Goal: Task Accomplishment & Management: Manage account settings

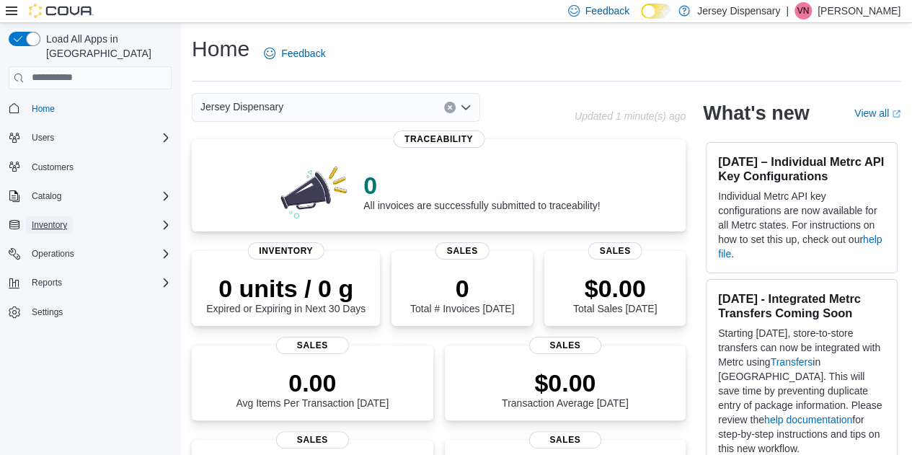
click at [61, 219] on span "Inventory" at bounding box center [49, 225] width 35 height 12
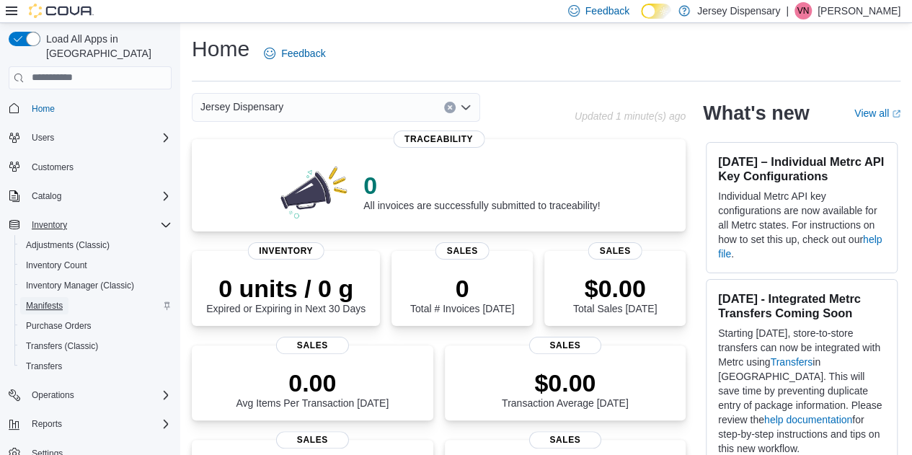
click at [50, 300] on span "Manifests" at bounding box center [44, 306] width 37 height 12
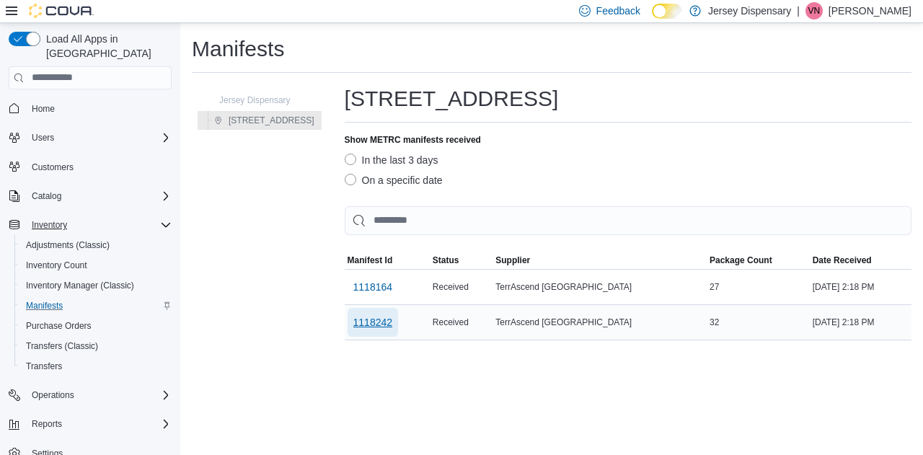
click at [388, 324] on span "1118242" at bounding box center [373, 322] width 40 height 14
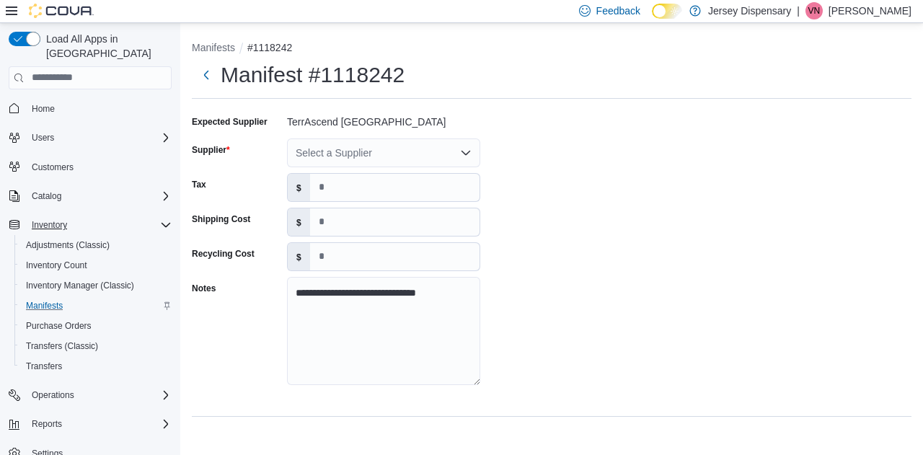
click at [461, 156] on icon "Open list of options" at bounding box center [466, 153] width 12 height 12
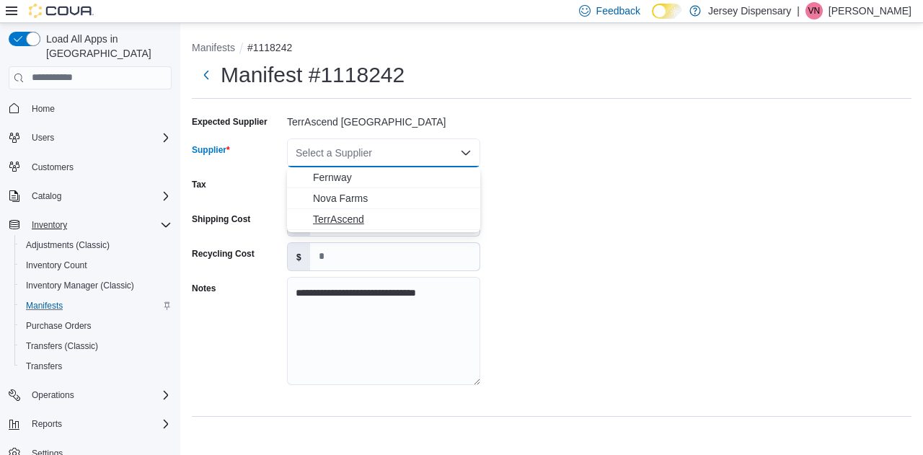
click at [335, 214] on span "TerrAscend" at bounding box center [392, 219] width 159 height 14
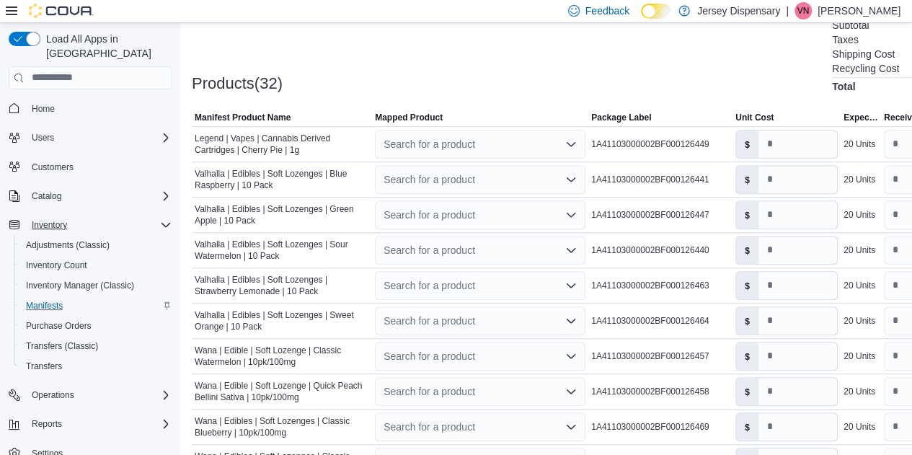
scroll to position [423, 0]
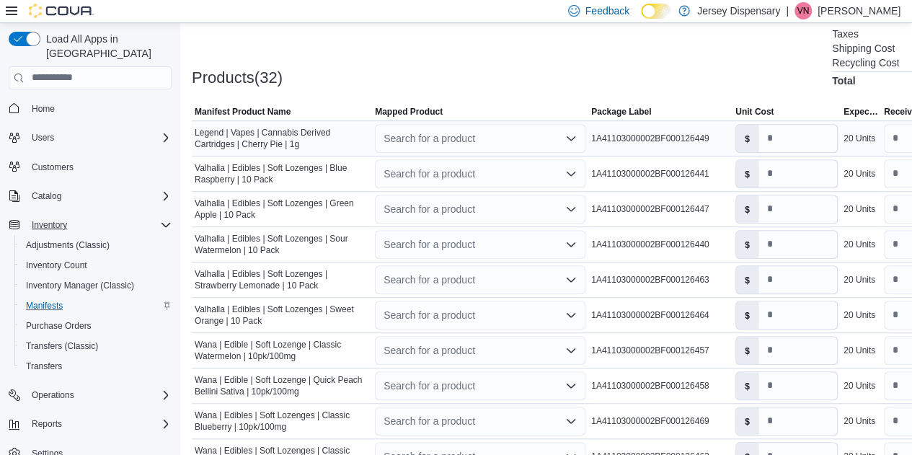
click at [480, 137] on div "Search for a product" at bounding box center [480, 138] width 210 height 29
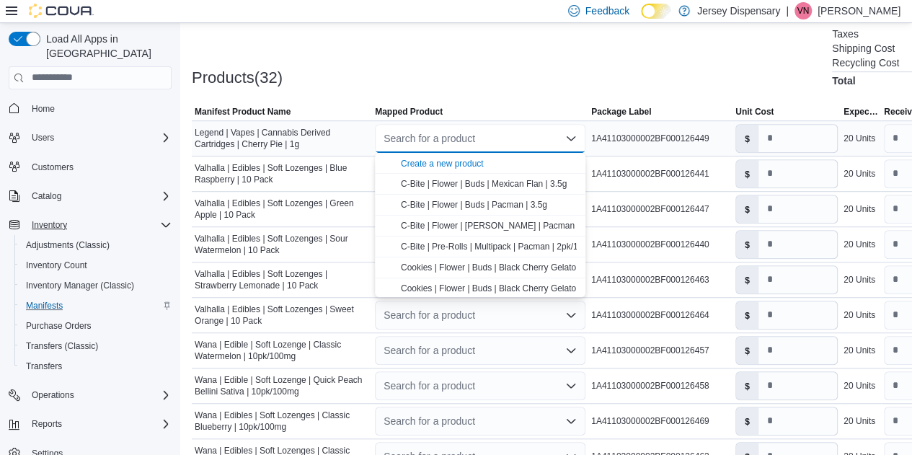
type input "*"
type input "**********"
click at [483, 187] on span "Legend | Vapes | Cannabis Derived Cartridges | Cherry Pie | 1g" at bounding box center [522, 184] width 242 height 10
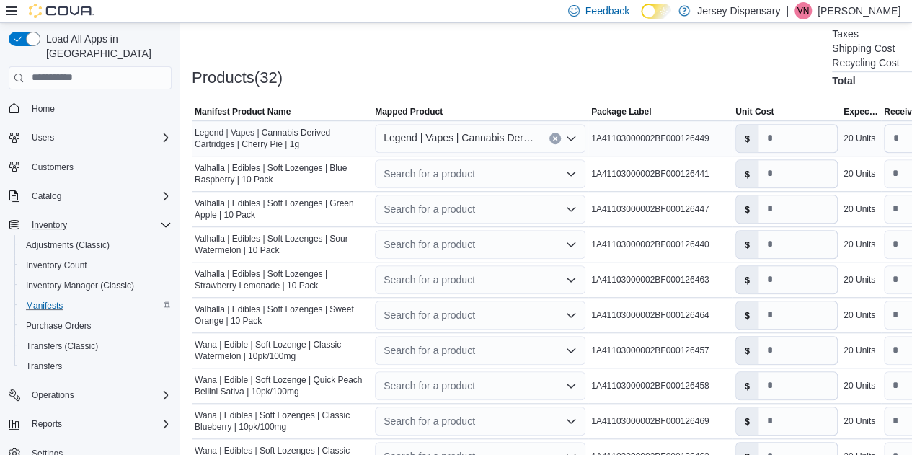
click at [506, 141] on span "Legend | Vapes | Cannabis Derived Cartridges | Cherry Pie | 1g" at bounding box center [458, 137] width 151 height 17
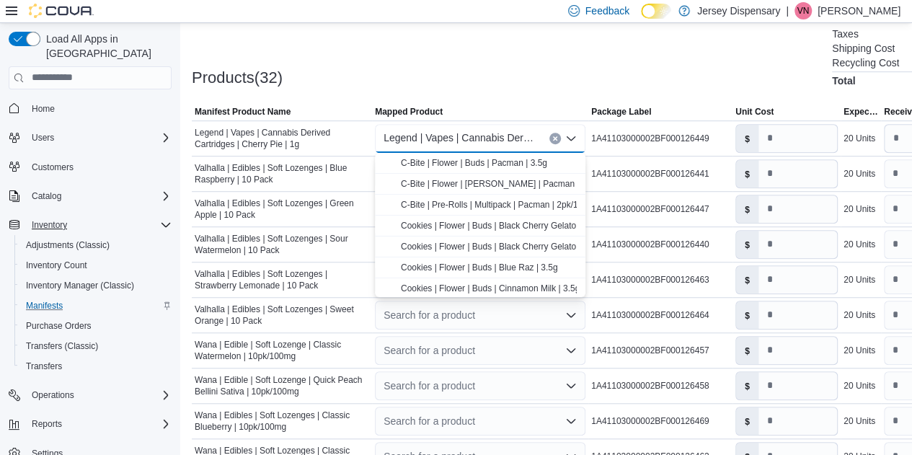
scroll to position [0, 0]
click at [472, 141] on span "Legend | Vapes | Cannabis Derived Cartridges | Cherry Pie | 1g" at bounding box center [458, 137] width 151 height 17
click at [530, 131] on span "Legend | Vapes | Cannabis Derived Cartridges | Cherry Pie | 1g" at bounding box center [458, 137] width 151 height 17
click at [572, 139] on icon "Close list of options" at bounding box center [571, 138] width 9 height 4
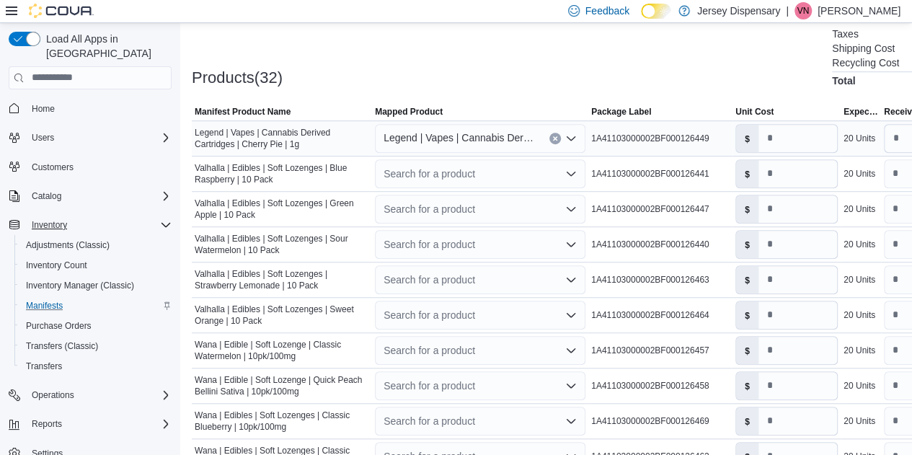
click at [457, 143] on span "Legend | Vapes | Cannabis Derived Cartridges | Cherry Pie | 1g" at bounding box center [458, 137] width 151 height 17
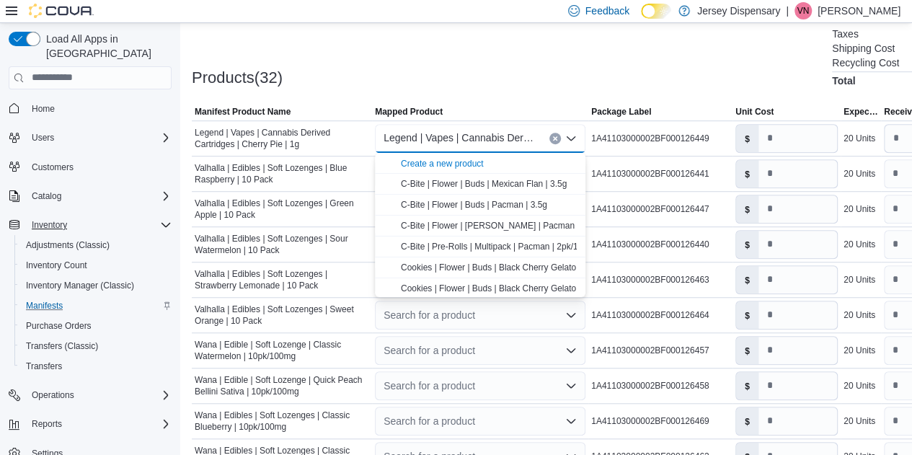
click at [473, 91] on div at bounding box center [620, 94] width 856 height 17
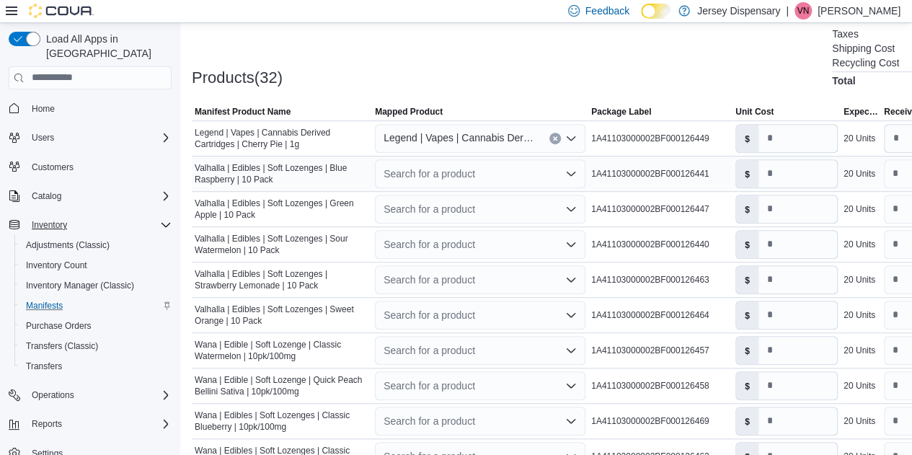
click at [426, 176] on div "Search for a product" at bounding box center [480, 173] width 210 height 29
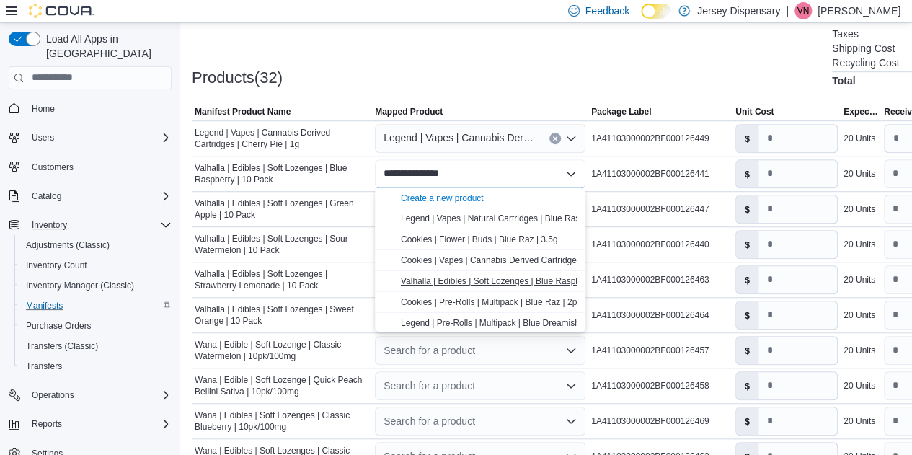
type input "**********"
click at [497, 283] on span "Valhalla | Edibles | Soft Lozenges | Blue Raspberry | 10 Pack" at bounding box center [517, 281] width 233 height 10
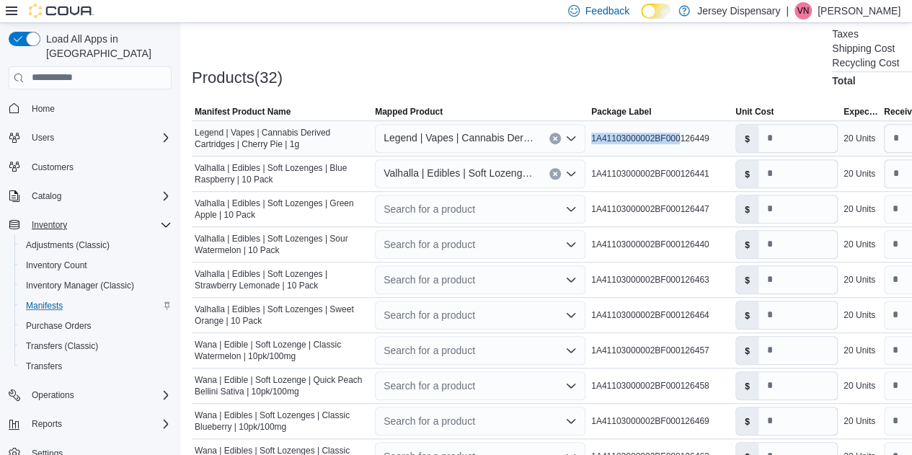
drag, startPoint x: 590, startPoint y: 149, endPoint x: 679, endPoint y: 149, distance: 89.4
click at [679, 149] on td "Package Label 1A41103000002BF000126449" at bounding box center [660, 137] width 144 height 35
drag, startPoint x: 585, startPoint y: 145, endPoint x: 662, endPoint y: 139, distance: 77.3
click at [662, 139] on tr "Manifest Product Name Legend | Vapes | Cannabis Derived Cartridges | Cherry Pie…" at bounding box center [620, 137] width 856 height 35
drag, startPoint x: 592, startPoint y: 109, endPoint x: 654, endPoint y: 114, distance: 62.2
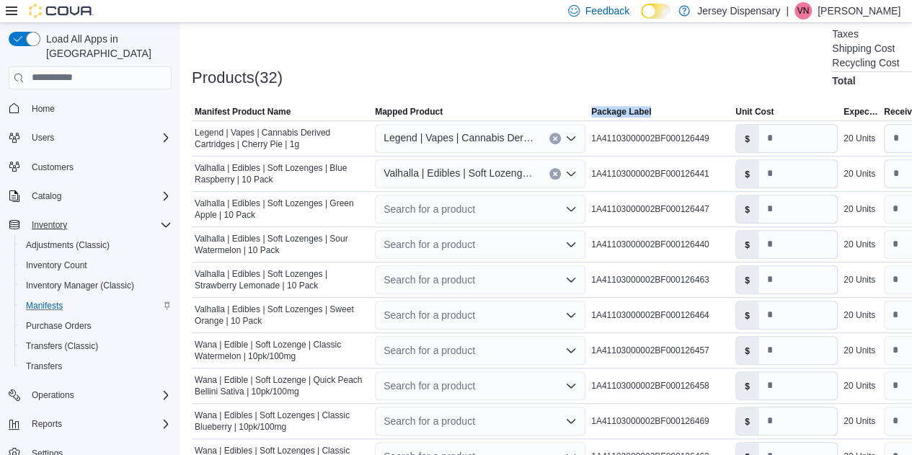
click at [654, 114] on span "Package Label" at bounding box center [660, 111] width 144 height 17
drag, startPoint x: 412, startPoint y: 110, endPoint x: 500, endPoint y: 105, distance: 88.8
click at [500, 105] on span "Mapped Product" at bounding box center [480, 111] width 216 height 17
click at [567, 138] on icon "Open list of options" at bounding box center [571, 139] width 12 height 12
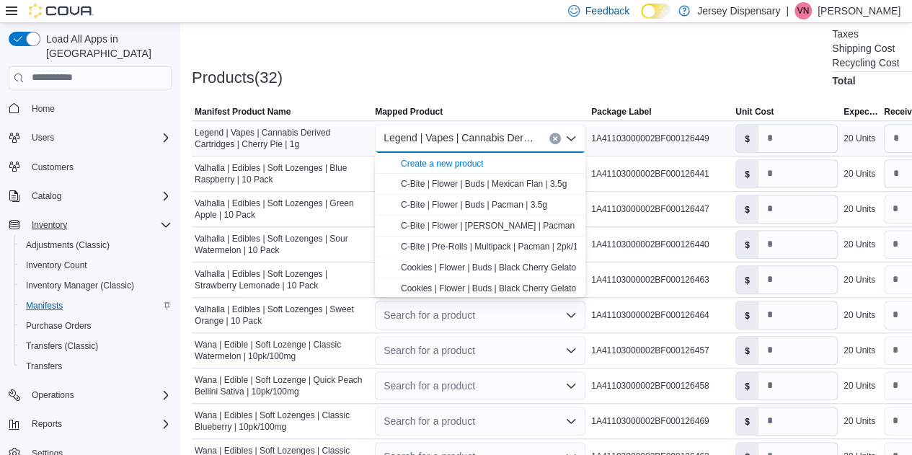
click at [567, 138] on icon "Close list of options" at bounding box center [571, 139] width 12 height 12
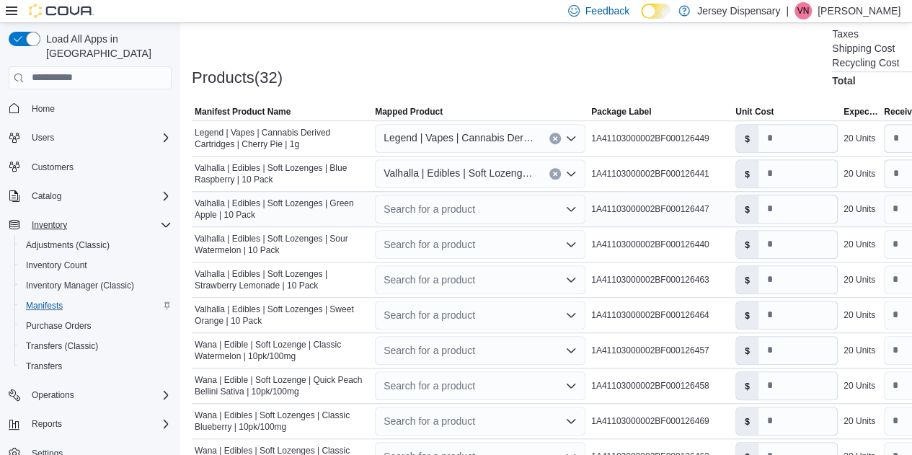
click at [470, 220] on div "Search for a product" at bounding box center [480, 209] width 210 height 29
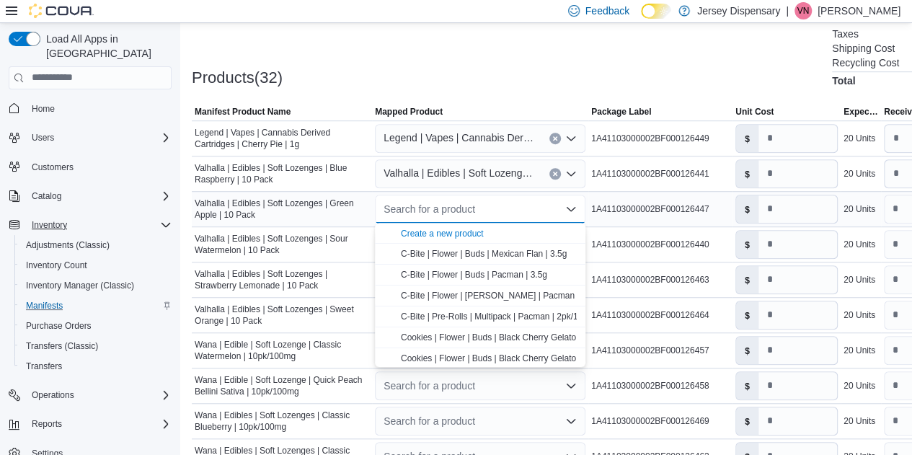
click at [470, 220] on div "Search for a product" at bounding box center [480, 209] width 210 height 29
type input "**********"
click at [482, 254] on span "Valhalla | Edibles | Soft Lozenges | Green Apple | 10 Pack" at bounding box center [510, 254] width 219 height 10
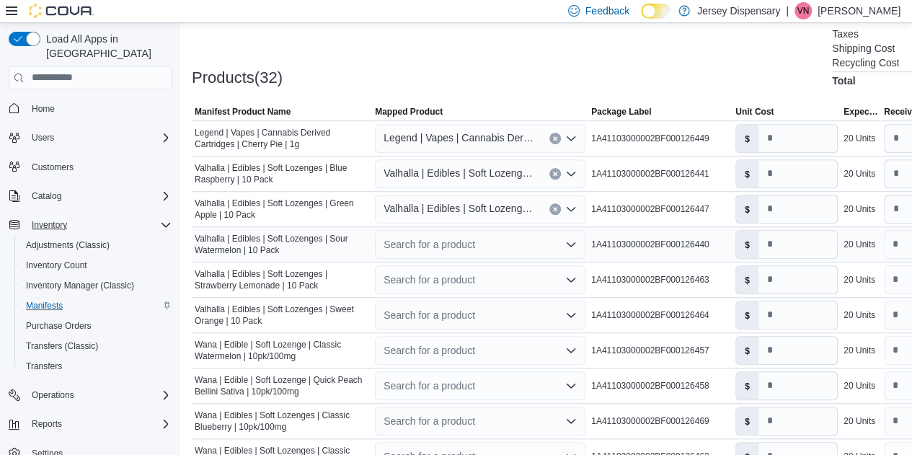
click at [474, 244] on div "Search for a product" at bounding box center [480, 244] width 210 height 29
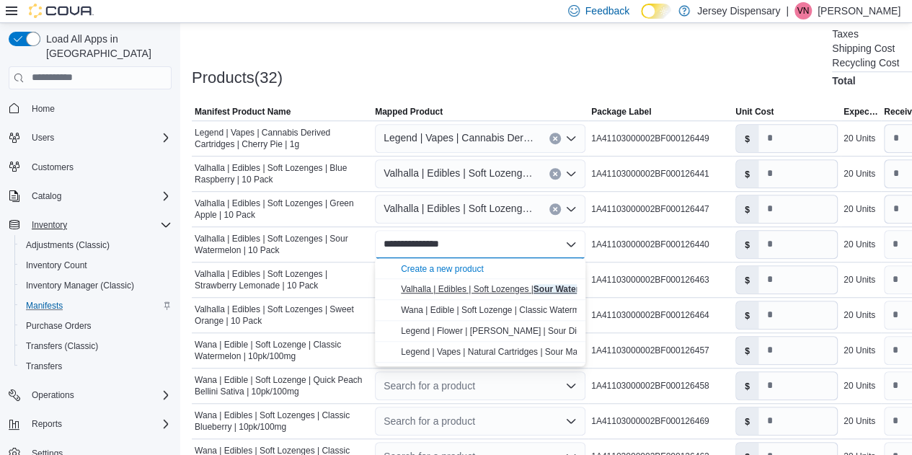
type input "**********"
click at [479, 295] on button "Valhalla | Edibles | Soft Lozenges | Sour Watermelon | 10 Pack" at bounding box center [480, 289] width 210 height 21
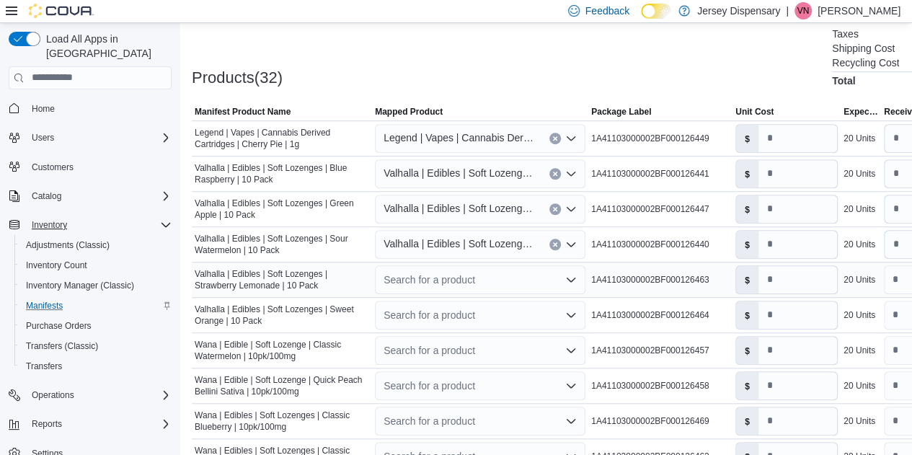
click at [444, 284] on div "Search for a product" at bounding box center [480, 279] width 210 height 29
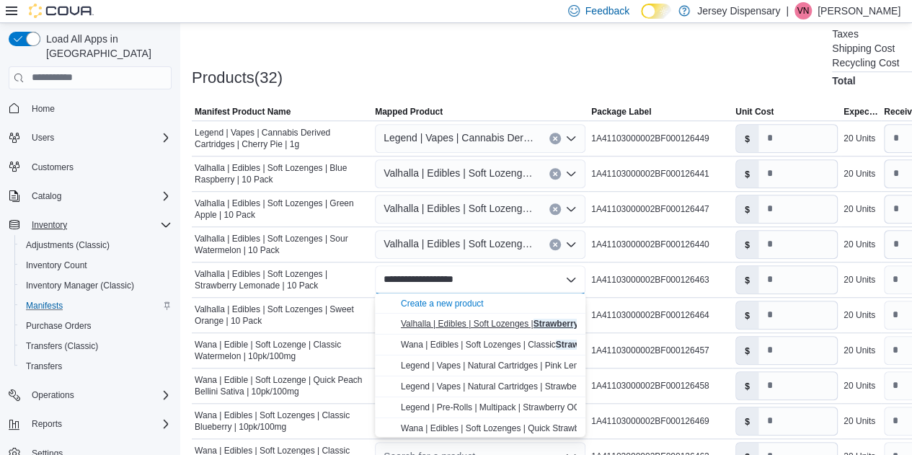
type input "**********"
click at [499, 325] on span "Valhalla | Edibles | Soft Lozenges | Strawberry Lemonade | 10 Pack" at bounding box center [530, 324] width 259 height 10
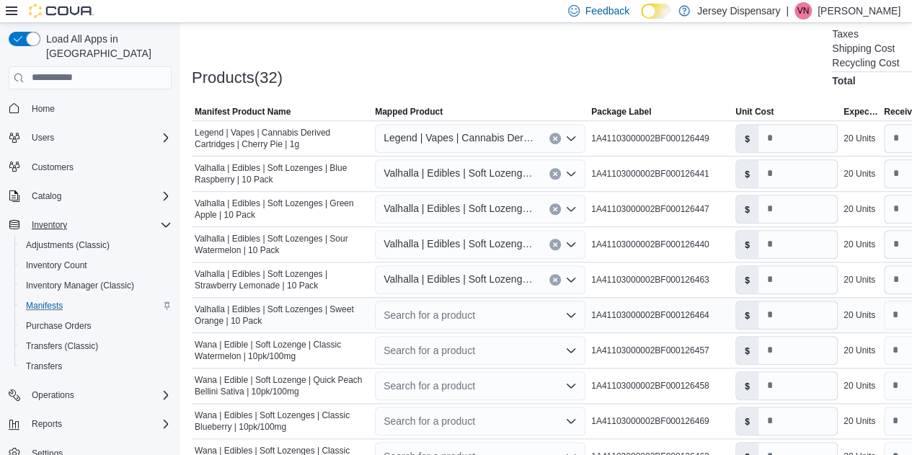
click at [468, 314] on div "Search for a product" at bounding box center [480, 315] width 210 height 29
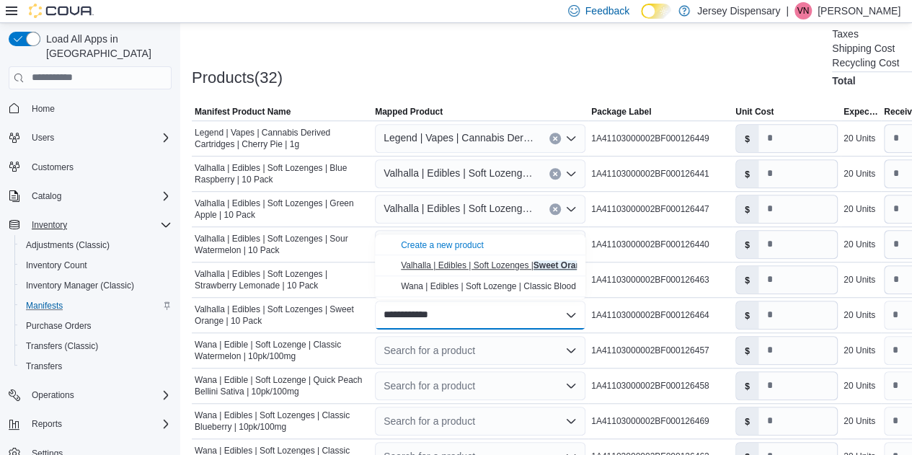
type input "**********"
click at [463, 267] on span "Valhalla | Edibles | Soft Lozenges | Sweet Orange | 10 Pack" at bounding box center [514, 265] width 226 height 10
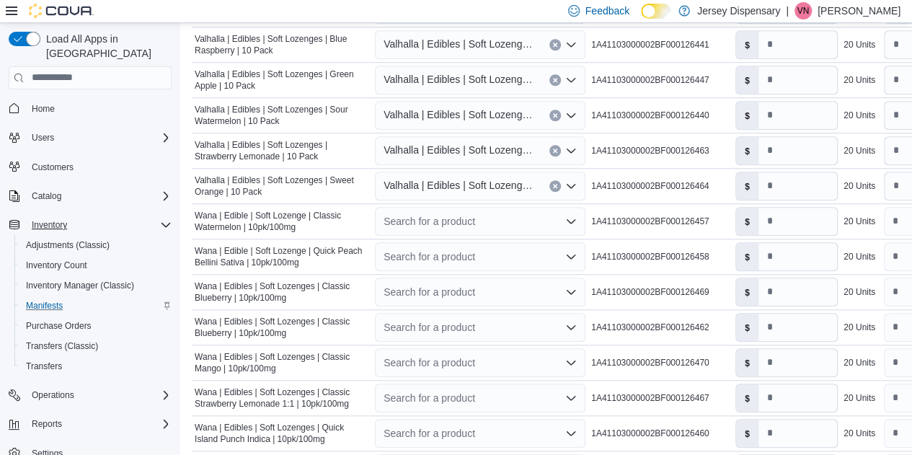
scroll to position [583, 0]
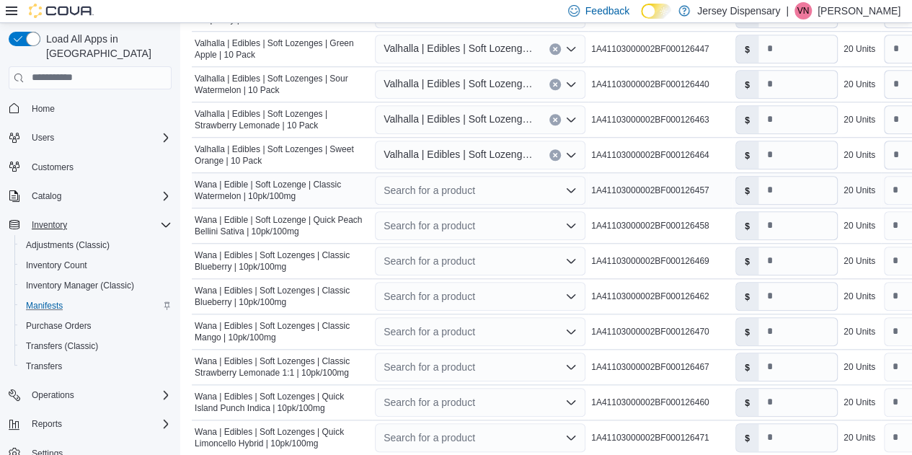
click at [482, 191] on div "Search for a product" at bounding box center [480, 190] width 210 height 29
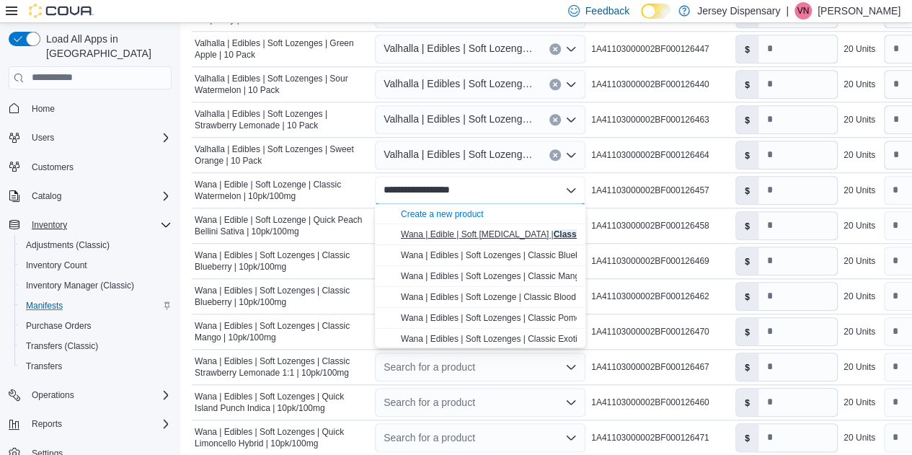
type input "**********"
click at [473, 229] on span "Wana | Edible | Soft Lozenge | Classic Watermelon | 10pk/100mg" at bounding box center [544, 234] width 286 height 10
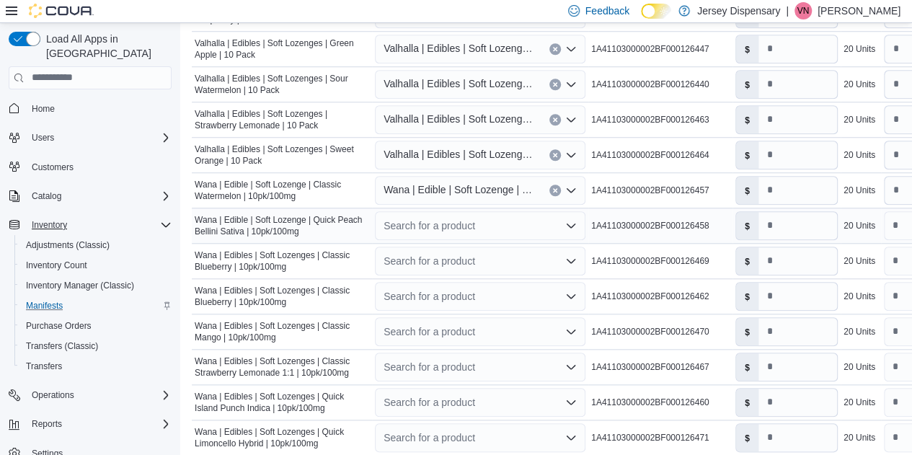
click at [449, 226] on div "Search for a product" at bounding box center [480, 225] width 210 height 29
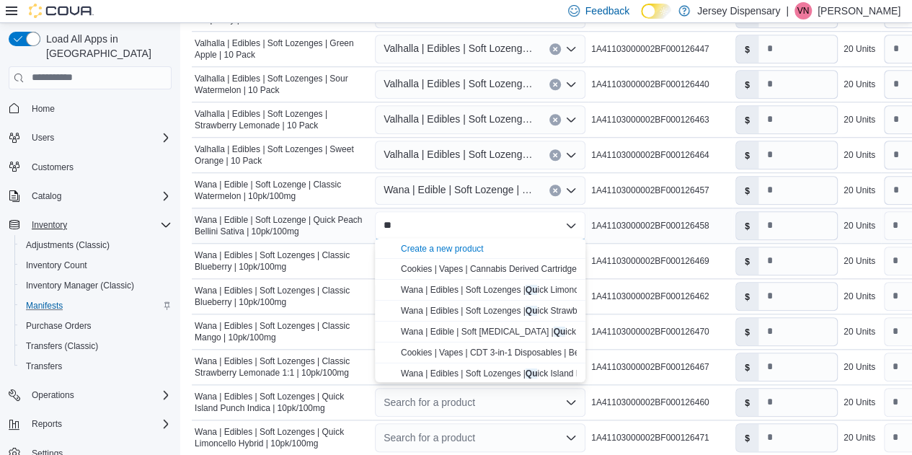
type input "*"
type input "**********"
click at [455, 269] on span "Wana | Edible | Soft Lozenge | Quick Peach Bellini Sativa | 10pk/100mg" at bounding box center [566, 269] width 330 height 10
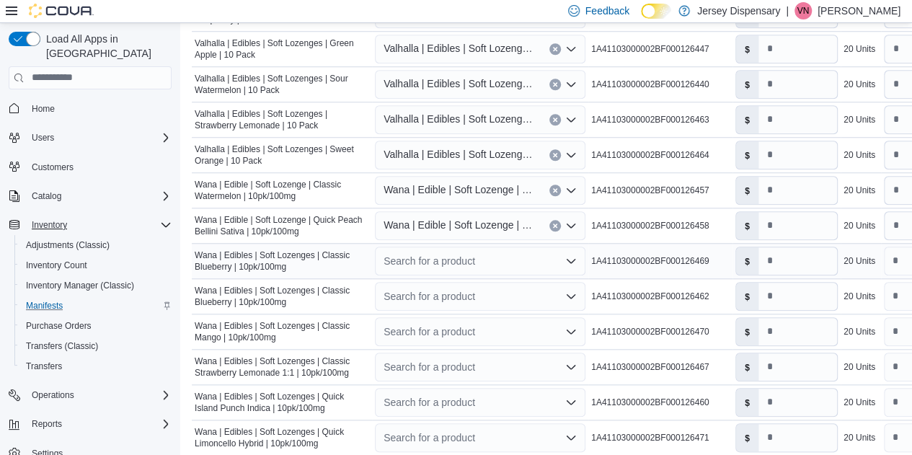
click at [451, 263] on div "Search for a product" at bounding box center [480, 261] width 210 height 29
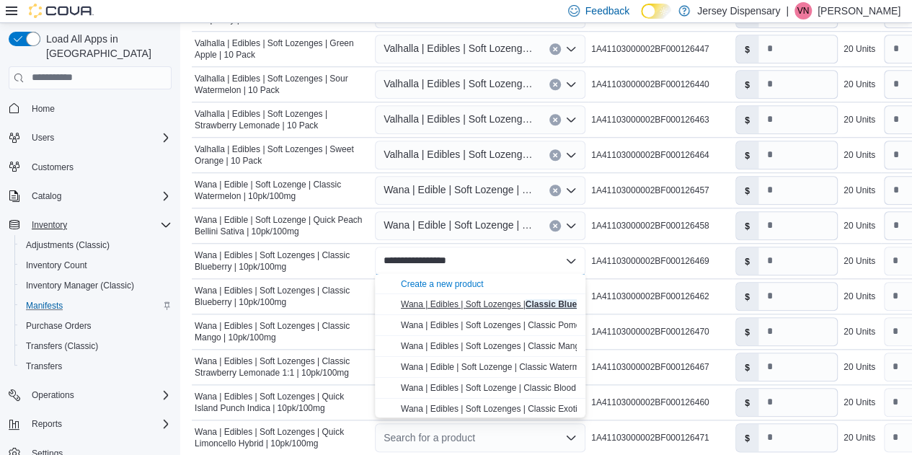
type input "**********"
click at [464, 299] on span "Wana | Edibles | Soft Lozenges | Classic Blueberry | 10pk/100mg" at bounding box center [525, 304] width 249 height 10
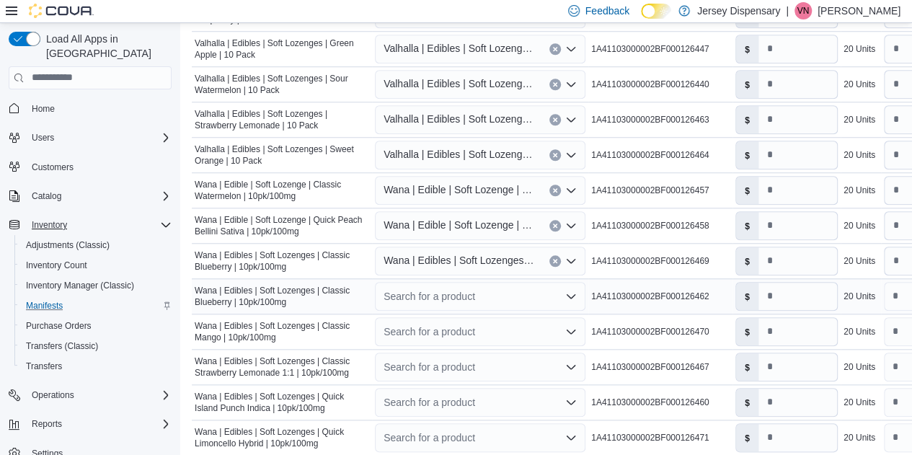
click at [430, 301] on div "Search for a product" at bounding box center [480, 296] width 210 height 29
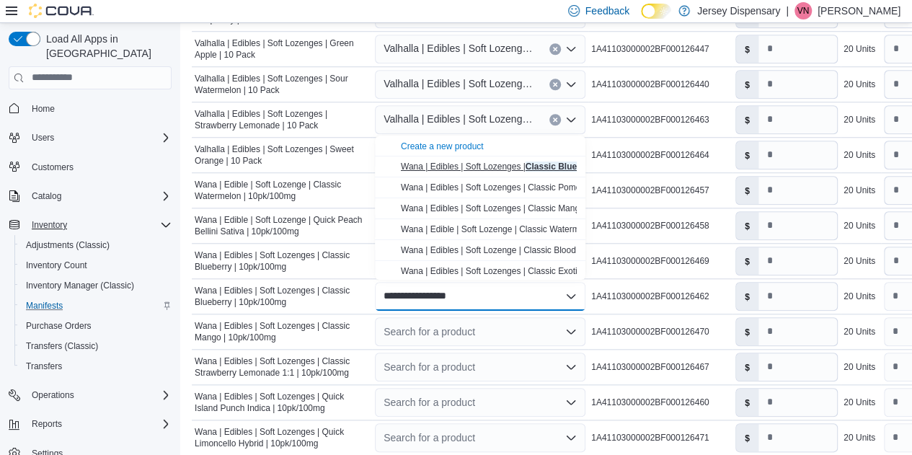
type input "**********"
click at [441, 165] on span "Wana | Edibles | Soft Lozenges | Classic Blueberry | 10pk/100mg" at bounding box center [525, 166] width 249 height 10
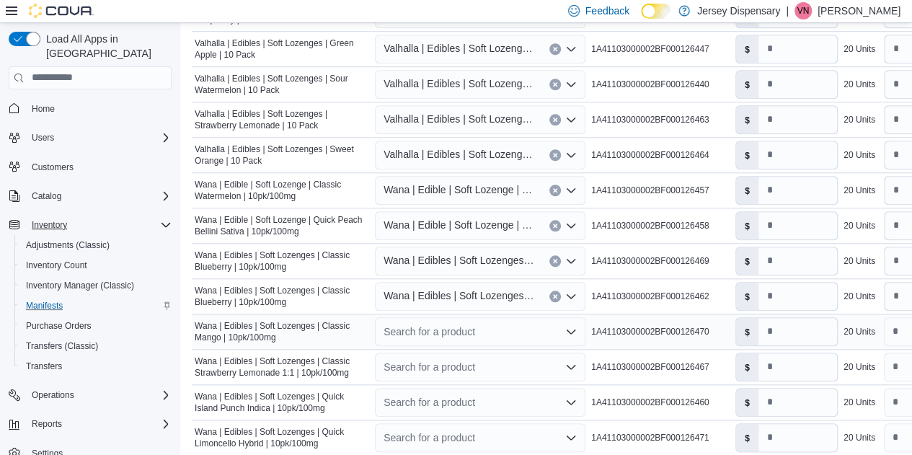
click at [401, 329] on div "Search for a product" at bounding box center [480, 331] width 210 height 29
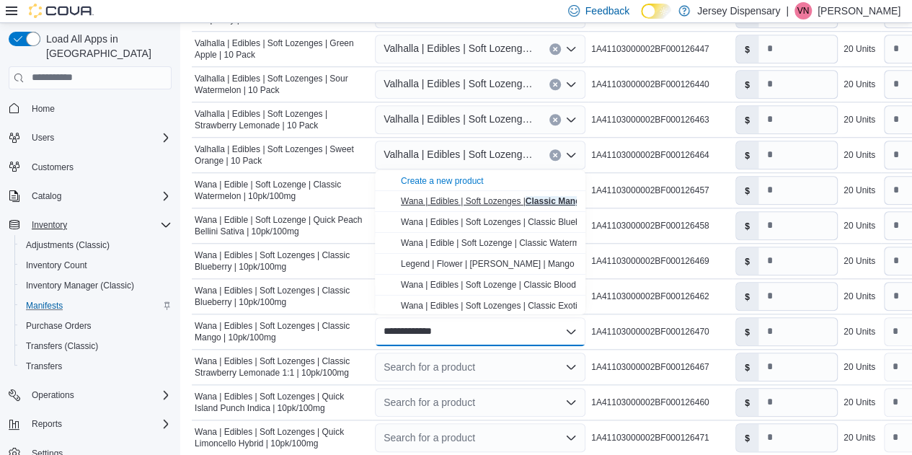
type input "**********"
click at [453, 203] on span "Wana | Edibles | Soft Lozenges | Classic Mango | 10pk/100mg" at bounding box center [519, 201] width 237 height 10
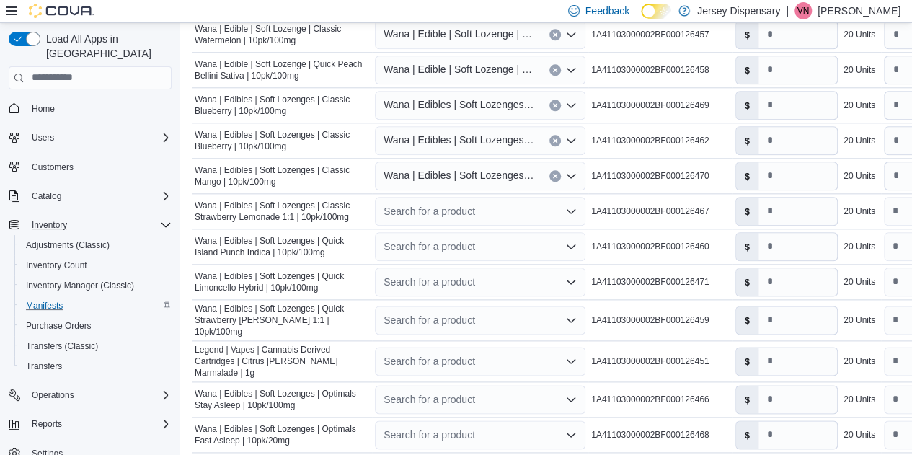
scroll to position [737, 0]
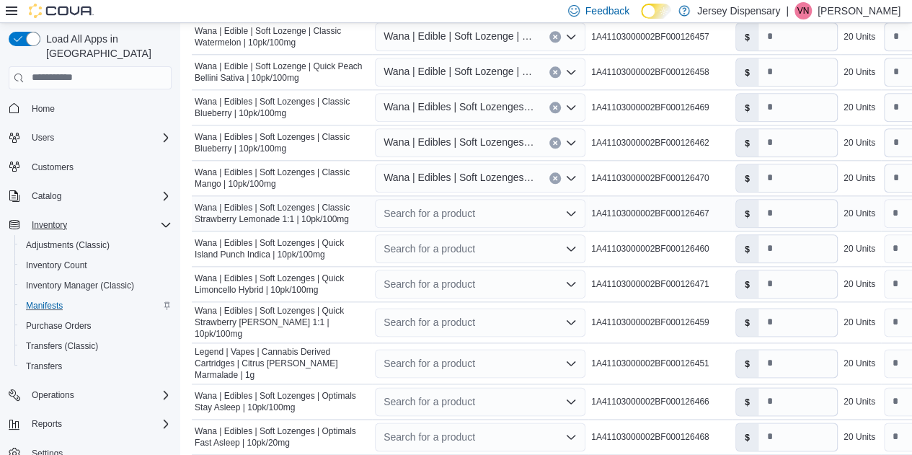
click at [430, 211] on div "Search for a product" at bounding box center [480, 213] width 210 height 29
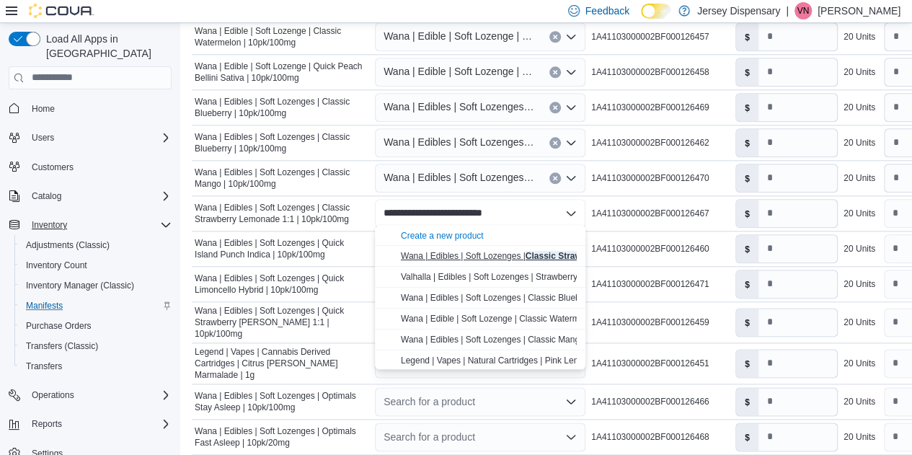
type input "**********"
click at [471, 259] on span "Wana | Edibles | Soft Lozenges | Classic Strawberry Lemonade 1:1 | 10pk/100mg" at bounding box center [558, 256] width 314 height 10
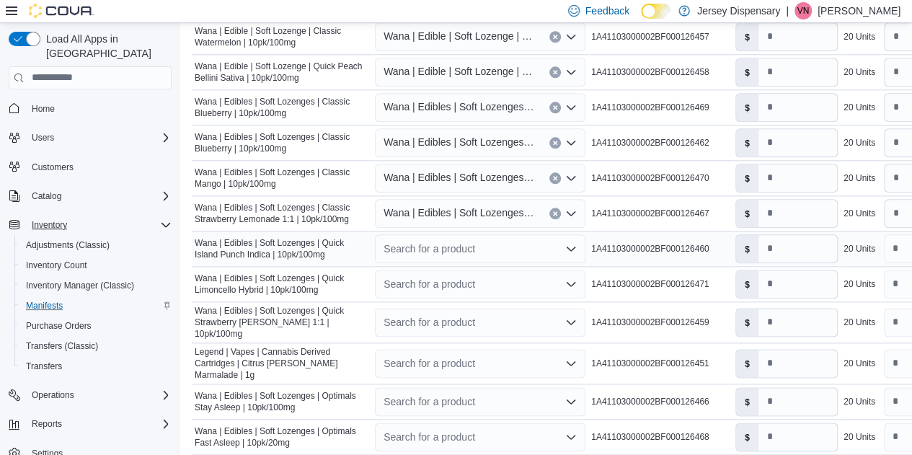
click at [466, 249] on div "Search for a product" at bounding box center [480, 248] width 210 height 29
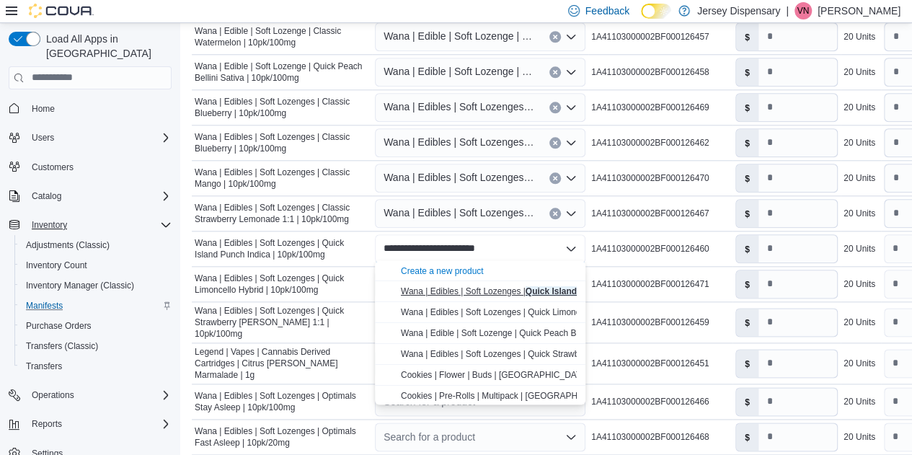
type input "**********"
click at [500, 290] on span "Wana | Edibles | Soft Lozenges | Quick Island Punch Indica | 10pk/100mg" at bounding box center [543, 291] width 284 height 10
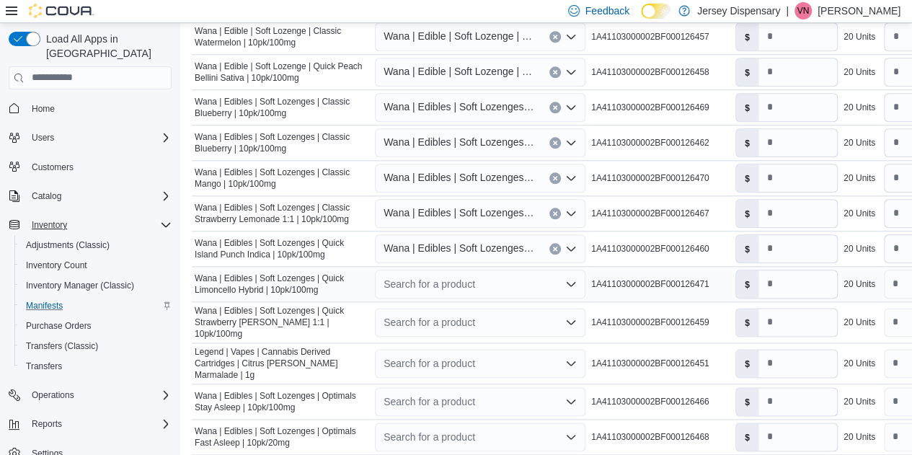
click at [461, 278] on div "Search for a product" at bounding box center [480, 284] width 210 height 29
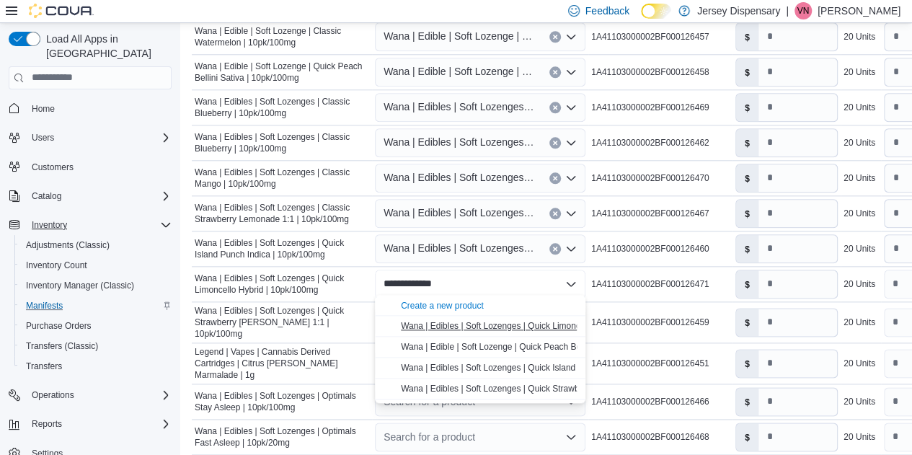
type input "**********"
click at [478, 325] on span "Wana | Edibles | Soft Lozenges | Quick Limoncello Hybrid | 10pk/100mg" at bounding box center [538, 326] width 275 height 10
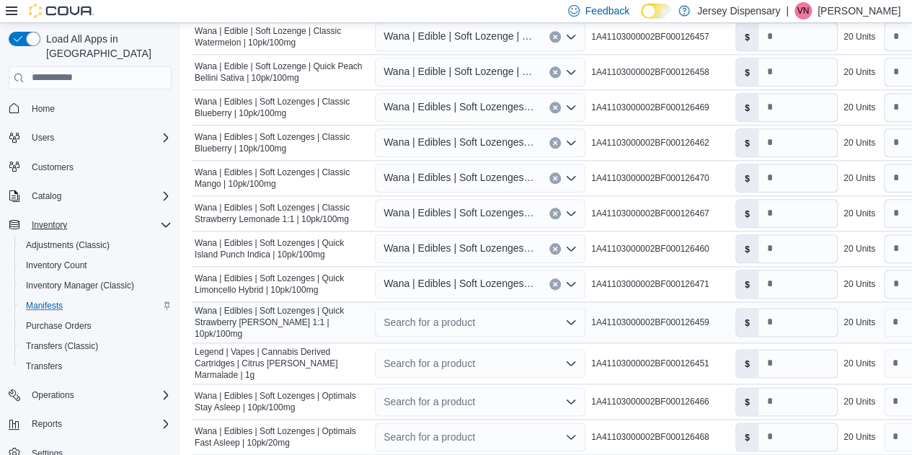
click at [419, 314] on div "Search for a product" at bounding box center [480, 322] width 210 height 29
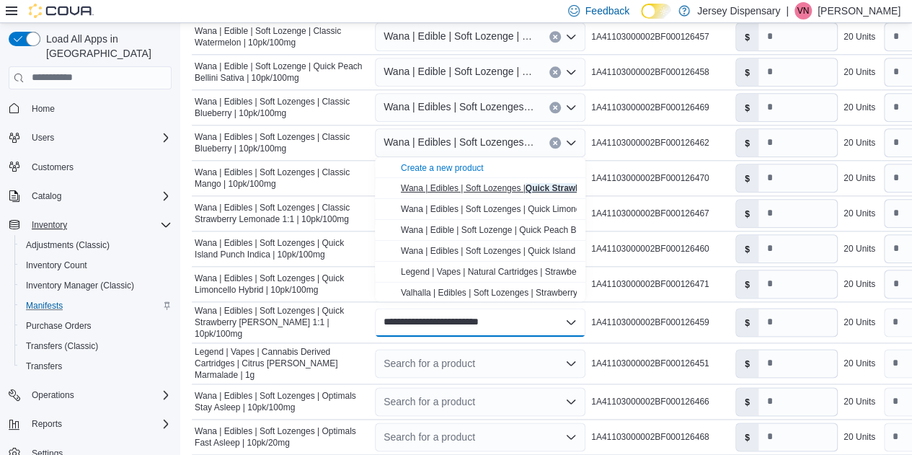
type input "**********"
drag, startPoint x: 444, startPoint y: 184, endPoint x: 556, endPoint y: 188, distance: 112.5
click at [556, 188] on span "Wana | Edibles | Soft Lozenges | Quick Strawberry Margarita 1:1 | 10pk/100mg" at bounding box center [569, 188] width 337 height 10
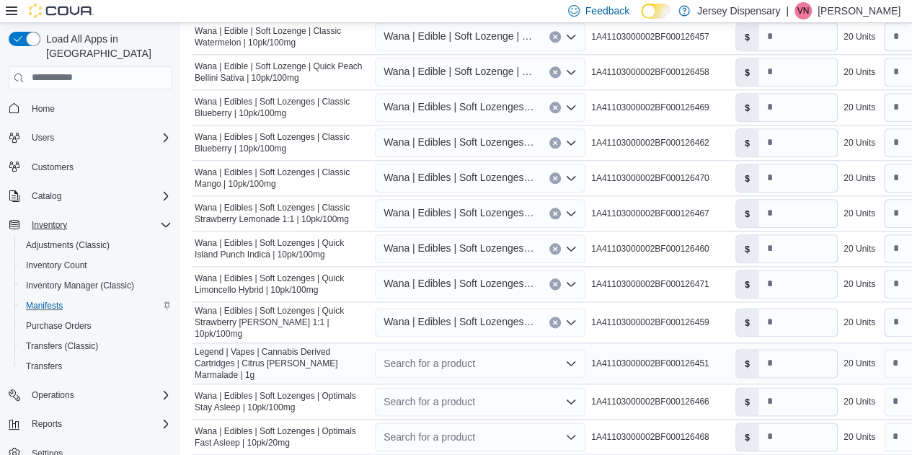
click at [465, 349] on div "Search for a product" at bounding box center [480, 363] width 210 height 29
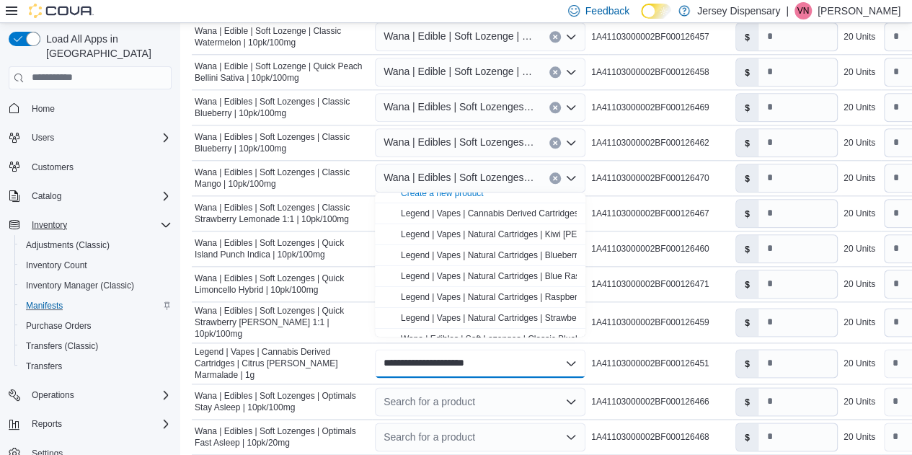
scroll to position [0, 0]
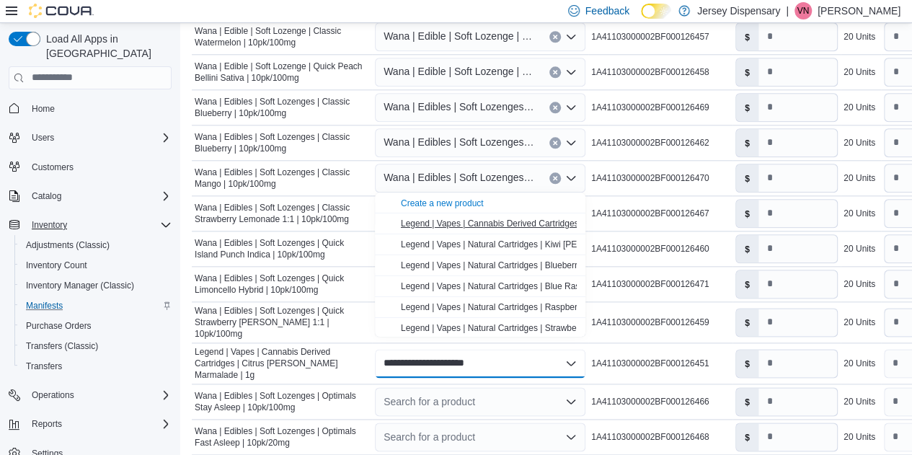
type input "**********"
click at [523, 218] on span "Legend | Vapes | Cannabis Derived Cartridges | Citrus Berry Marmalade | 1g" at bounding box center [573, 223] width 344 height 10
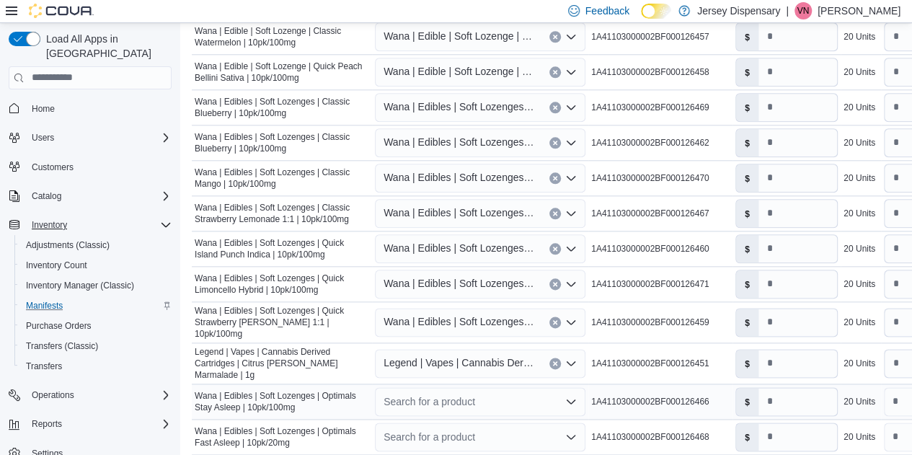
click at [490, 388] on div "Search for a product" at bounding box center [480, 401] width 210 height 29
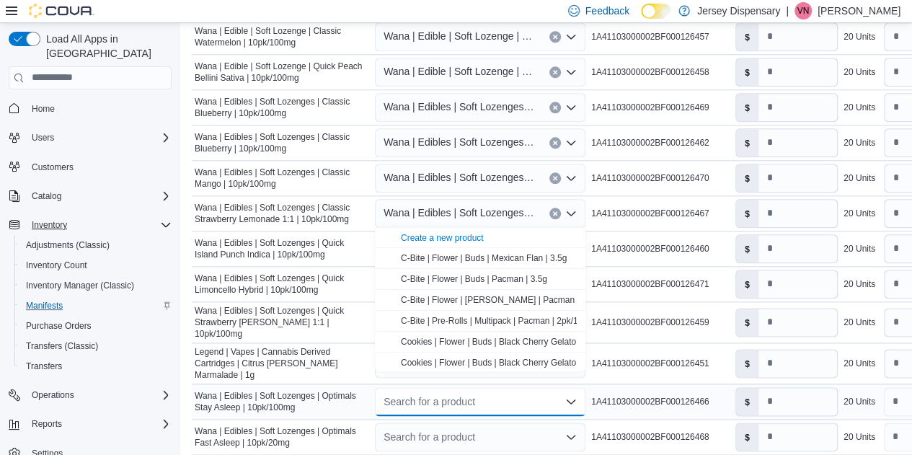
type input "*"
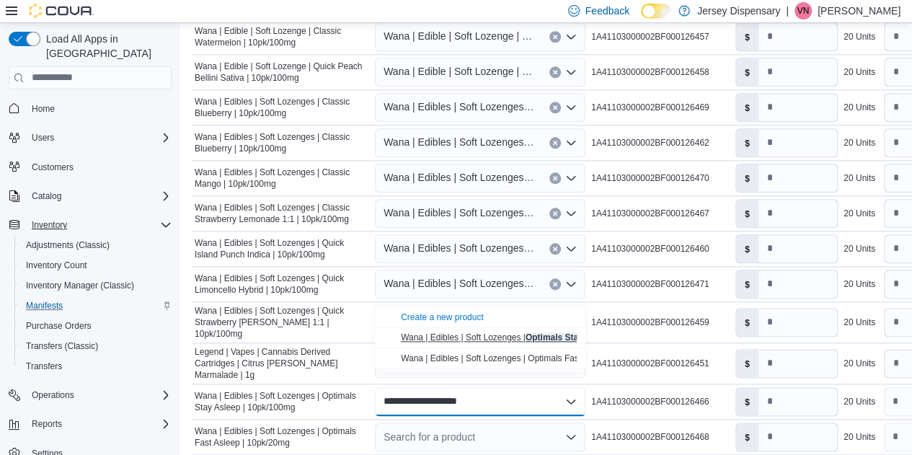
type input "**********"
click at [503, 338] on span "Wana | Edibles | Soft Lozenges | Optimals Stay Asleep | 10pk/100mg" at bounding box center [533, 337] width 265 height 10
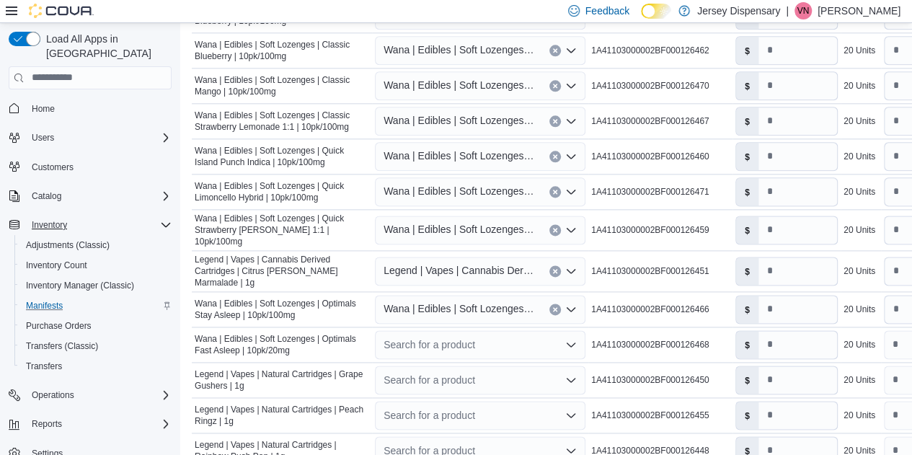
scroll to position [835, 0]
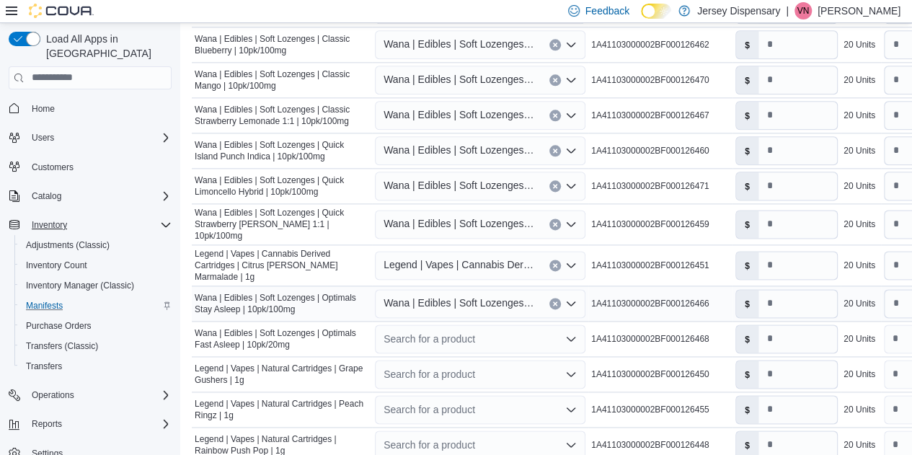
click at [496, 294] on span "Wana | Edibles | Soft Lozenges | Optimals Stay Asleep | 10pk/100mg" at bounding box center [458, 302] width 151 height 17
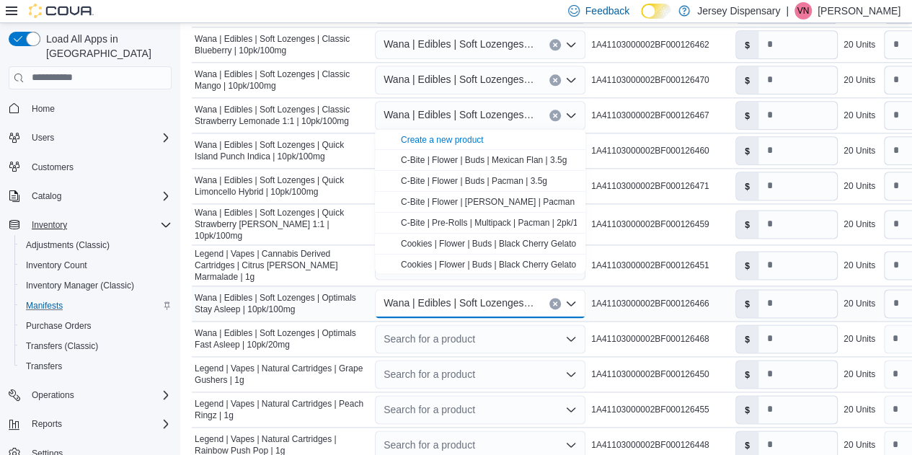
drag, startPoint x: 526, startPoint y: 286, endPoint x: 575, endPoint y: 296, distance: 50.0
click at [575, 296] on div "Wana | Edibles | Soft Lozenges | Optimals Stay Asleep | 10pk/100mg" at bounding box center [480, 303] width 210 height 29
click at [506, 294] on span "Wana | Edibles | Soft Lozenges | Optimals Stay Asleep | 10pk/100mg" at bounding box center [458, 302] width 151 height 17
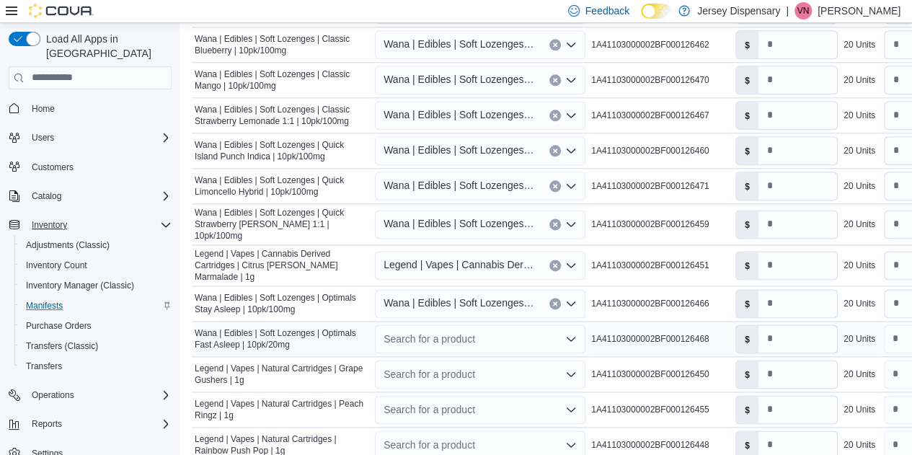
click at [460, 324] on div "Search for a product" at bounding box center [480, 338] width 210 height 29
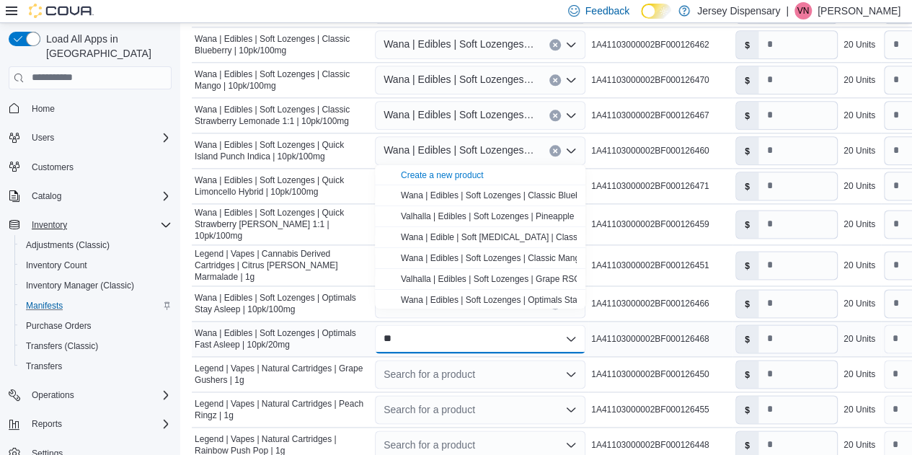
type input "*"
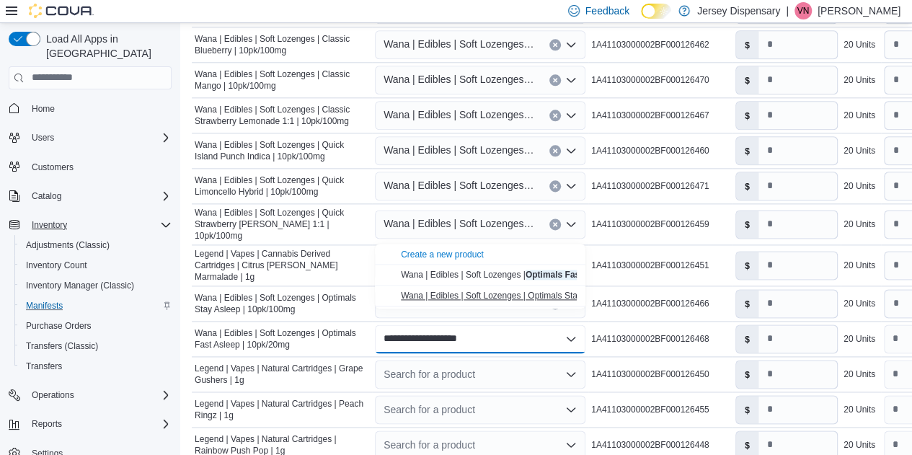
type input "**********"
click at [480, 296] on span "Wana | Edibles | Soft Lozenges | Optimals Stay Asleep | 10pk/100mg" at bounding box center [533, 295] width 264 height 10
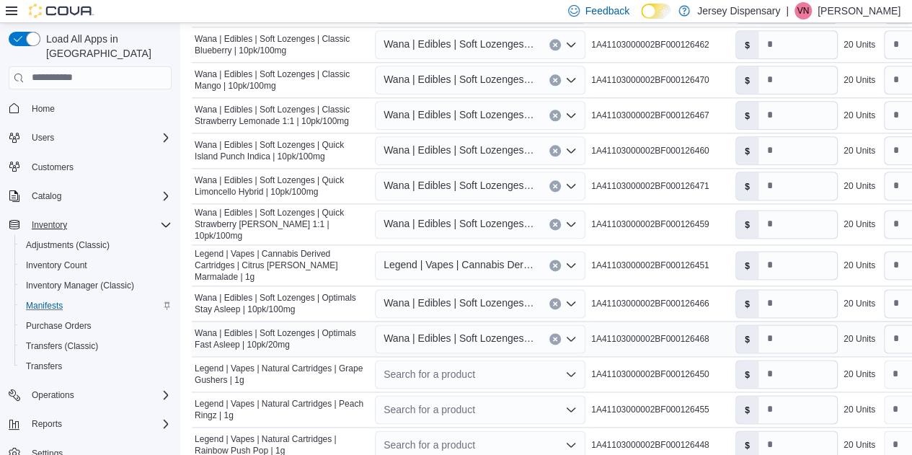
click at [554, 336] on icon "Clear input" at bounding box center [555, 339] width 6 height 6
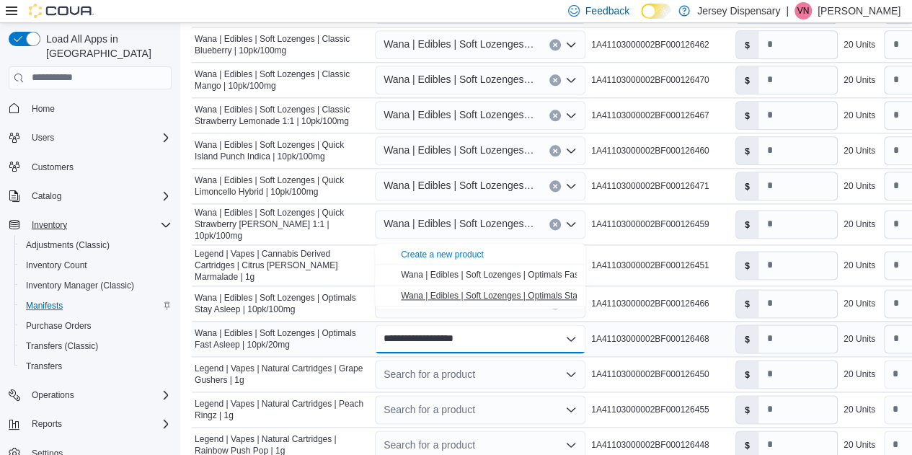
type input "**********"
click at [526, 294] on span "Wana | Edibles | Soft Lozenges | Optimals Stay Asleep | 10pk/100mg" at bounding box center [533, 295] width 264 height 10
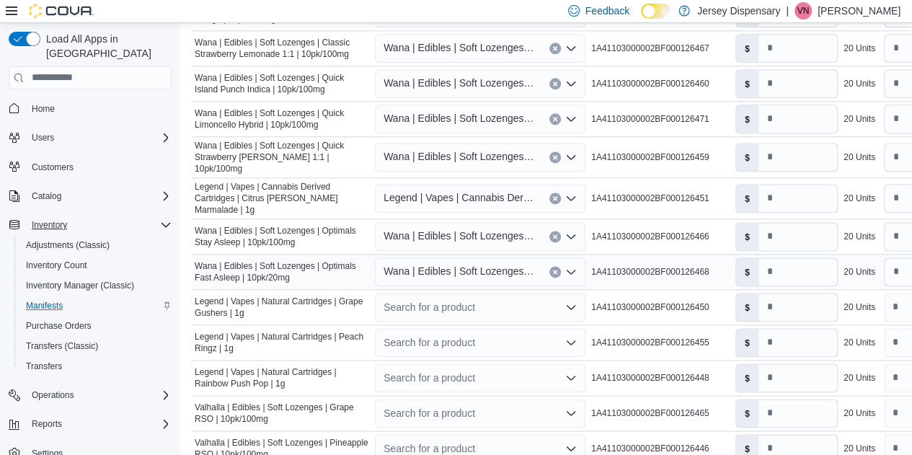
scroll to position [915, 0]
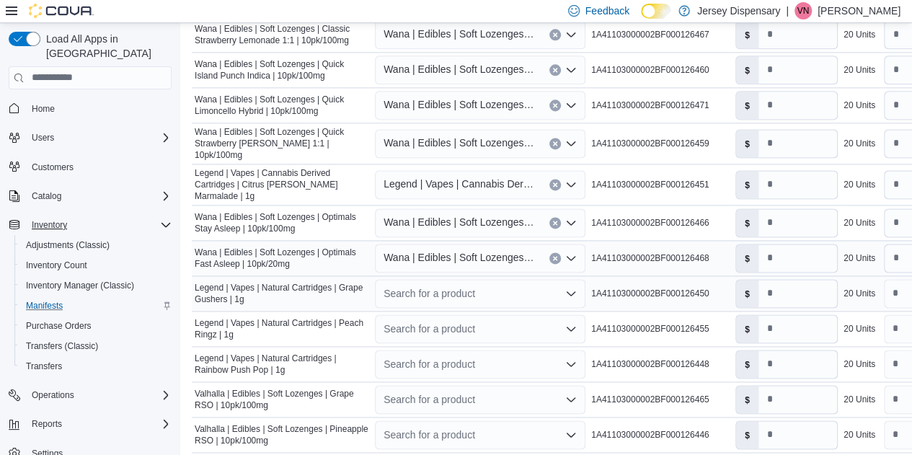
click at [466, 280] on div "Search for a product" at bounding box center [480, 293] width 210 height 29
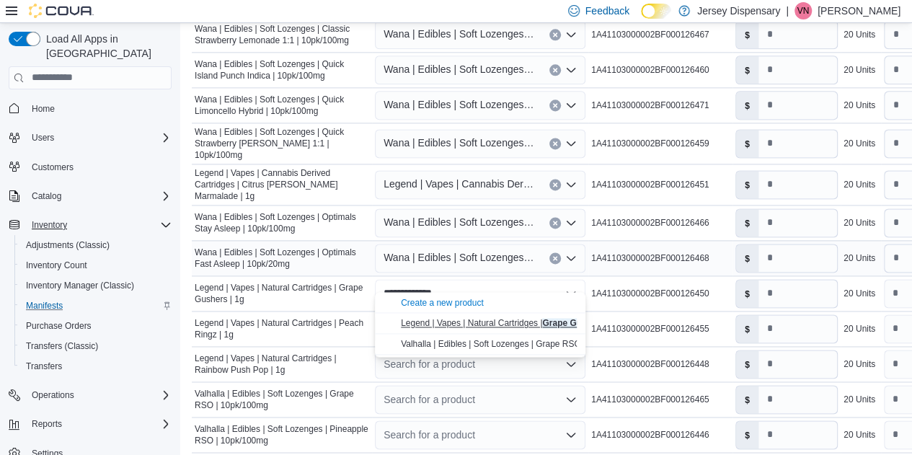
type input "**********"
click at [486, 322] on span "Legend | Vapes | Natural Cartridges | Grape Gushers | 1g" at bounding box center [510, 323] width 218 height 10
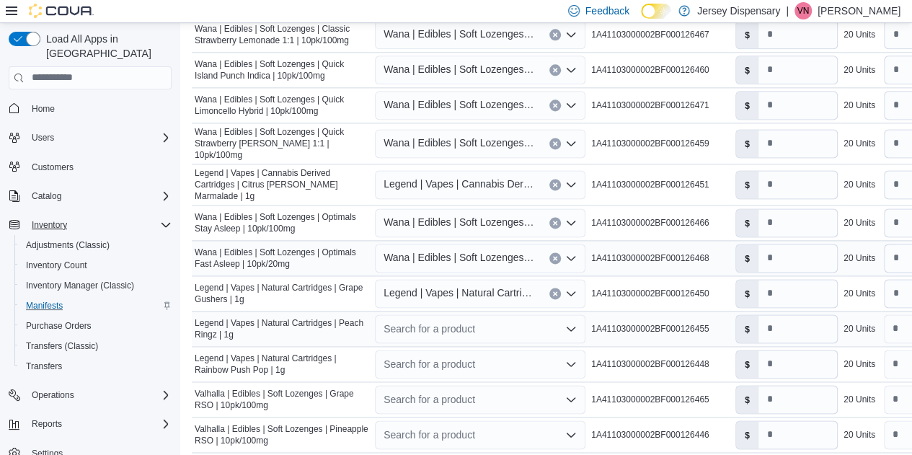
click at [466, 314] on div "Search for a product" at bounding box center [480, 328] width 210 height 29
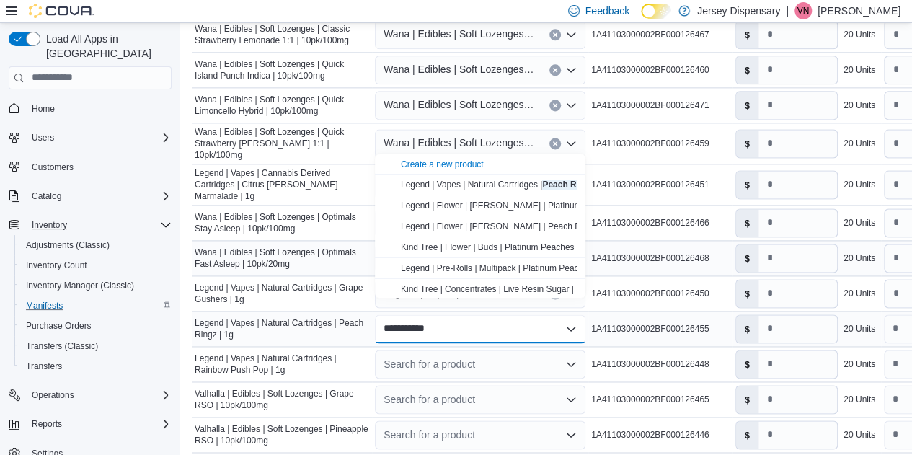
type input "**********"
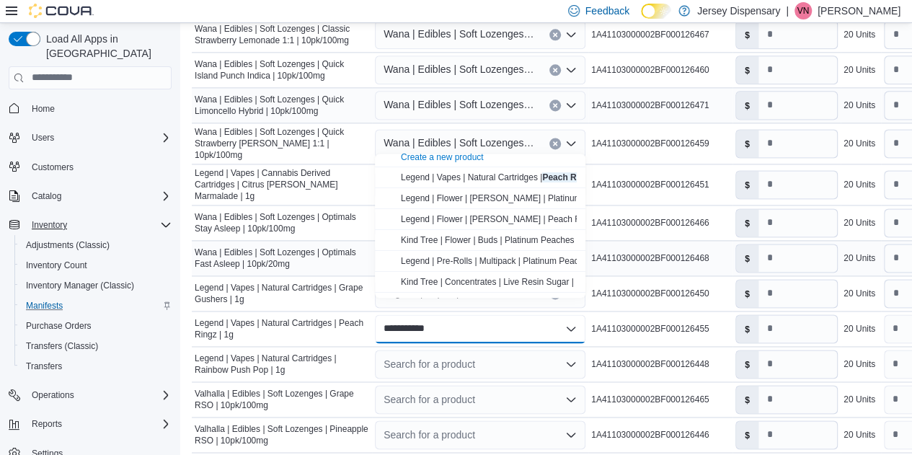
scroll to position [0, 0]
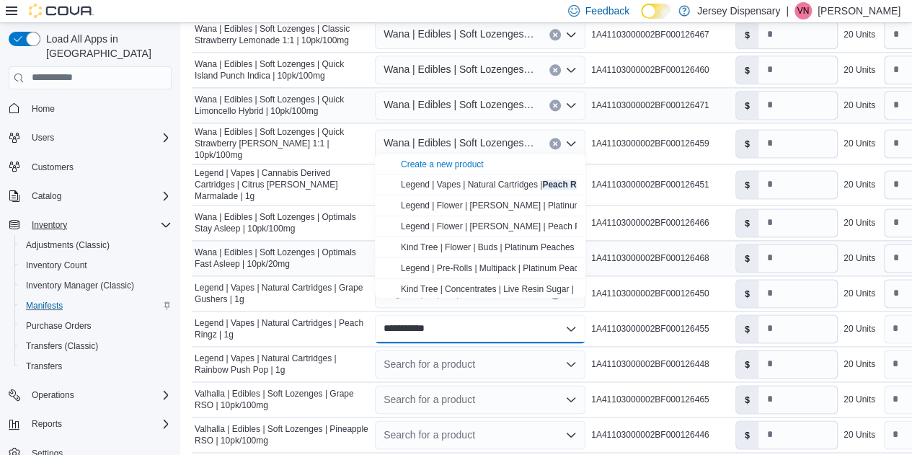
drag, startPoint x: 565, startPoint y: 298, endPoint x: 546, endPoint y: 105, distance: 194.1
click at [546, 105] on tbody "Manifest Product Name Legend | Vapes | Cannabis Derived Cartridges | Cherry Pie…" at bounding box center [620, 201] width 856 height 1147
click at [546, 182] on mark "Peach Ringz" at bounding box center [567, 184] width 51 height 10
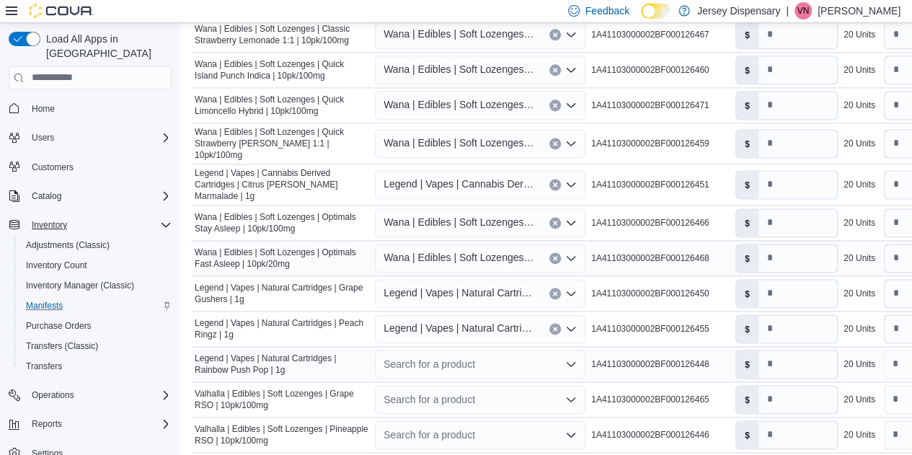
click at [466, 358] on div "Search for a product" at bounding box center [480, 364] width 210 height 29
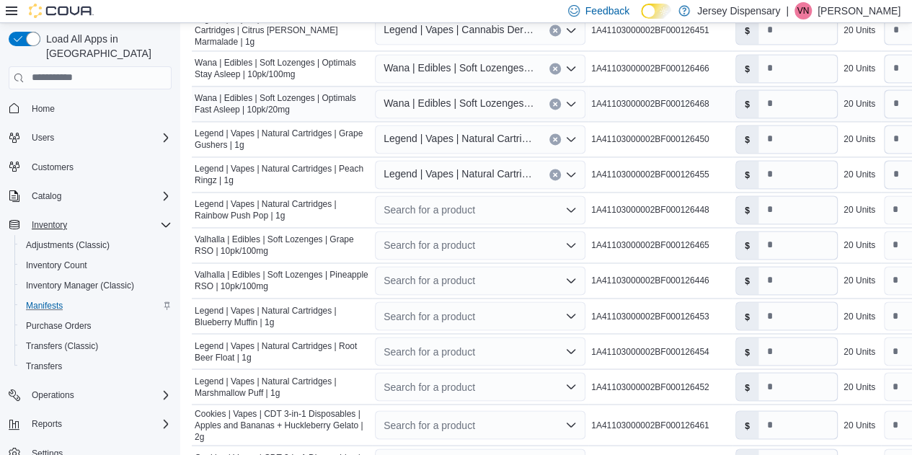
scroll to position [1065, 0]
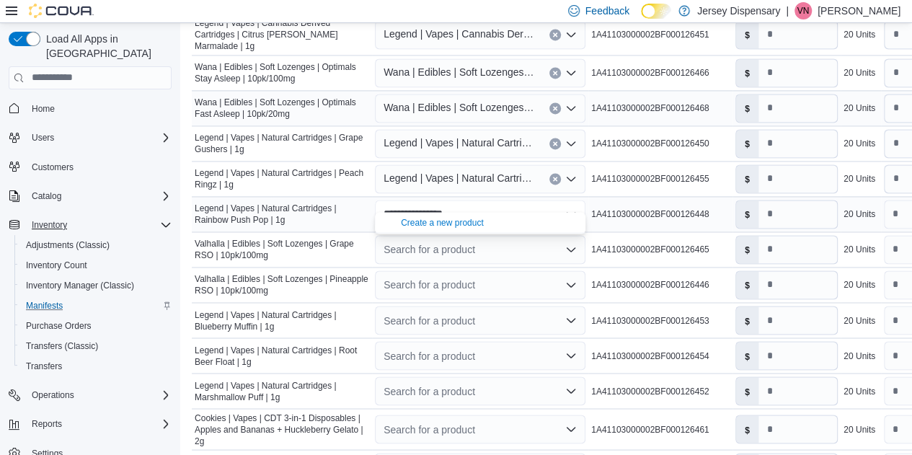
click at [476, 200] on div "**********" at bounding box center [480, 214] width 210 height 29
click at [572, 211] on icon "Close list of options" at bounding box center [571, 213] width 9 height 4
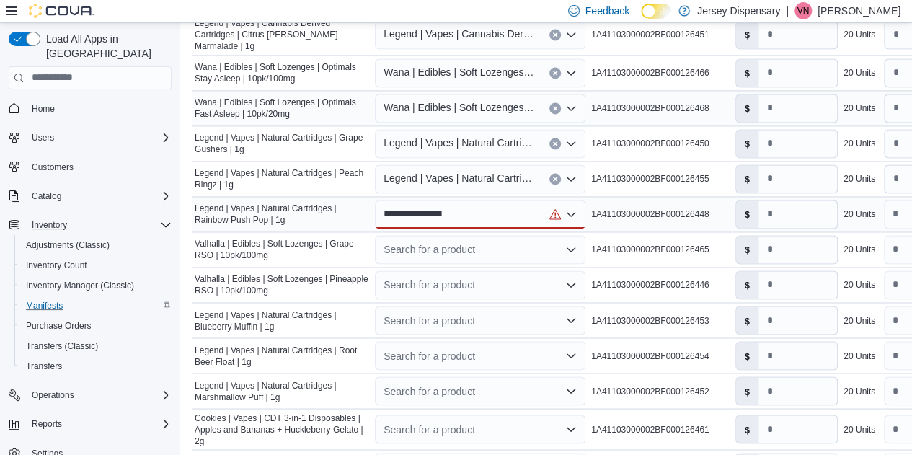
click at [505, 200] on div "**********" at bounding box center [480, 214] width 210 height 29
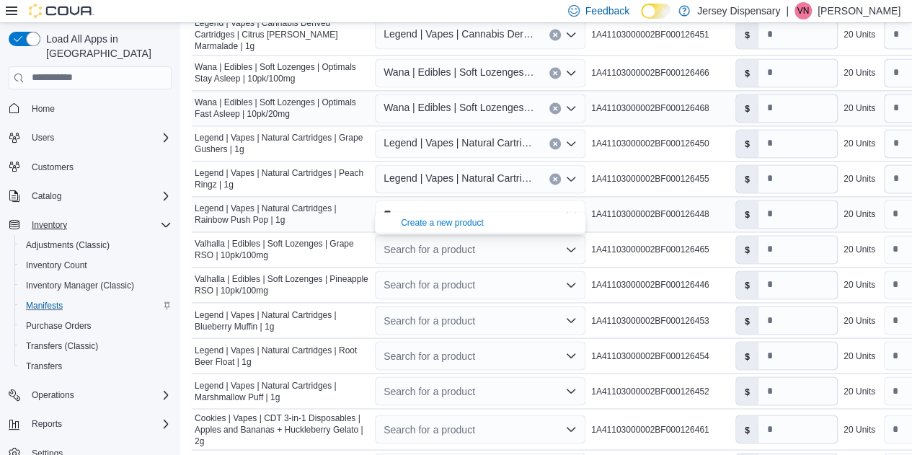
type input "*"
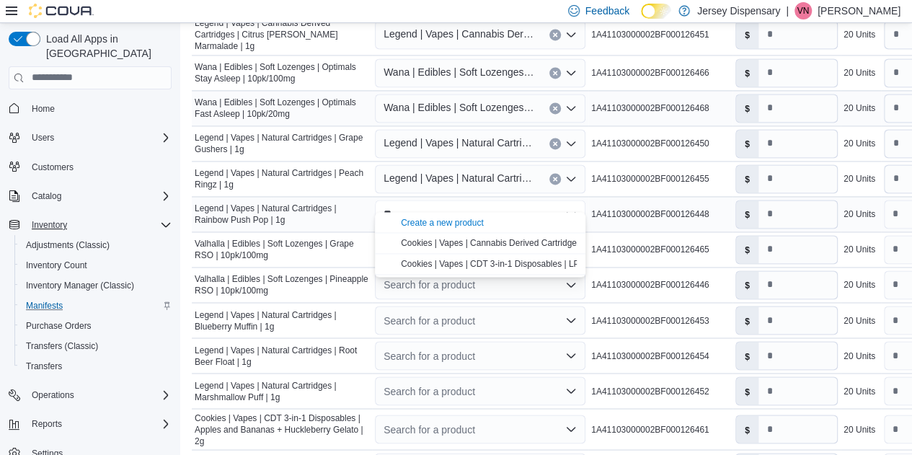
type input "*"
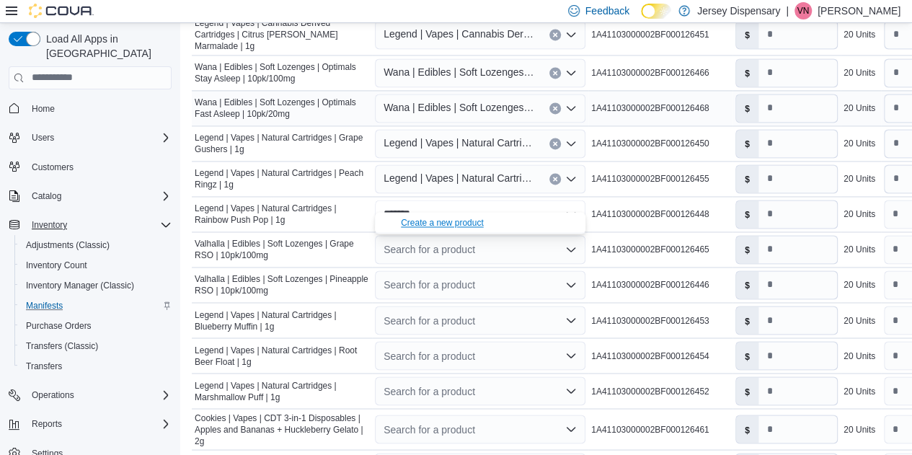
type input "*******"
click at [447, 223] on div "Create a new product" at bounding box center [442, 223] width 83 height 12
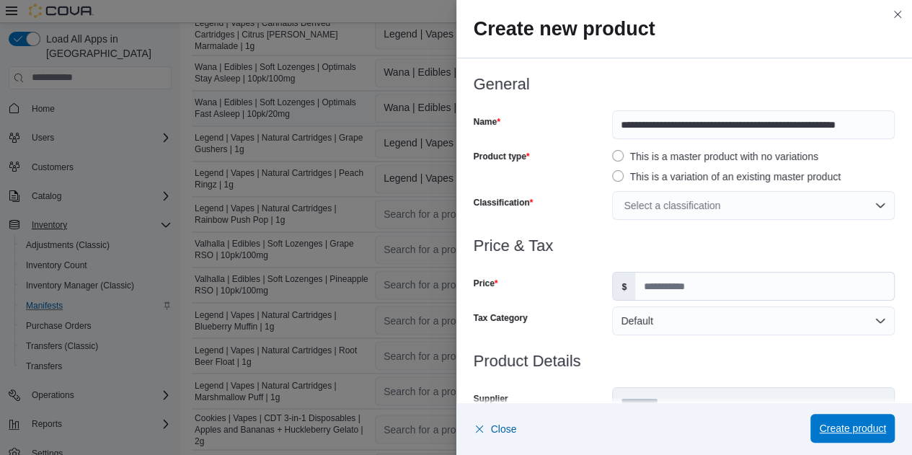
click at [852, 426] on span "Create product" at bounding box center [852, 428] width 67 height 14
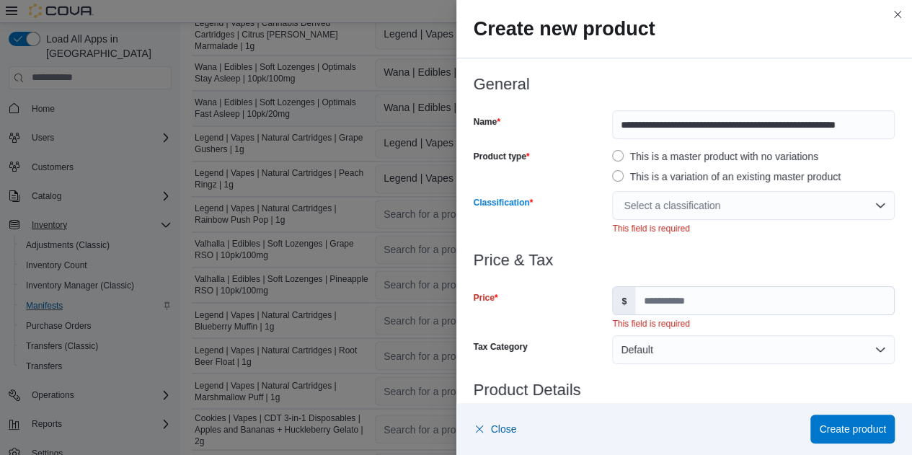
click at [679, 205] on div "Select a classification" at bounding box center [753, 205] width 283 height 29
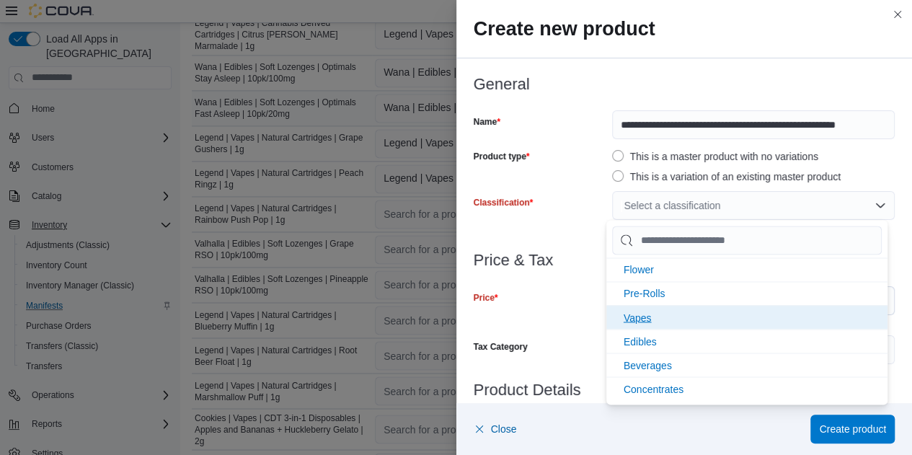
click at [669, 312] on li "Vapes" at bounding box center [746, 317] width 281 height 24
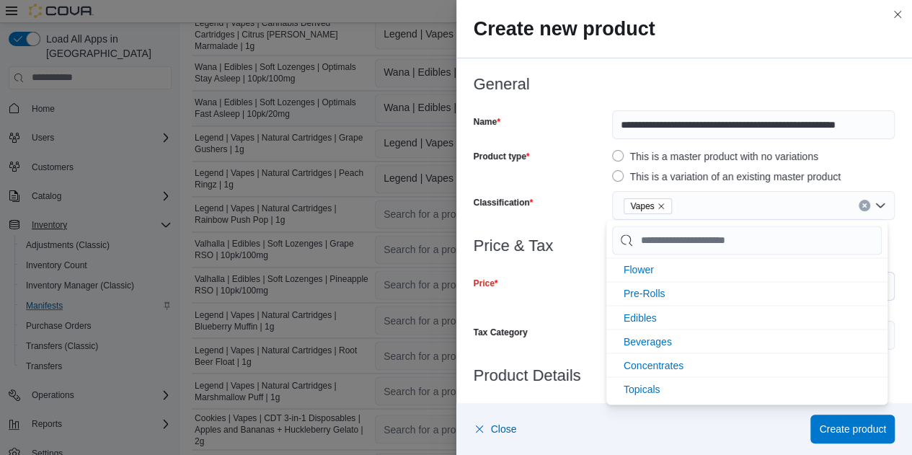
scroll to position [0, 0]
click at [732, 428] on div "Close Create product" at bounding box center [685, 428] width 422 height 29
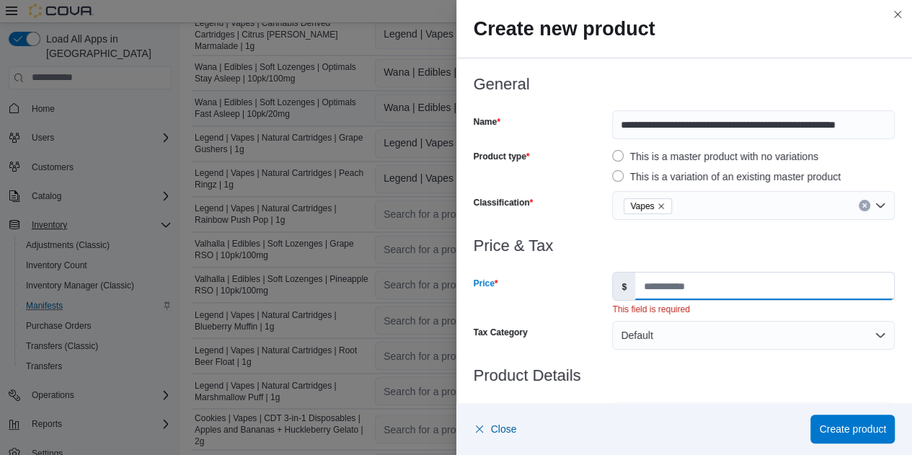
click at [698, 286] on input "Price" at bounding box center [764, 285] width 259 height 27
type input "*"
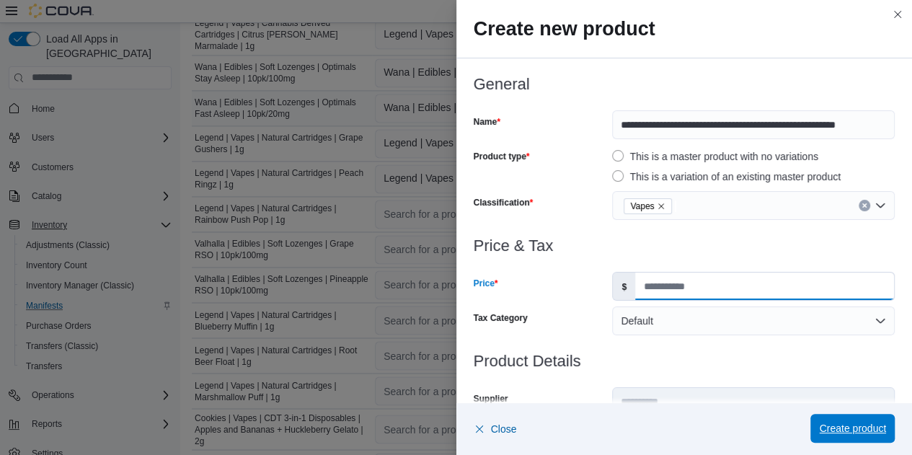
type input "*****"
click at [829, 425] on span "Create product" at bounding box center [852, 428] width 67 height 14
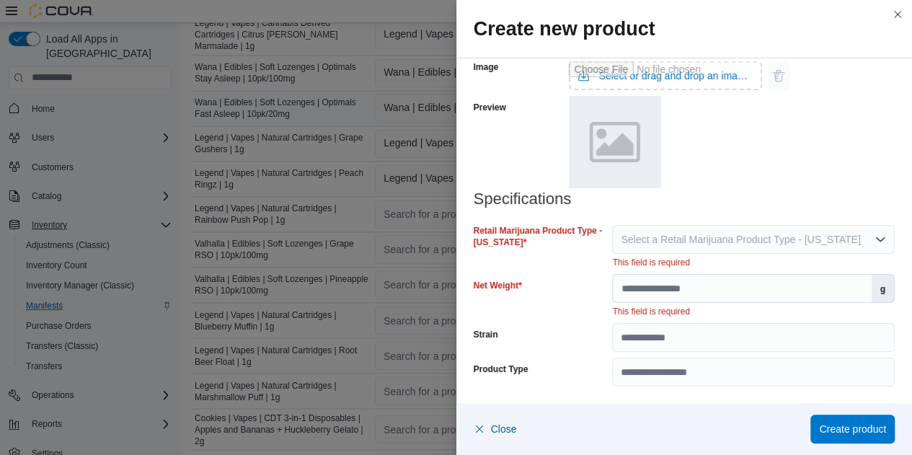
scroll to position [637, 0]
click at [719, 246] on button "Select a Retail Marijuana Product Type - New Jersey" at bounding box center [753, 239] width 283 height 29
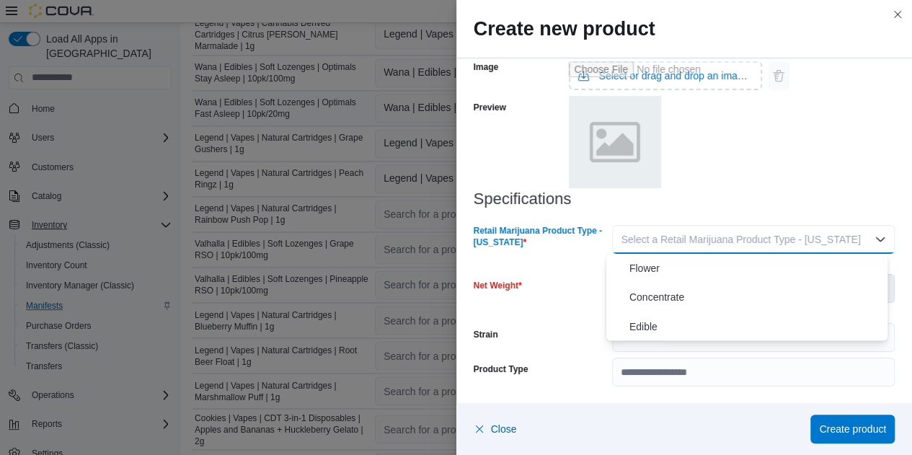
click at [698, 243] on span "Select a Retail Marijuana Product Type - New Jersey" at bounding box center [740, 240] width 239 height 12
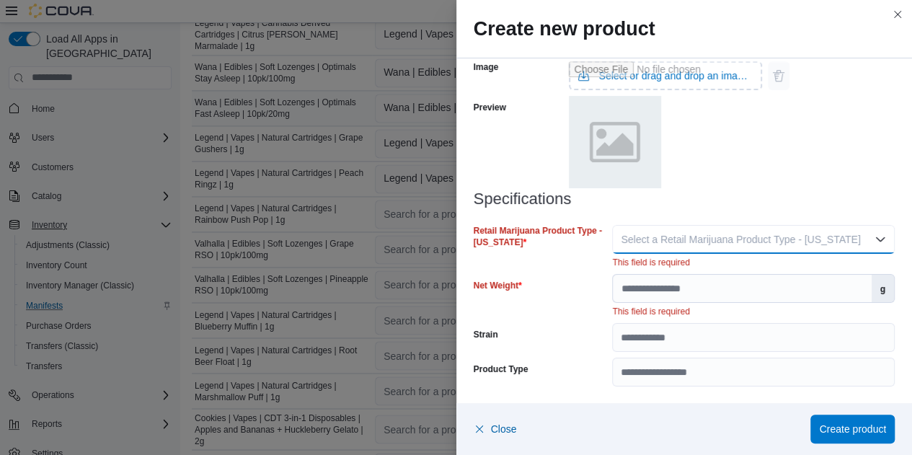
click at [698, 243] on span "Select a Retail Marijuana Product Type - New Jersey" at bounding box center [740, 240] width 239 height 12
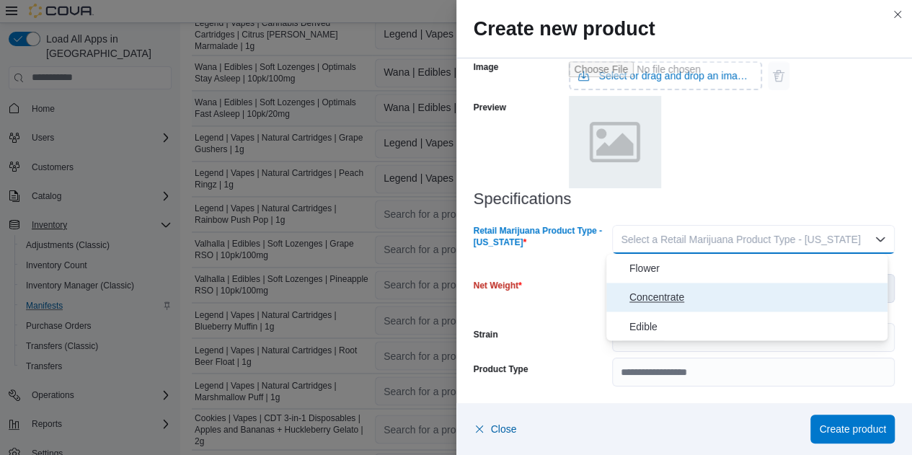
click at [683, 298] on span "Concentrate" at bounding box center [755, 296] width 252 height 17
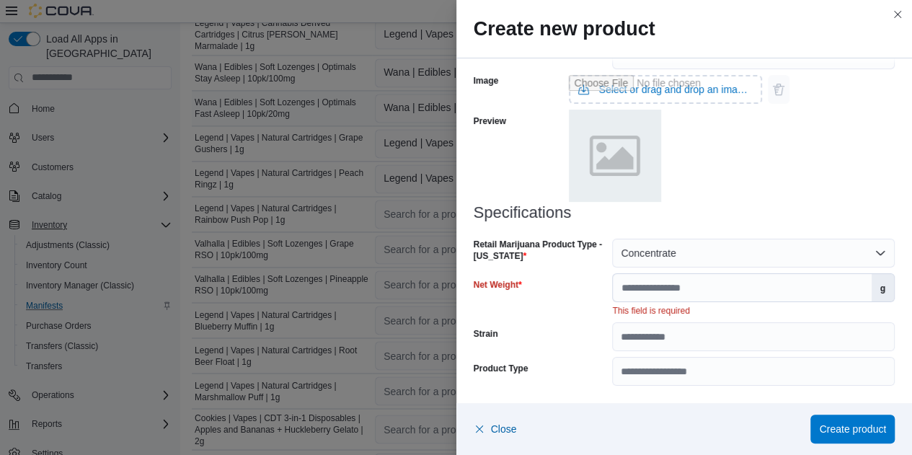
scroll to position [623, 0]
click at [683, 298] on input "Net Weight" at bounding box center [742, 288] width 258 height 27
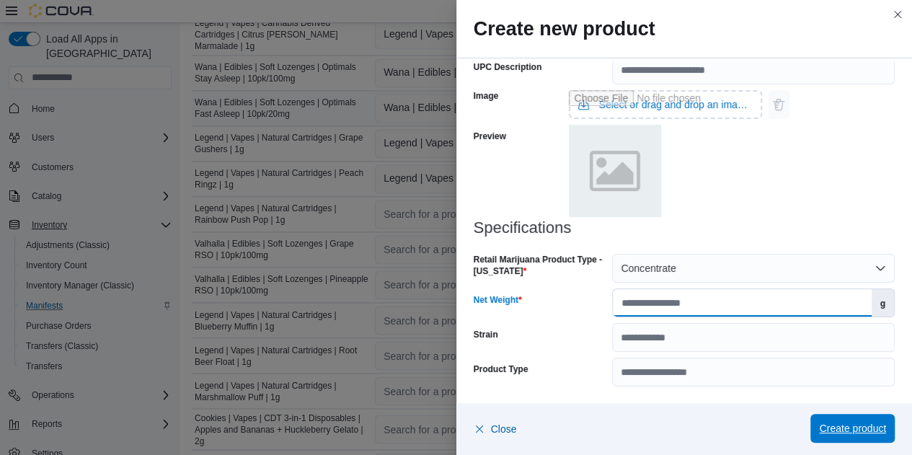
type input "*"
click at [839, 427] on span "Create product" at bounding box center [852, 428] width 67 height 14
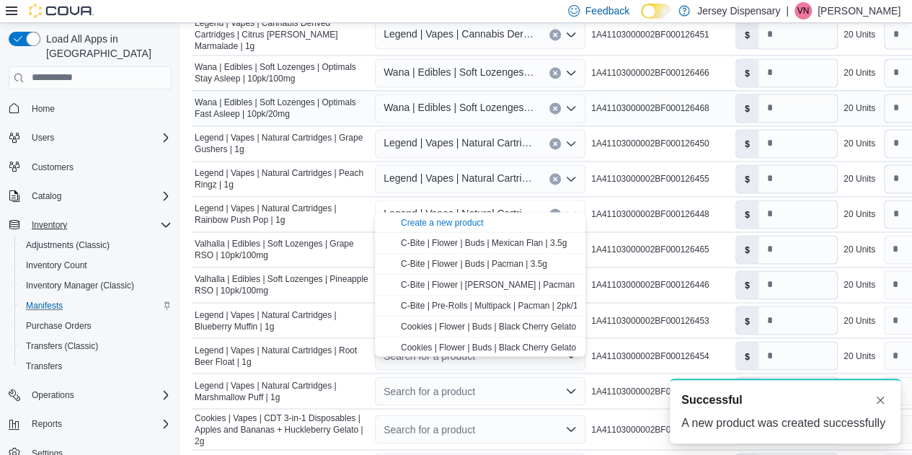
scroll to position [0, 0]
click at [879, 400] on button "Dismiss toast" at bounding box center [879, 399] width 17 height 17
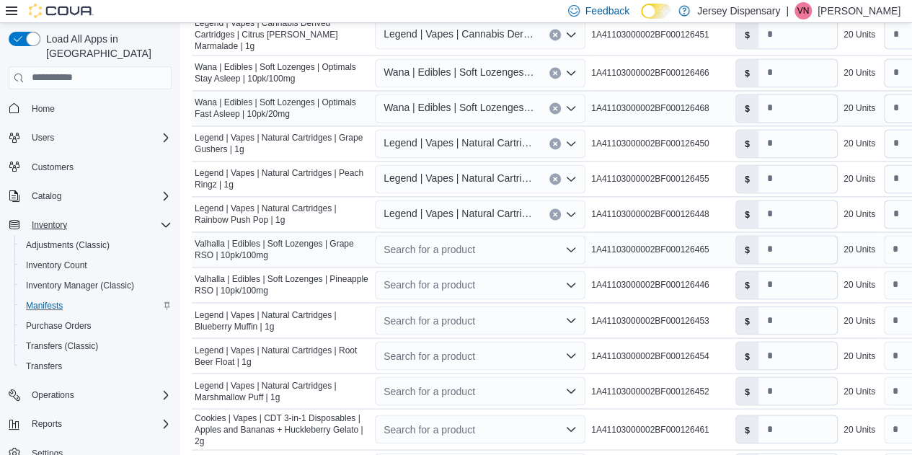
click at [471, 235] on div "Search for a product" at bounding box center [480, 249] width 210 height 29
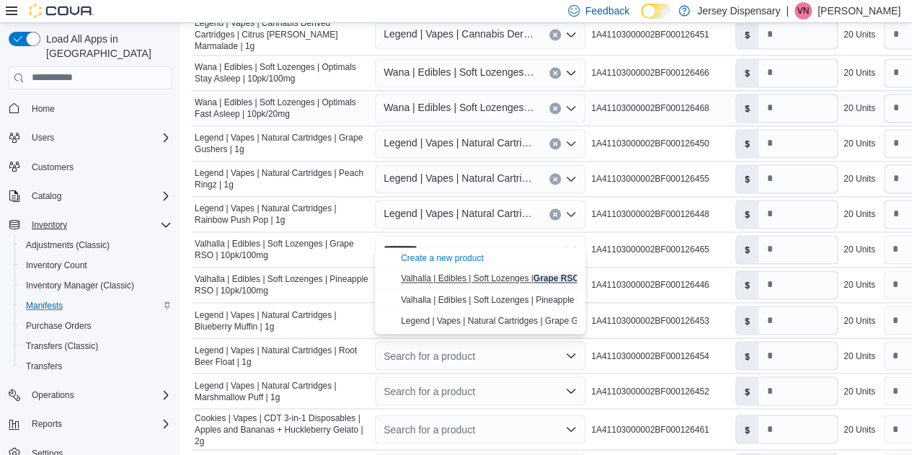
type input "*********"
click at [471, 277] on span "Valhalla | Edibles | Soft Lozenges | Grape RSO | 10pk/100mg" at bounding box center [516, 278] width 231 height 10
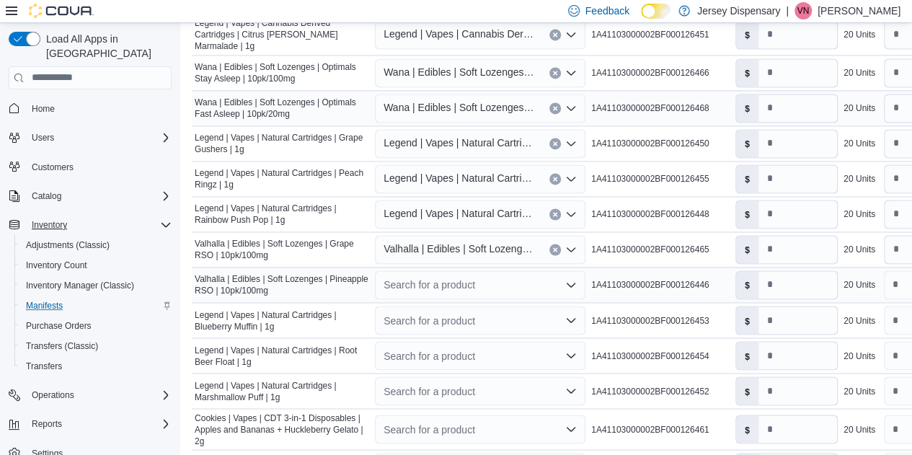
click at [453, 270] on div "Search for a product" at bounding box center [480, 284] width 210 height 29
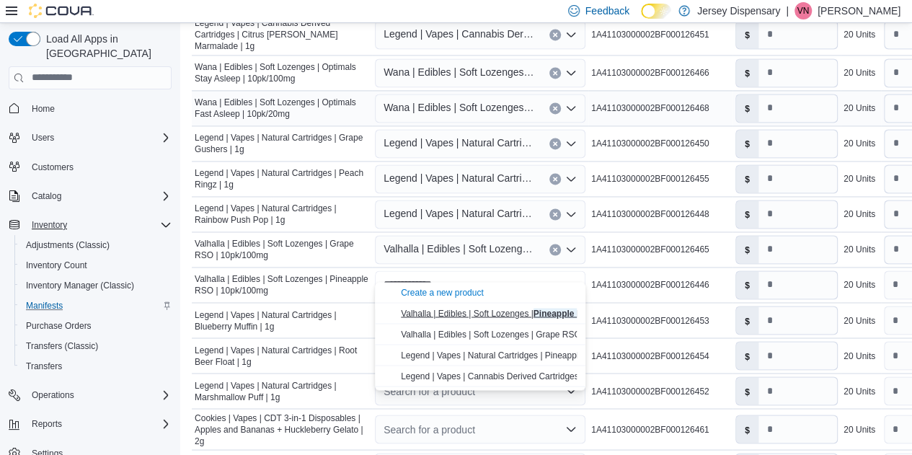
type input "**********"
click at [466, 309] on span "Valhalla | Edibles | Soft Lozenges | Pineapple RSO | 10pk/100mg" at bounding box center [524, 313] width 247 height 10
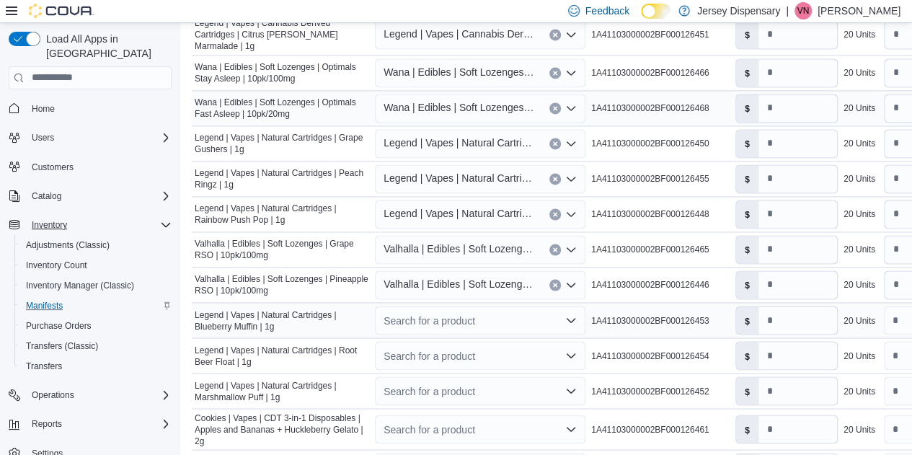
click at [445, 306] on div "Search for a product" at bounding box center [480, 320] width 210 height 29
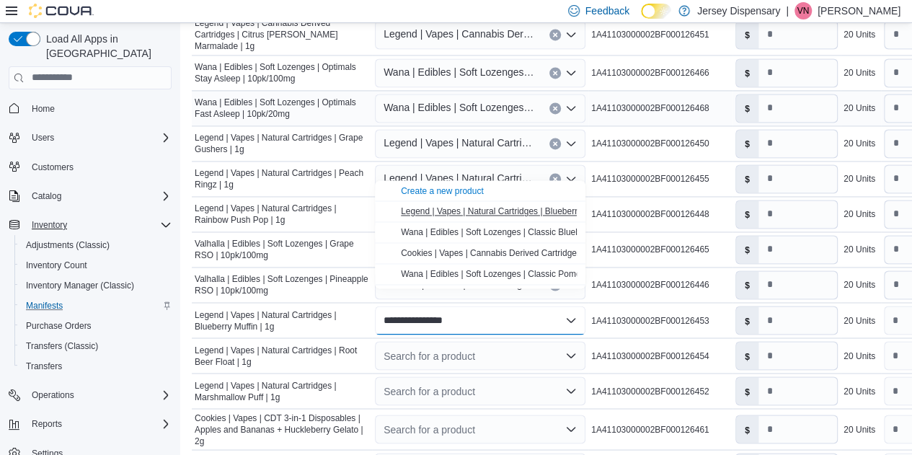
type input "**********"
click at [472, 204] on button "Legend | Vapes | Natural Cartridges | Blueberry Muffin | 1g" at bounding box center [480, 211] width 210 height 21
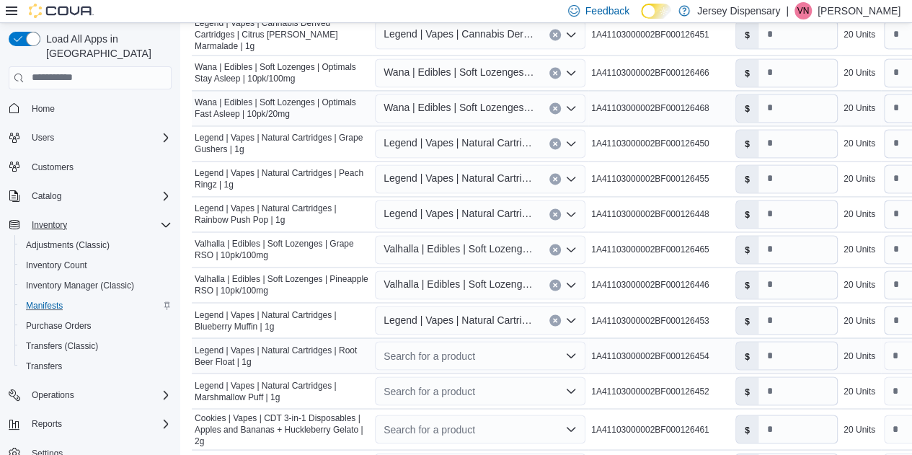
click at [455, 349] on div "Search for a product" at bounding box center [480, 355] width 210 height 29
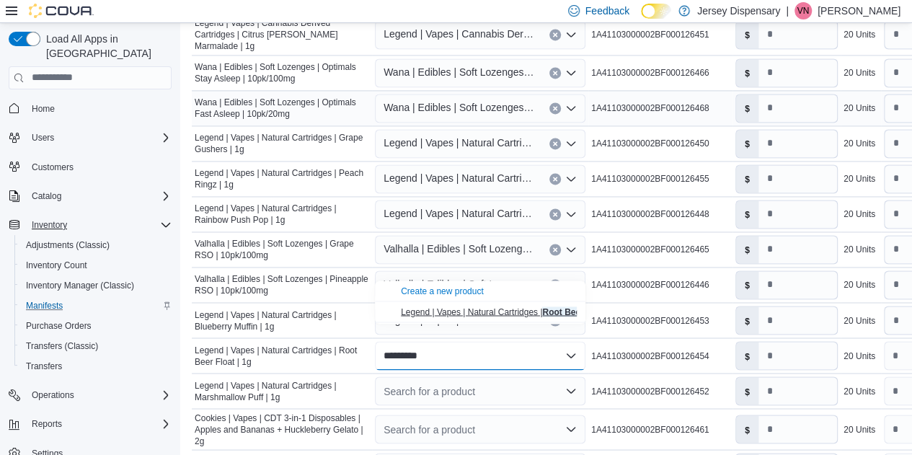
type input "*********"
click at [439, 309] on span "Legend | Vapes | Natural Cartridges | Root Beer Float | 1g" at bounding box center [510, 311] width 218 height 10
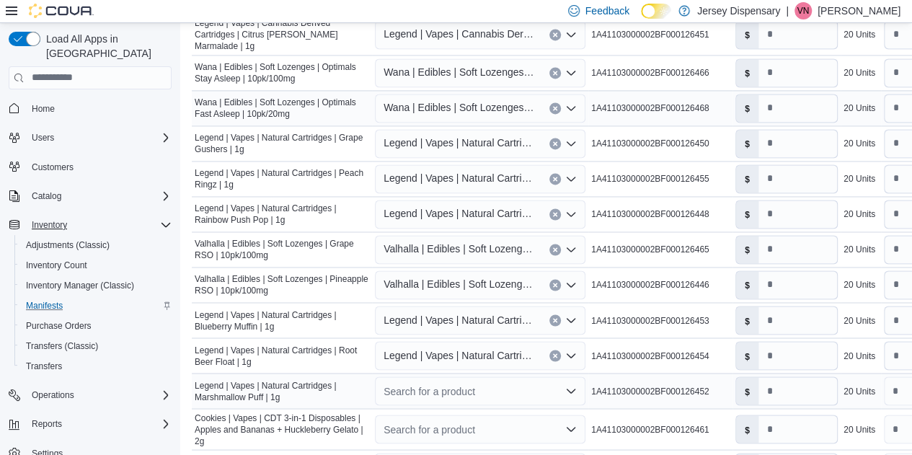
click at [445, 376] on div "Search for a product" at bounding box center [480, 390] width 210 height 29
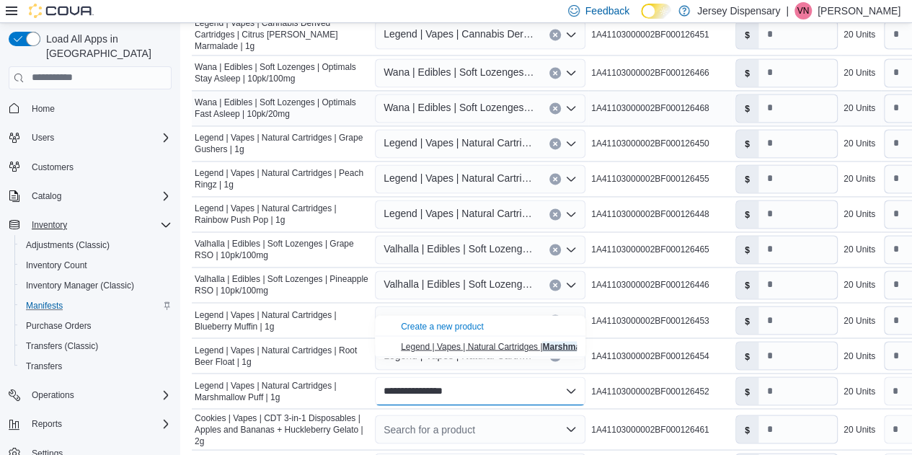
type input "**********"
click at [439, 347] on span "Legend | Vapes | Natural Cartridges | Marshmallow Puff | 1g" at bounding box center [516, 346] width 230 height 10
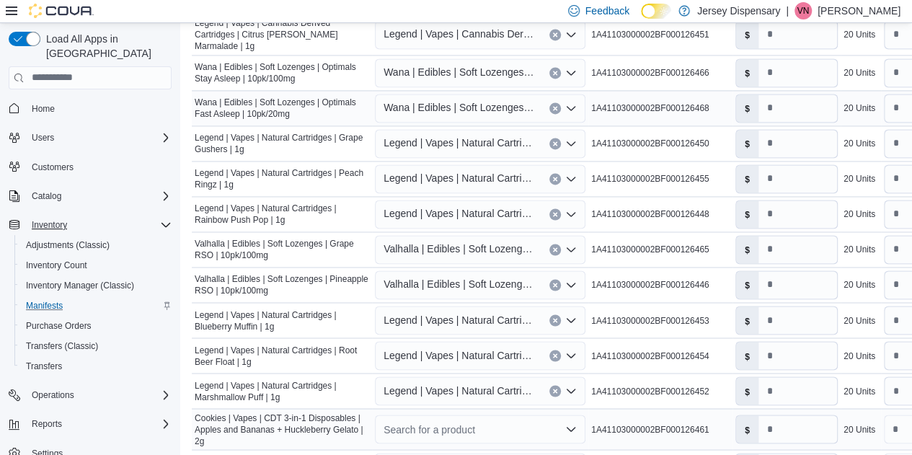
click at [458, 414] on div "Search for a product" at bounding box center [480, 428] width 210 height 29
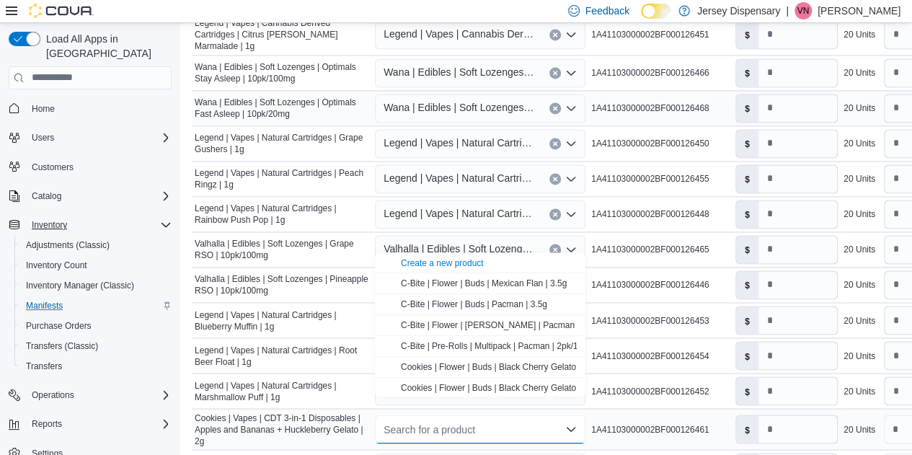
type input "*"
type input "**********"
click at [499, 280] on span "Cookies | Vapes | CDT 3-in-1 Disposables | Apples and Bananas + Huckleberry Gel…" at bounding box center [575, 283] width 348 height 10
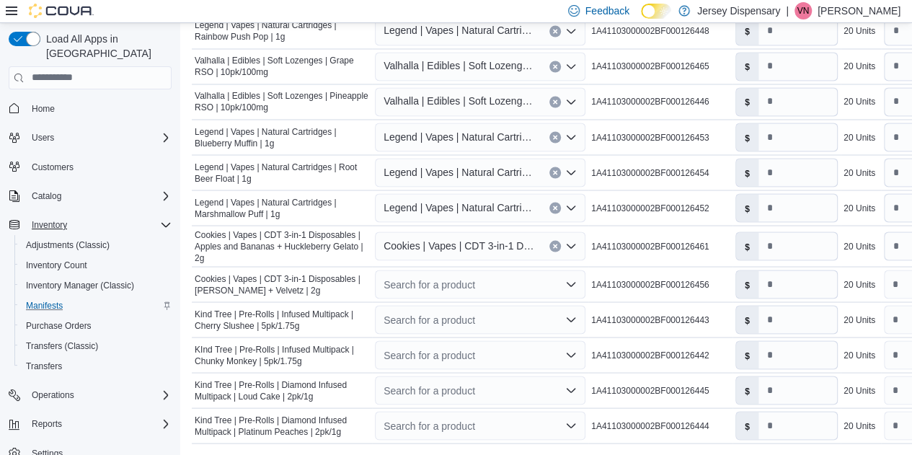
scroll to position [1274, 0]
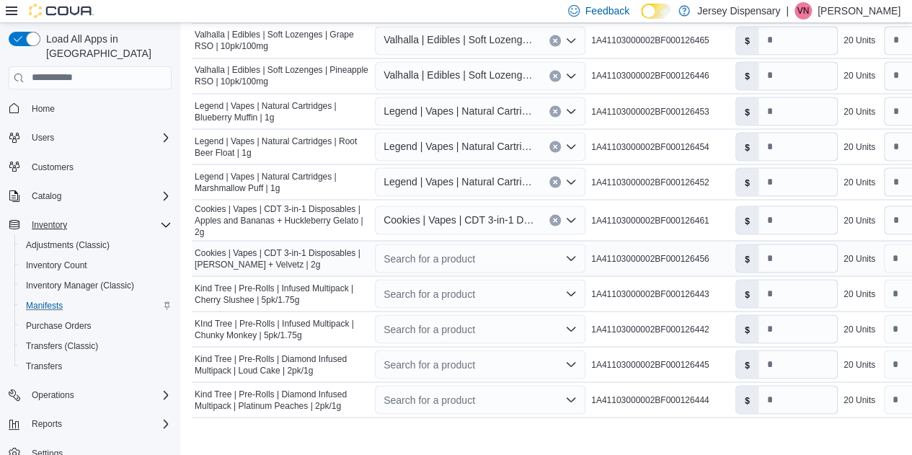
click at [414, 244] on div "Search for a product" at bounding box center [480, 258] width 210 height 29
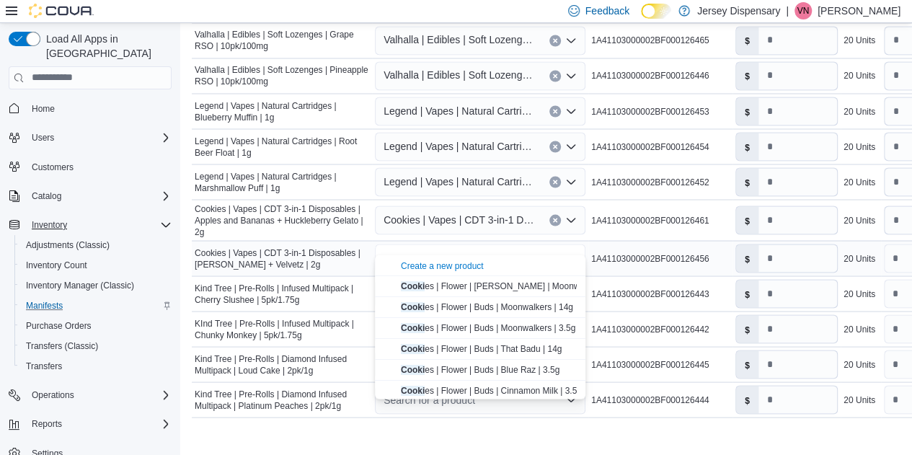
type input "*"
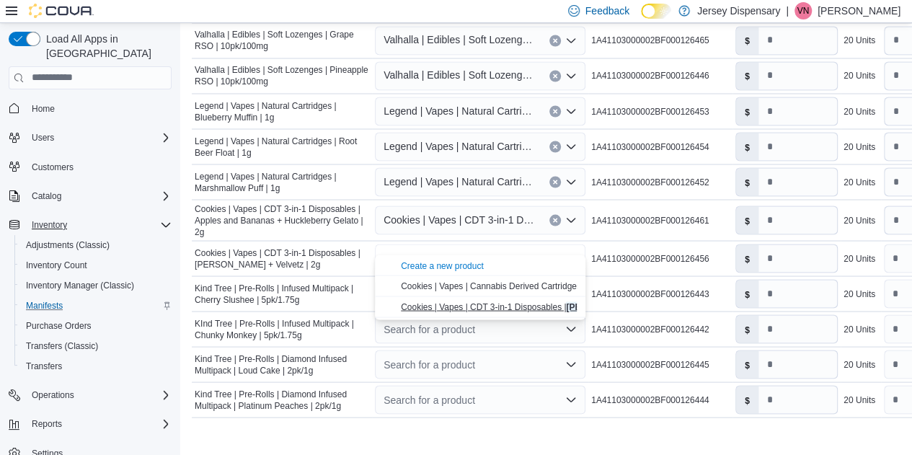
type input "********"
click at [450, 306] on span "Cookies | Vapes | CDT 3-in-1 Disposables | Gary Pay ton + Velvetz | 2g" at bounding box center [553, 306] width 304 height 10
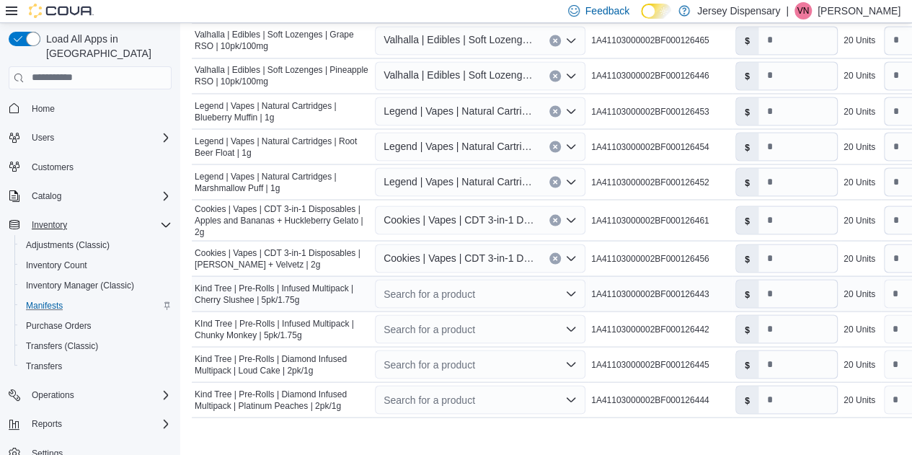
click at [430, 279] on div "Search for a product" at bounding box center [480, 293] width 210 height 29
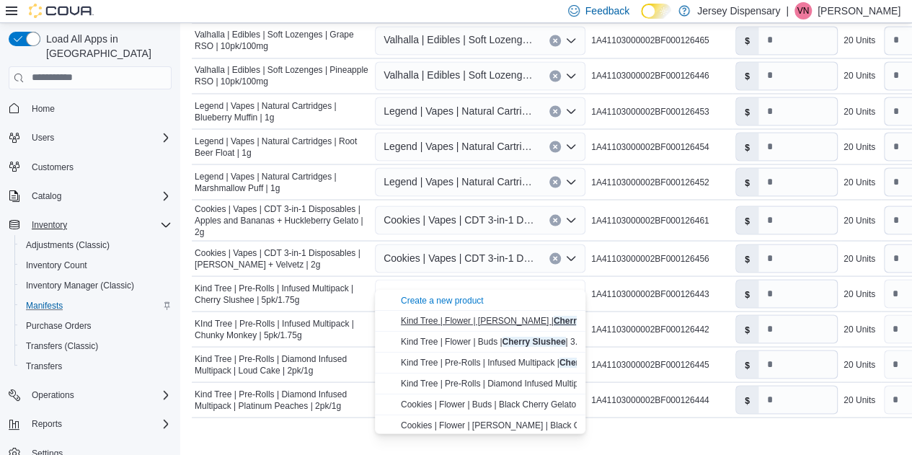
type input "**********"
click at [507, 318] on span "Kind Tree | Flower | Littles | Cherry Slushee | 7g" at bounding box center [516, 320] width 231 height 10
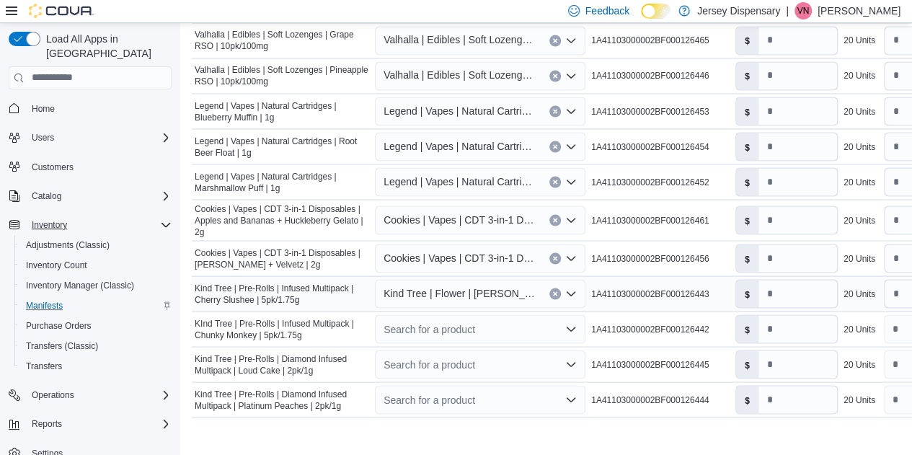
click at [556, 288] on button "Clear input" at bounding box center [555, 294] width 12 height 12
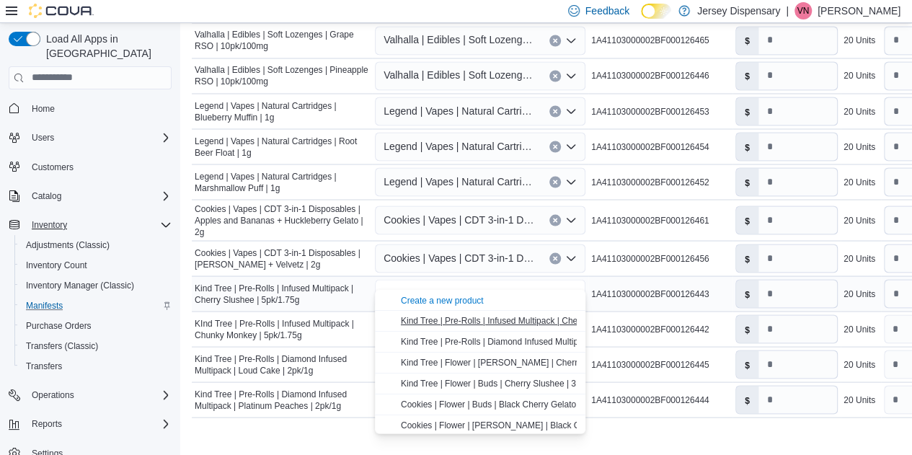
type input "**********"
click at [517, 324] on span "Kind Tree | Pre-Rolls | Infused Multipack | Cherry Slushee | 5pk/1.75g" at bounding box center [533, 320] width 265 height 10
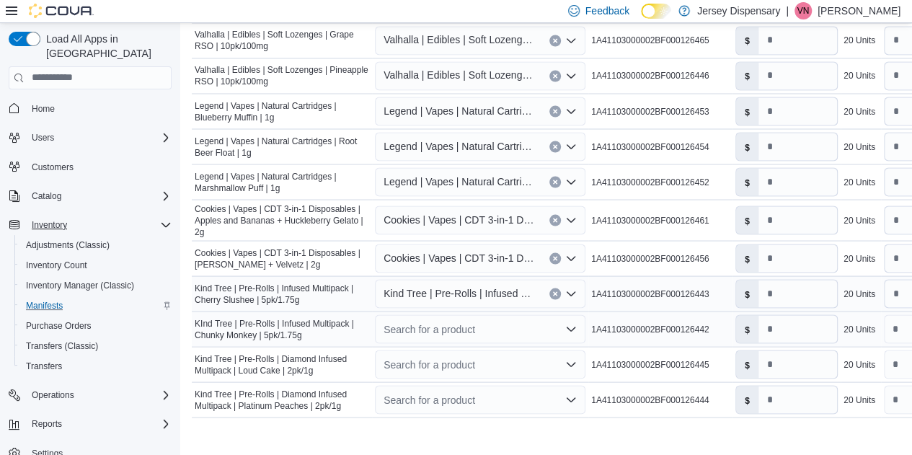
click at [481, 314] on div "Search for a product" at bounding box center [480, 328] width 210 height 29
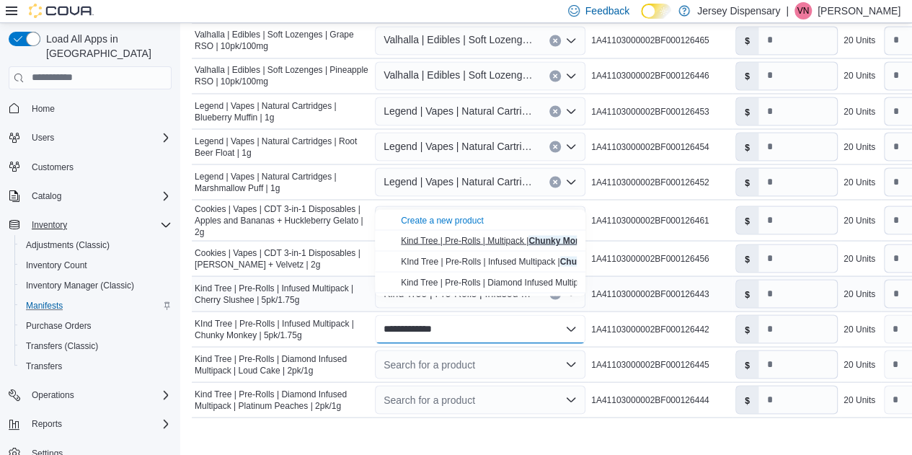
type input "**********"
click at [492, 240] on span "Kind Tree | Pre-Rolls | Multipack | Chunky Monkey | 2pk/1.0g" at bounding box center [517, 240] width 232 height 10
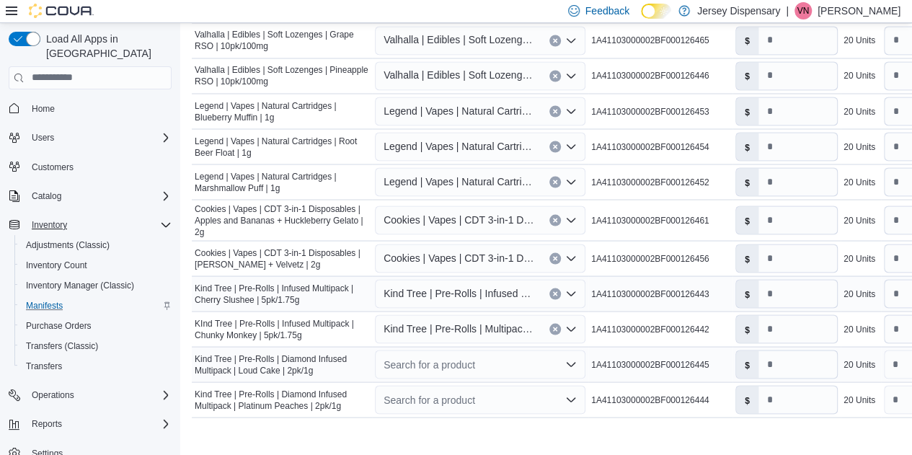
click at [484, 350] on div "Search for a product" at bounding box center [480, 364] width 210 height 29
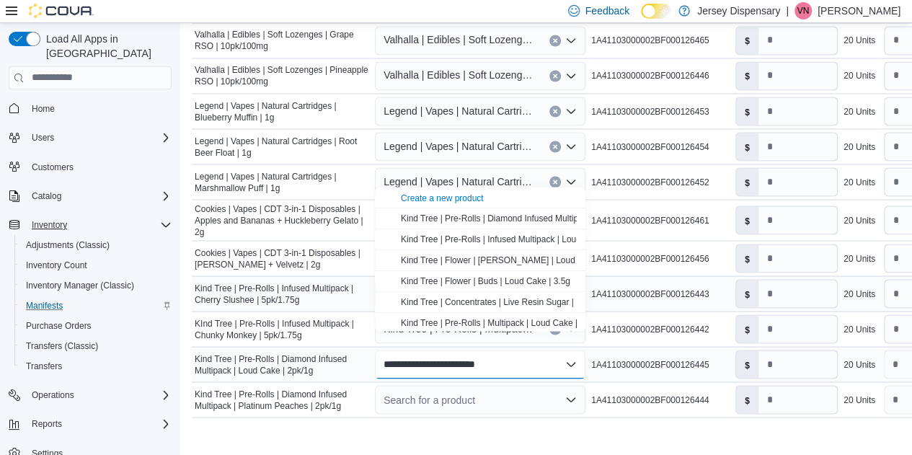
drag, startPoint x: 461, startPoint y: 345, endPoint x: 343, endPoint y: 344, distance: 118.2
click at [343, 346] on tr "**********" at bounding box center [620, 363] width 856 height 35
type input "********"
click at [541, 260] on mark "oud Cake" at bounding box center [529, 259] width 39 height 10
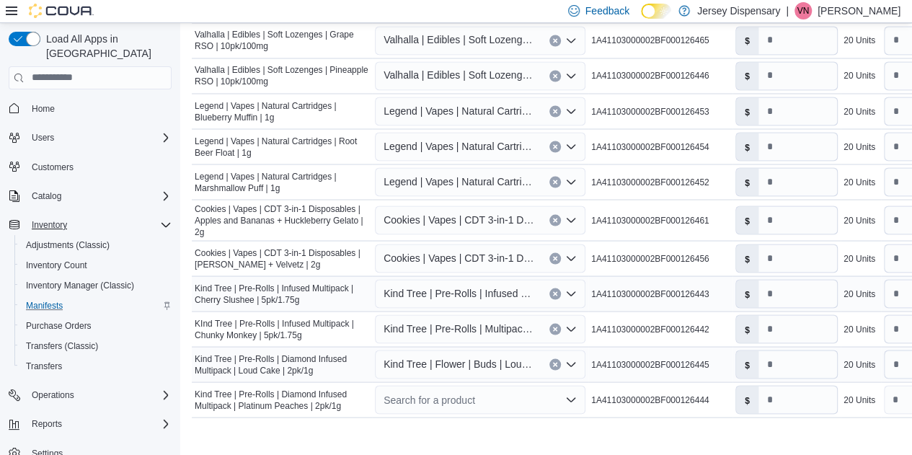
click at [551, 358] on button "Clear input" at bounding box center [555, 364] width 12 height 12
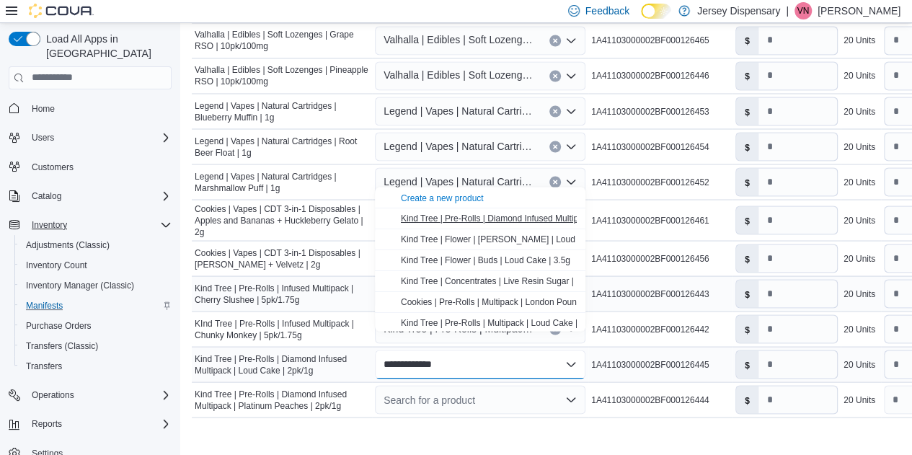
type input "**********"
click at [533, 214] on span "Kind Tree | Pre-Rolls | Diamond Infused Multipack | Loud Cake | 2pk/1g" at bounding box center [537, 218] width 272 height 10
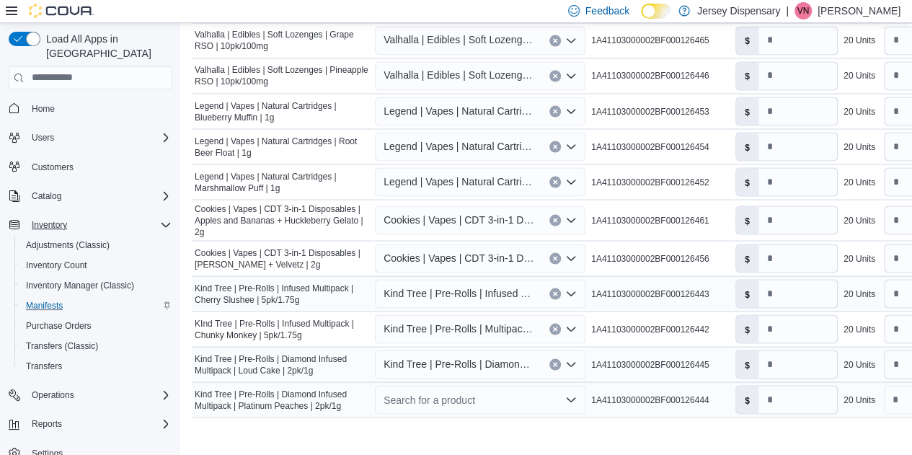
click at [496, 385] on div "Search for a product" at bounding box center [480, 399] width 210 height 29
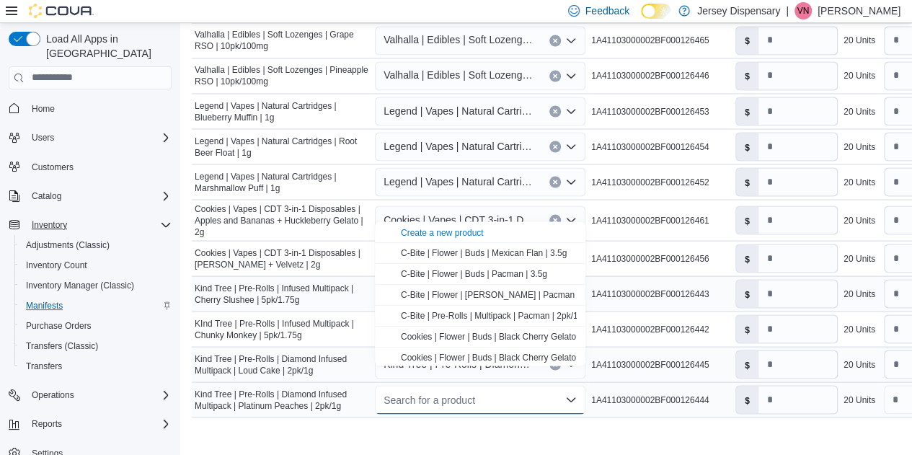
type input "*"
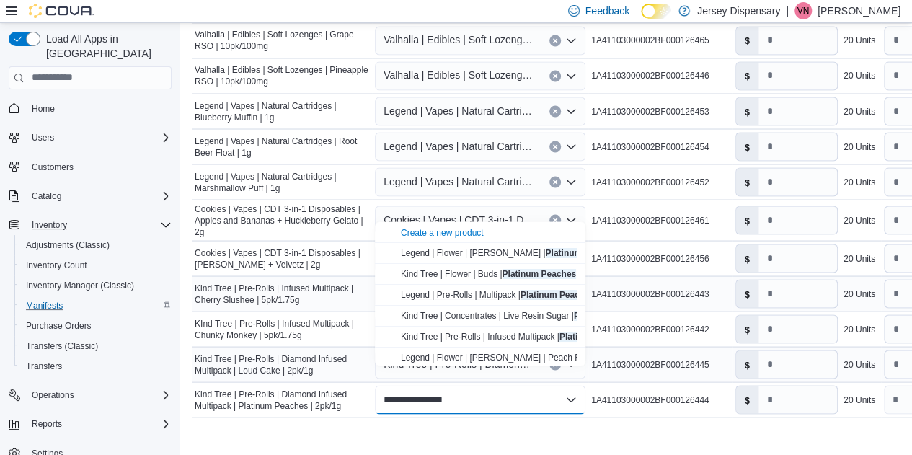
type input "**********"
click at [496, 300] on button "Legend | Pre-Rolls | Multipack | Platinum Peaches | 7pk/7.0g" at bounding box center [480, 294] width 210 height 21
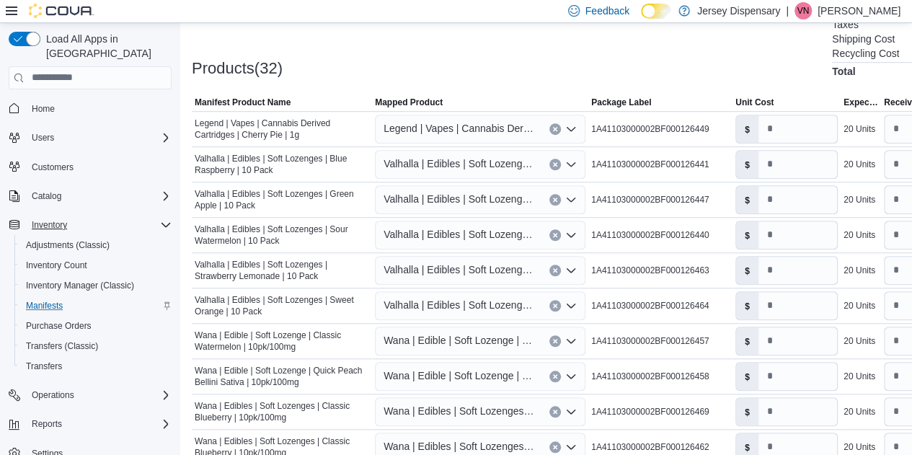
scroll to position [435, 0]
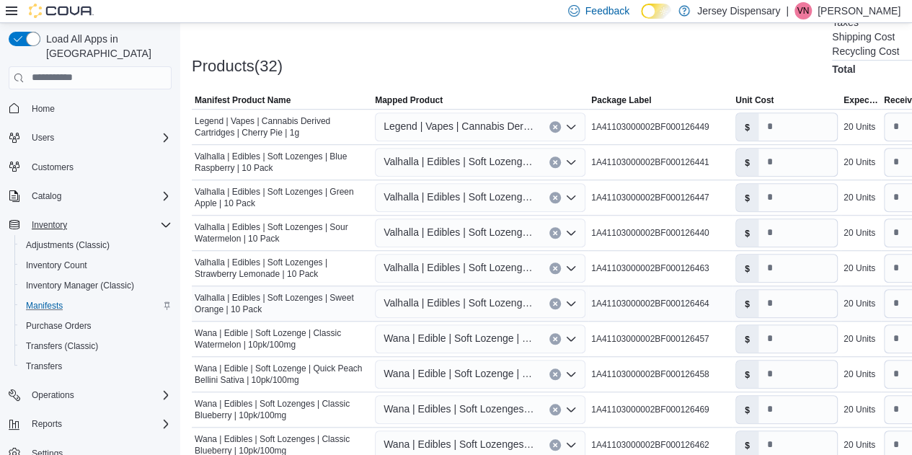
click at [484, 302] on span "Valhalla | Edibles | Soft Lozenges | Sweet Orange | 10 Pack" at bounding box center [458, 302] width 151 height 17
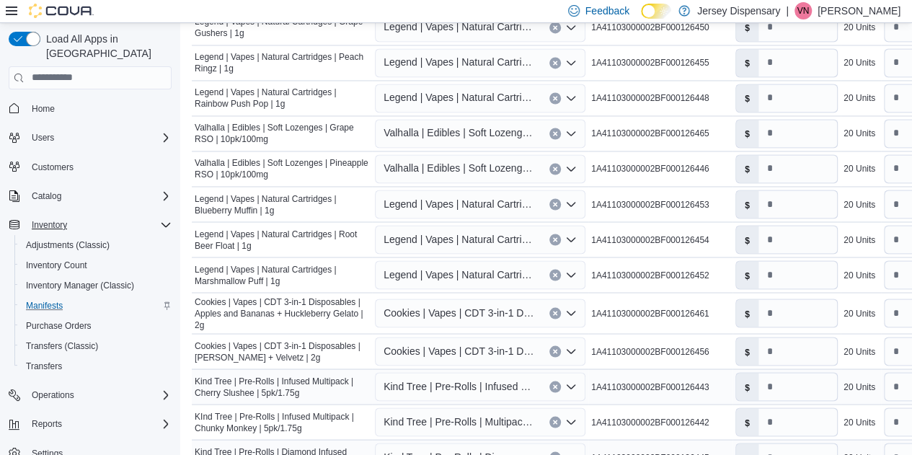
scroll to position [1274, 0]
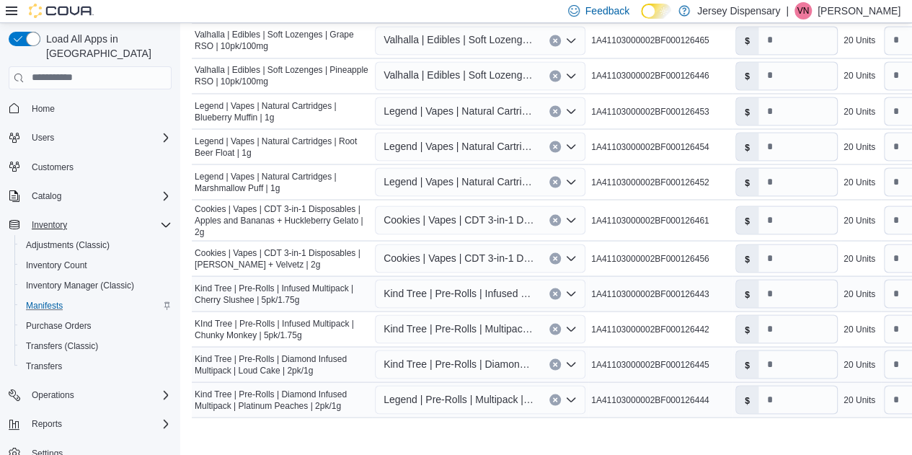
click at [454, 390] on span "Legend | Pre-Rolls | Multipack | Platinum Peaches | 7pk/7.0g" at bounding box center [458, 398] width 151 height 17
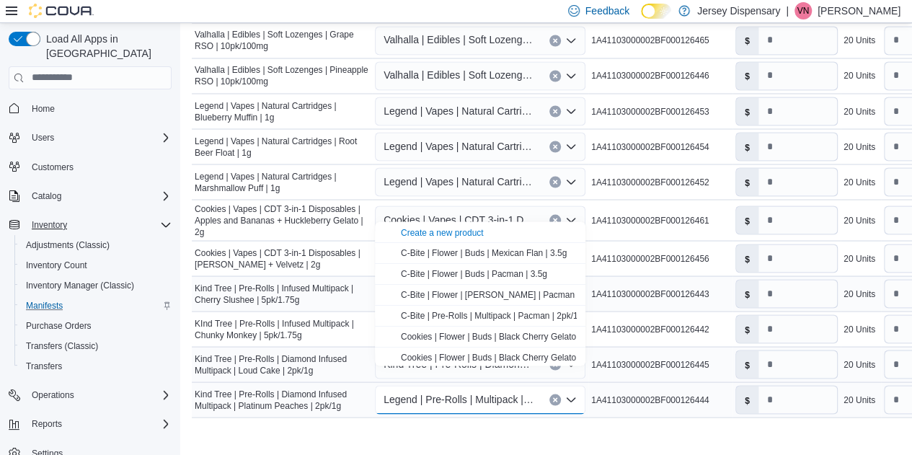
click at [552, 396] on icon "Clear input" at bounding box center [555, 399] width 6 height 6
type input "**********"
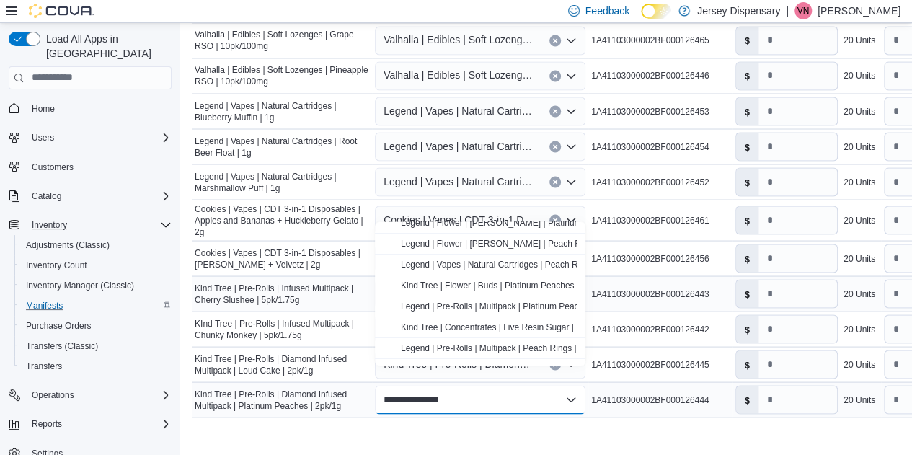
scroll to position [65, 0]
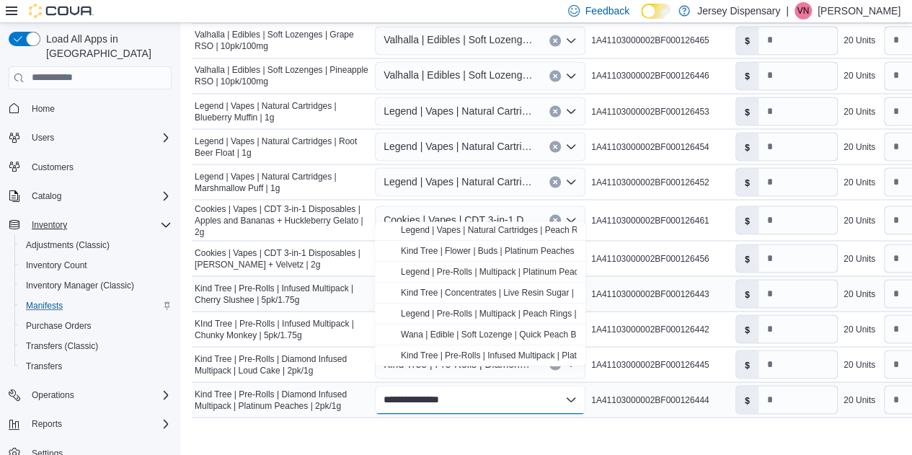
drag, startPoint x: 481, startPoint y: 378, endPoint x: 330, endPoint y: 373, distance: 151.4
click at [330, 381] on tr "**********" at bounding box center [620, 398] width 856 height 35
drag, startPoint x: 467, startPoint y: 378, endPoint x: 343, endPoint y: 375, distance: 124.0
click at [343, 381] on tr "**********" at bounding box center [620, 398] width 856 height 35
click at [457, 391] on input "**********" at bounding box center [420, 399] width 75 height 17
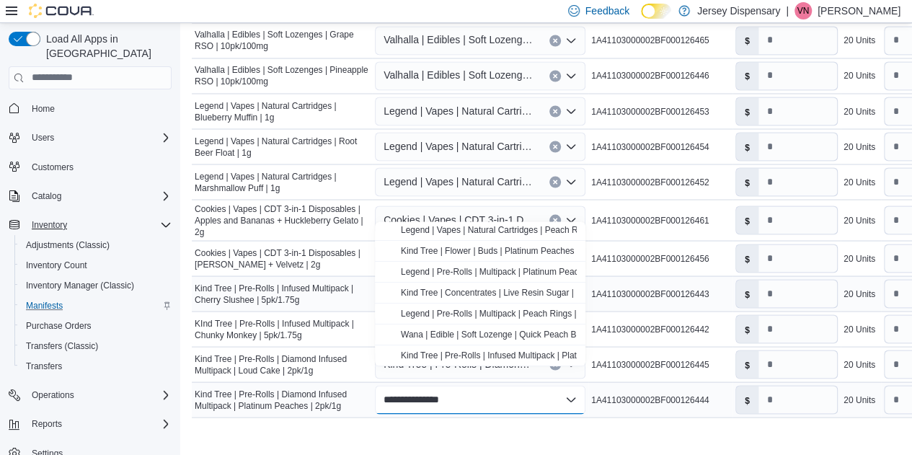
click at [492, 385] on div "**********" at bounding box center [480, 399] width 210 height 29
drag, startPoint x: 482, startPoint y: 378, endPoint x: 340, endPoint y: 366, distance: 142.5
click at [340, 381] on tr "**********" at bounding box center [620, 398] width 856 height 35
click at [487, 385] on div "**********" at bounding box center [480, 399] width 210 height 29
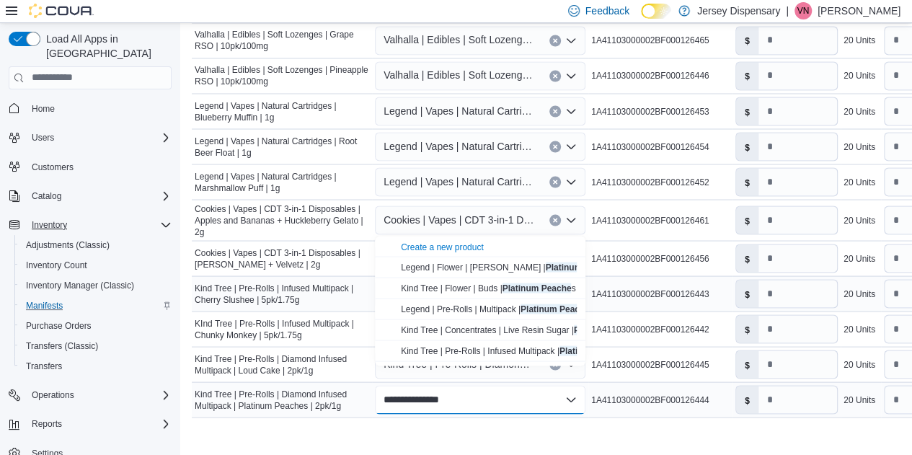
scroll to position [0, 0]
type input "*"
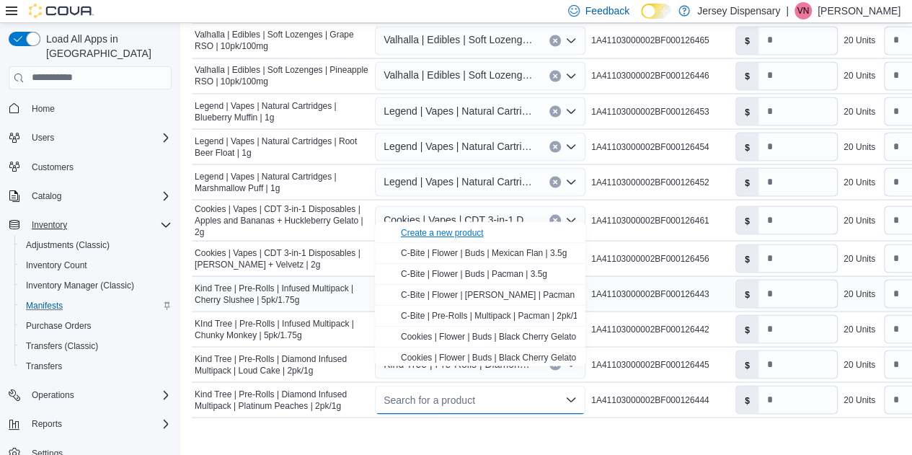
click at [435, 233] on div "Create a new product" at bounding box center [442, 232] width 83 height 12
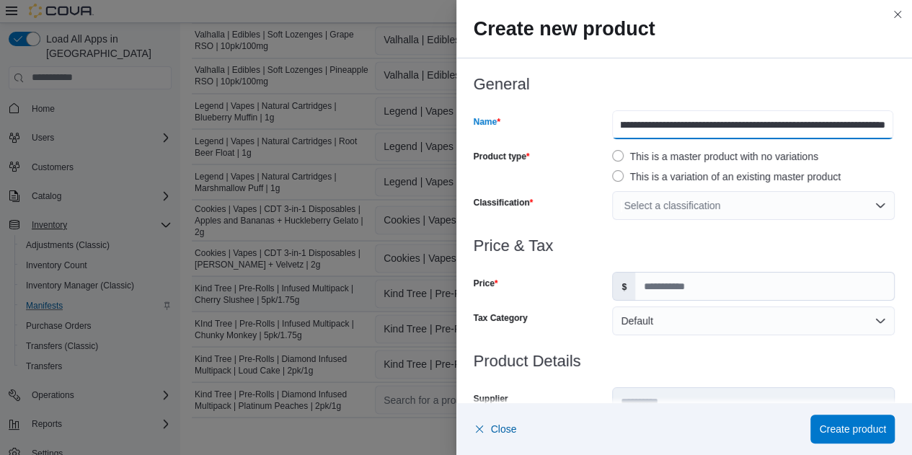
scroll to position [0, 81]
drag, startPoint x: 784, startPoint y: 125, endPoint x: 909, endPoint y: 123, distance: 124.7
click at [909, 123] on div "**********" at bounding box center [684, 230] width 456 height 345
click at [718, 293] on input "Price" at bounding box center [764, 285] width 259 height 27
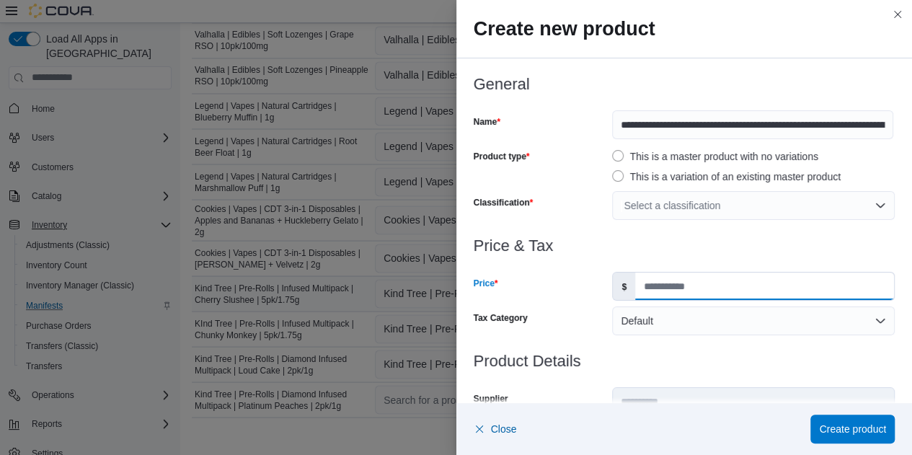
type input "*****"
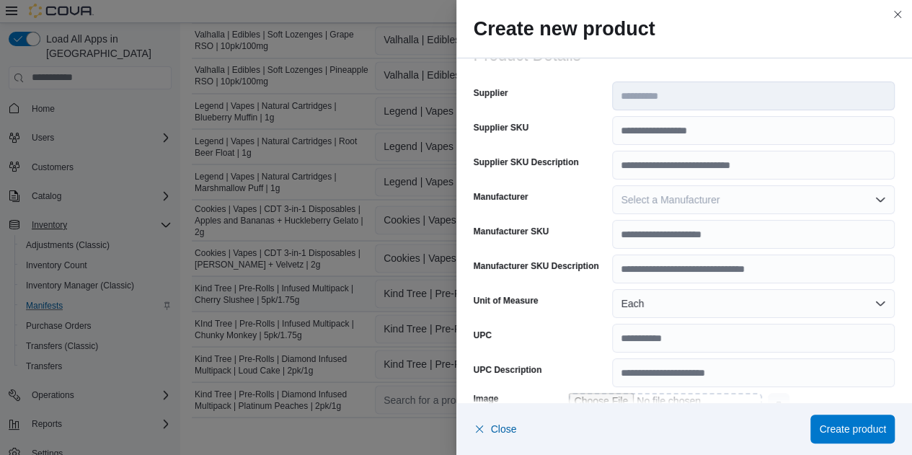
scroll to position [441, 0]
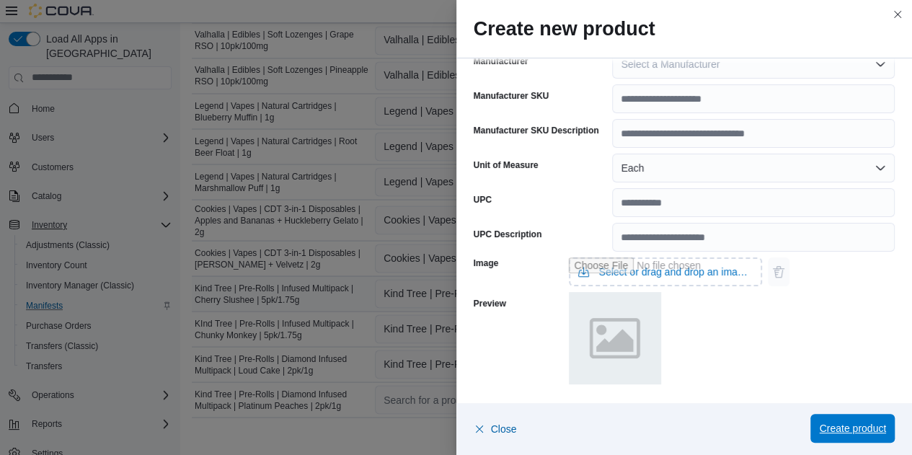
click at [830, 430] on span "Create product" at bounding box center [852, 428] width 67 height 14
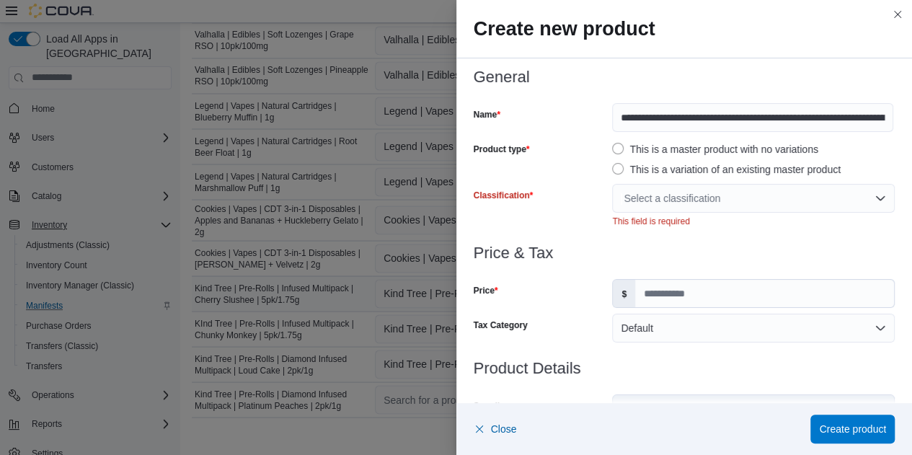
scroll to position [0, 0]
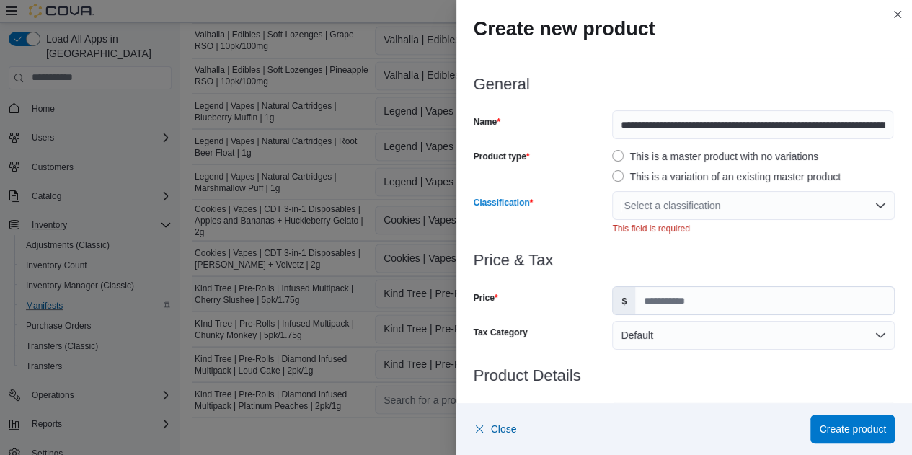
click at [711, 206] on div "Select a classification" at bounding box center [753, 205] width 283 height 29
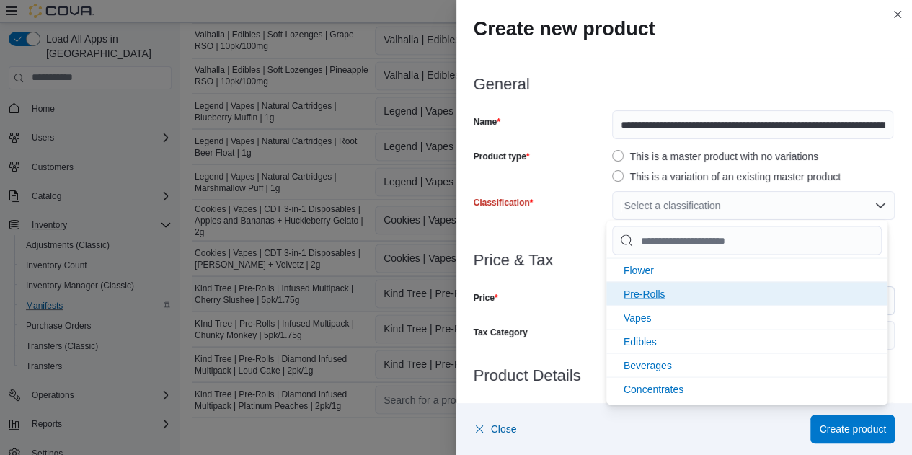
click at [657, 293] on span "Pre-Rolls" at bounding box center [644, 294] width 42 height 12
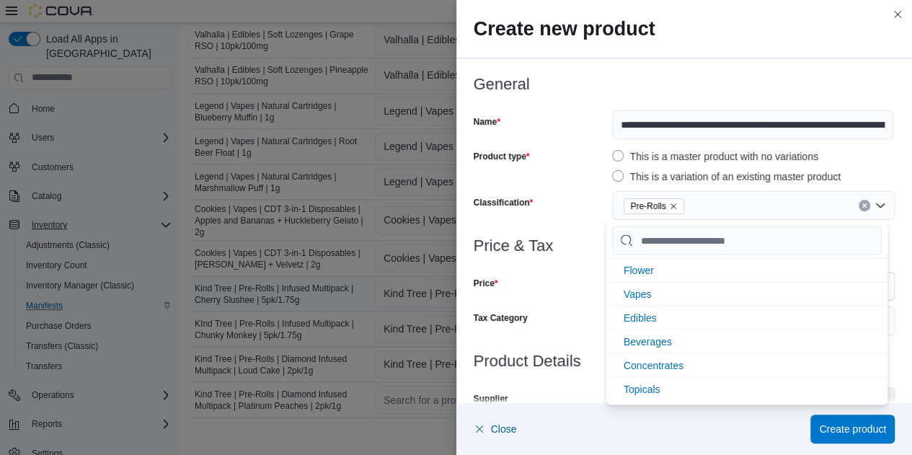
click at [723, 414] on div "Close Create product" at bounding box center [685, 428] width 422 height 29
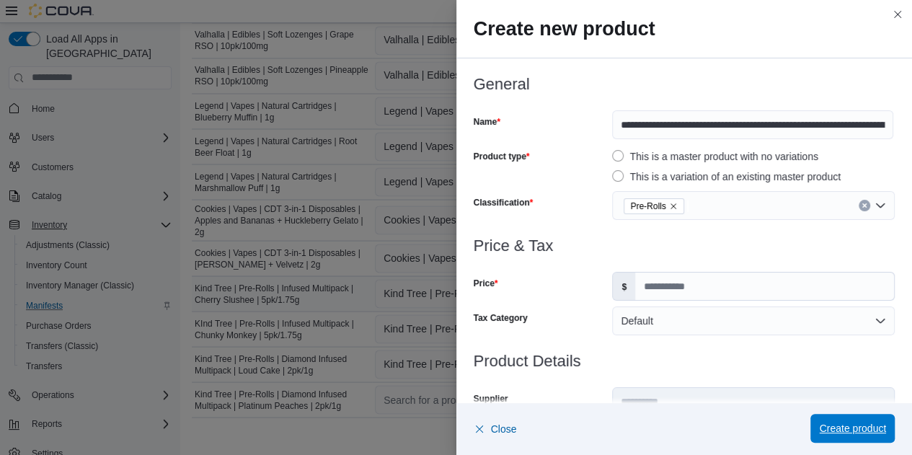
click at [846, 427] on span "Create product" at bounding box center [852, 428] width 67 height 14
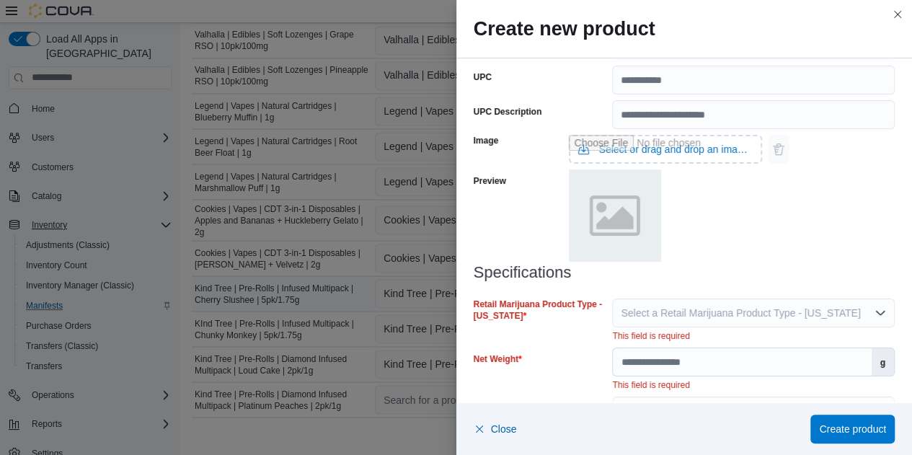
scroll to position [582, 0]
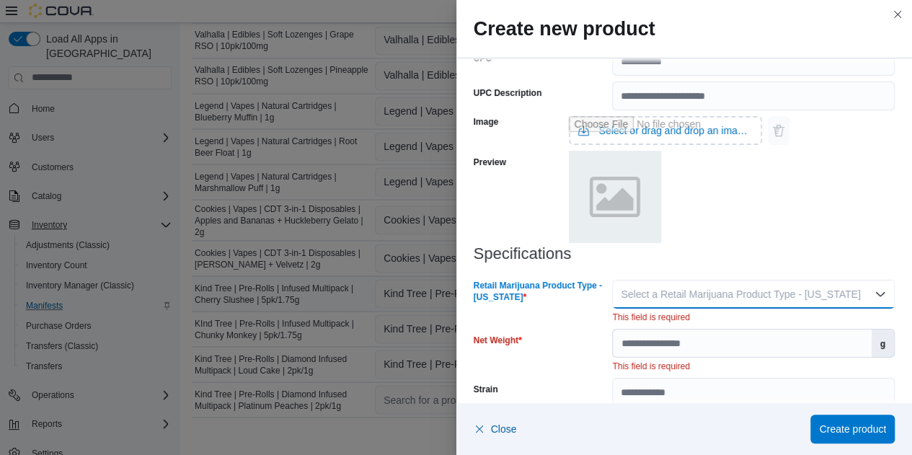
click at [667, 295] on span "Select a Retail Marijuana Product Type - New Jersey" at bounding box center [740, 294] width 239 height 12
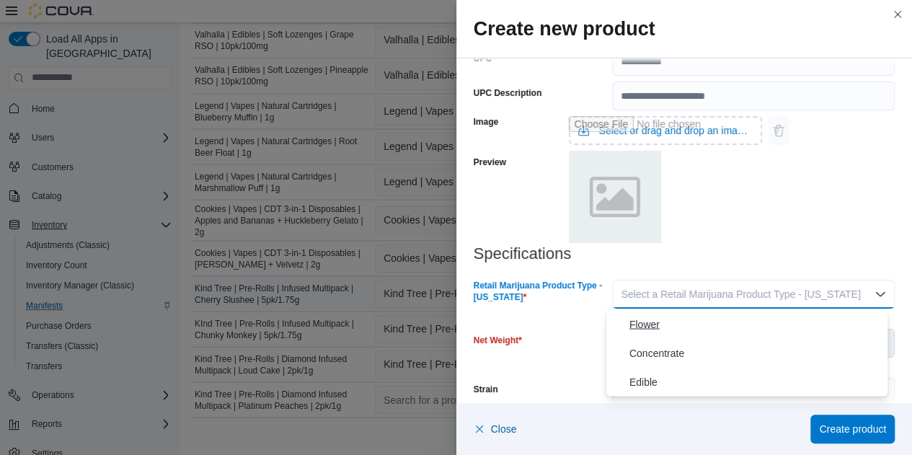
click at [646, 324] on span "Flower" at bounding box center [755, 323] width 252 height 17
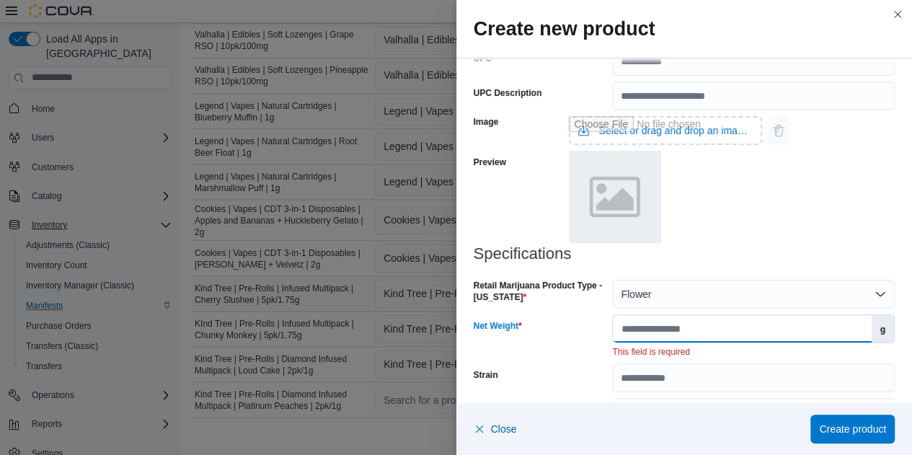
click at [696, 332] on input "Net Weight" at bounding box center [742, 328] width 258 height 27
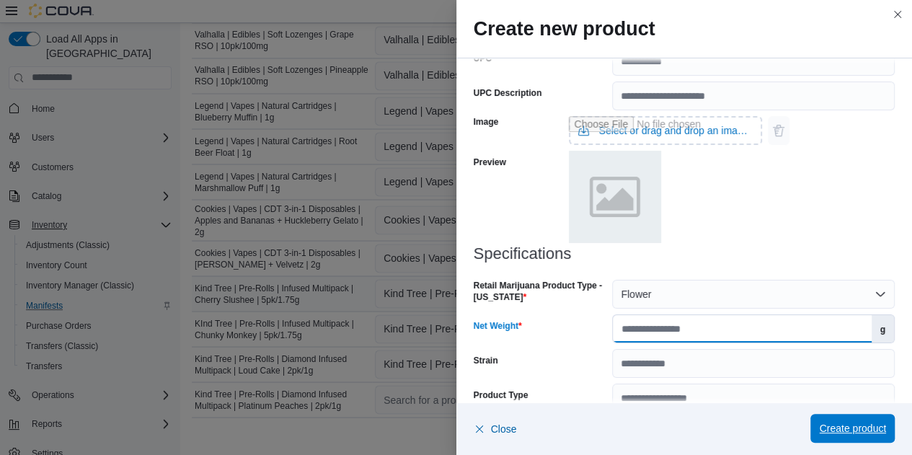
type input "*"
click at [830, 426] on span "Create product" at bounding box center [852, 428] width 67 height 14
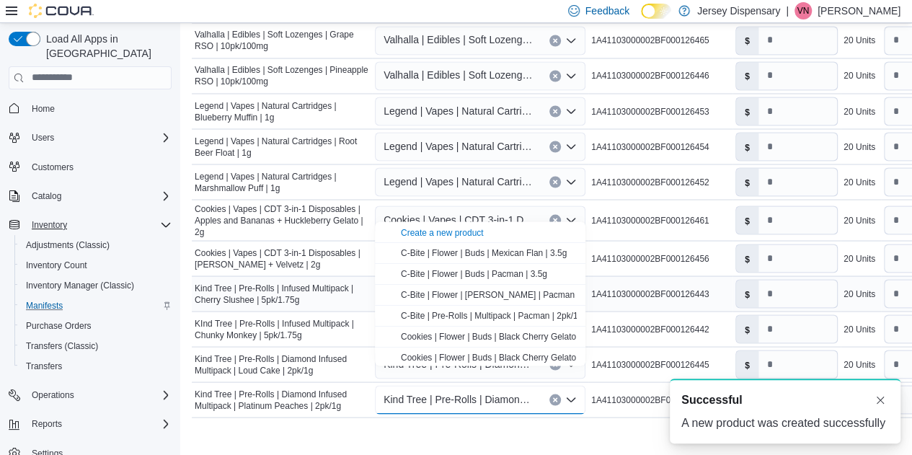
click at [526, 435] on div "Cancel Receive Manifest" at bounding box center [620, 449] width 856 height 29
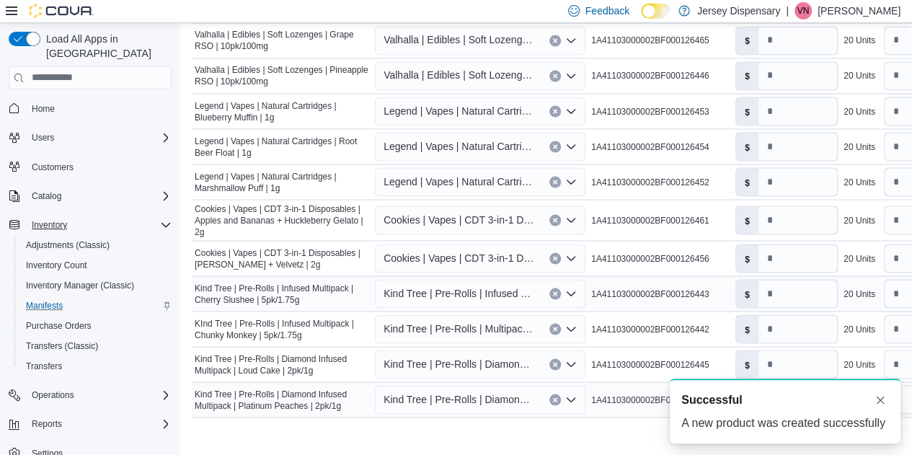
click at [496, 390] on span "Kind Tree | Pre-Rolls | Diamond Infused Multipack | Platinum Peaches | 2pk/1g" at bounding box center [458, 398] width 151 height 17
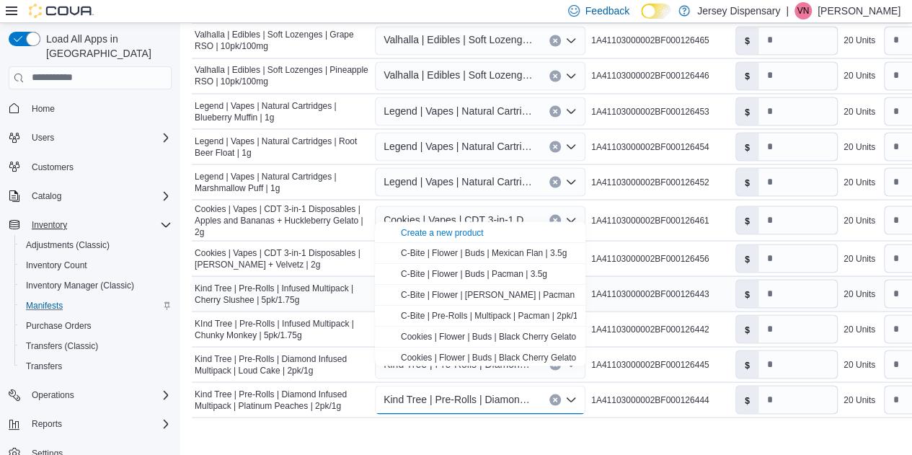
click at [553, 396] on icon "Clear input" at bounding box center [555, 399] width 6 height 6
click at [487, 385] on div "Search for a product Combo box. Selected. Combo box input. Search for a product…" at bounding box center [480, 399] width 210 height 29
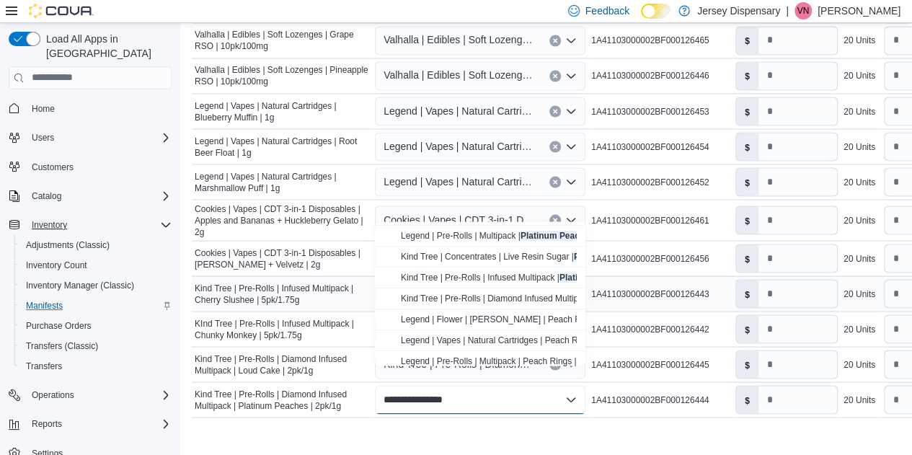
scroll to position [86, 0]
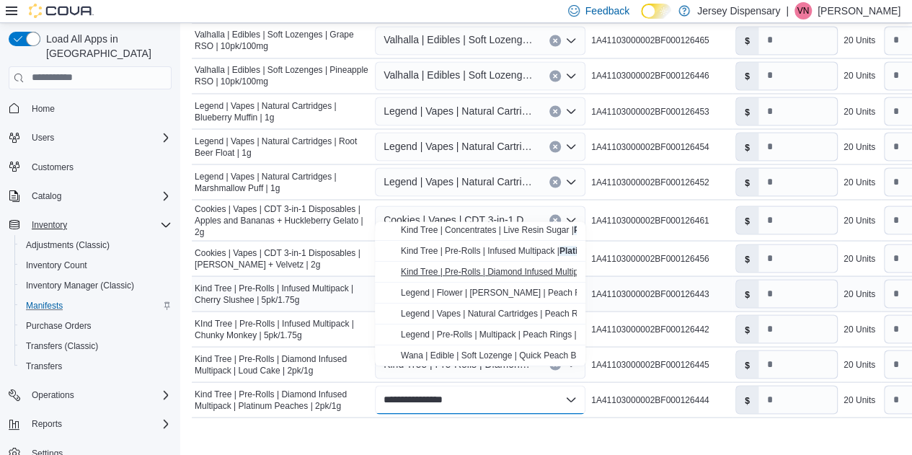
type input "**********"
click at [490, 275] on span "Kind Tree | Pre-Rolls | Diamond Infused Multipack | Platinum Peaches | 2pk/1g" at bounding box center [551, 271] width 300 height 10
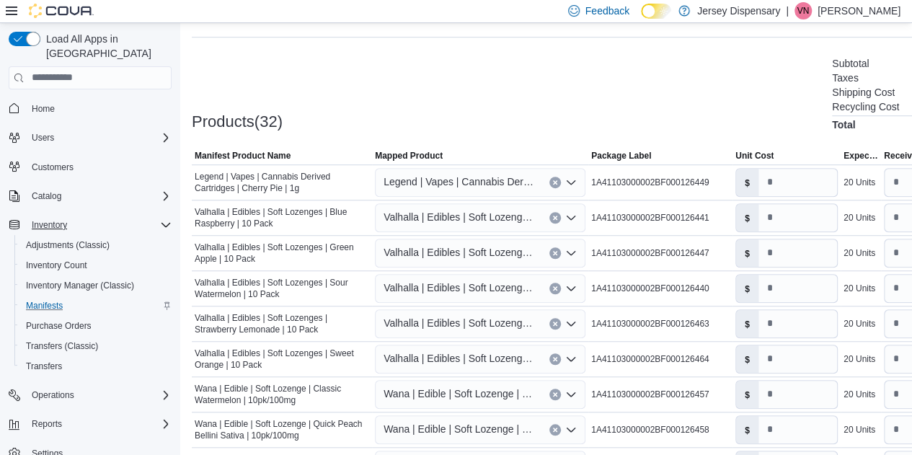
scroll to position [370, 0]
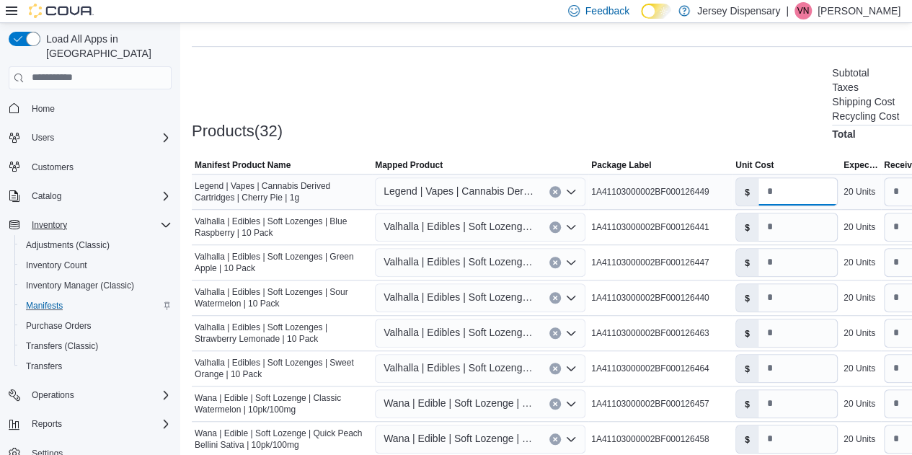
click at [781, 197] on input "*" at bounding box center [797, 191] width 79 height 27
drag, startPoint x: 770, startPoint y: 190, endPoint x: 732, endPoint y: 192, distance: 37.5
click at [732, 192] on div "$ *" at bounding box center [786, 191] width 108 height 35
type input "*****"
click at [787, 236] on input "*" at bounding box center [797, 226] width 79 height 27
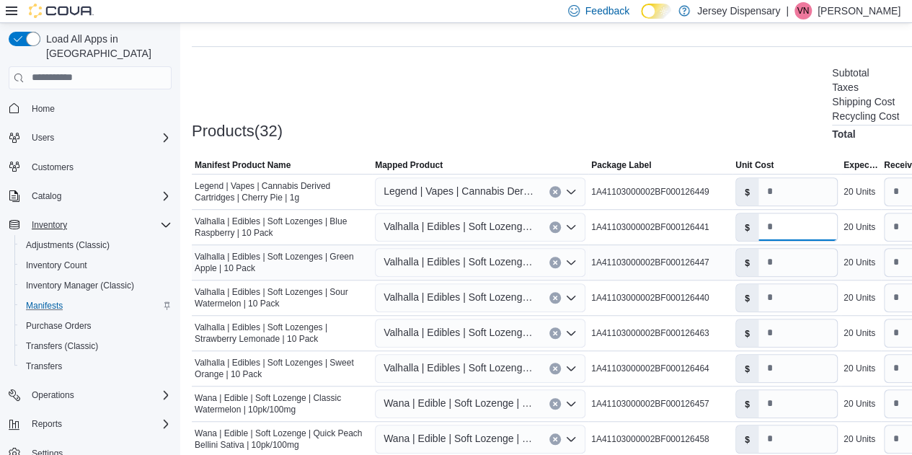
type input "*"
click at [784, 276] on div "$ *" at bounding box center [786, 262] width 108 height 35
click at [786, 264] on input "*" at bounding box center [797, 262] width 79 height 27
type input "*"
click at [782, 294] on input "*" at bounding box center [797, 297] width 79 height 27
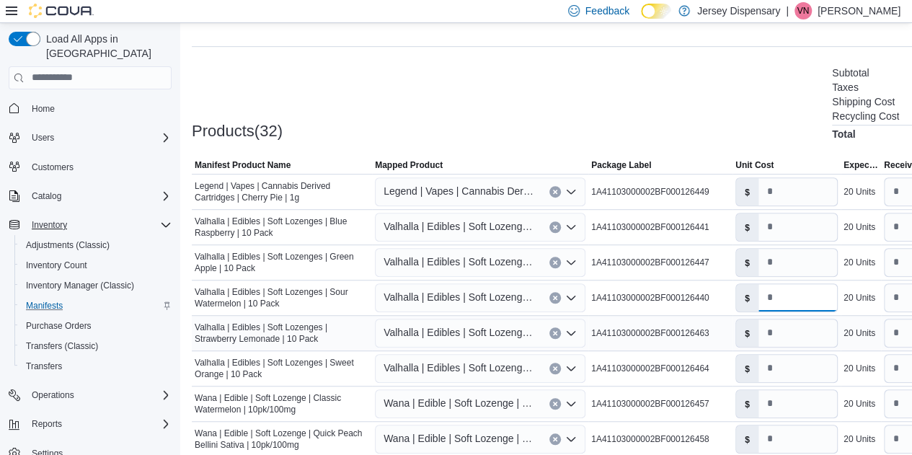
type input "*"
click at [786, 339] on input "*" at bounding box center [797, 332] width 79 height 27
type input "*"
click at [789, 375] on input "*" at bounding box center [797, 368] width 79 height 27
type input "*"
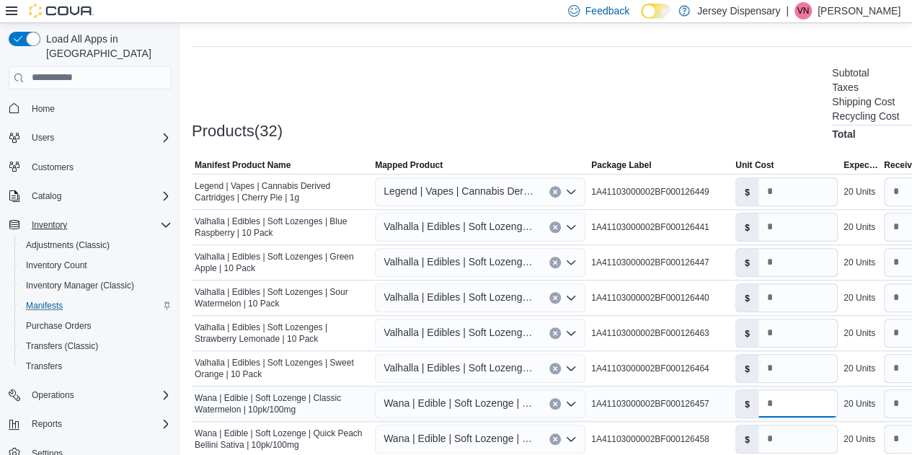
click at [791, 407] on input "*" at bounding box center [797, 403] width 79 height 27
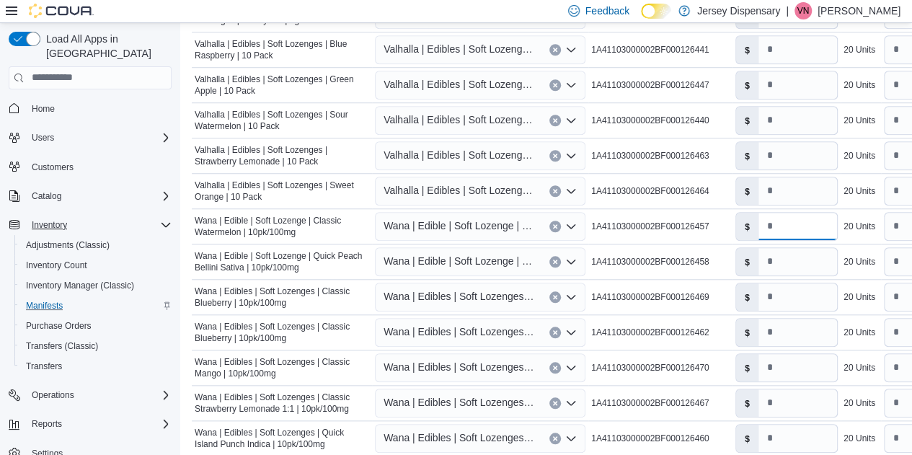
scroll to position [567, 0]
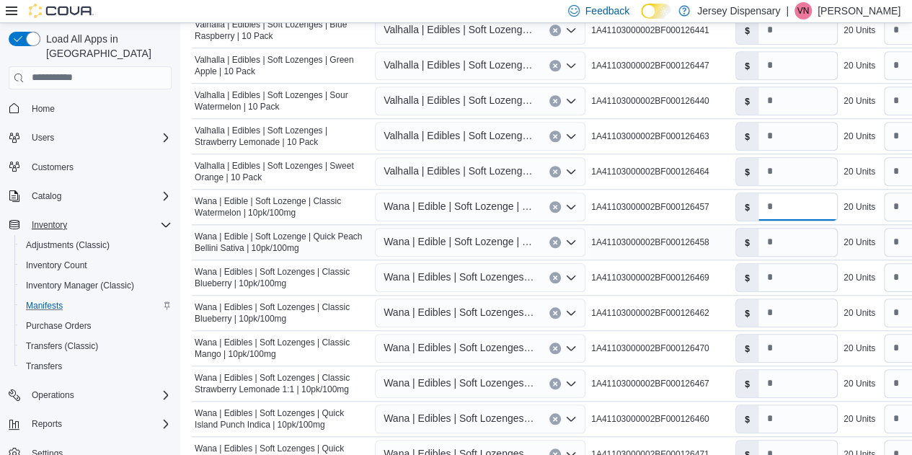
type input "****"
click at [781, 241] on input "*" at bounding box center [797, 241] width 79 height 27
type input "****"
click at [783, 279] on input "*" at bounding box center [797, 277] width 79 height 27
type input "***"
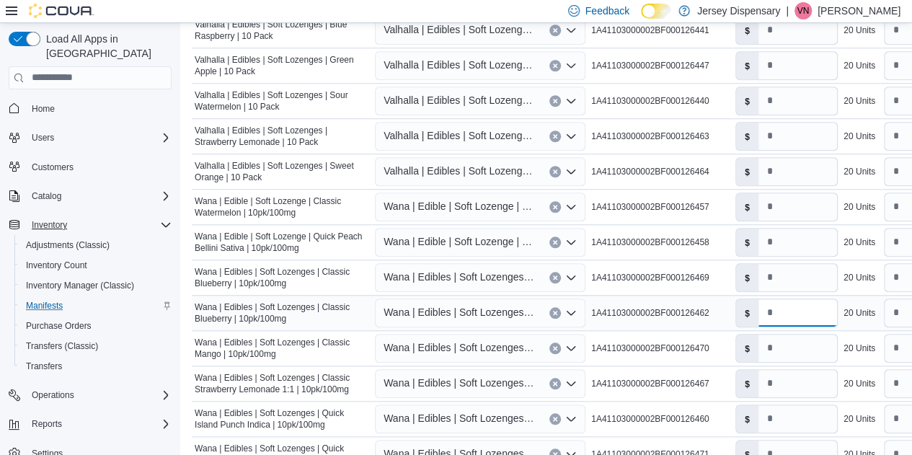
click at [779, 312] on input "*" at bounding box center [797, 312] width 79 height 27
type input "****"
click at [789, 345] on input "*" at bounding box center [797, 347] width 79 height 27
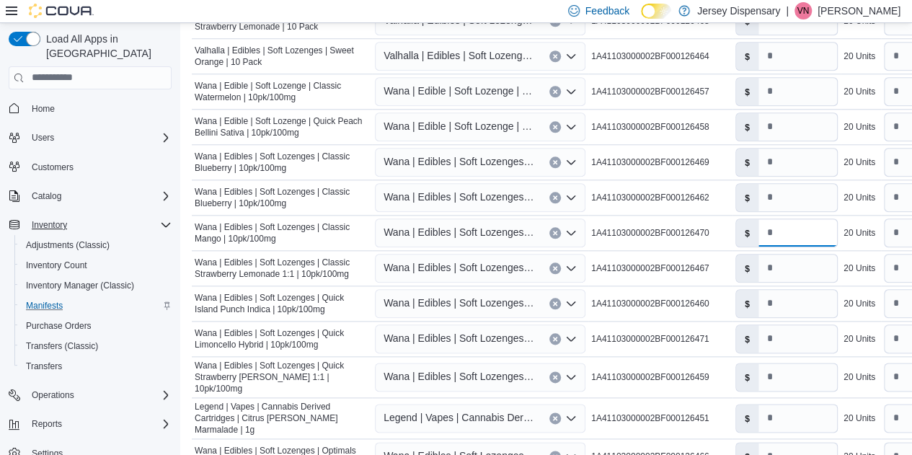
scroll to position [711, 0]
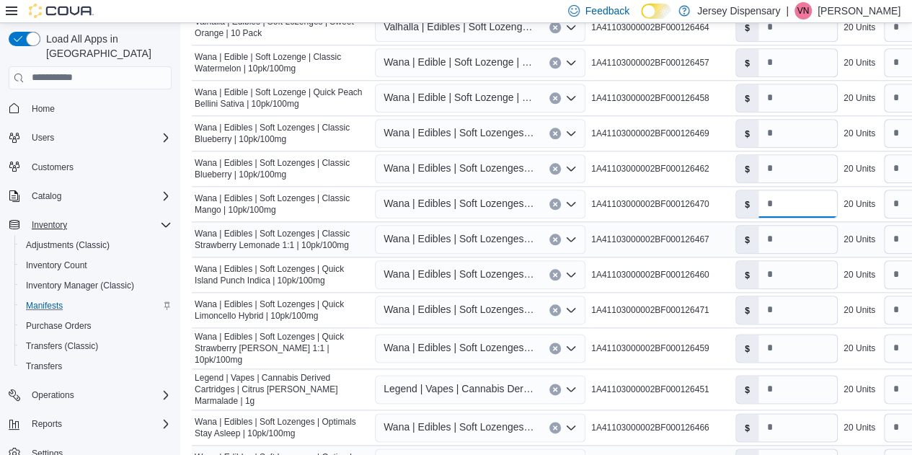
type input "***"
click at [772, 237] on input "*" at bounding box center [797, 239] width 79 height 27
type input "****"
click at [787, 282] on input "*" at bounding box center [797, 274] width 79 height 27
type input "****"
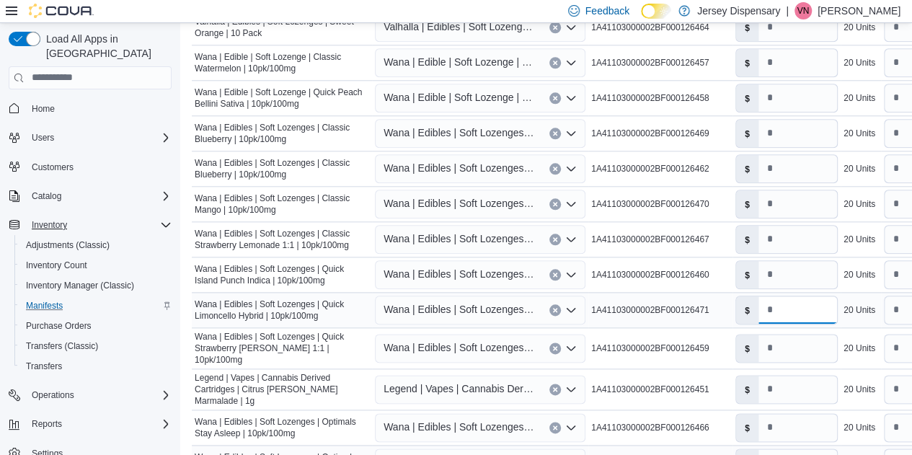
click at [784, 310] on input "*" at bounding box center [797, 309] width 79 height 27
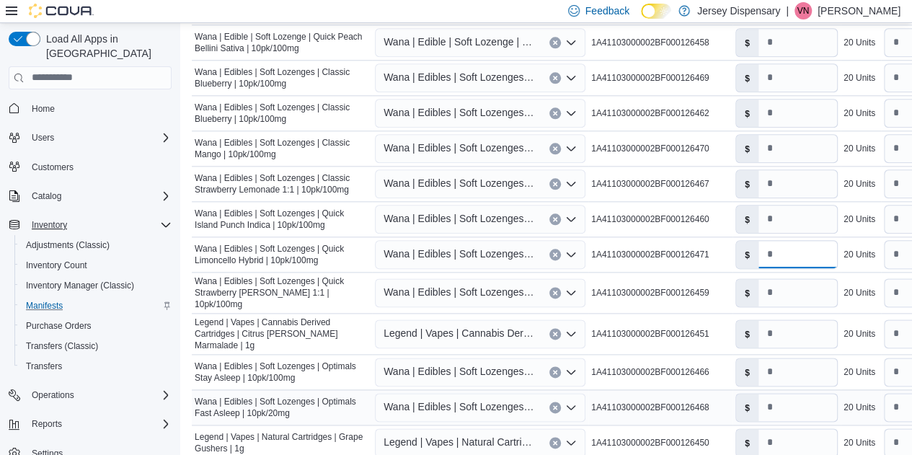
scroll to position [772, 0]
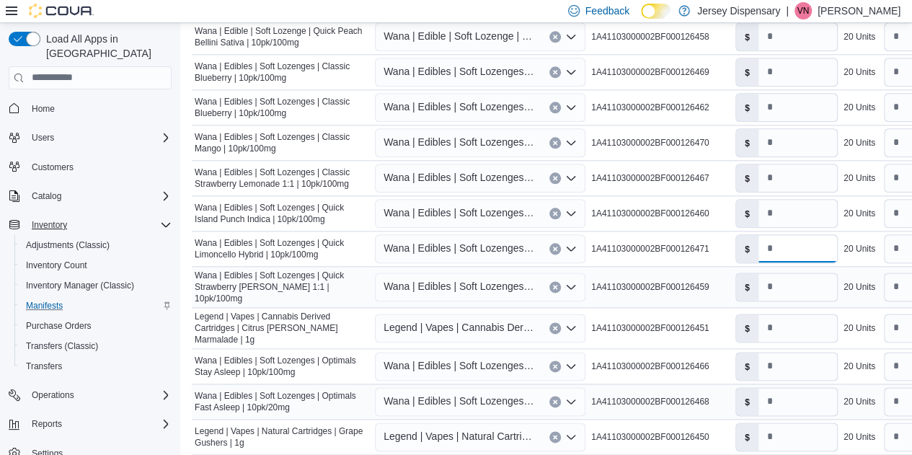
type input "****"
click at [790, 287] on input "*" at bounding box center [797, 286] width 79 height 27
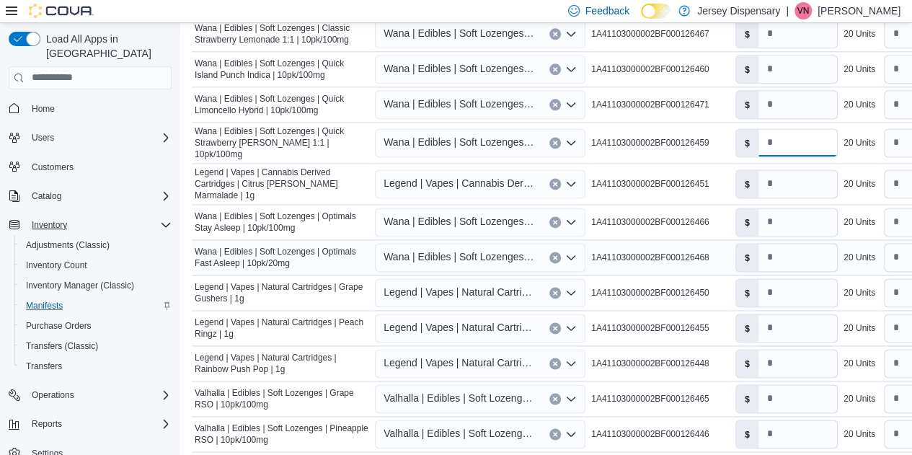
scroll to position [920, 0]
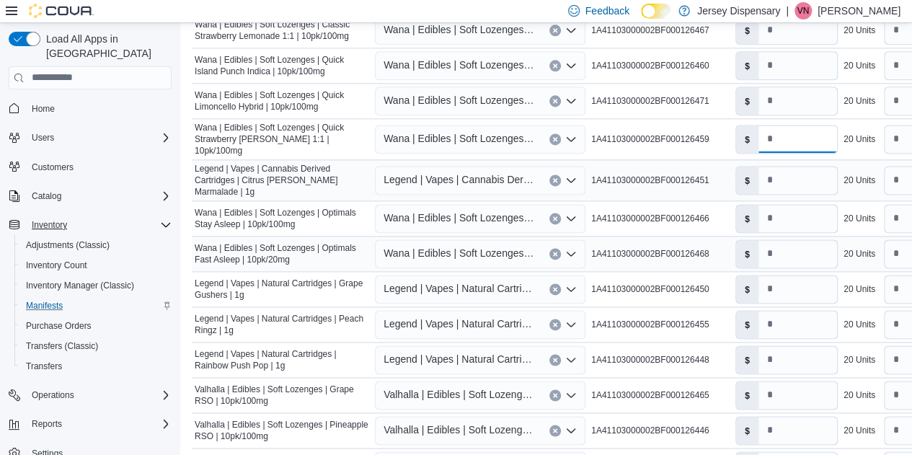
type input "****"
click at [787, 174] on input "*" at bounding box center [797, 179] width 79 height 27
type input "*****"
click at [790, 205] on input "*" at bounding box center [797, 218] width 79 height 27
type input "*****"
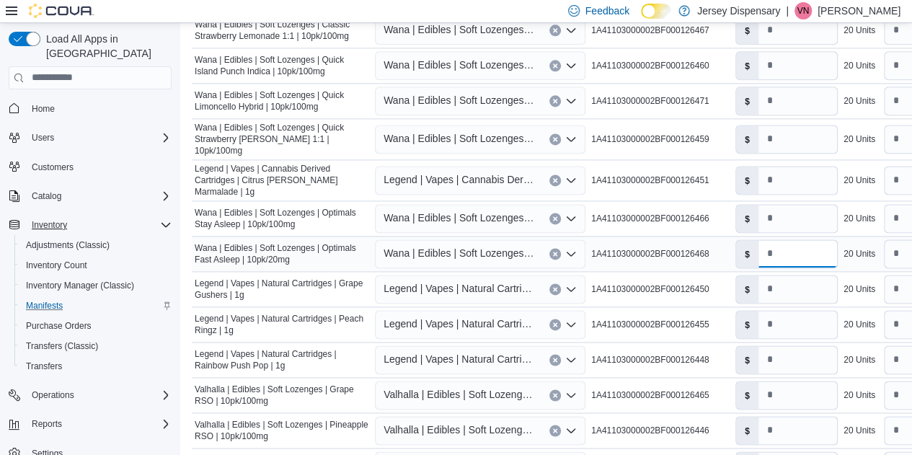
click at [793, 240] on input "*" at bounding box center [797, 253] width 79 height 27
type input "*****"
click at [778, 281] on input "*" at bounding box center [797, 288] width 79 height 27
type input "*****"
click at [781, 314] on input "*" at bounding box center [797, 324] width 79 height 27
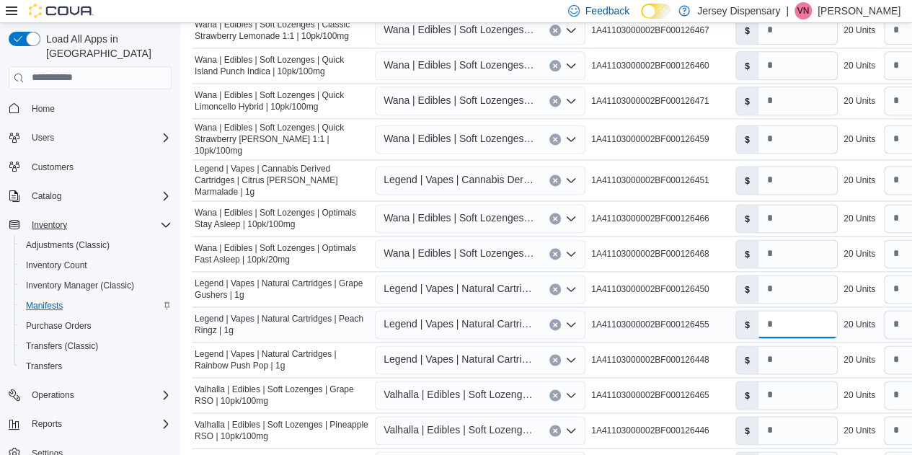
click at [781, 314] on input "*" at bounding box center [797, 324] width 79 height 27
type input "*****"
click at [783, 349] on input "*" at bounding box center [797, 359] width 79 height 27
type input "*****"
click at [790, 383] on input "*" at bounding box center [797, 394] width 79 height 27
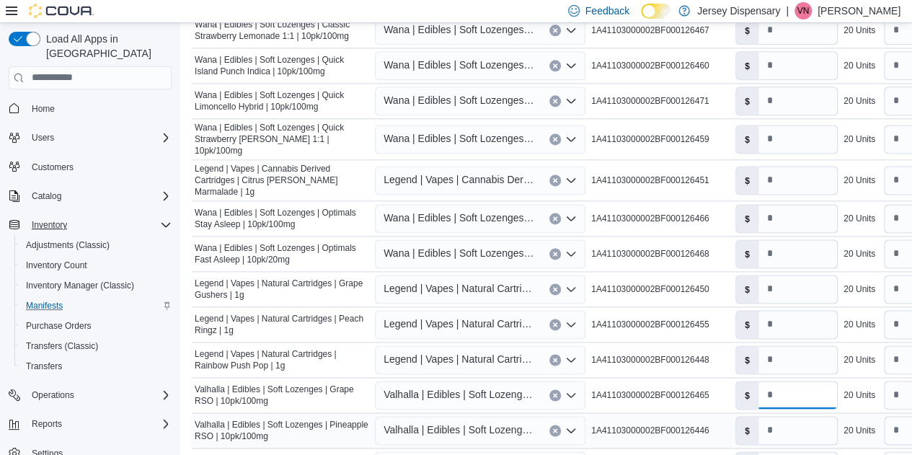
type input "**"
click at [791, 417] on input "*" at bounding box center [797, 430] width 79 height 27
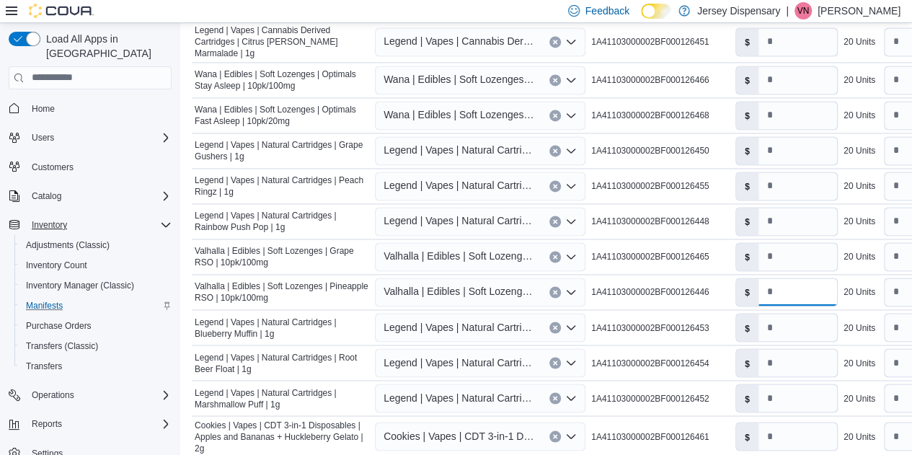
scroll to position [1062, 0]
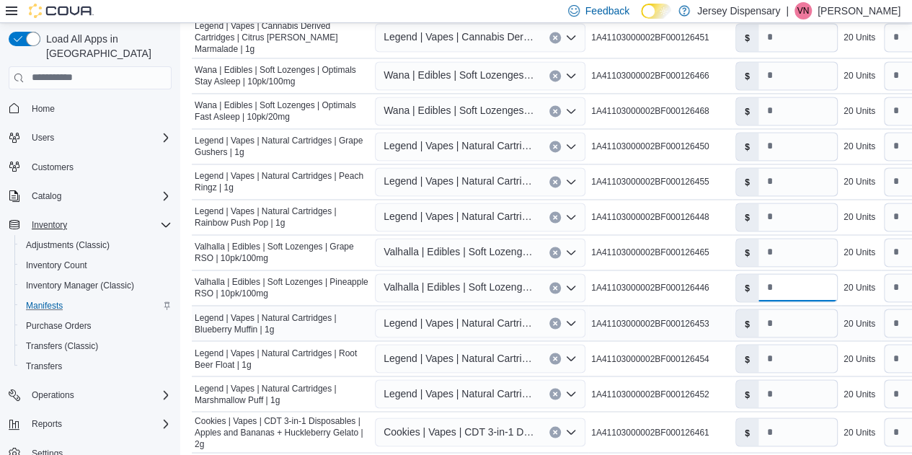
type input "**"
click at [789, 309] on input "*" at bounding box center [797, 322] width 79 height 27
type input "*****"
click at [787, 345] on input "*" at bounding box center [797, 358] width 79 height 27
type input "*****"
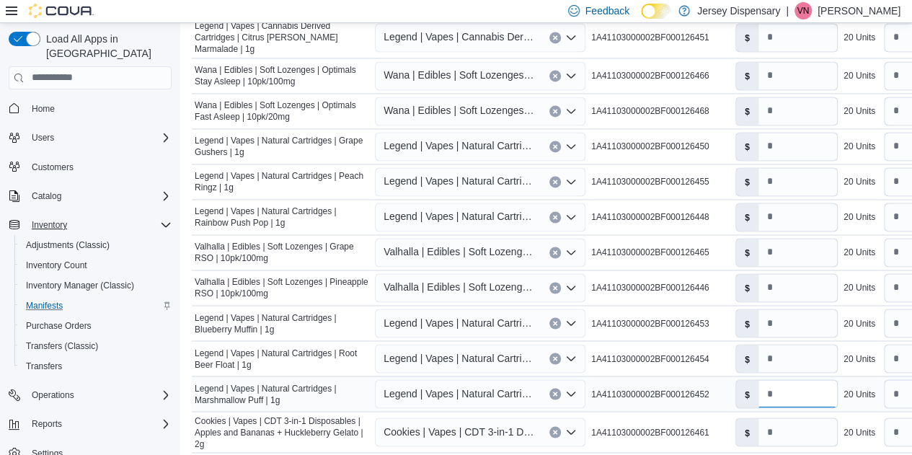
click at [782, 380] on input "*" at bounding box center [797, 393] width 79 height 27
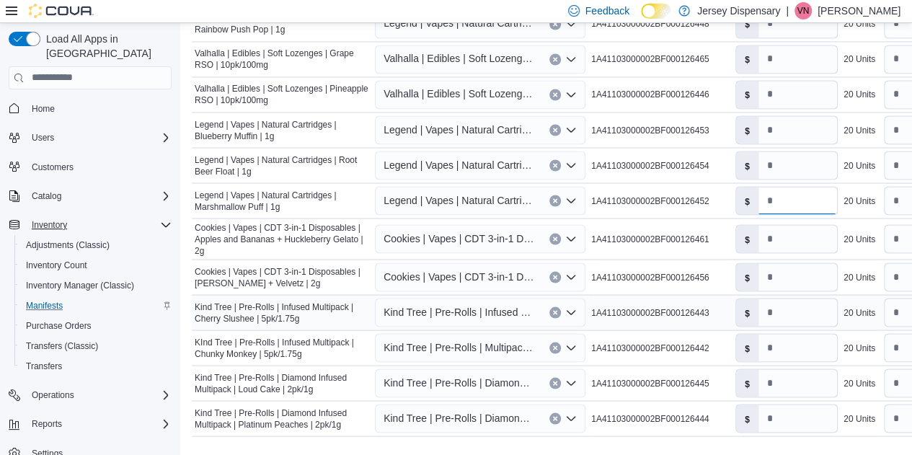
scroll to position [1269, 0]
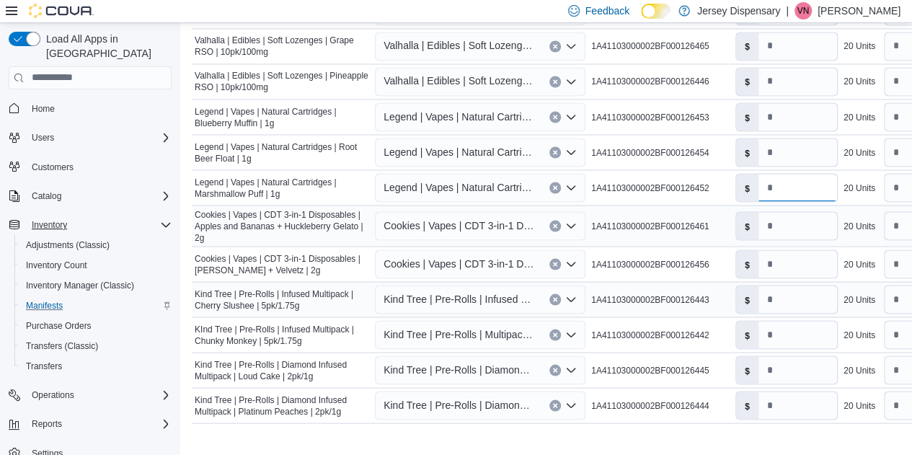
type input "*****"
click at [787, 212] on input "*" at bounding box center [797, 225] width 79 height 27
type input "**"
click at [778, 250] on input "*" at bounding box center [797, 263] width 79 height 27
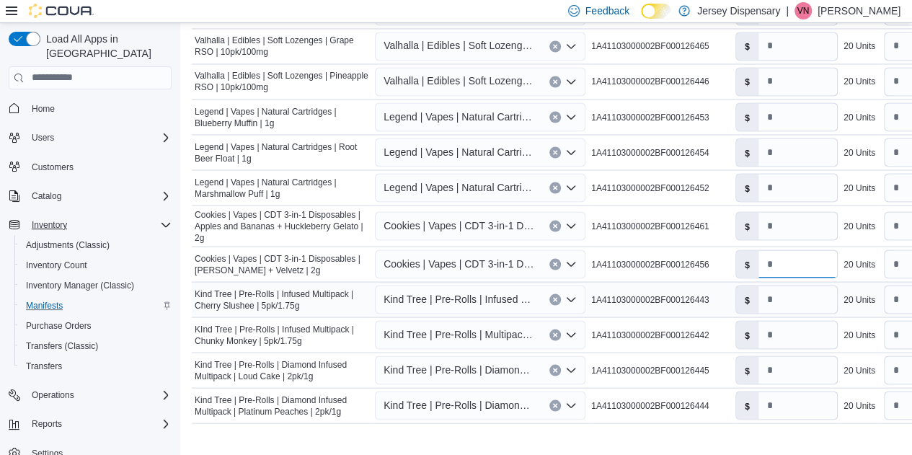
type input "**"
click at [787, 285] on input "*" at bounding box center [797, 298] width 79 height 27
click at [16, 448] on icon "Complex example" at bounding box center [15, 454] width 12 height 12
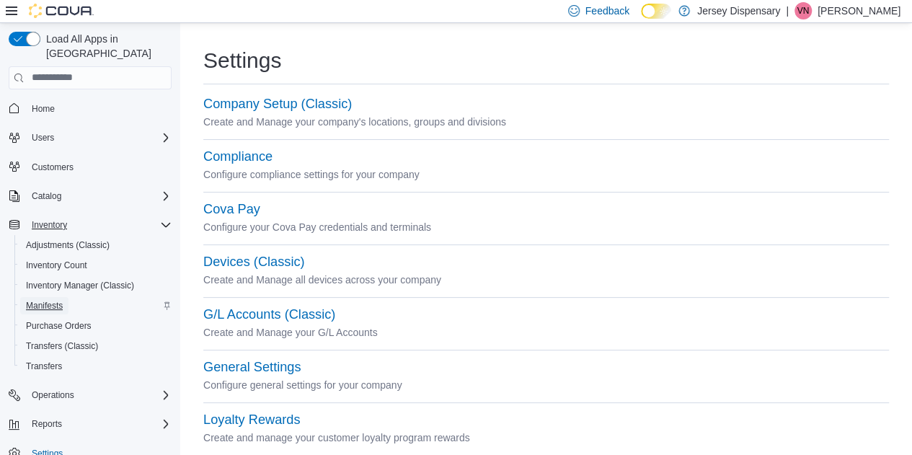
click at [56, 300] on span "Manifests" at bounding box center [44, 306] width 37 height 12
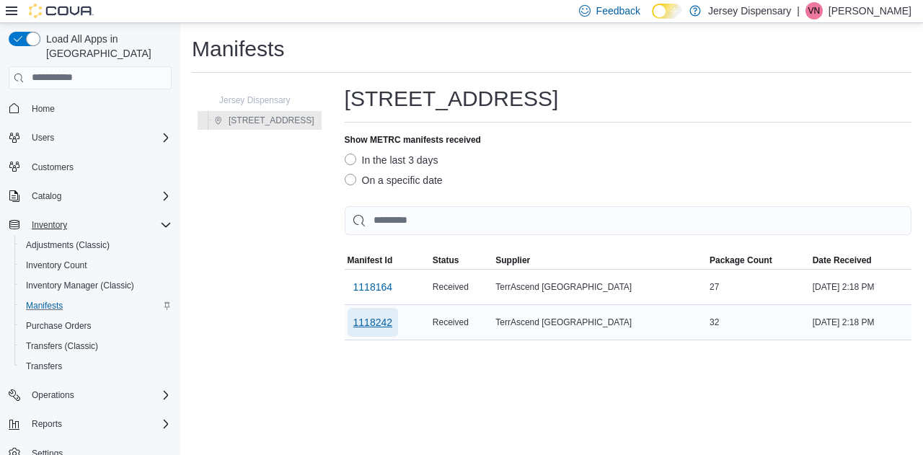
click at [393, 316] on span "1118242" at bounding box center [373, 322] width 40 height 14
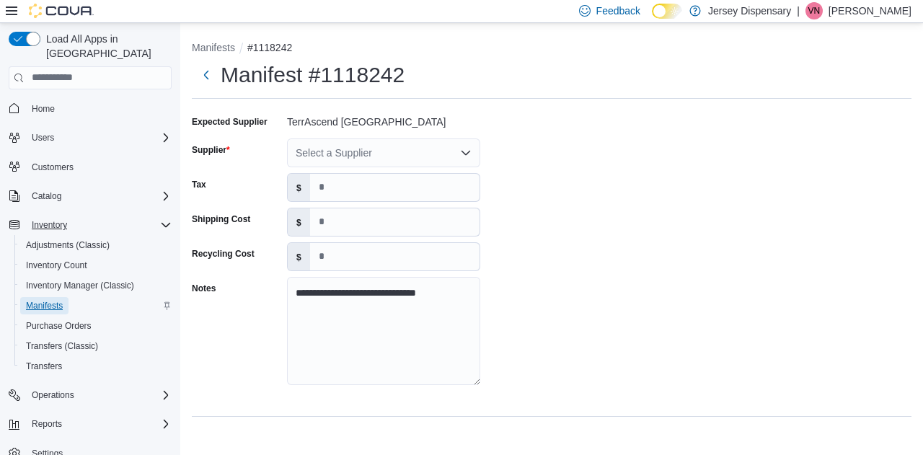
click at [48, 300] on span "Manifests" at bounding box center [44, 306] width 37 height 12
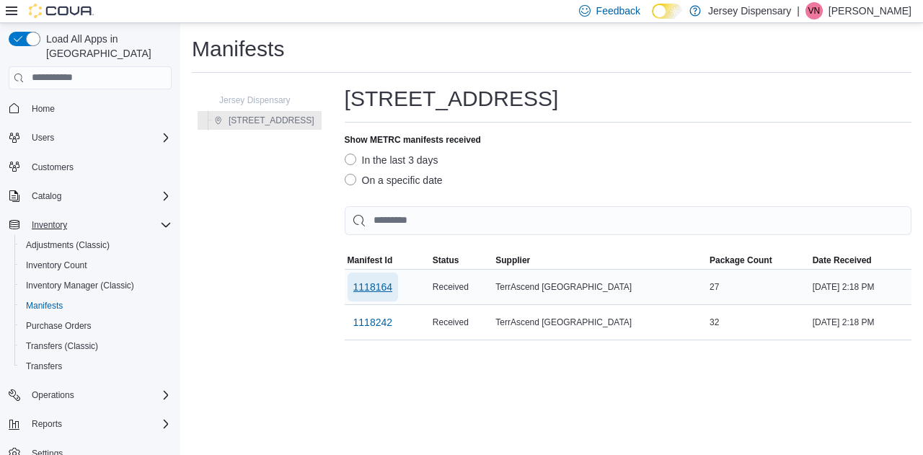
click at [386, 285] on span "1118164" at bounding box center [373, 287] width 40 height 14
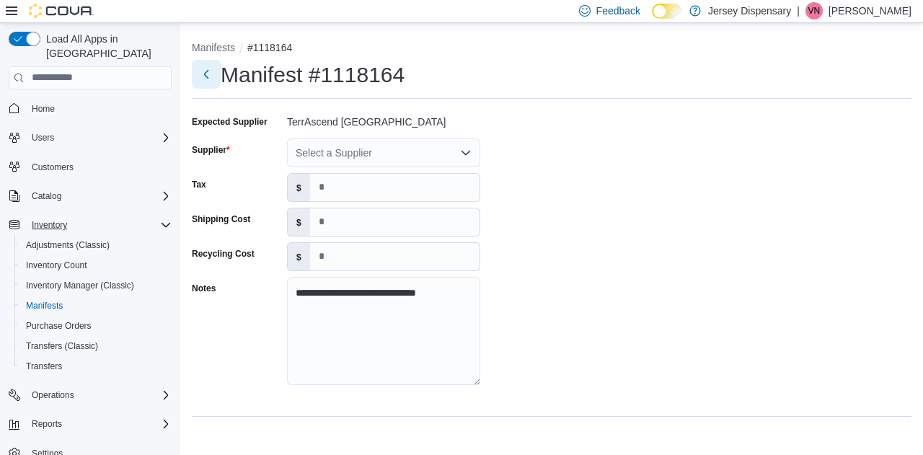
click at [208, 68] on button "Next" at bounding box center [206, 74] width 29 height 29
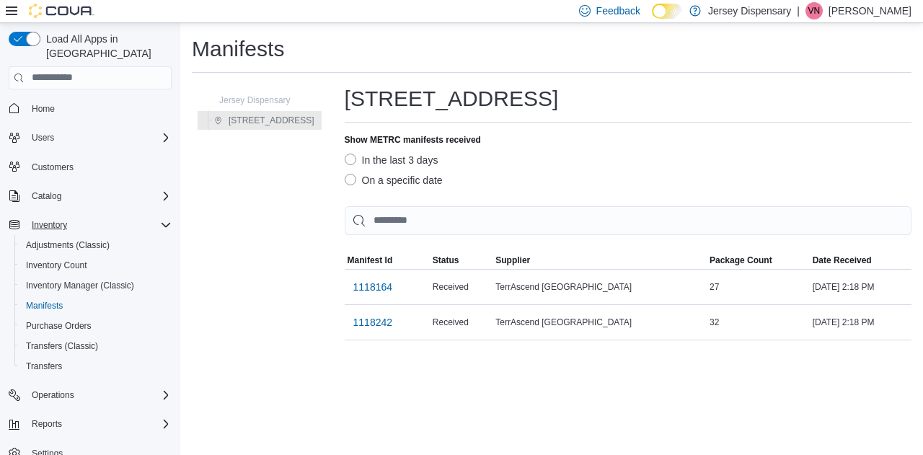
click at [308, 383] on div "Manifests Jersey Dispensary 638 Communipaw Avenue 638 Communipaw Avenue Show ME…" at bounding box center [551, 239] width 742 height 432
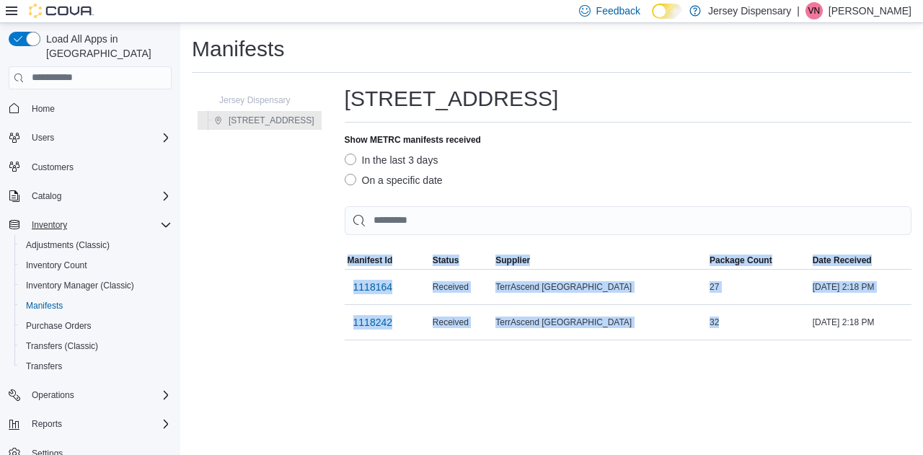
drag, startPoint x: 443, startPoint y: 352, endPoint x: 703, endPoint y: 347, distance: 259.5
click at [703, 347] on div "Manifests Jersey Dispensary 638 Communipaw Avenue 638 Communipaw Avenue Show ME…" at bounding box center [551, 187] width 742 height 329
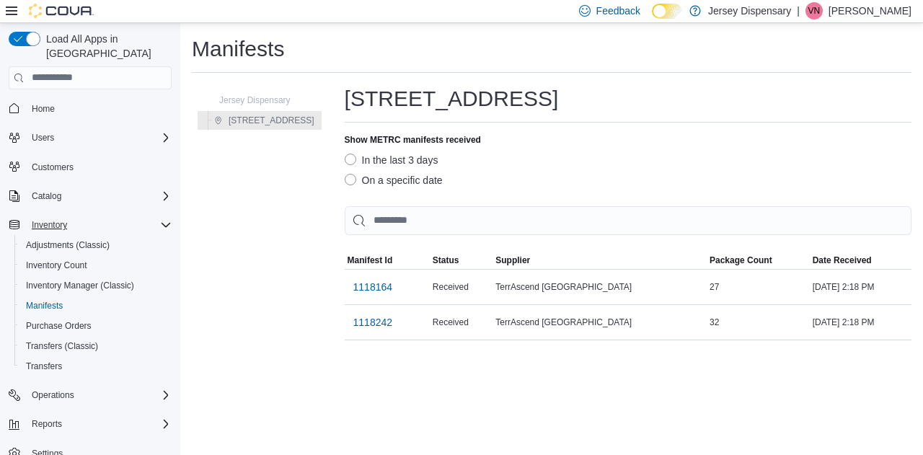
click at [512, 399] on div "Manifests Jersey Dispensary 638 Communipaw Avenue 638 Communipaw Avenue Show ME…" at bounding box center [551, 239] width 742 height 432
click at [379, 324] on span "1118242" at bounding box center [373, 322] width 40 height 14
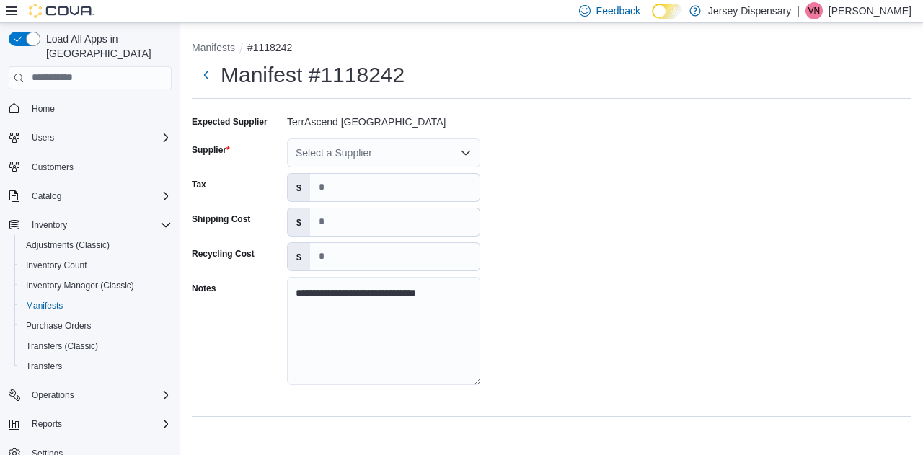
click at [467, 154] on icon "Open list of options" at bounding box center [465, 152] width 9 height 4
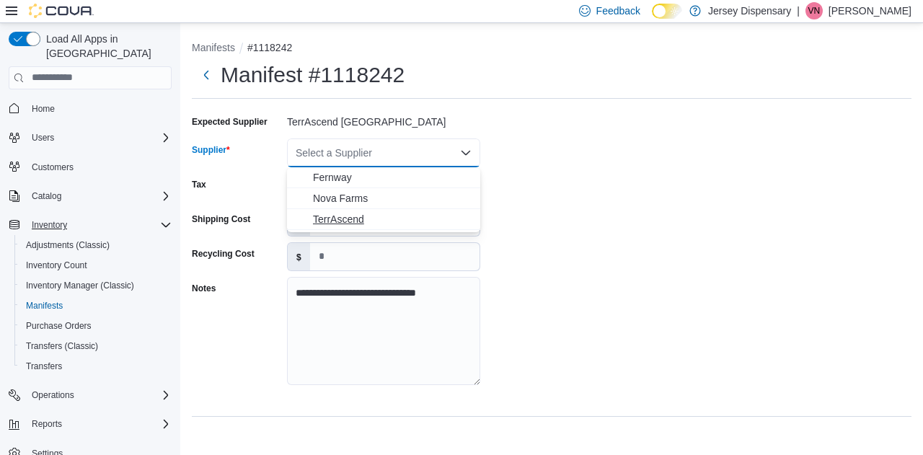
click at [382, 214] on span "TerrAscend" at bounding box center [392, 219] width 159 height 14
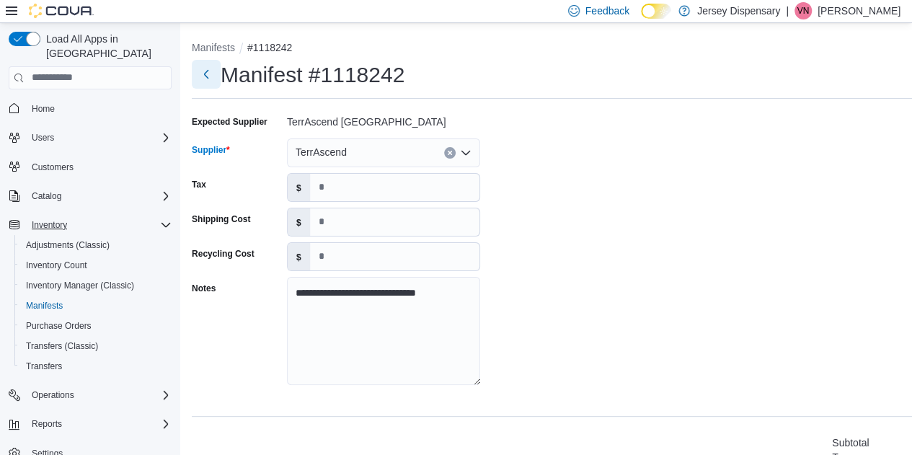
click at [208, 79] on button "Next" at bounding box center [206, 74] width 29 height 29
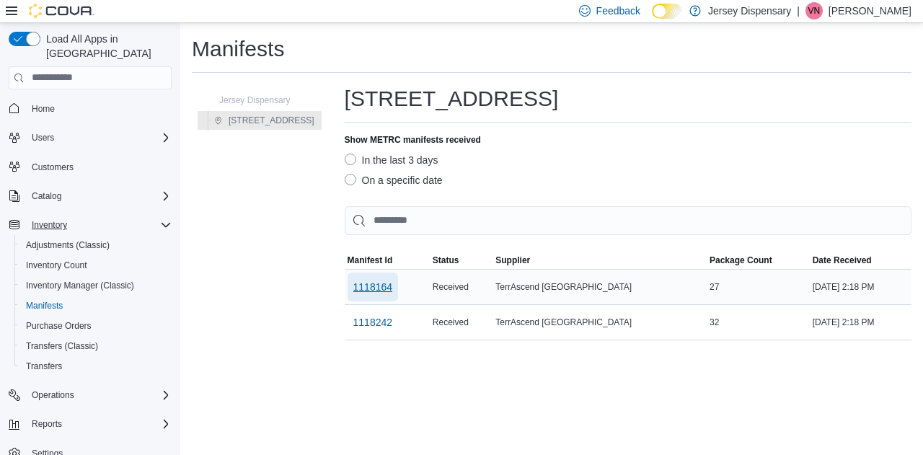
click at [381, 284] on span "1118164" at bounding box center [373, 287] width 40 height 14
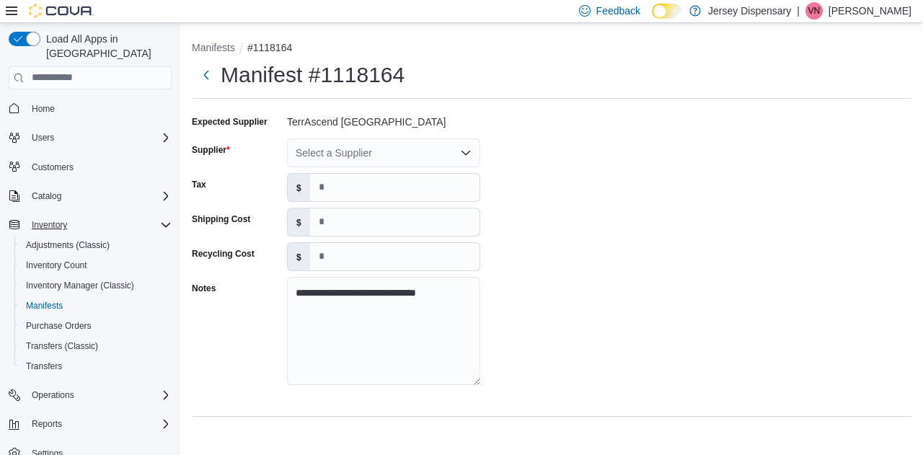
click at [468, 152] on icon "Open list of options" at bounding box center [466, 153] width 12 height 12
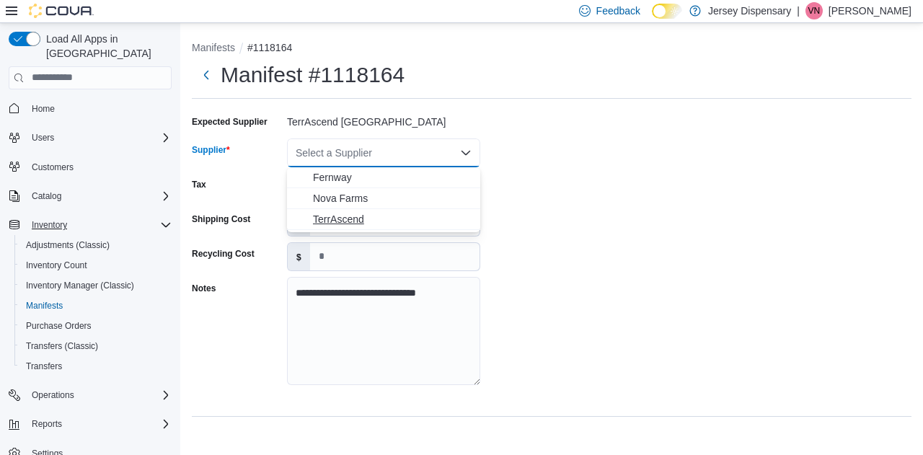
click at [386, 218] on span "TerrAscend" at bounding box center [392, 219] width 159 height 14
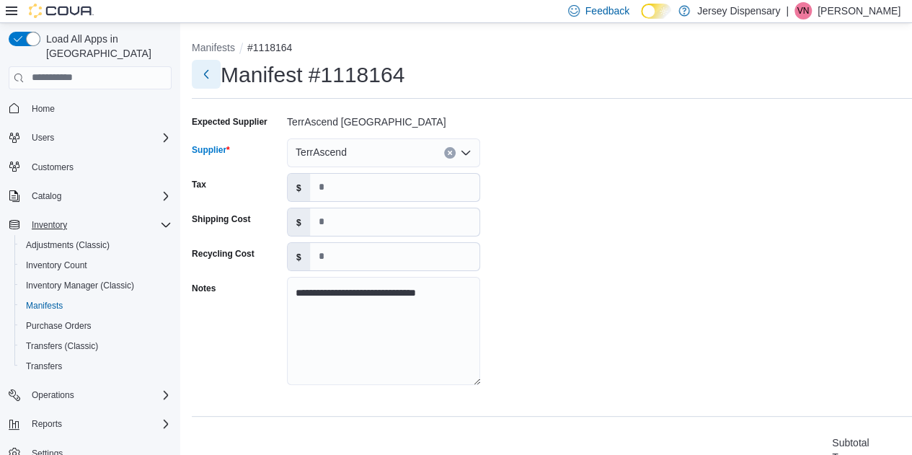
click at [212, 76] on button "Next" at bounding box center [206, 74] width 29 height 29
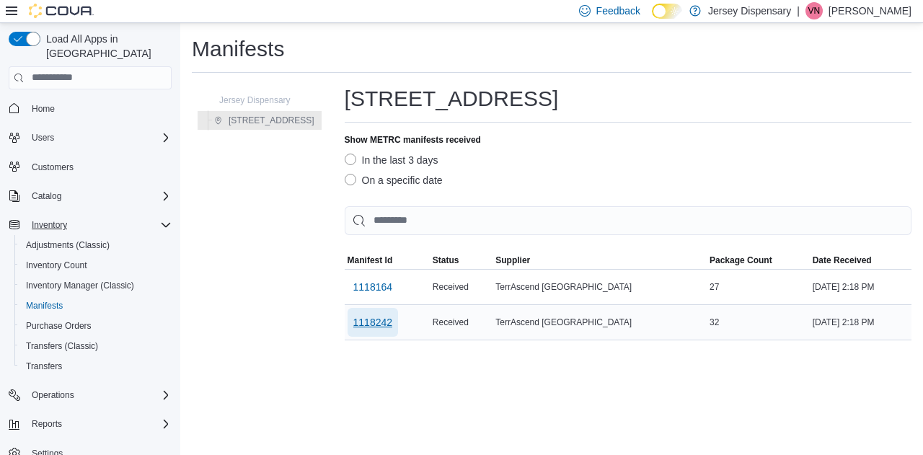
click at [391, 329] on span "1118242" at bounding box center [373, 322] width 40 height 29
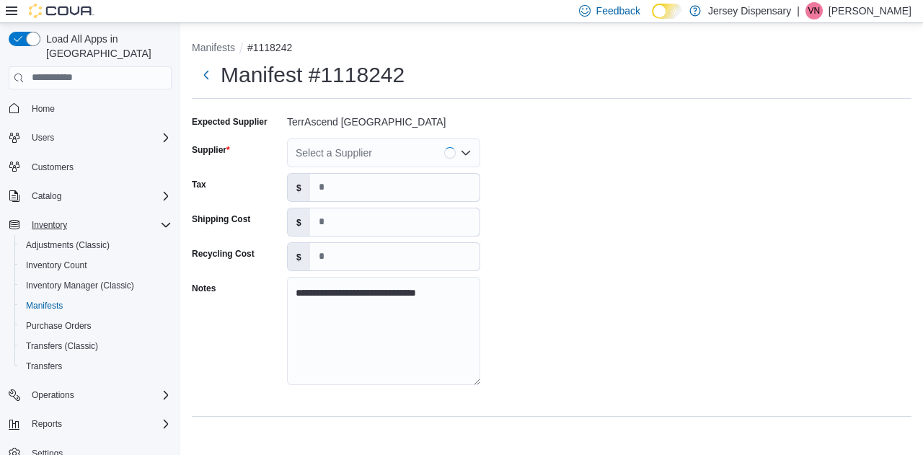
click at [372, 161] on div "Select a Supplier" at bounding box center [383, 152] width 193 height 29
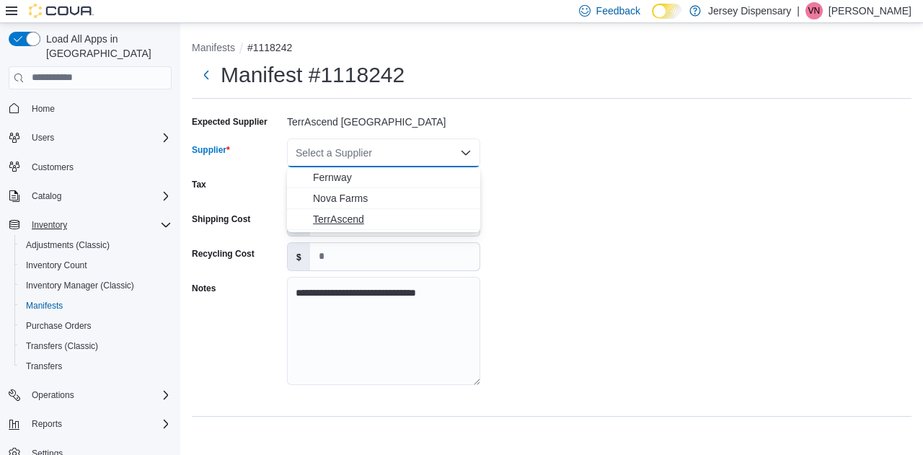
click at [330, 217] on span "TerrAscend" at bounding box center [392, 219] width 159 height 14
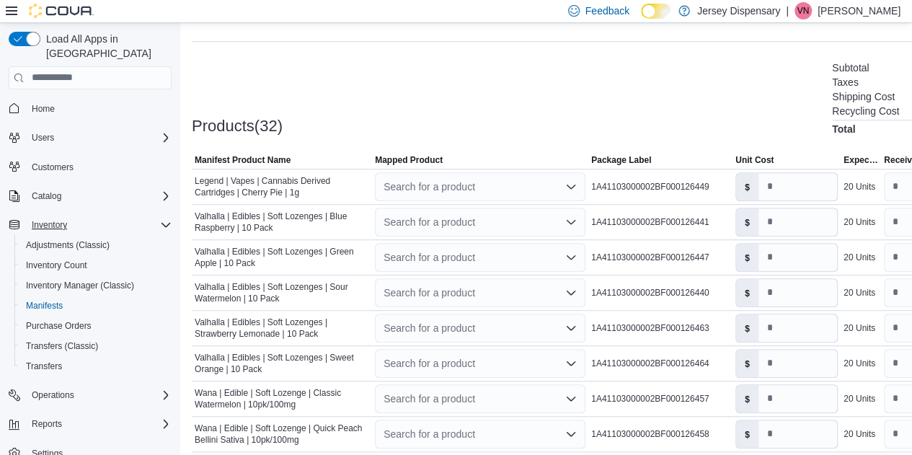
scroll to position [398, 0]
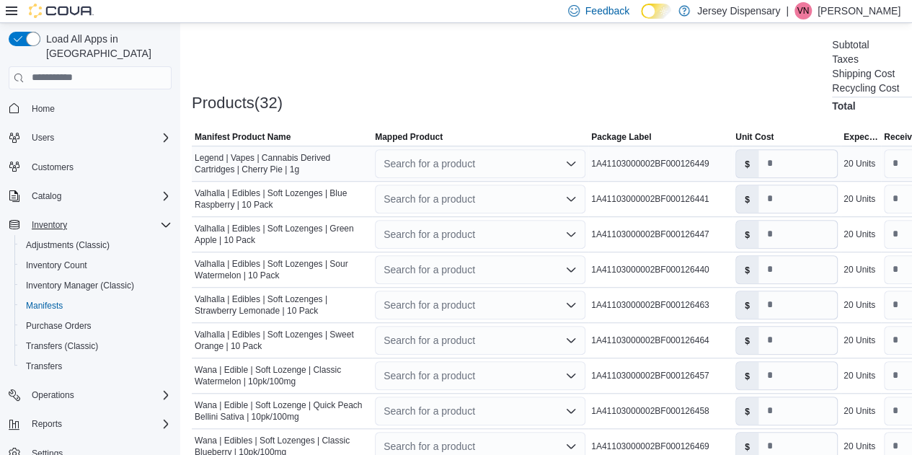
click at [406, 166] on div "Search for a product" at bounding box center [480, 163] width 210 height 29
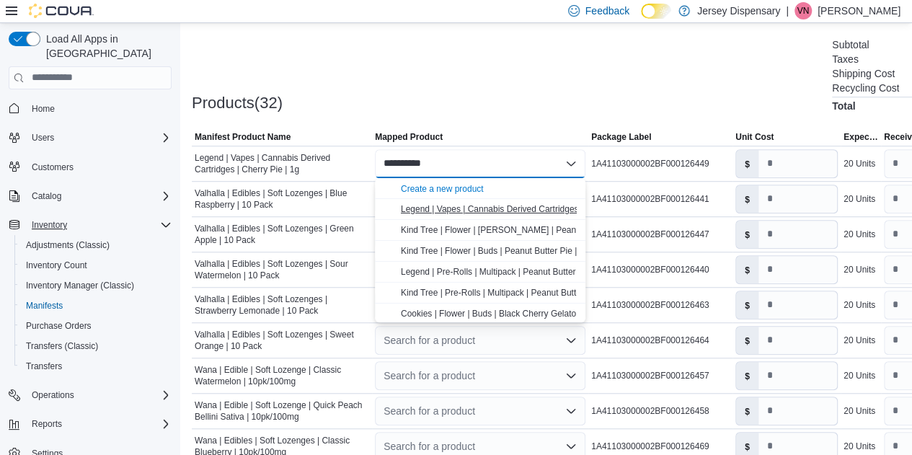
type input "**********"
click at [448, 205] on span "Legend | Vapes | Cannabis Derived Cartridges | Cherry Pie | 1g" at bounding box center [521, 209] width 240 height 10
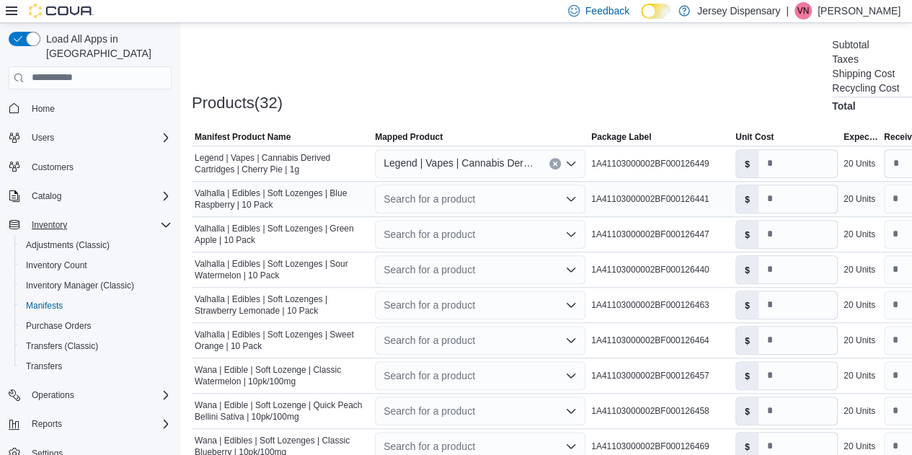
click at [431, 194] on div "Search for a product" at bounding box center [480, 199] width 210 height 29
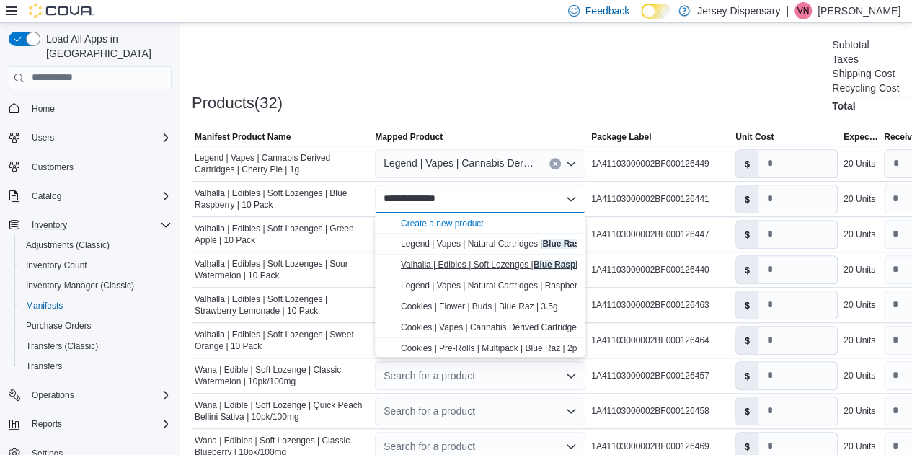
type input "**********"
click at [452, 265] on span "Valhalla | Edibles | Soft Lozenges | Blue Raspberry | 10 Pack" at bounding box center [517, 264] width 232 height 10
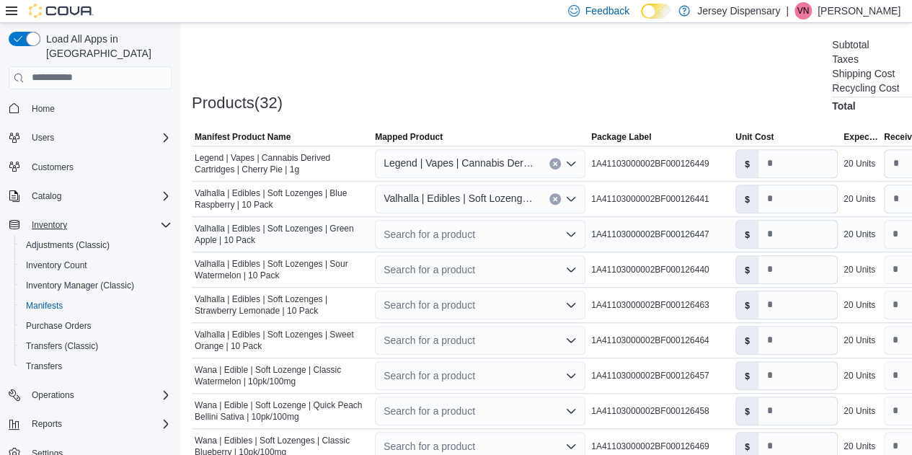
click at [433, 224] on div "Search for a product" at bounding box center [480, 234] width 210 height 29
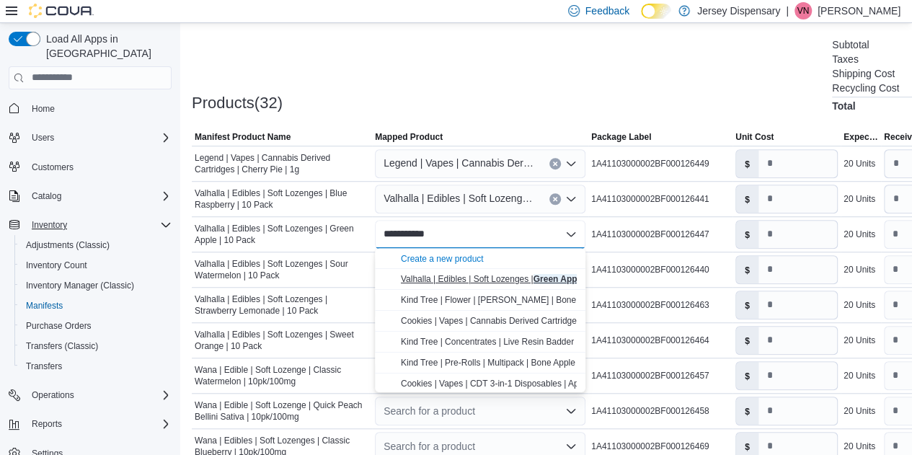
type input "**********"
click at [453, 278] on span "Valhalla | Edibles | Soft Lozenges | Green Apple | 10 Pack" at bounding box center [510, 279] width 219 height 10
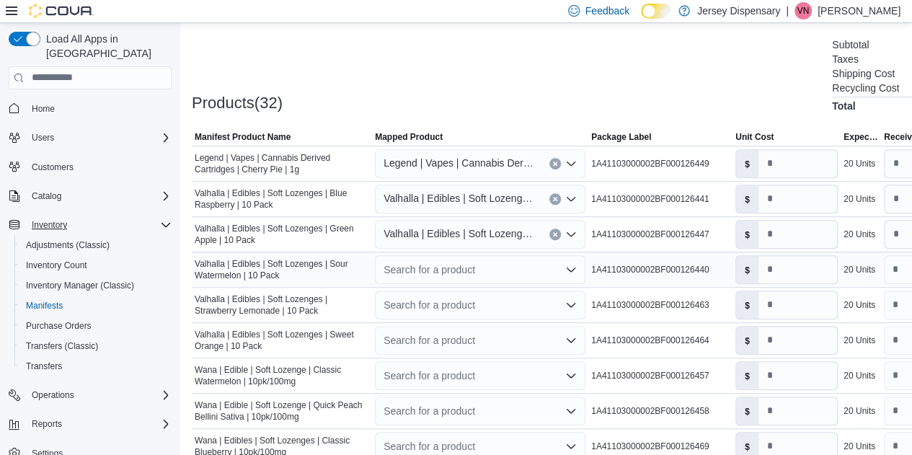
click at [437, 267] on div "Search for a product" at bounding box center [480, 269] width 210 height 29
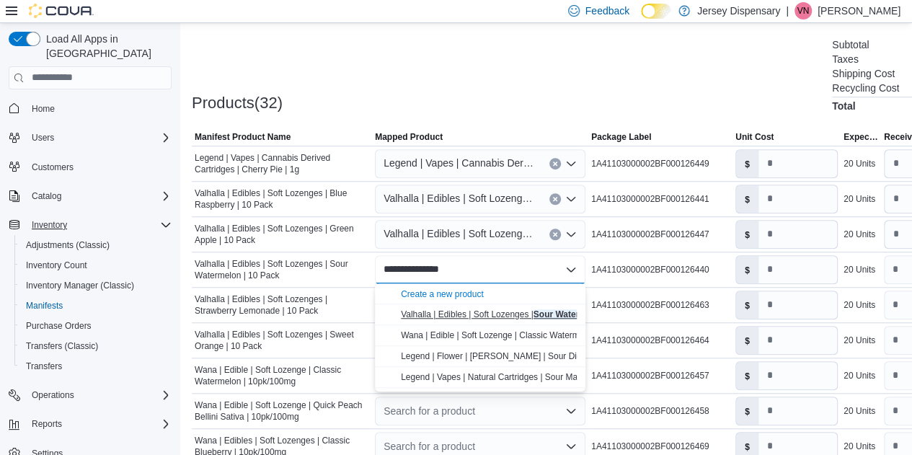
type input "**********"
click at [464, 318] on span "Valhalla | Edibles | Soft Lozenges | Sour Watermelon | 10 Pack" at bounding box center [520, 314] width 239 height 10
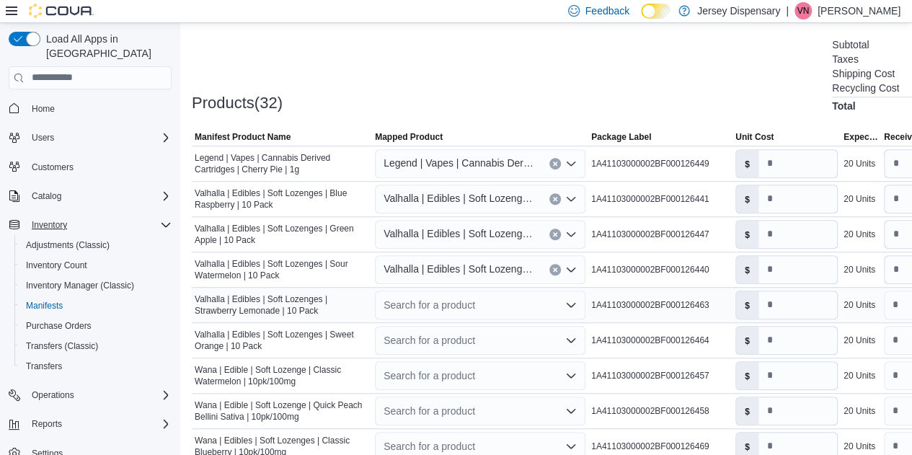
click at [438, 299] on div "Search for a product" at bounding box center [480, 304] width 210 height 29
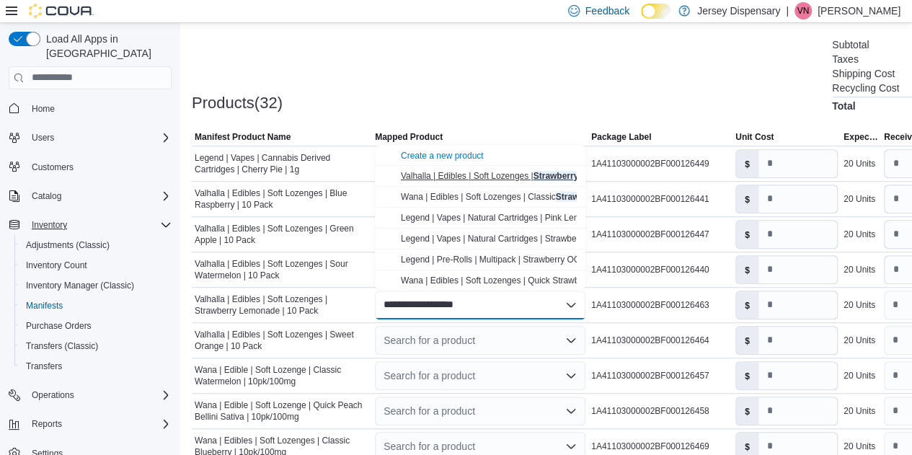
type input "**********"
click at [448, 174] on span "Valhalla | Edibles | Soft Lozenges | Strawberry Lemonade | 10 Pack" at bounding box center [530, 176] width 259 height 10
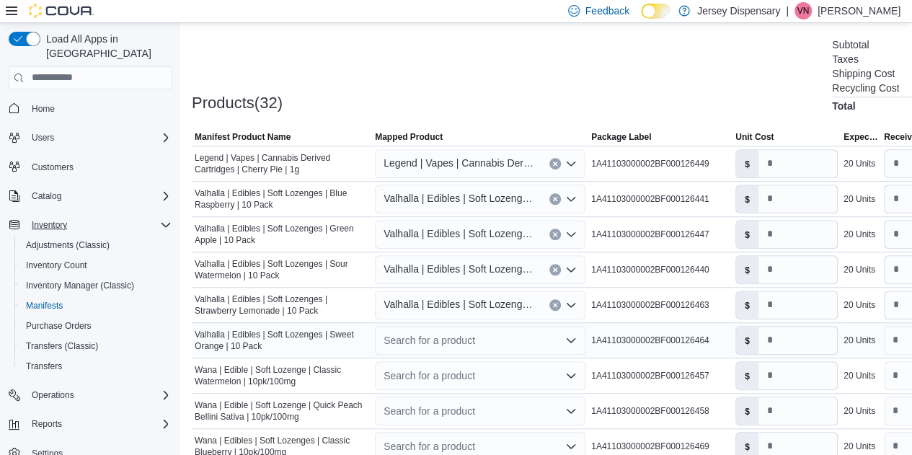
click at [438, 342] on div "Search for a product" at bounding box center [480, 340] width 210 height 29
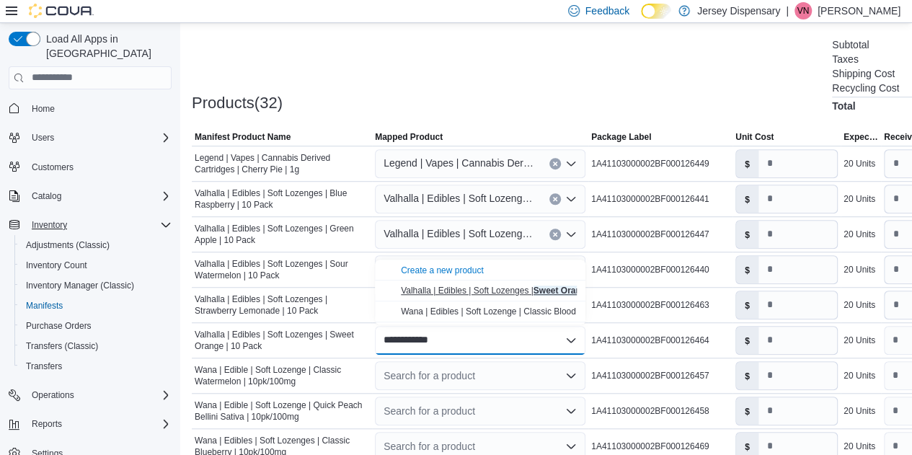
type input "**********"
click at [453, 291] on span "Valhalla | Edibles | Soft Lozenges | Sweet Orange | 10 Pack" at bounding box center [514, 290] width 226 height 10
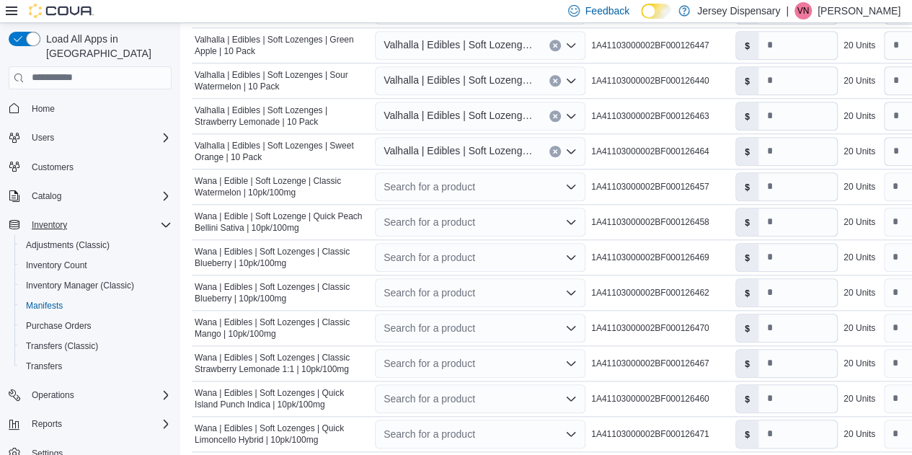
scroll to position [603, 0]
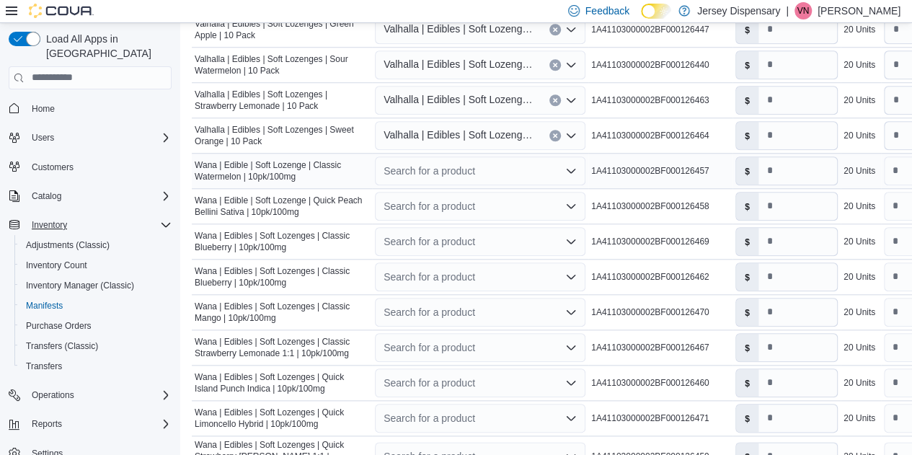
click at [434, 169] on div "Search for a product" at bounding box center [480, 170] width 210 height 29
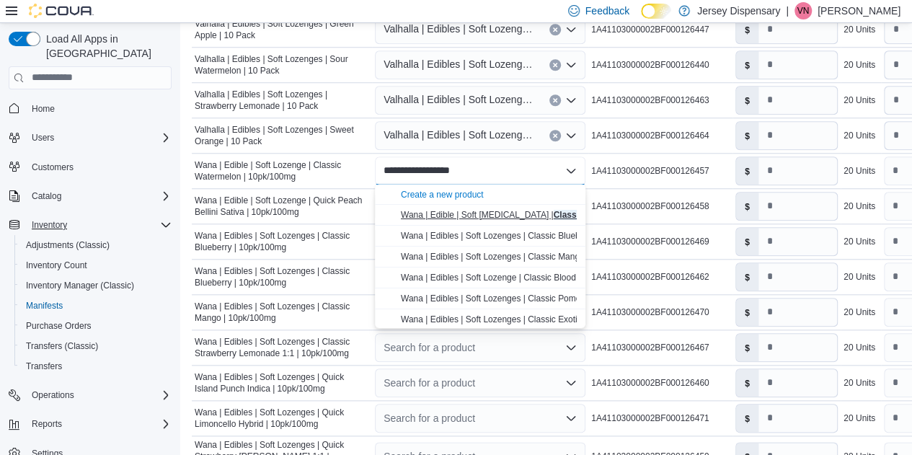
type input "**********"
click at [471, 217] on span "Wana | Edible | Soft Lozenge | Classic Watermelon | 10pk/100mg" at bounding box center [544, 215] width 286 height 10
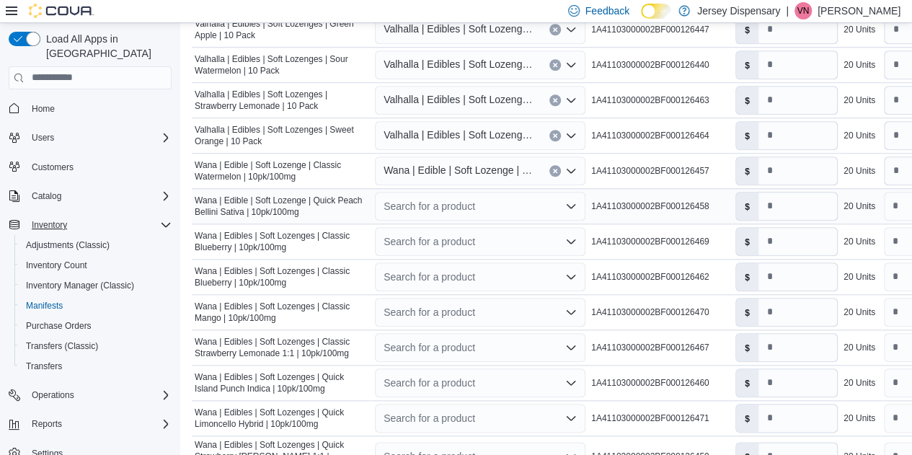
click at [441, 201] on div "Search for a product" at bounding box center [480, 206] width 210 height 29
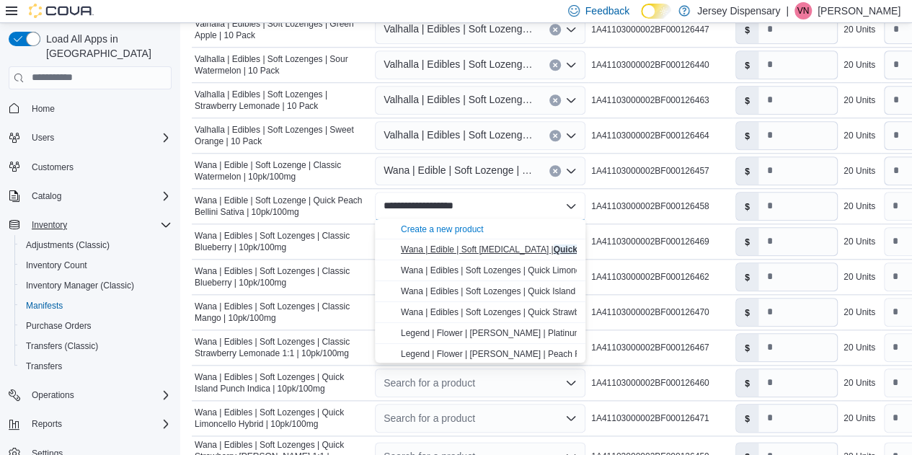
type input "**********"
click at [479, 253] on span "Wana | Edible | Soft Lozenge | Quick Peach Bellini Sativa | 10pk/100mg" at bounding box center [566, 249] width 330 height 10
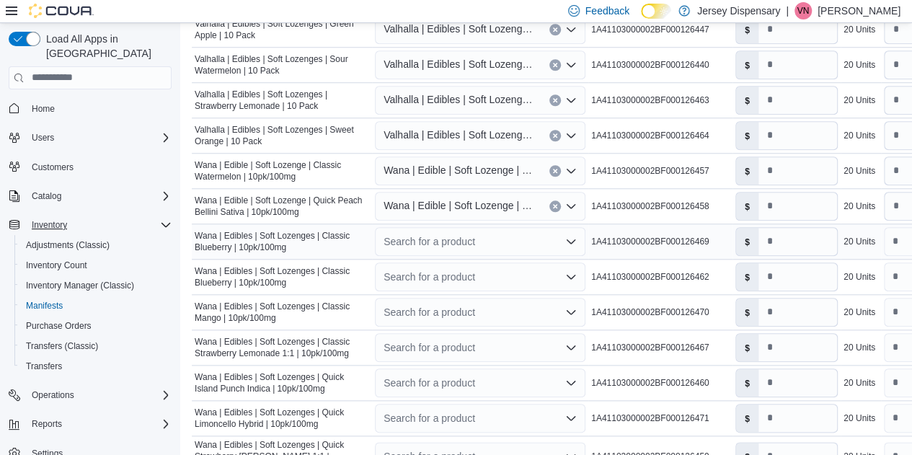
click at [434, 236] on div "Search for a product" at bounding box center [480, 241] width 210 height 29
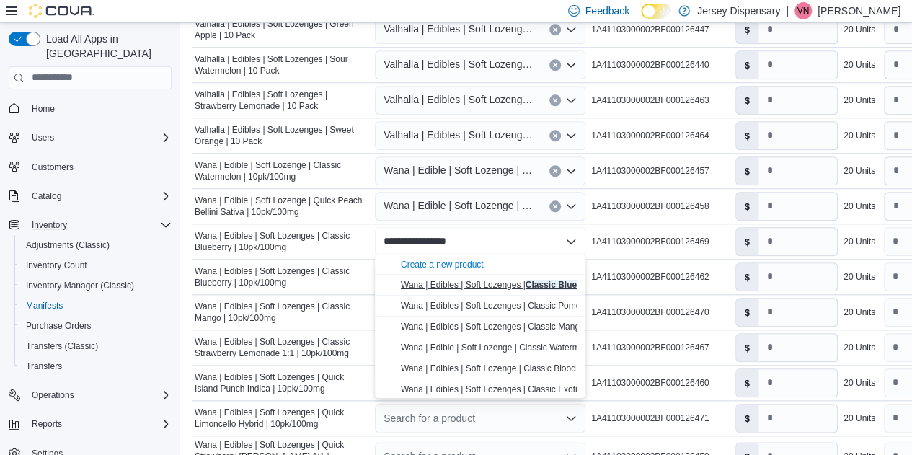
type input "**********"
click at [458, 285] on span "Wana | Edibles | Soft Lozenges | Classic Blueberry | 10pk/100mg" at bounding box center [525, 285] width 249 height 10
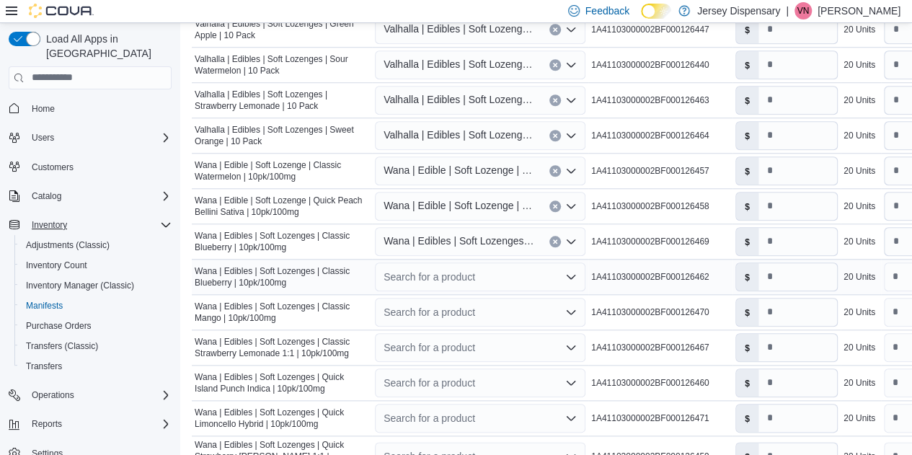
click at [443, 273] on div "Search for a product" at bounding box center [480, 276] width 210 height 29
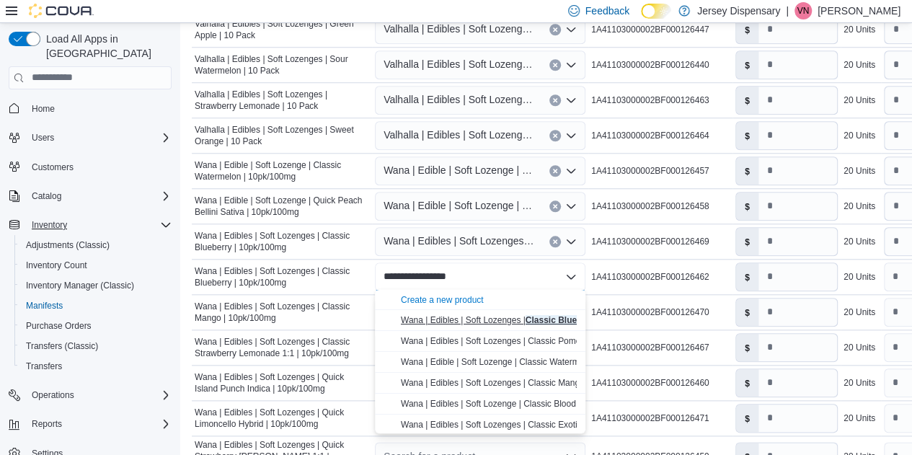
type input "**********"
click at [458, 320] on span "Wana | Edibles | Soft Lozenges | Classic Blueberry | 10pk/100mg" at bounding box center [525, 320] width 249 height 10
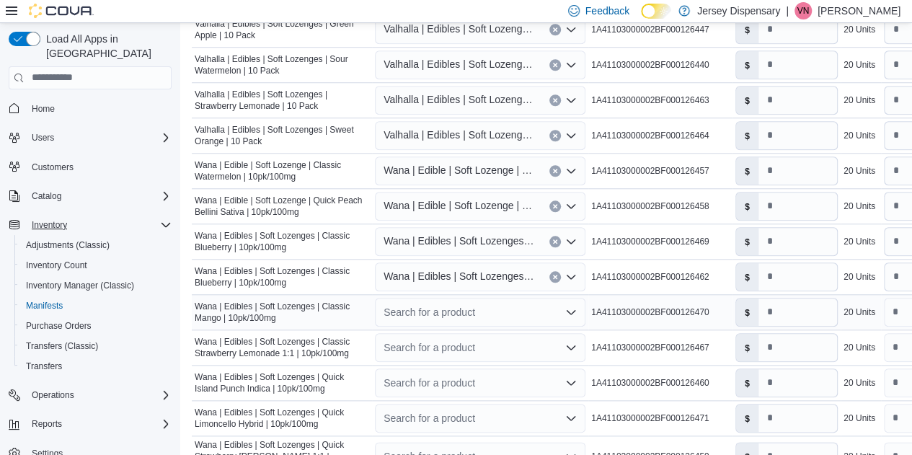
click at [448, 308] on div "Search for a product" at bounding box center [480, 312] width 210 height 29
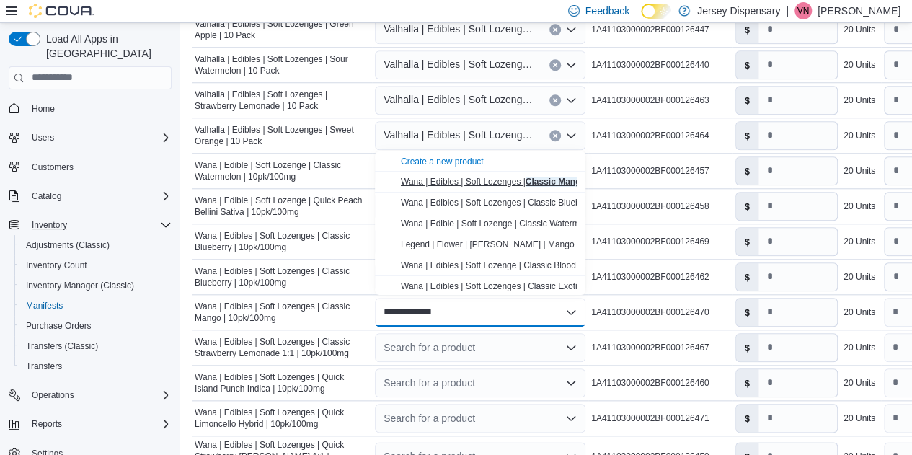
type input "**********"
click at [473, 183] on span "Wana | Edibles | Soft Lozenges | Classic Mango | 10pk/100mg" at bounding box center [519, 182] width 237 height 10
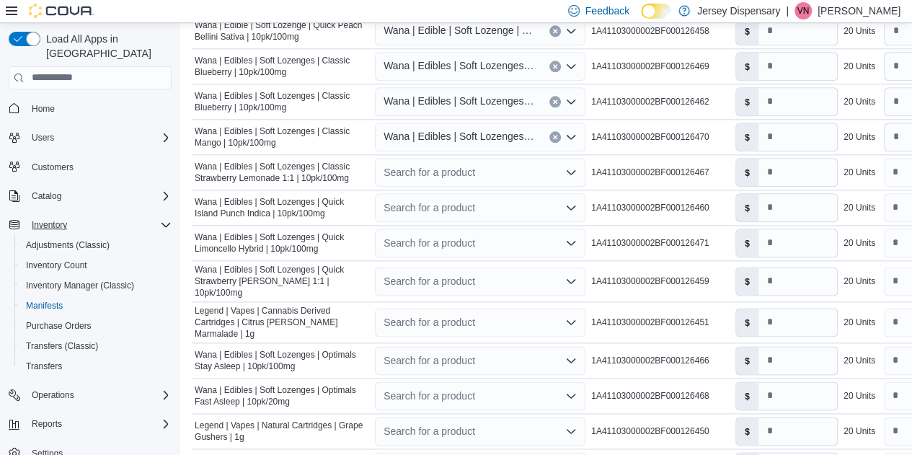
scroll to position [797, 0]
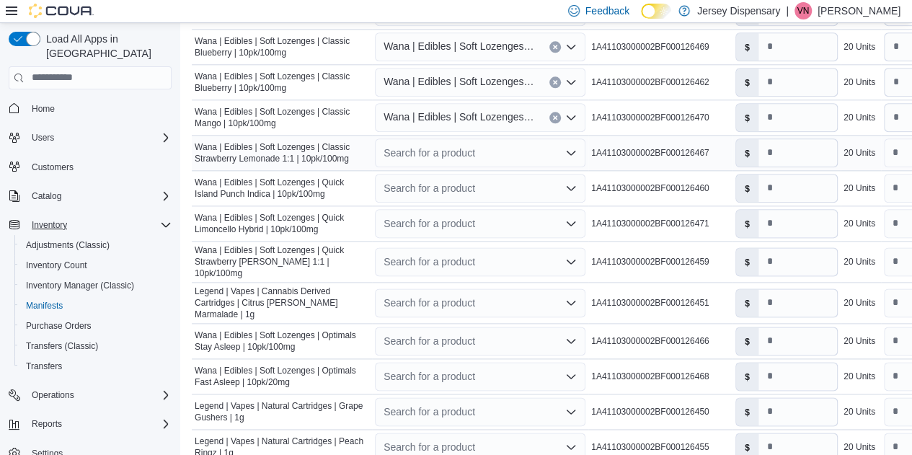
click at [421, 146] on div "Search for a product" at bounding box center [480, 152] width 210 height 29
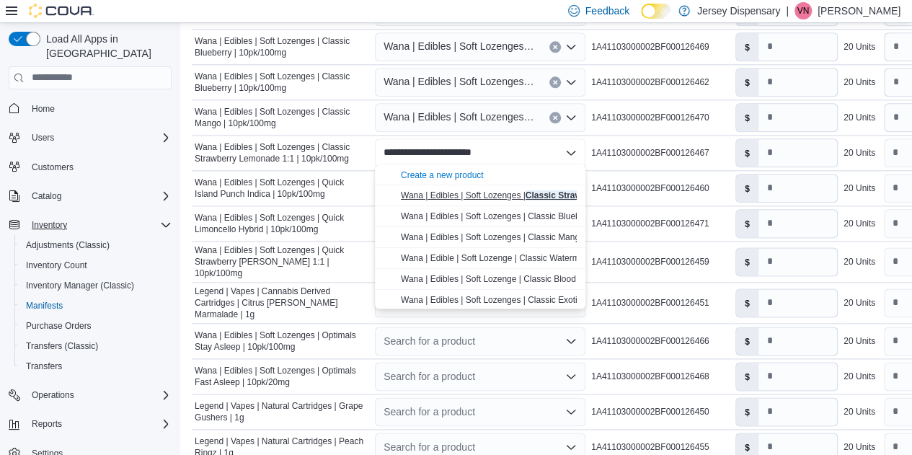
type input "**********"
click at [460, 195] on span "Wana | Edibles | Soft Lozenges | Classic Strawberry Lemon ade 1:1 | 10pk/100mg" at bounding box center [559, 195] width 316 height 10
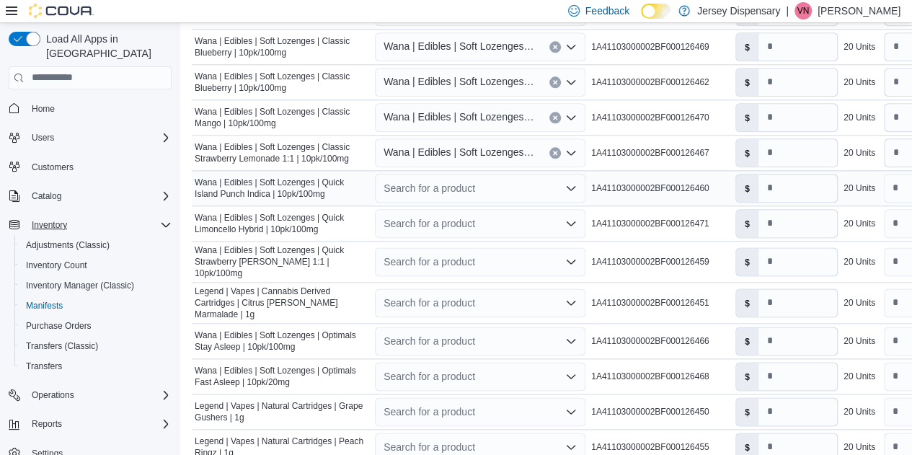
click at [449, 182] on div "Search for a product" at bounding box center [480, 188] width 210 height 29
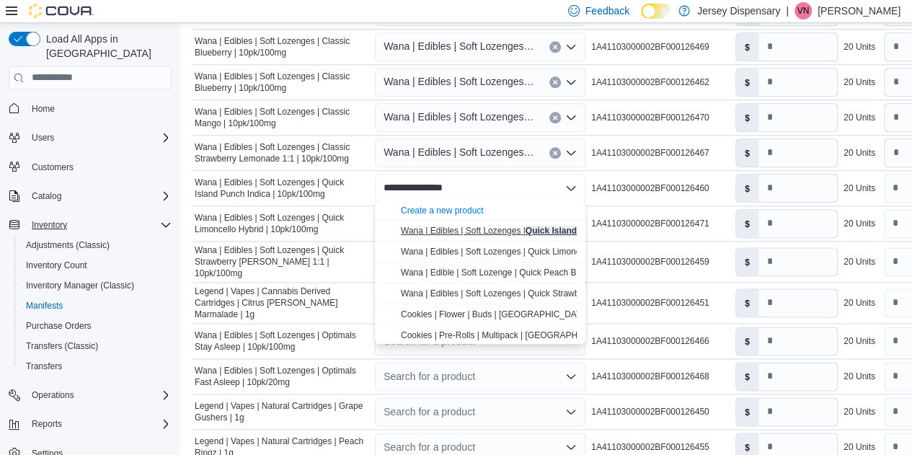
type input "**********"
click at [491, 232] on span "Wana | Edibles | Soft Lozenges | Quick Island Pun ch Indica | 10pk/100mg" at bounding box center [543, 231] width 284 height 10
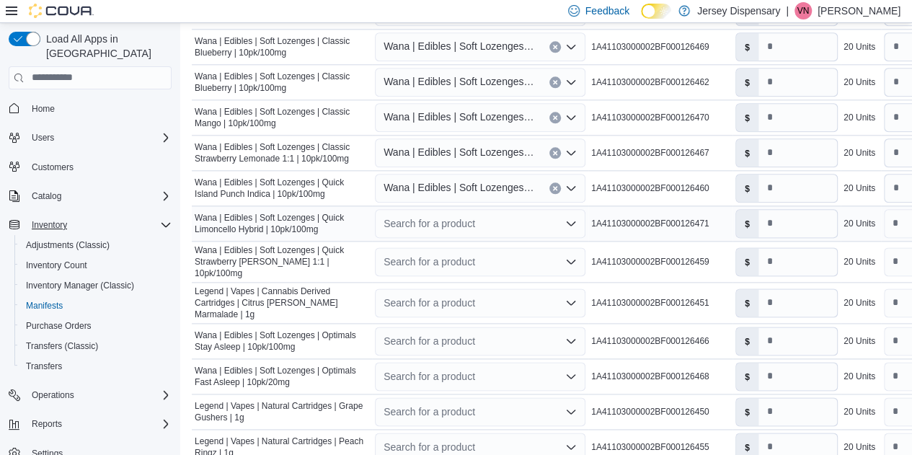
click at [474, 220] on div "Search for a product" at bounding box center [480, 223] width 210 height 29
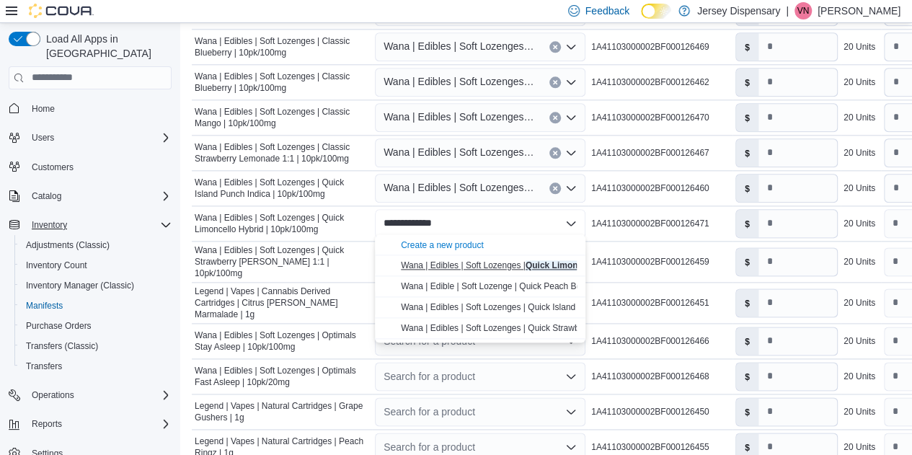
type input "**********"
click at [484, 272] on button "Wana | Edibles | Soft Lozenges | Quick Limonce llo Hybrid | 10pk/100mg" at bounding box center [480, 265] width 210 height 21
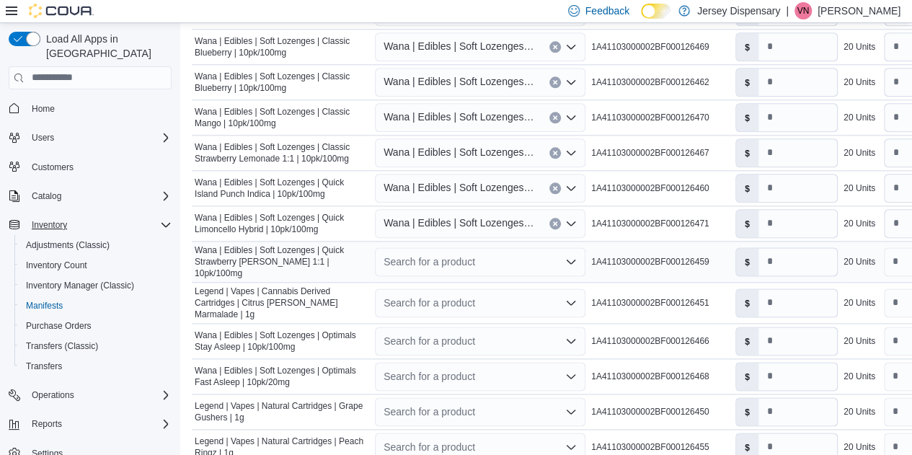
click at [470, 248] on div "Search for a product" at bounding box center [480, 261] width 210 height 29
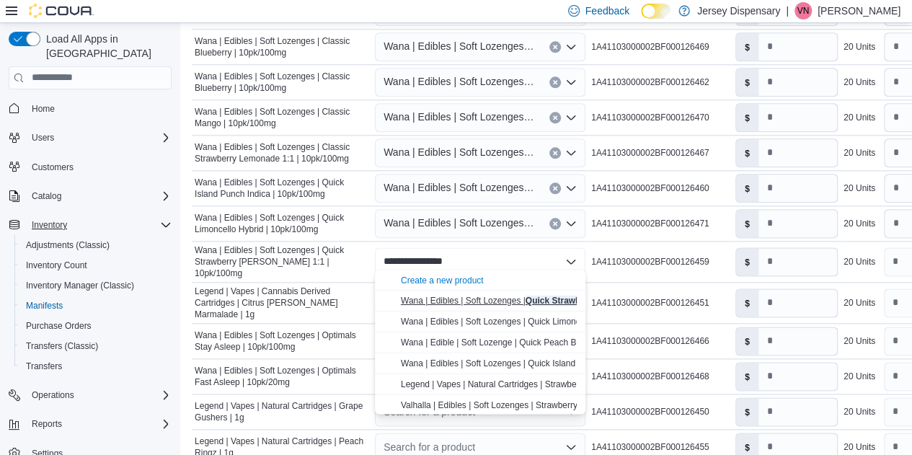
type input "**********"
click at [479, 305] on span "Wana | Edibles | Soft Lozenges | Quick Strawberry Margarita 1:1 | 10pk/100mg" at bounding box center [569, 301] width 336 height 10
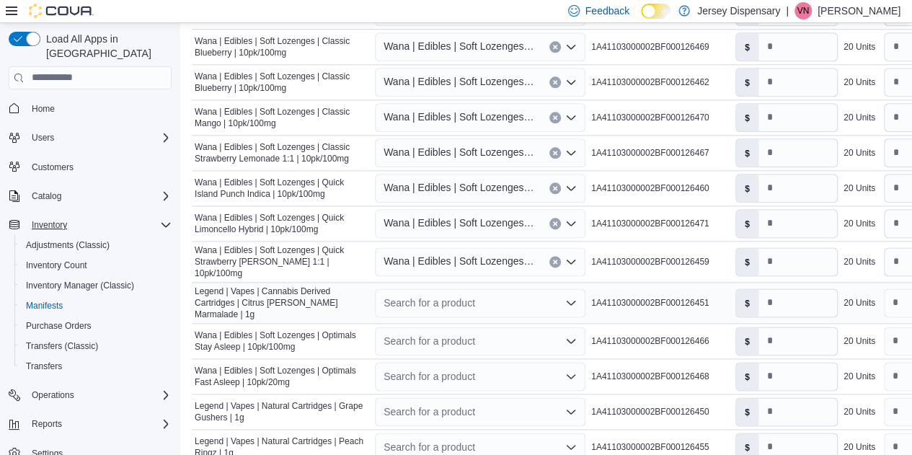
click at [451, 293] on div "Search for a product" at bounding box center [480, 302] width 210 height 29
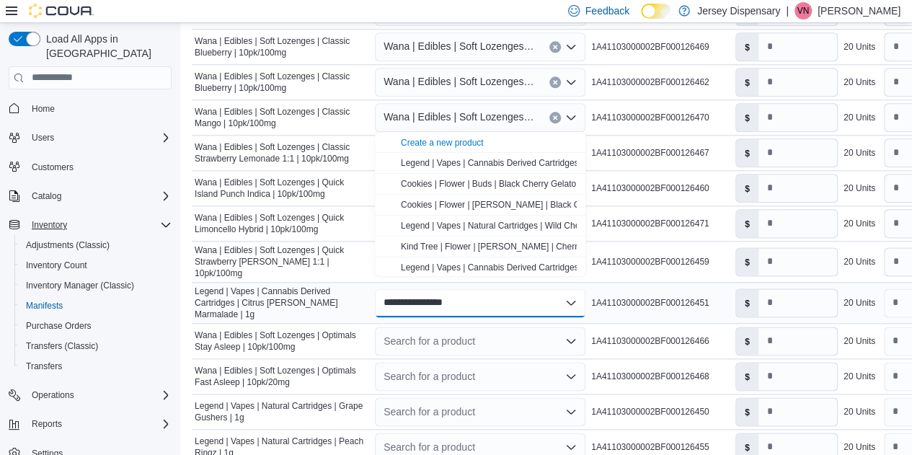
click at [501, 296] on div "**********" at bounding box center [480, 302] width 210 height 29
drag, startPoint x: 476, startPoint y: 292, endPoint x: 364, endPoint y: 288, distance: 112.5
click at [364, 288] on tr "**********" at bounding box center [620, 302] width 856 height 41
click at [456, 290] on div "**********" at bounding box center [480, 302] width 210 height 29
type input "*"
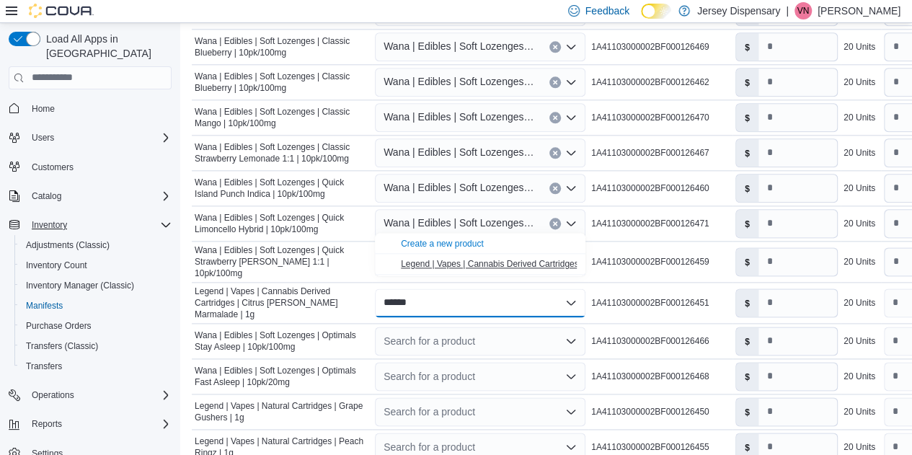
type input "******"
click at [466, 259] on span "Legend | Vapes | Cannabis Derived Cartridges | Citrus Berry Marmalade | 1g" at bounding box center [571, 264] width 341 height 10
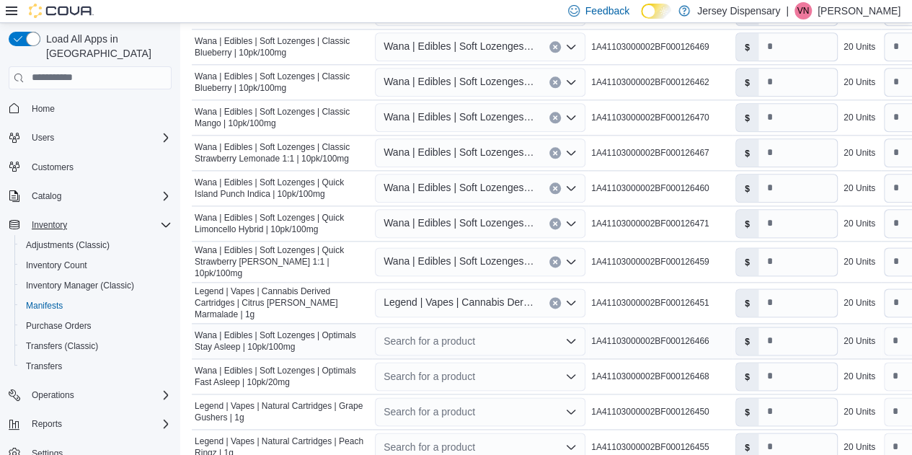
click at [443, 329] on div "Search for a product" at bounding box center [480, 341] width 210 height 29
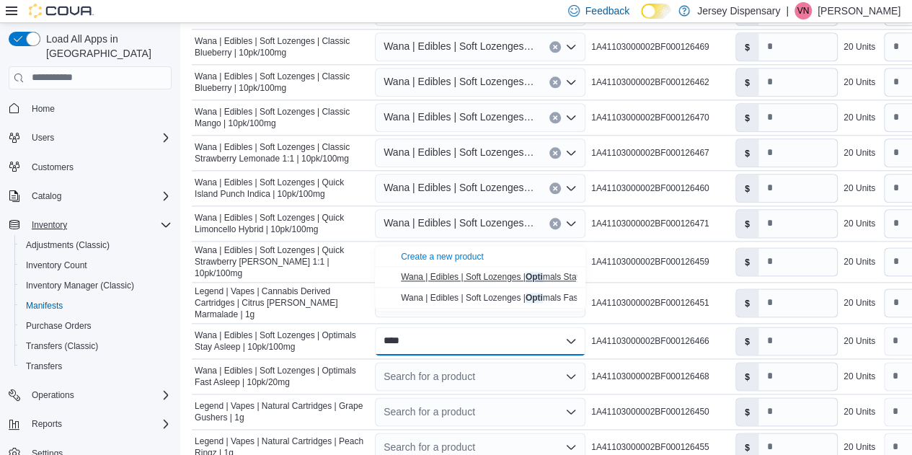
type input "****"
click at [468, 276] on span "Wana | Edibles | Soft Lozenges | Opti mals Stay Asleep | 10pk/100mg" at bounding box center [532, 277] width 262 height 10
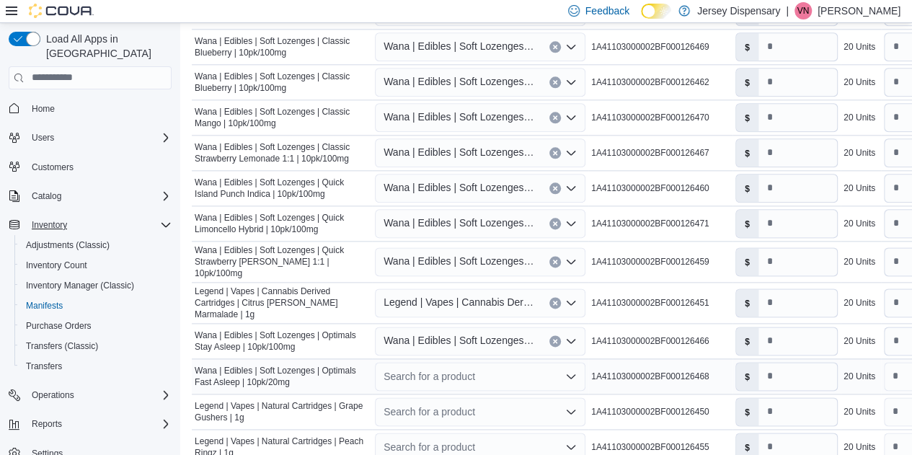
click at [421, 366] on div "Search for a product" at bounding box center [480, 376] width 210 height 29
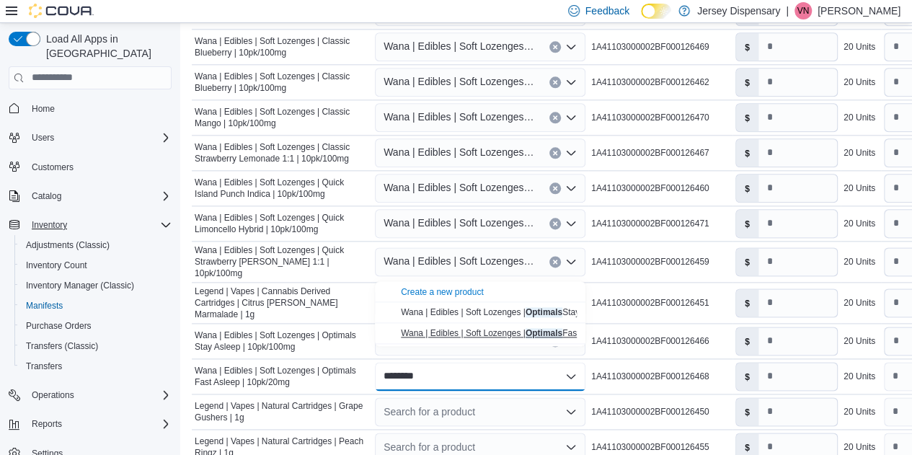
type input "********"
click at [445, 335] on span "Wana | Edibles | Soft Lozenges | Optimals Fast Asleep | 10pk/100mg" at bounding box center [531, 333] width 261 height 10
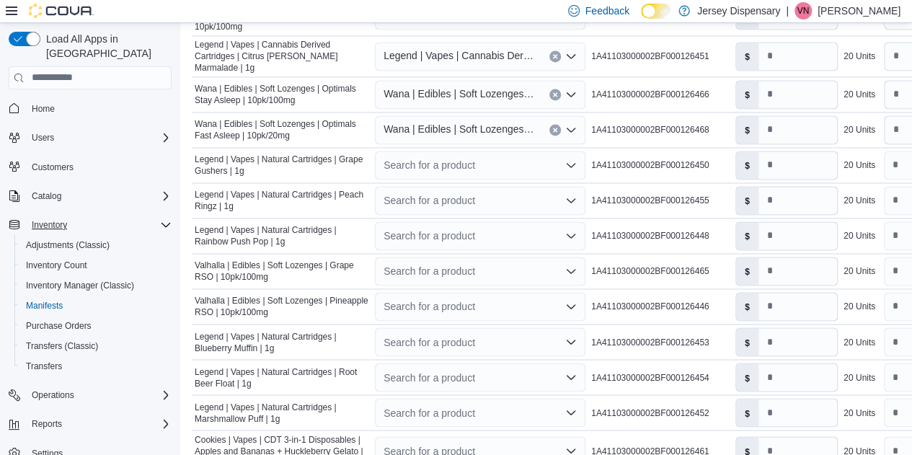
scroll to position [1048, 0]
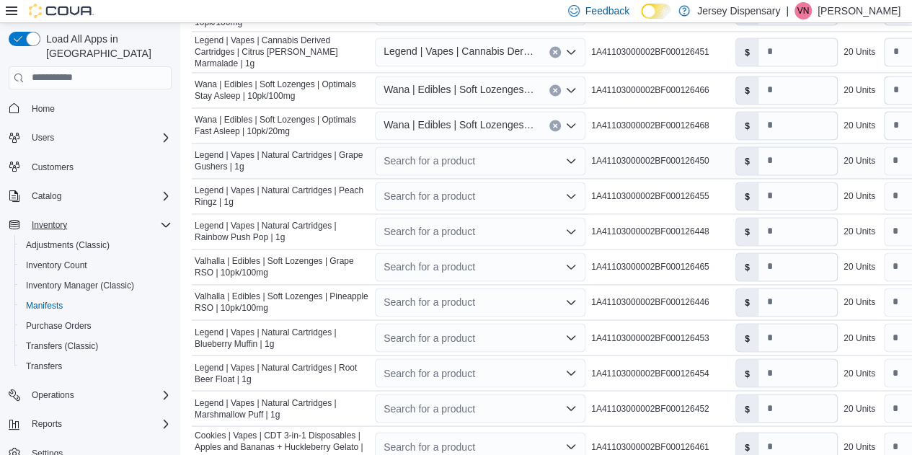
click at [425, 146] on div "Search for a product" at bounding box center [480, 160] width 210 height 29
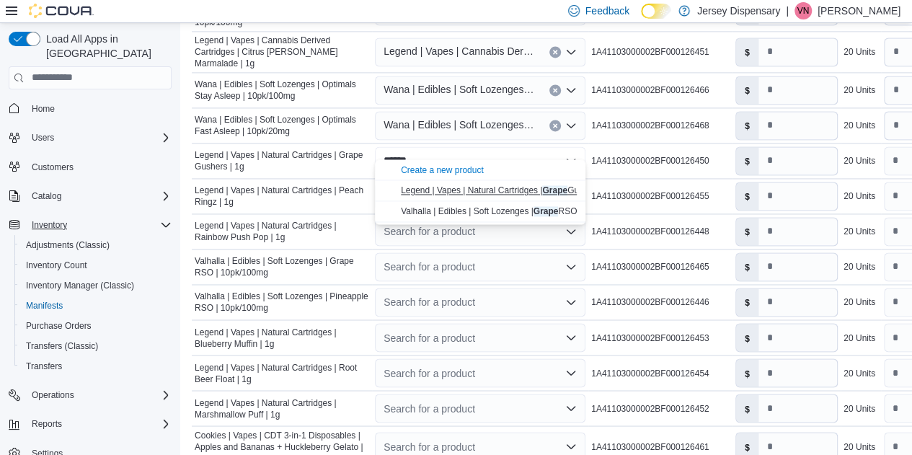
type input "*****"
click at [455, 194] on span "Legend | Vapes | Natural Cartridges | Grape Gushers | 1g" at bounding box center [509, 190] width 216 height 10
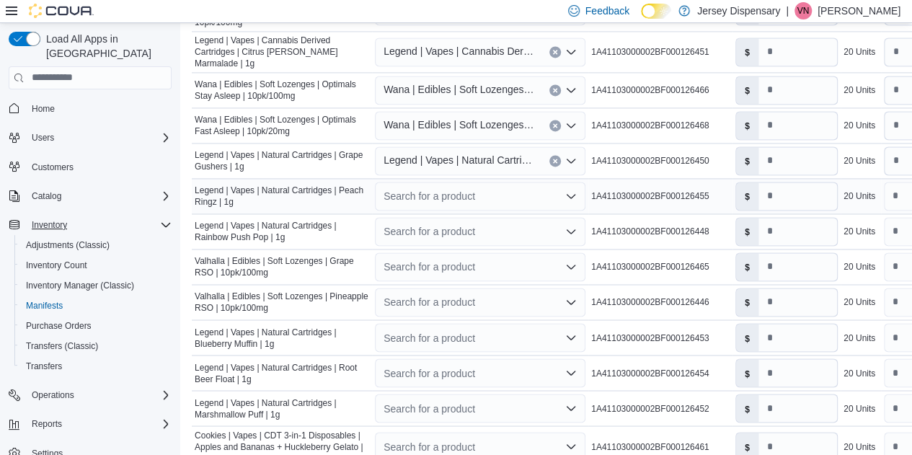
click at [437, 182] on div "Search for a product" at bounding box center [480, 196] width 210 height 29
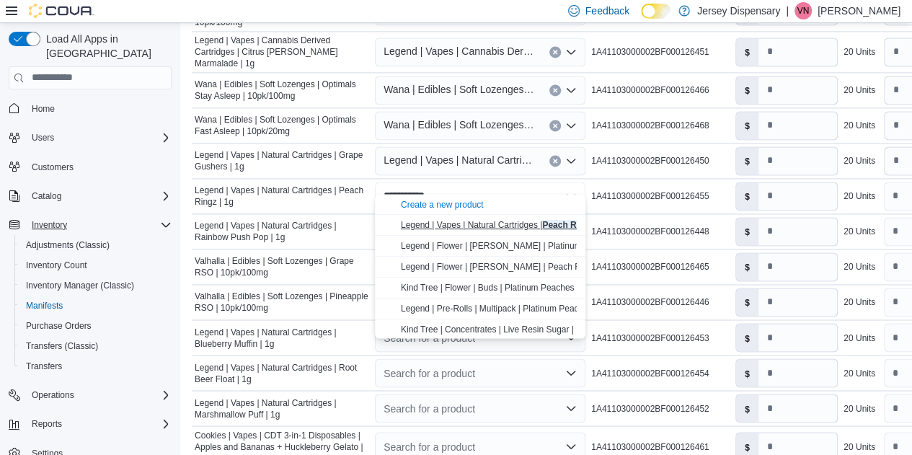
type input "**********"
click at [456, 224] on span "Legend | Vapes | Natural Cartridges | Peach Ringz | 1g" at bounding box center [504, 225] width 207 height 10
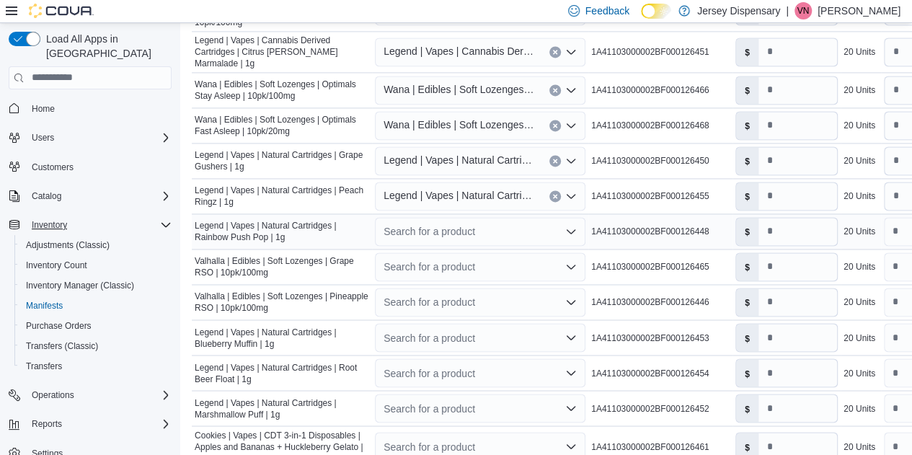
click at [452, 217] on div "Search for a product" at bounding box center [480, 231] width 210 height 29
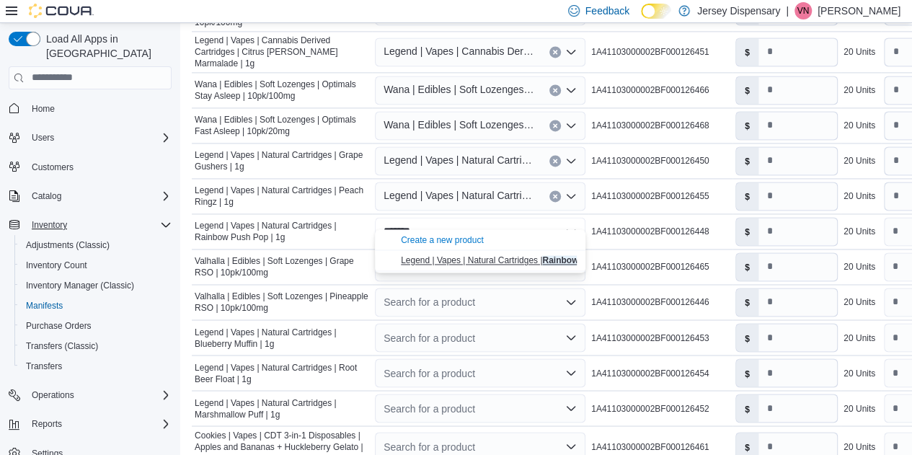
type input "*******"
click at [467, 262] on span "Legend | Vapes | Natural Cartridges | Rainbow Push Pop | 1g" at bounding box center [516, 260] width 231 height 10
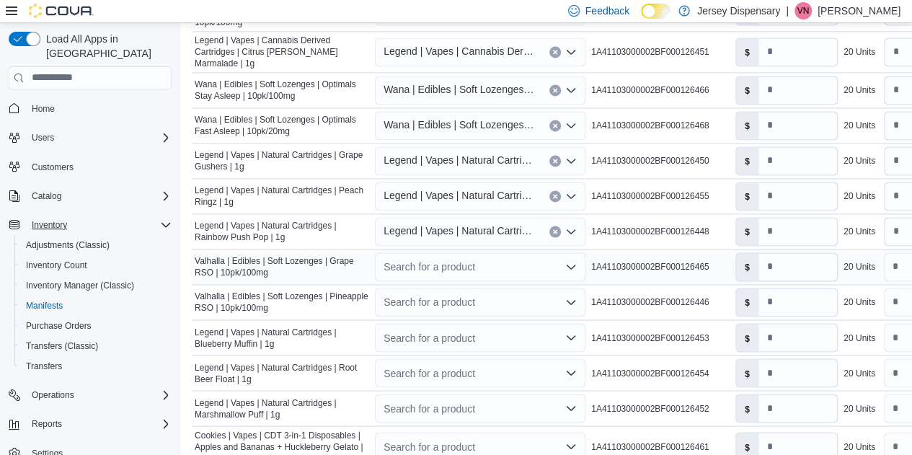
click at [450, 252] on div "Search for a product" at bounding box center [480, 266] width 210 height 29
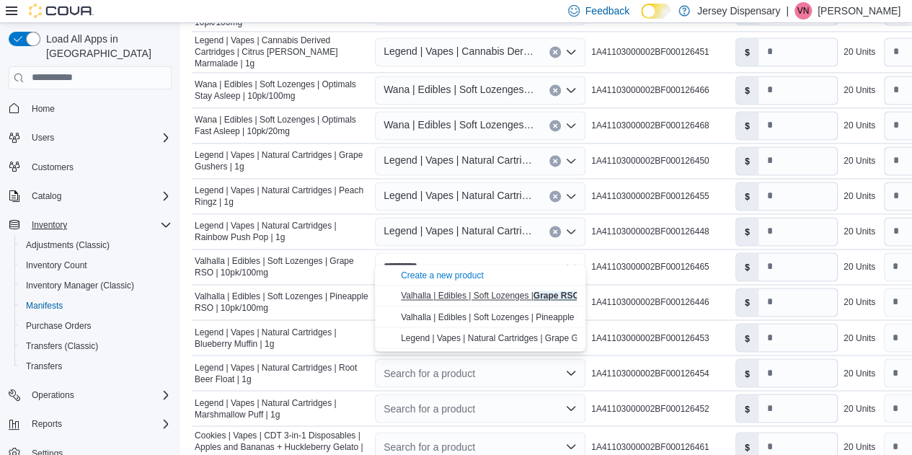
type input "*********"
click at [471, 294] on span "Valhalla | Edibles | Soft Lozenges | Grape RSO | 10pk/100mg" at bounding box center [516, 295] width 231 height 10
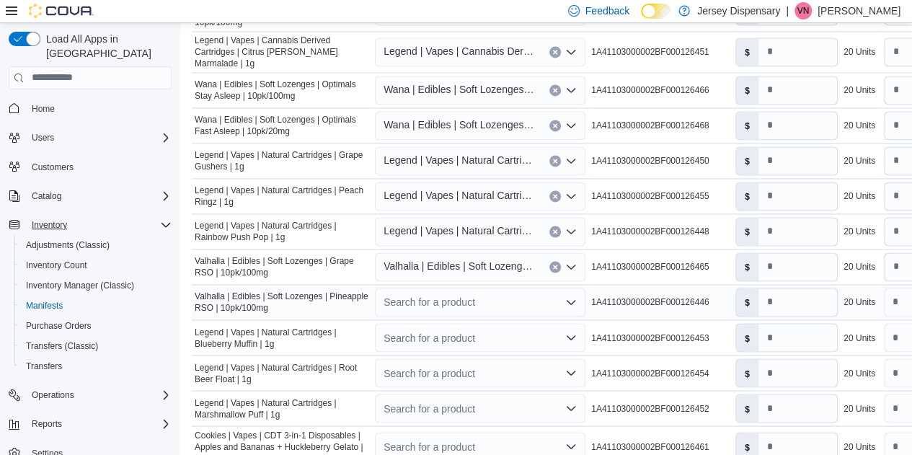
click at [459, 288] on div "Search for a product" at bounding box center [480, 302] width 210 height 29
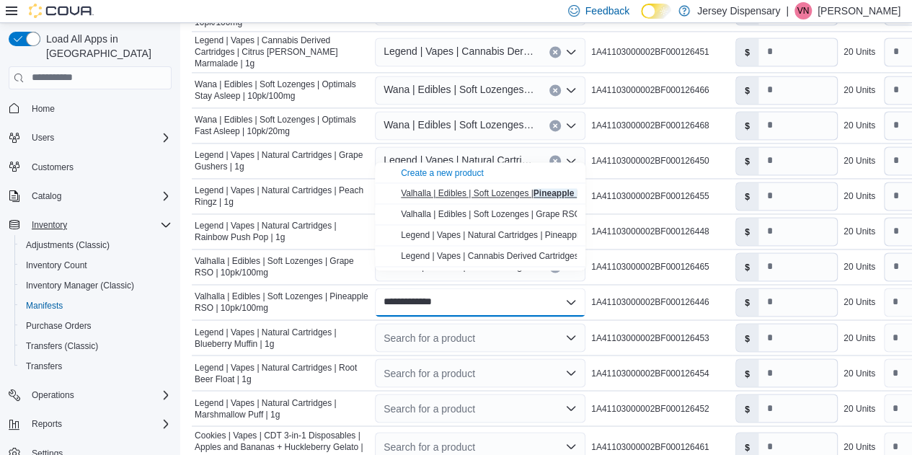
type input "**********"
click at [480, 192] on span "Valhalla | Edibles | Soft Lozenges | Pineapple RSO | 10pk/100mg" at bounding box center [524, 193] width 247 height 10
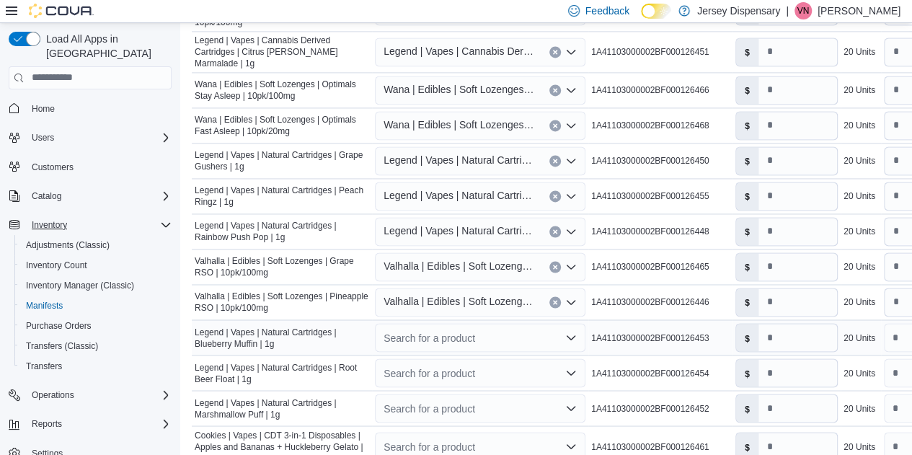
click at [458, 323] on div "Search for a product" at bounding box center [480, 337] width 210 height 29
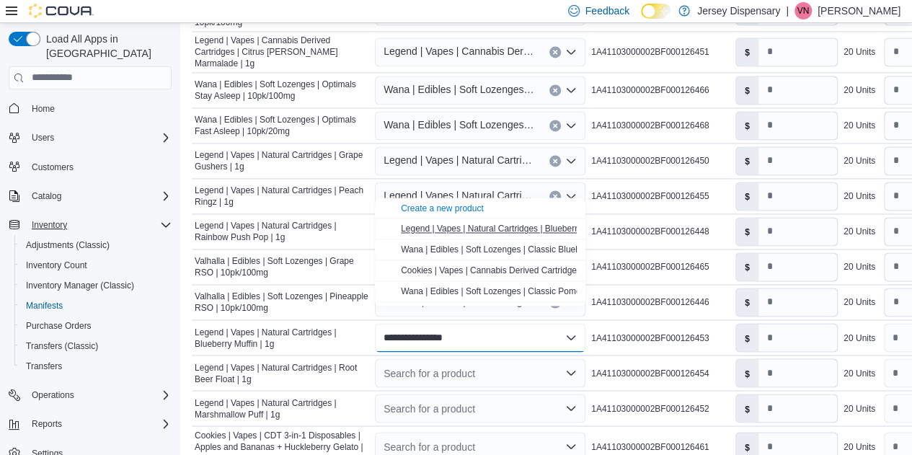
type input "**********"
click at [451, 231] on span "Legend | Vapes | Natural Cartridges | Blueberry Muffin | 1g" at bounding box center [512, 228] width 223 height 10
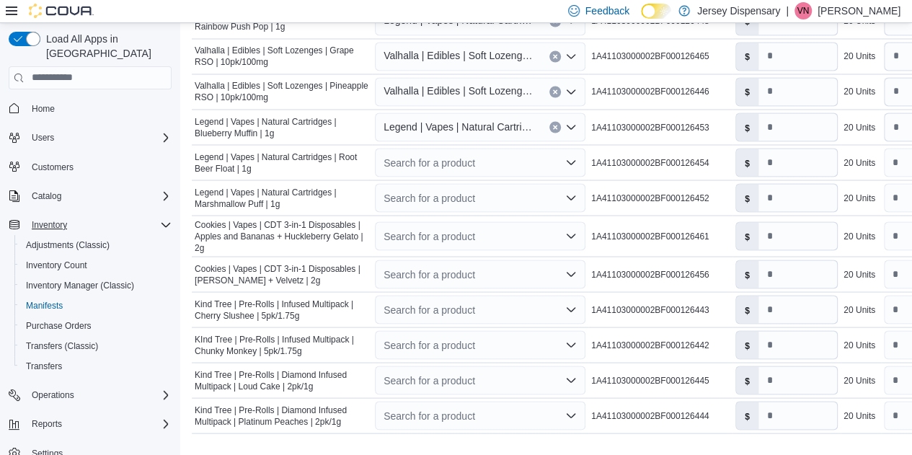
scroll to position [1274, 0]
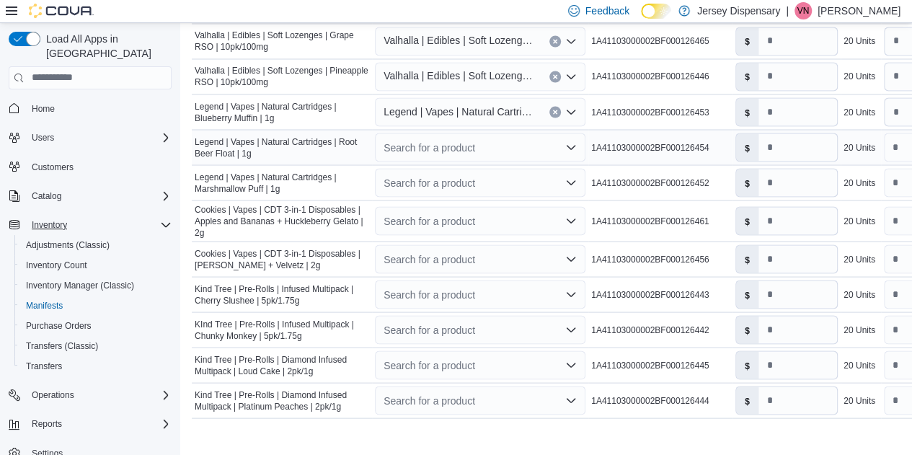
click at [412, 133] on div "Search for a product" at bounding box center [480, 147] width 210 height 29
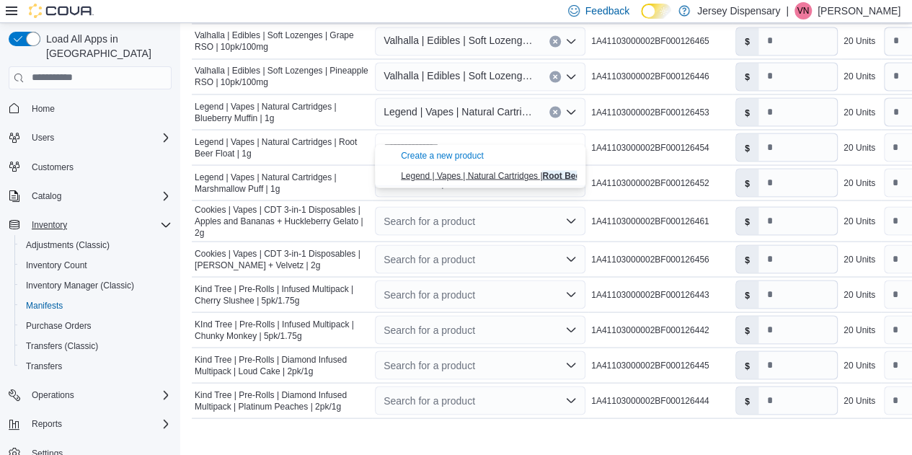
type input "**********"
click at [456, 172] on span "Legend | Vapes | Natural Cartridges | Root Beer Float | 1g" at bounding box center [511, 175] width 220 height 10
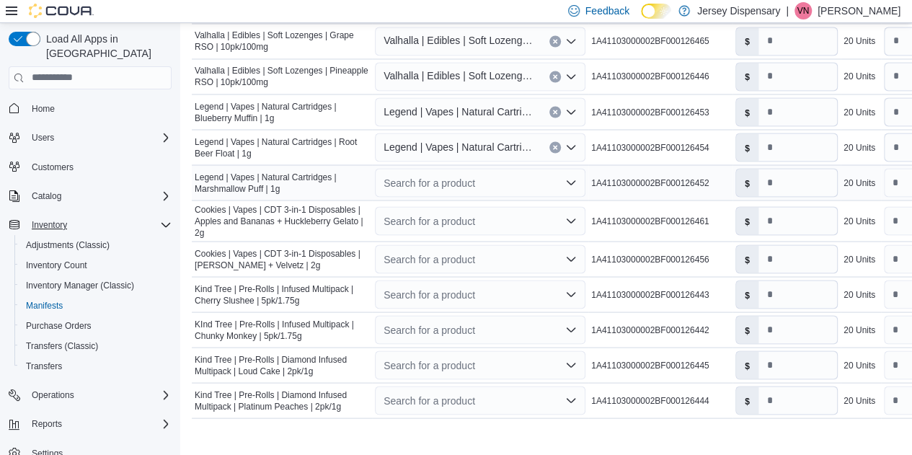
click at [448, 168] on div "Search for a product" at bounding box center [480, 182] width 210 height 29
type input "**********"
click at [458, 211] on span "Legend | Vapes | Natural Cartridges | Marshmallow Puff | 1g" at bounding box center [515, 210] width 228 height 10
click at [444, 206] on div "Search for a product" at bounding box center [480, 220] width 210 height 29
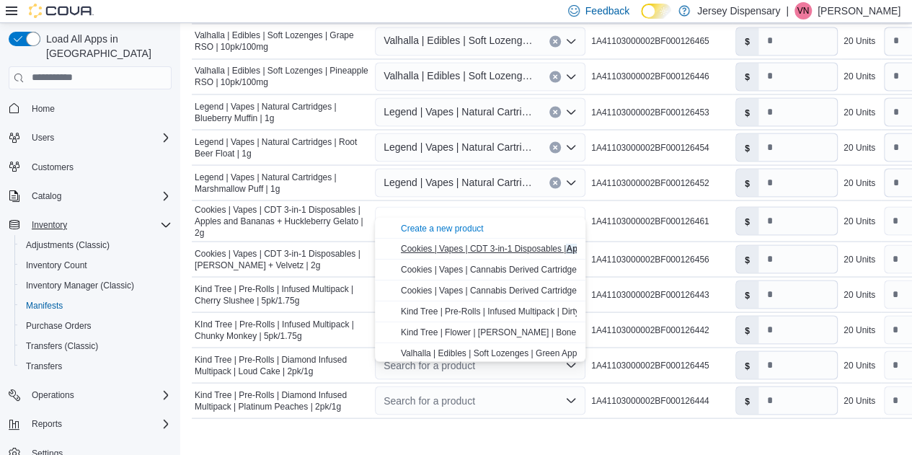
type input "**********"
click at [461, 250] on span "Cookies | Vapes | CDT 3-in-1 Disposables | Apples and Bananas + Huckleberry Gel…" at bounding box center [575, 248] width 348 height 10
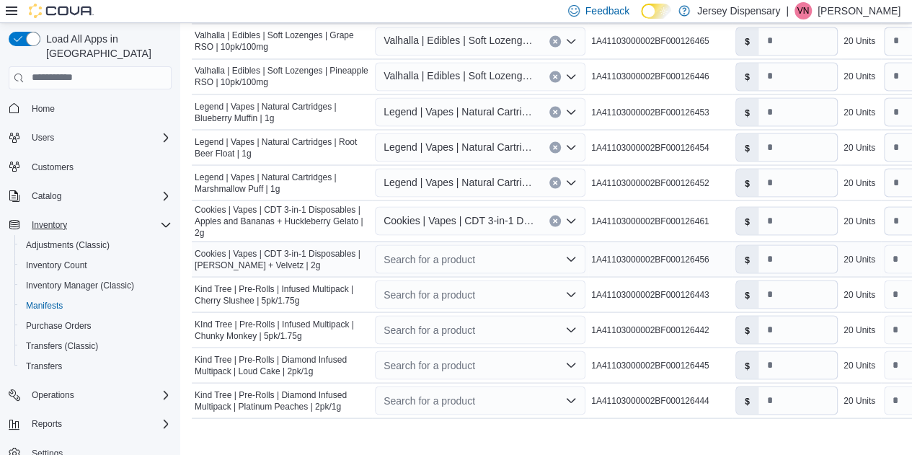
click at [466, 244] on div "Search for a product" at bounding box center [480, 258] width 210 height 29
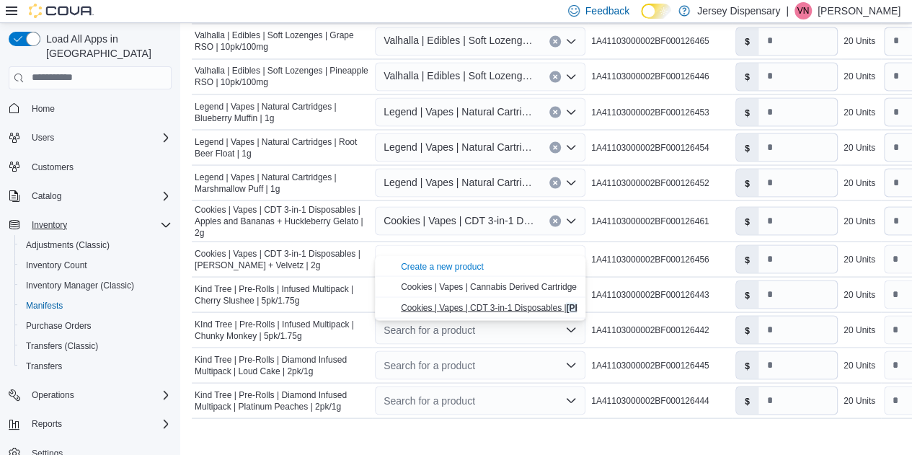
type input "**********"
click at [476, 306] on span "Cookies | Vapes | CDT 3-in-1 Disposables | Gary Payton + Velvetz | 2g" at bounding box center [546, 307] width 290 height 10
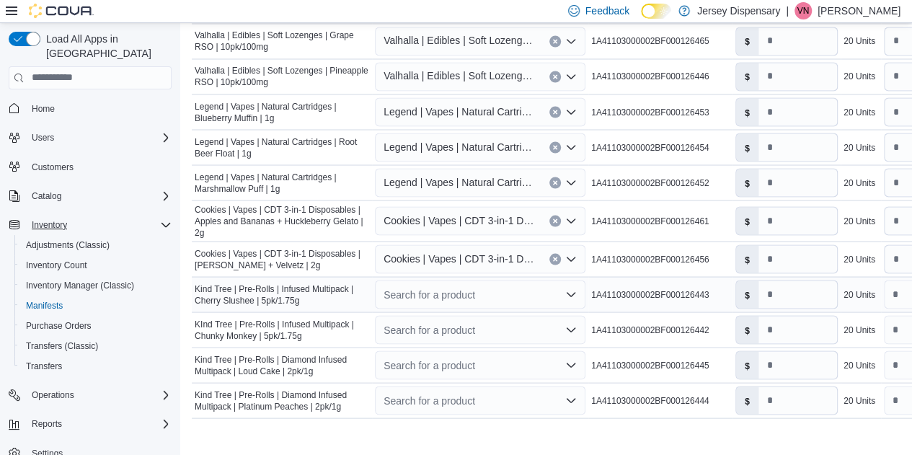
click at [479, 280] on div "Search for a product" at bounding box center [480, 294] width 210 height 29
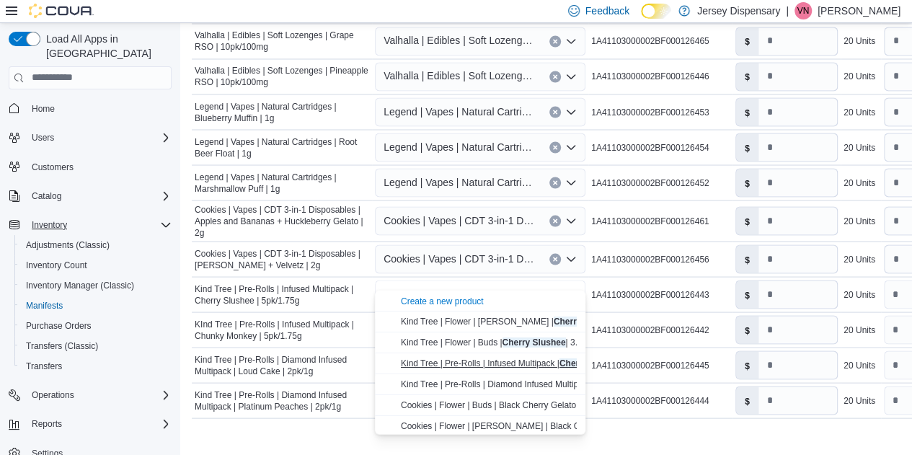
type input "**********"
click at [558, 363] on span "Kind Tree | Pre-Rolls | Infused Multipack | Cherry Slushee | 5pk/1.75g" at bounding box center [533, 363] width 265 height 10
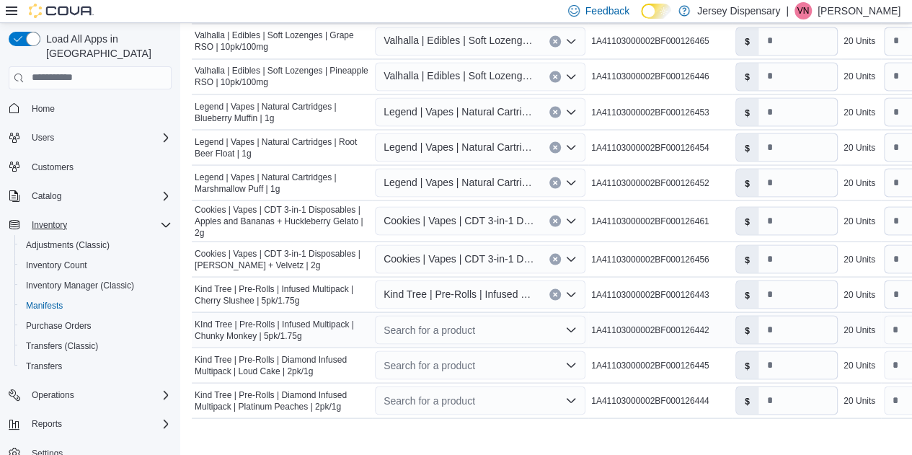
click at [498, 315] on div "Search for a product" at bounding box center [480, 329] width 210 height 29
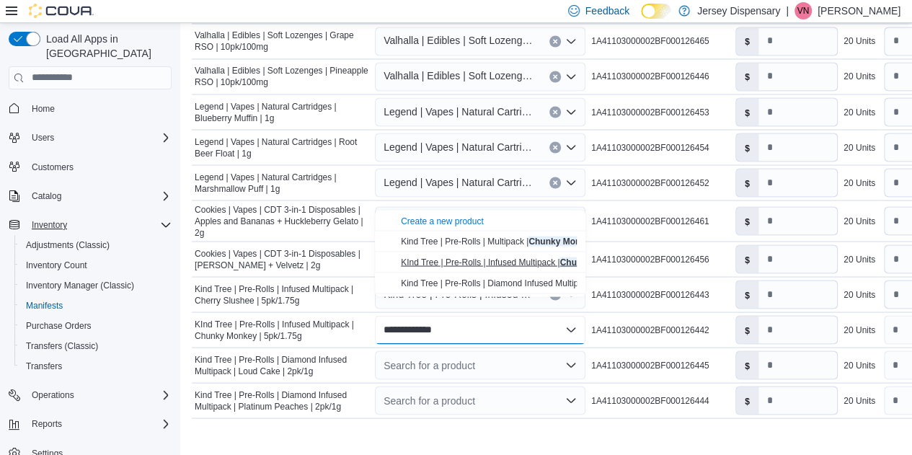
type input "**********"
click at [486, 262] on span "KInd Tree | Pre-Rolls | Infused Multipack | Chunky Monkey | 5pk/1.75g" at bounding box center [535, 262] width 268 height 10
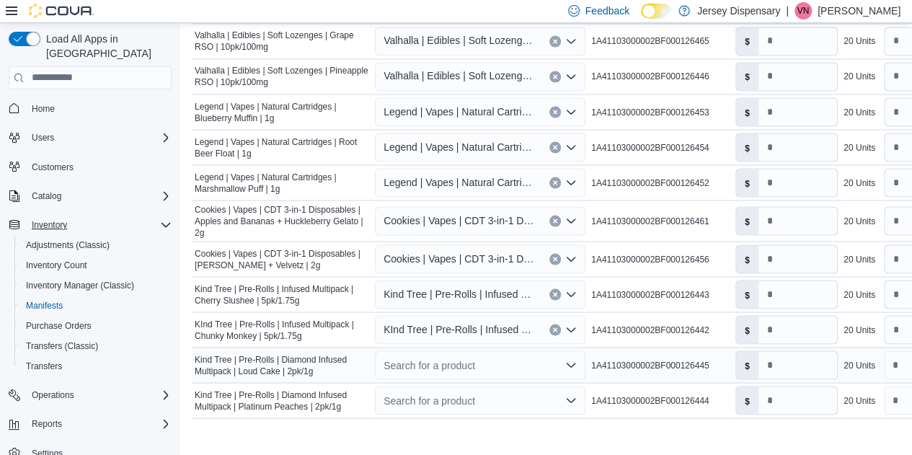
click at [450, 350] on div "Search for a product" at bounding box center [480, 364] width 210 height 29
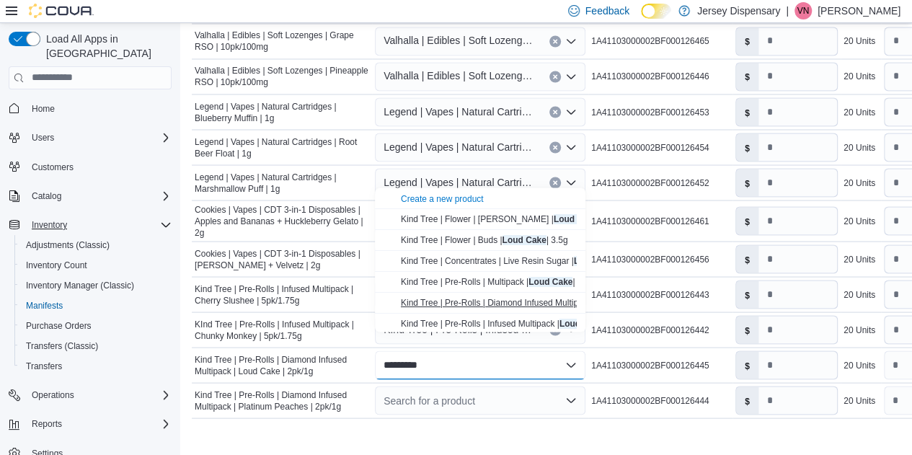
type input "*********"
click at [546, 303] on span "Kind Tree | Pre-Rolls | Diamond Infused Multipack | Loud Cake | 2pk/1g" at bounding box center [536, 302] width 270 height 10
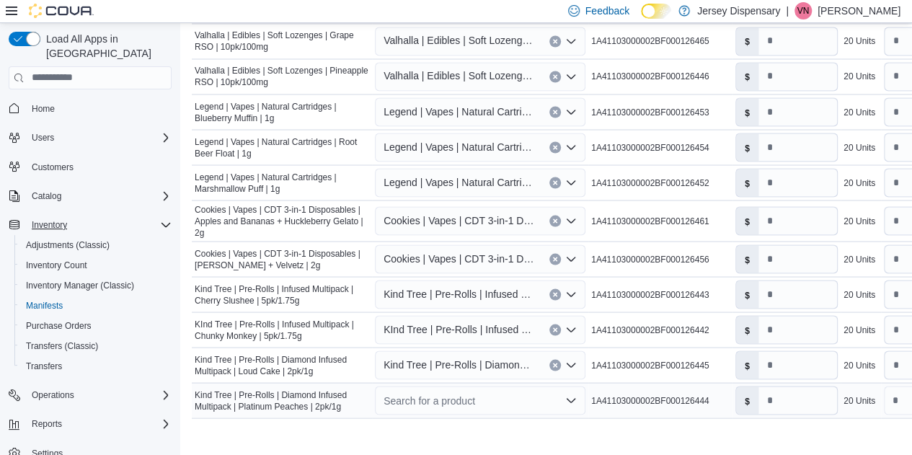
click at [481, 386] on div "Search for a product" at bounding box center [480, 400] width 210 height 29
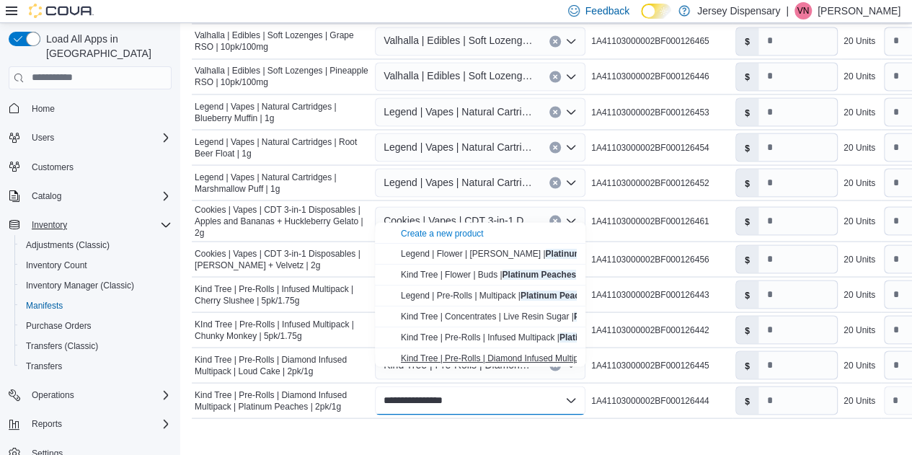
type input "**********"
click at [532, 358] on span "Kind Tree | Pre-Rolls | Diamond Infused Multipack | Platinum Peaches | 2pk/1g" at bounding box center [551, 357] width 300 height 10
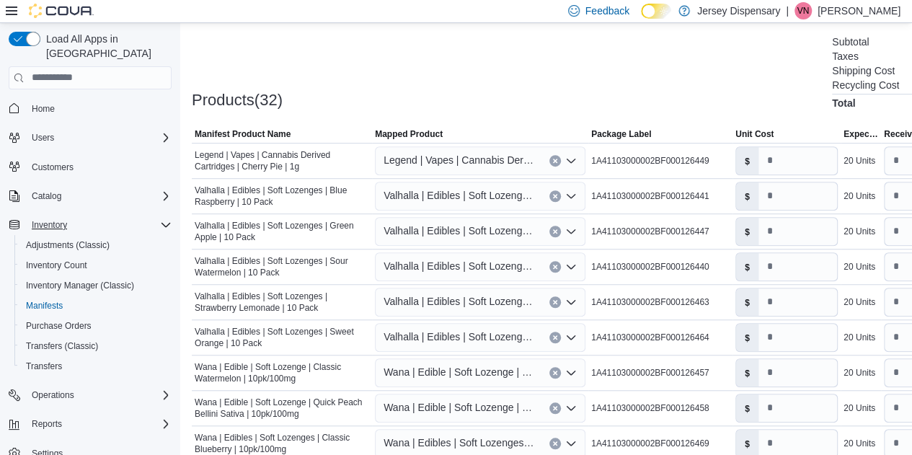
scroll to position [407, 0]
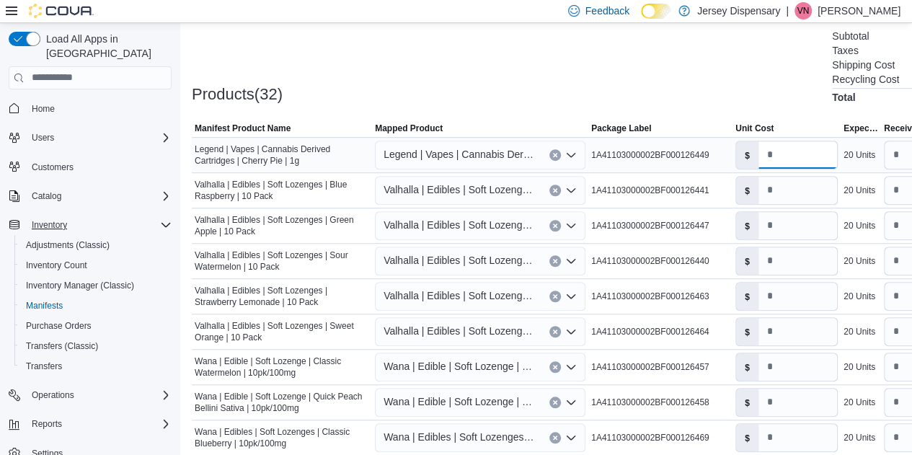
click at [796, 151] on input "*" at bounding box center [797, 154] width 79 height 27
type input "*****"
click at [780, 197] on input "*" at bounding box center [797, 190] width 79 height 27
type input "*"
click at [787, 228] on input "*" at bounding box center [797, 225] width 79 height 27
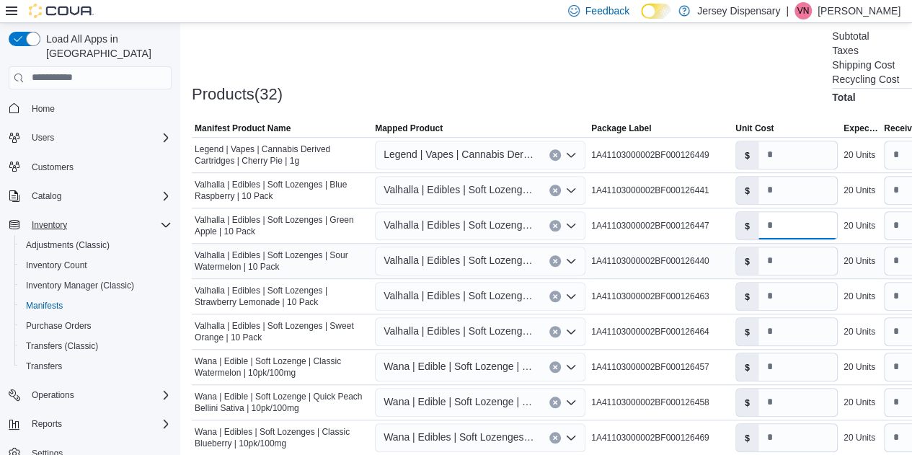
type input "*"
click at [783, 263] on input "*" at bounding box center [797, 260] width 79 height 27
type input "*"
click at [781, 303] on input "*" at bounding box center [797, 296] width 79 height 27
type input "*"
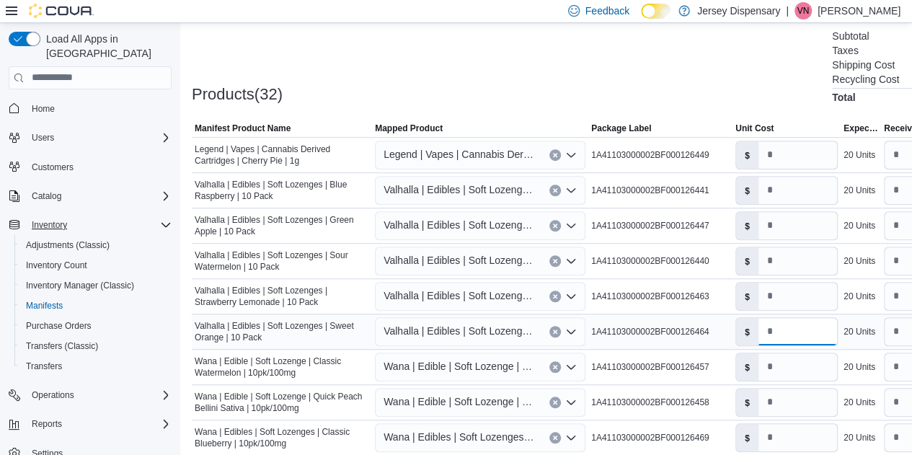
click at [786, 332] on input "*" at bounding box center [797, 331] width 79 height 27
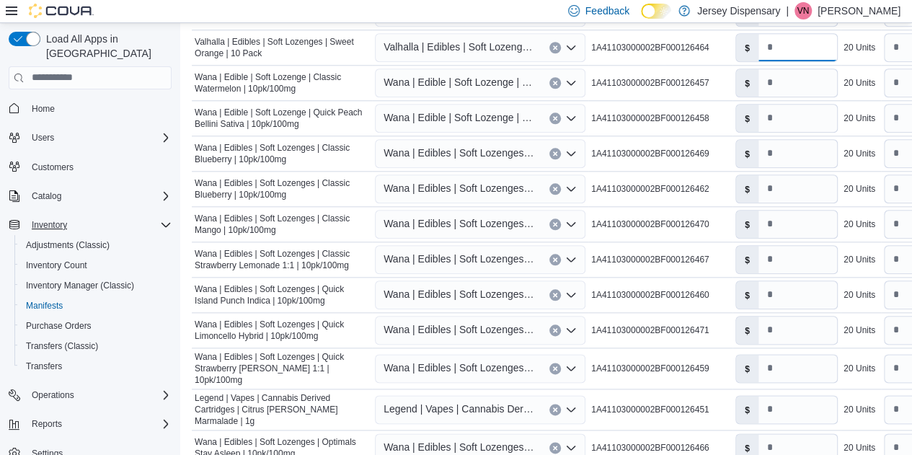
scroll to position [694, 0]
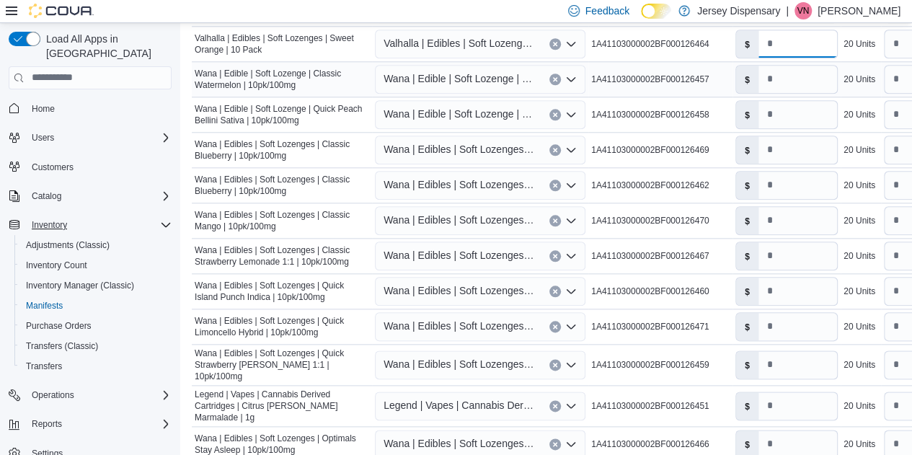
type input "*"
click at [794, 90] on input "*" at bounding box center [797, 79] width 79 height 27
type input "****"
click at [794, 119] on input "*" at bounding box center [797, 114] width 79 height 27
type input "****"
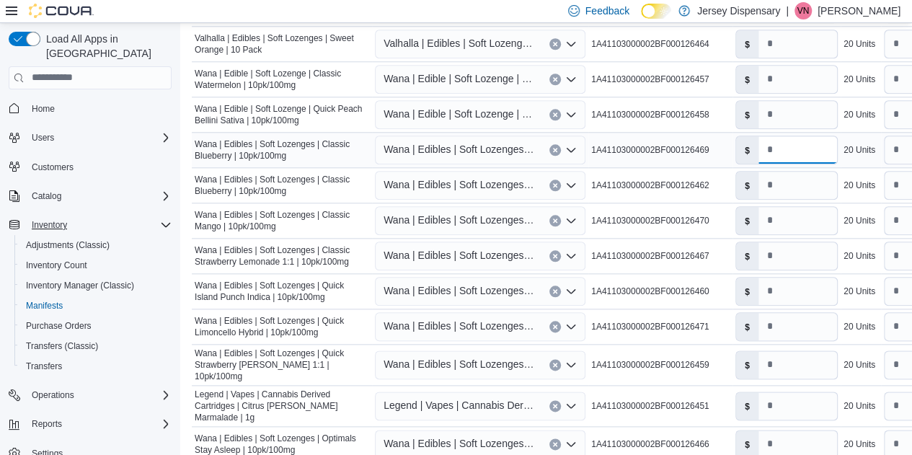
click at [784, 151] on input "*" at bounding box center [797, 149] width 79 height 27
type input "***"
click at [787, 184] on input "*" at bounding box center [797, 185] width 79 height 27
type input "****"
click at [794, 223] on input "*" at bounding box center [797, 220] width 79 height 27
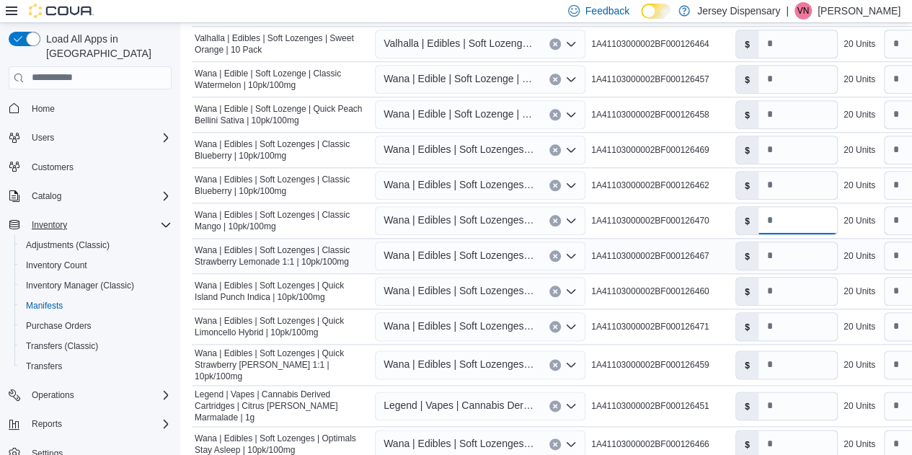
type input "***"
click at [780, 254] on input "*" at bounding box center [797, 255] width 79 height 27
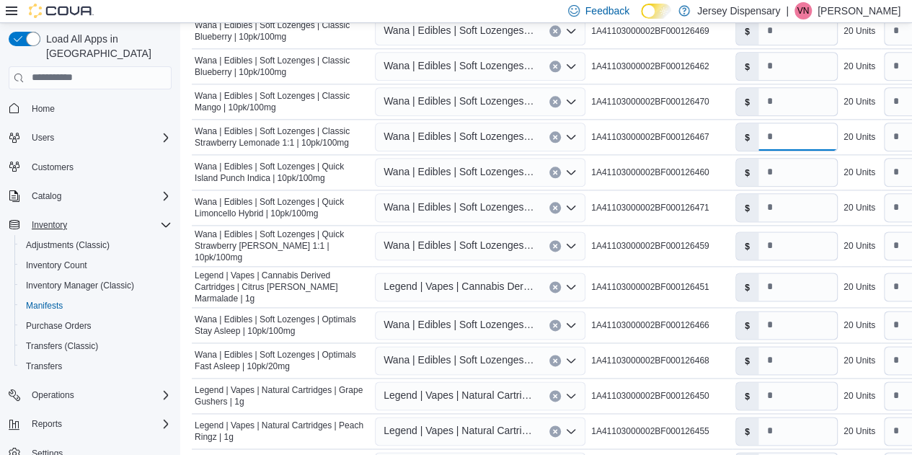
scroll to position [835, 0]
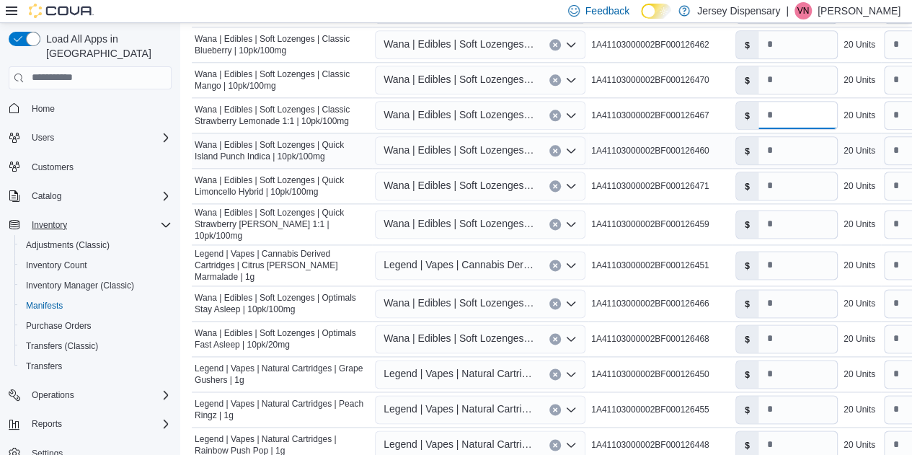
type input "****"
click at [793, 152] on input "*" at bounding box center [797, 150] width 79 height 27
type input "****"
click at [793, 190] on input "*" at bounding box center [797, 185] width 79 height 27
type input "****"
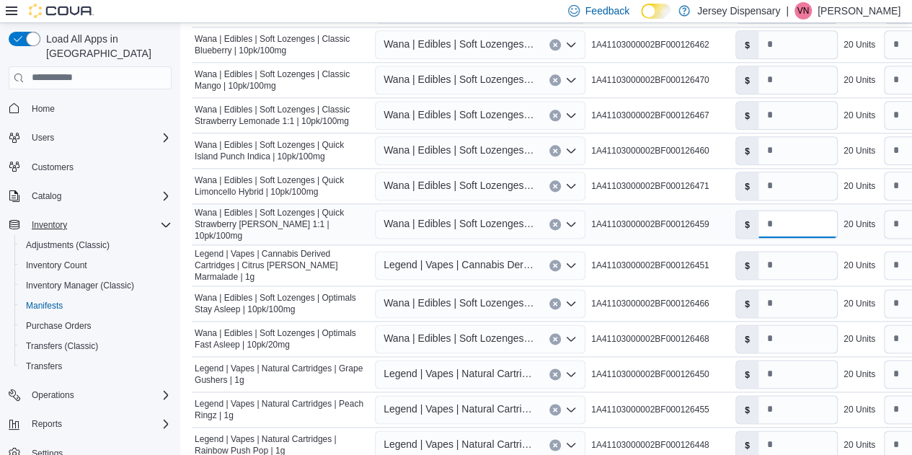
click at [786, 226] on input "*" at bounding box center [797, 223] width 79 height 27
type input "****"
click at [780, 255] on input "*" at bounding box center [797, 265] width 79 height 27
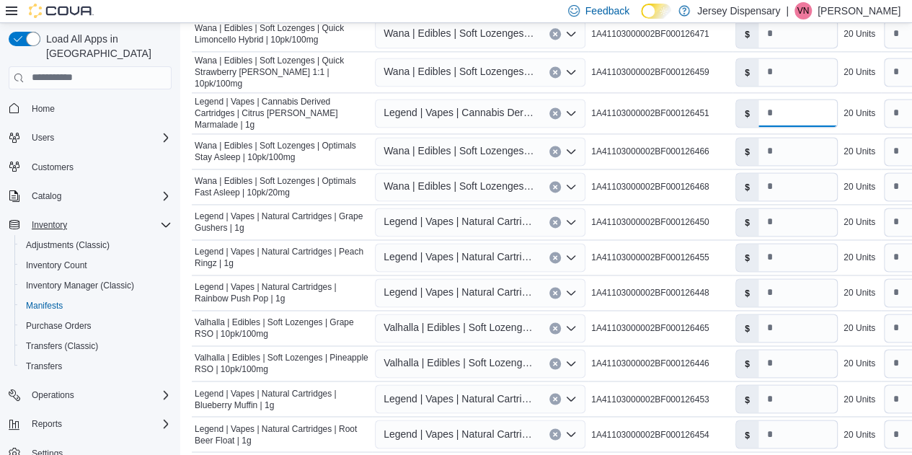
scroll to position [983, 0]
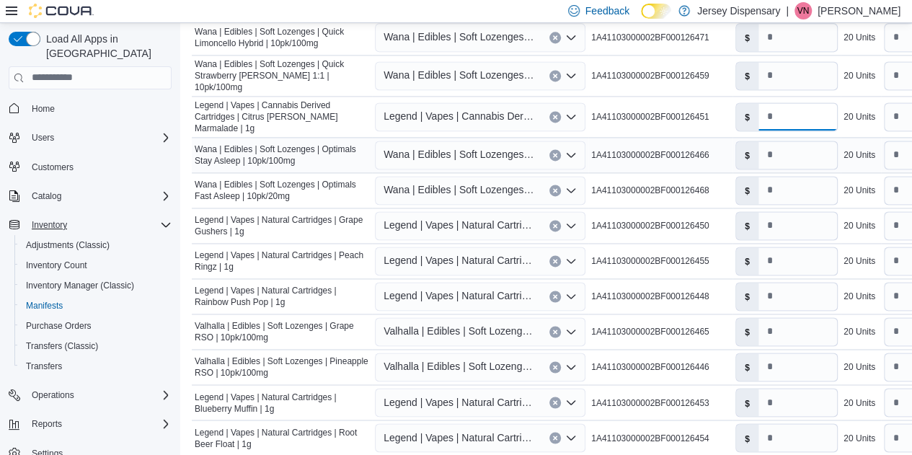
type input "*****"
click at [783, 146] on input "*" at bounding box center [797, 154] width 79 height 27
type input "****"
click at [791, 177] on input "*" at bounding box center [797, 190] width 79 height 27
type input "****"
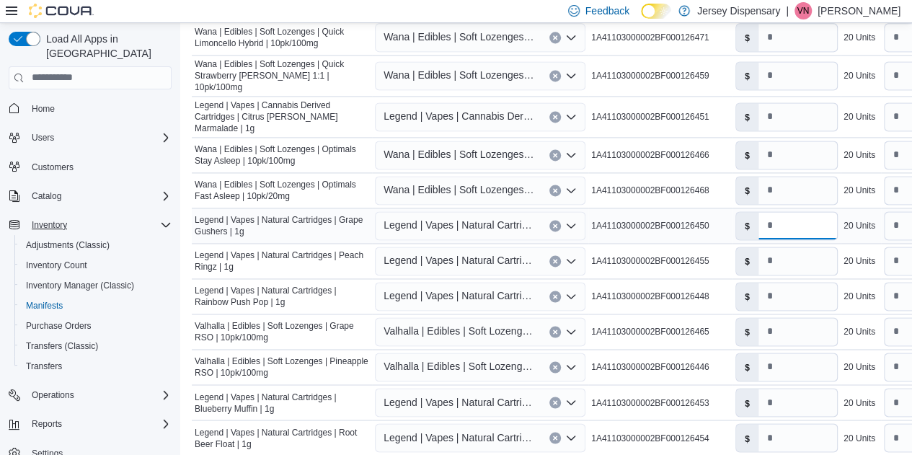
click at [796, 223] on input "*" at bounding box center [797, 225] width 79 height 27
type input "*****"
click at [794, 249] on input "*" at bounding box center [797, 260] width 79 height 27
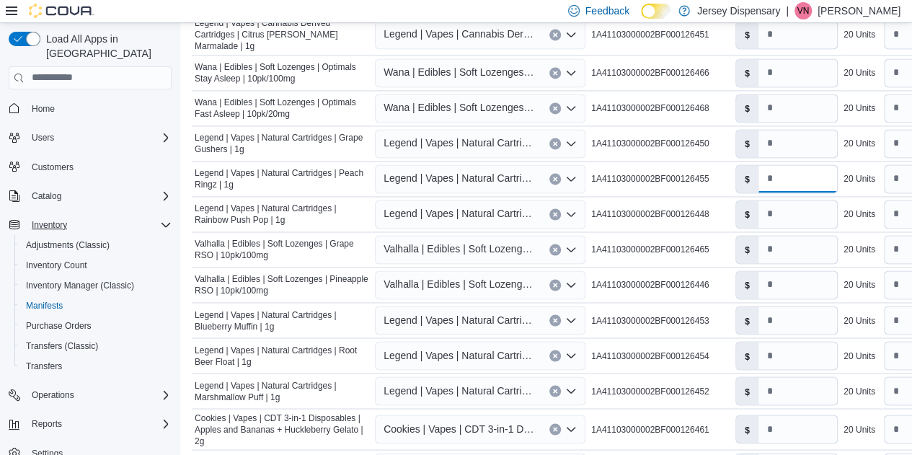
scroll to position [1081, 0]
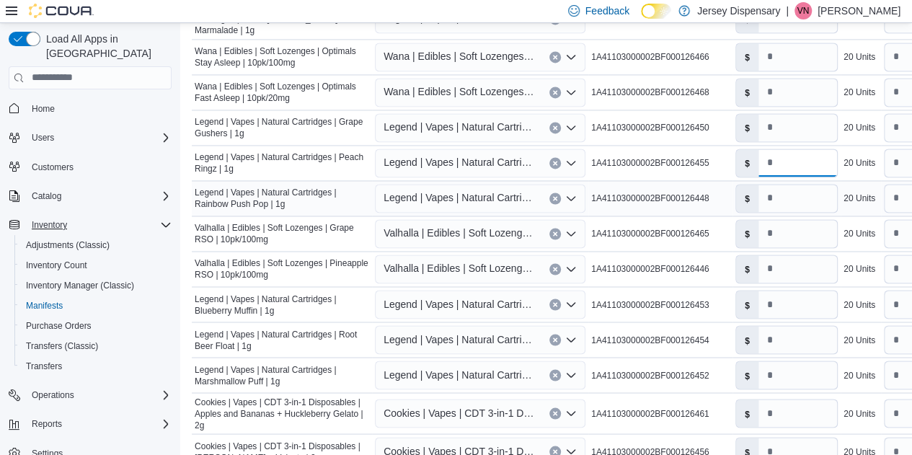
type input "*****"
click at [800, 185] on input "*" at bounding box center [797, 198] width 79 height 27
type input "*****"
click at [789, 223] on input "*" at bounding box center [797, 233] width 79 height 27
type input "**"
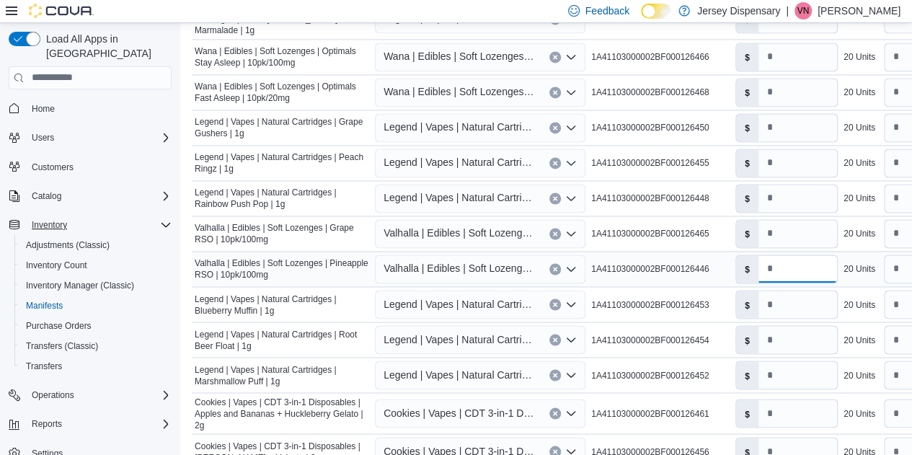
click at [781, 255] on input "*" at bounding box center [797, 268] width 79 height 27
click at [787, 290] on input "*" at bounding box center [797, 303] width 79 height 27
click at [784, 326] on input "*" at bounding box center [797, 339] width 79 height 27
click at [781, 361] on input "*" at bounding box center [797, 374] width 79 height 27
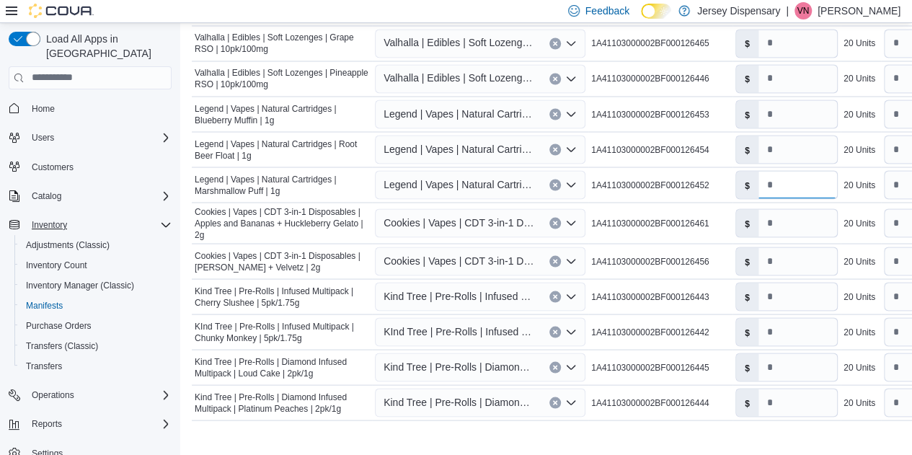
scroll to position [1274, 0]
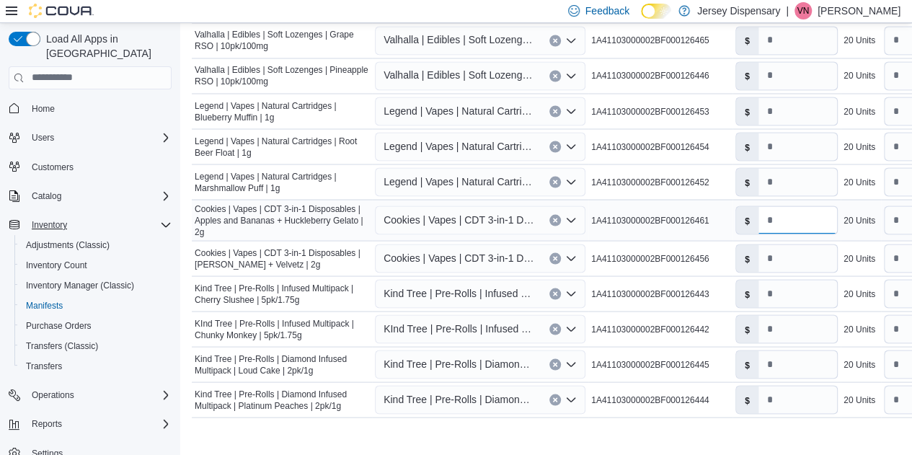
click at [796, 206] on input "*" at bounding box center [797, 219] width 79 height 27
click at [802, 250] on input "*" at bounding box center [797, 257] width 79 height 27
click at [791, 280] on input "*" at bounding box center [797, 293] width 79 height 27
click at [783, 316] on input "*" at bounding box center [797, 328] width 79 height 27
click at [783, 350] on input "*" at bounding box center [797, 363] width 79 height 27
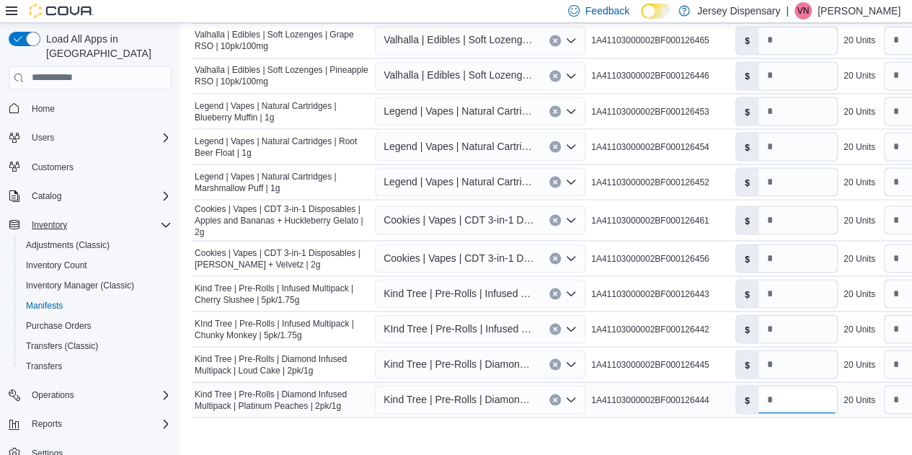
click at [783, 386] on input "*" at bounding box center [797, 399] width 79 height 27
drag, startPoint x: 832, startPoint y: 418, endPoint x: 916, endPoint y: 445, distance: 88.0
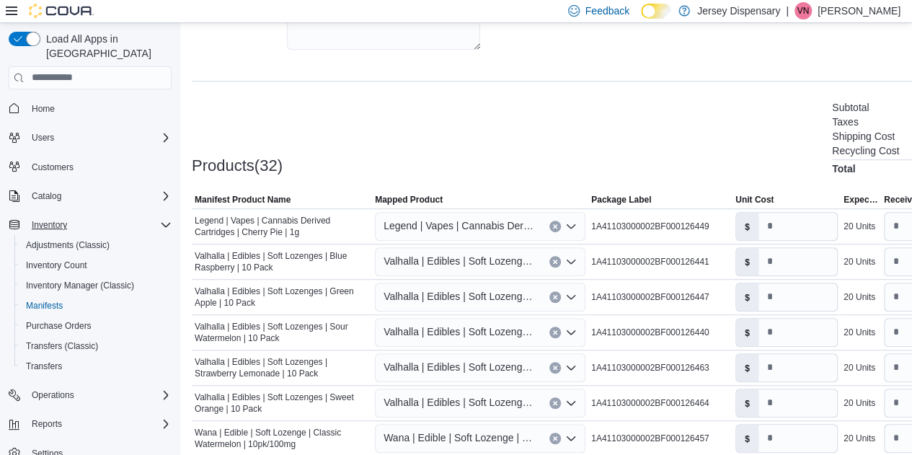
scroll to position [428, 0]
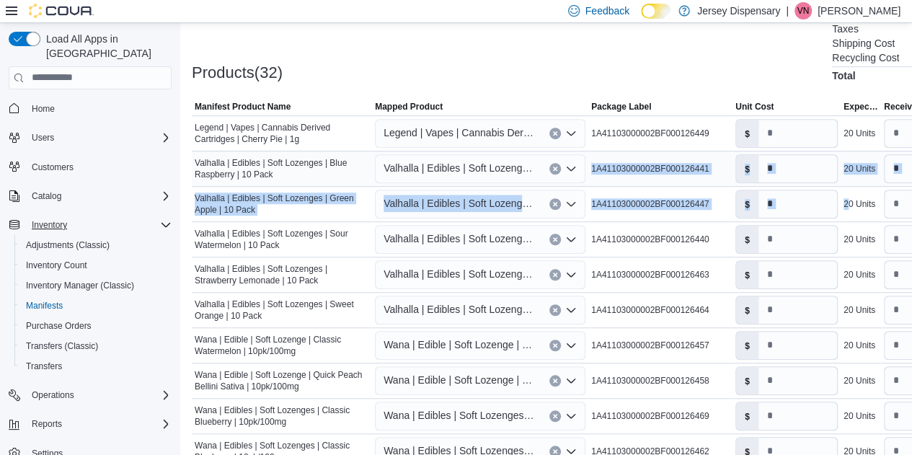
drag, startPoint x: 850, startPoint y: 195, endPoint x: 588, endPoint y: 167, distance: 263.1
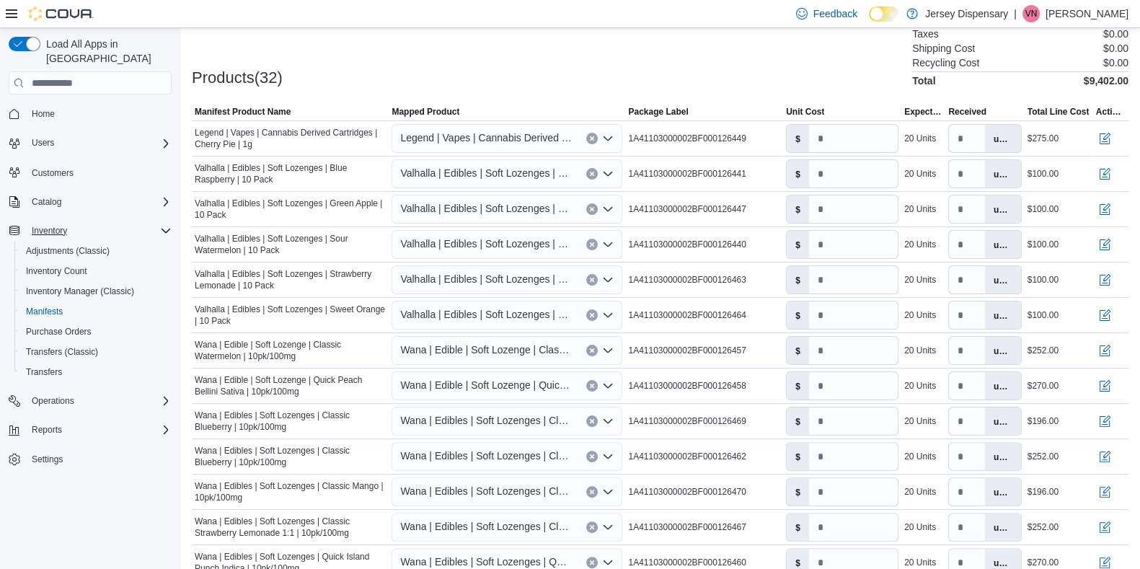
drag, startPoint x: 869, startPoint y: 1, endPoint x: 788, endPoint y: 77, distance: 111.1
click at [788, 77] on div "Products(32) Subtotal $9,402.00 Taxes $0.00 Shipping Cost $0.00 Recycling Cost …" at bounding box center [660, 49] width 936 height 76
click at [922, 132] on button "button" at bounding box center [1104, 137] width 17 height 17
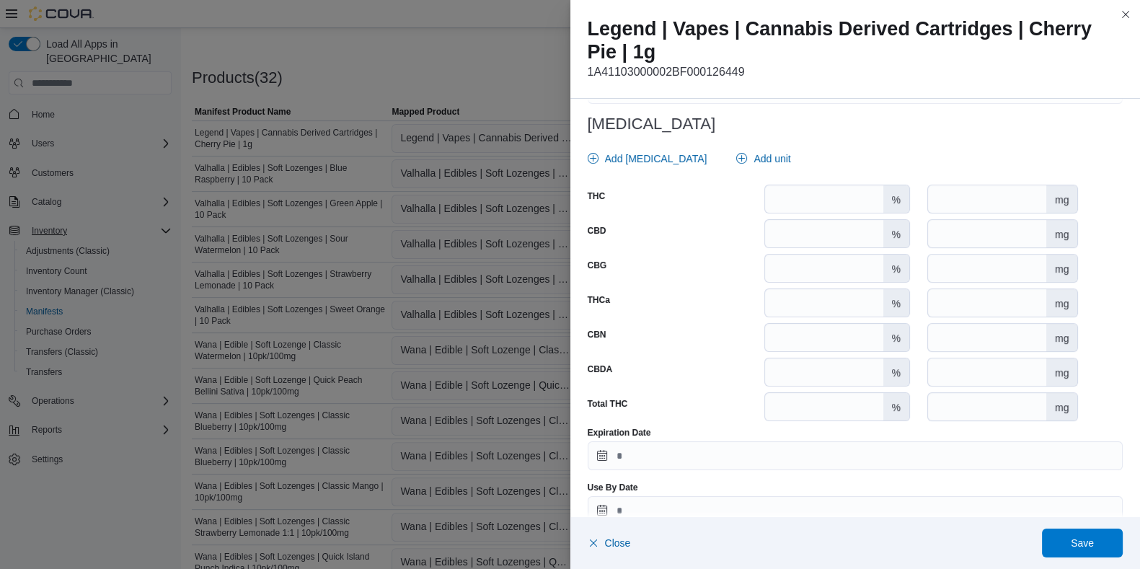
scroll to position [670, 0]
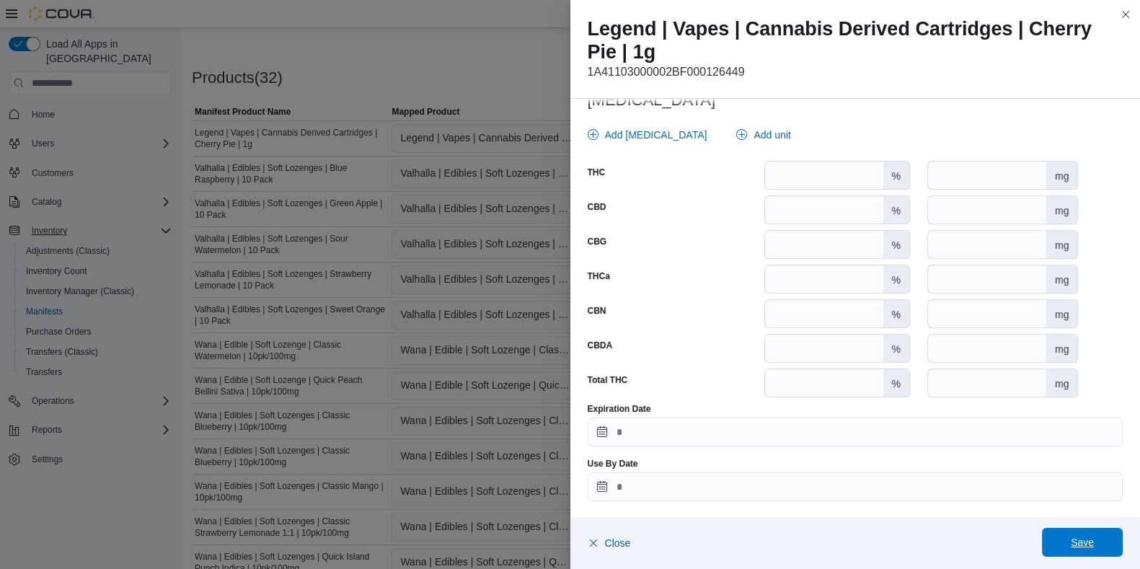
click at [922, 454] on span "Save" at bounding box center [1081, 542] width 23 height 14
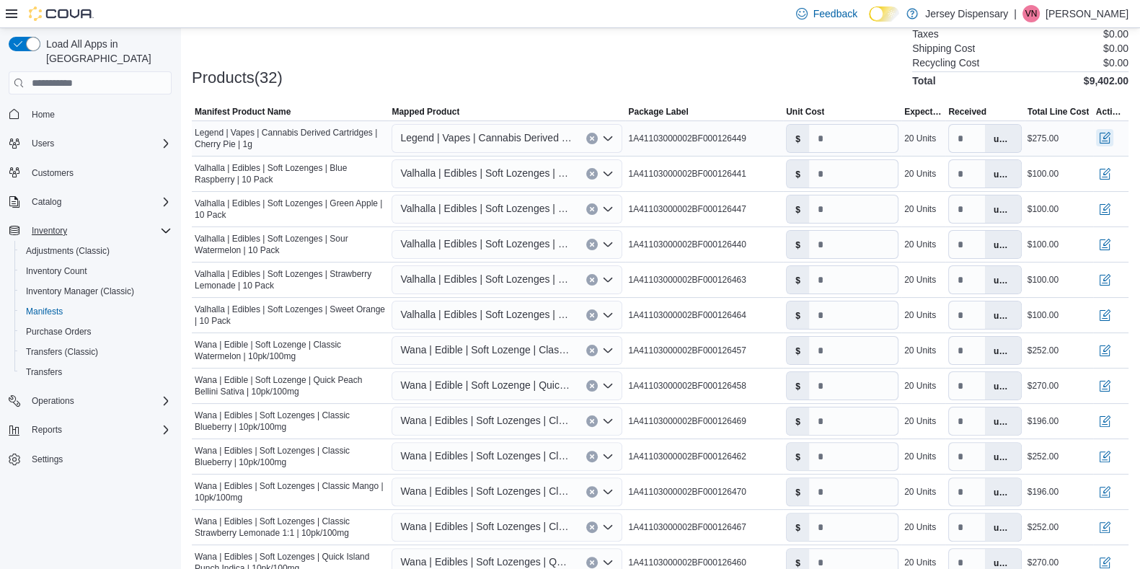
click at [922, 133] on button "button" at bounding box center [1104, 137] width 17 height 17
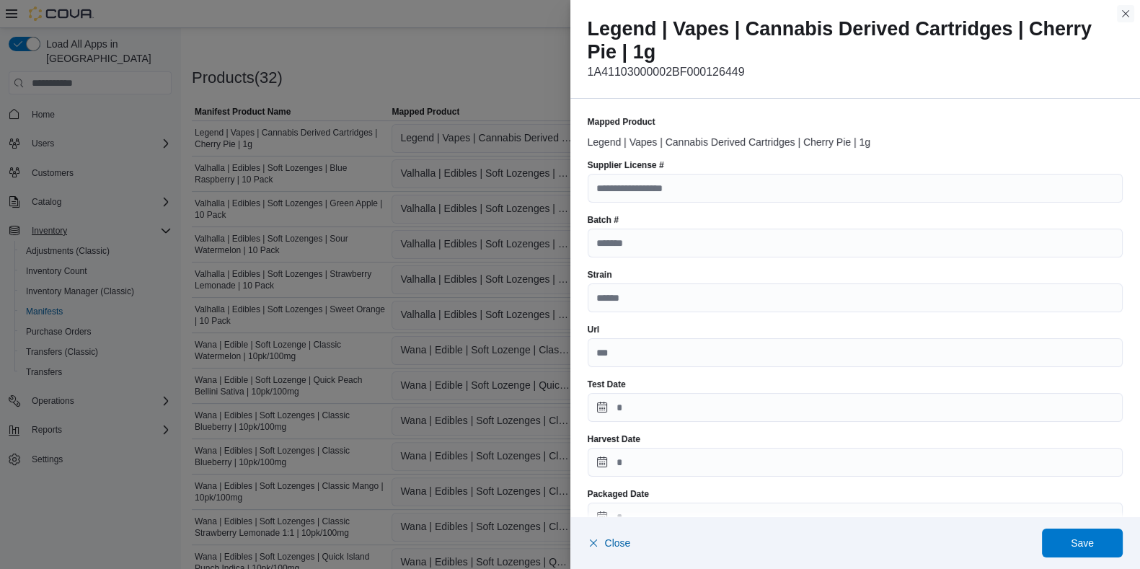
click at [922, 13] on button "Close this dialog" at bounding box center [1124, 13] width 17 height 17
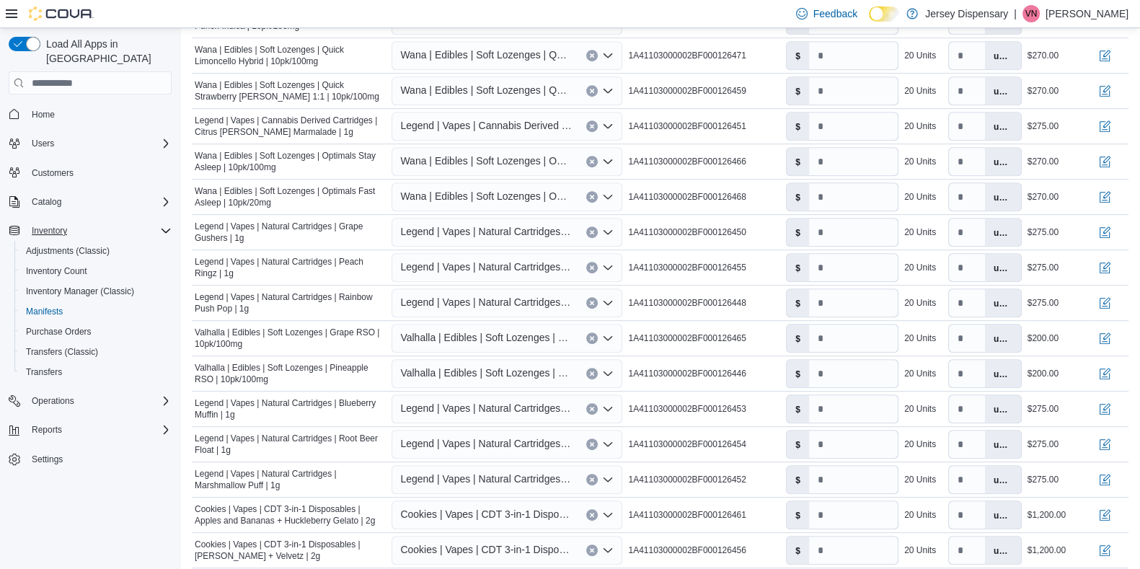
scroll to position [1164, 0]
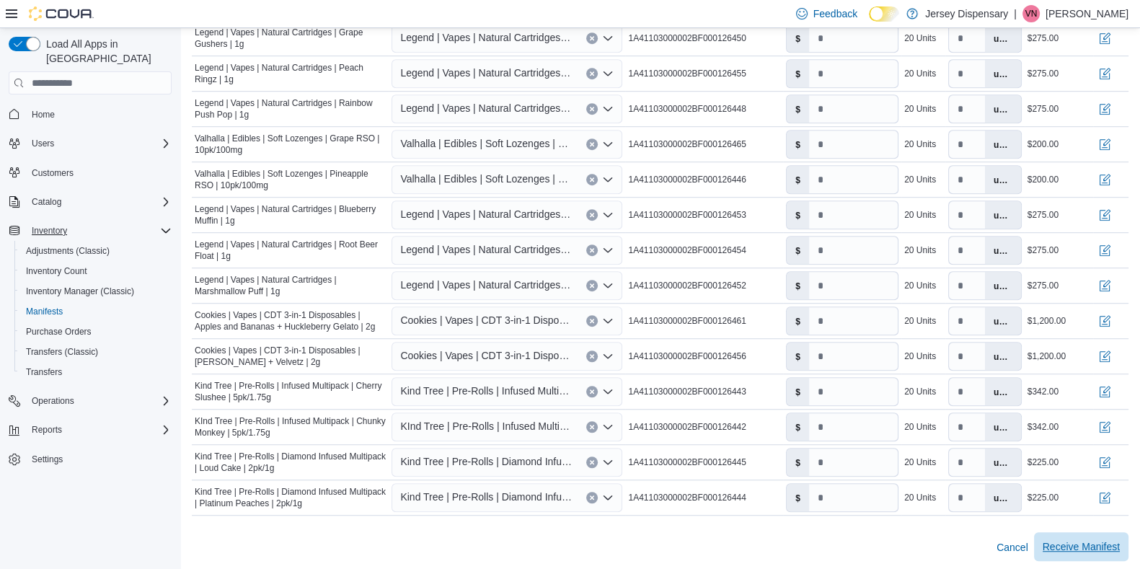
click at [922, 454] on span "Receive Manifest" at bounding box center [1080, 546] width 77 height 14
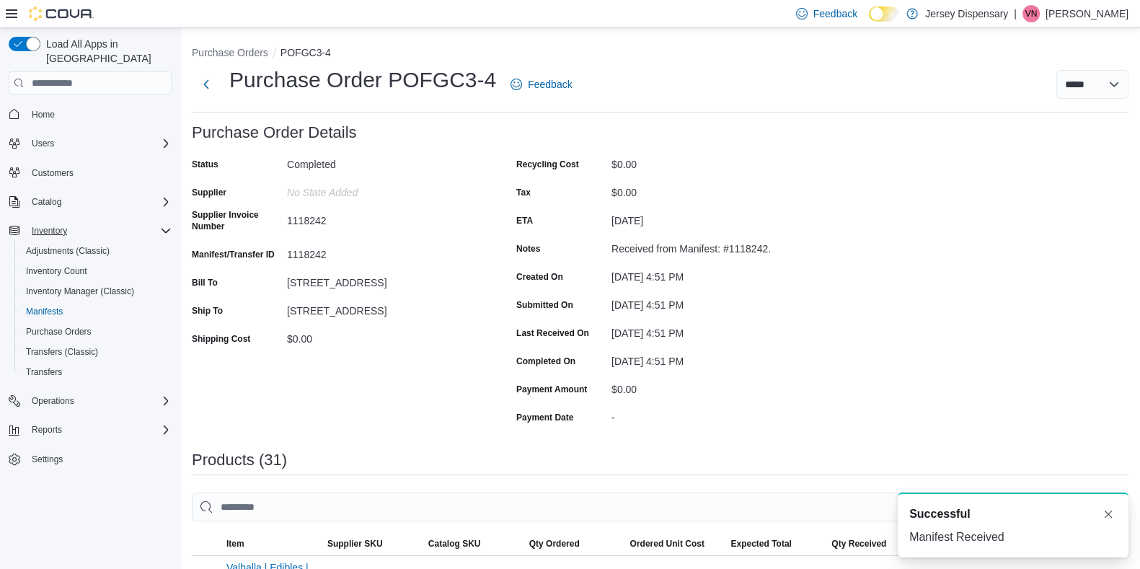
click at [922, 454] on div "A new notification appears Successful Manifest Received" at bounding box center [1012, 524] width 231 height 65
click at [922, 454] on button "Dismiss toast" at bounding box center [1107, 513] width 17 height 17
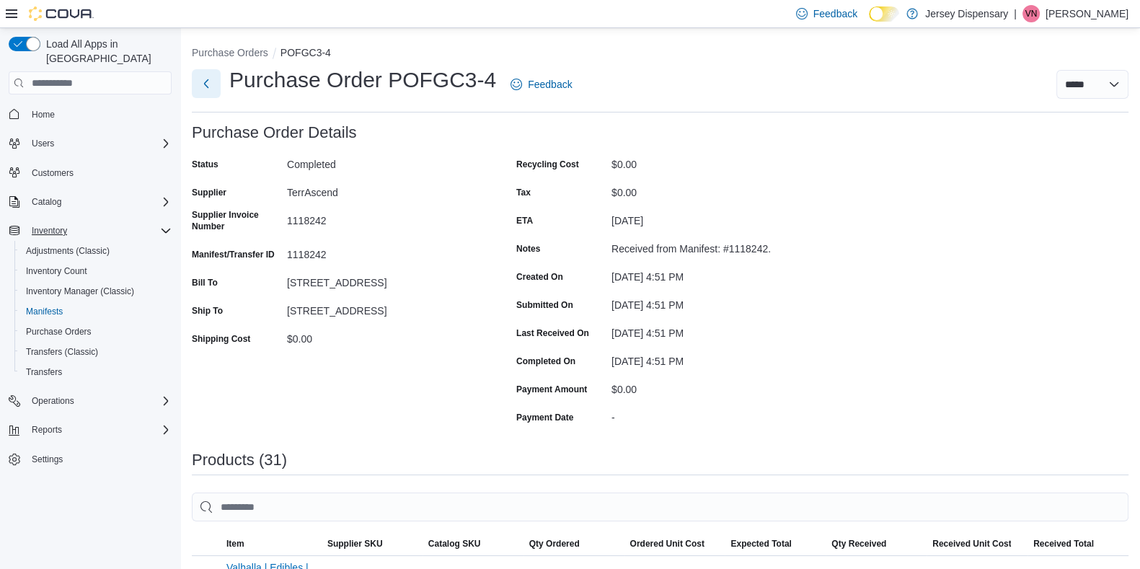
click at [213, 84] on button "Next" at bounding box center [206, 83] width 29 height 29
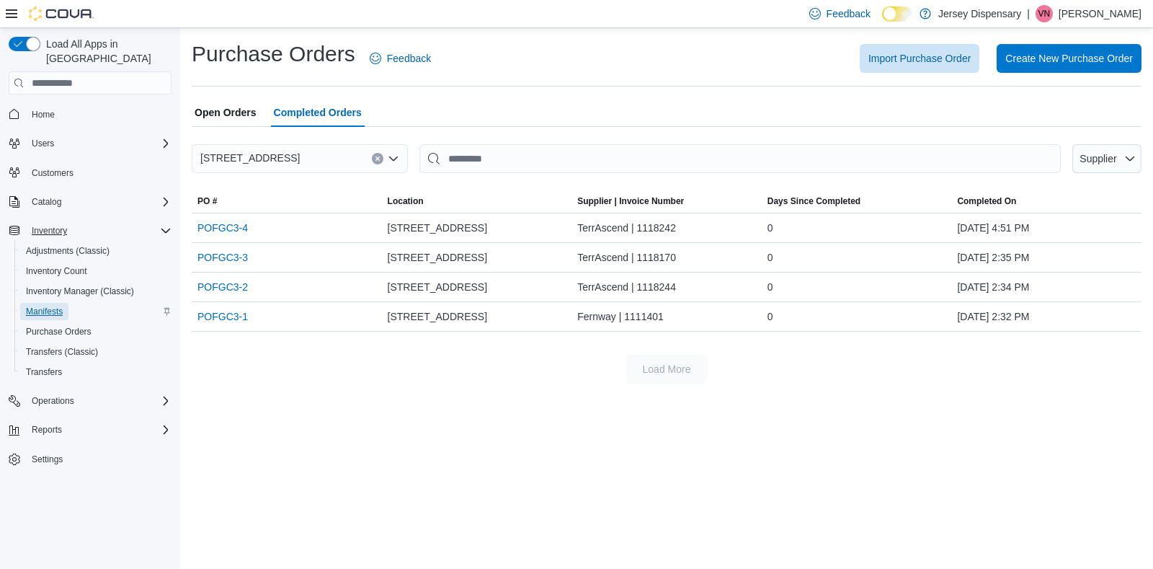
click at [50, 306] on span "Manifests" at bounding box center [44, 312] width 37 height 12
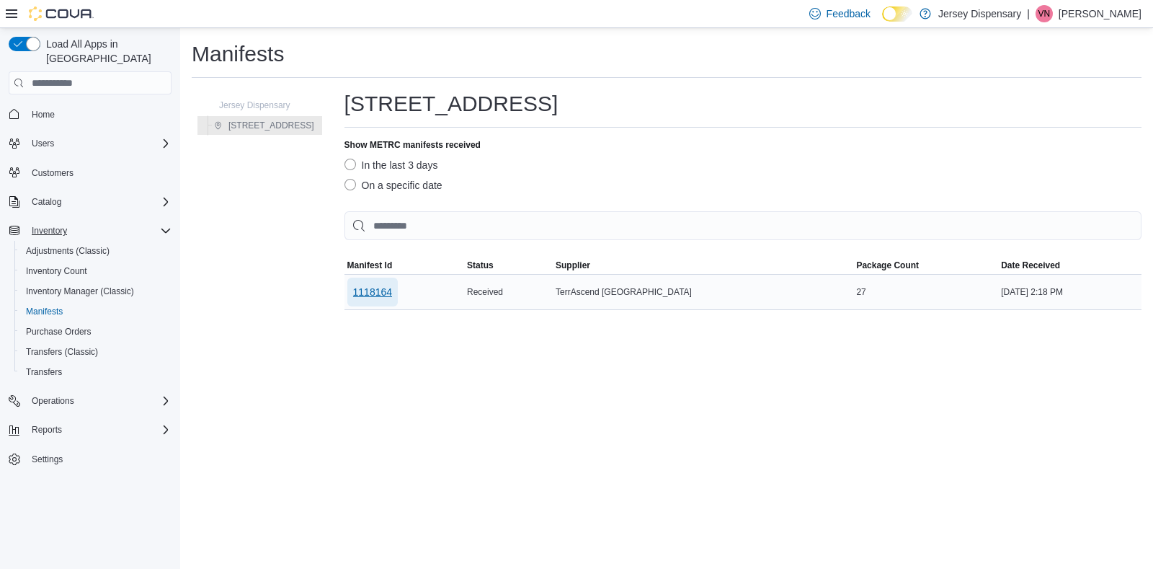
click at [387, 293] on span "1118164" at bounding box center [373, 292] width 40 height 14
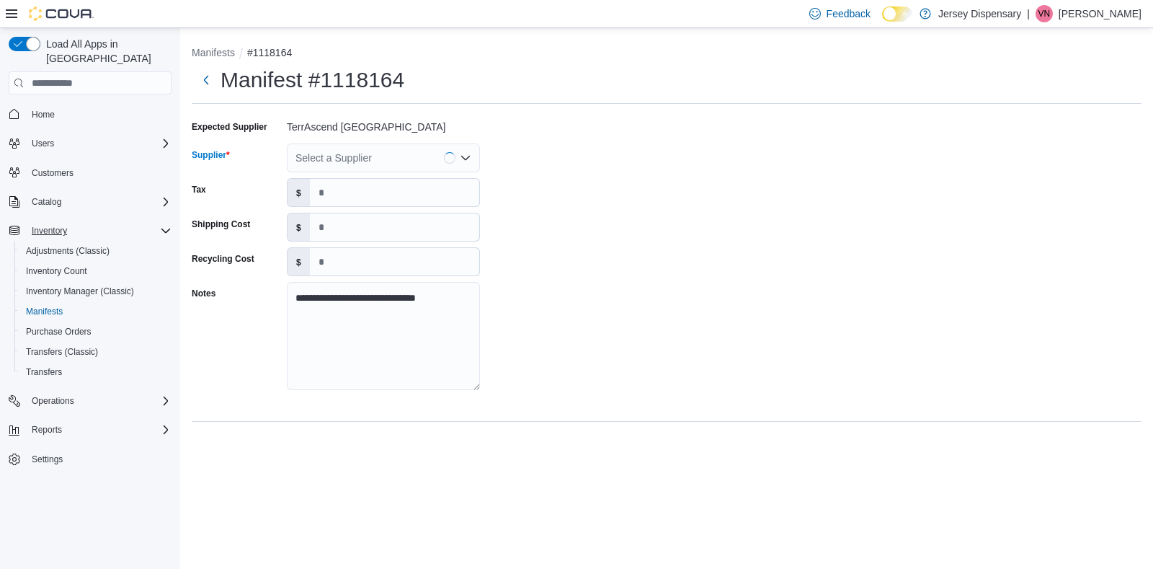
click at [467, 153] on icon "Open list of options" at bounding box center [466, 158] width 12 height 12
click at [396, 225] on span "TerrAscend" at bounding box center [392, 224] width 159 height 14
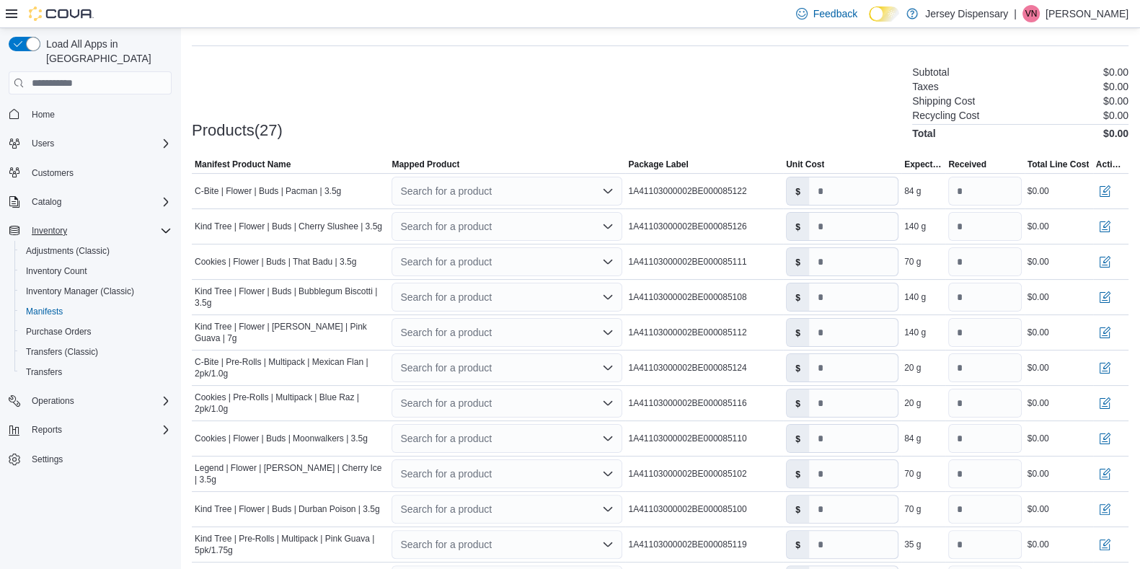
scroll to position [384, 0]
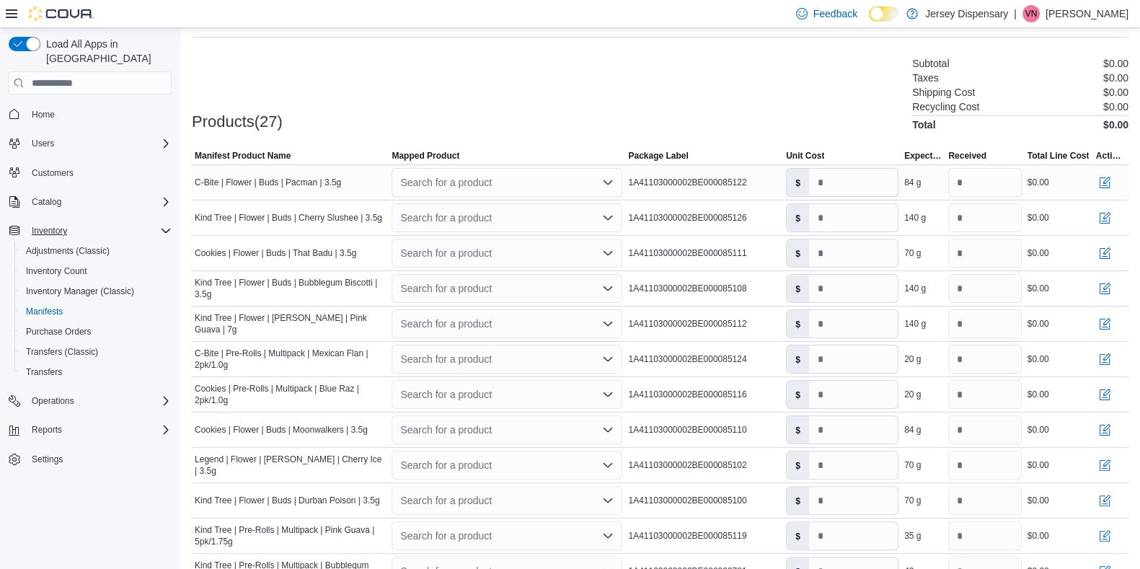
click at [516, 187] on div "Search for a product" at bounding box center [506, 182] width 231 height 29
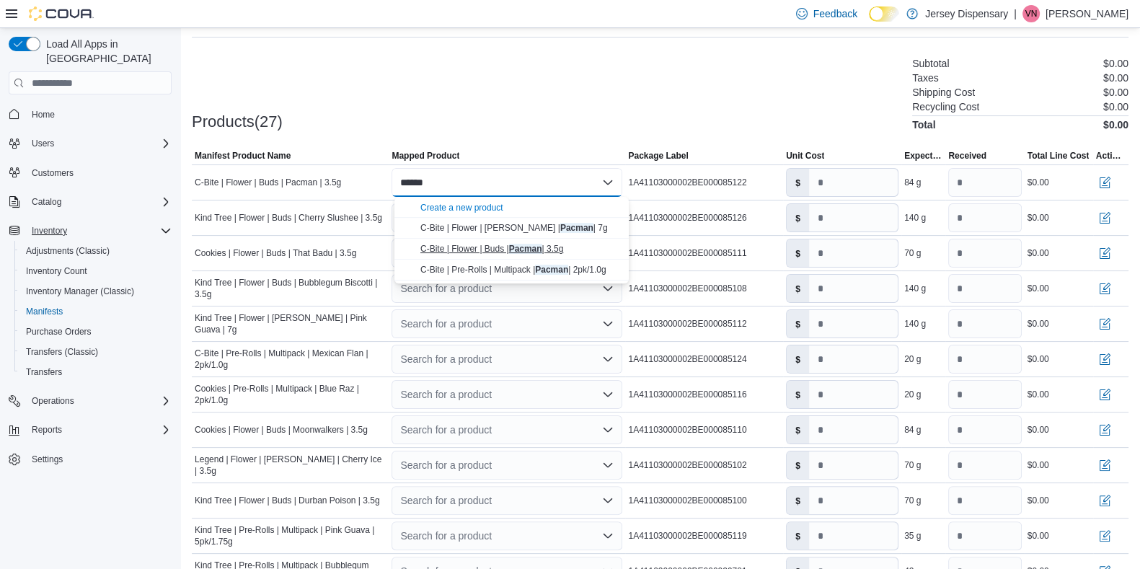
click at [533, 254] on div "C-Bite | Flower | Buds | Pacman | 3.5g" at bounding box center [520, 249] width 200 height 12
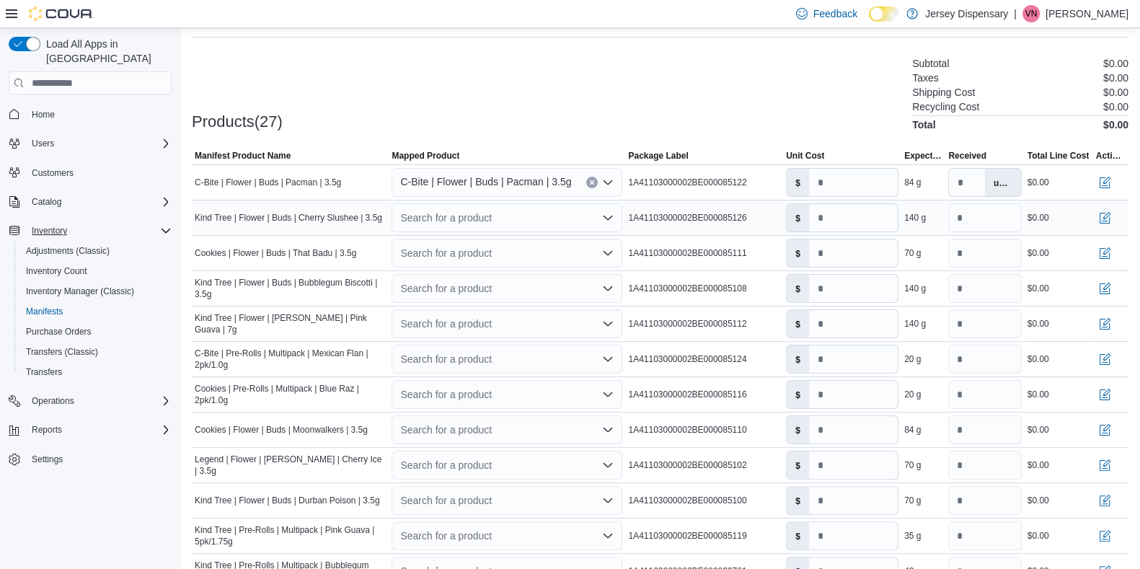
click at [500, 222] on div "Search for a product" at bounding box center [506, 217] width 231 height 29
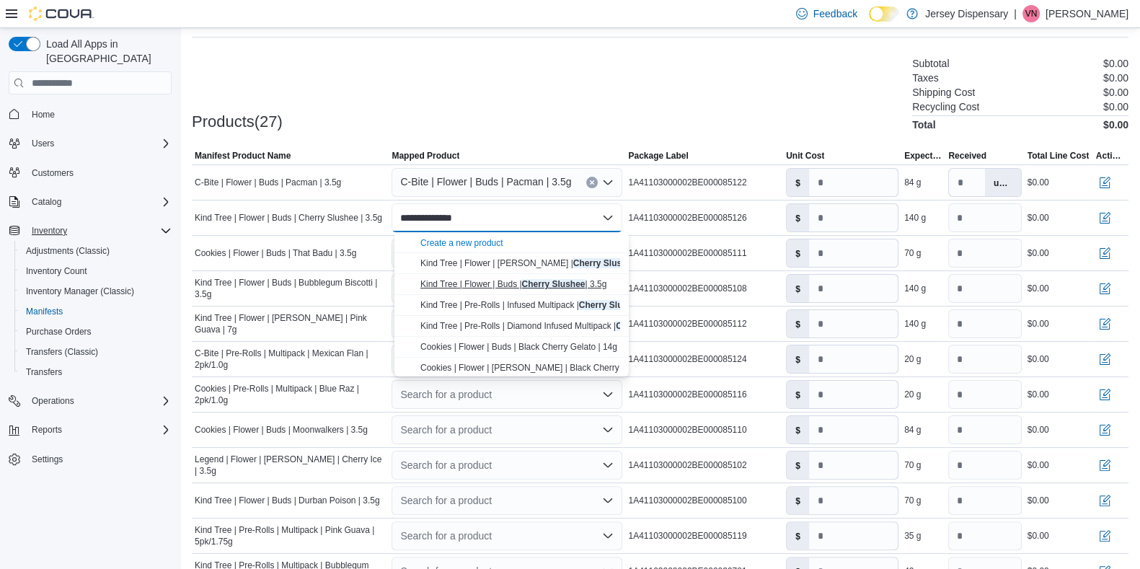
click at [515, 280] on span "Kind Tree | Flower | Buds | Cherry Slushee | 3.5g" at bounding box center [513, 284] width 186 height 10
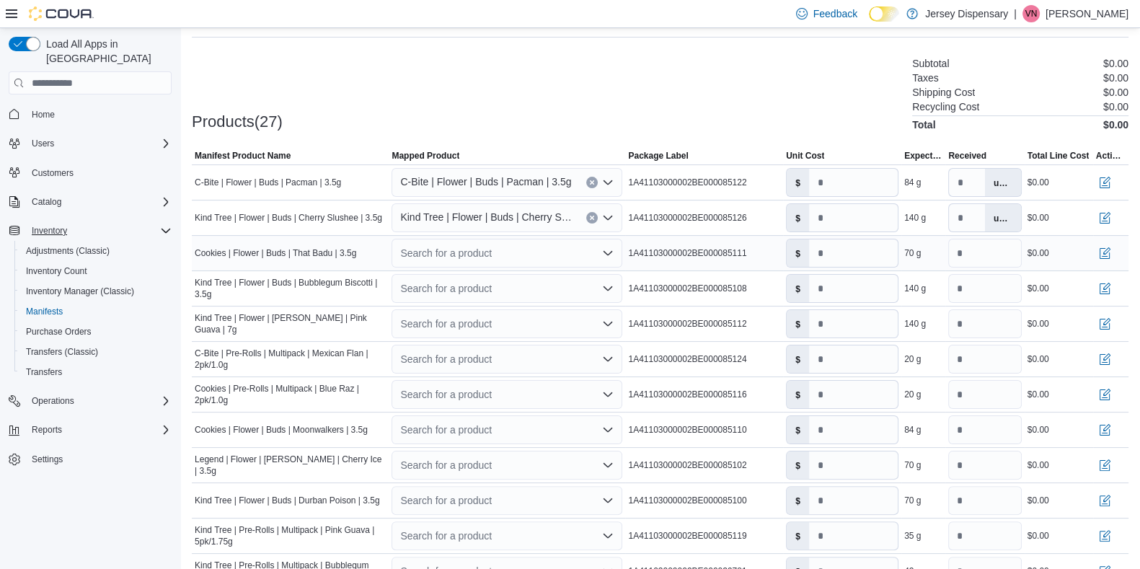
click at [494, 254] on div "Search for a product" at bounding box center [506, 253] width 231 height 29
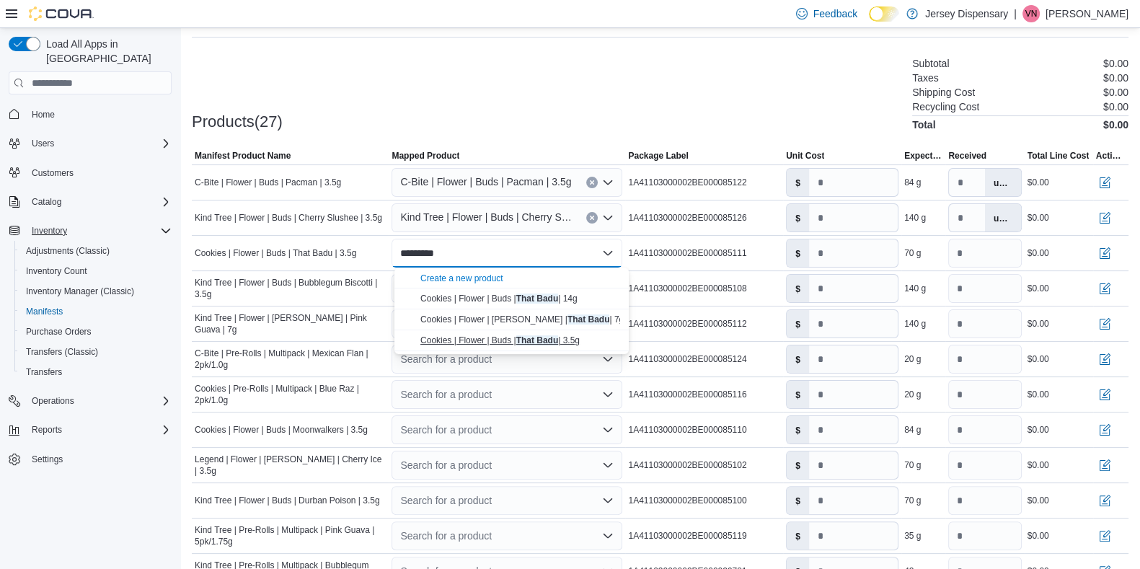
click at [530, 337] on mark "That Badu" at bounding box center [537, 340] width 43 height 10
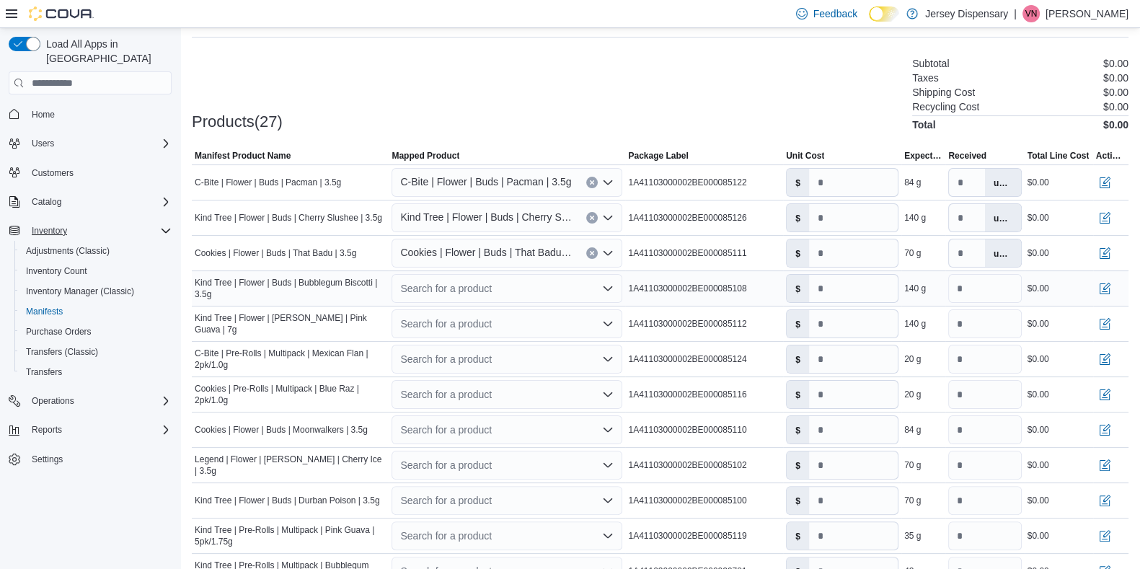
click at [487, 290] on div "Search for a product" at bounding box center [506, 288] width 231 height 29
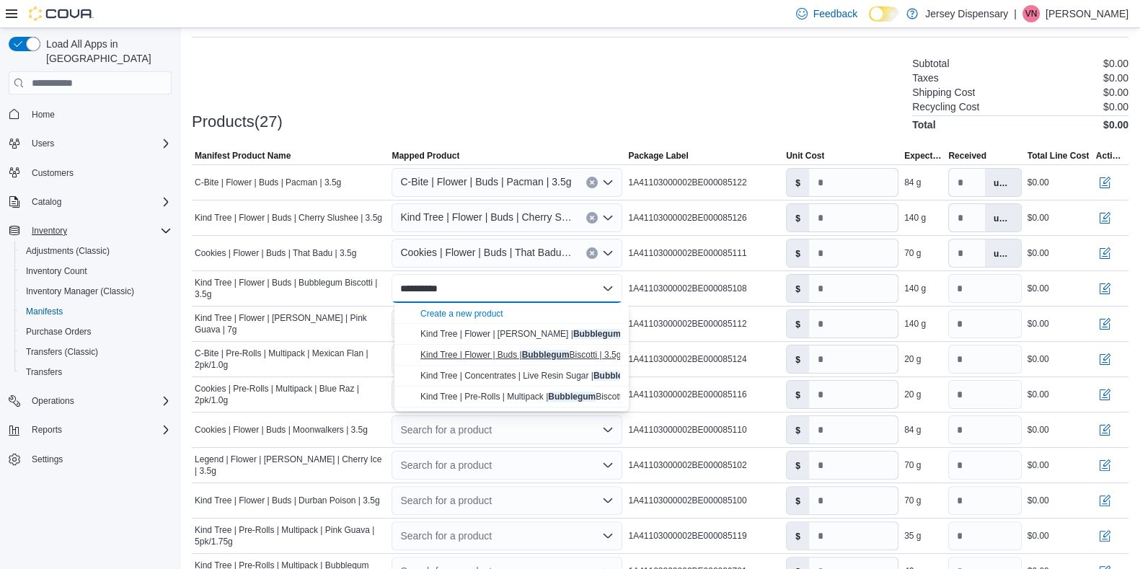
click at [502, 358] on span "Kind Tree | Flower | Buds | Bubblegum Biscotti | 3.5g" at bounding box center [520, 355] width 200 height 10
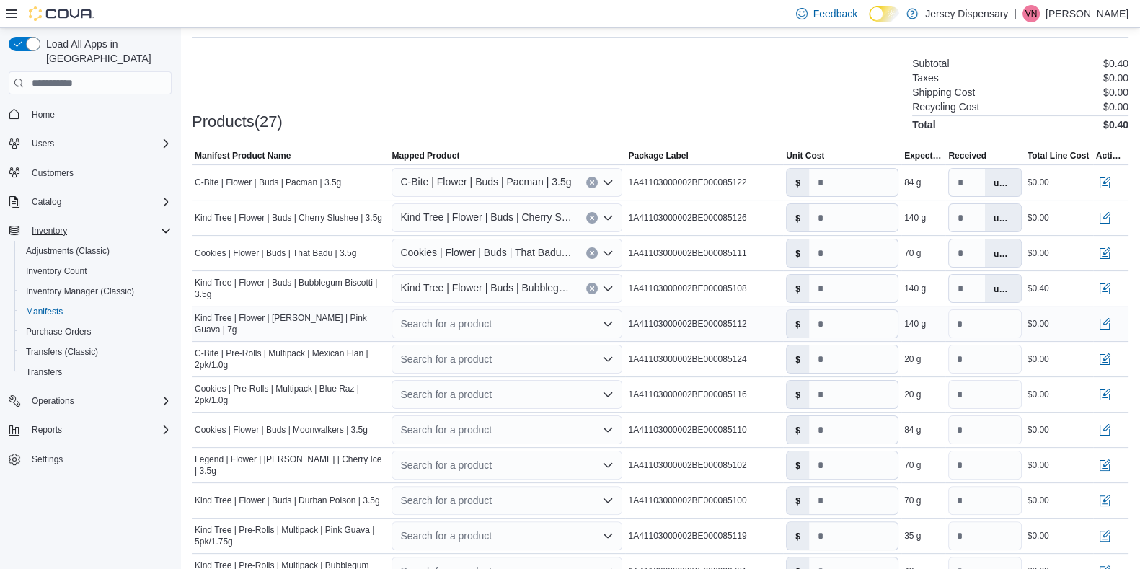
click at [489, 327] on div "Search for a product" at bounding box center [506, 323] width 231 height 29
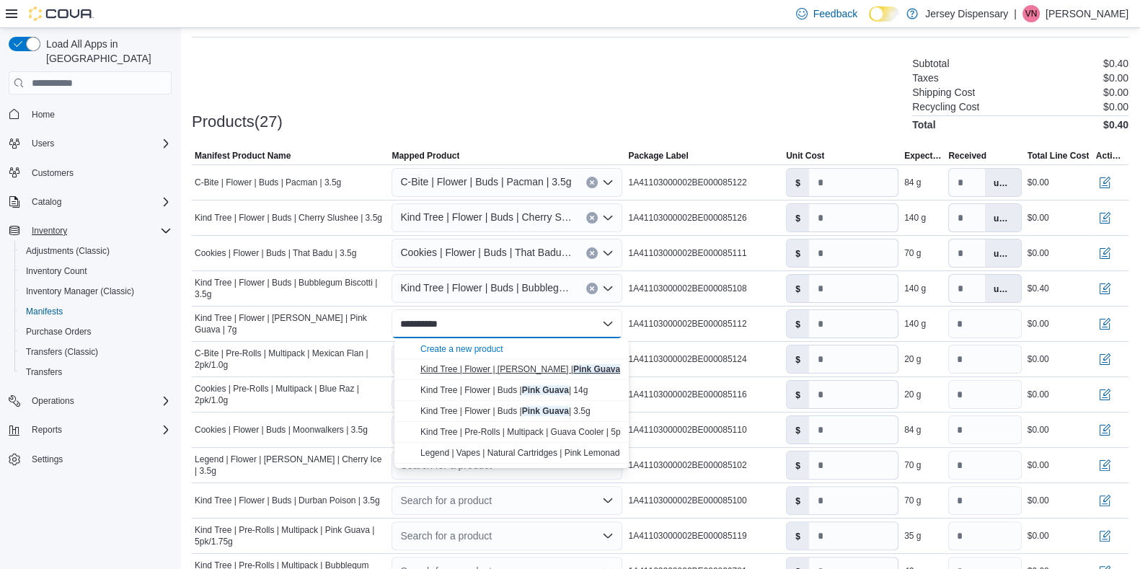
click at [495, 364] on span "Kind Tree | Flower | Littles | Pink Guava | 7g" at bounding box center [527, 369] width 214 height 10
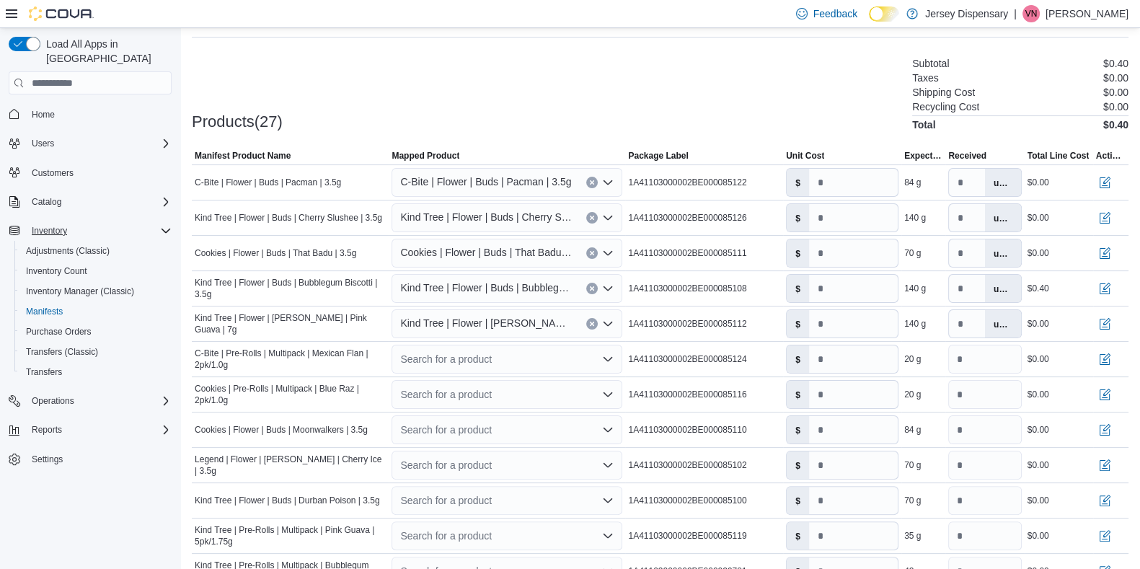
click at [495, 363] on div "Search for a product" at bounding box center [506, 359] width 231 height 29
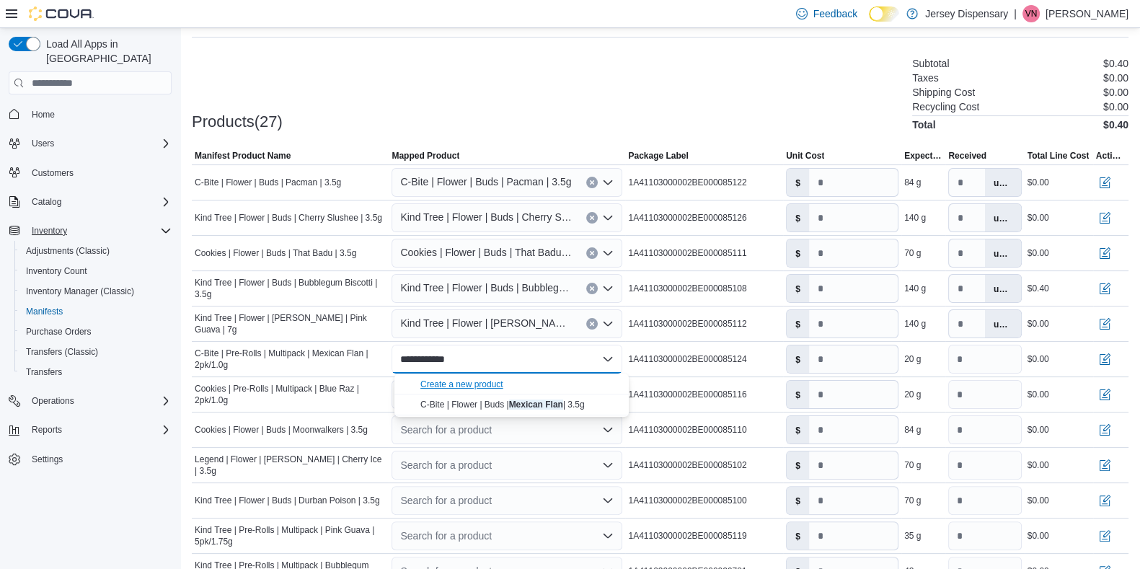
click at [472, 387] on div "Create a new product" at bounding box center [461, 384] width 83 height 12
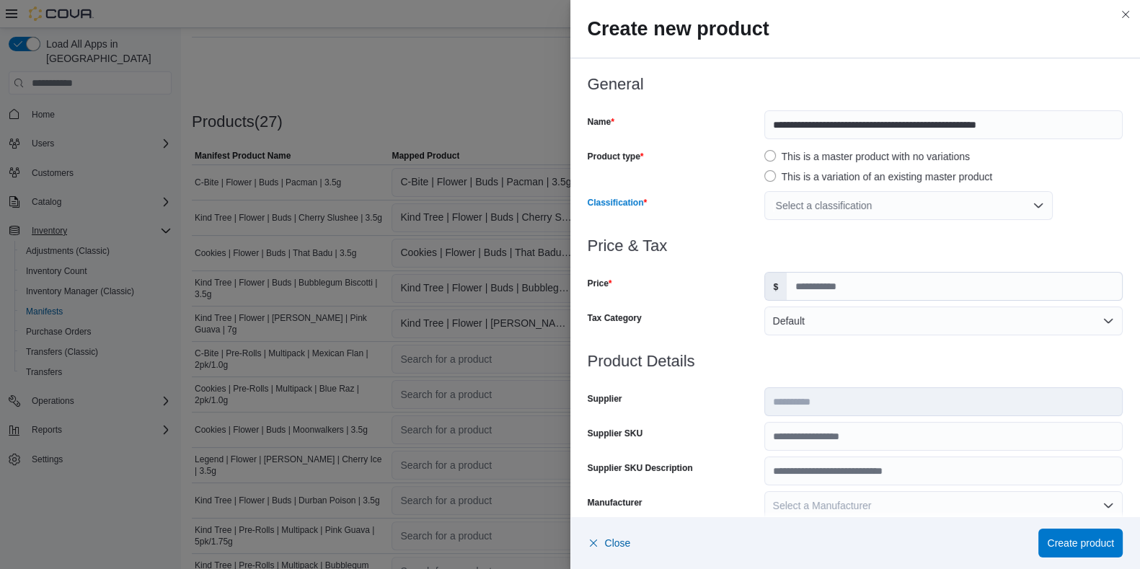
click at [880, 208] on div "Select a classification" at bounding box center [908, 205] width 288 height 29
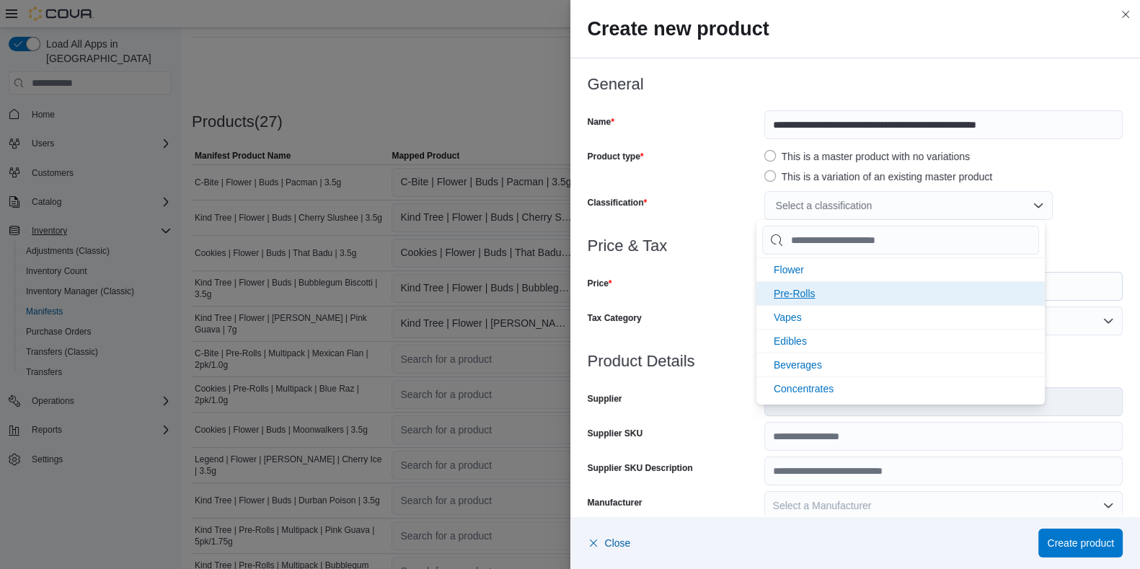
click at [798, 288] on span "Pre-Rolls" at bounding box center [794, 294] width 42 height 12
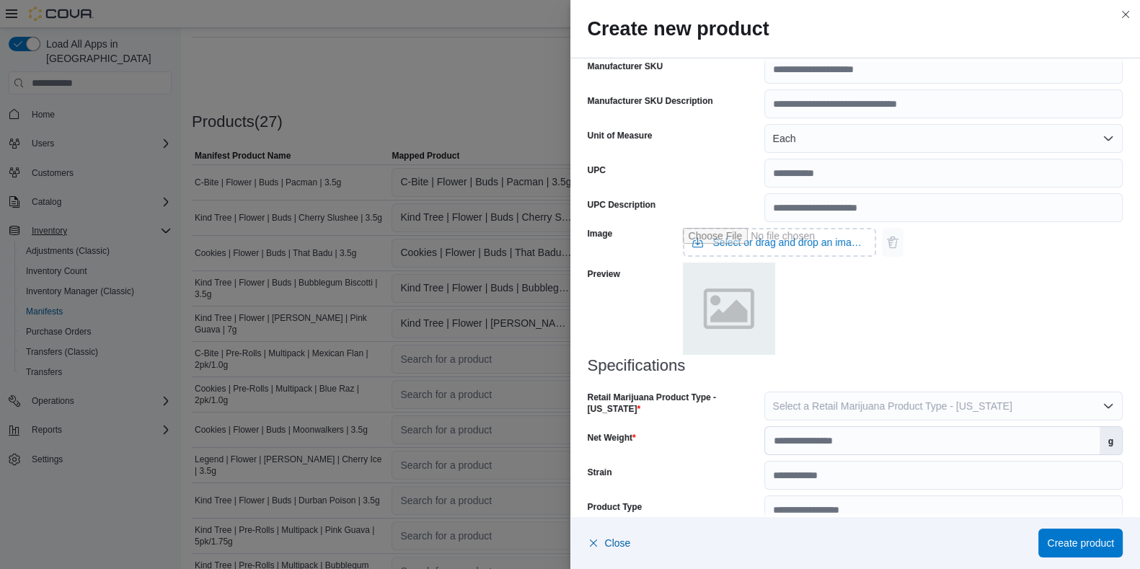
scroll to position [494, 0]
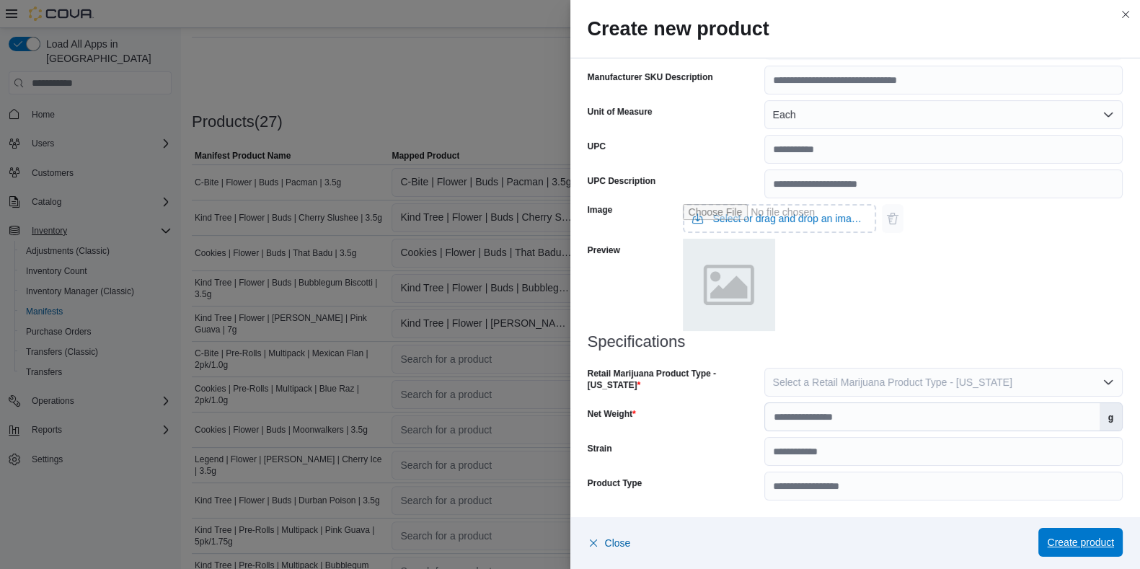
click at [922, 454] on span "Create product" at bounding box center [1080, 542] width 67 height 29
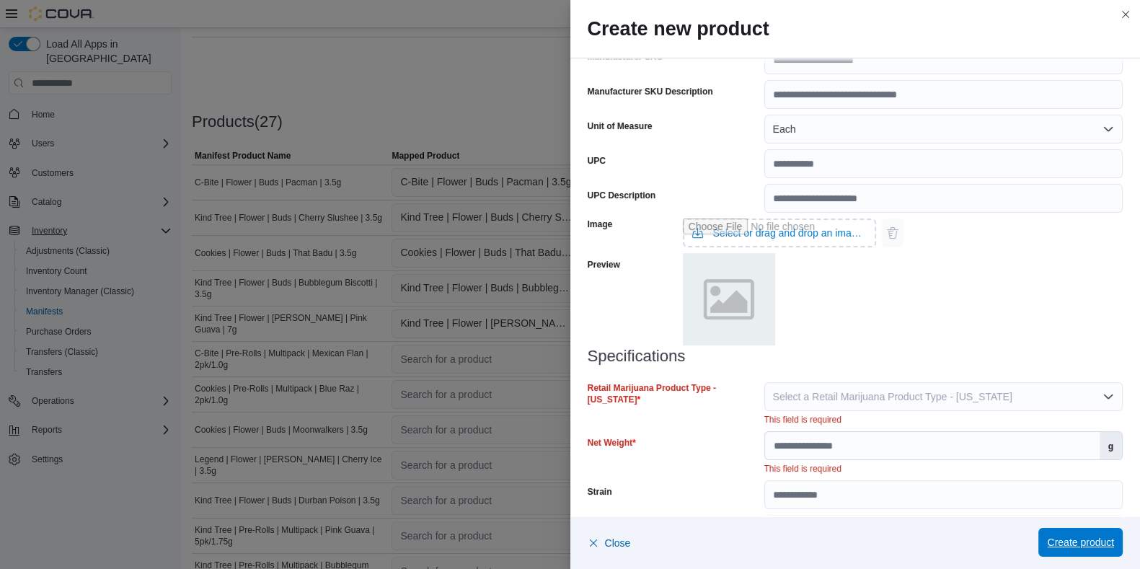
scroll to position [509, 0]
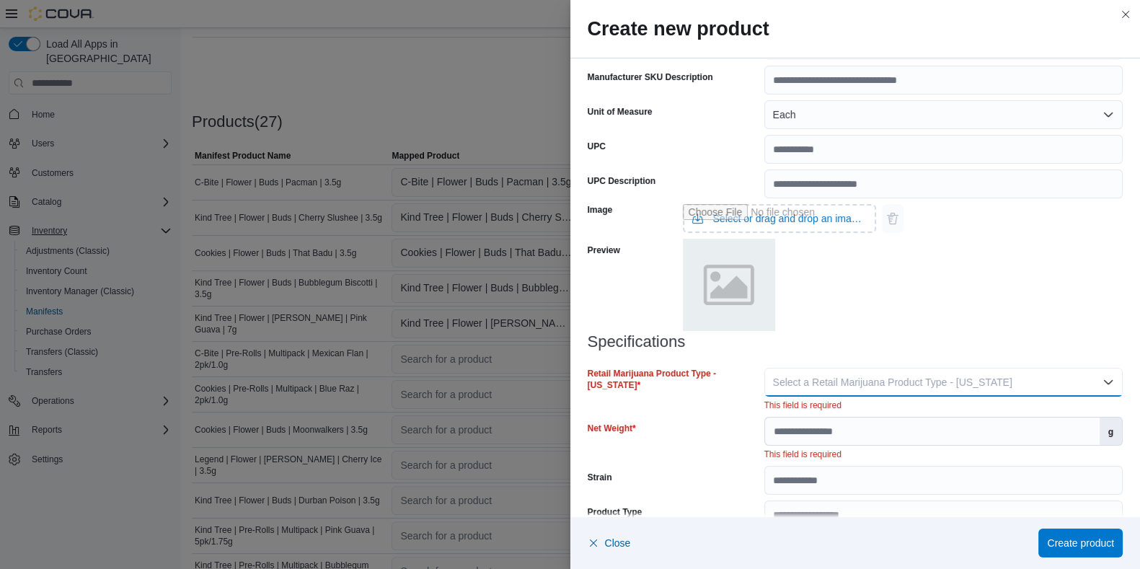
click at [778, 383] on span "Select a Retail Marijuana Product Type - New Jersey" at bounding box center [892, 382] width 239 height 12
click at [791, 411] on span "Flower" at bounding box center [943, 410] width 328 height 17
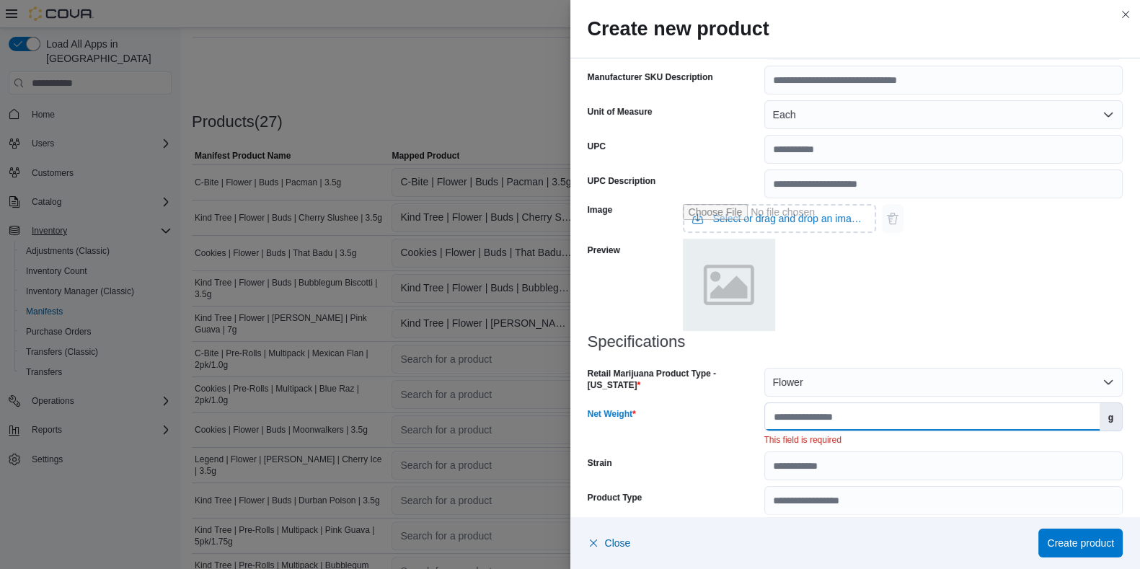
click at [794, 422] on input "Net Weight" at bounding box center [932, 416] width 334 height 27
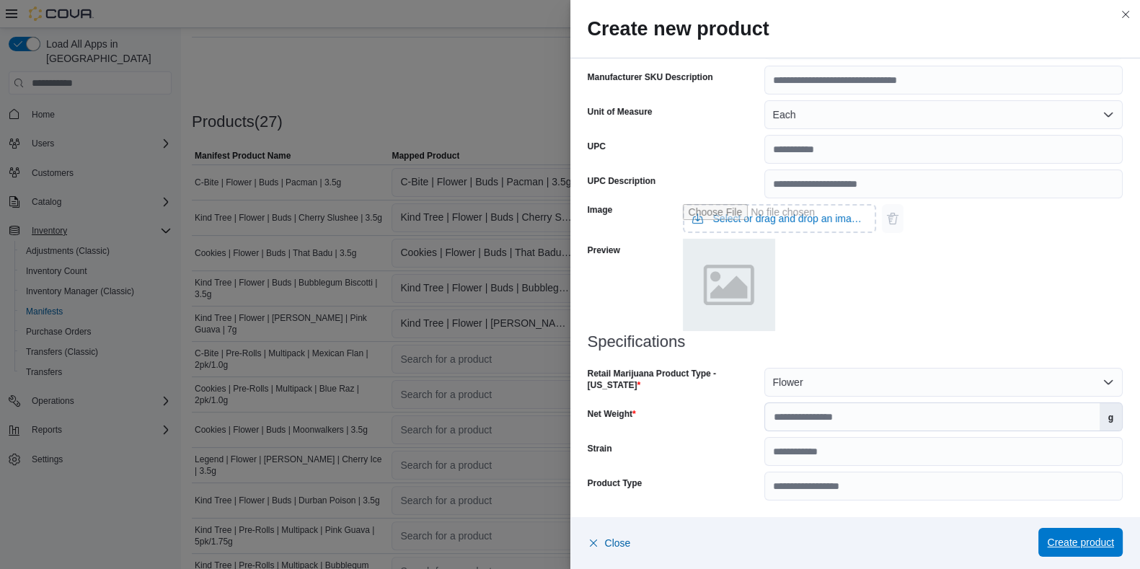
click at [922, 454] on span "Create product" at bounding box center [1080, 542] width 67 height 14
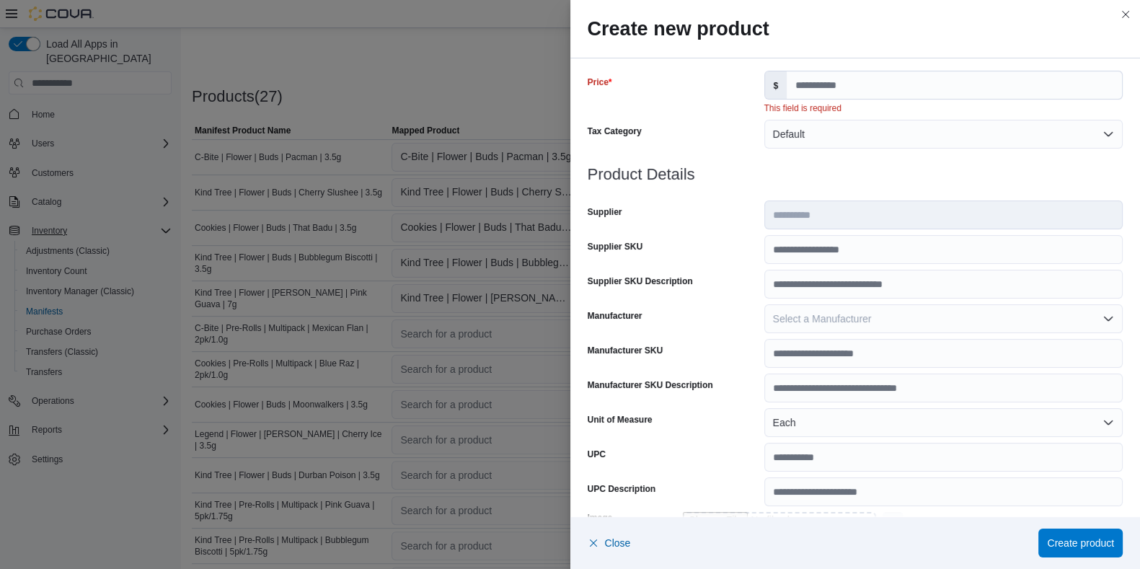
scroll to position [119, 0]
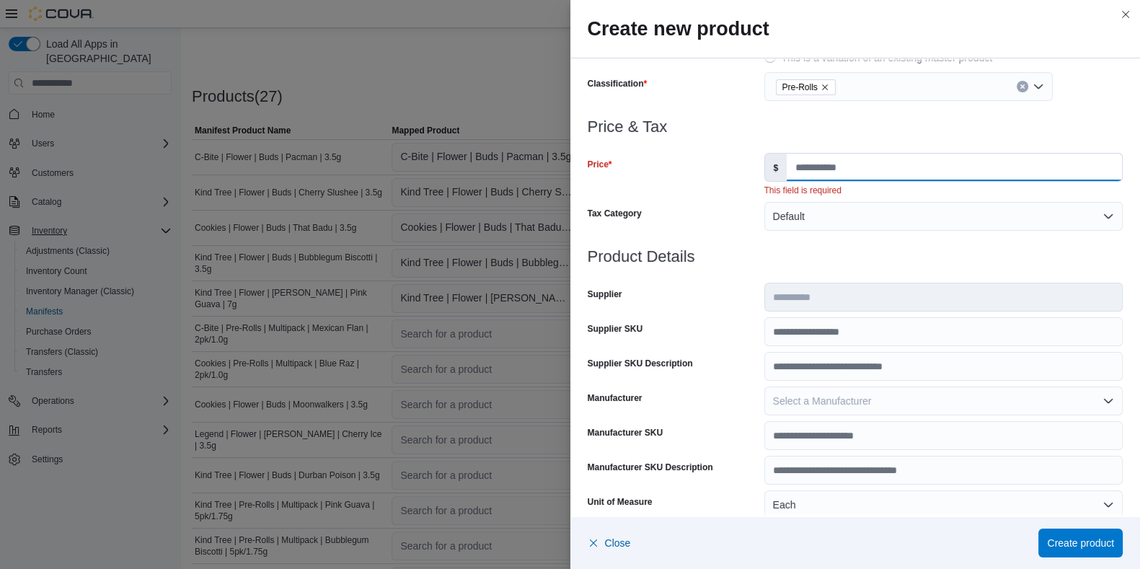
click at [807, 178] on input "Price" at bounding box center [953, 167] width 335 height 27
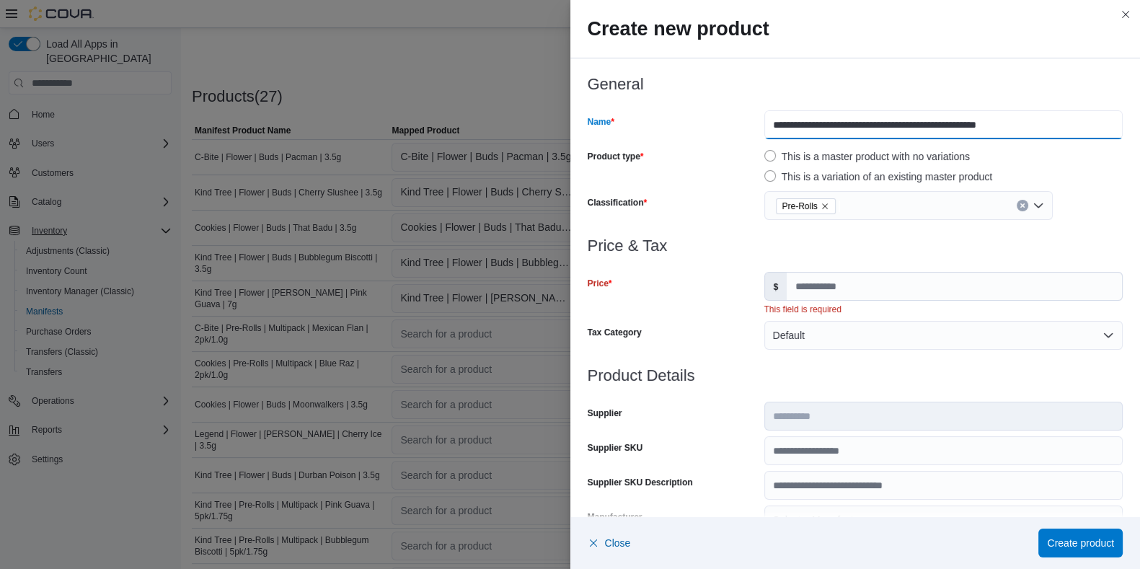
click at [792, 127] on input "**********" at bounding box center [943, 124] width 358 height 29
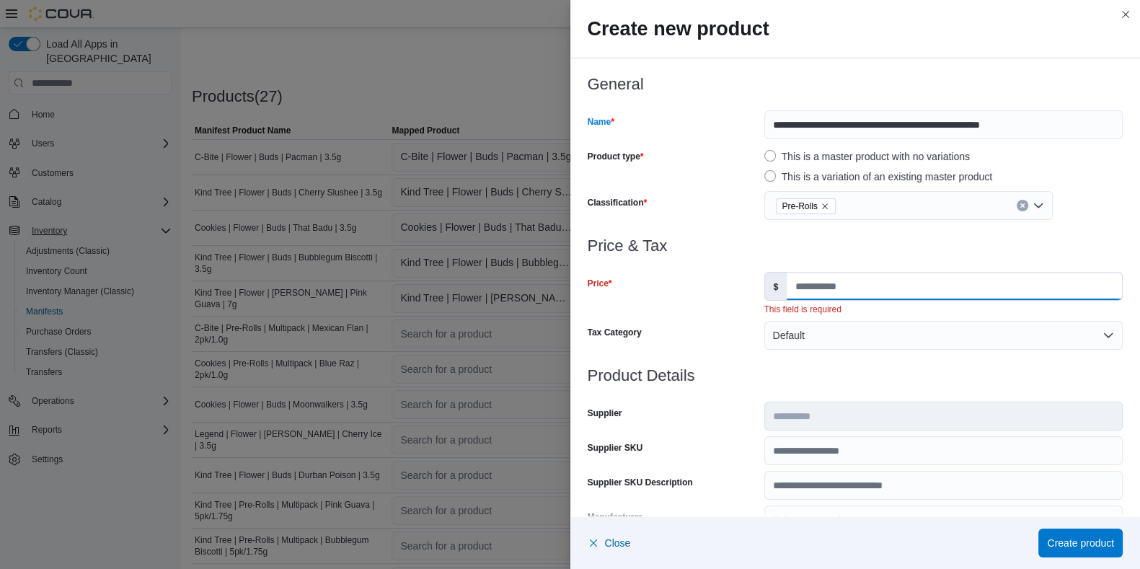
click at [833, 283] on input "Price" at bounding box center [953, 285] width 335 height 27
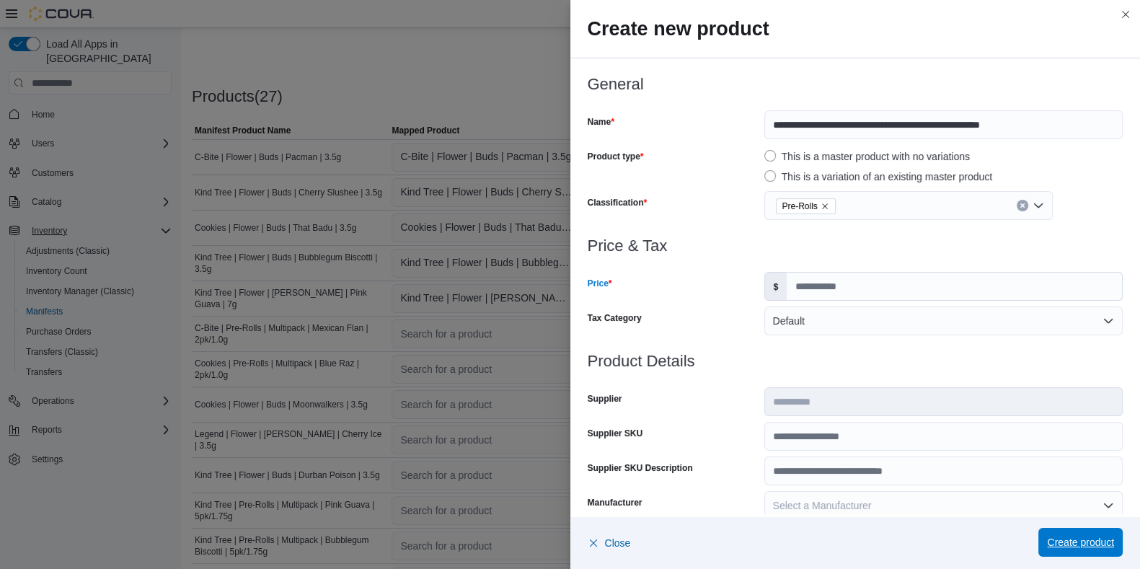
click at [922, 454] on span "Create product" at bounding box center [1080, 542] width 67 height 14
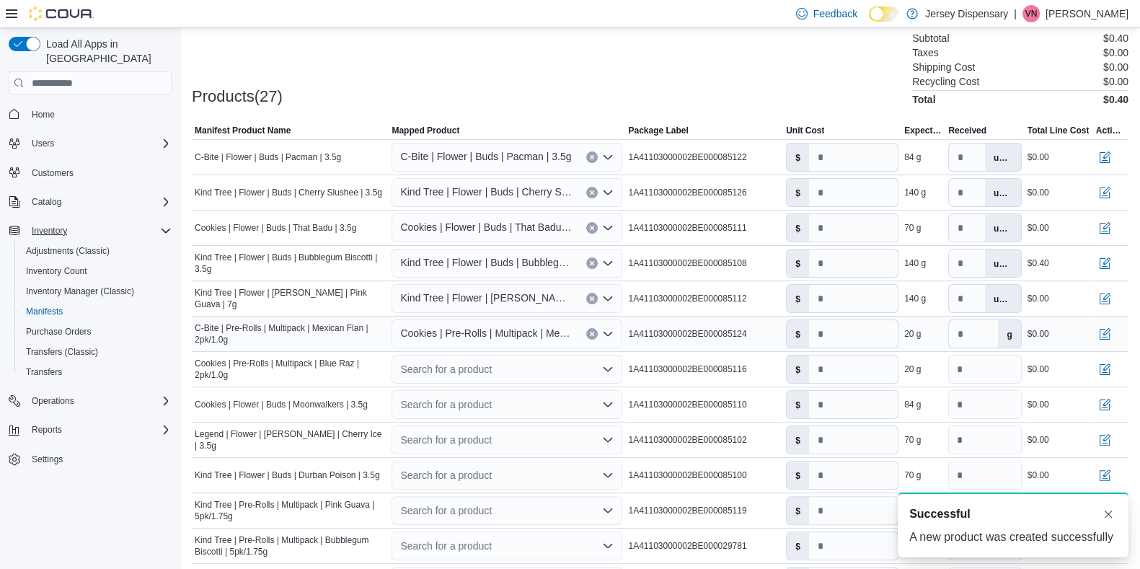
click at [313, 336] on span "C-Bite | Pre-Rolls | Multipack | Mexican Flan | 2pk/1.0g" at bounding box center [290, 333] width 191 height 23
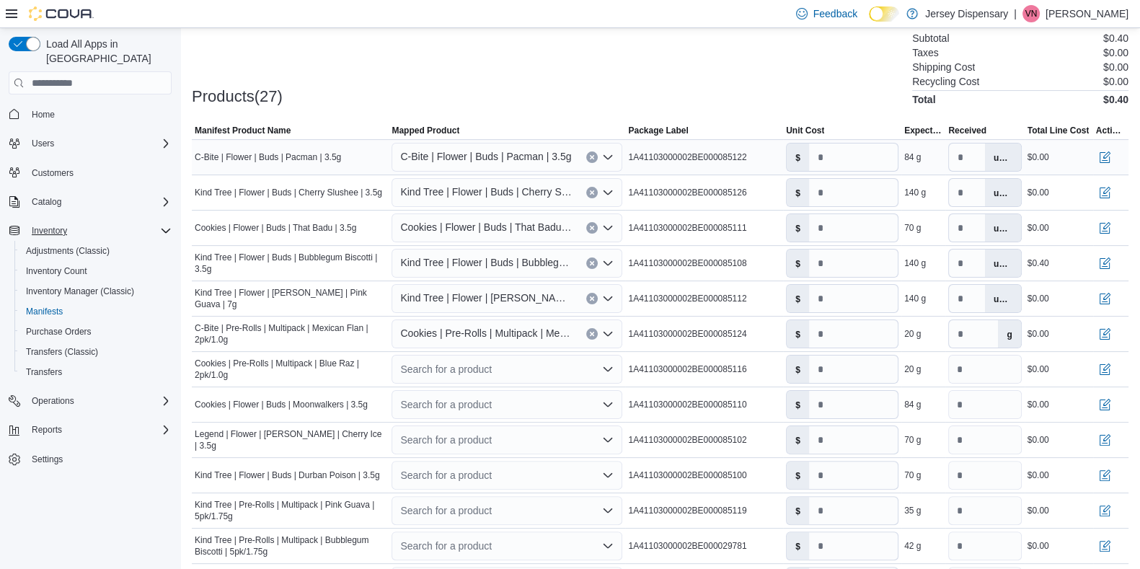
click at [484, 159] on span "C-Bite | Flower | Buds | Pacman | 3.5g" at bounding box center [485, 156] width 171 height 17
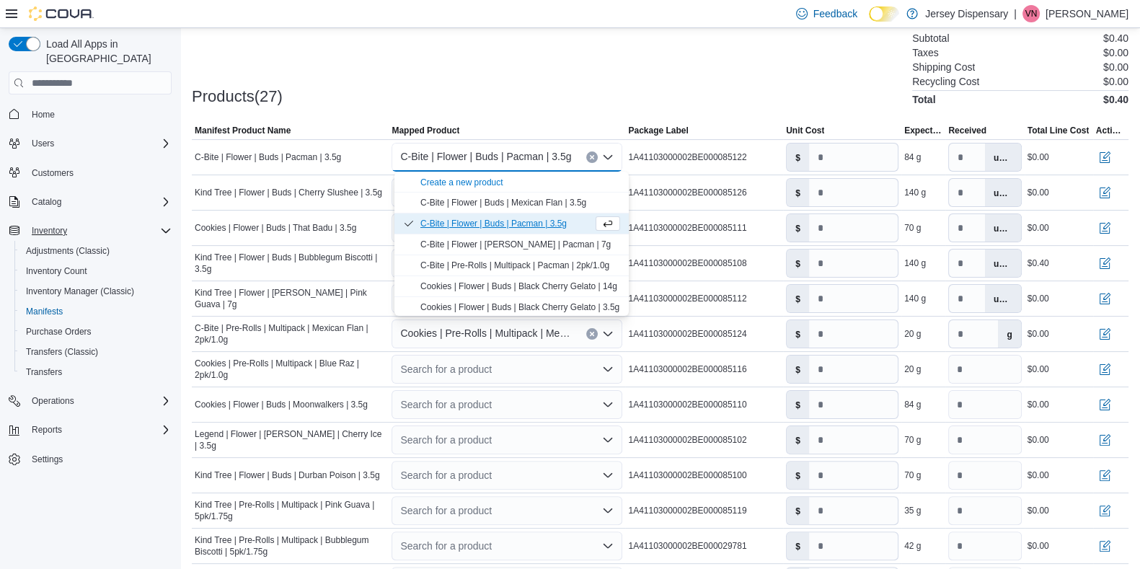
click at [590, 107] on div at bounding box center [660, 113] width 936 height 17
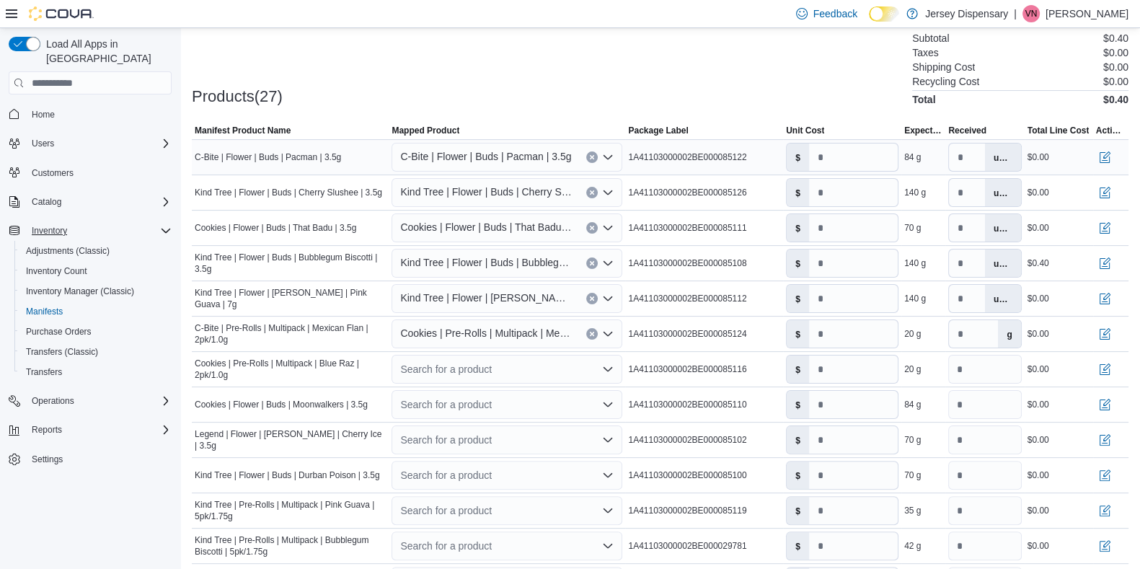
click at [497, 155] on span "C-Bite | Flower | Buds | Pacman | 3.5g" at bounding box center [485, 156] width 171 height 17
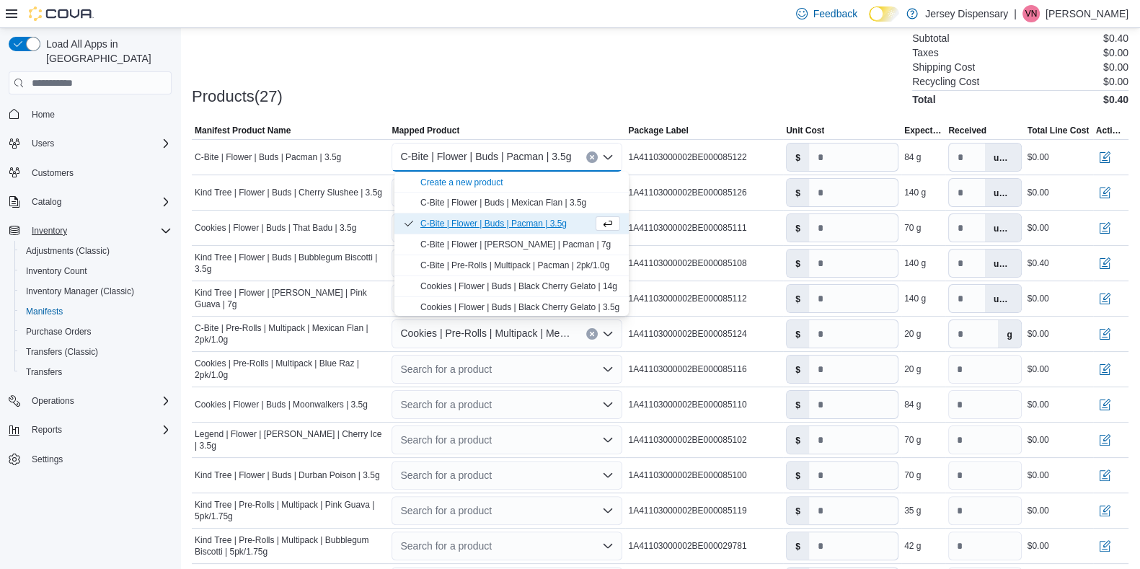
click at [491, 91] on div "Products(27) Subtotal $0.40 Taxes $0.00 Shipping Cost $0.00 Recycling Cost $0.0…" at bounding box center [660, 68] width 936 height 76
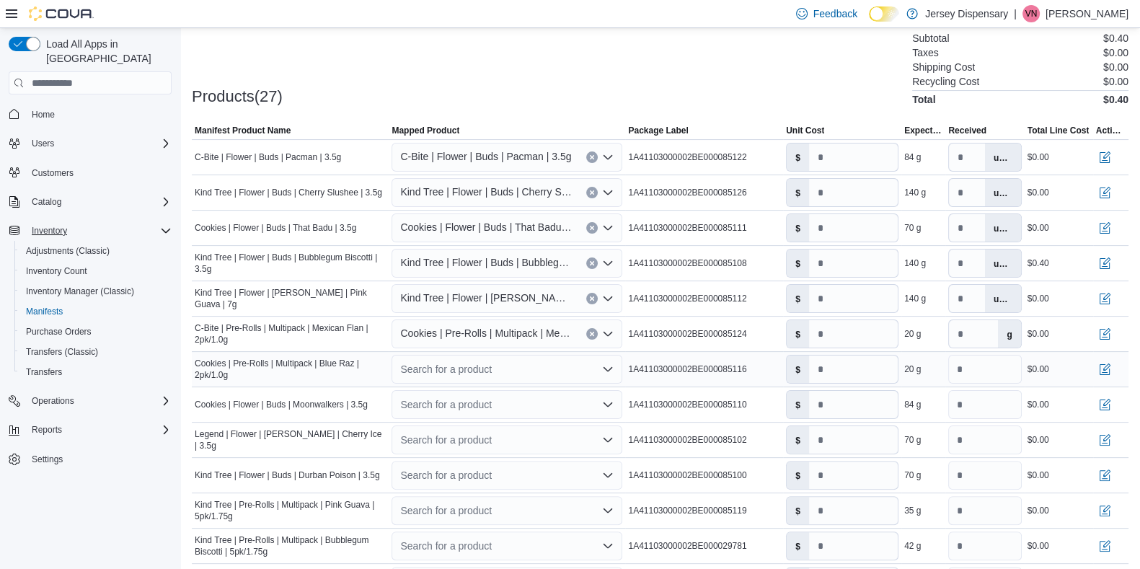
click at [463, 365] on div "Search for a product" at bounding box center [506, 369] width 231 height 29
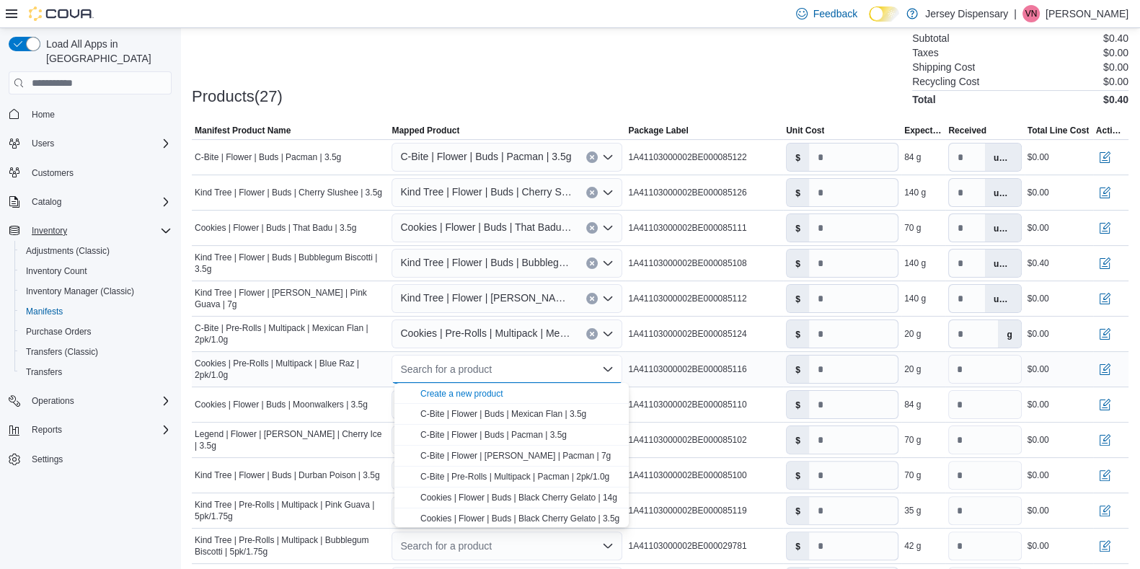
click at [463, 365] on div "Search for a product" at bounding box center [506, 369] width 231 height 29
click at [541, 454] on span "Cookies | Pre-Rolls | Multipack | Blu e Raz | 2pk/1.0g" at bounding box center [519, 518] width 199 height 10
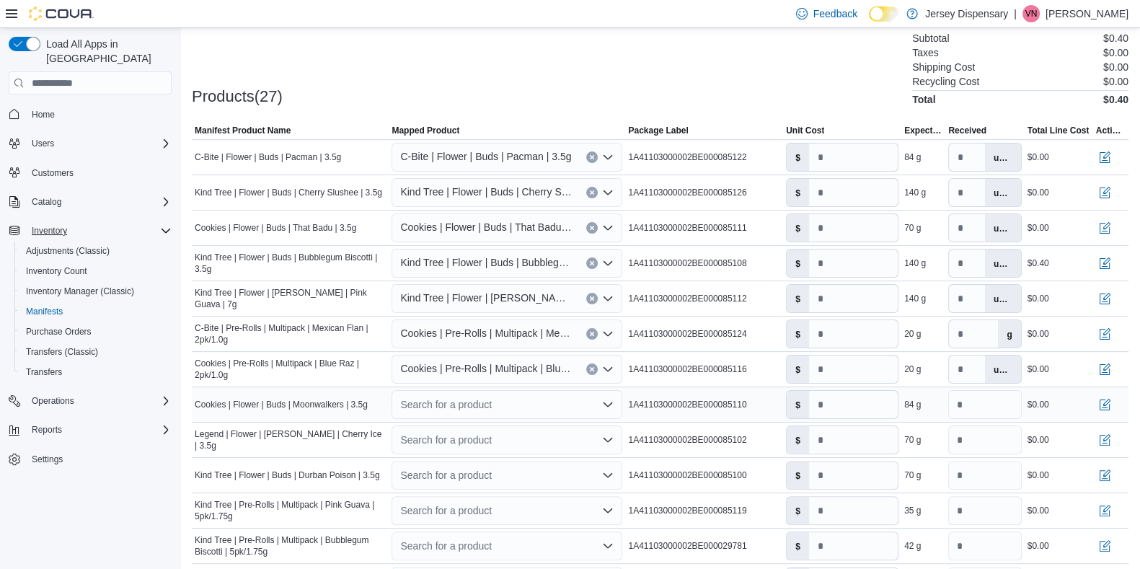
click at [460, 401] on div "Search for a product" at bounding box center [506, 404] width 231 height 29
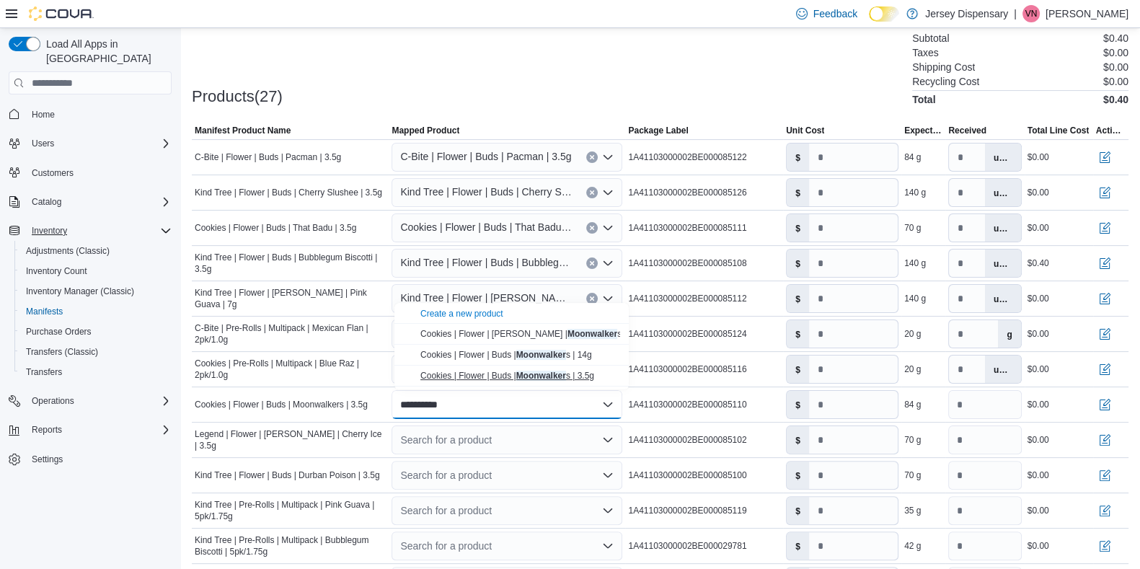
click at [476, 376] on span "Cookies | Flower | Buds | Moonwalker s | 3.5g" at bounding box center [507, 375] width 174 height 10
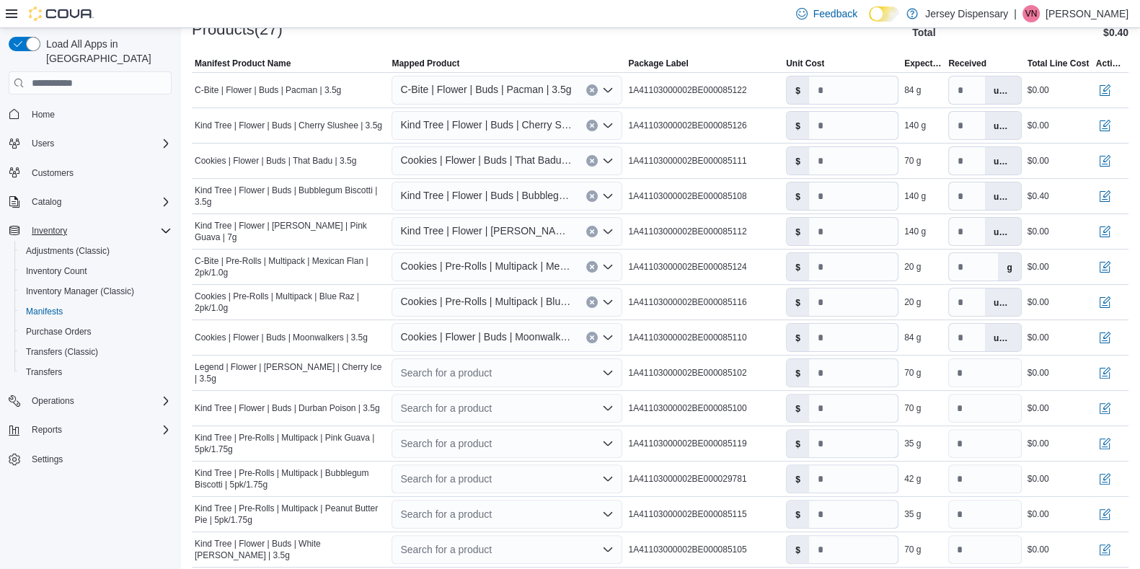
scroll to position [515, 0]
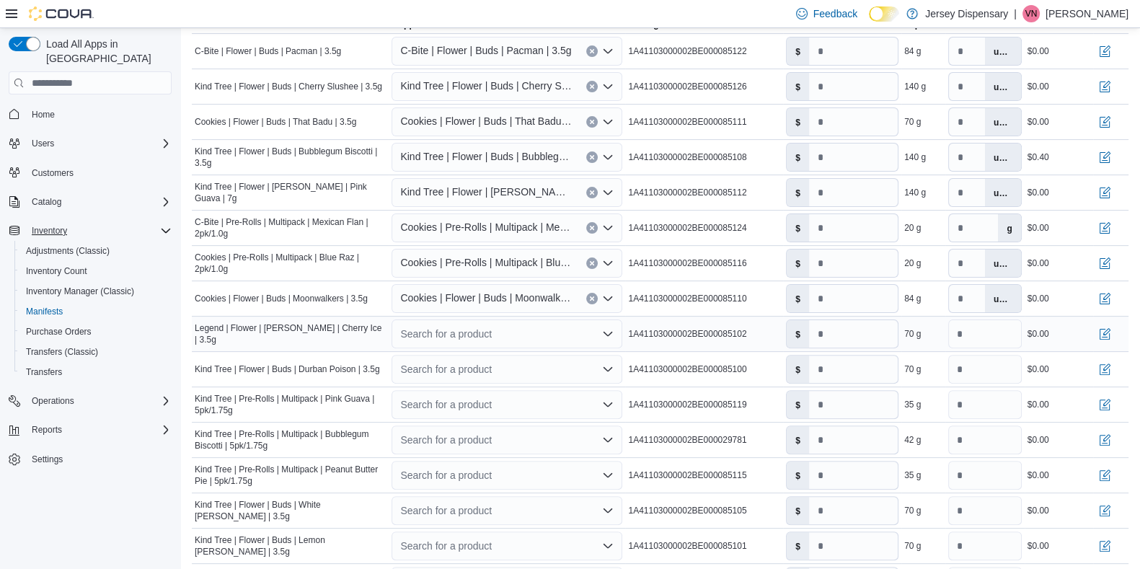
click at [494, 330] on div "Search for a product" at bounding box center [506, 333] width 231 height 29
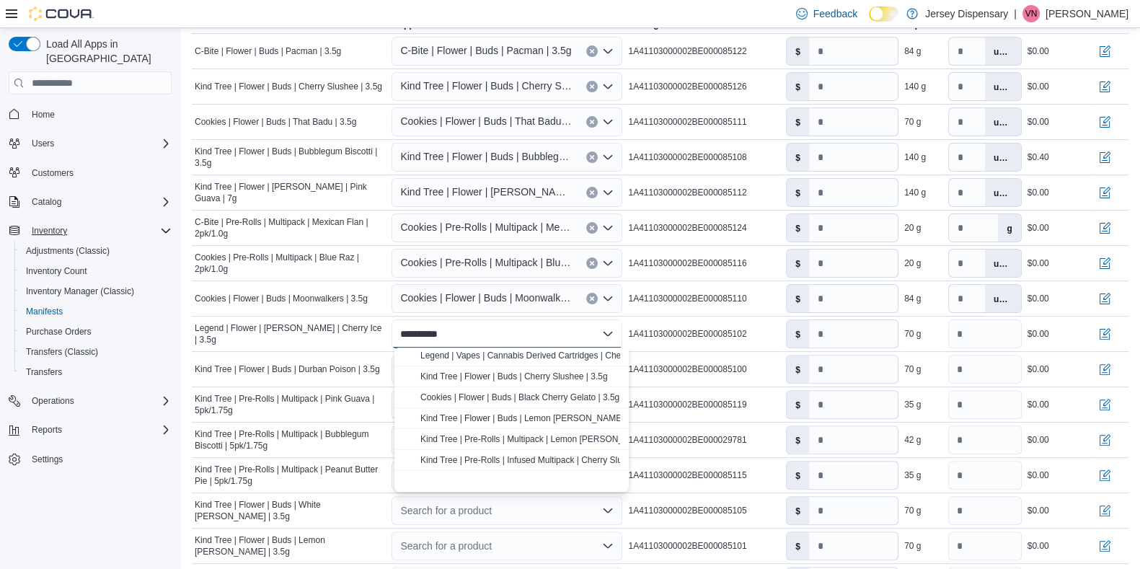
scroll to position [0, 0]
click at [523, 350] on button "Create a new product" at bounding box center [511, 357] width 234 height 21
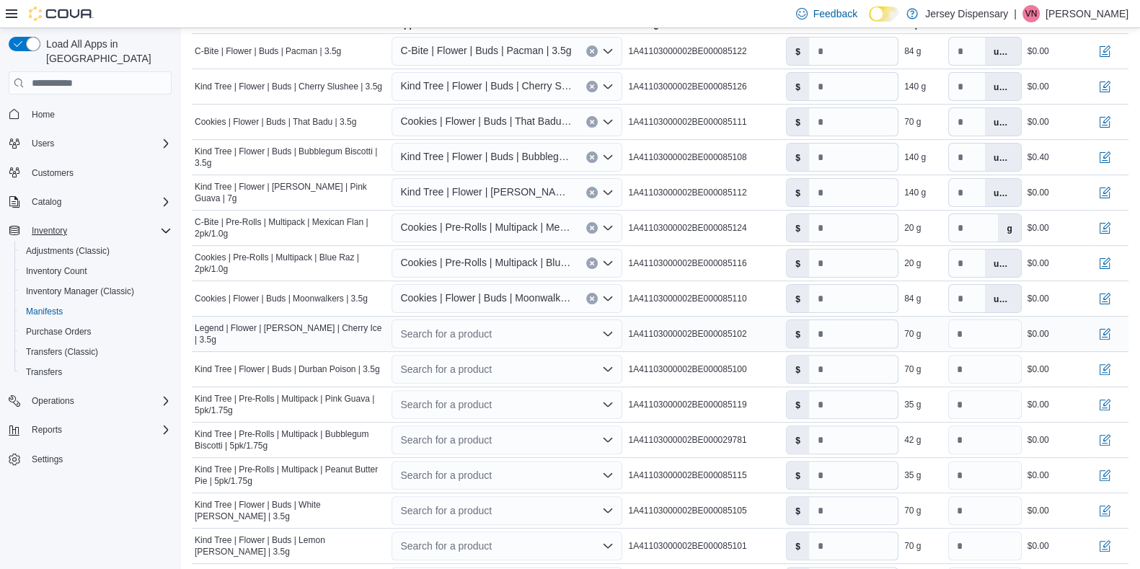
click at [518, 333] on div "Search for a product Combo box. Selected. Combo box input. Search for a product…" at bounding box center [506, 333] width 231 height 29
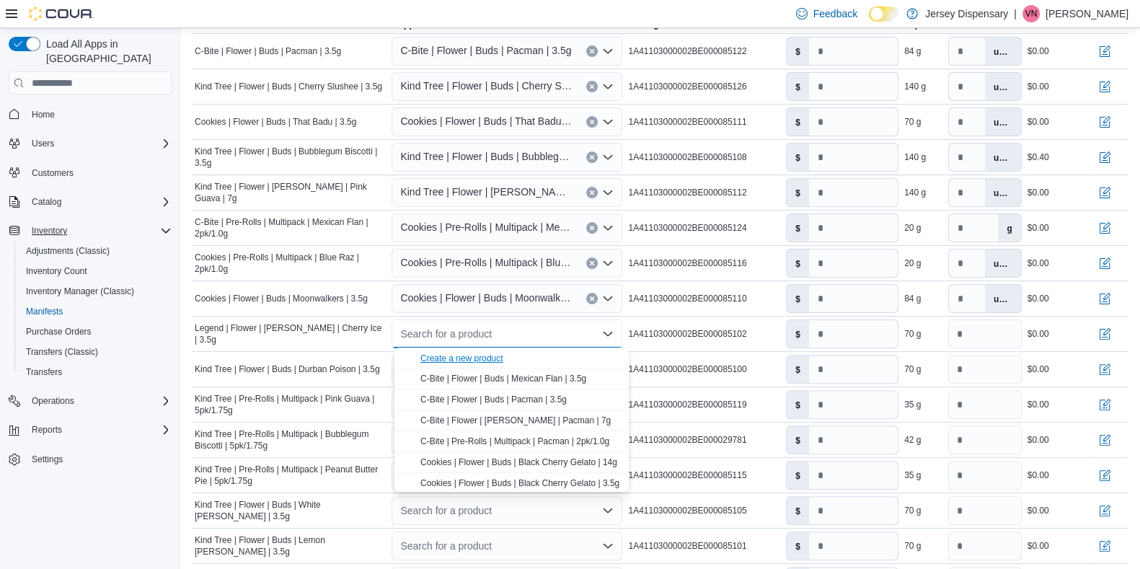
click at [455, 360] on div "Create a new product" at bounding box center [461, 358] width 83 height 12
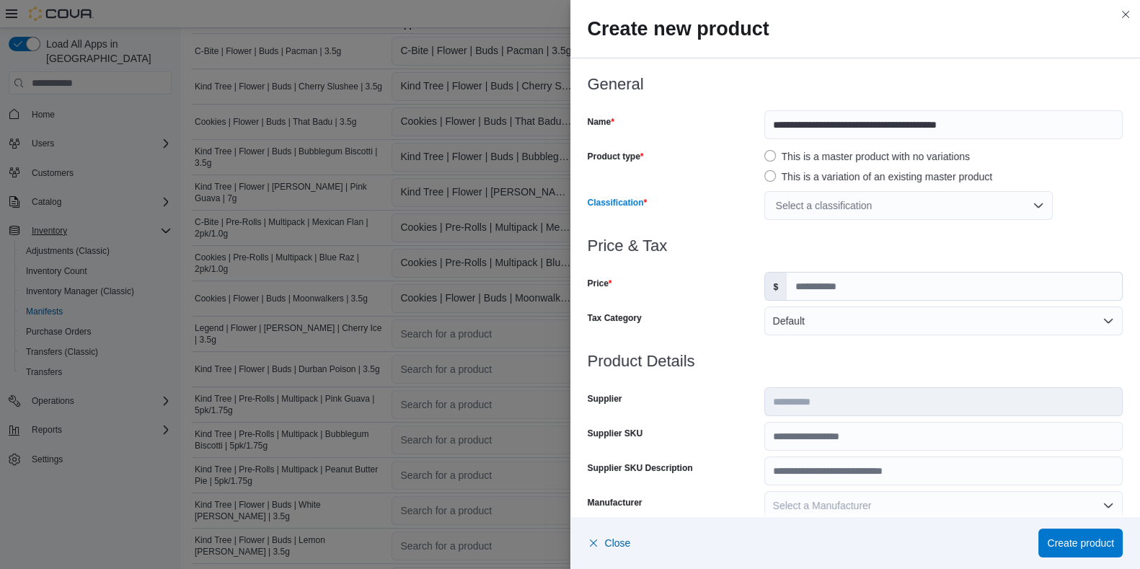
click at [801, 200] on div "Select a classification" at bounding box center [908, 205] width 288 height 29
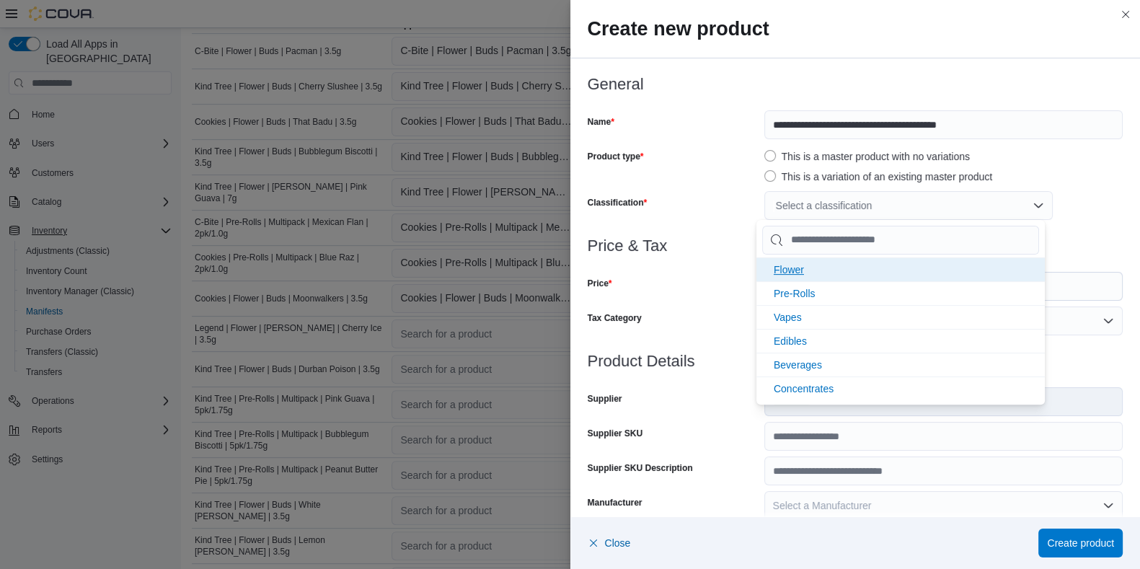
click at [801, 274] on span "Flower" at bounding box center [788, 270] width 30 height 12
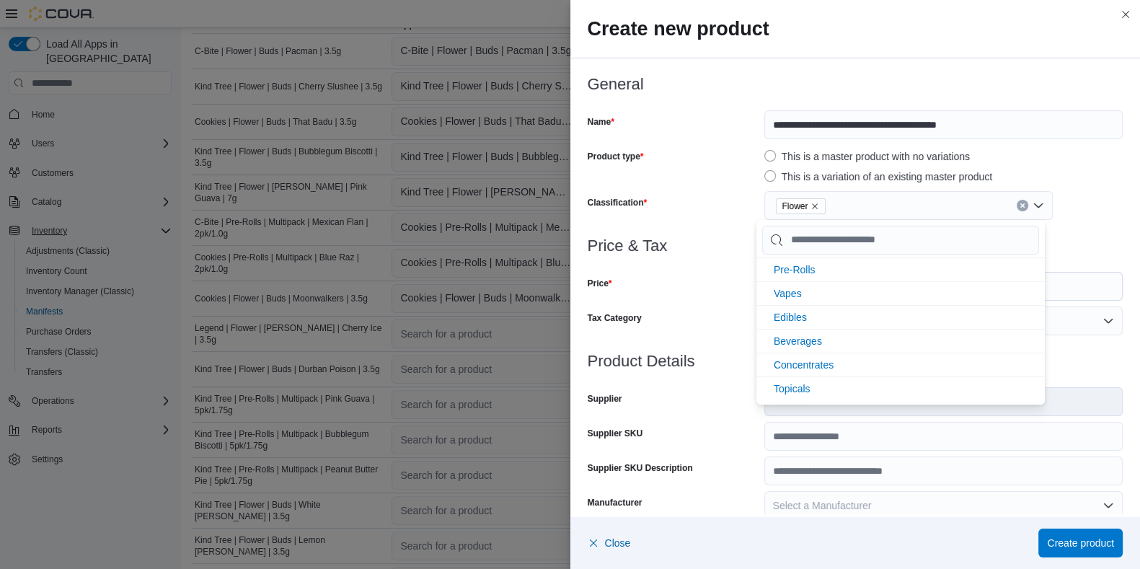
click at [727, 287] on div "Price" at bounding box center [672, 286] width 171 height 29
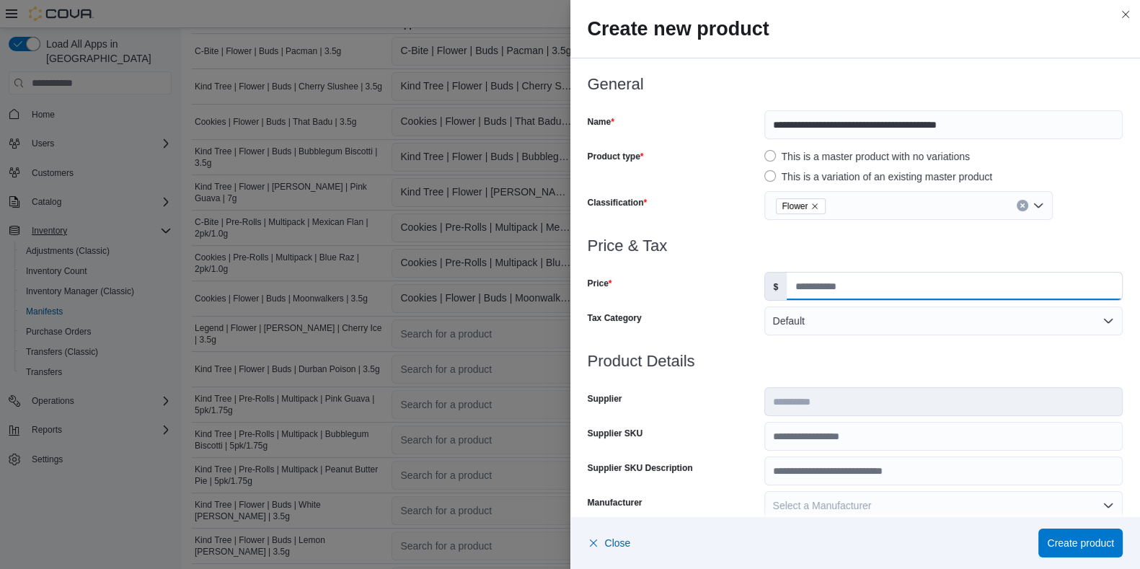
click at [821, 287] on input "Price" at bounding box center [953, 285] width 335 height 27
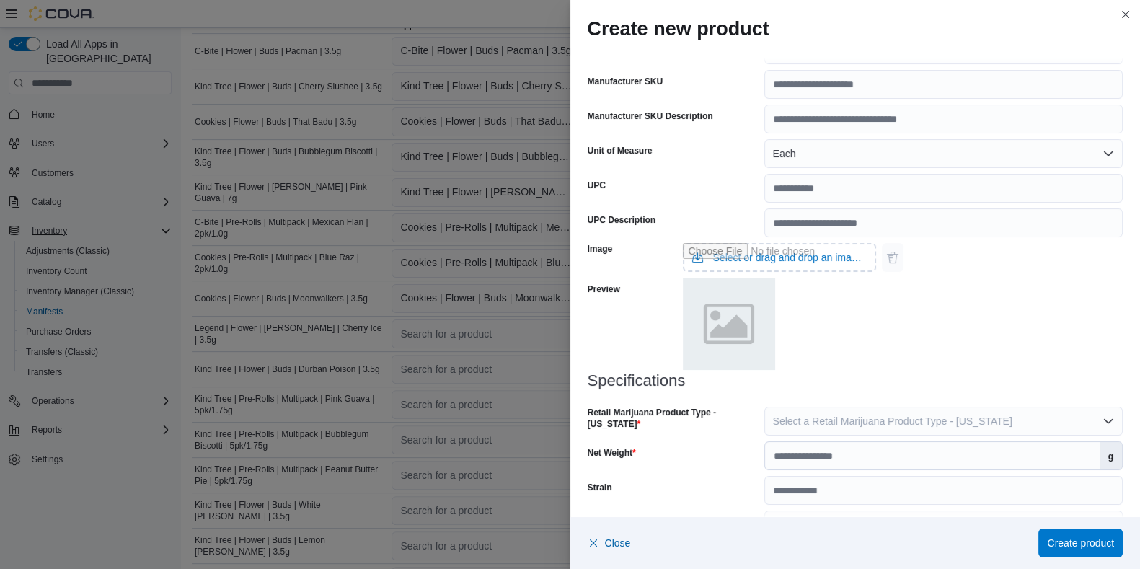
scroll to position [494, 0]
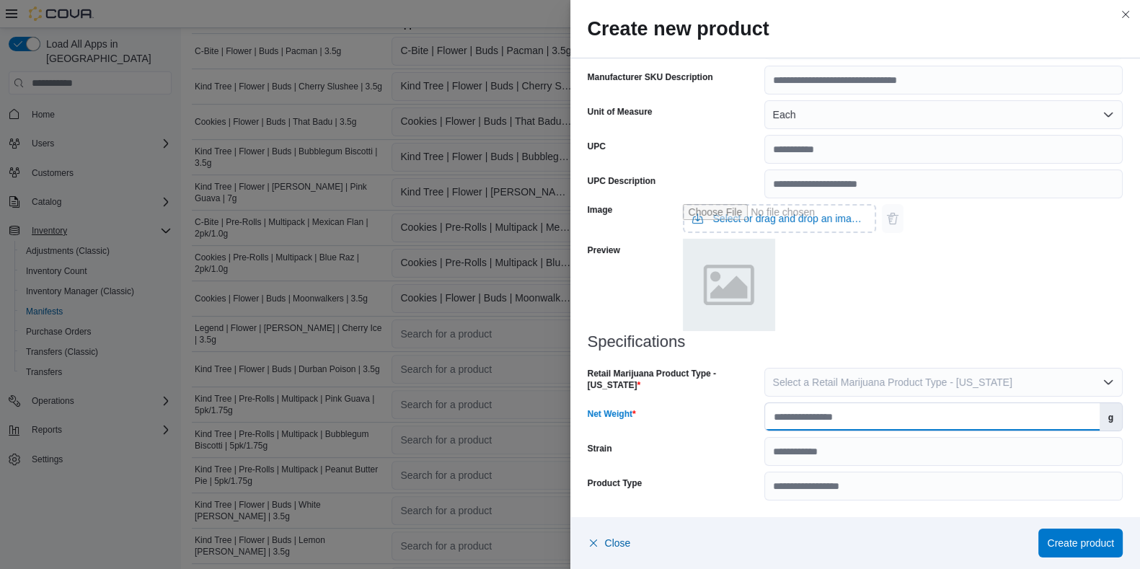
click at [843, 419] on input "Net Weight" at bounding box center [932, 416] width 334 height 27
click at [827, 379] on span "Select a Retail Marijuana Product Type - New Jersey" at bounding box center [892, 382] width 239 height 12
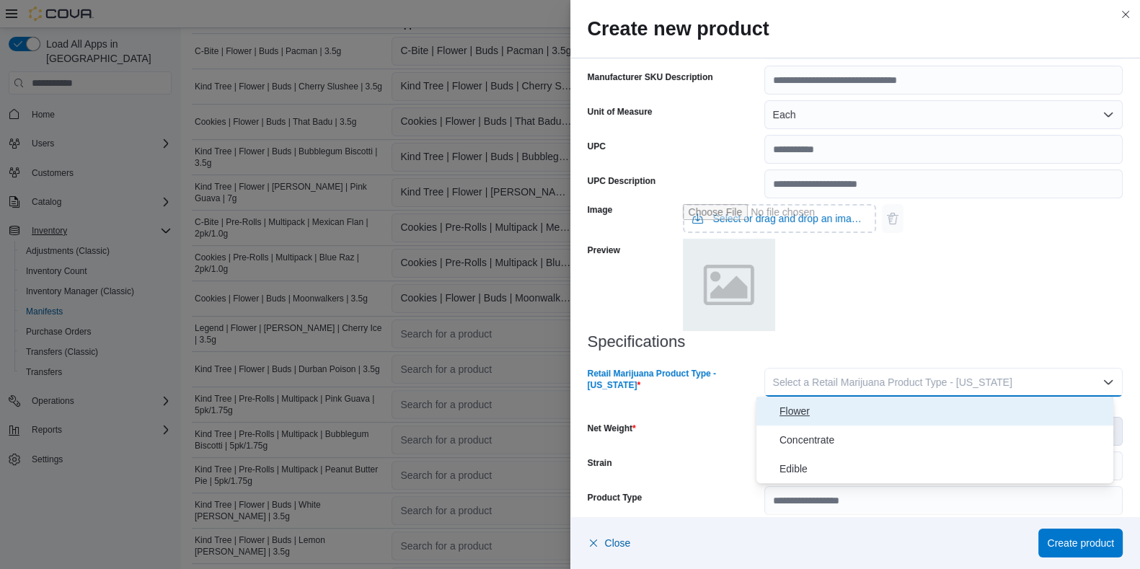
click at [800, 412] on span "Flower" at bounding box center [943, 410] width 328 height 17
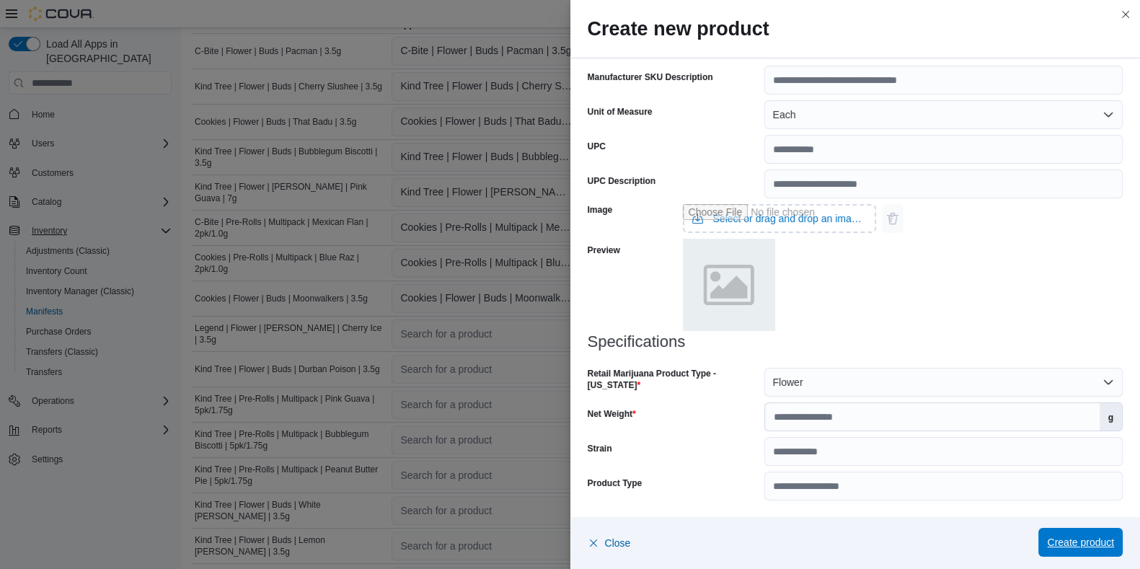
click at [922, 454] on span "Create product" at bounding box center [1080, 542] width 67 height 14
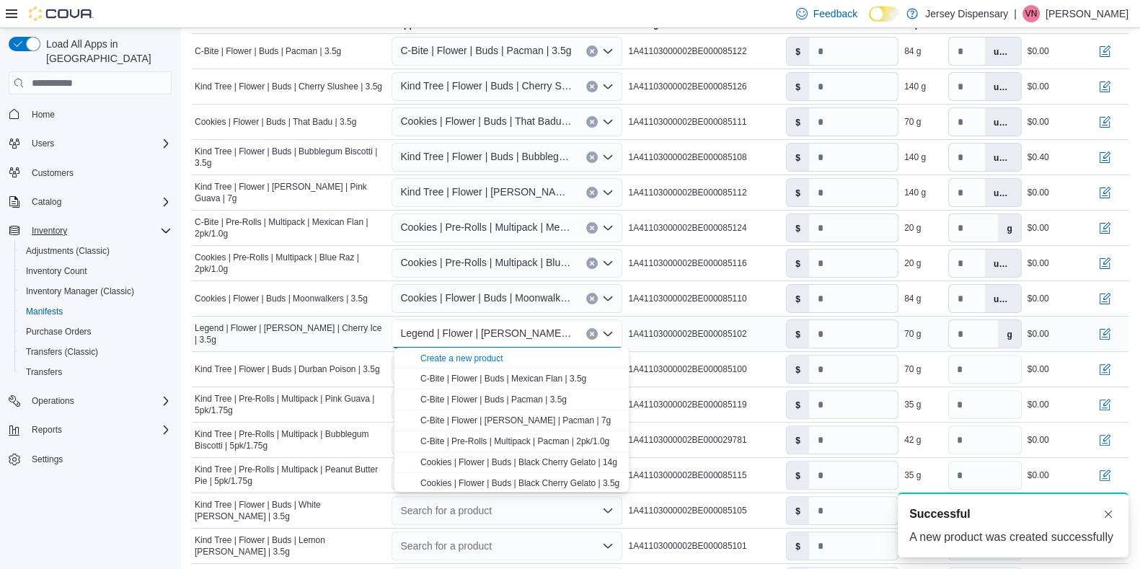
click at [474, 328] on span "Legend | Flower | [PERSON_NAME] | Cherry Ice | 3.5g" at bounding box center [486, 332] width 172 height 17
click at [538, 301] on span "Cookies | Flower | Buds | Moonwalkers | 3.5g" at bounding box center [486, 297] width 172 height 17
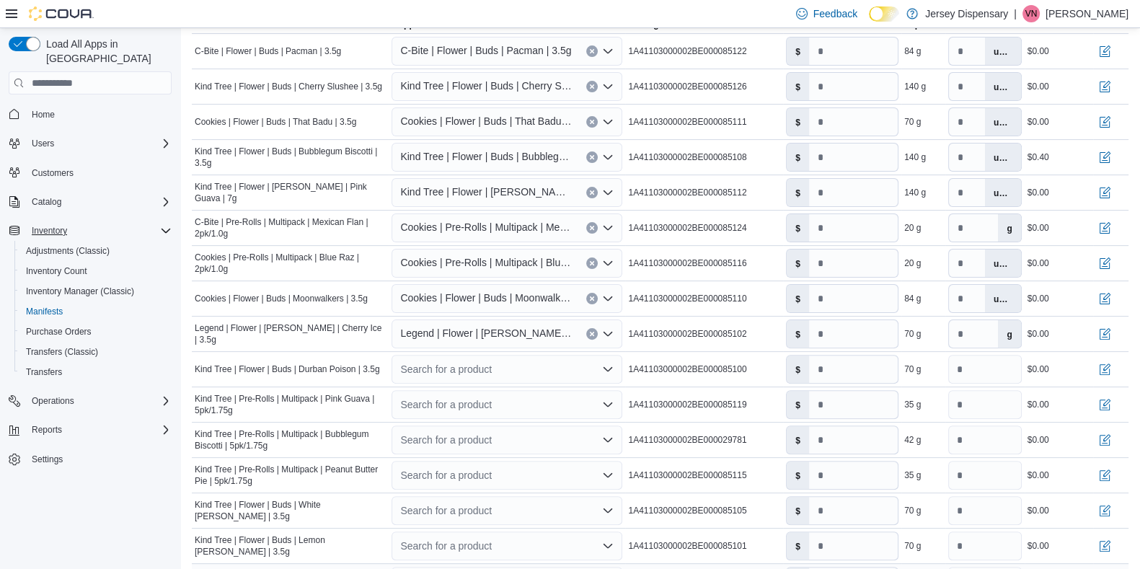
click at [450, 363] on div "Search for a product" at bounding box center [506, 369] width 231 height 29
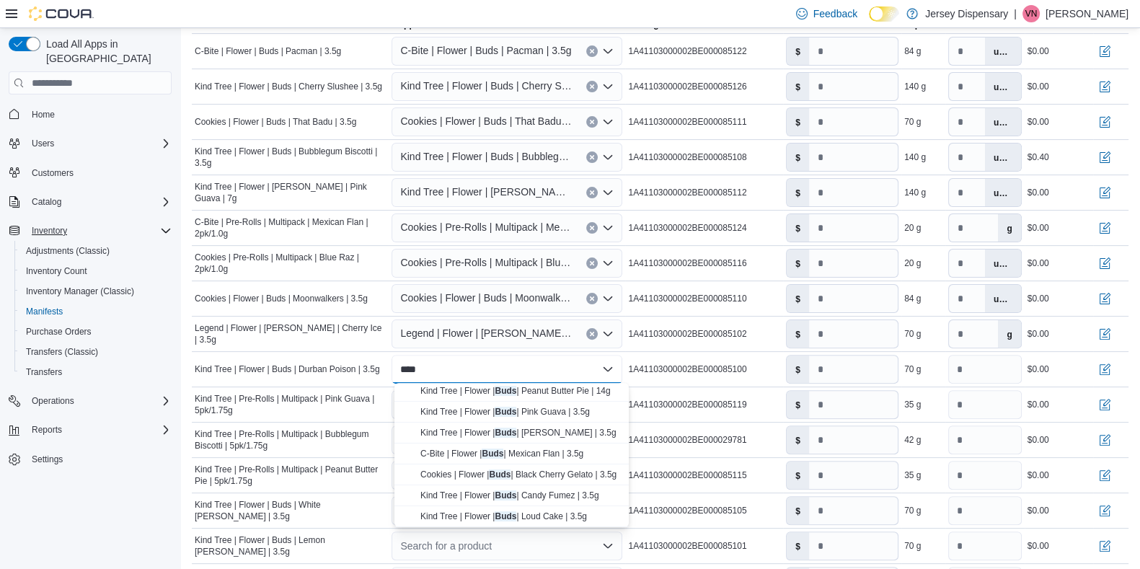
scroll to position [0, 0]
click at [486, 395] on div "Create a new product" at bounding box center [461, 394] width 83 height 12
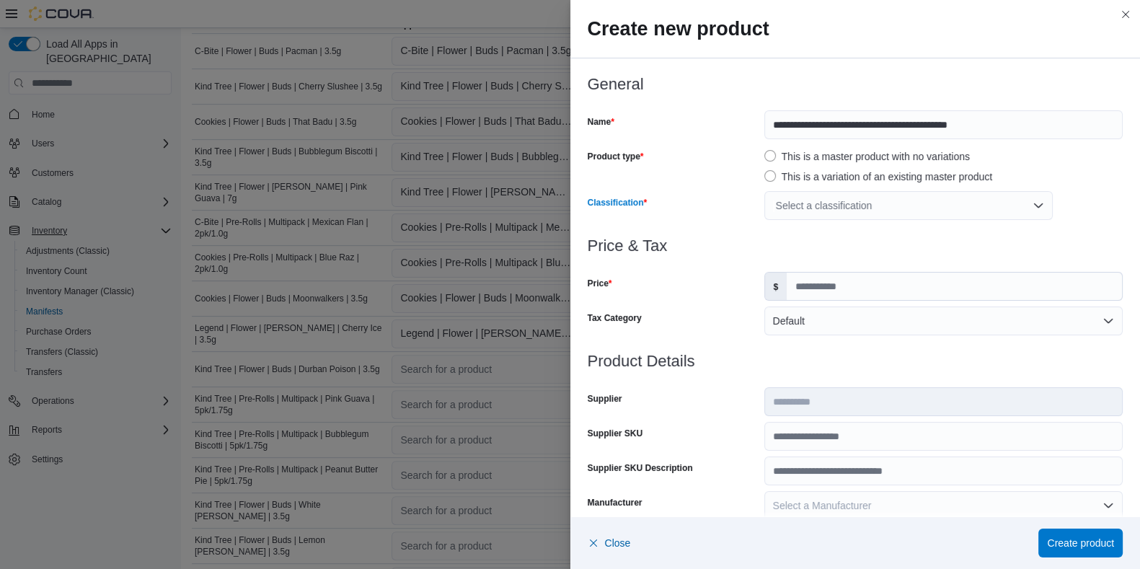
click at [790, 207] on div "Select a classification" at bounding box center [908, 205] width 288 height 29
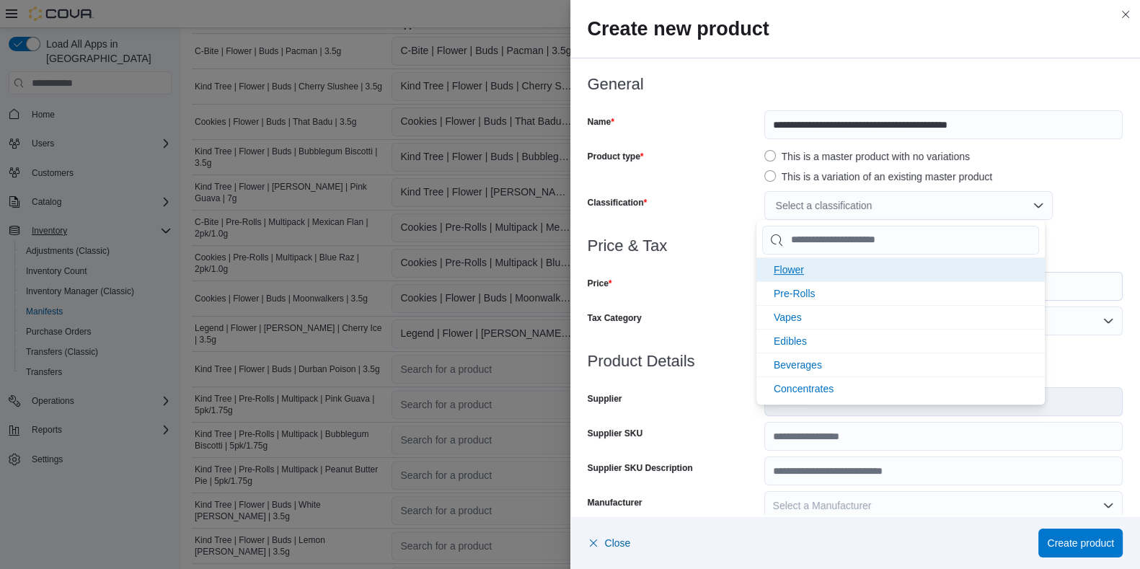
click at [798, 265] on span "Flower" at bounding box center [788, 270] width 30 height 12
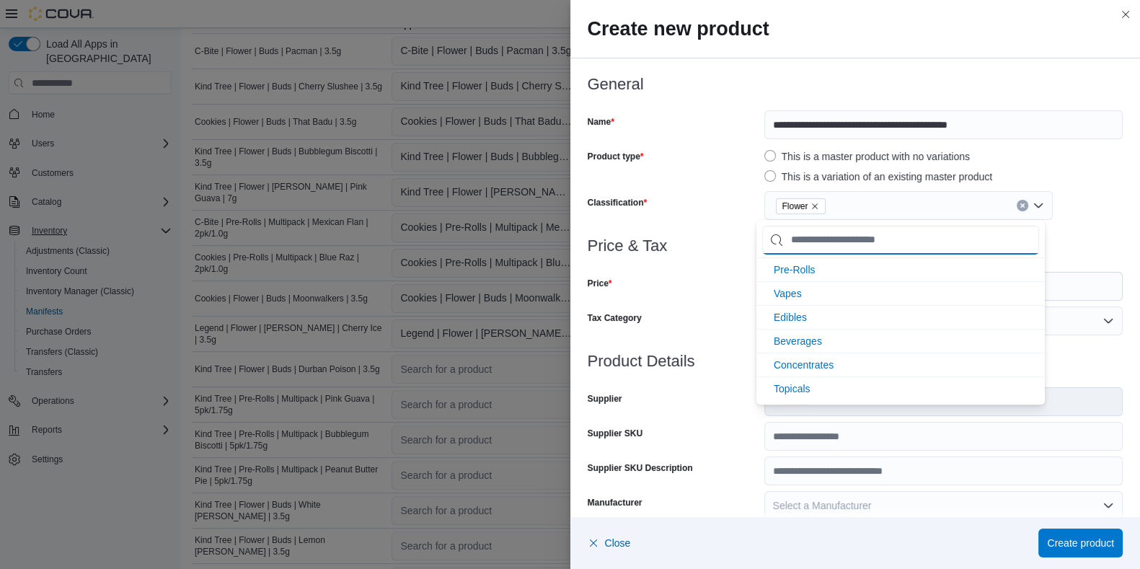
click at [812, 239] on input "Chip List selector" at bounding box center [900, 240] width 277 height 29
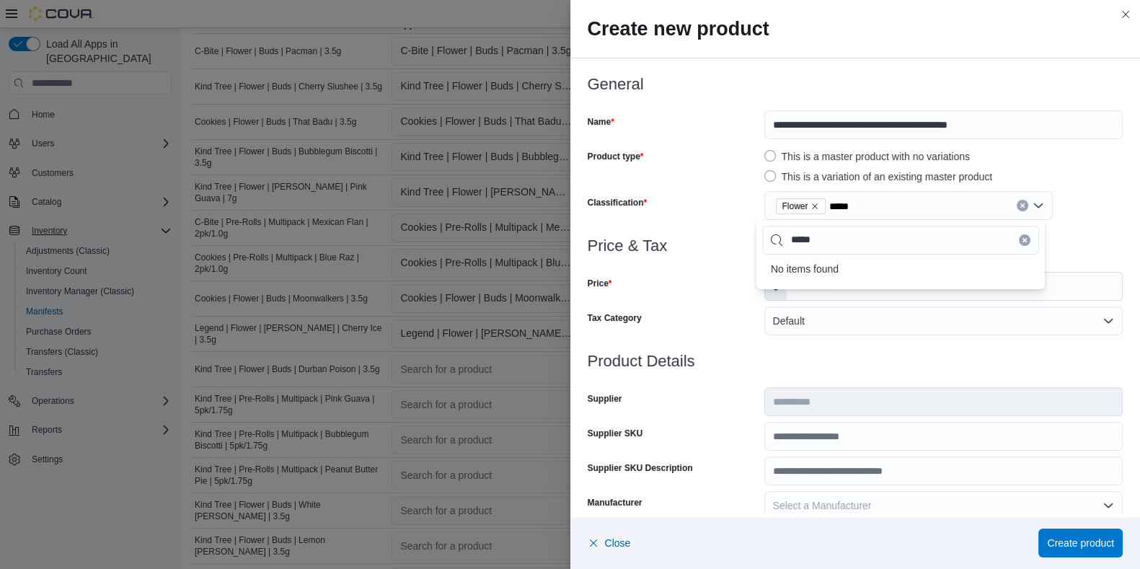
click at [922, 201] on button "Clear input" at bounding box center [1022, 206] width 12 height 12
click at [922, 237] on icon "Clear input" at bounding box center [1024, 240] width 6 height 6
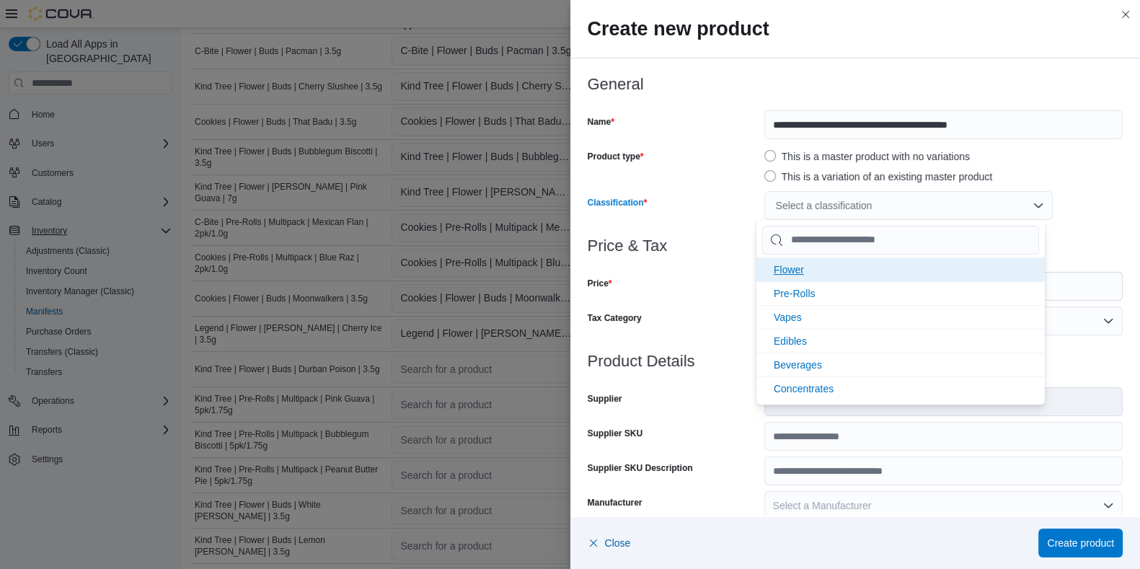
click at [786, 269] on span "Flower" at bounding box center [788, 270] width 30 height 12
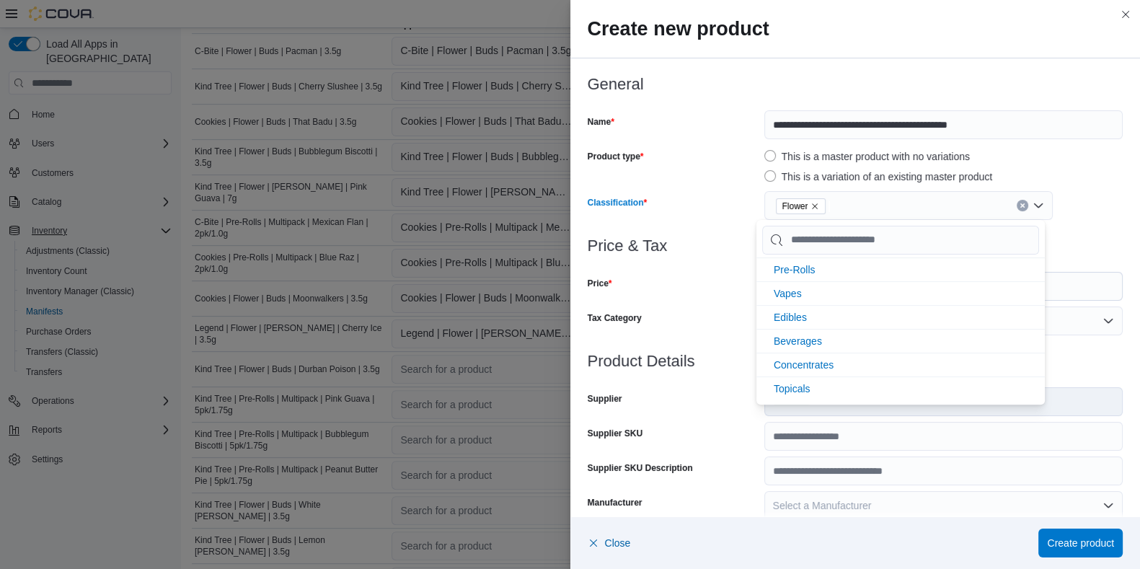
click at [707, 304] on div "Price & Tax Price $ Tax Category Default" at bounding box center [855, 294] width 536 height 115
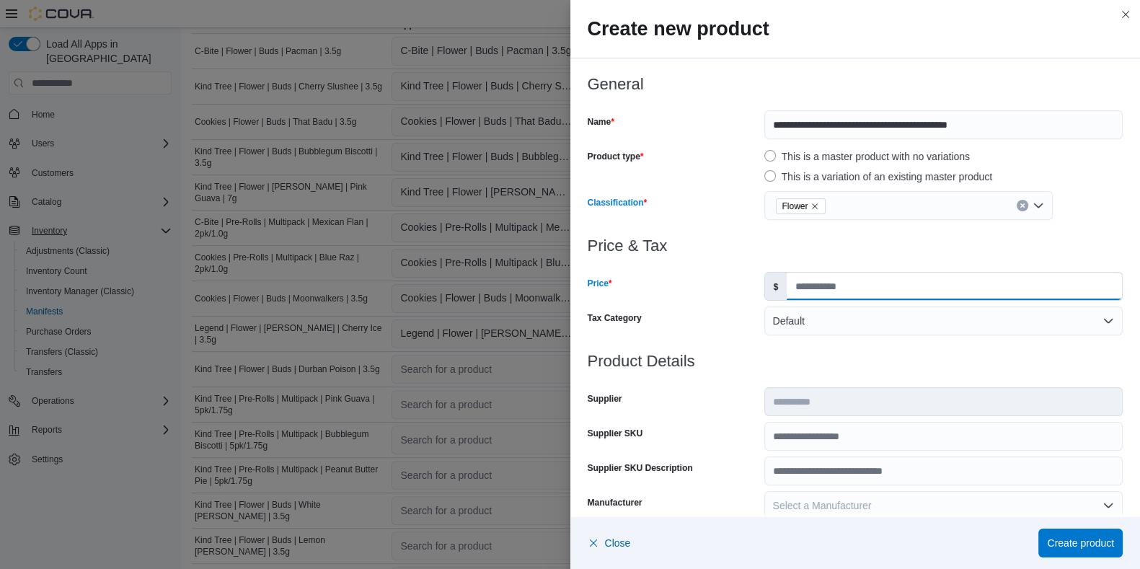
click at [812, 288] on input "Price" at bounding box center [953, 285] width 335 height 27
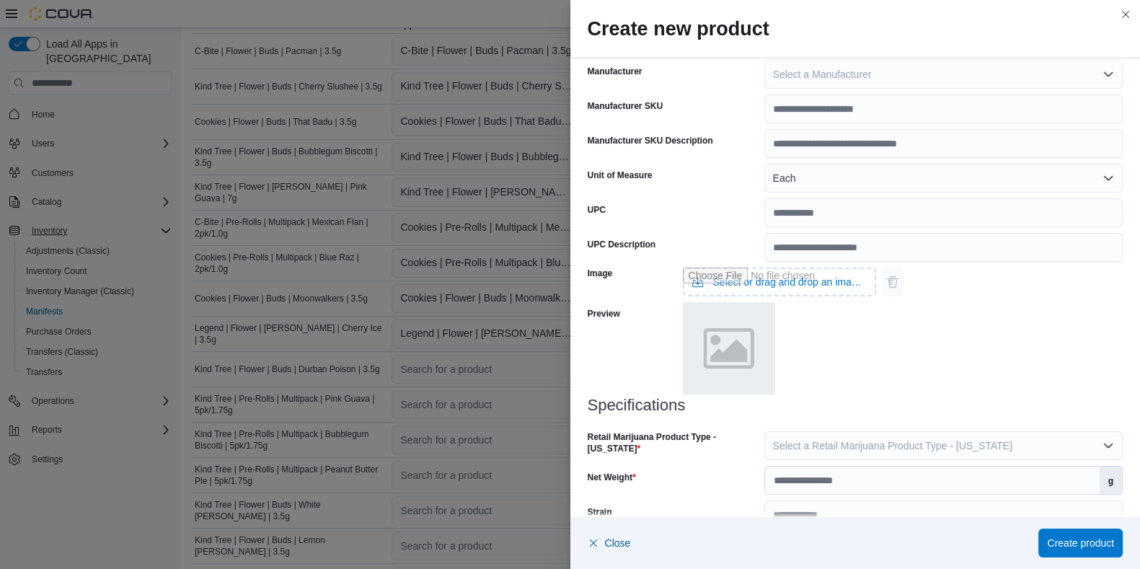
scroll to position [494, 0]
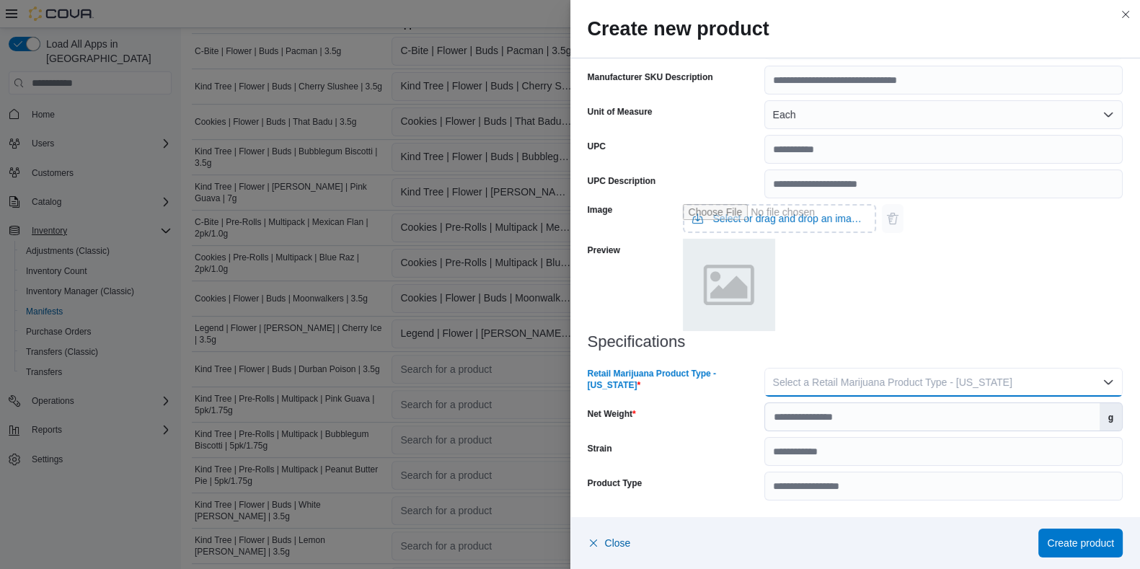
click at [786, 383] on span "Select a Retail Marijuana Product Type - New Jersey" at bounding box center [892, 382] width 239 height 12
click at [796, 417] on span "Flower" at bounding box center [943, 410] width 328 height 17
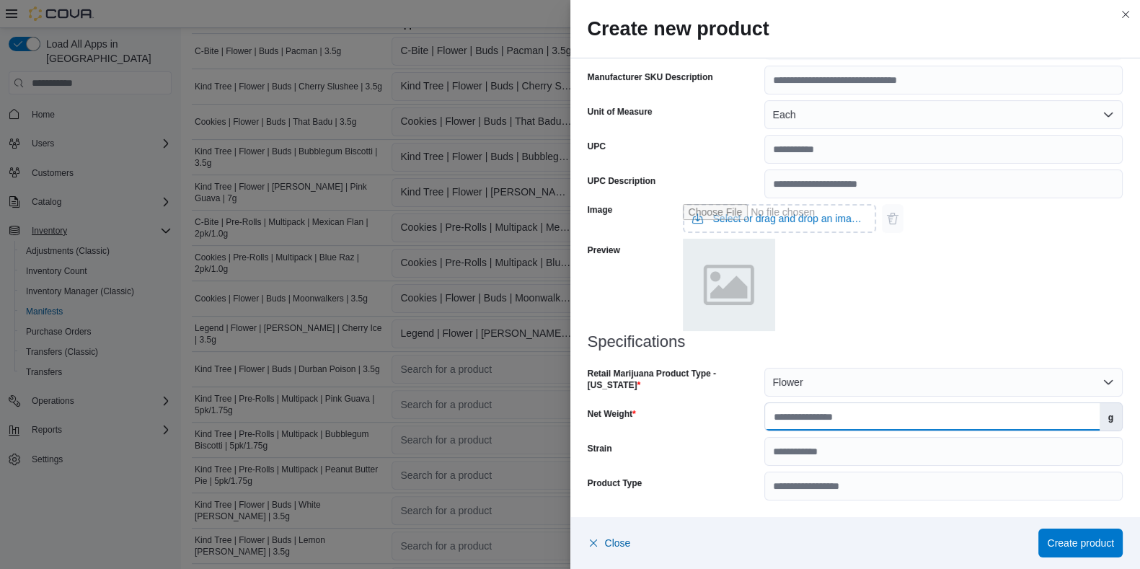
click at [797, 422] on input "Net Weight" at bounding box center [932, 416] width 334 height 27
click at [922, 454] on span "Create product" at bounding box center [1080, 542] width 67 height 14
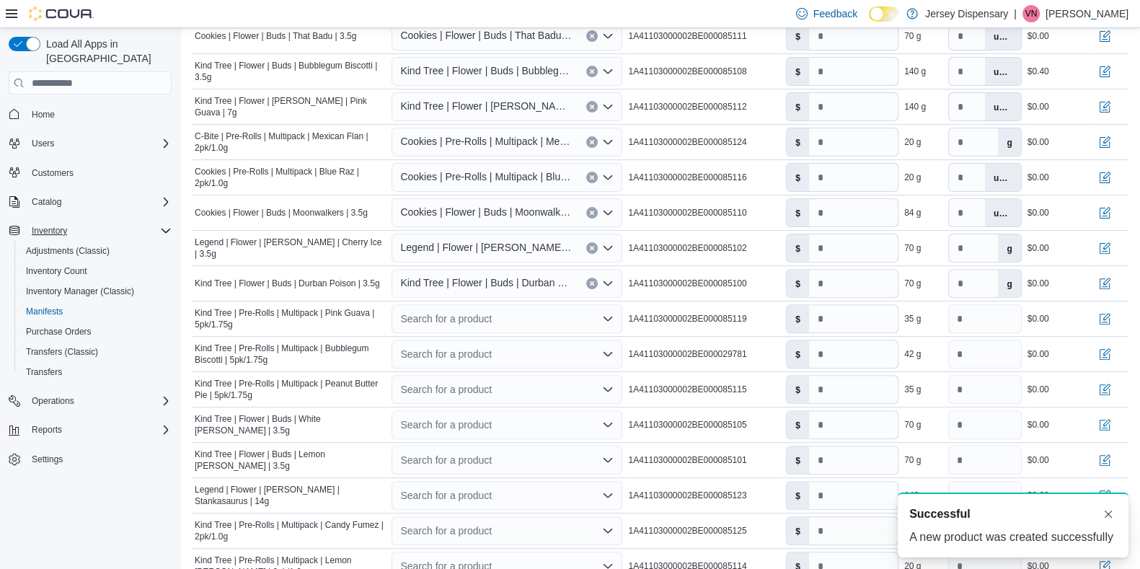
scroll to position [616, 0]
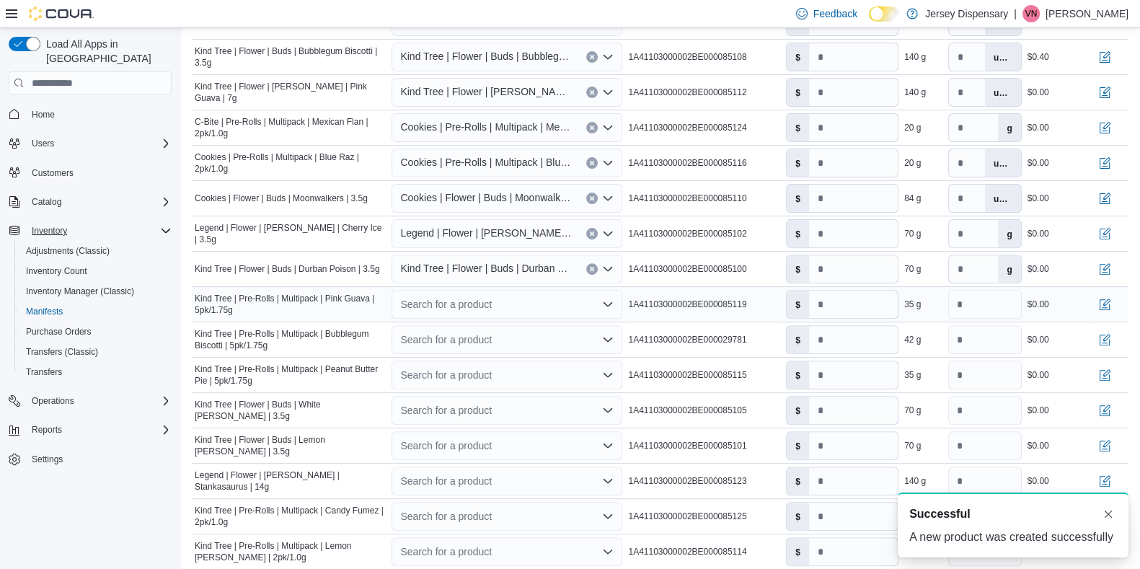
click at [472, 301] on div "Search for a product" at bounding box center [506, 304] width 231 height 29
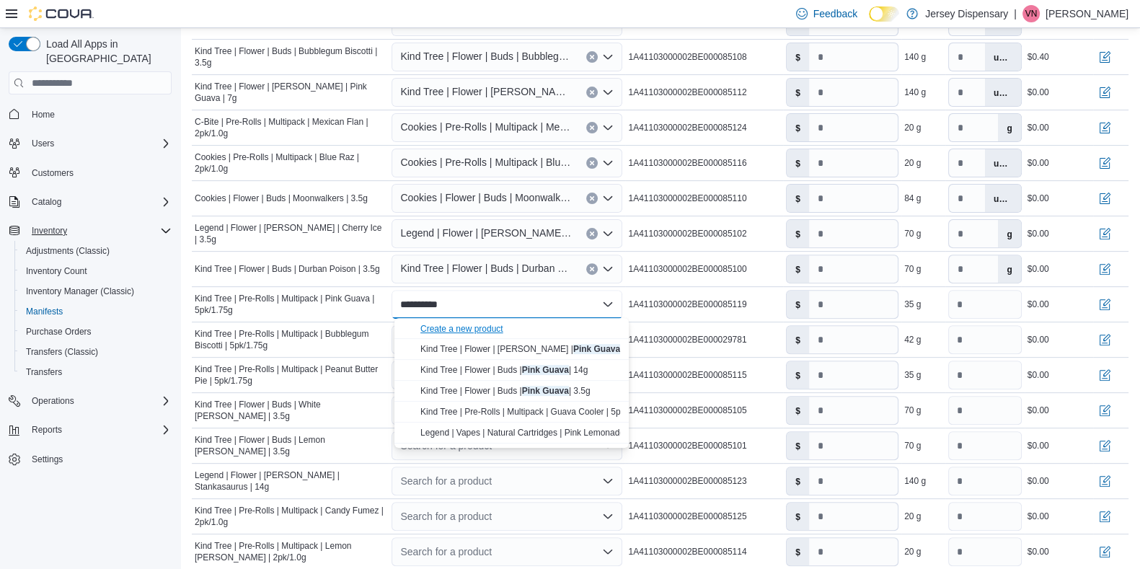
click at [465, 323] on div "Create a new product" at bounding box center [461, 329] width 83 height 12
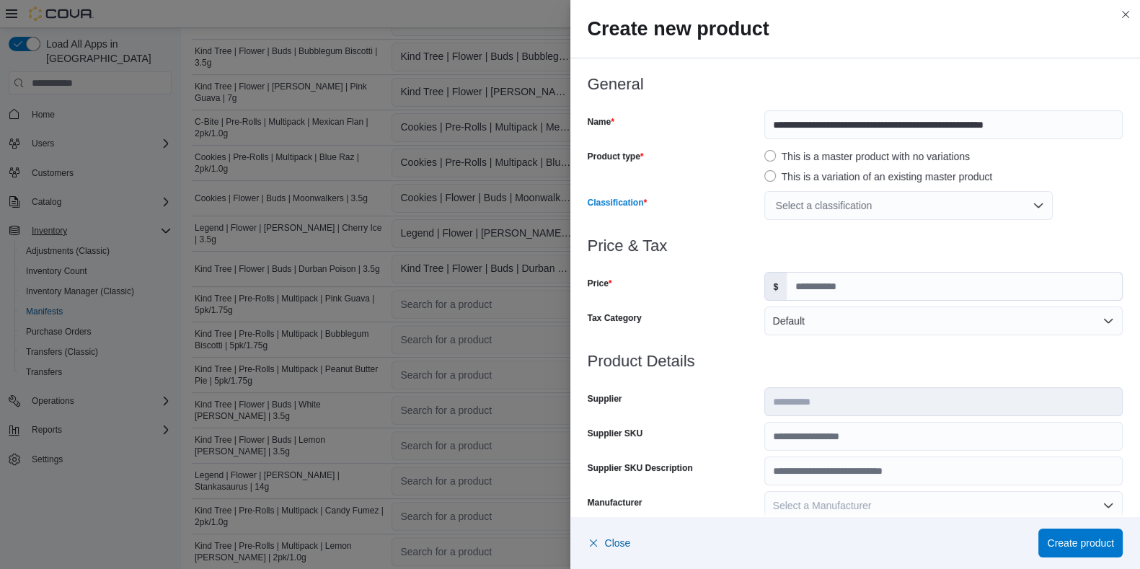
click at [801, 204] on div "Select a classification" at bounding box center [908, 205] width 288 height 29
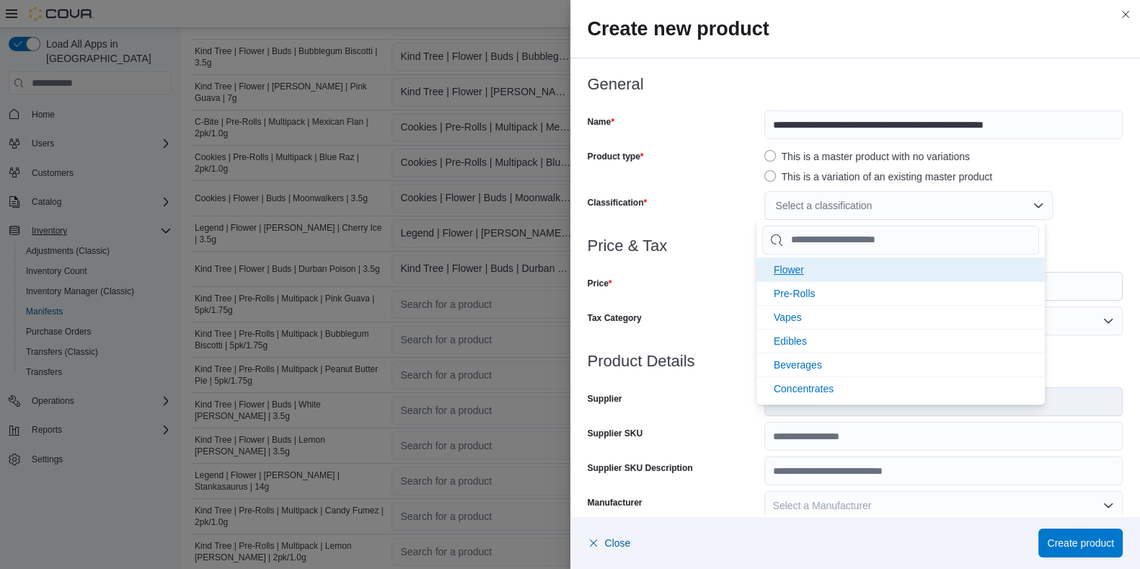
click at [793, 265] on span "Flower" at bounding box center [788, 270] width 30 height 12
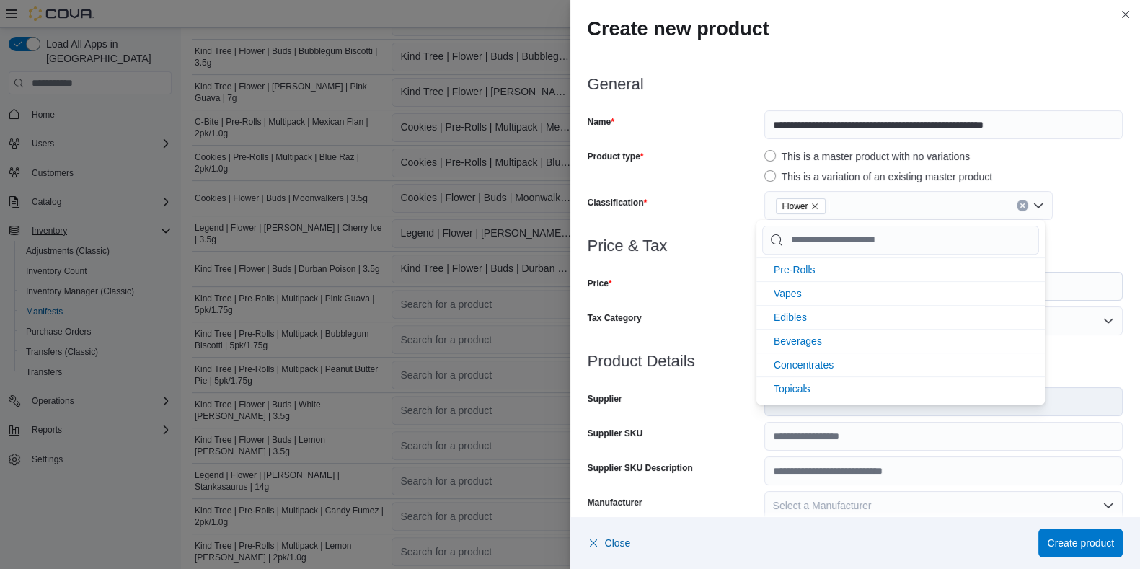
click at [727, 290] on div "Price" at bounding box center [672, 286] width 171 height 29
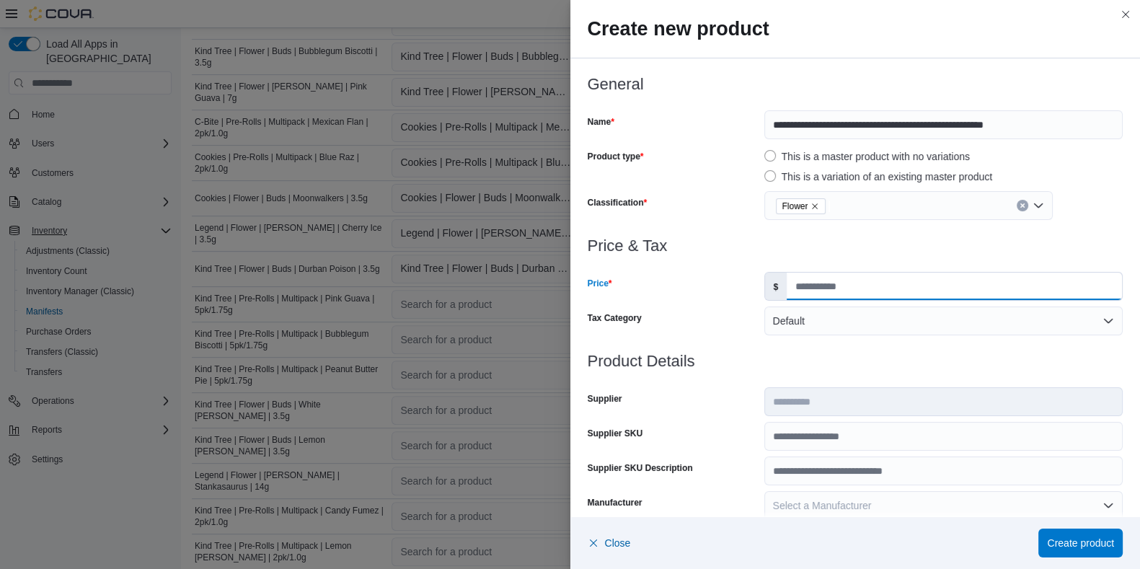
click at [809, 281] on input "Price" at bounding box center [953, 285] width 335 height 27
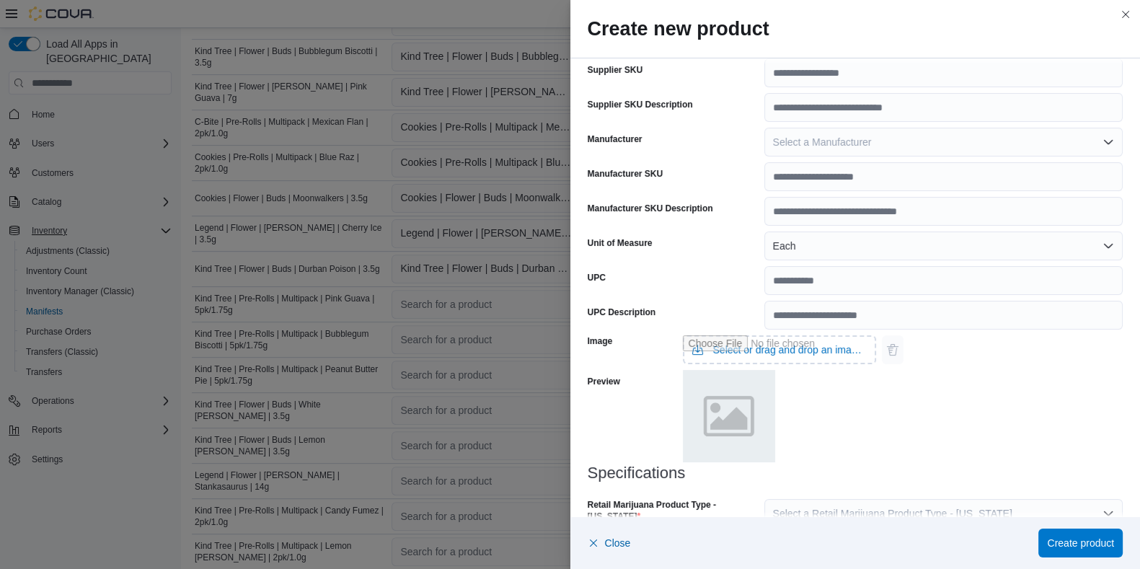
scroll to position [494, 0]
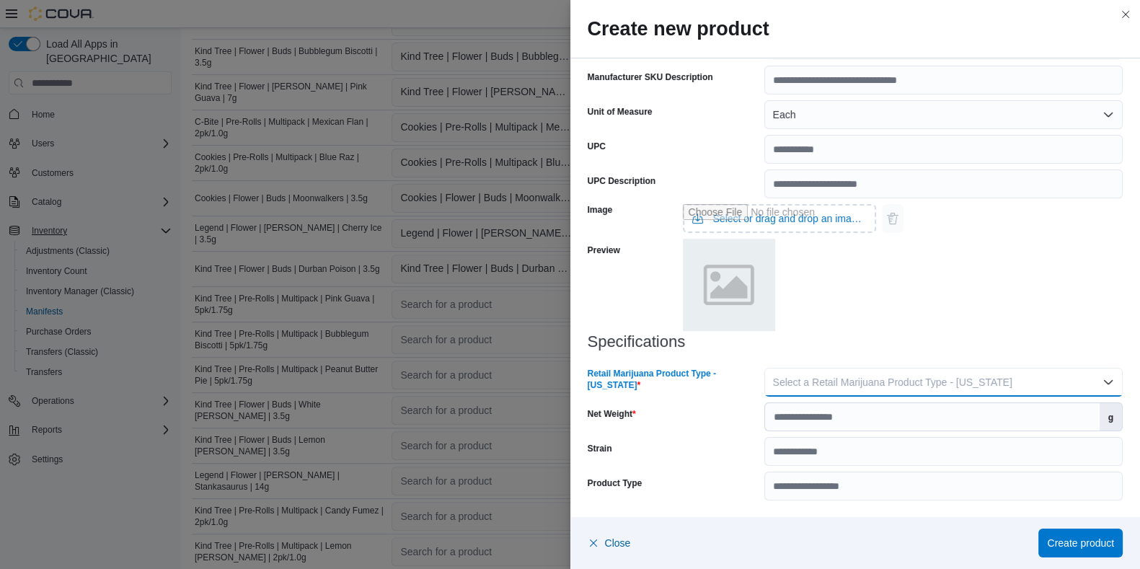
click at [810, 386] on span "Select a Retail Marijuana Product Type - New Jersey" at bounding box center [892, 382] width 239 height 12
click at [800, 410] on span "Flower" at bounding box center [943, 410] width 328 height 17
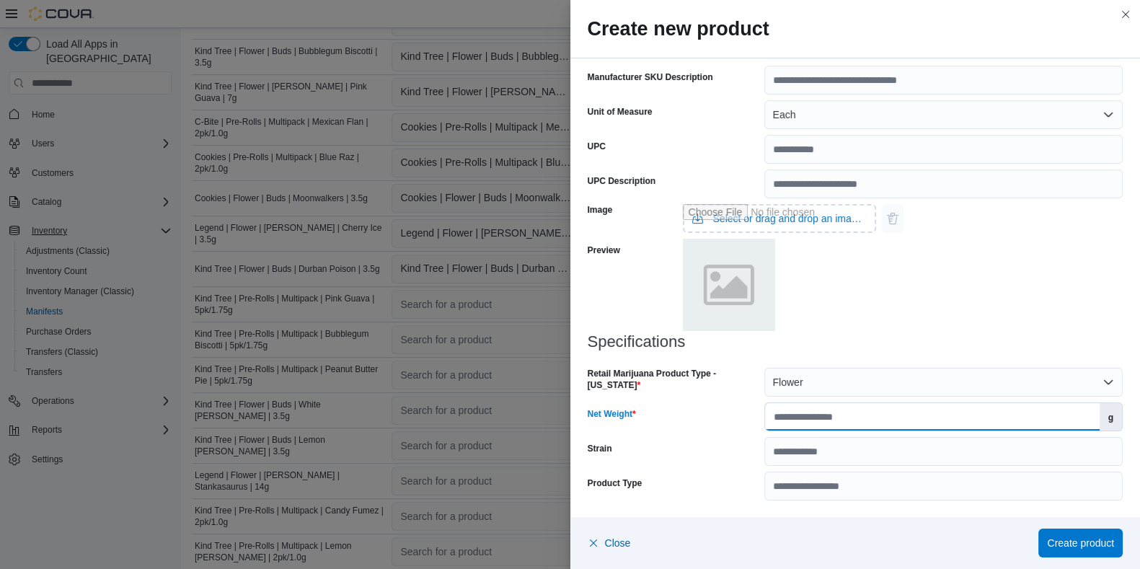
click at [801, 427] on input "Net Weight" at bounding box center [932, 416] width 334 height 27
click at [922, 454] on span "Create product" at bounding box center [1080, 542] width 67 height 14
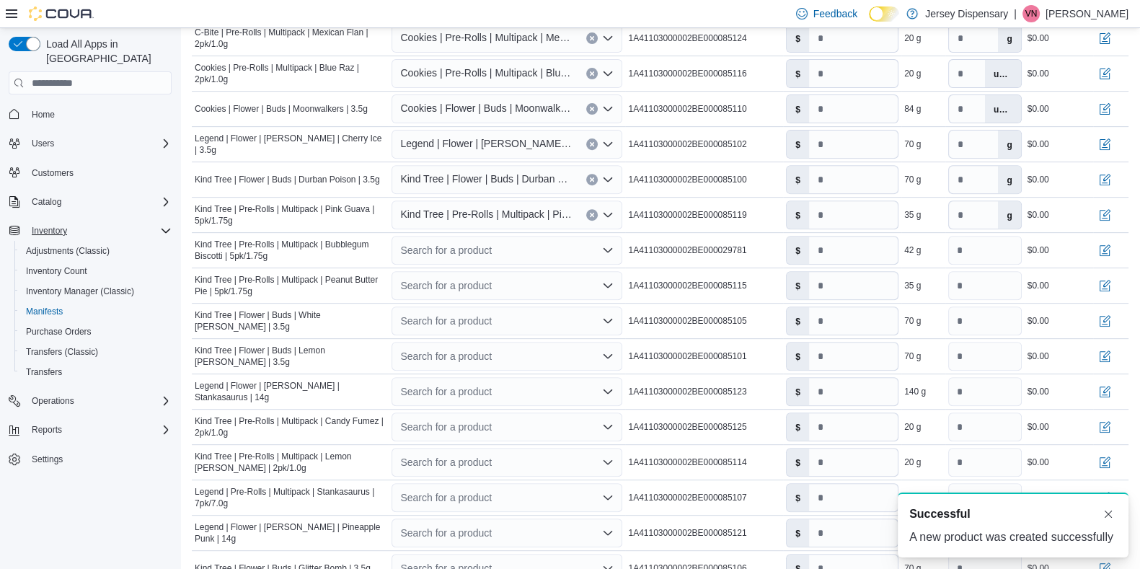
scroll to position [706, 0]
click at [464, 246] on div "Search for a product" at bounding box center [506, 248] width 231 height 29
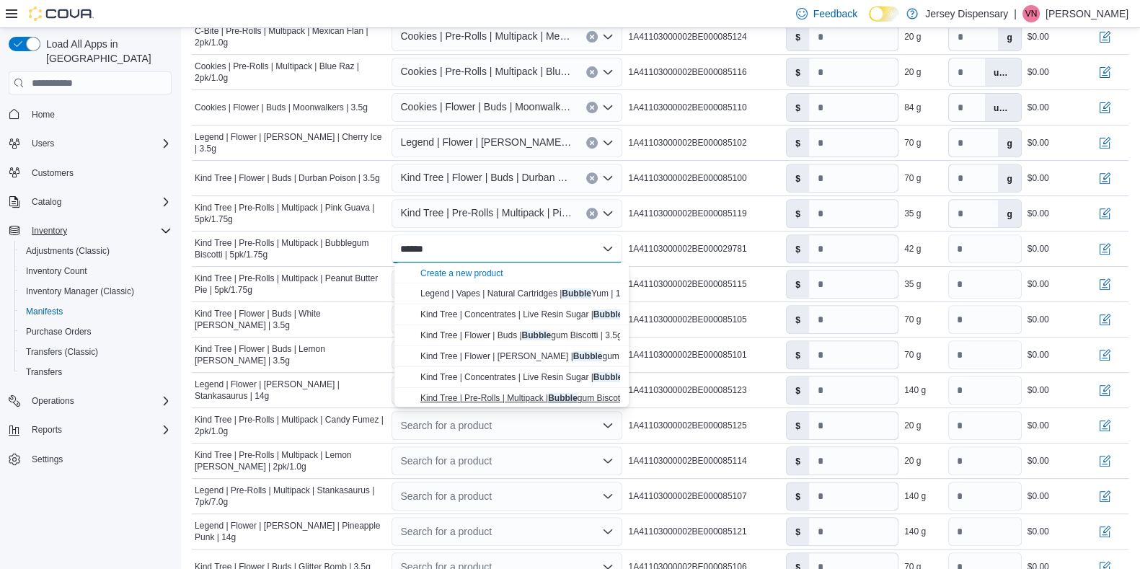
click at [518, 396] on span "Kind Tree | Pre-Rolls | Multipack | Bubble gum Biscotti | 5pk/1.75g" at bounding box center [544, 398] width 249 height 10
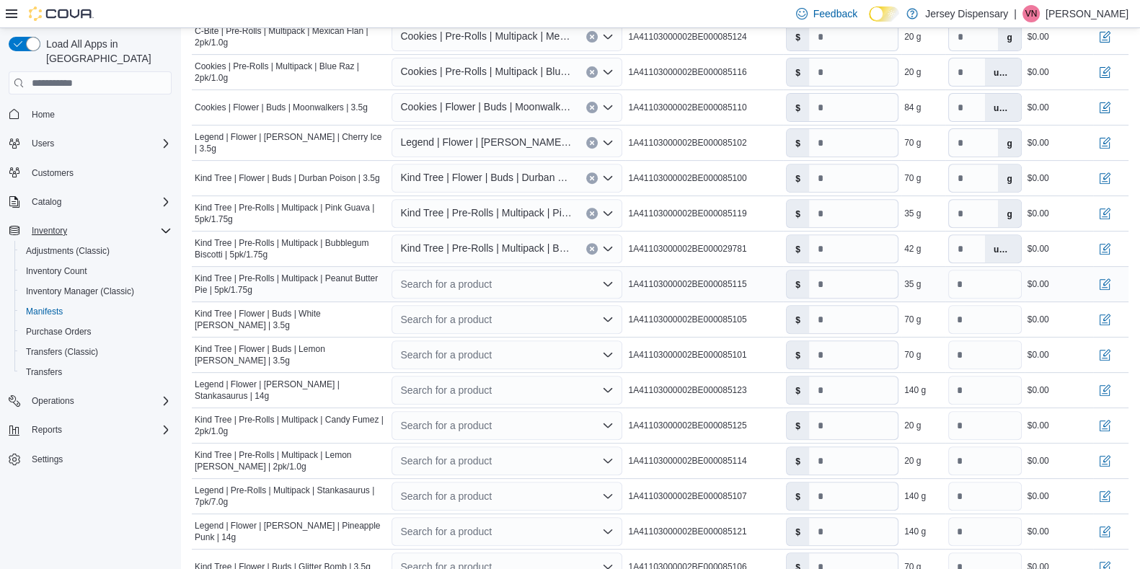
click at [478, 283] on div "Search for a product" at bounding box center [506, 284] width 231 height 29
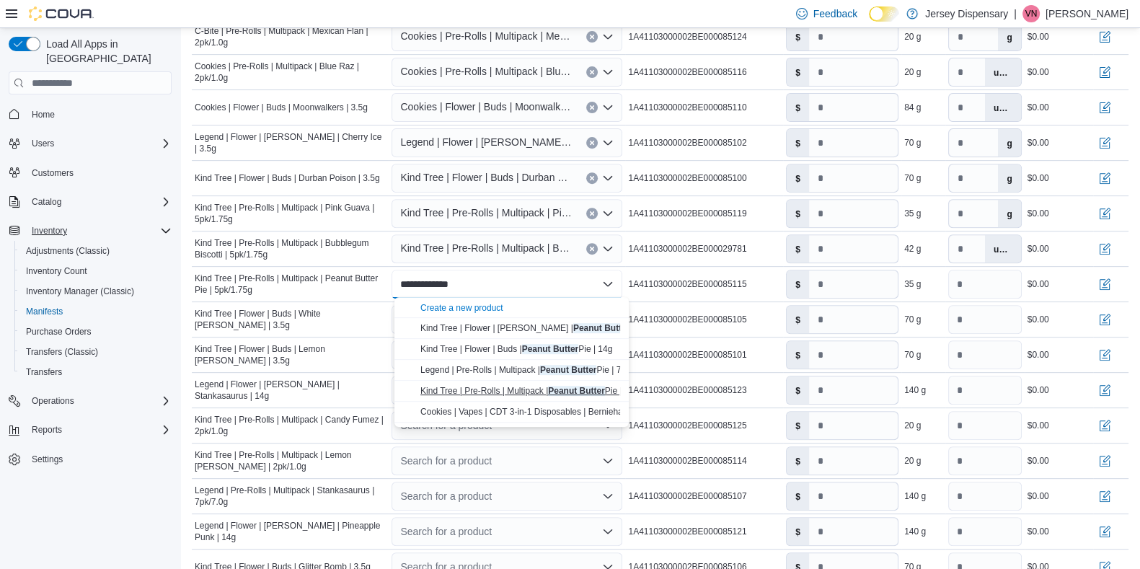
click at [515, 391] on span "Kind Tree | Pre-Rolls | Multipack | Peanut Butter Pie | 5pk/1.75g" at bounding box center [541, 391] width 242 height 10
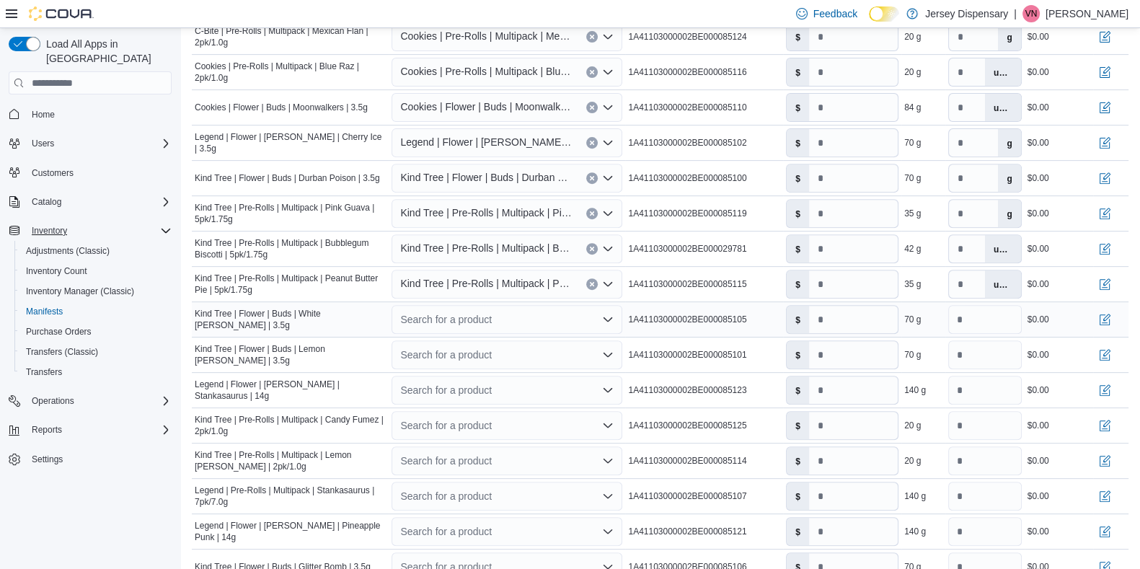
click at [492, 319] on div "Search for a product" at bounding box center [506, 319] width 231 height 29
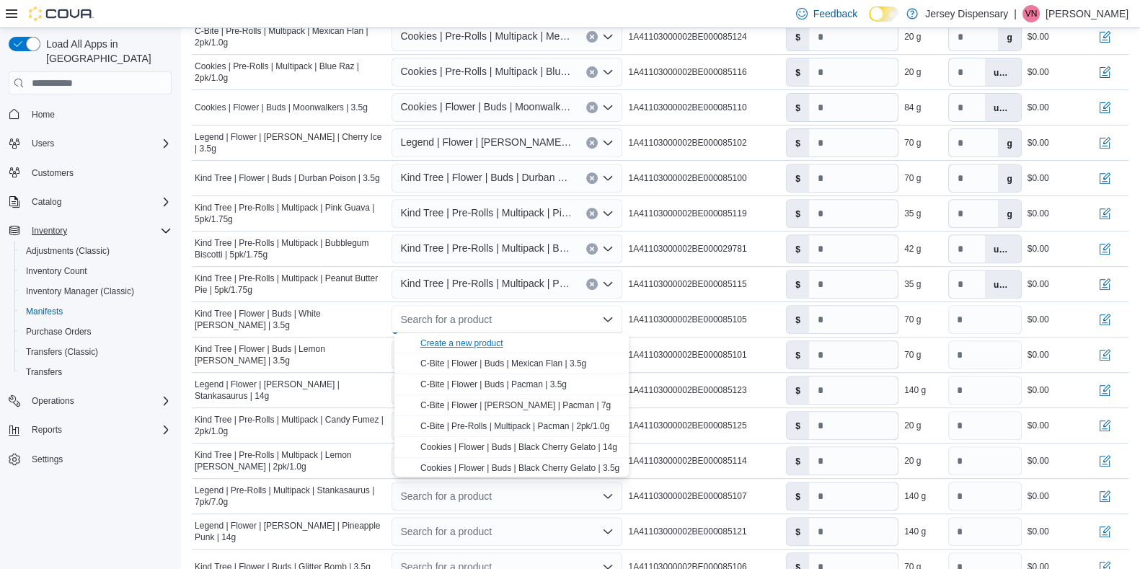
click at [477, 339] on div "Create a new product" at bounding box center [461, 343] width 83 height 12
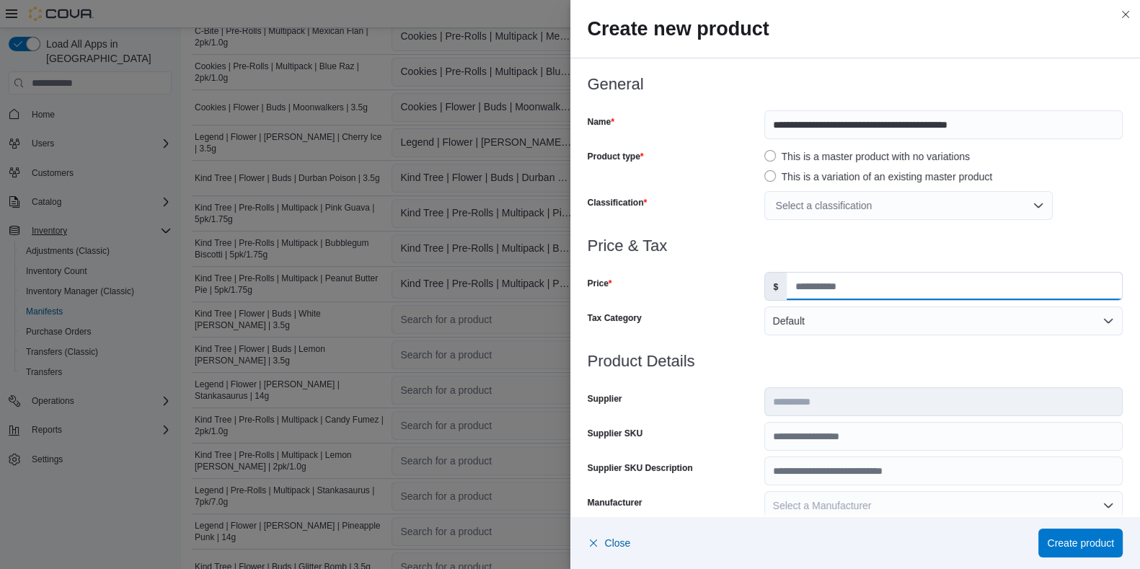
click at [847, 280] on input "Price" at bounding box center [953, 285] width 335 height 27
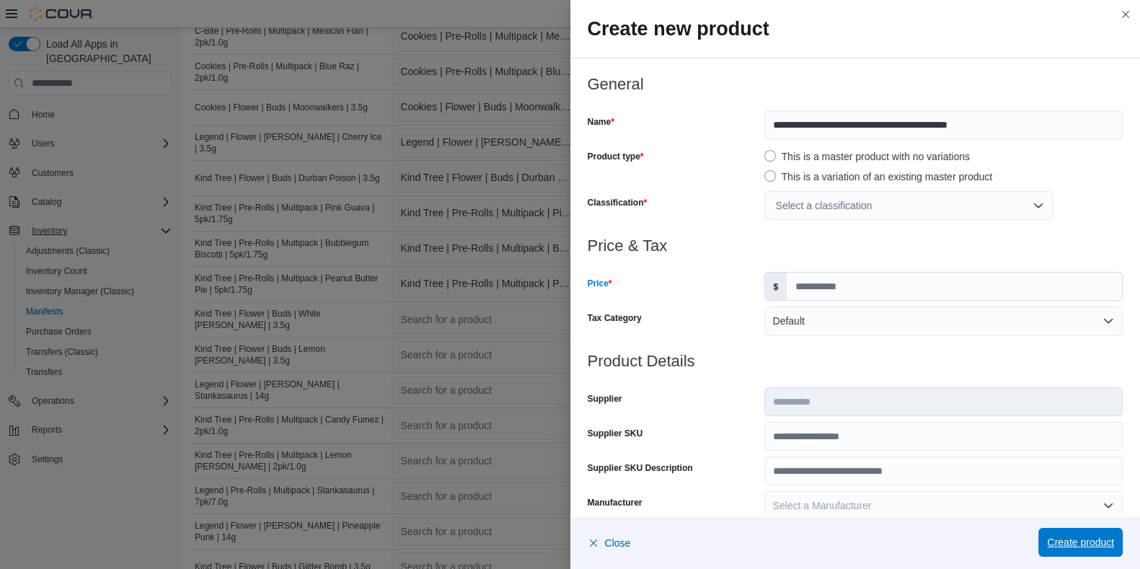
click at [922, 454] on span "Create product" at bounding box center [1080, 542] width 67 height 29
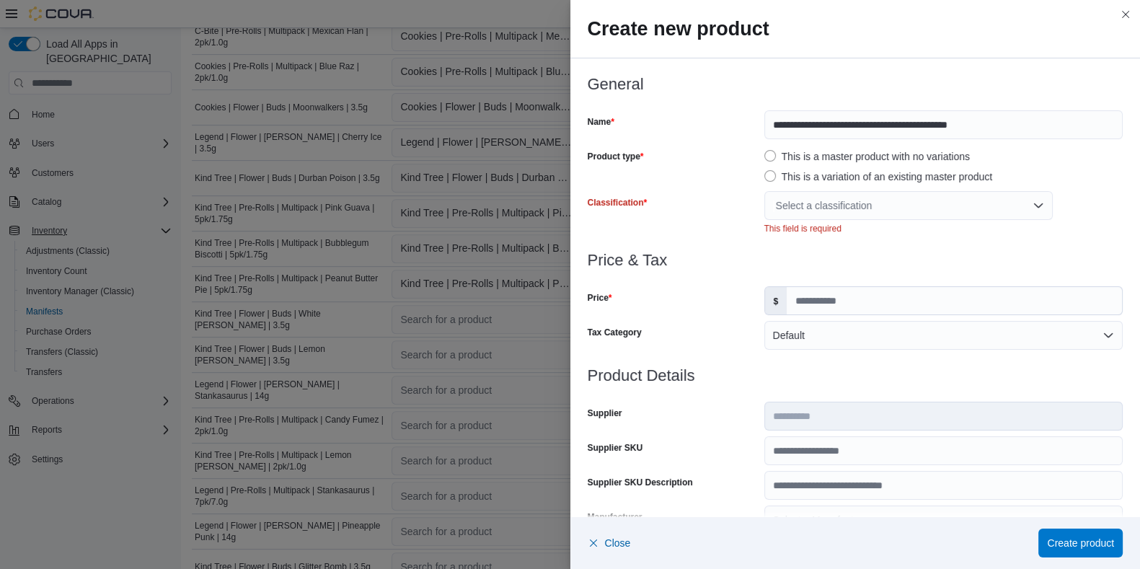
click at [818, 203] on div "Select a classification" at bounding box center [908, 205] width 288 height 29
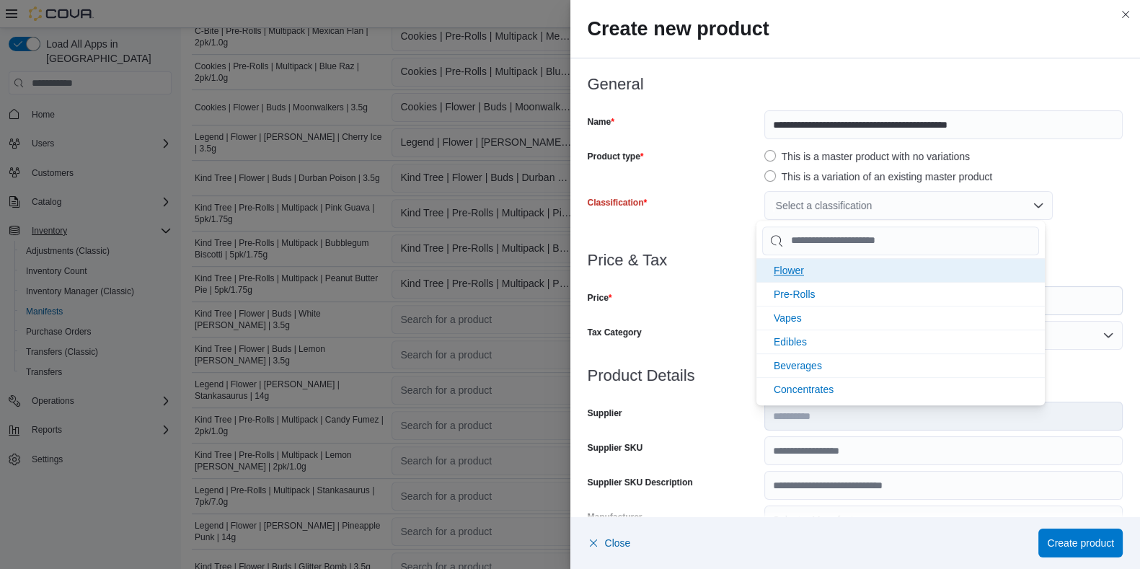
click at [800, 271] on span "Flower" at bounding box center [788, 271] width 30 height 12
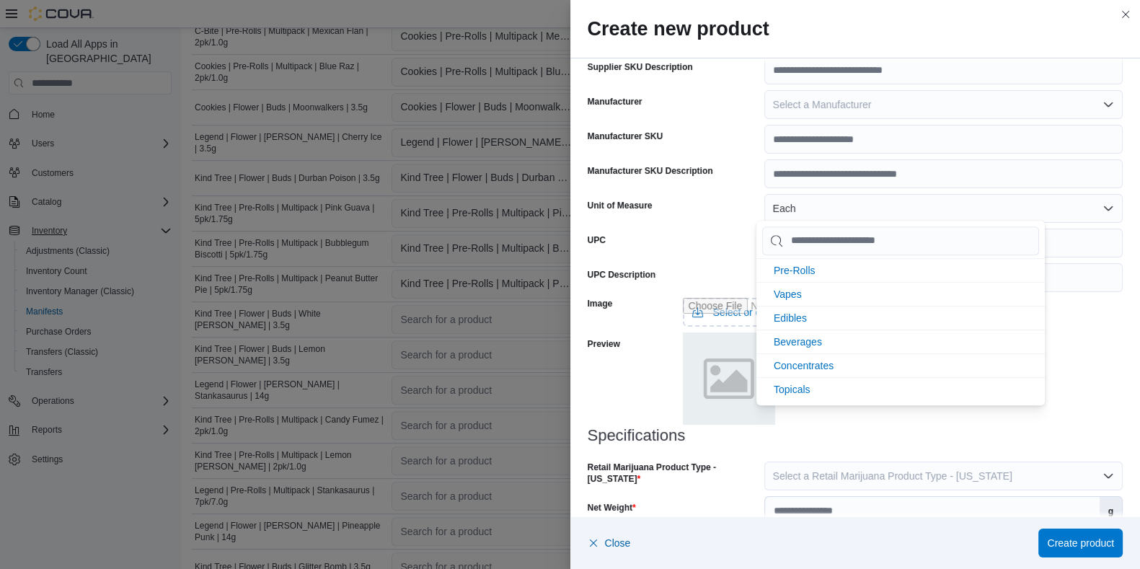
scroll to position [494, 0]
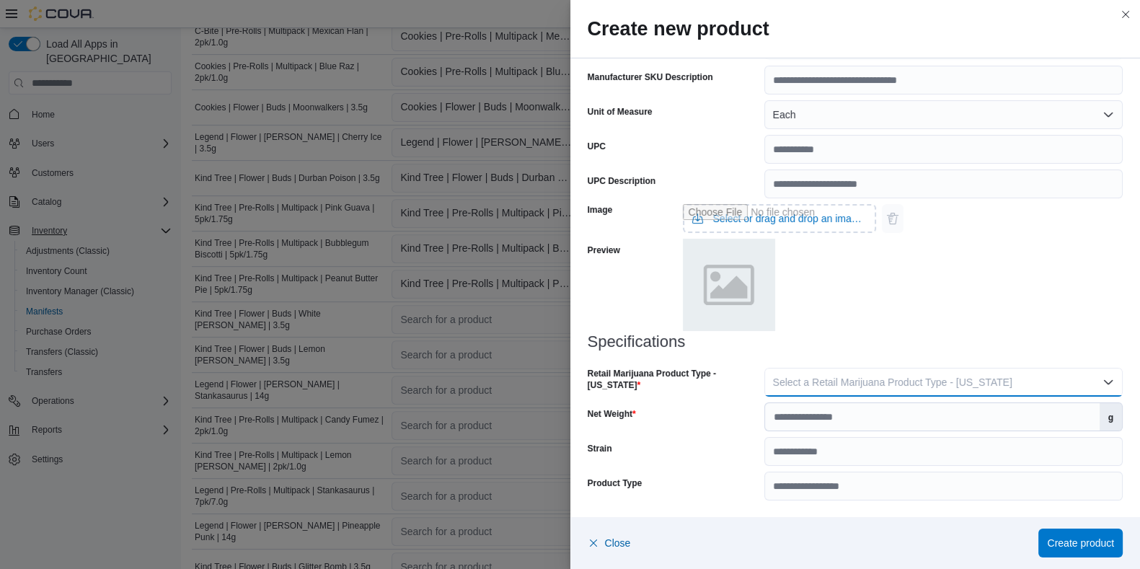
click at [855, 381] on span "Select a Retail Marijuana Product Type - New Jersey" at bounding box center [892, 382] width 239 height 12
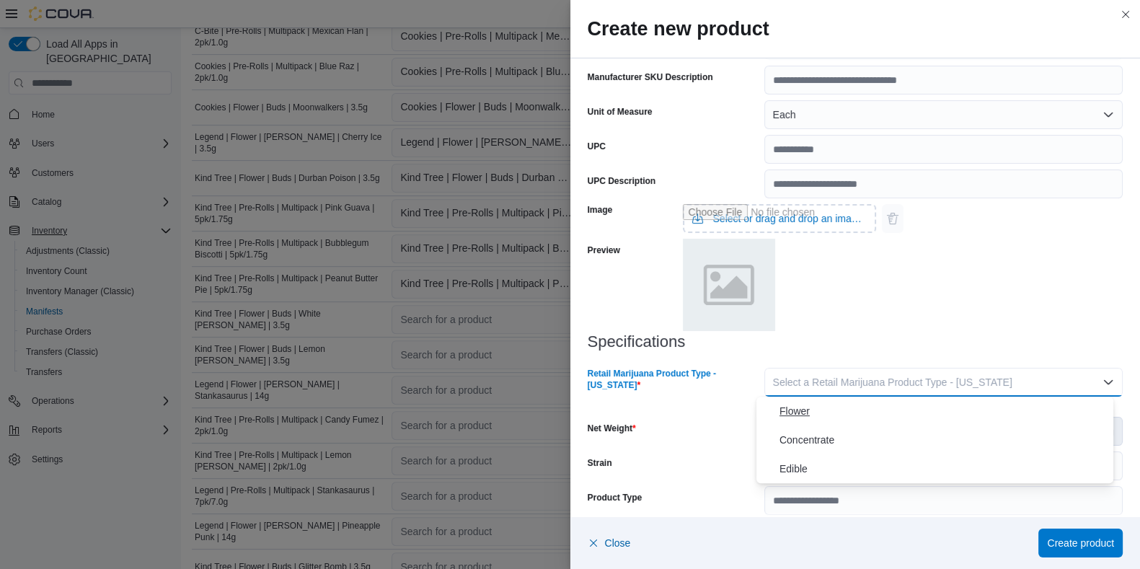
click at [799, 405] on span "Flower" at bounding box center [943, 410] width 328 height 17
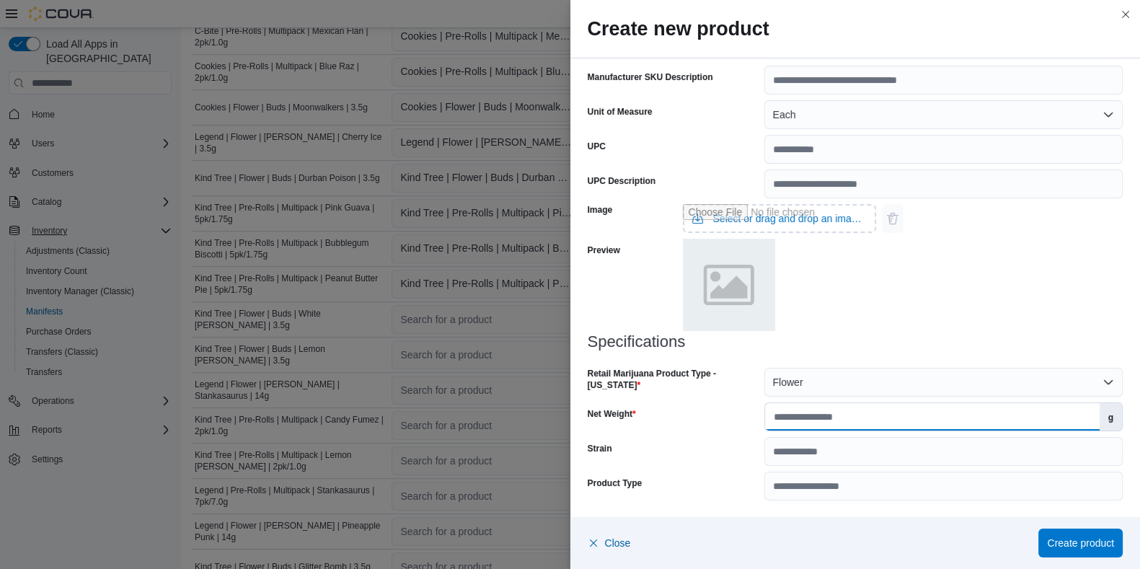
click at [796, 423] on input "Net Weight" at bounding box center [932, 416] width 334 height 27
click at [922, 454] on span "Create product" at bounding box center [1080, 542] width 67 height 14
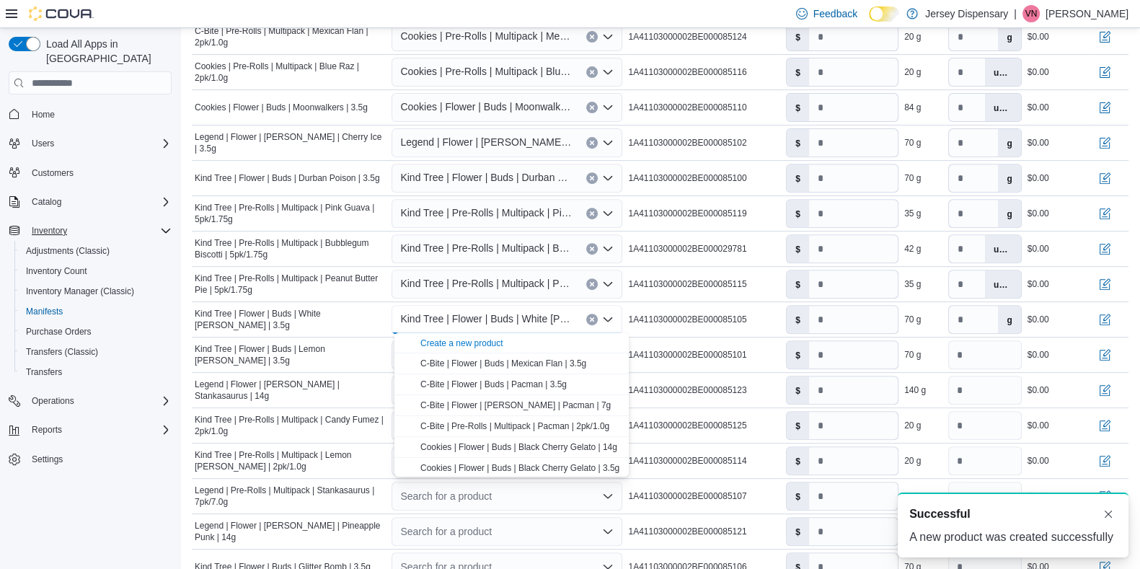
scroll to position [0, 0]
click at [520, 261] on div "Kind Tree | Pre-Rolls | Multipack | Bubblegum Biscotti | 5pk/1.75g" at bounding box center [506, 248] width 231 height 29
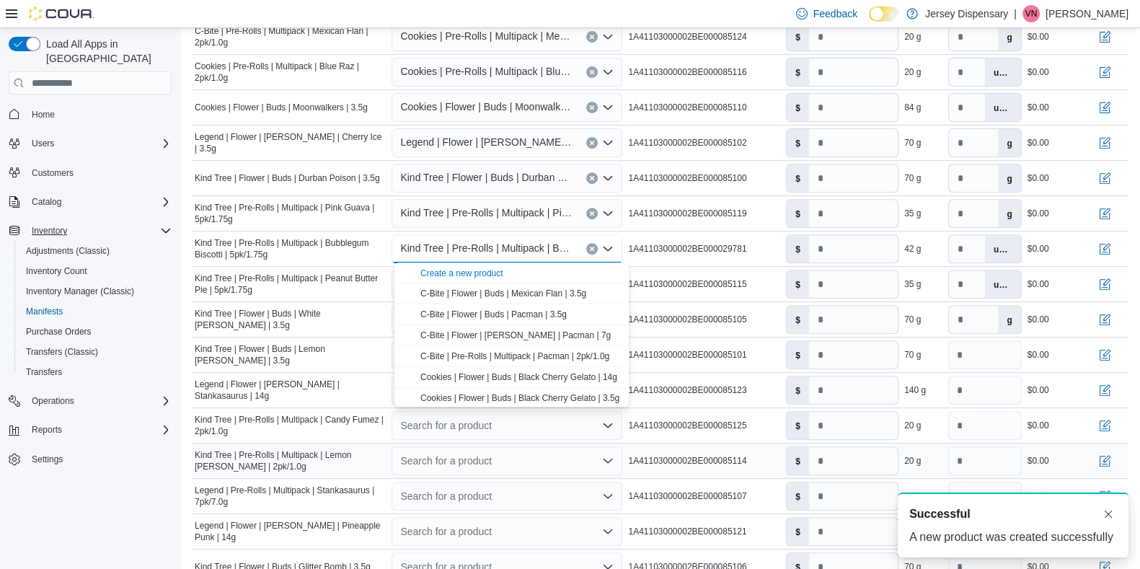
click at [504, 454] on div "Search for a product" at bounding box center [506, 460] width 231 height 29
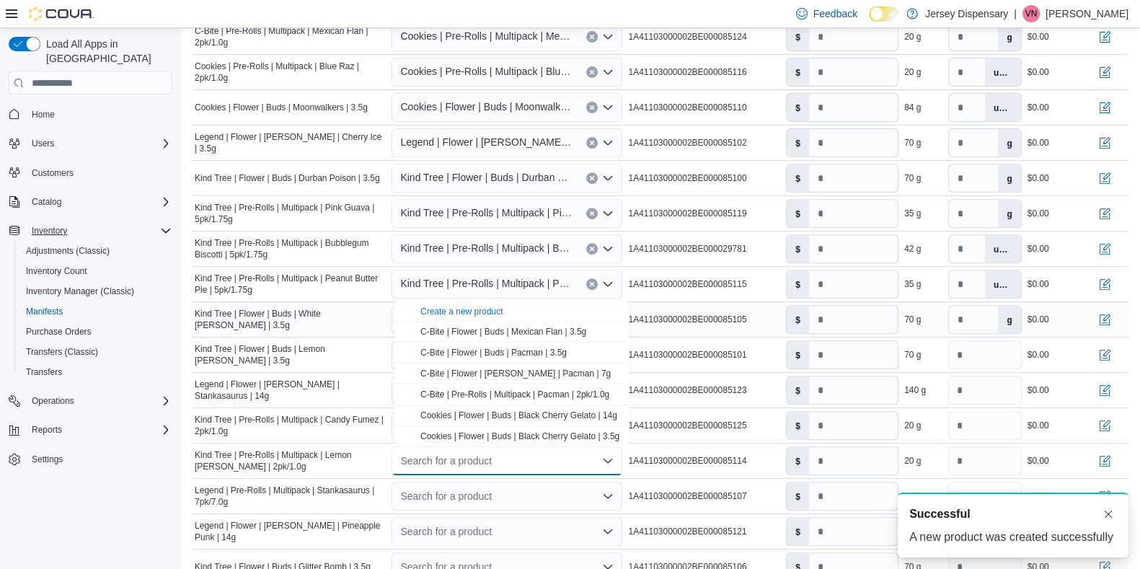
click at [332, 313] on span "Kind Tree | Flower | Buds | White [PERSON_NAME] | 3.5g" at bounding box center [290, 319] width 191 height 23
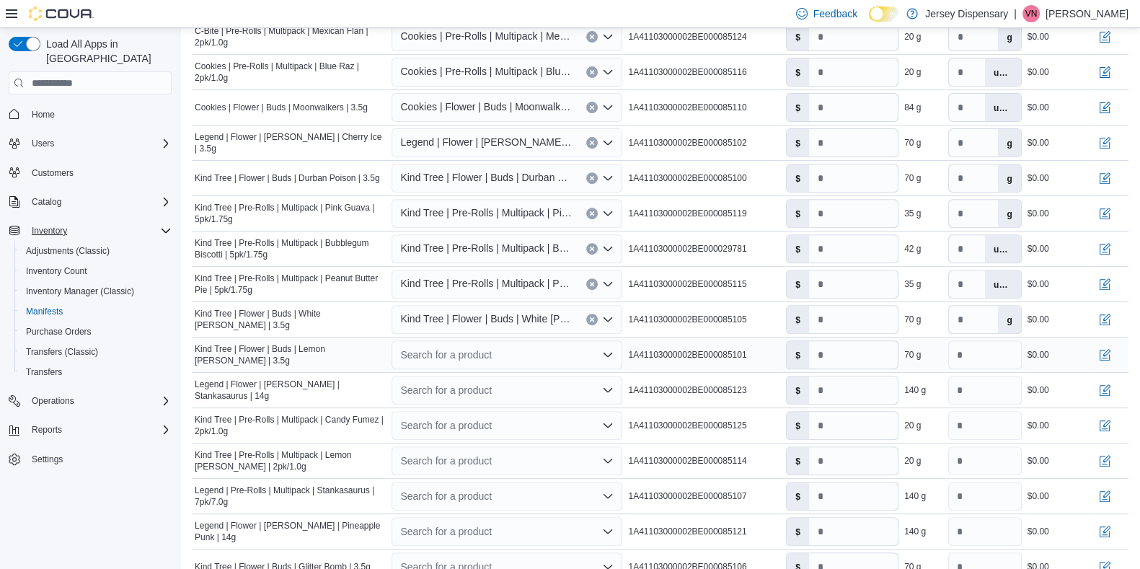
click at [443, 353] on div "Search for a product" at bounding box center [506, 354] width 231 height 29
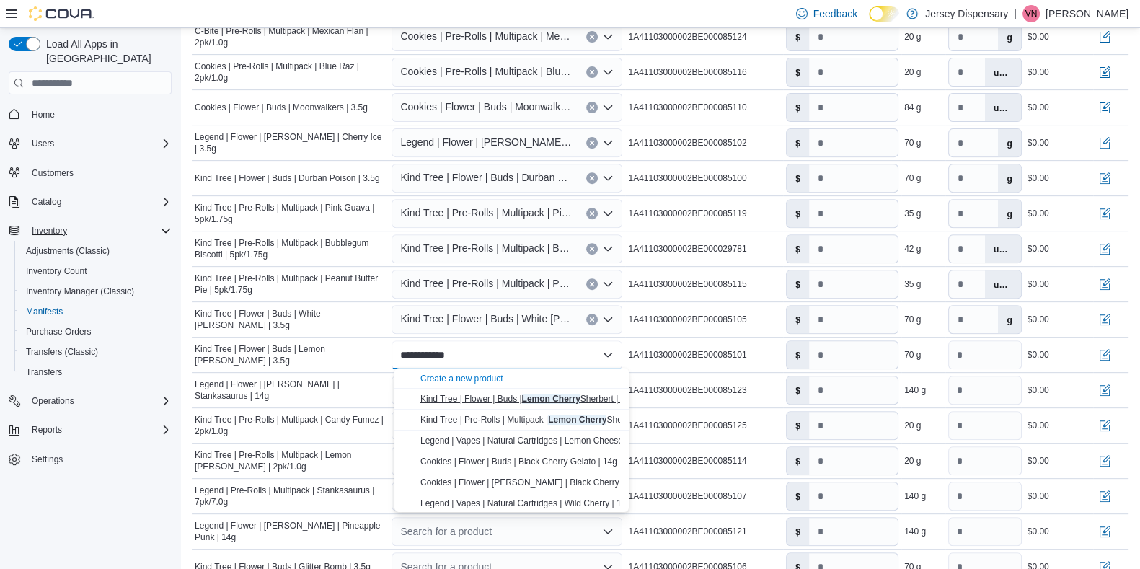
click at [458, 389] on button "Kind Tree | Flower | Buds | Lemon Cherry Sherbert | 3.5g" at bounding box center [511, 398] width 234 height 21
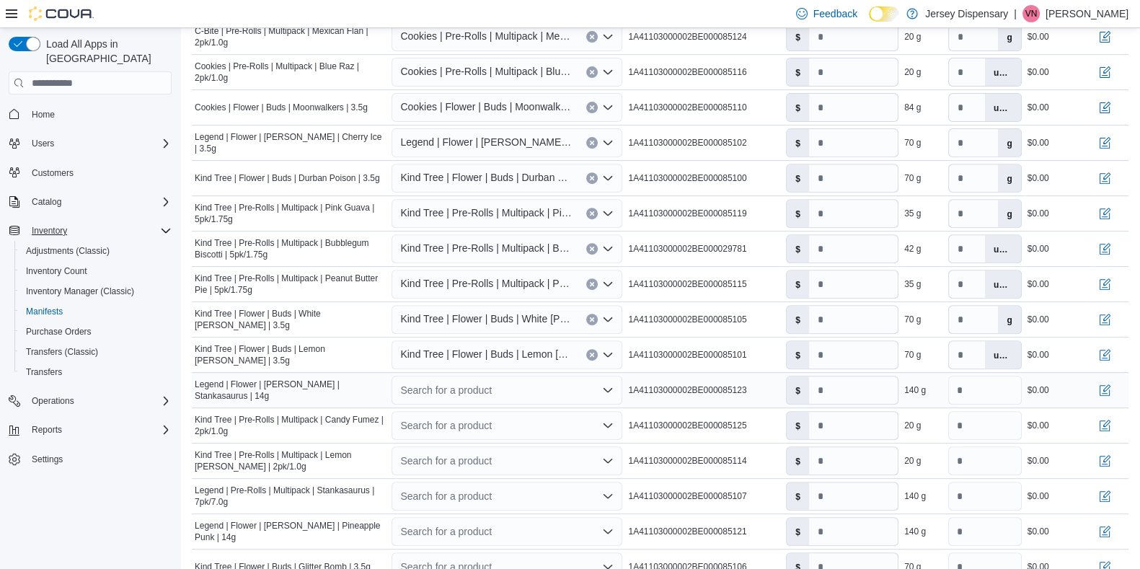
click at [454, 392] on div "Search for a product" at bounding box center [506, 390] width 231 height 29
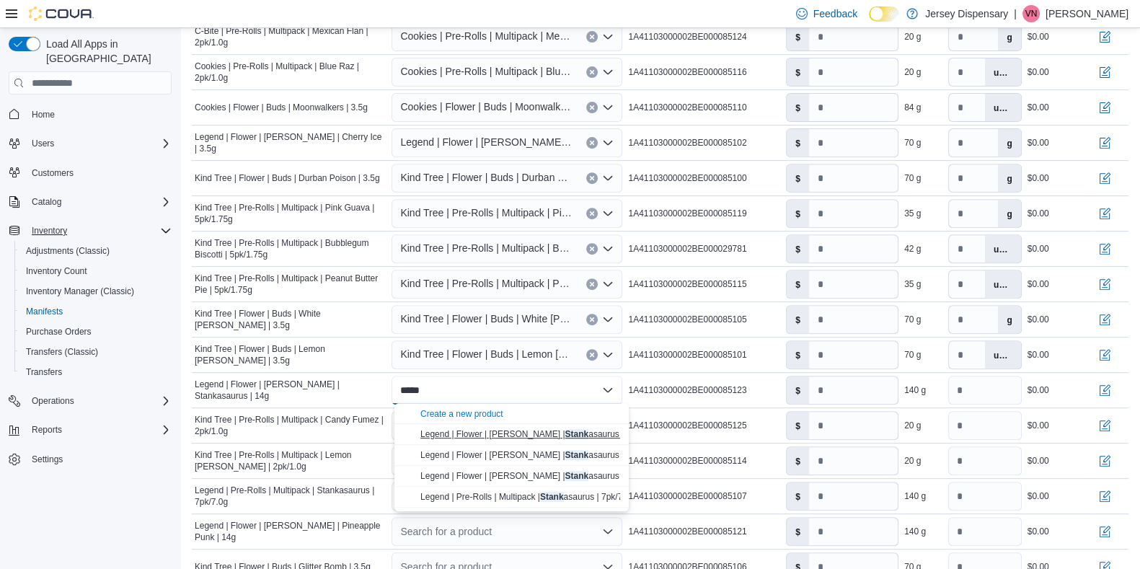
click at [466, 432] on span "Legend | Flower | Littles | Stank asaurus | 14g" at bounding box center [530, 434] width 221 height 10
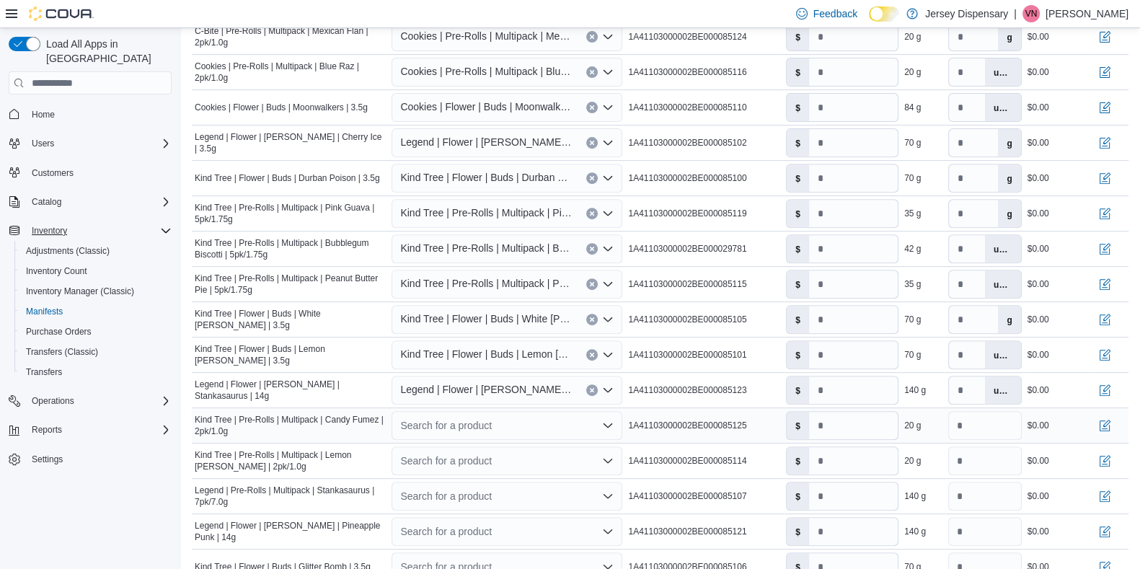
click at [462, 427] on div "Search for a product" at bounding box center [506, 425] width 231 height 29
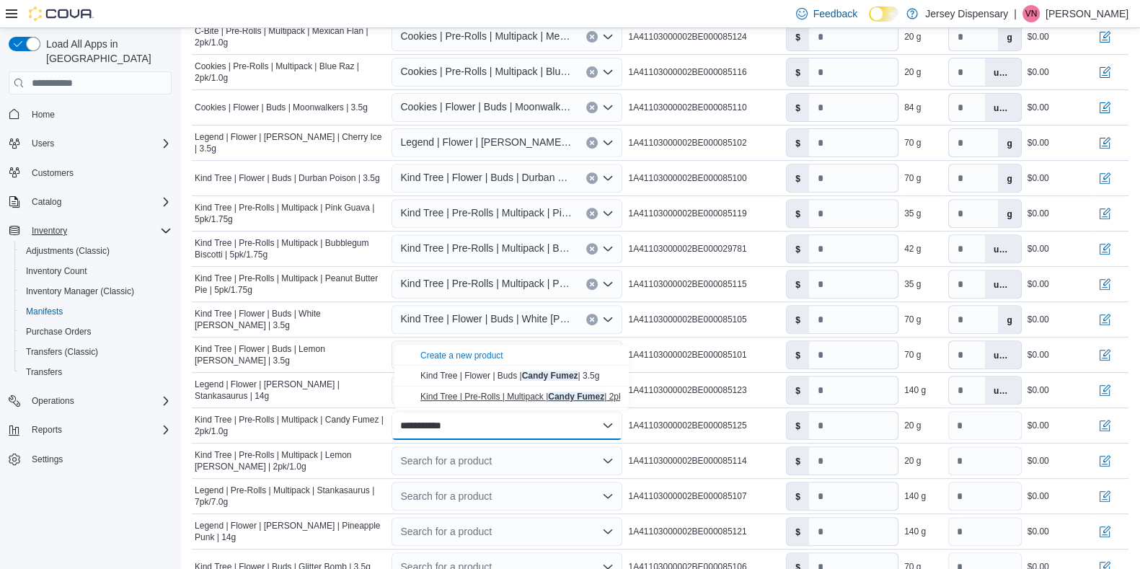
click at [501, 394] on span "Kind Tree | Pre-Rolls | Multipack | Candy Fumez | 2pk/1.0g" at bounding box center [531, 396] width 222 height 10
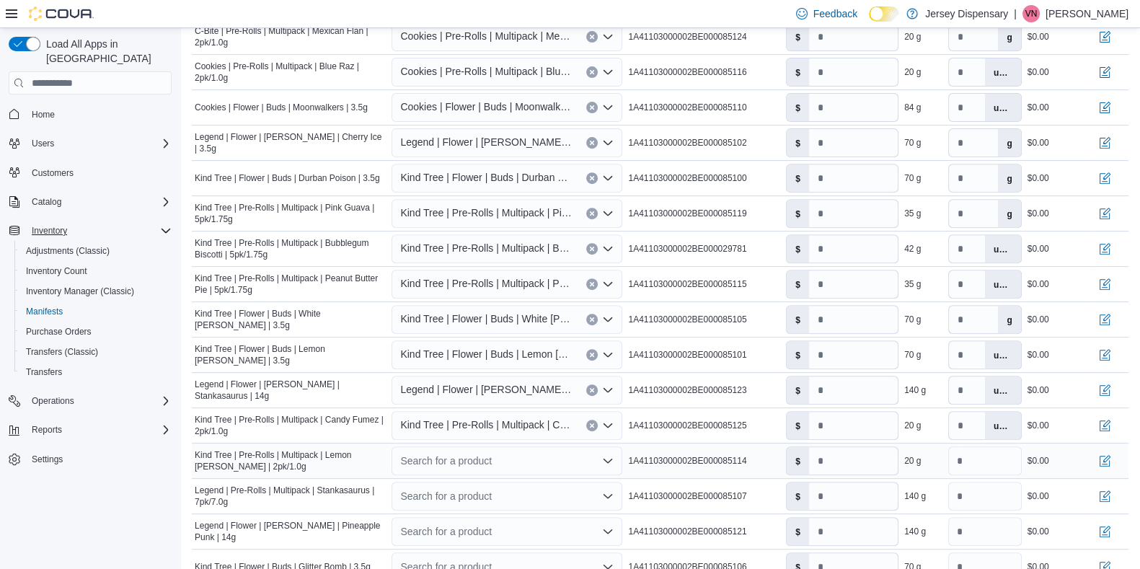
click at [510, 450] on div "Search for a product" at bounding box center [506, 460] width 231 height 29
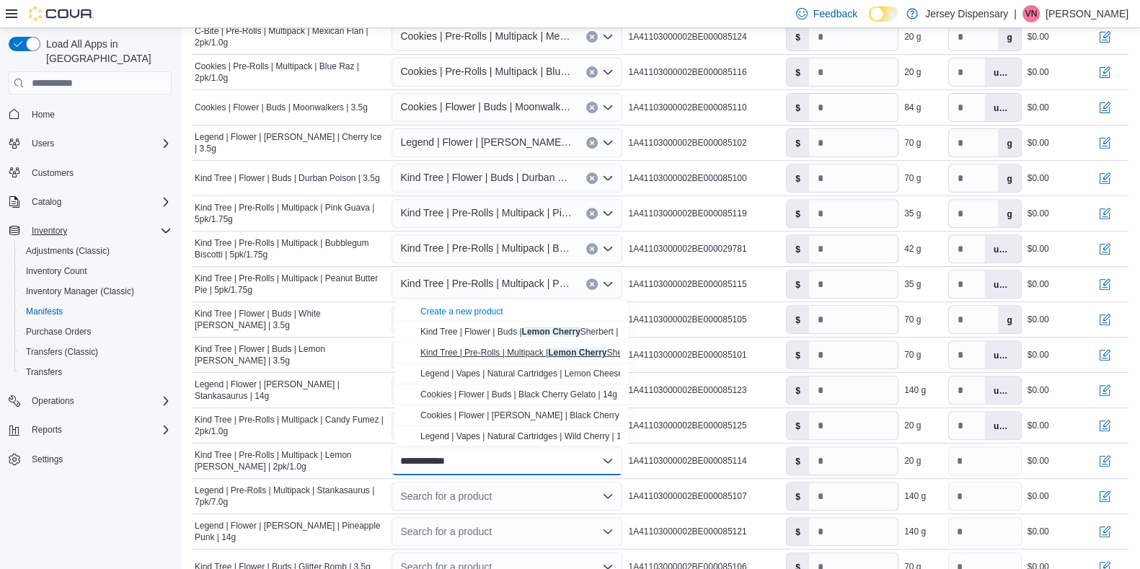
click at [519, 352] on span "Kind Tree | Pre-Rolls | Multipack | Lemon Cherry Sherbert | 2pk/1.0g" at bounding box center [549, 352] width 259 height 10
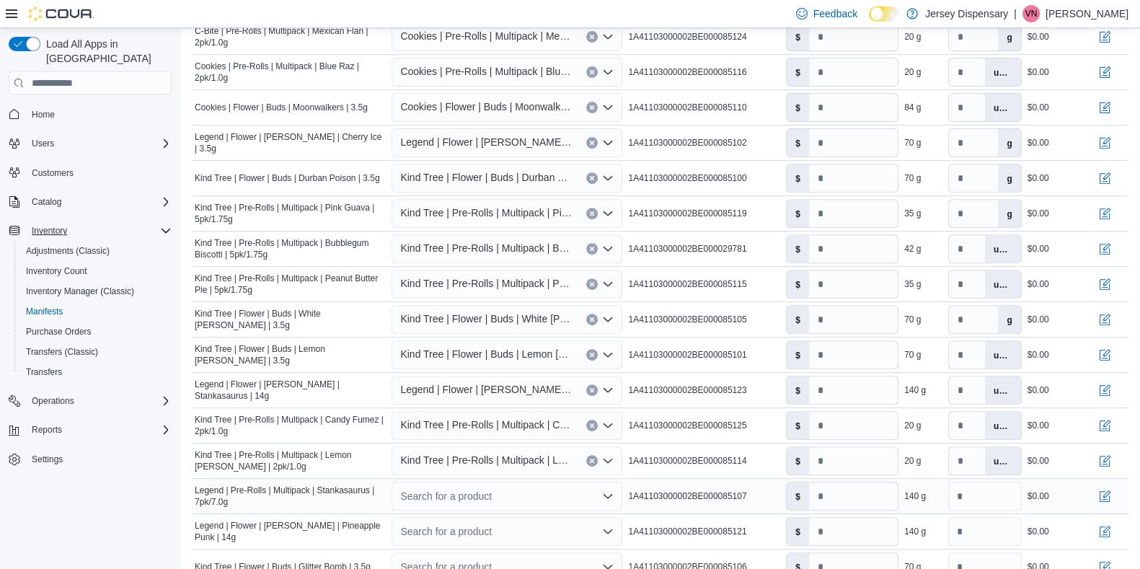
click at [523, 454] on div "Search for a product" at bounding box center [506, 495] width 231 height 29
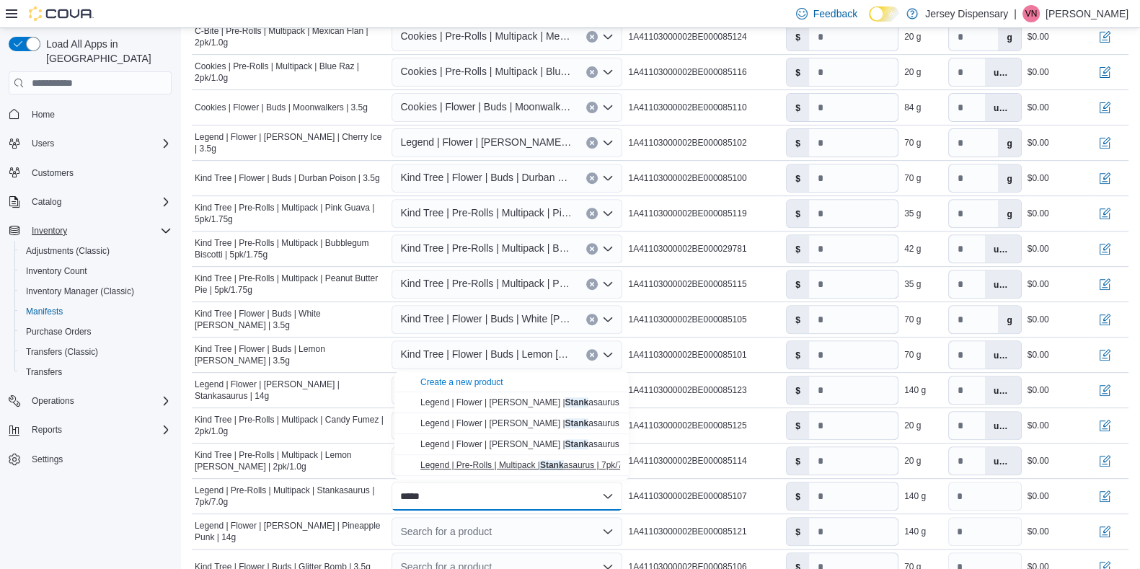
click at [550, 454] on mark "Stank" at bounding box center [552, 465] width 24 height 10
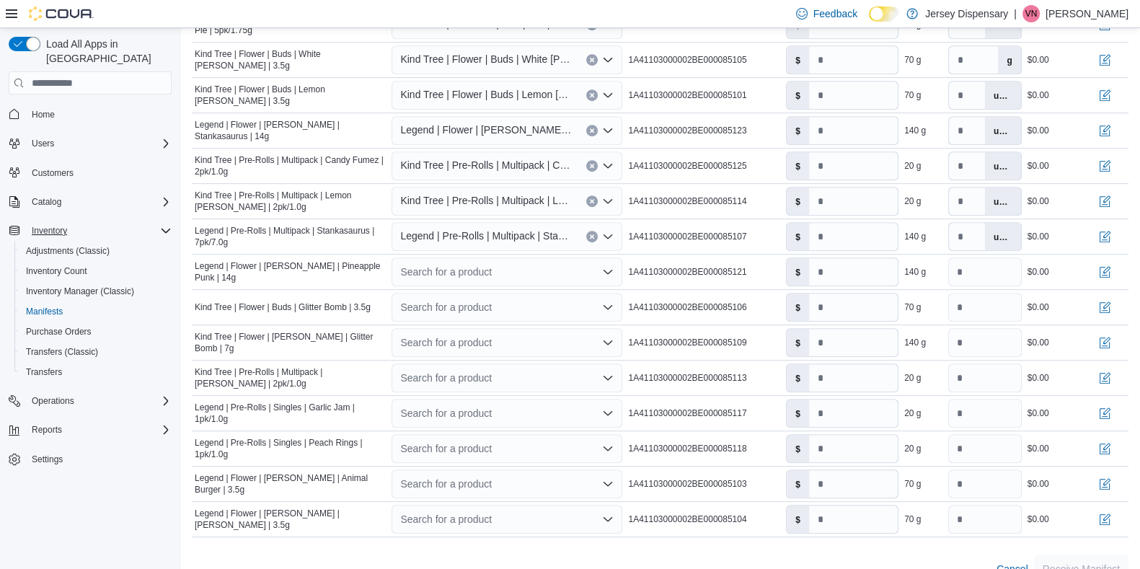
scroll to position [988, 0]
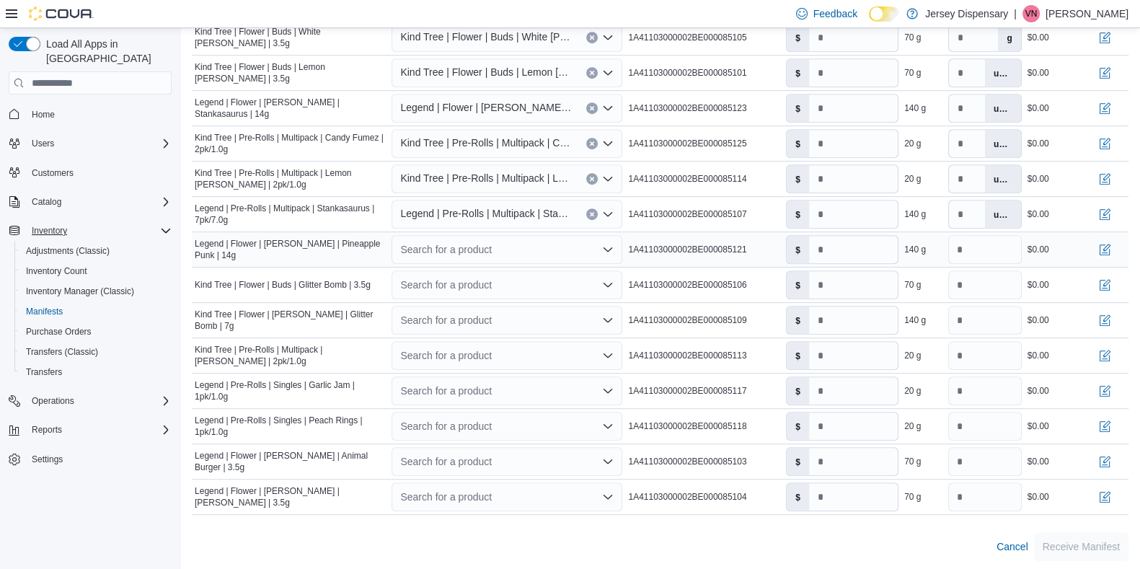
click at [458, 252] on div "Search for a product" at bounding box center [506, 249] width 231 height 29
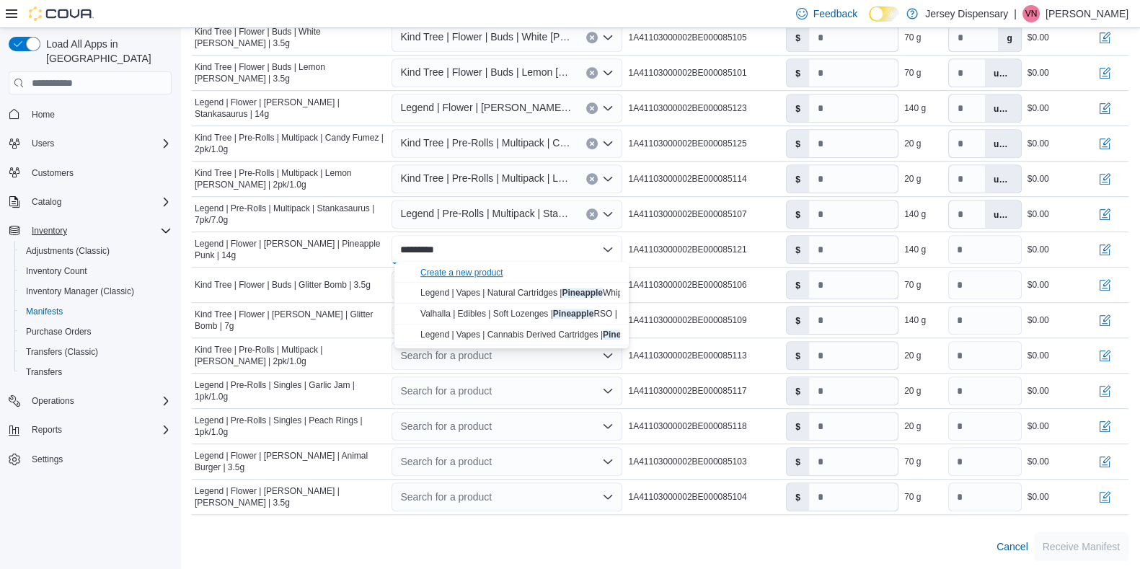
click at [488, 275] on div "Create a new product" at bounding box center [461, 273] width 83 height 12
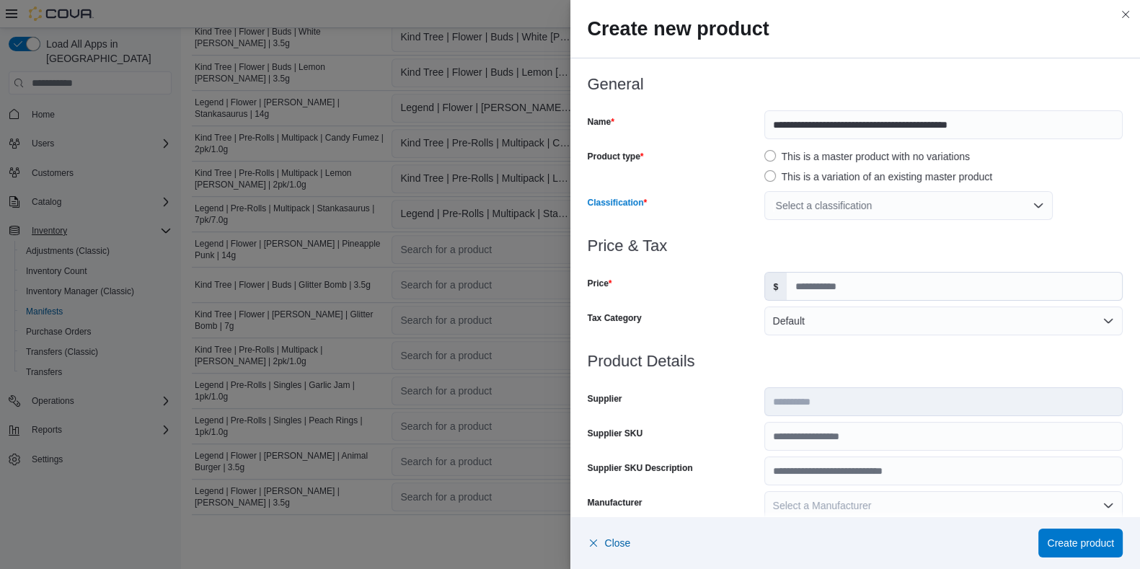
click at [789, 204] on div "Select a classification" at bounding box center [908, 205] width 288 height 29
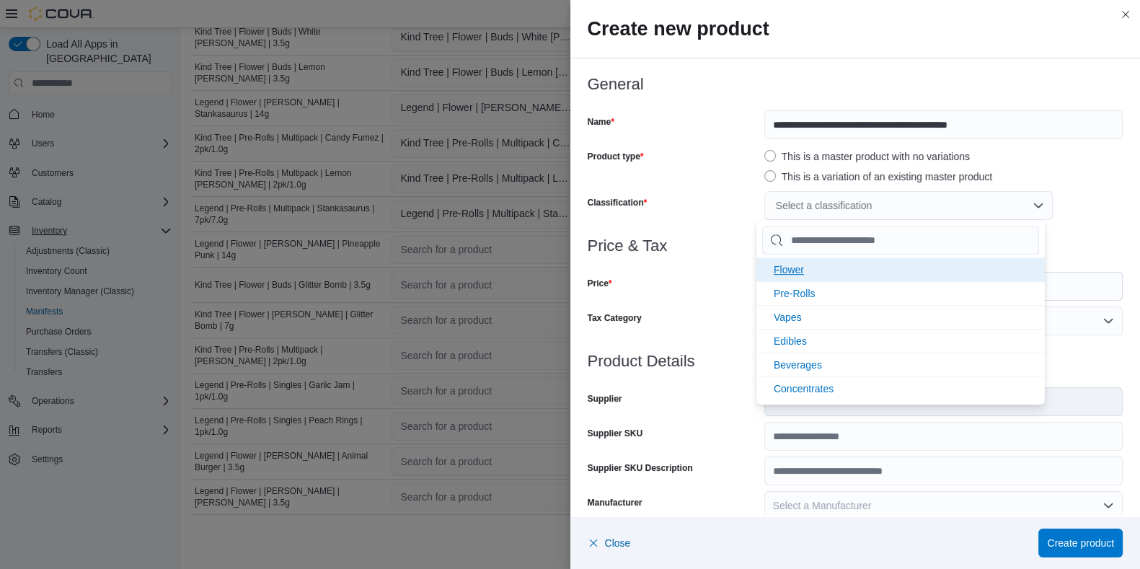
click at [791, 272] on span "Flower" at bounding box center [788, 270] width 30 height 12
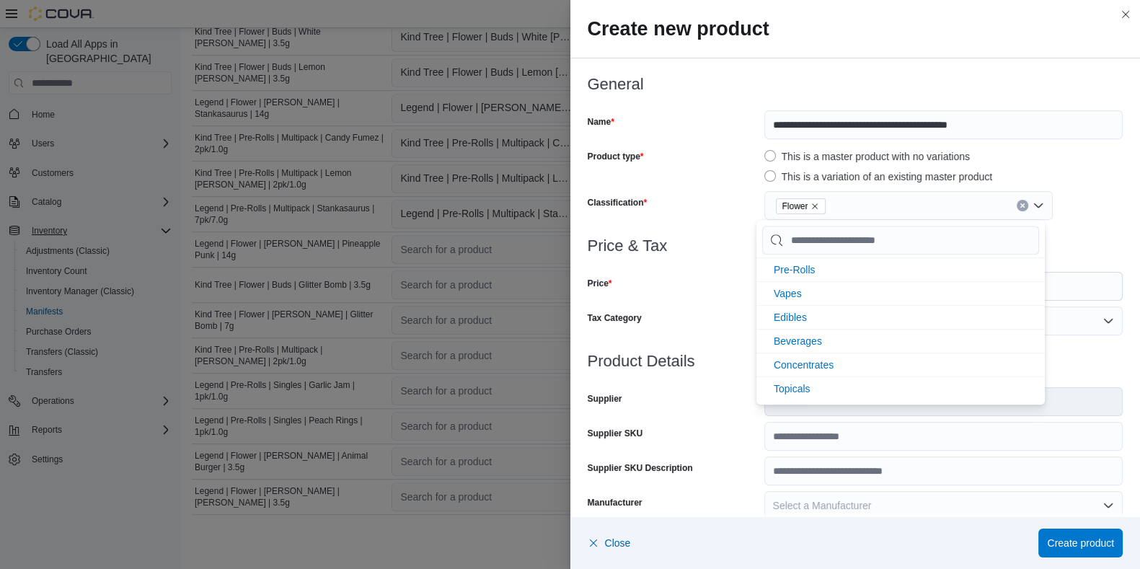
scroll to position [0, 0]
click at [737, 298] on div "Price" at bounding box center [672, 286] width 171 height 29
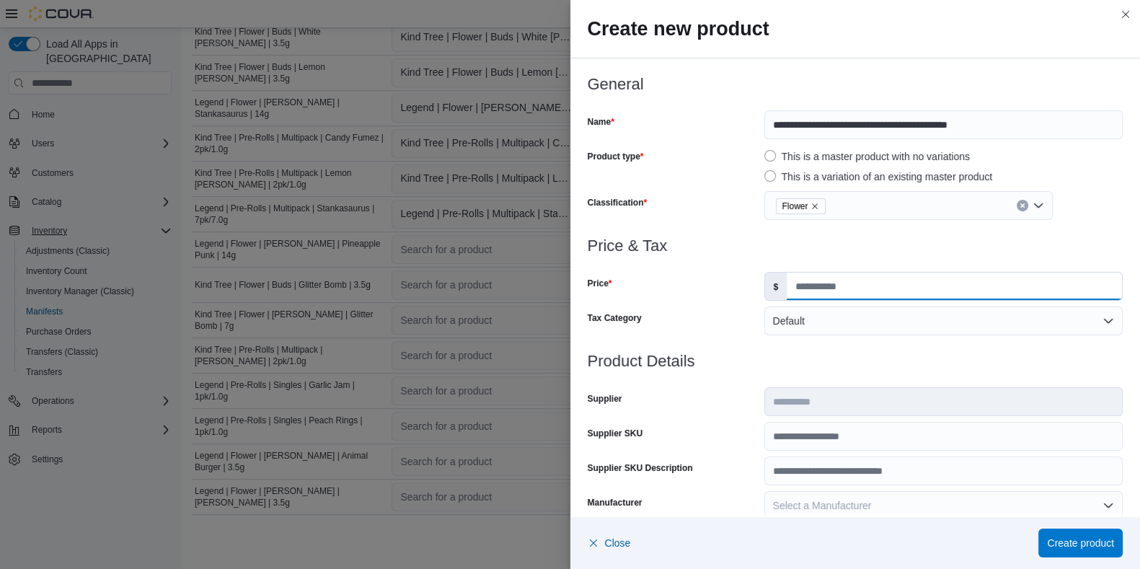
click at [813, 286] on input "Price" at bounding box center [953, 285] width 335 height 27
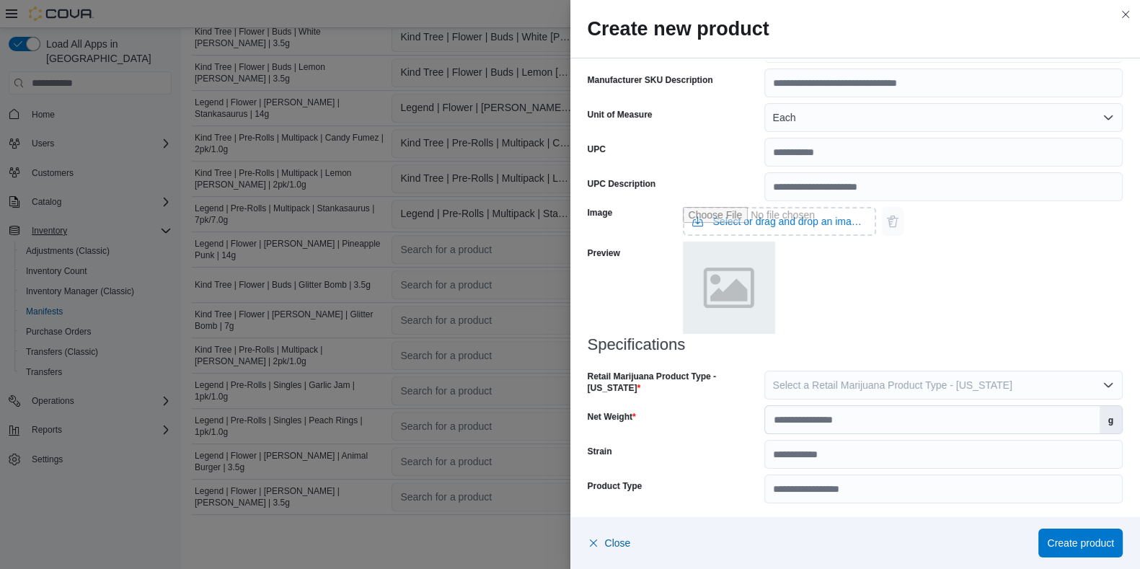
scroll to position [494, 0]
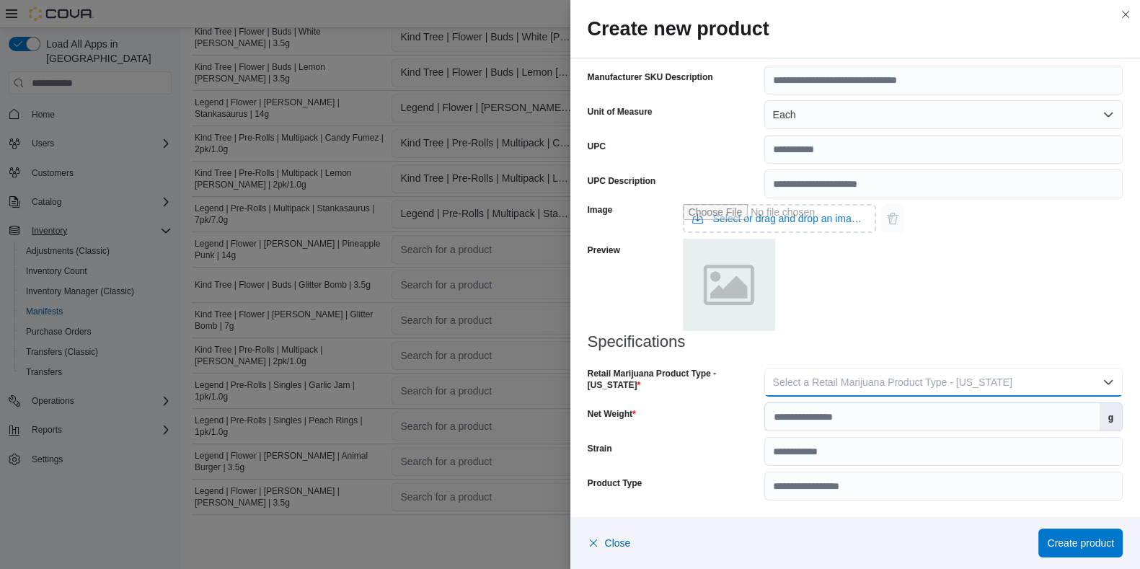
click at [837, 380] on span "Select a Retail Marijuana Product Type - New Jersey" at bounding box center [892, 382] width 239 height 12
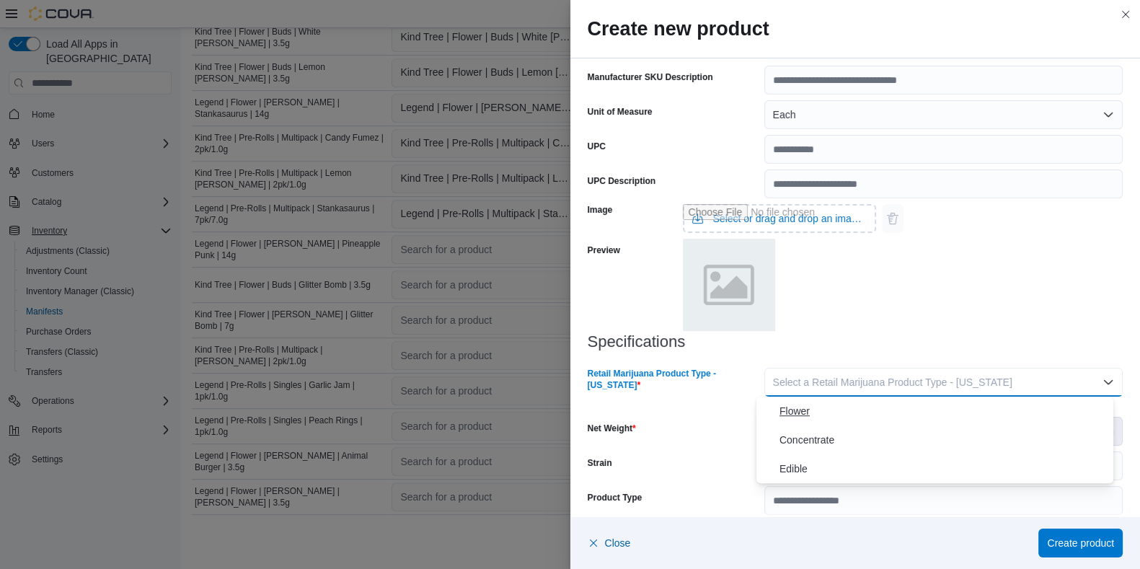
click at [820, 405] on span "Flower" at bounding box center [943, 410] width 328 height 17
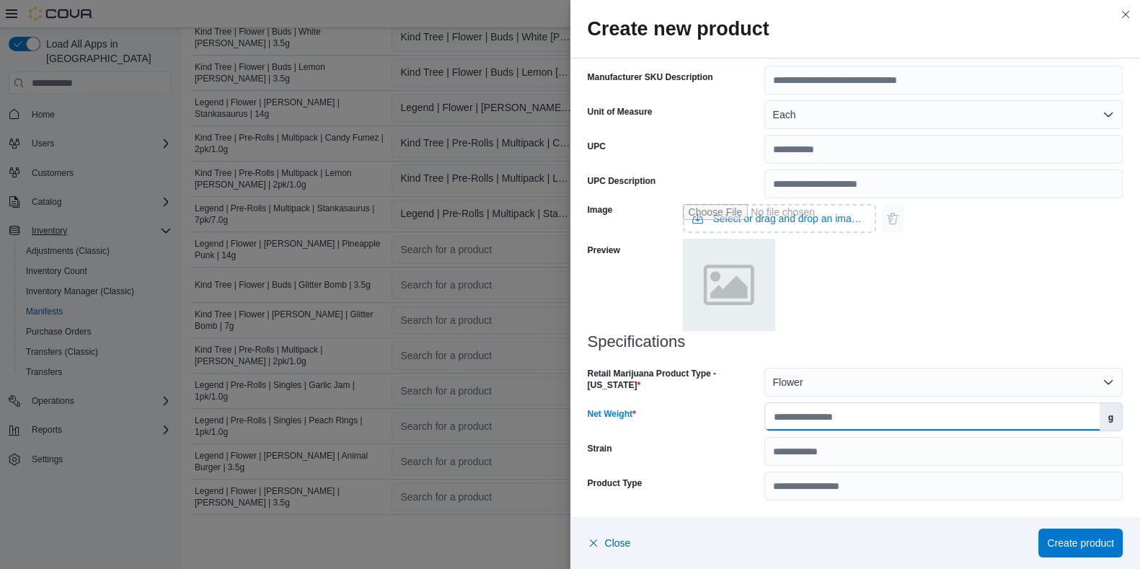
click at [817, 427] on input "Net Weight" at bounding box center [932, 416] width 334 height 27
click at [922, 454] on span "Create product" at bounding box center [1080, 542] width 67 height 14
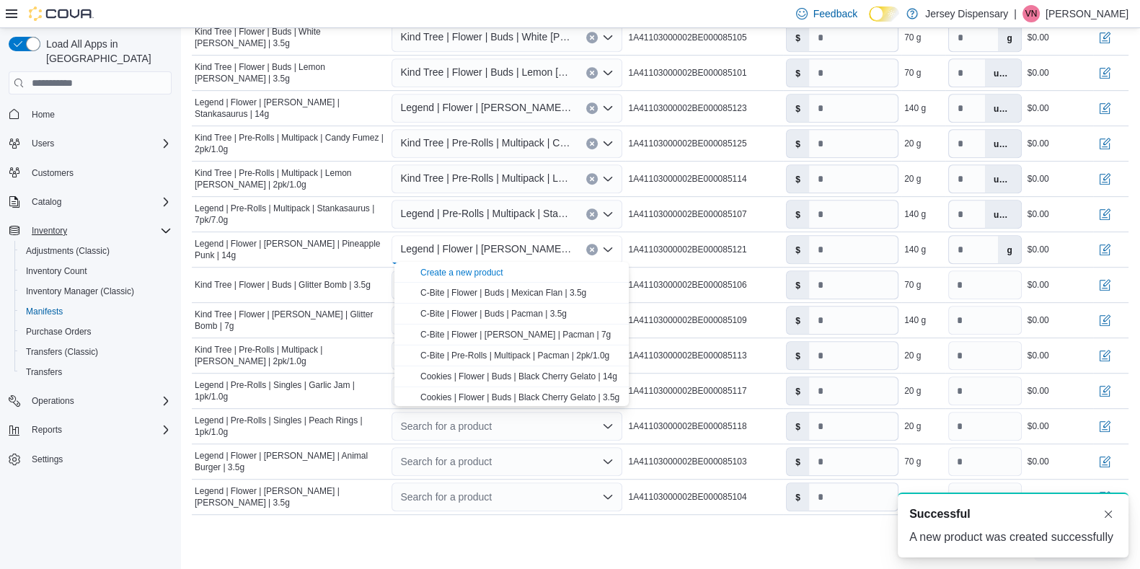
scroll to position [0, 0]
click at [503, 454] on div "Cancel Receive Manifest" at bounding box center [660, 546] width 936 height 29
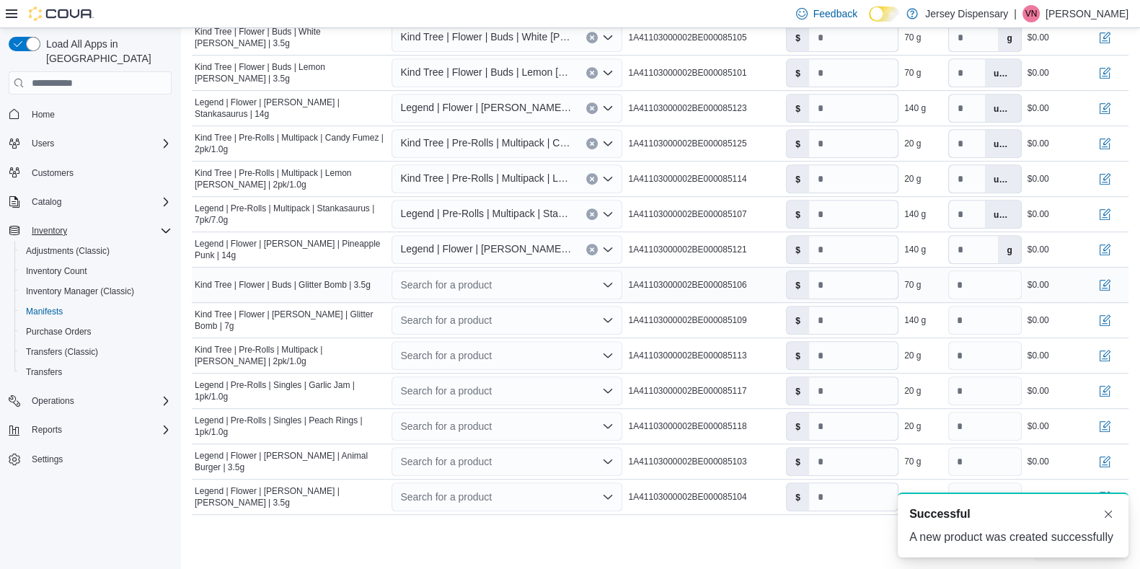
click at [445, 277] on div "Search for a product" at bounding box center [506, 284] width 231 height 29
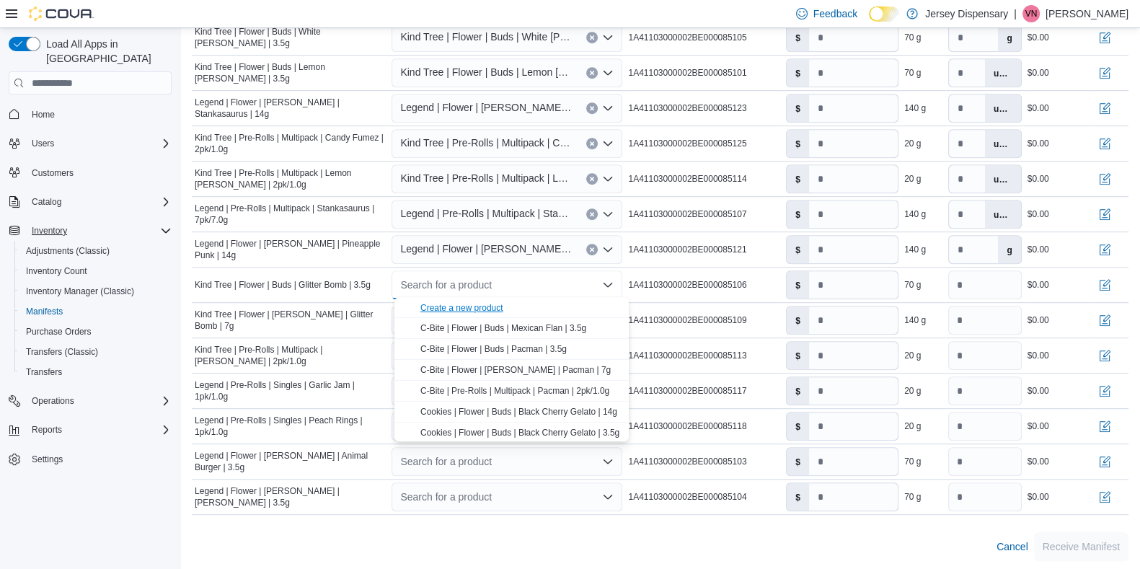
click at [459, 306] on div "Create a new product" at bounding box center [461, 308] width 83 height 12
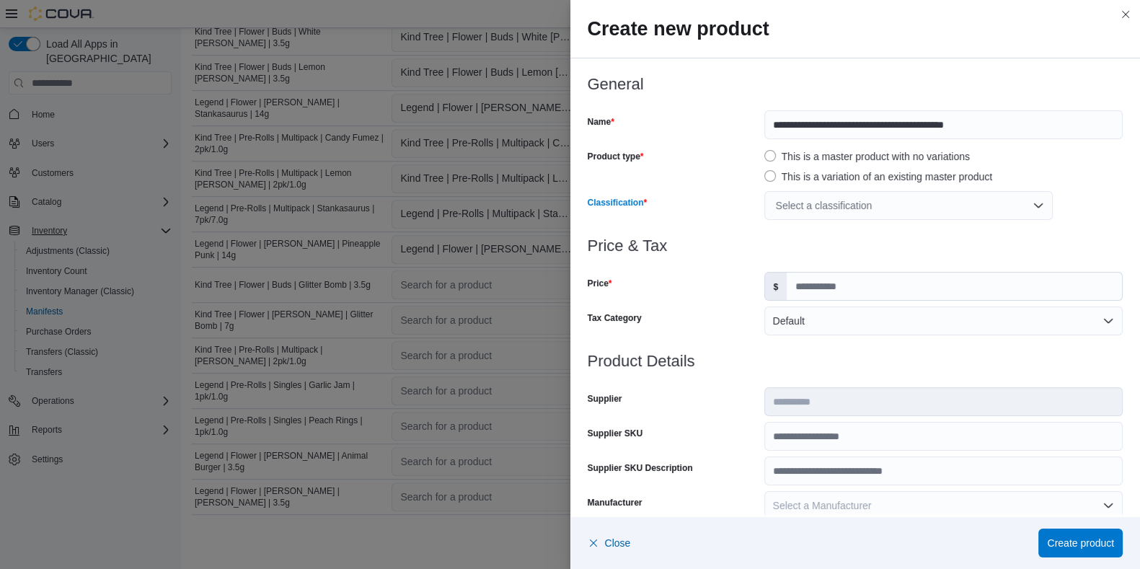
click at [826, 207] on div "Select a classification" at bounding box center [908, 205] width 288 height 29
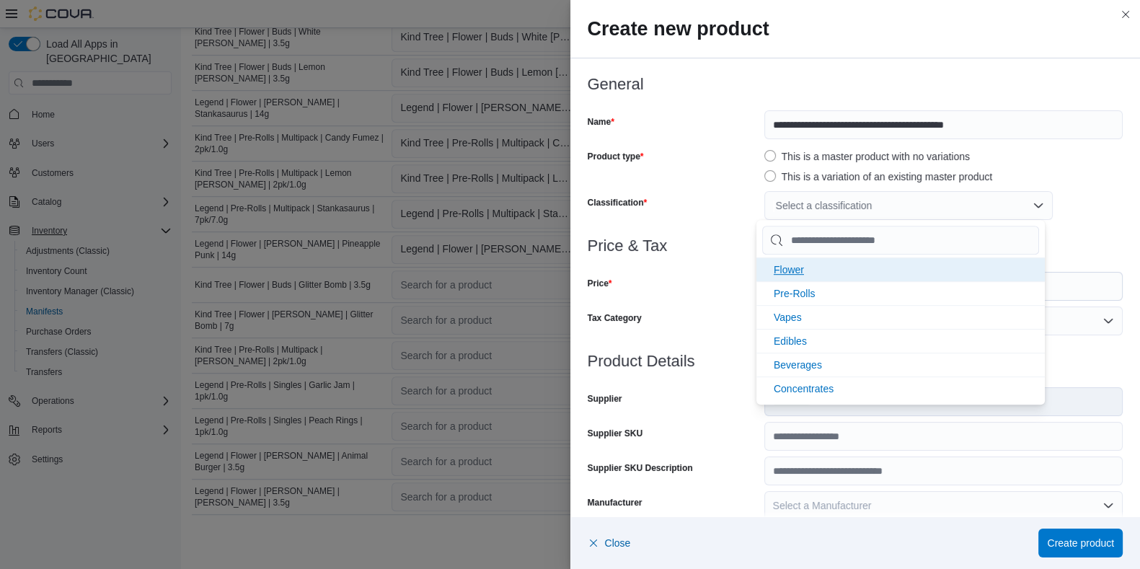
click at [799, 269] on span "Flower" at bounding box center [788, 270] width 30 height 12
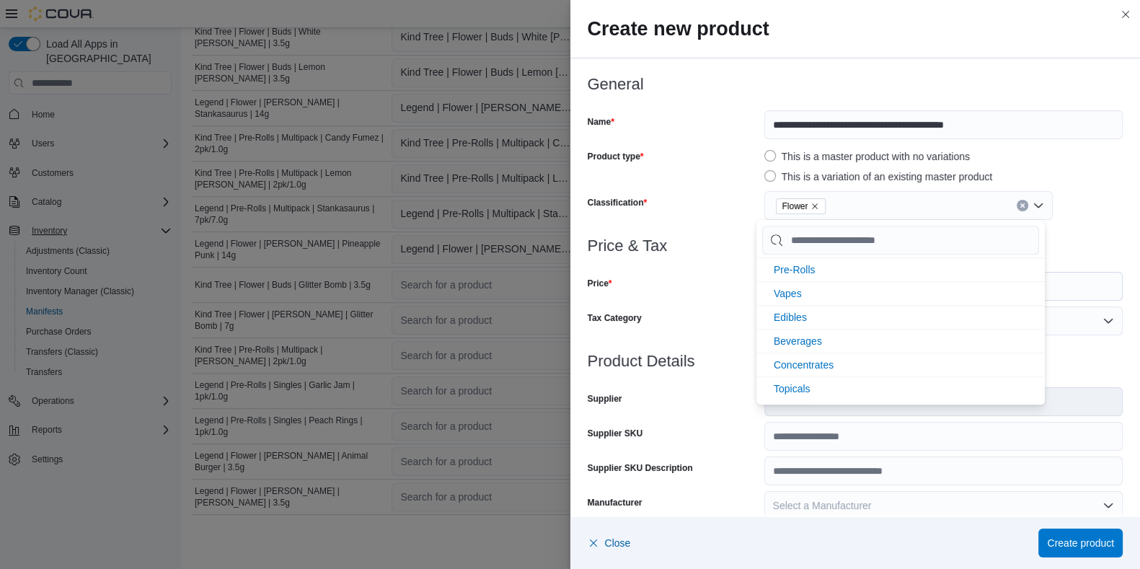
click at [721, 296] on div "Price" at bounding box center [672, 286] width 171 height 29
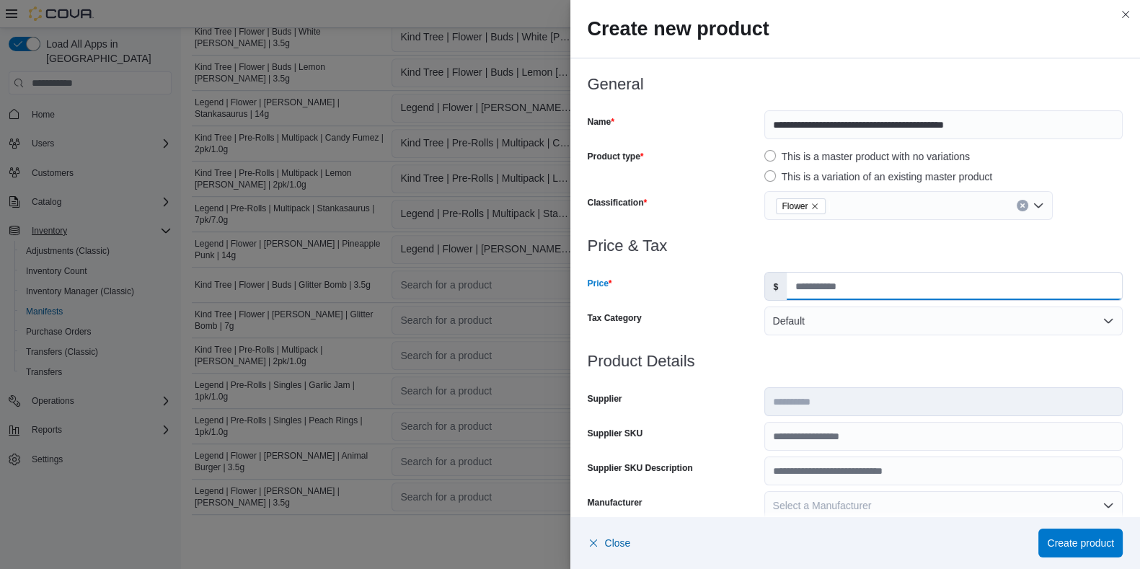
click at [801, 285] on input "Price" at bounding box center [953, 285] width 335 height 27
click at [922, 454] on span "Create product" at bounding box center [1080, 542] width 67 height 29
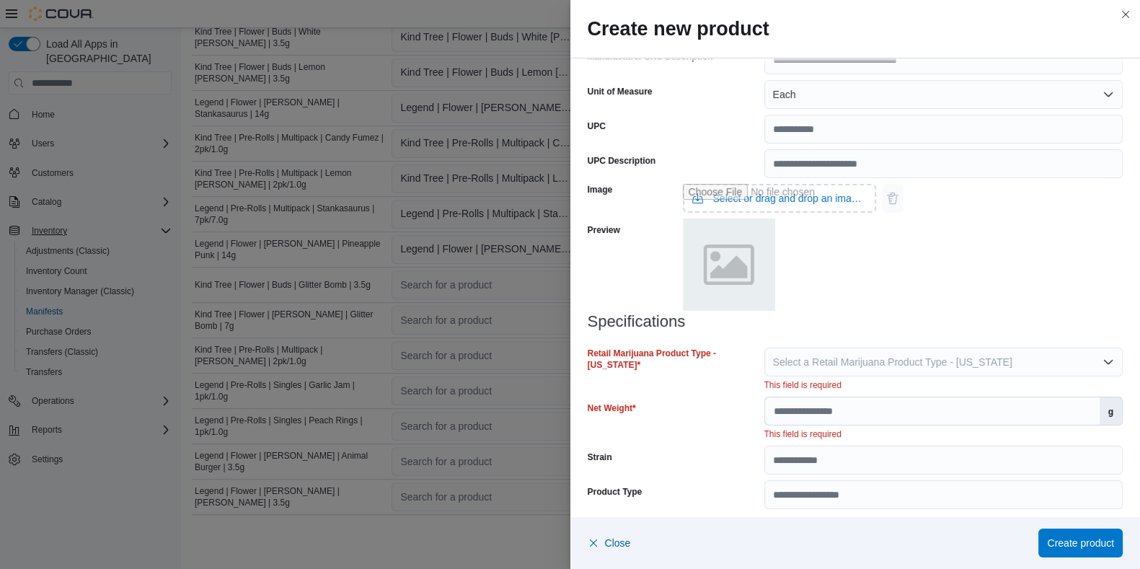
scroll to position [523, 0]
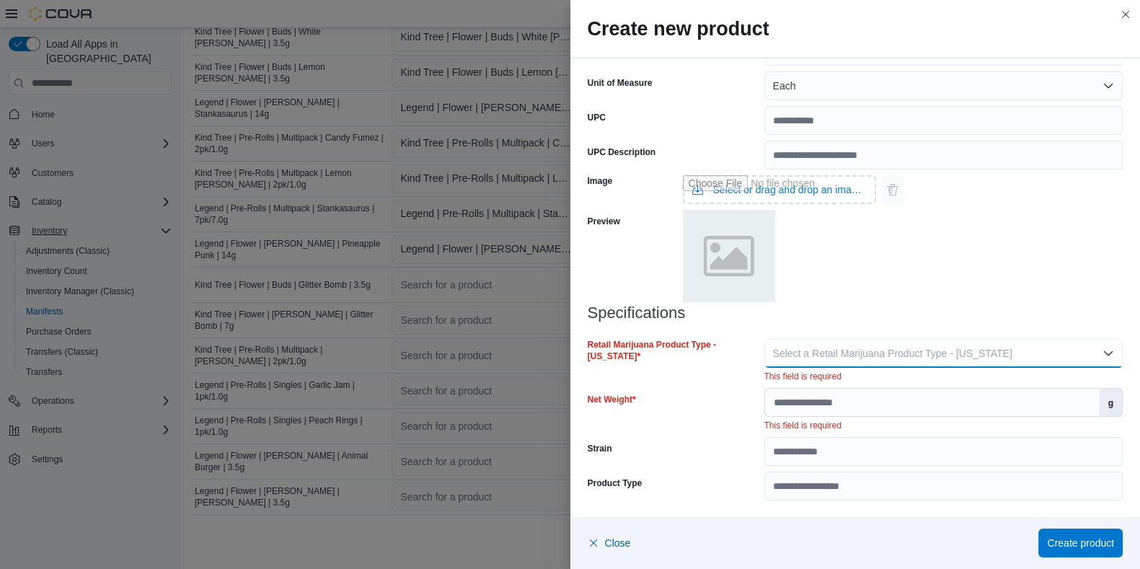
click at [811, 351] on span "Select a Retail Marijuana Product Type - New Jersey" at bounding box center [892, 353] width 239 height 12
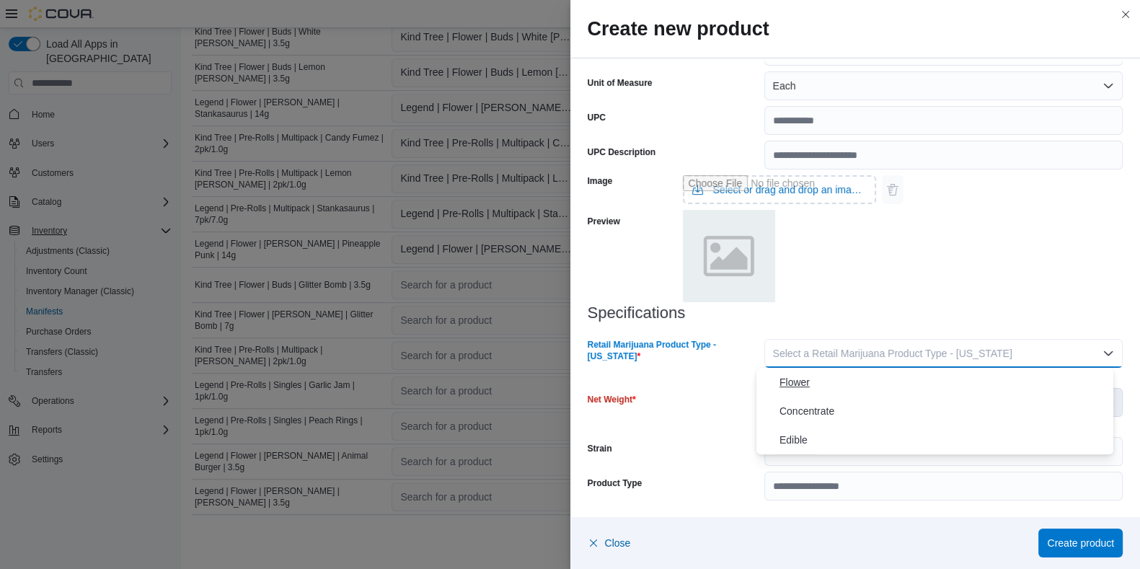
click at [794, 376] on span "Flower" at bounding box center [943, 381] width 328 height 17
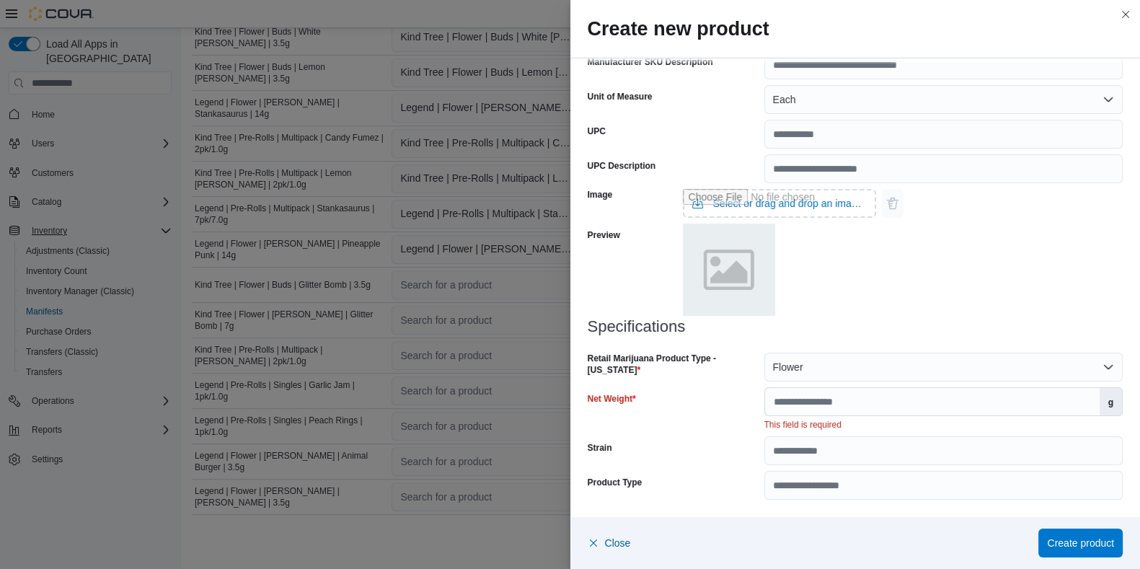
scroll to position [509, 0]
click at [797, 404] on input "Net Weight" at bounding box center [932, 401] width 334 height 27
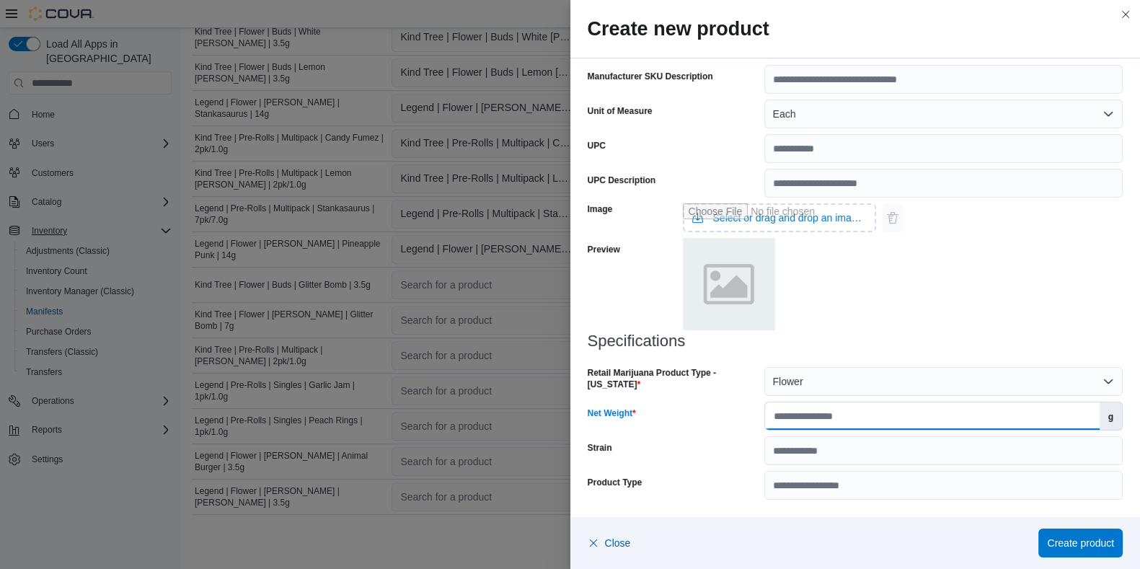
scroll to position [494, 0]
click at [922, 454] on span "Create product" at bounding box center [1080, 542] width 67 height 14
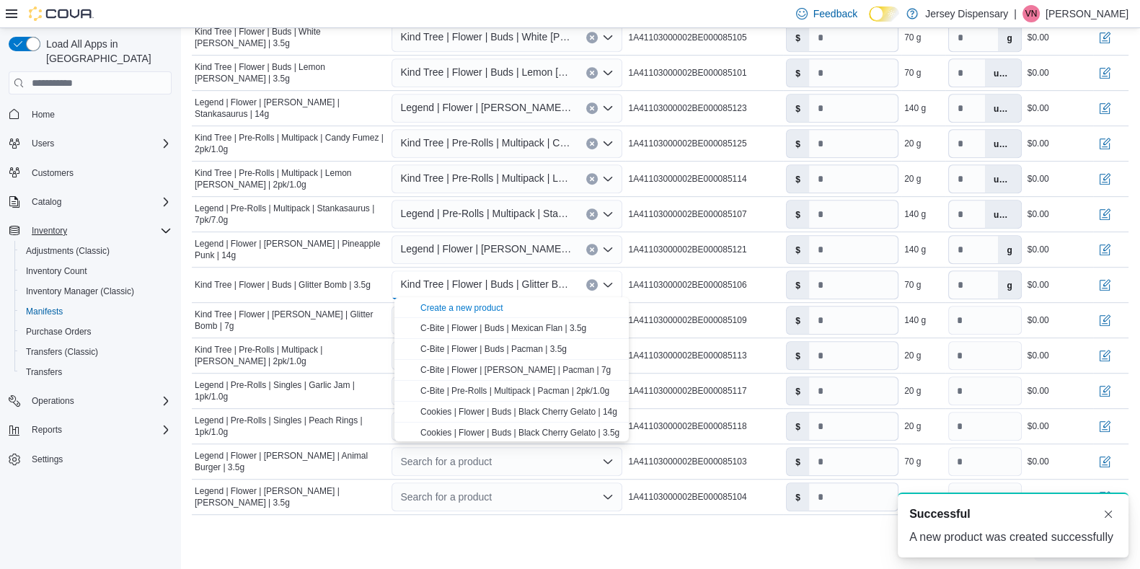
scroll to position [0, 0]
click at [505, 454] on div "Cancel Receive Manifest" at bounding box center [660, 546] width 936 height 29
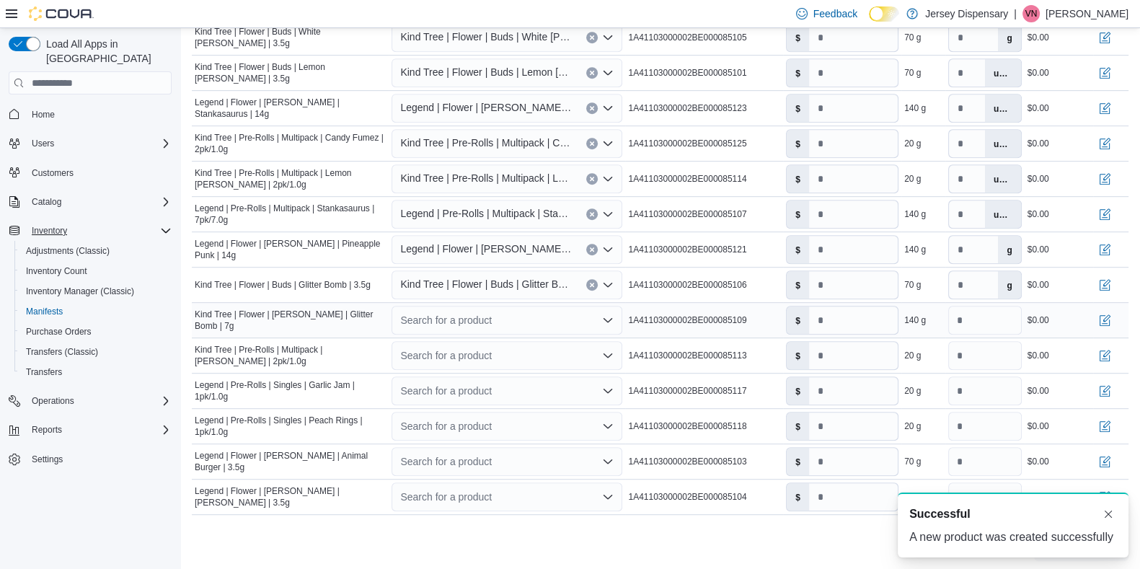
click at [496, 320] on div "Search for a product" at bounding box center [506, 320] width 231 height 29
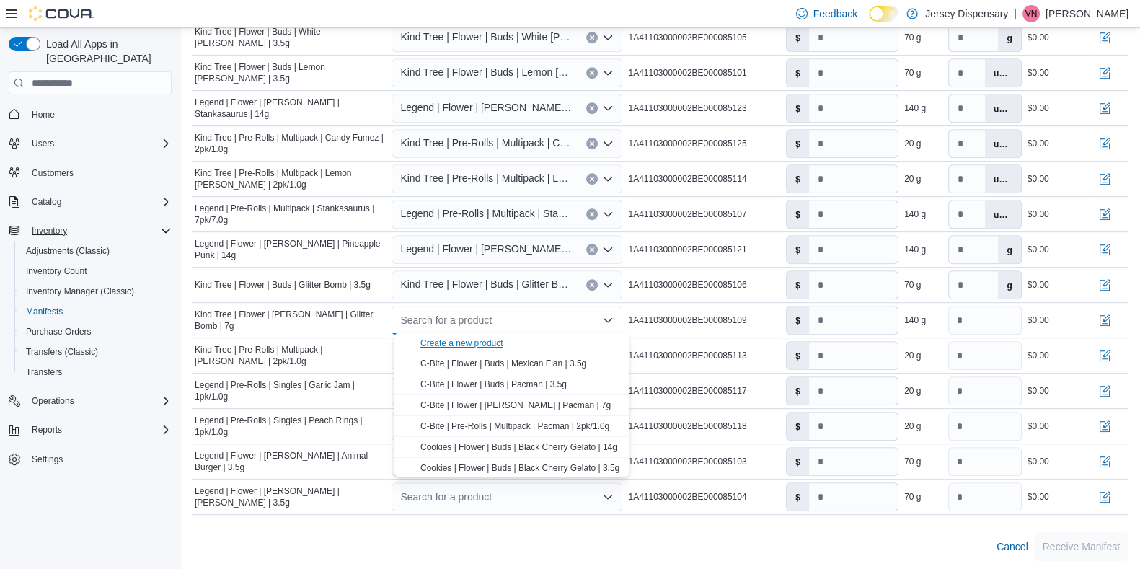
click at [478, 343] on div "Create a new product" at bounding box center [461, 343] width 83 height 12
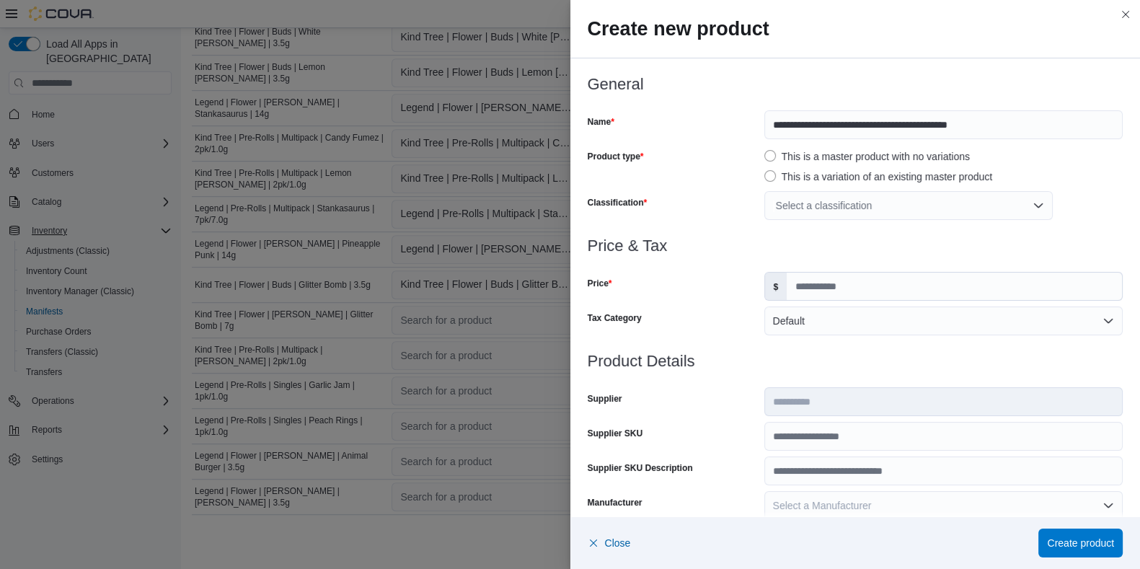
click at [813, 202] on div "Select a classification" at bounding box center [908, 205] width 288 height 29
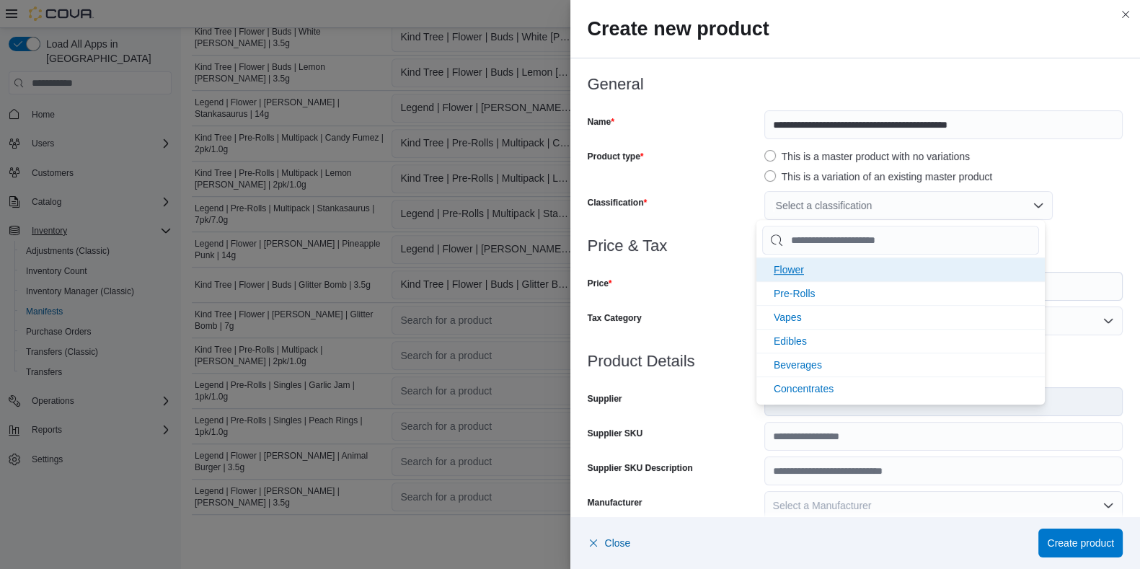
click at [814, 272] on li "Flower" at bounding box center [900, 269] width 288 height 24
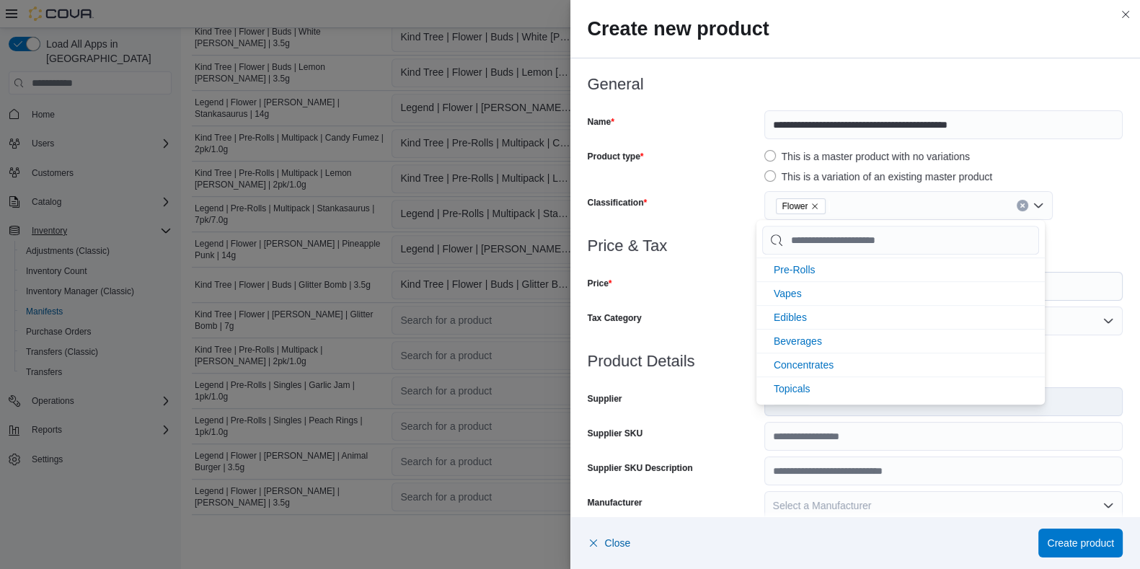
click at [734, 290] on div "Price" at bounding box center [672, 286] width 171 height 29
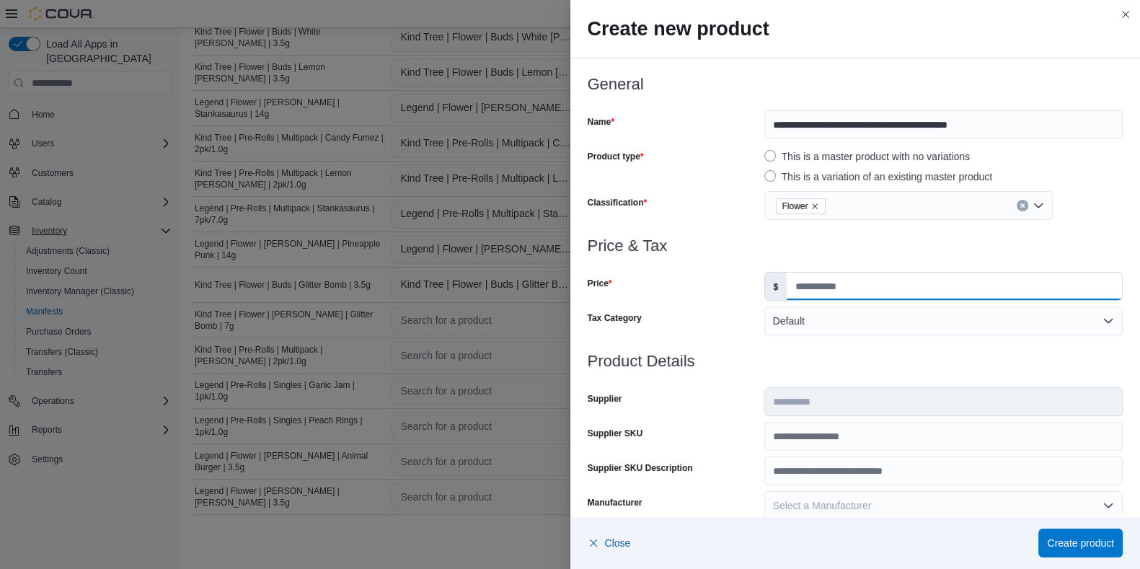
click at [832, 287] on input "Price" at bounding box center [953, 285] width 335 height 27
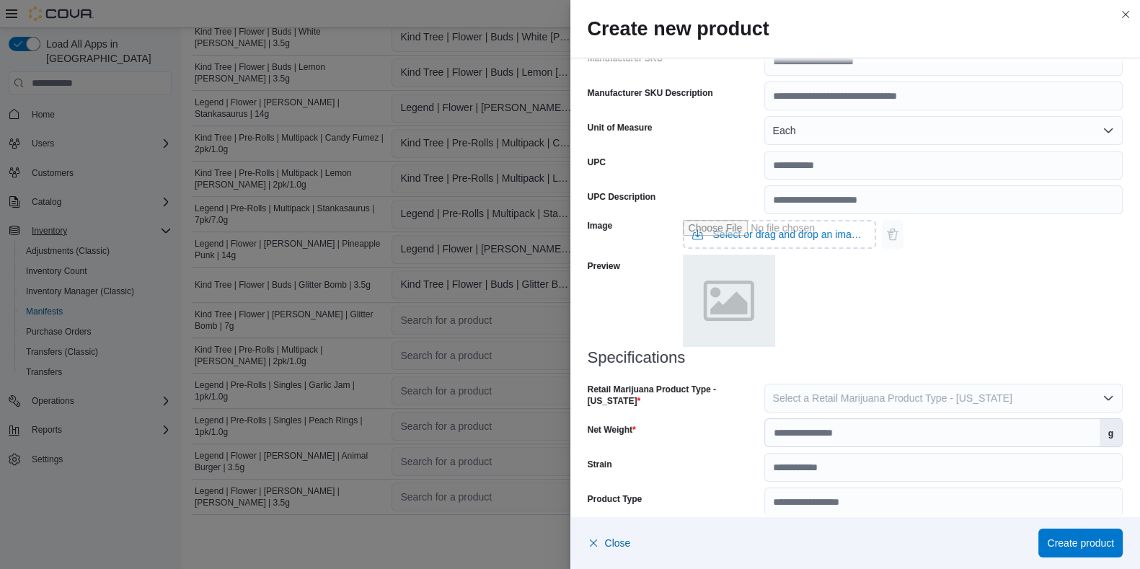
scroll to position [494, 0]
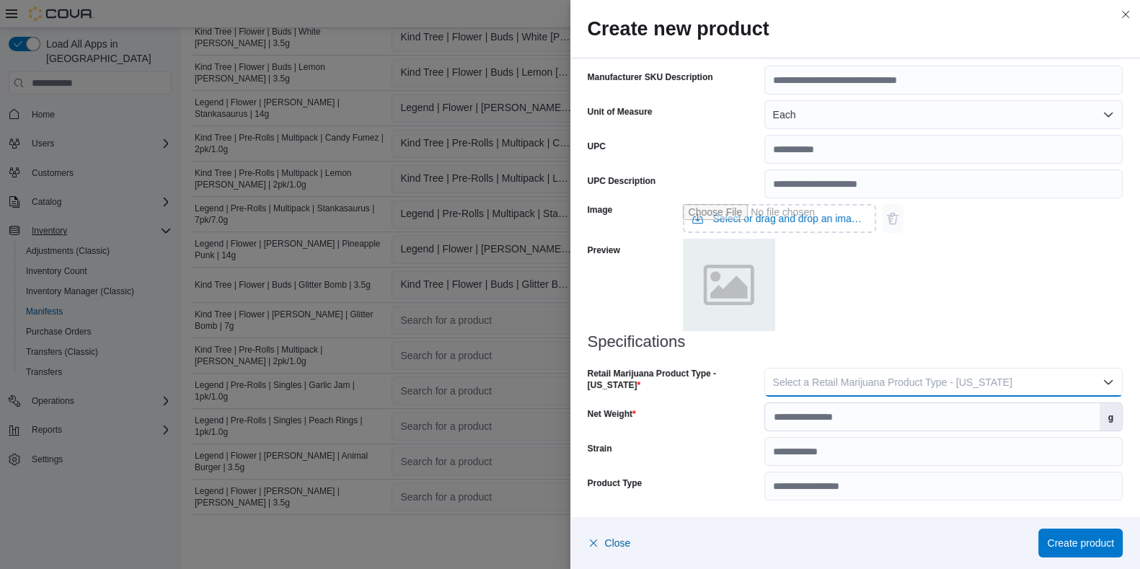
click at [788, 383] on span "Select a Retail Marijuana Product Type - New Jersey" at bounding box center [892, 382] width 239 height 12
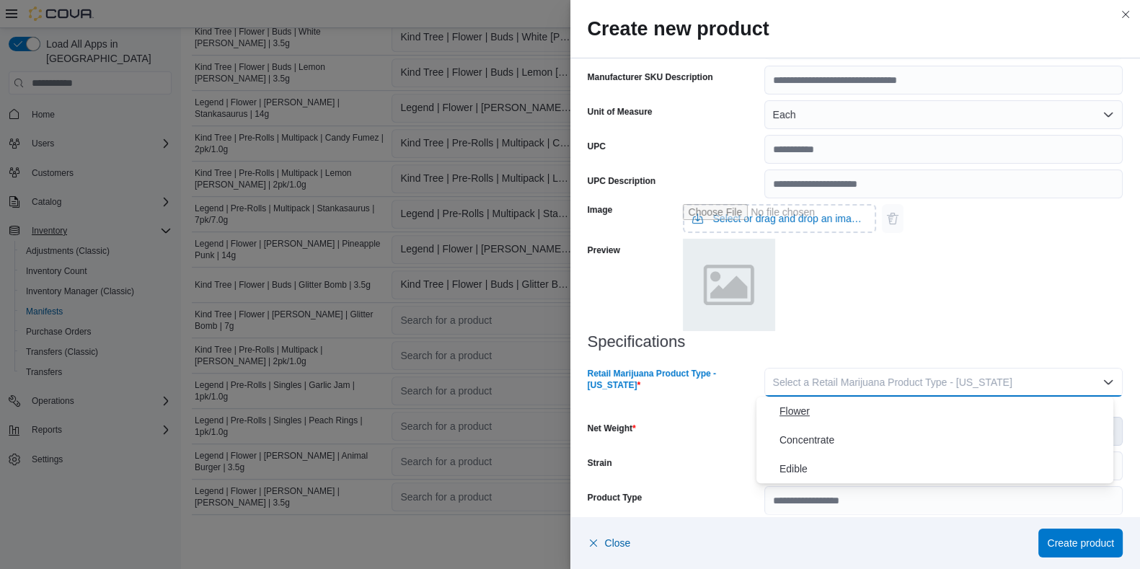
click at [790, 416] on span "Flower" at bounding box center [943, 410] width 328 height 17
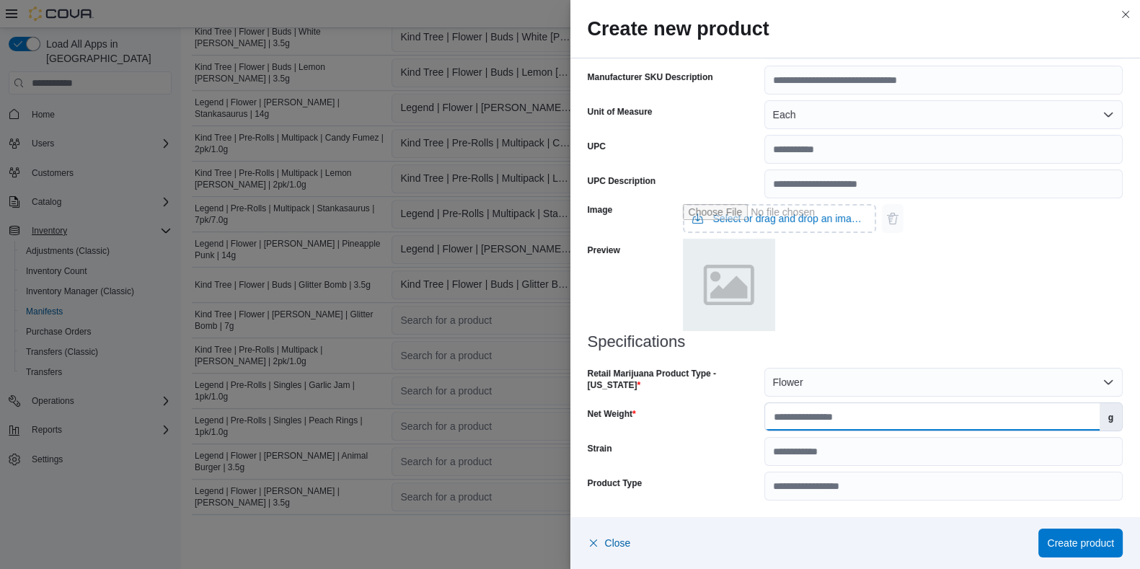
click at [790, 416] on input "Net Weight" at bounding box center [932, 416] width 334 height 27
click at [922, 454] on span "Create product" at bounding box center [1080, 542] width 67 height 14
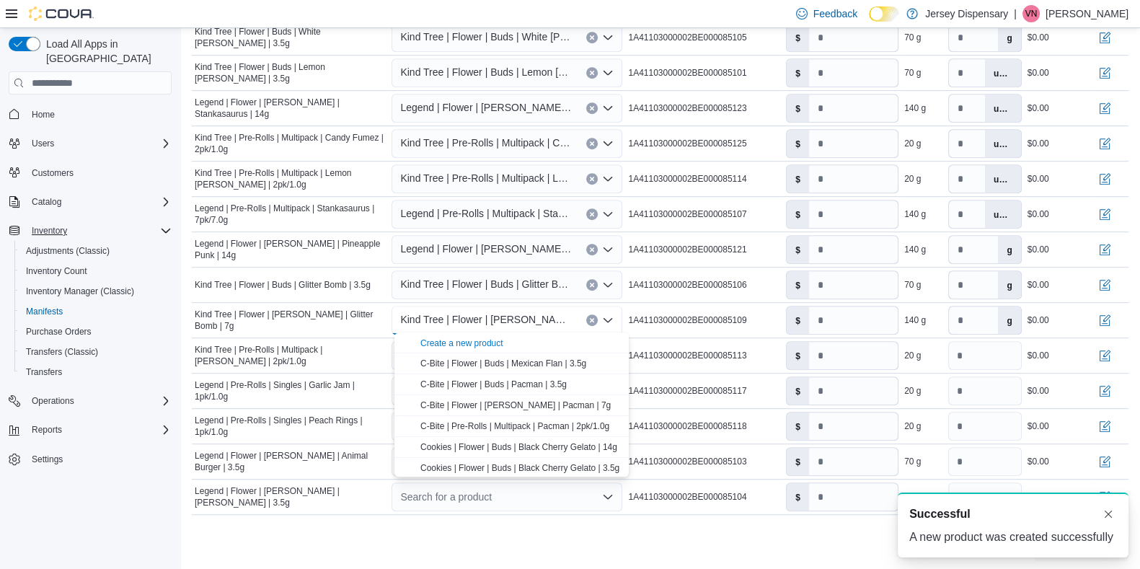
scroll to position [0, 0]
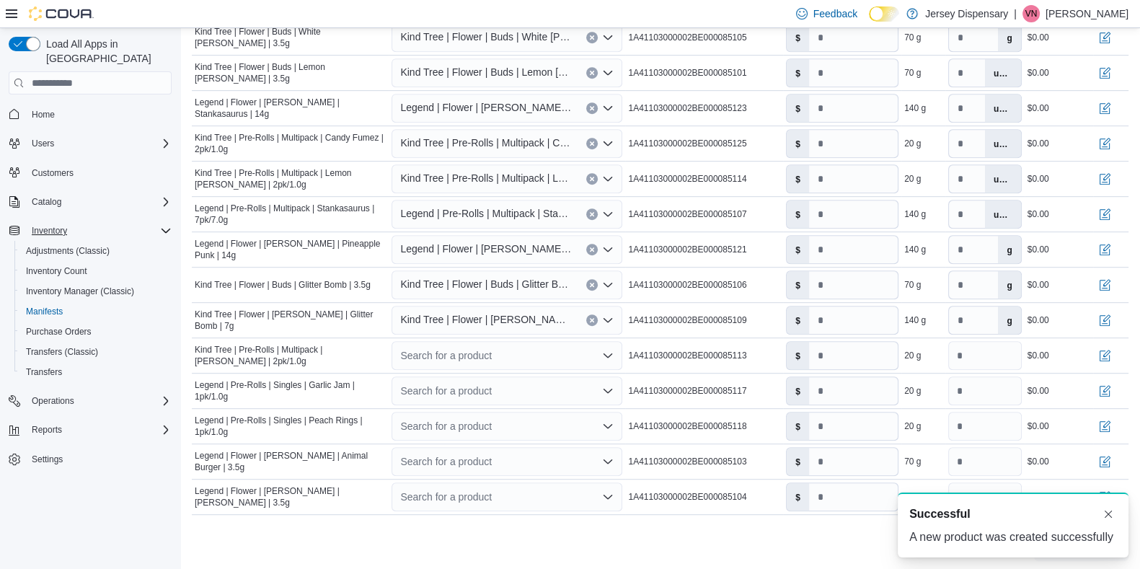
click at [603, 454] on div "Cancel Receive Manifest" at bounding box center [660, 546] width 936 height 29
click at [508, 352] on div "Search for a product" at bounding box center [506, 355] width 231 height 29
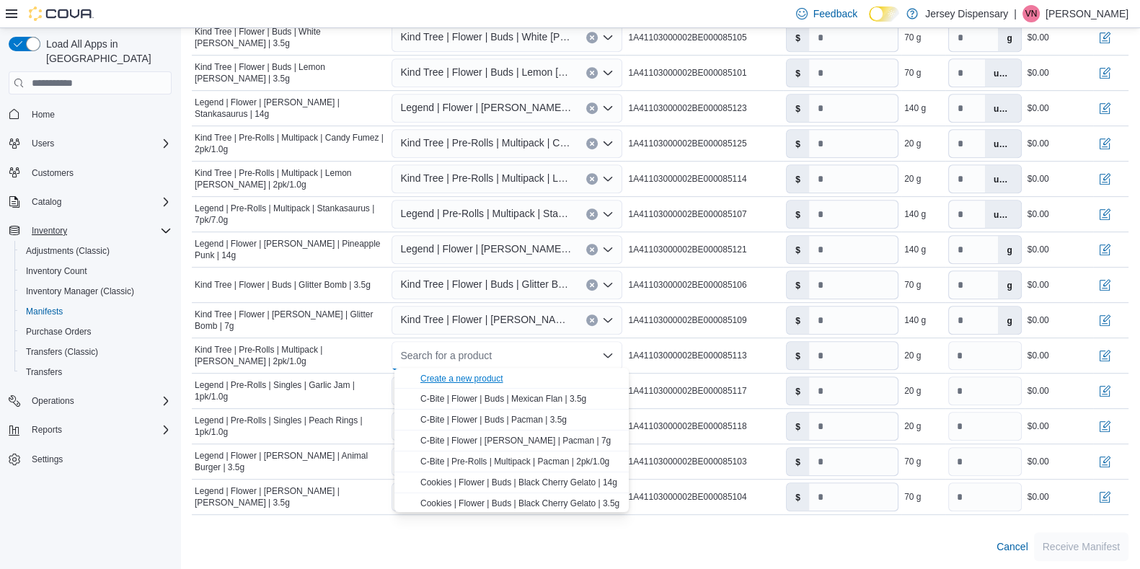
click at [465, 378] on div "Create a new product" at bounding box center [461, 379] width 83 height 12
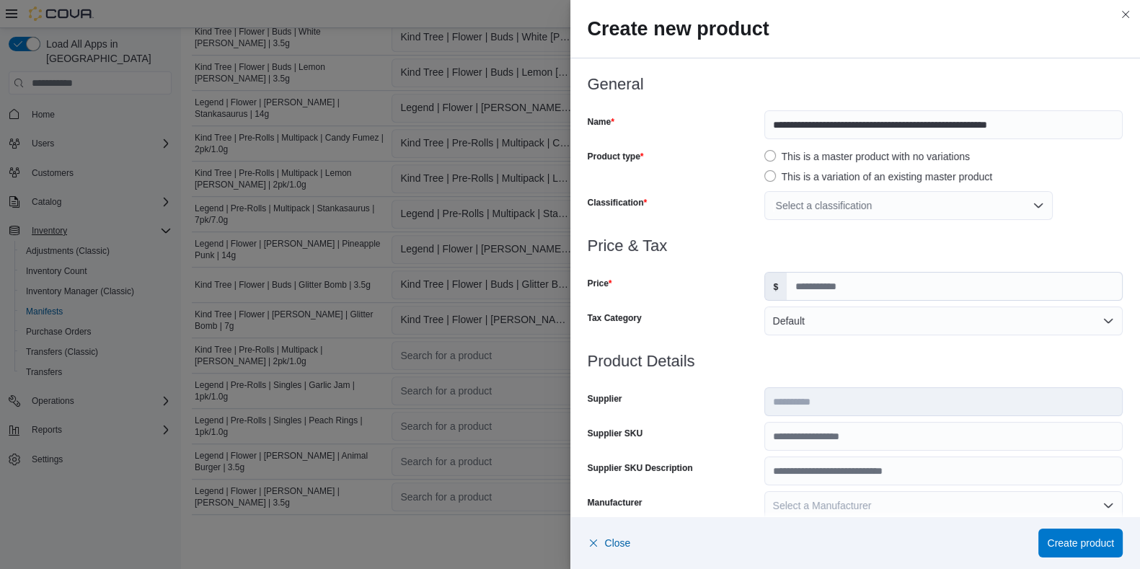
click at [796, 205] on div "Select a classification" at bounding box center [908, 205] width 288 height 29
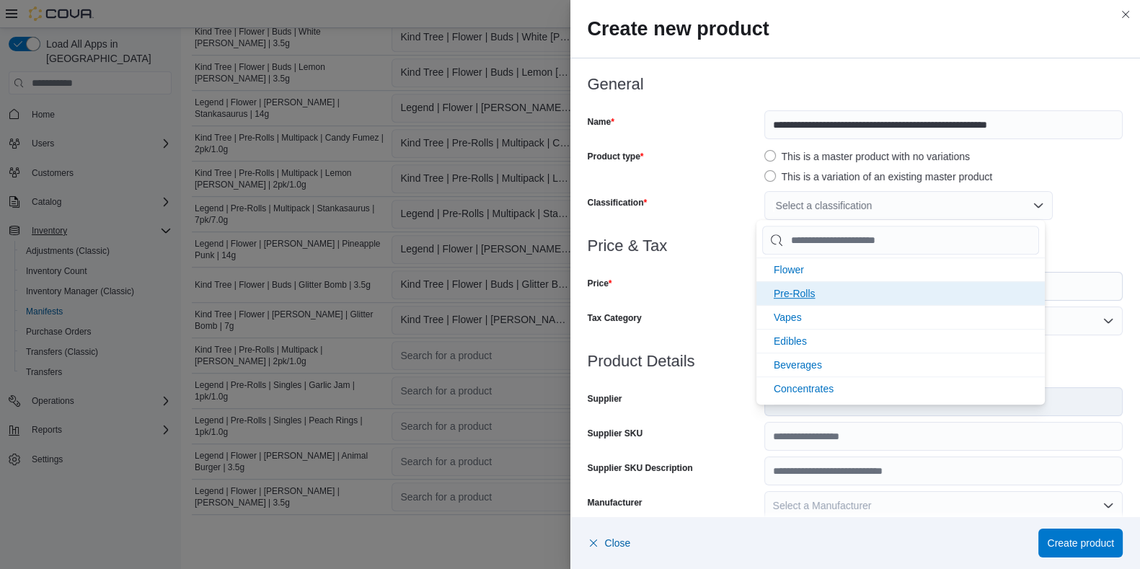
click at [805, 295] on span "Pre-Rolls" at bounding box center [794, 294] width 42 height 12
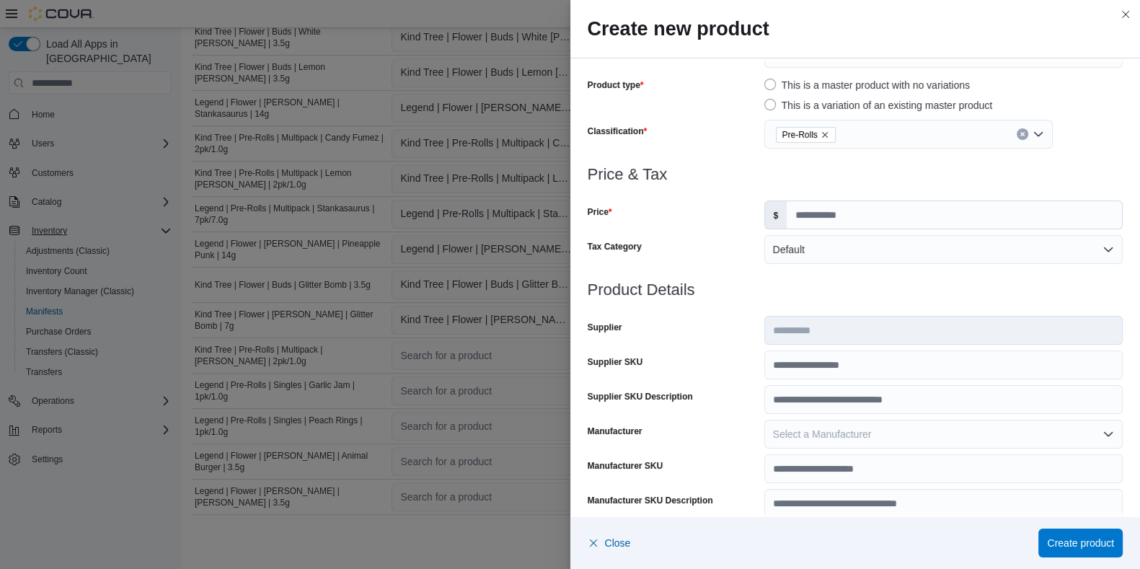
scroll to position [55, 0]
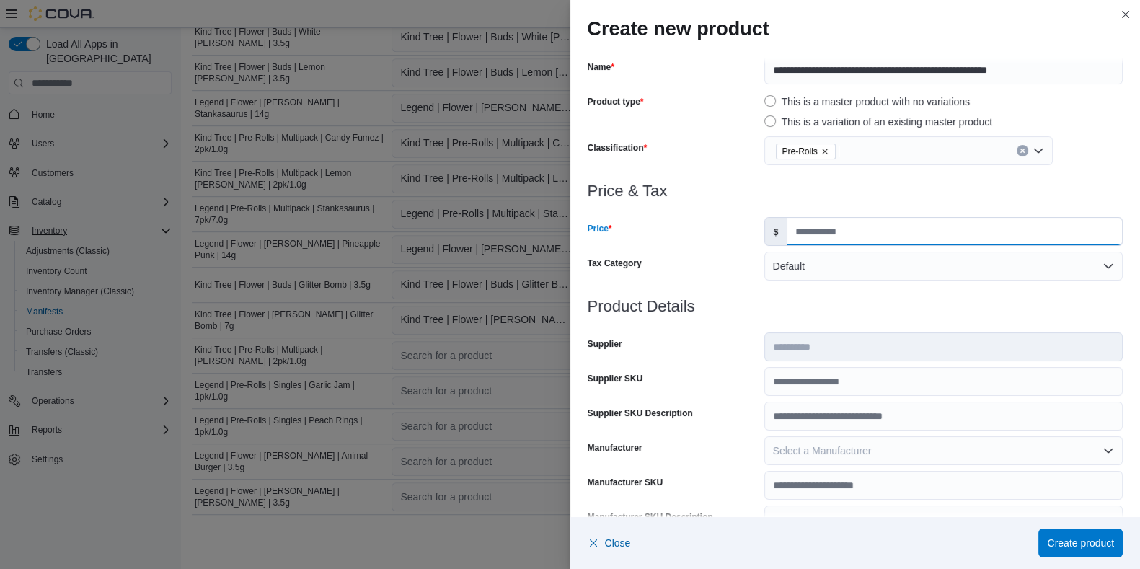
click at [804, 228] on input "Price" at bounding box center [953, 231] width 335 height 27
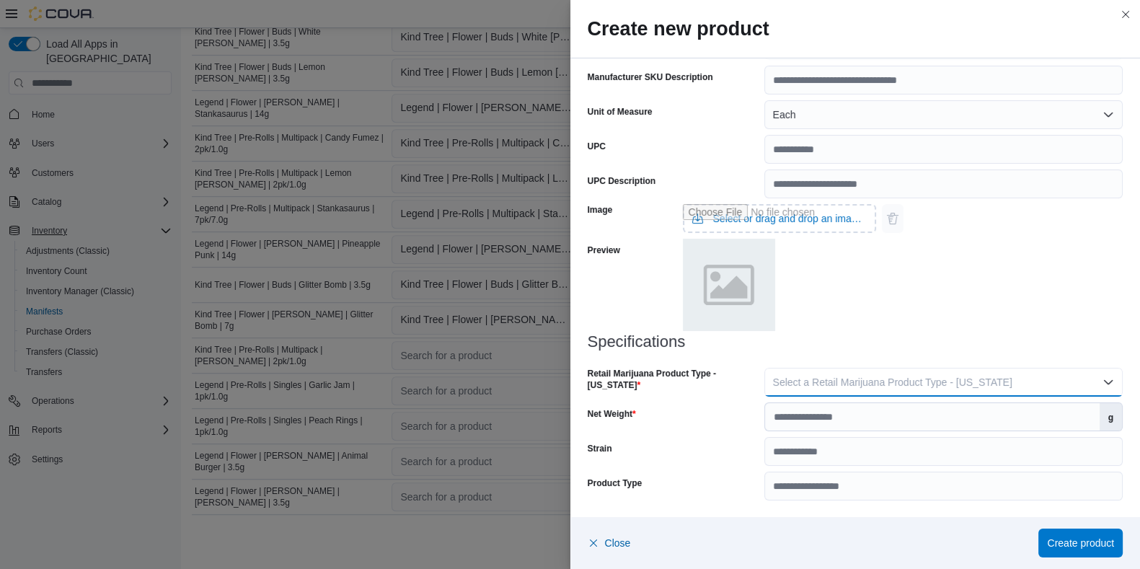
click at [794, 383] on span "Select a Retail Marijuana Product Type - New Jersey" at bounding box center [892, 382] width 239 height 12
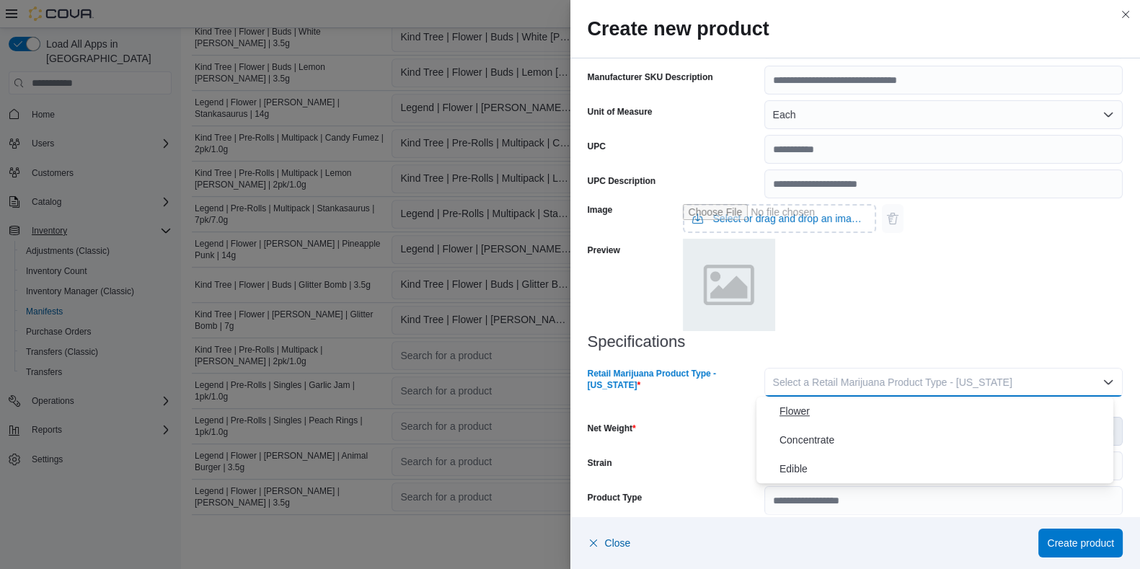
click at [795, 407] on span "Flower" at bounding box center [943, 410] width 328 height 17
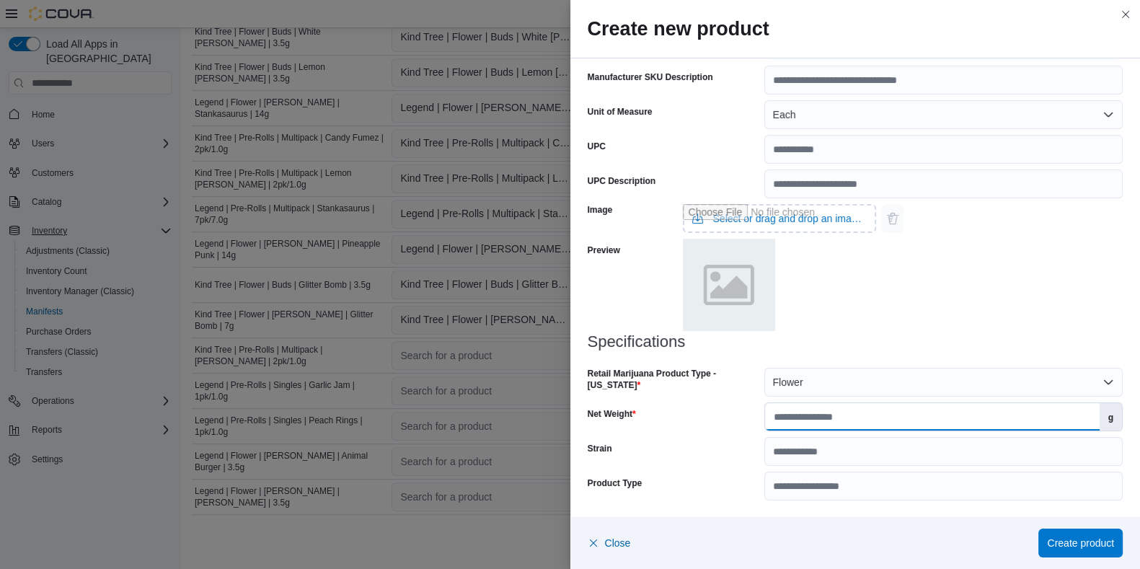
click at [796, 417] on input "Net Weight" at bounding box center [932, 416] width 334 height 27
click at [922, 454] on span "Create product" at bounding box center [1080, 542] width 67 height 14
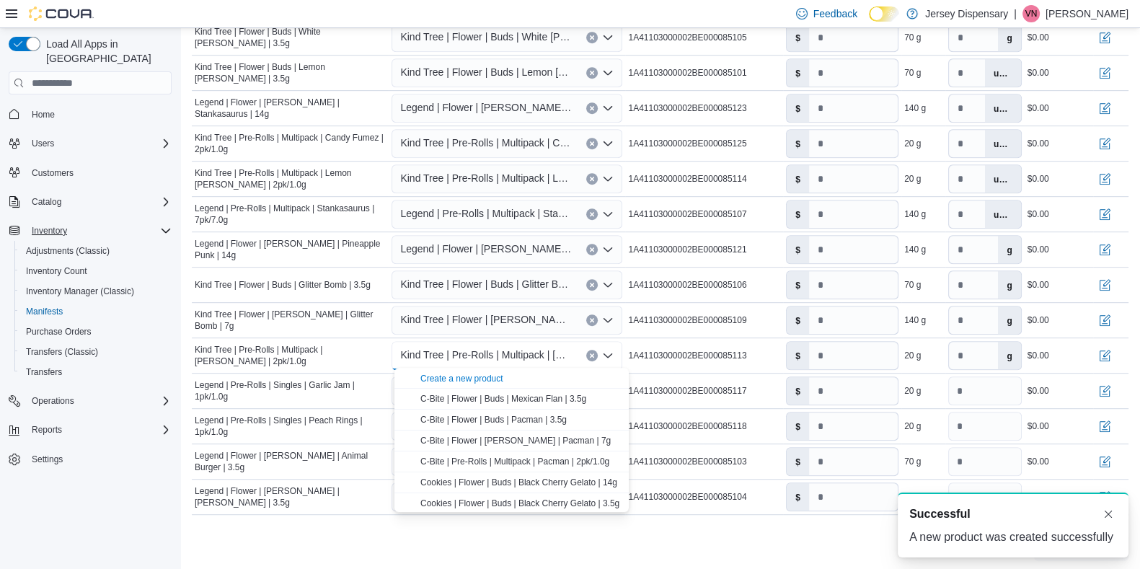
scroll to position [0, 0]
click at [788, 454] on div "Cancel Receive Manifest" at bounding box center [660, 546] width 936 height 29
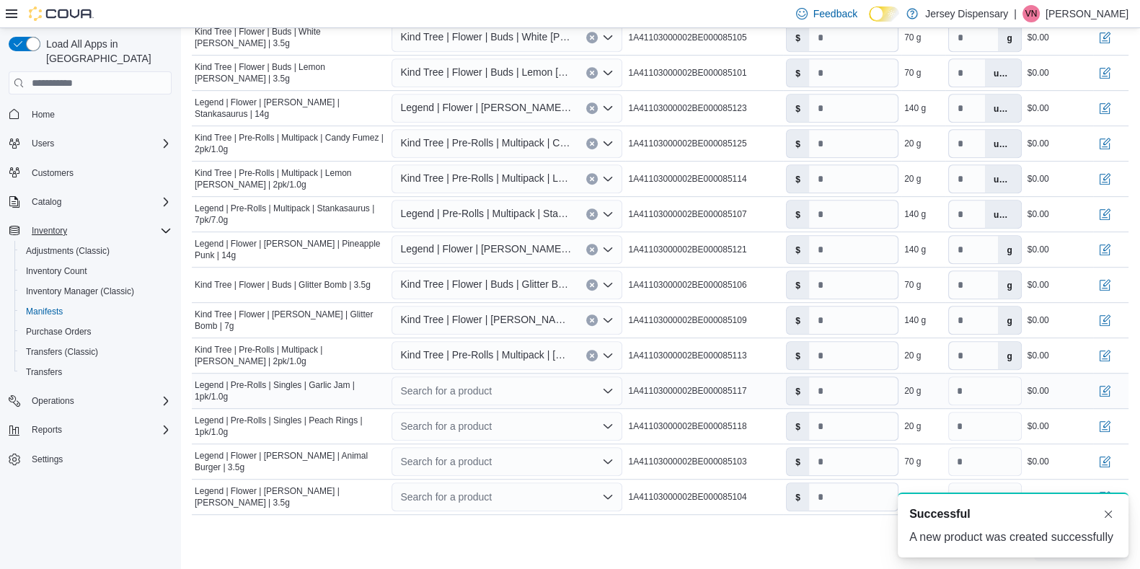
click at [425, 390] on div "Search for a product" at bounding box center [506, 390] width 231 height 29
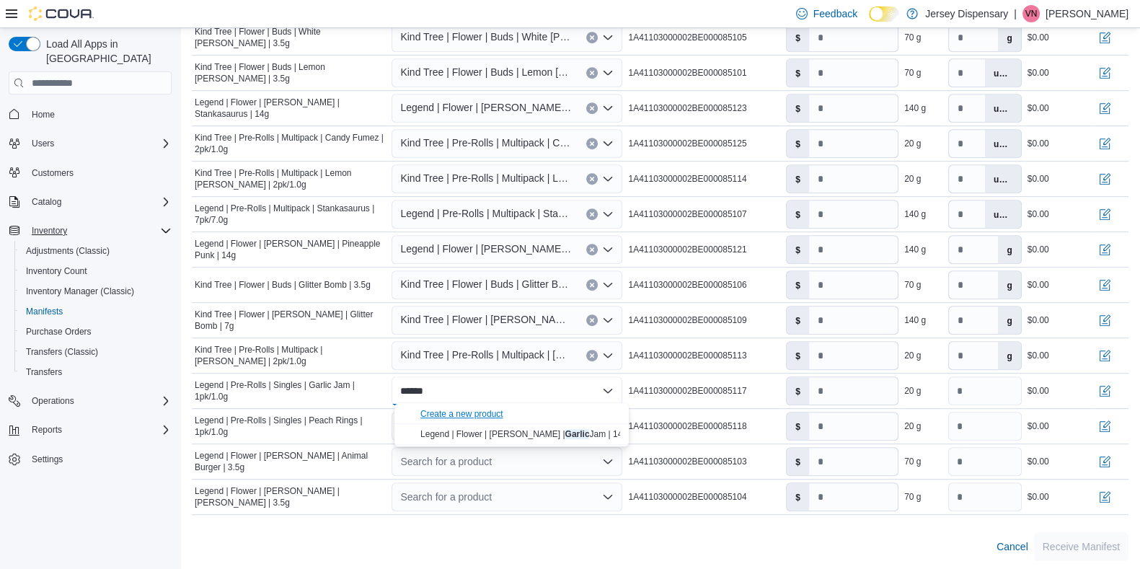
click at [447, 412] on div "Create a new product" at bounding box center [461, 414] width 83 height 12
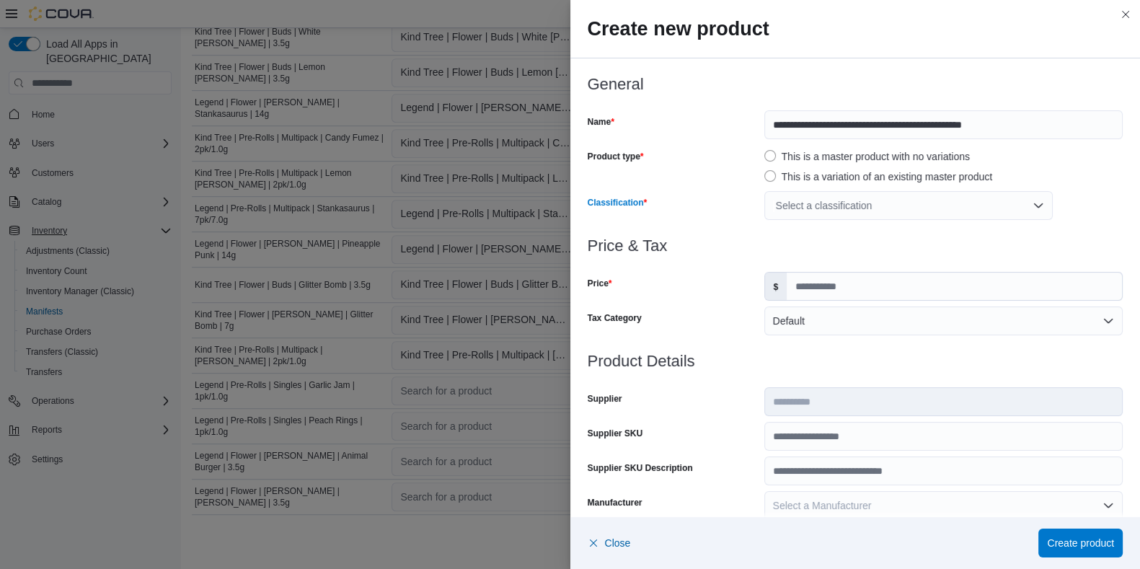
click at [822, 203] on div "Select a classification" at bounding box center [908, 205] width 288 height 29
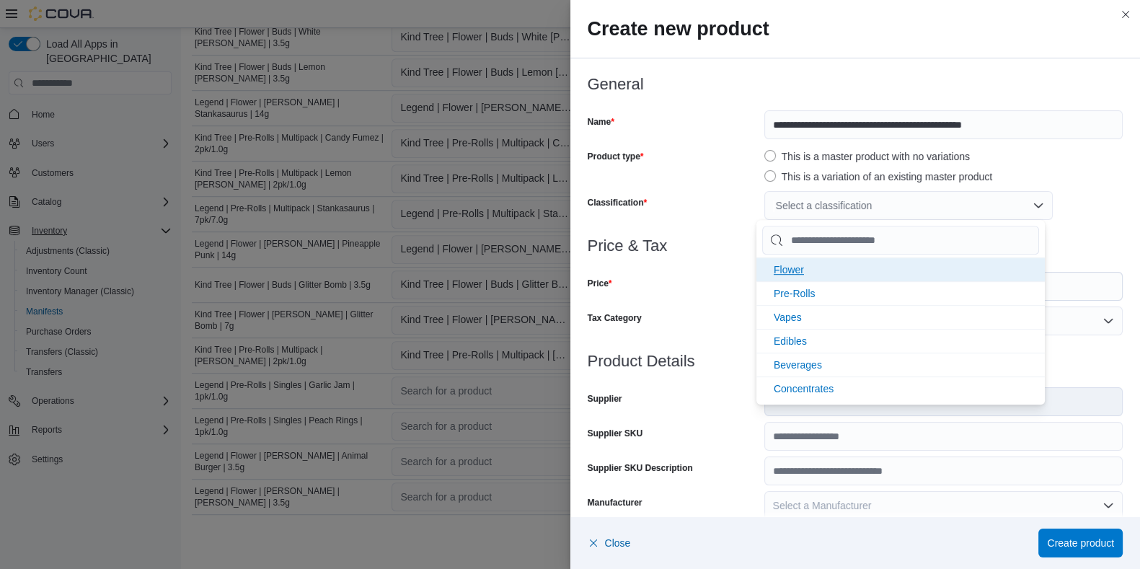
click at [789, 265] on span "Flower" at bounding box center [788, 270] width 30 height 12
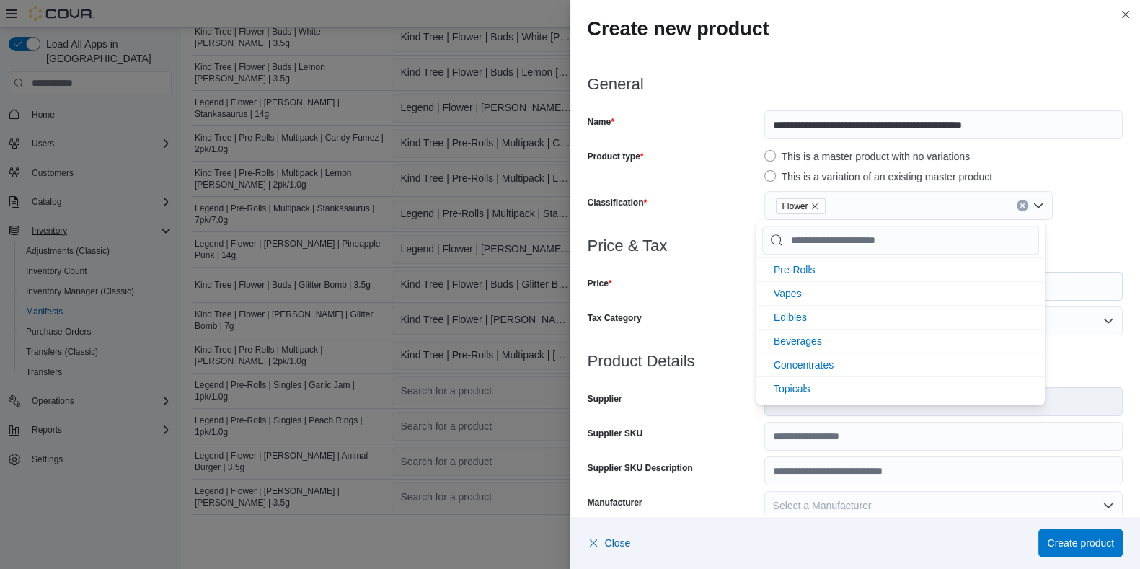
click at [735, 272] on div "Price" at bounding box center [672, 286] width 171 height 29
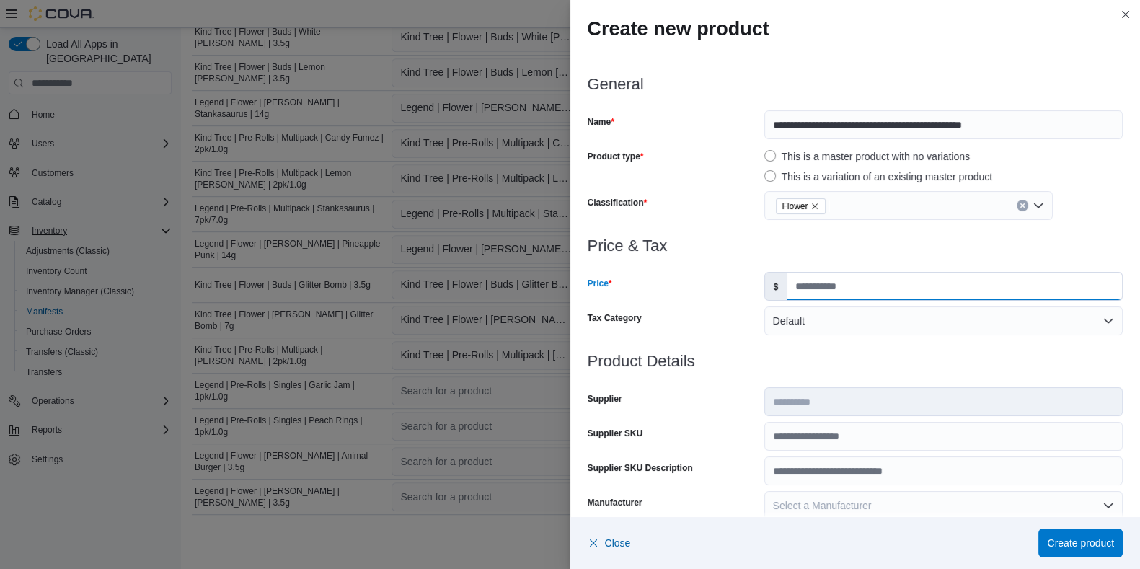
click at [807, 286] on input "Price" at bounding box center [953, 285] width 335 height 27
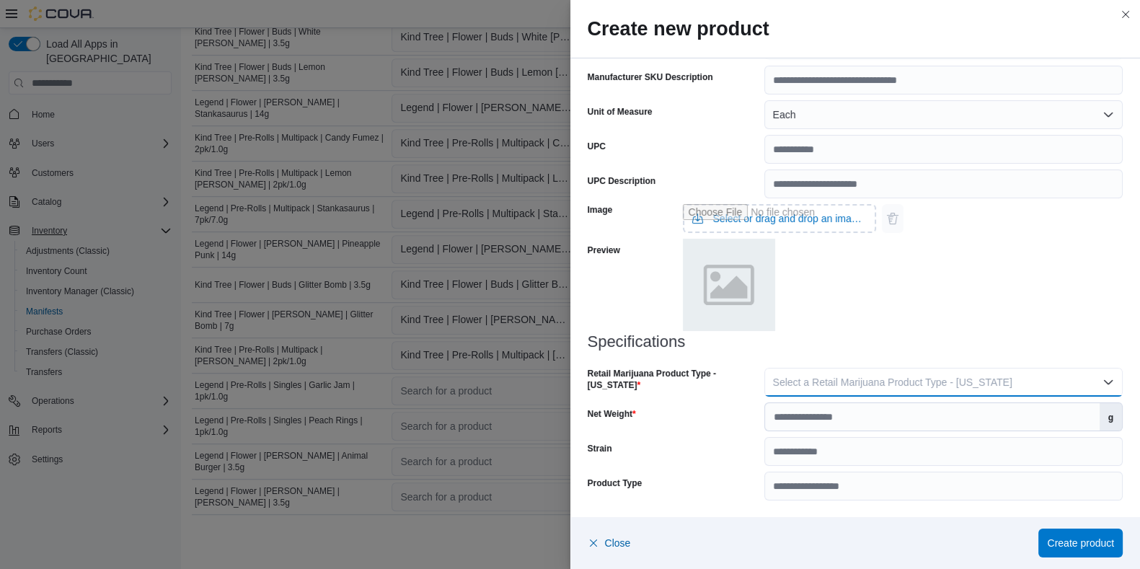
click at [777, 386] on span "Select a Retail Marijuana Product Type - New Jersey" at bounding box center [892, 382] width 239 height 12
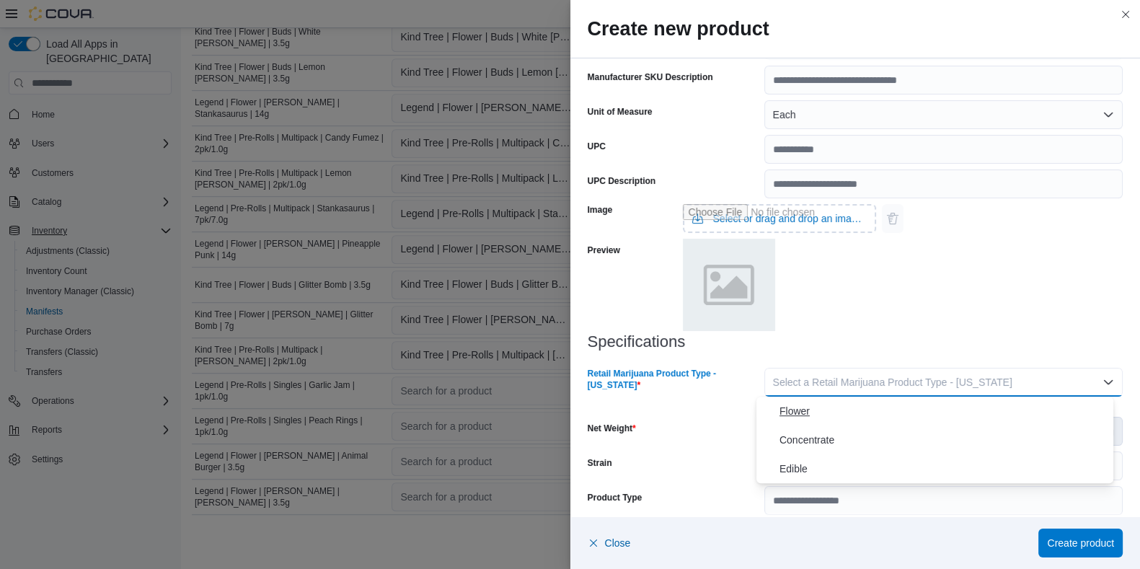
click at [789, 408] on span "Flower" at bounding box center [943, 410] width 328 height 17
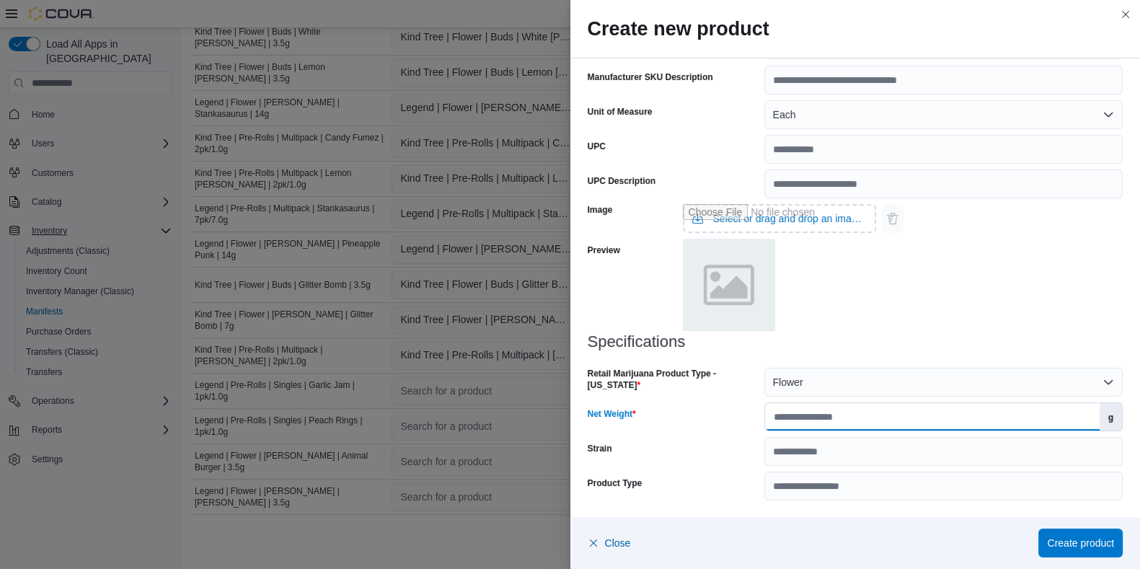
click at [794, 417] on input "Net Weight" at bounding box center [932, 416] width 334 height 27
click at [922, 454] on span "Create product" at bounding box center [1080, 542] width 67 height 14
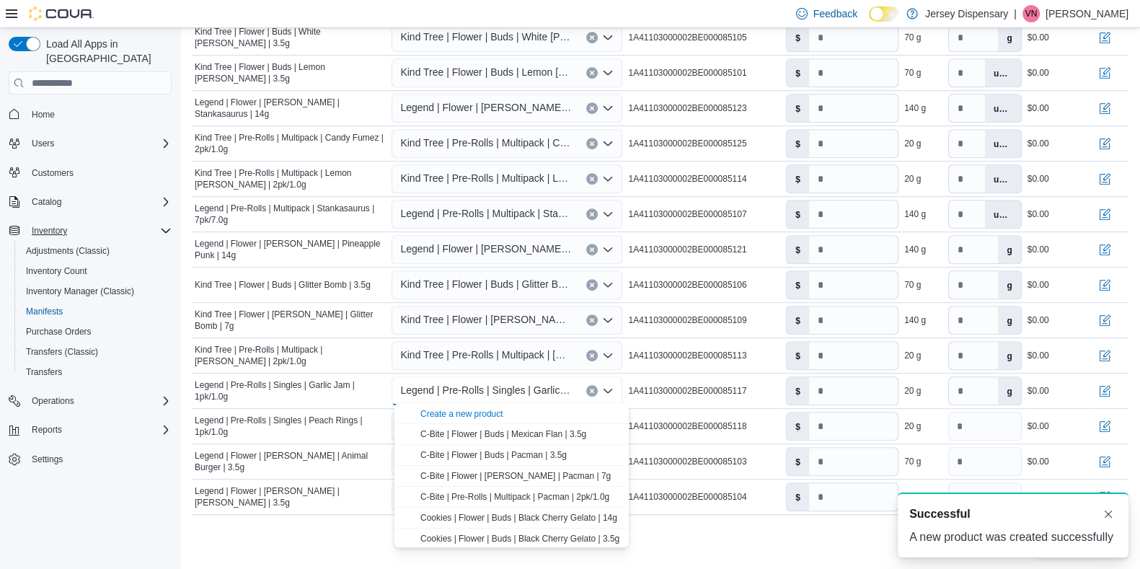
scroll to position [0, 0]
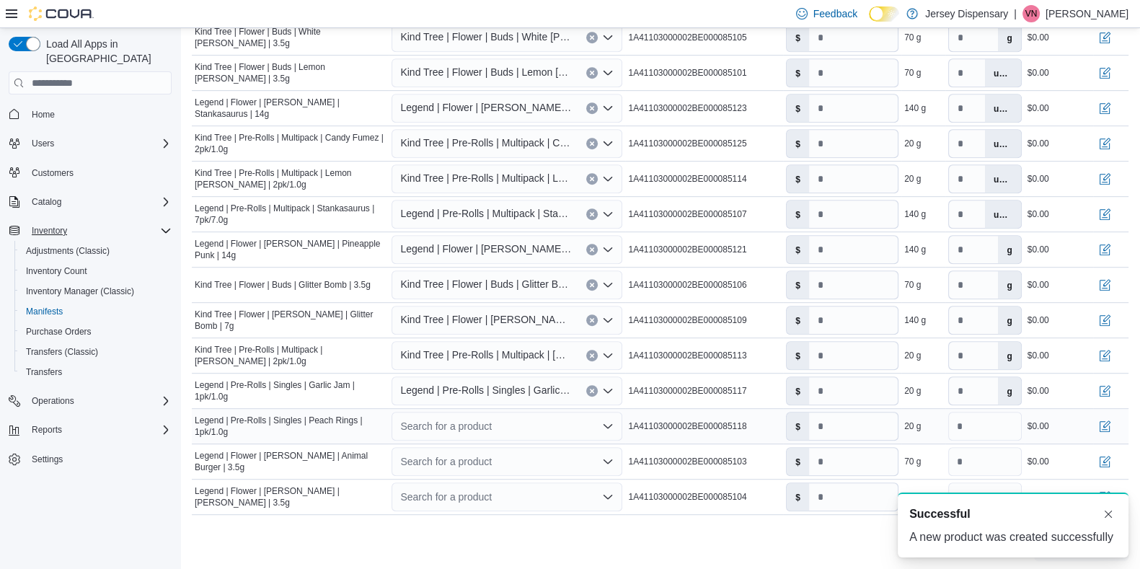
click at [479, 422] on div "Search for a product" at bounding box center [506, 426] width 231 height 29
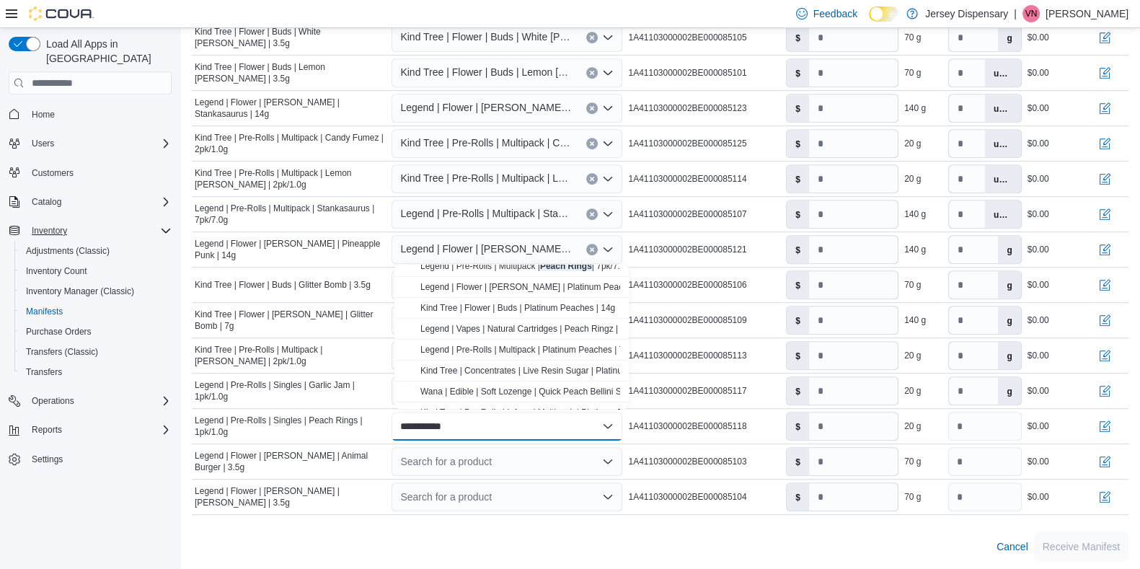
scroll to position [86, 0]
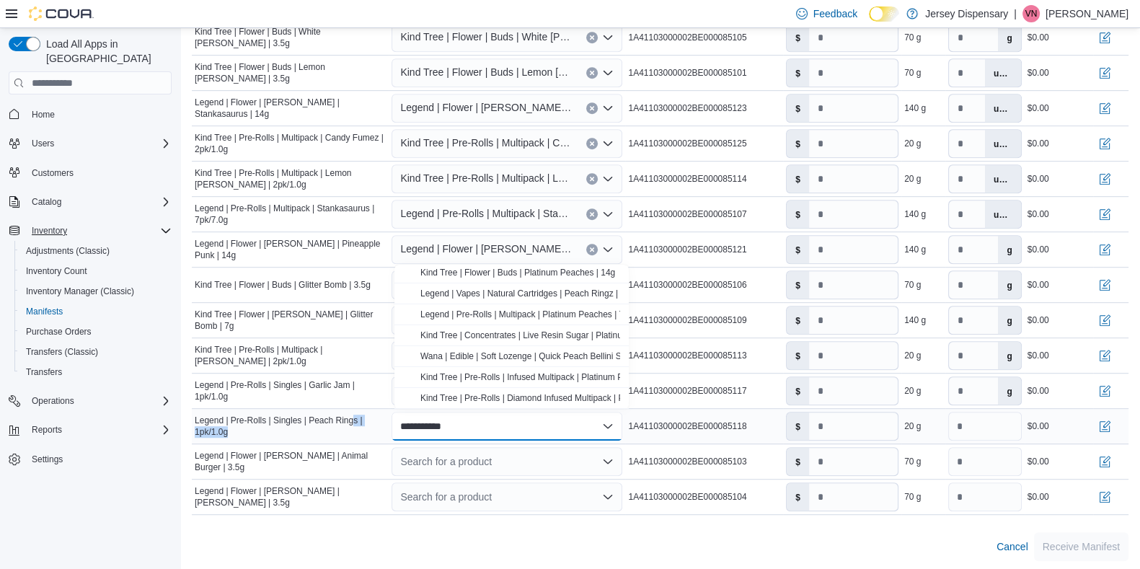
drag, startPoint x: 503, startPoint y: 420, endPoint x: 351, endPoint y: 412, distance: 152.3
click at [351, 412] on tr "**********" at bounding box center [660, 426] width 936 height 35
click at [492, 426] on div "**********" at bounding box center [506, 426] width 231 height 29
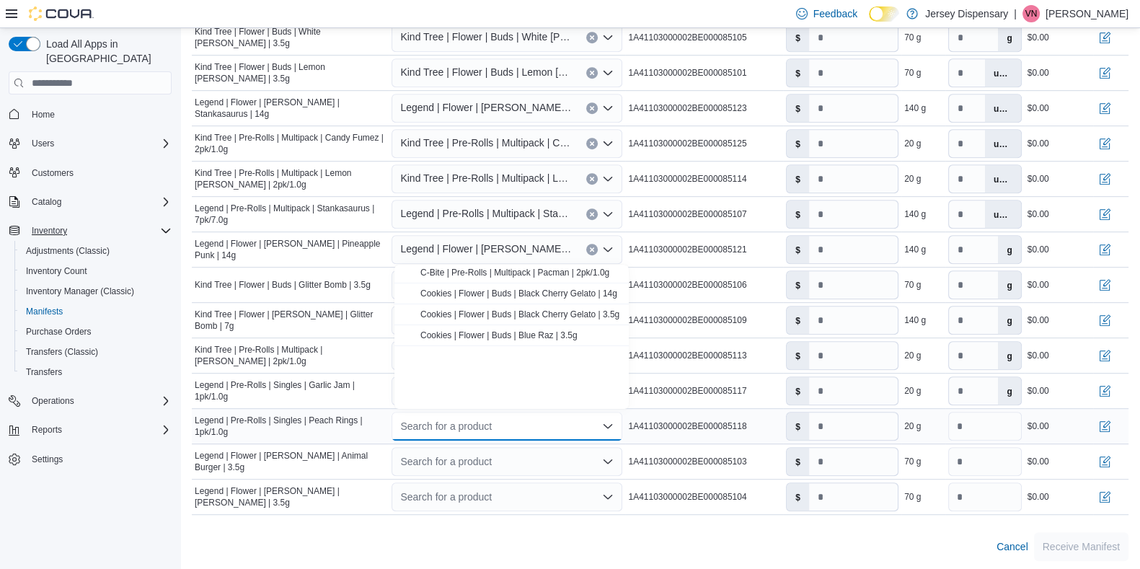
scroll to position [0, 0]
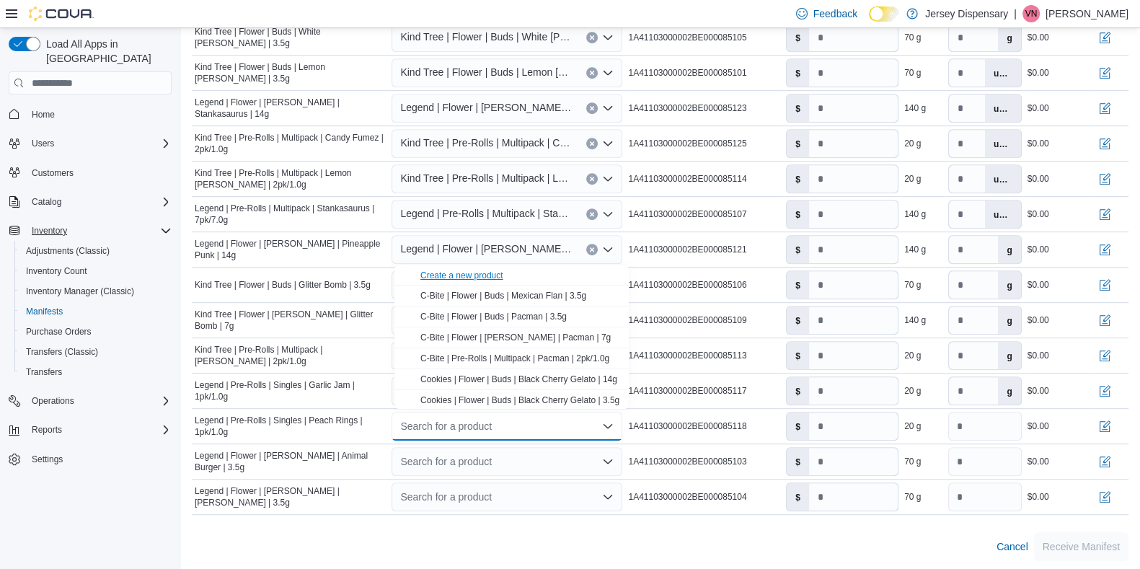
click at [455, 274] on div "Create a new product" at bounding box center [461, 276] width 83 height 12
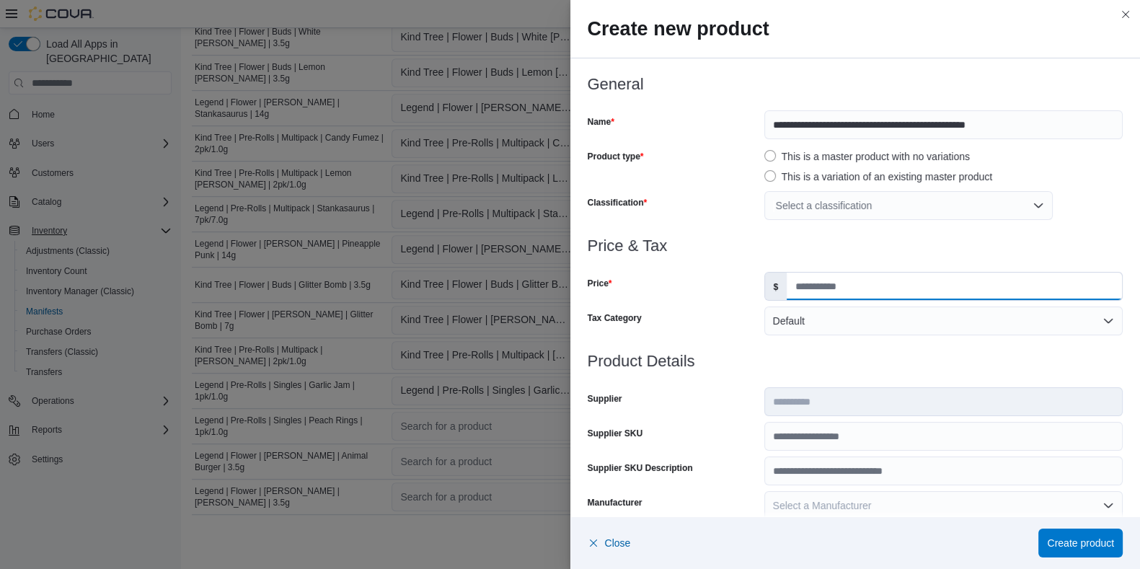
click at [818, 285] on input "Price" at bounding box center [953, 285] width 335 height 27
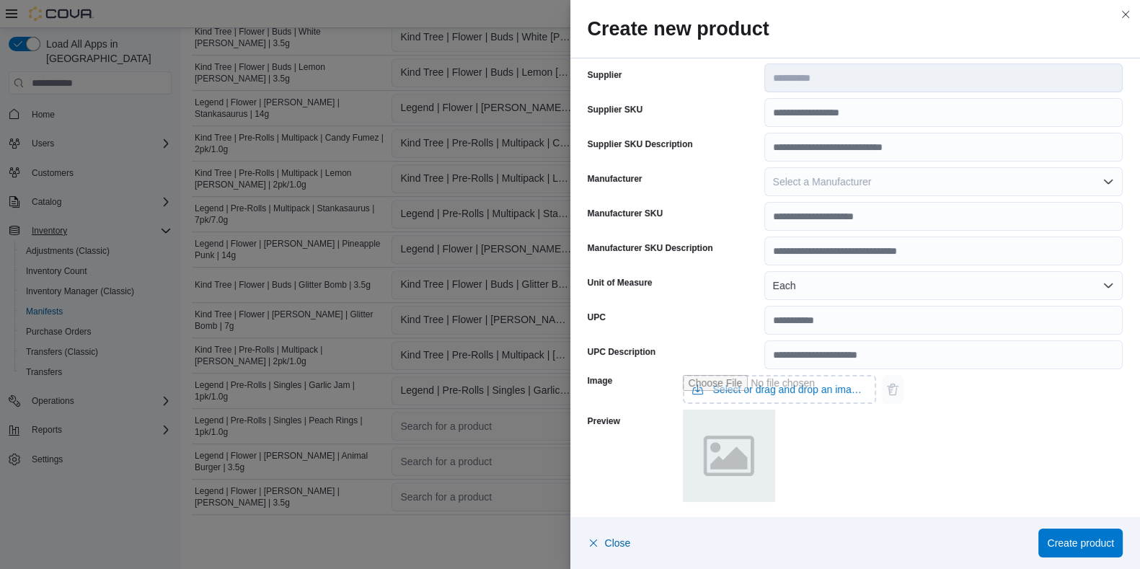
scroll to position [327, 0]
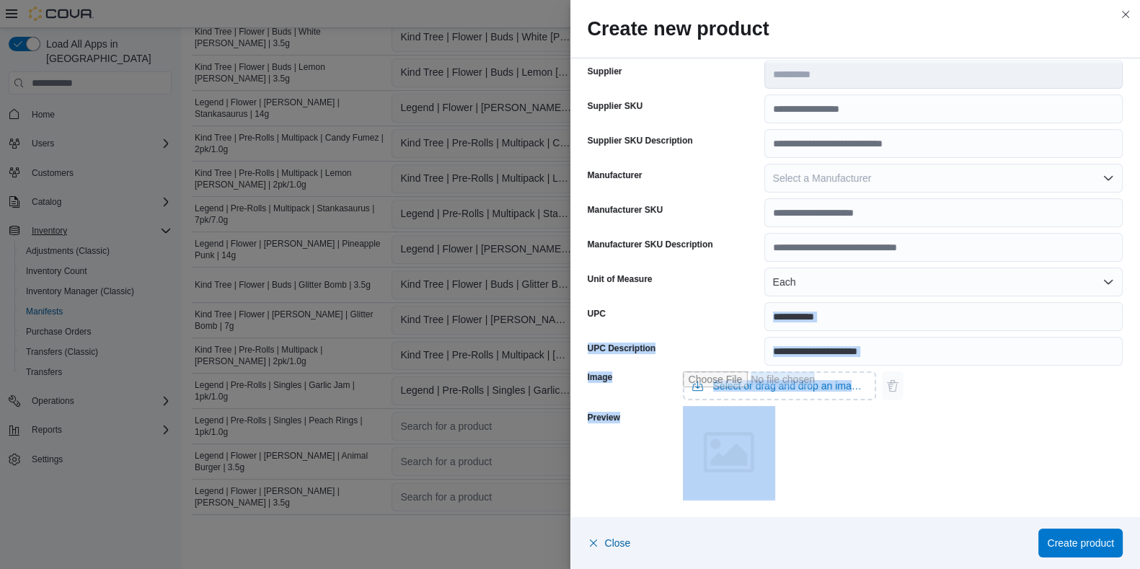
drag, startPoint x: 1129, startPoint y: 439, endPoint x: 1107, endPoint y: 308, distance: 133.1
click at [922, 308] on div "**********" at bounding box center [855, 124] width 570 height 786
click at [922, 454] on div "Image Select or drag and drop an image file Preview" at bounding box center [855, 432] width 536 height 135
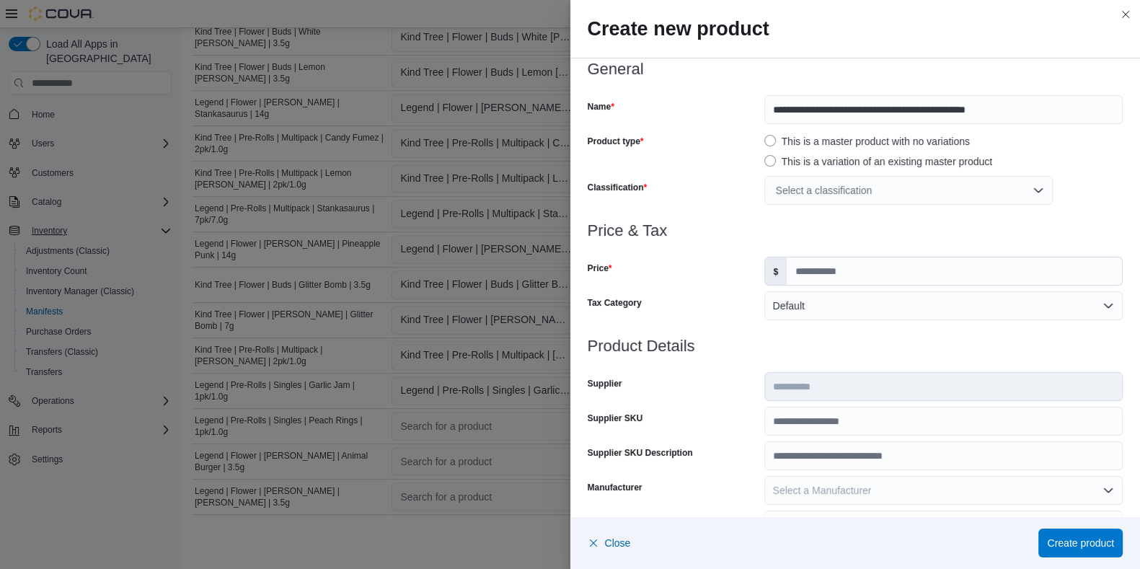
scroll to position [0, 0]
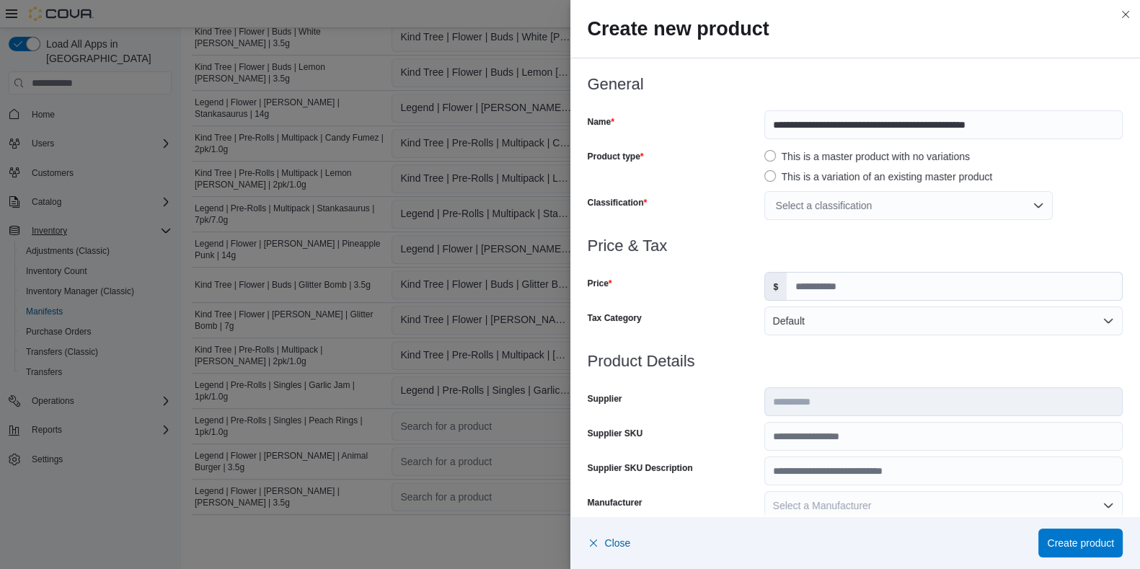
click at [794, 193] on div "Select a classification" at bounding box center [908, 205] width 288 height 29
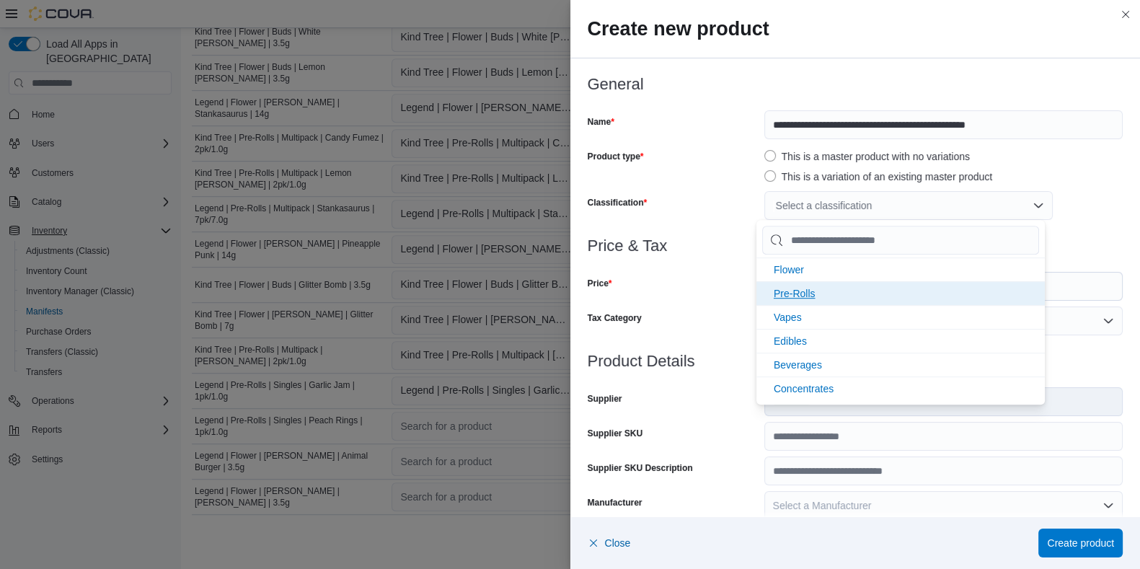
click at [799, 284] on li "Pre-Rolls" at bounding box center [900, 293] width 288 height 24
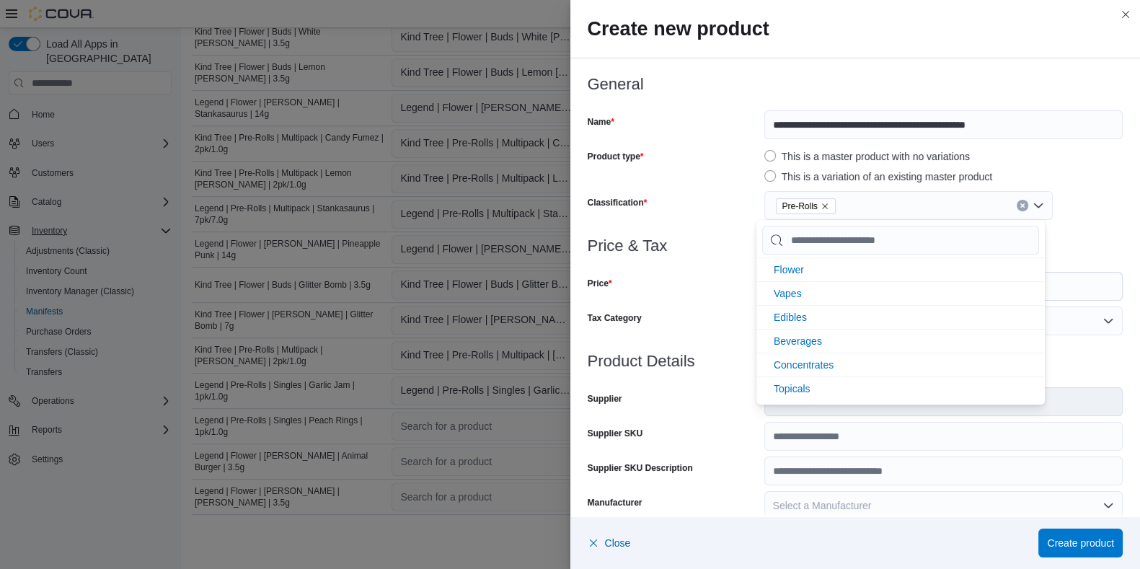
click at [922, 234] on div at bounding box center [855, 228] width 536 height 17
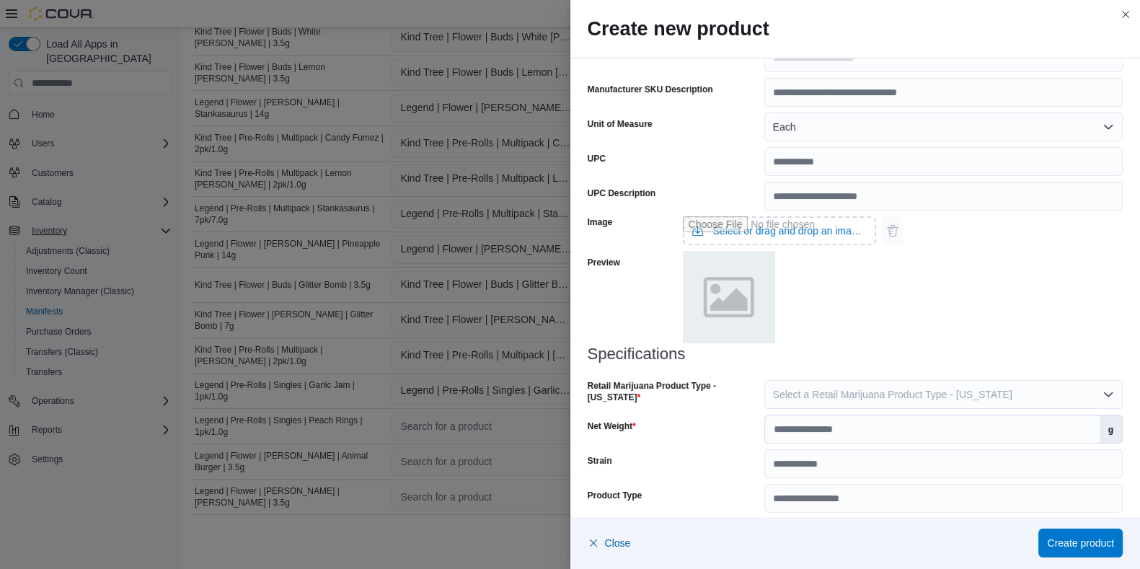
scroll to position [494, 0]
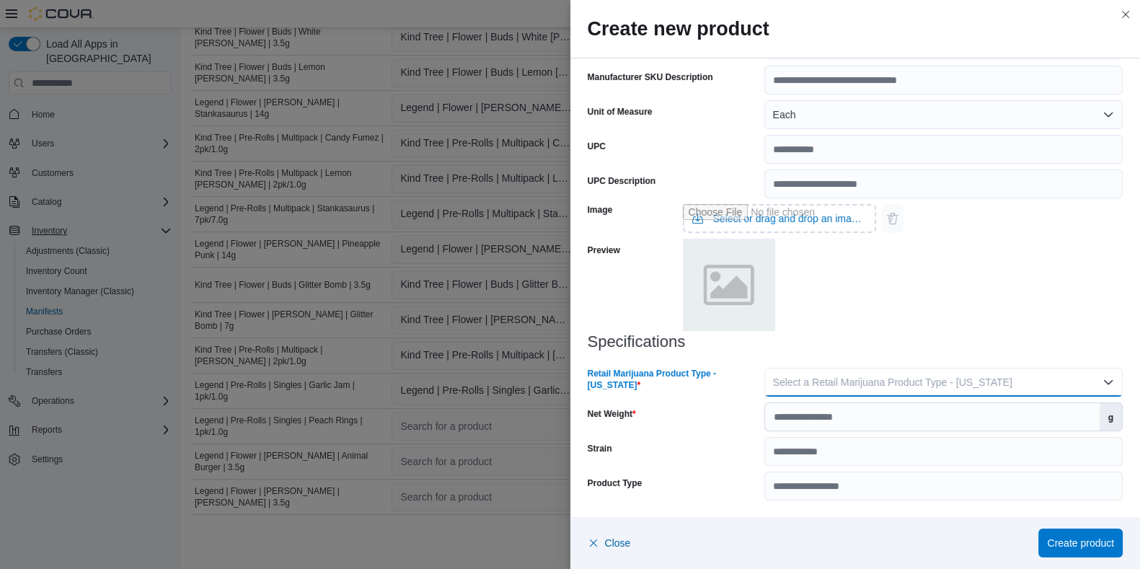
click at [869, 384] on span "Select a Retail Marijuana Product Type - New Jersey" at bounding box center [892, 382] width 239 height 12
click at [798, 412] on span "Flower" at bounding box center [943, 410] width 328 height 17
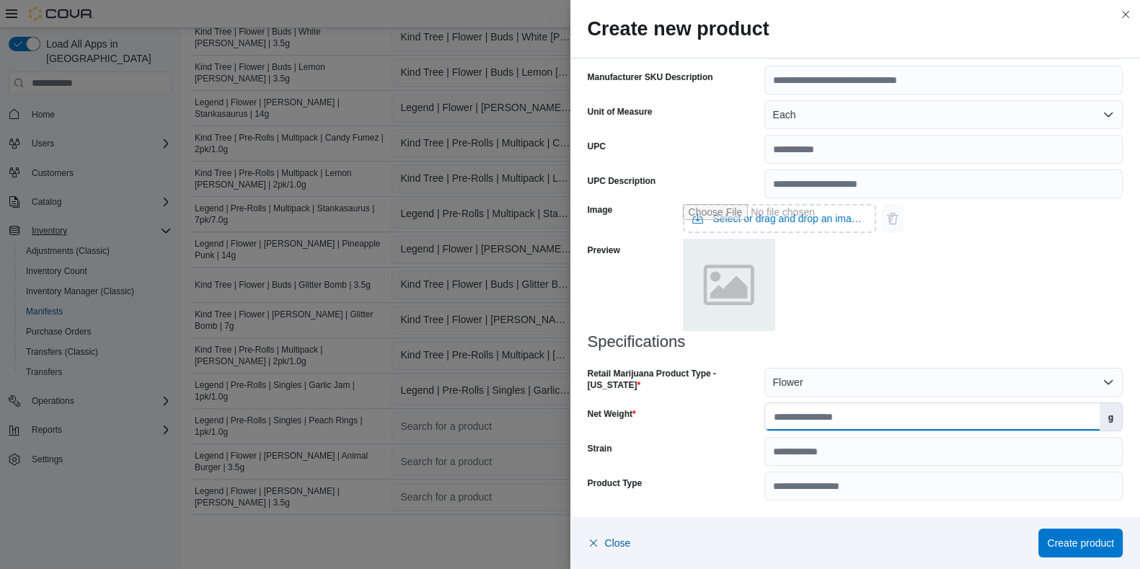
click at [798, 421] on input "Net Weight" at bounding box center [932, 416] width 334 height 27
click at [922, 454] on span "Create product" at bounding box center [1080, 542] width 67 height 14
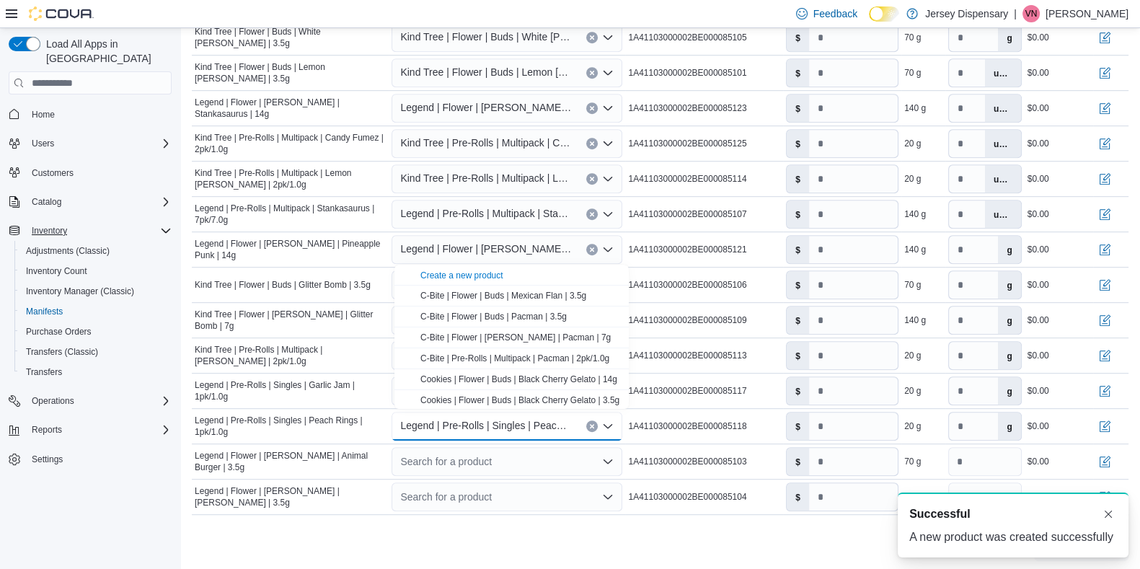
scroll to position [0, 0]
click at [411, 454] on div "Cancel Receive Manifest" at bounding box center [660, 546] width 936 height 29
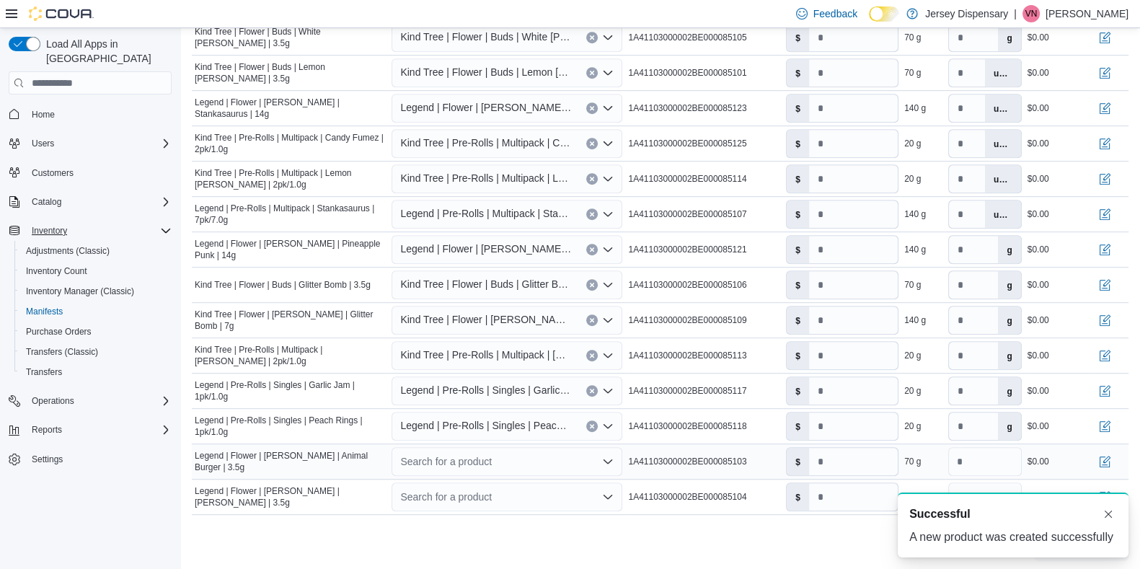
click at [443, 454] on div "Search for a product" at bounding box center [506, 461] width 231 height 29
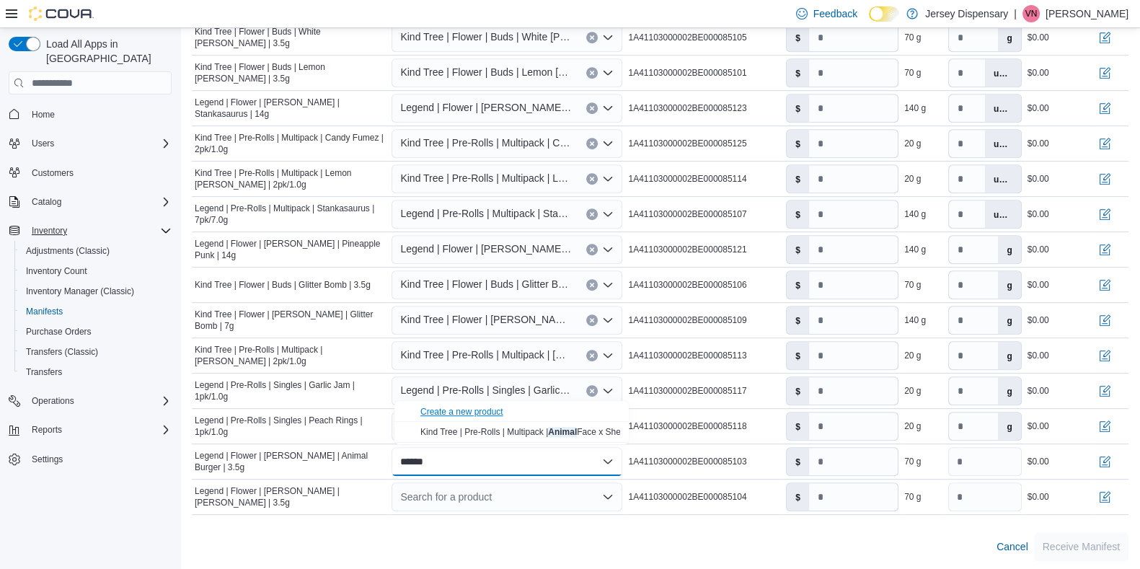
click at [458, 409] on div "Create a new product" at bounding box center [461, 412] width 83 height 12
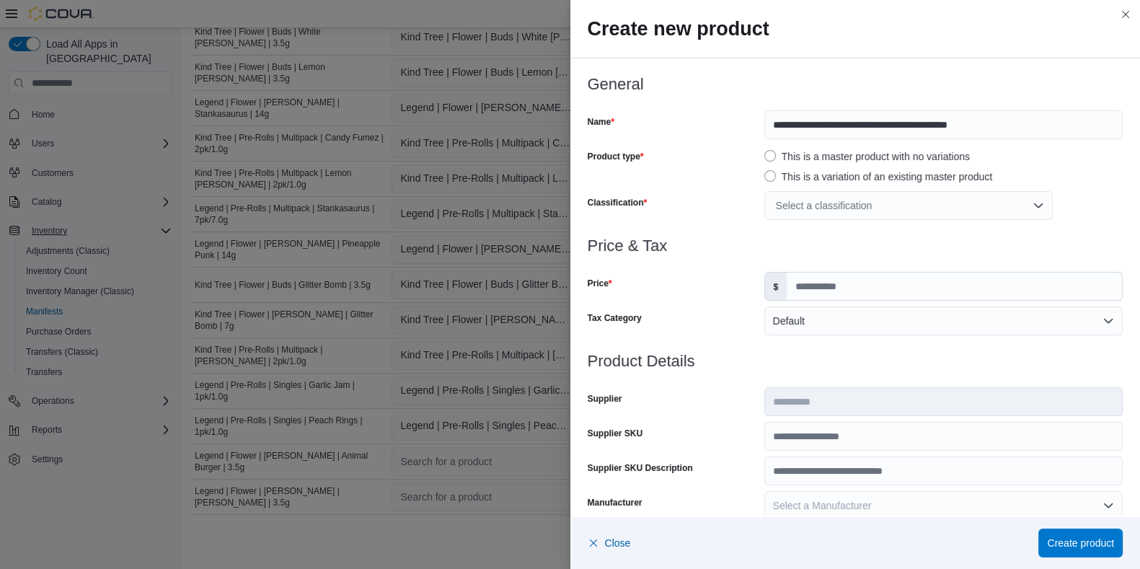
click at [902, 207] on div "Select a classification" at bounding box center [908, 205] width 288 height 29
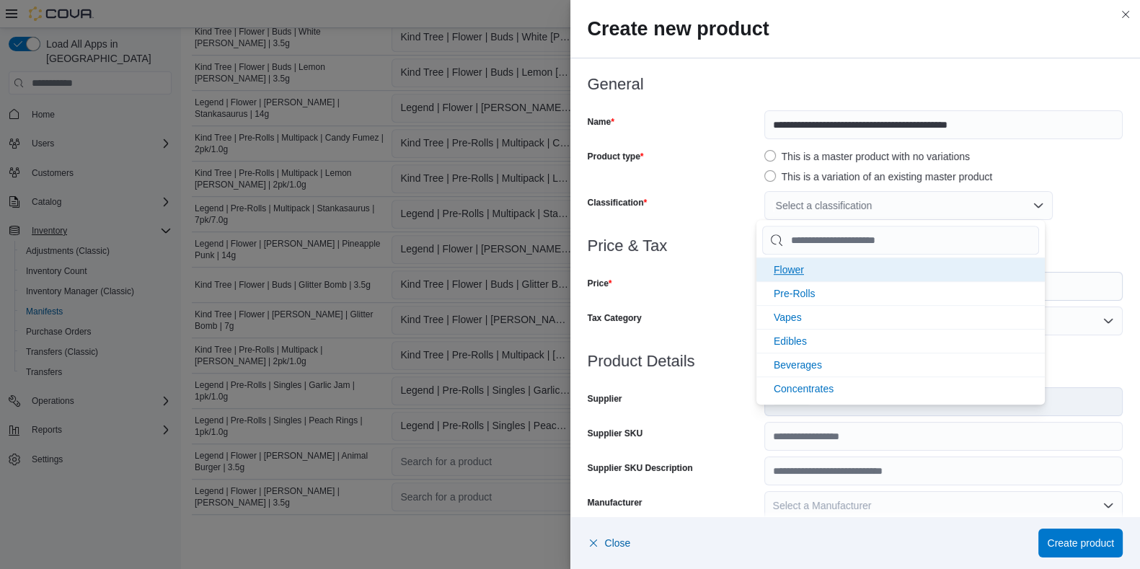
click at [805, 265] on li "Flower" at bounding box center [900, 269] width 288 height 24
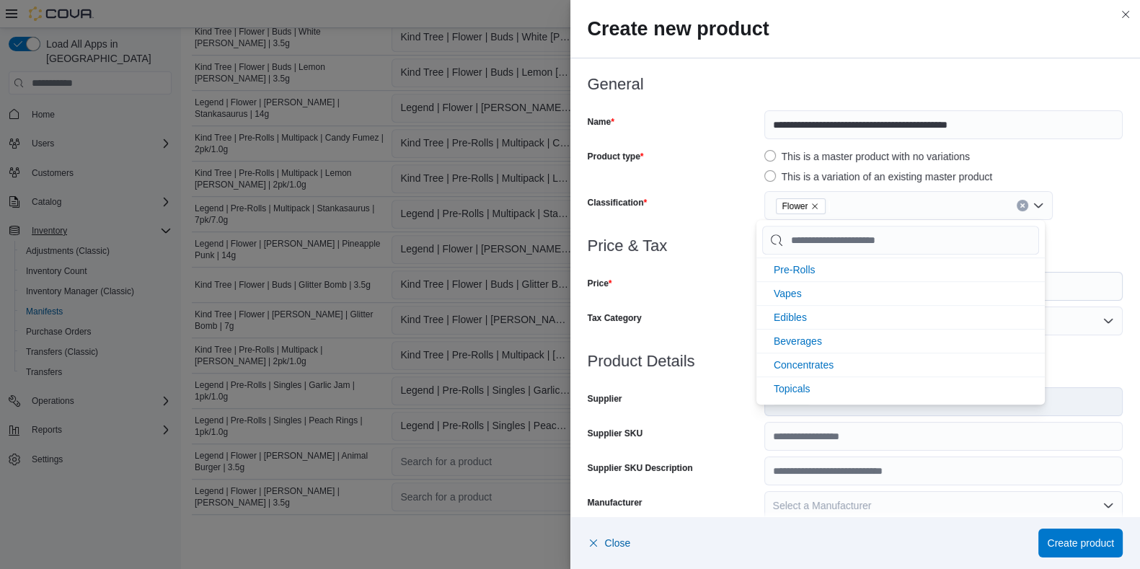
click at [738, 289] on div "Price" at bounding box center [672, 286] width 171 height 29
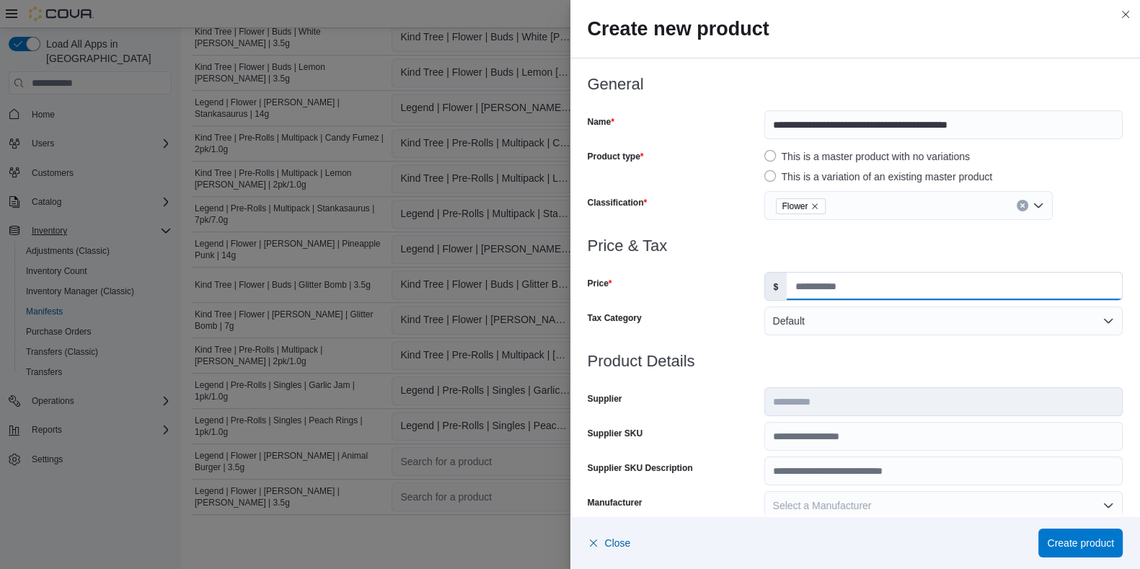
click at [800, 288] on input "Price" at bounding box center [953, 285] width 335 height 27
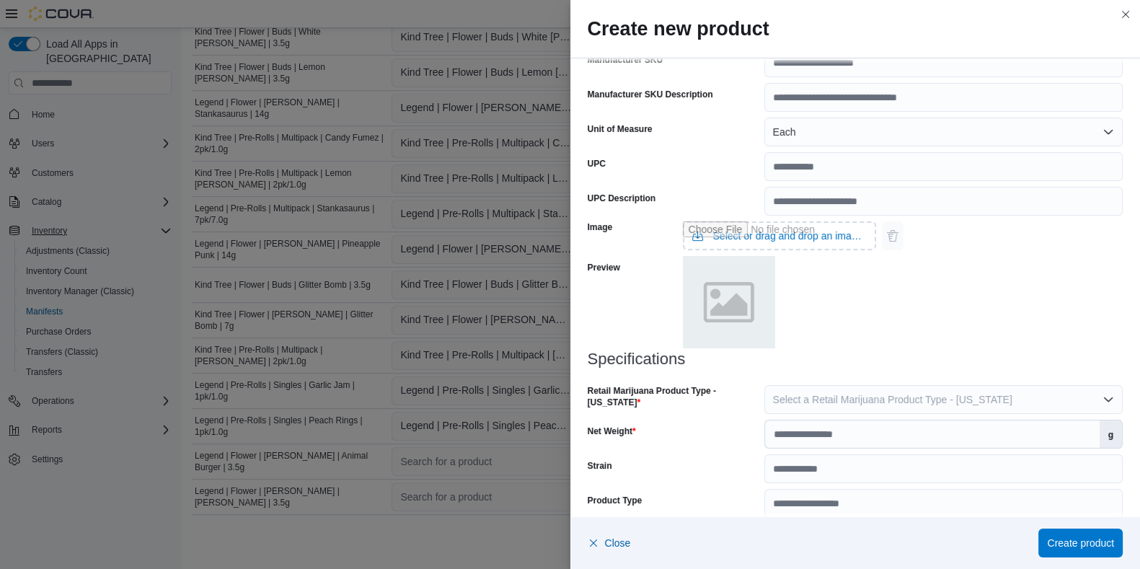
scroll to position [494, 0]
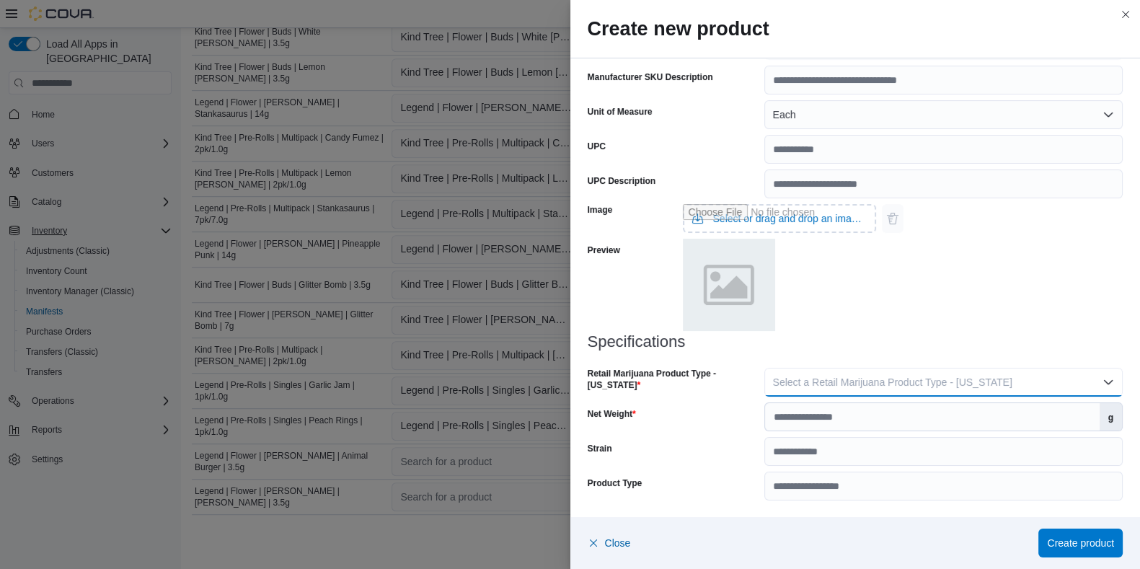
click at [887, 386] on span "Select a Retail Marijuana Product Type - New Jersey" at bounding box center [892, 382] width 239 height 12
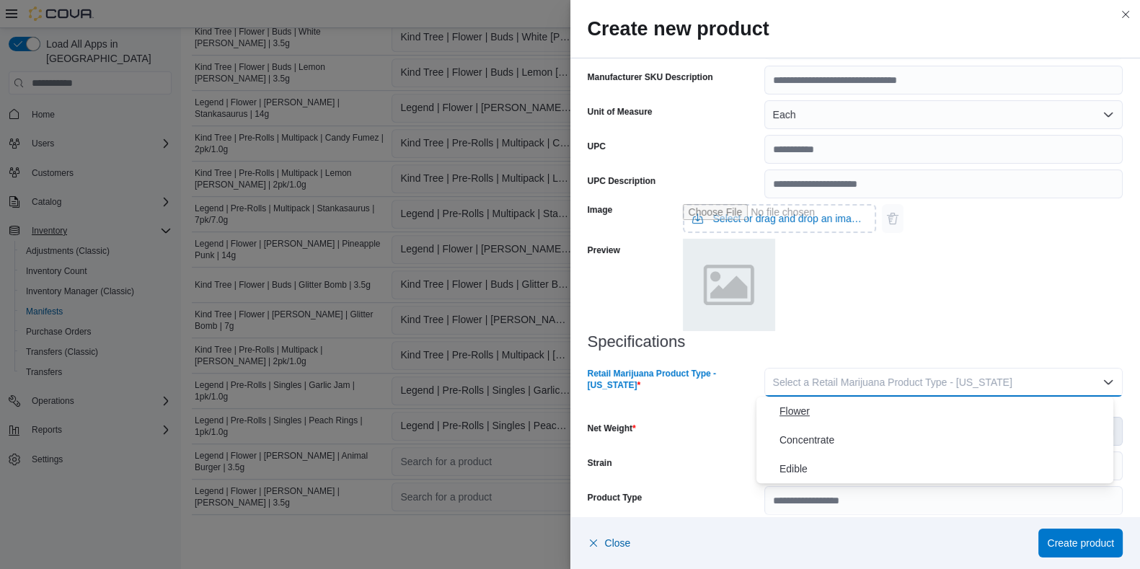
click at [801, 402] on span "Flower" at bounding box center [943, 410] width 328 height 17
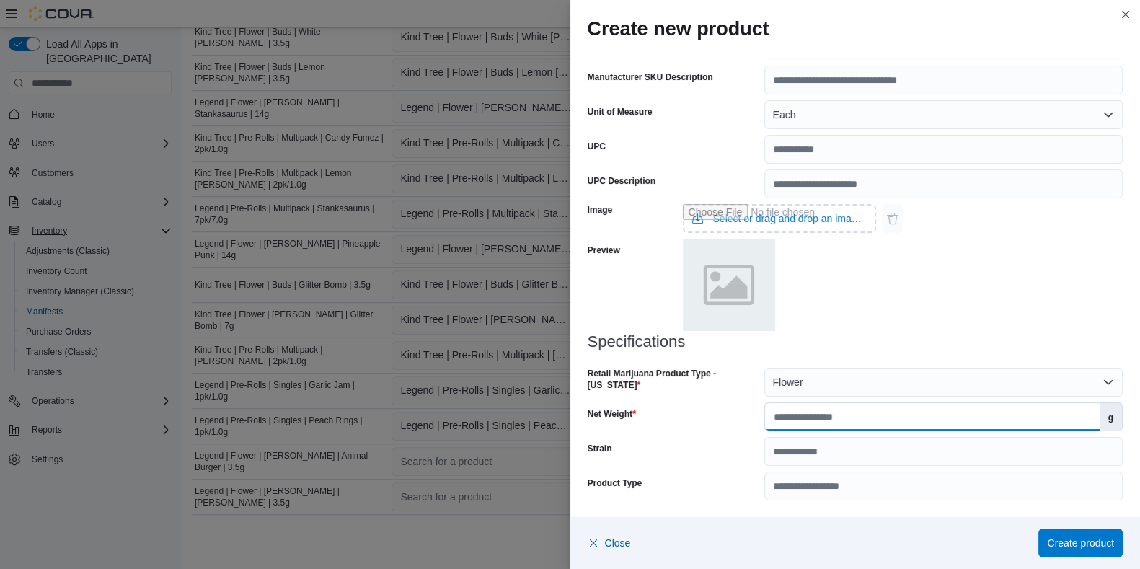
click at [794, 419] on input "Net Weight" at bounding box center [932, 416] width 334 height 27
click at [922, 454] on span "Create product" at bounding box center [1080, 542] width 67 height 14
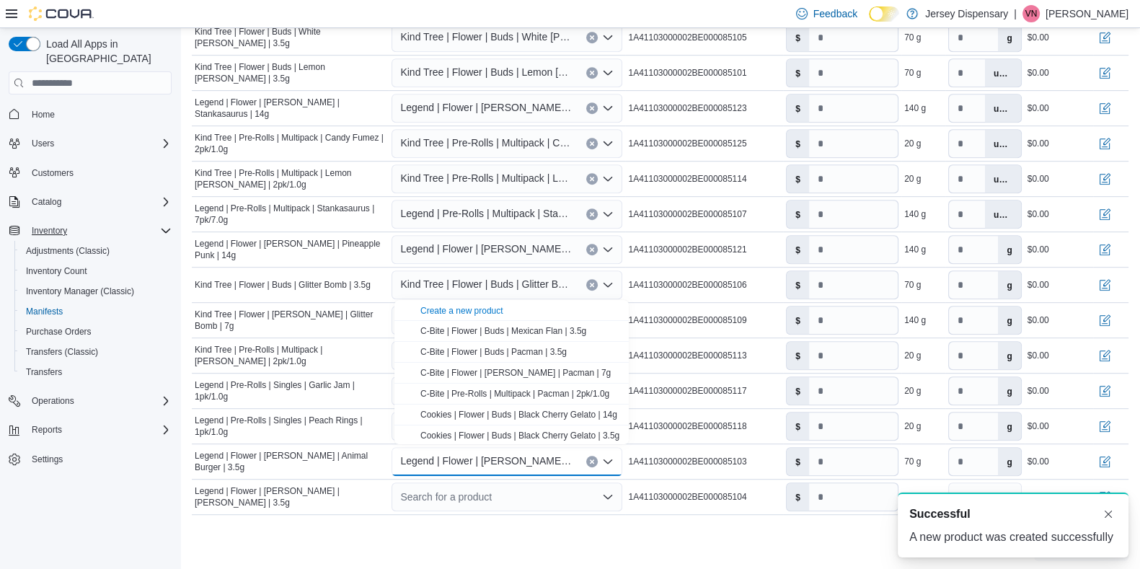
scroll to position [0, 0]
click at [507, 454] on div "Search for a product" at bounding box center [506, 496] width 231 height 29
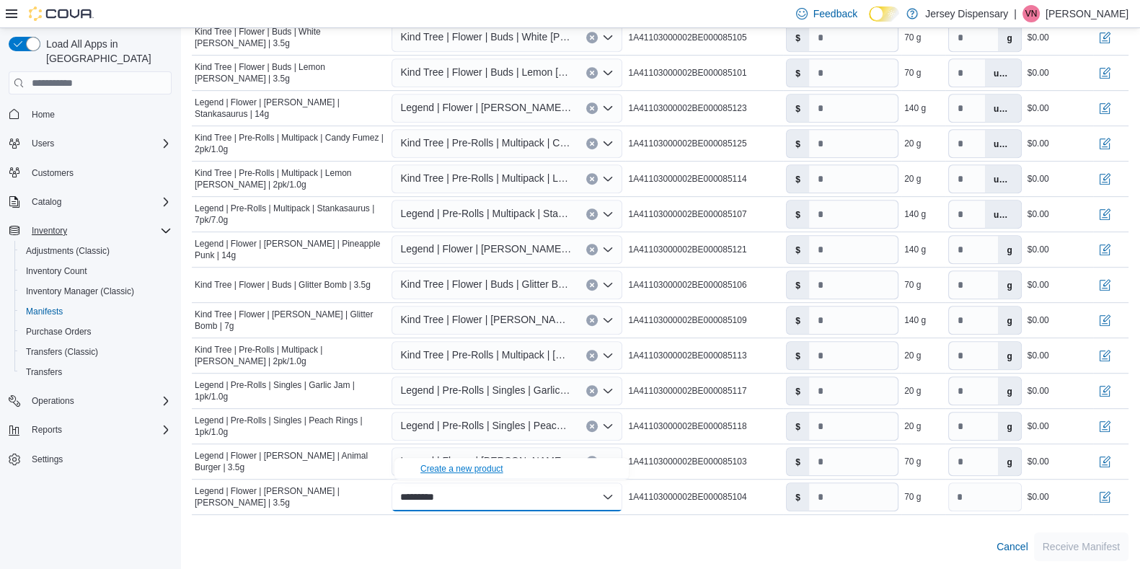
click at [453, 454] on div "Create a new product" at bounding box center [461, 469] width 83 height 12
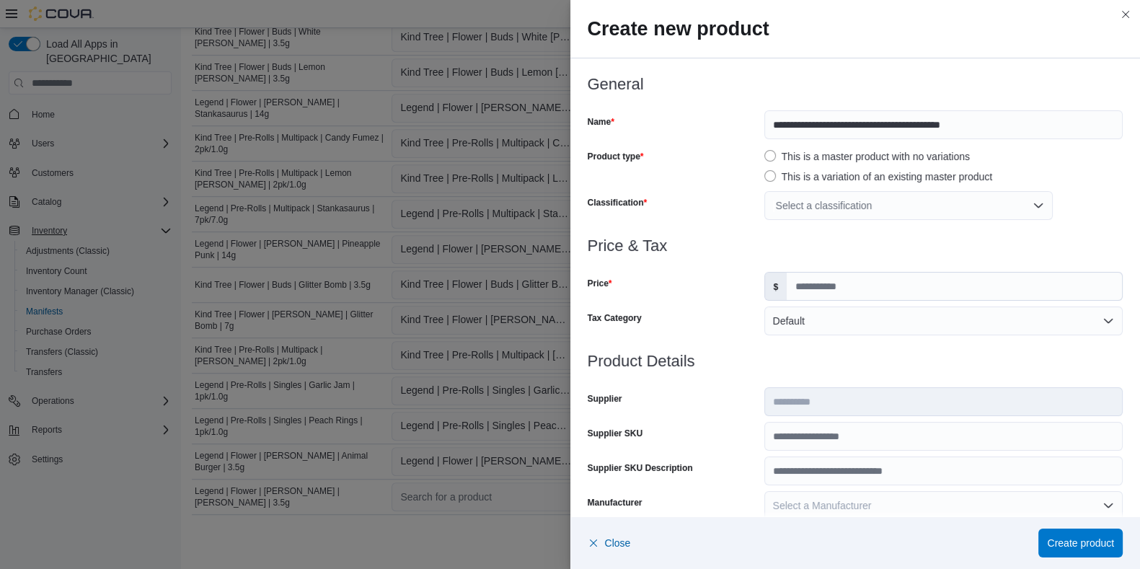
click at [804, 205] on div "Select a classification" at bounding box center [908, 205] width 288 height 29
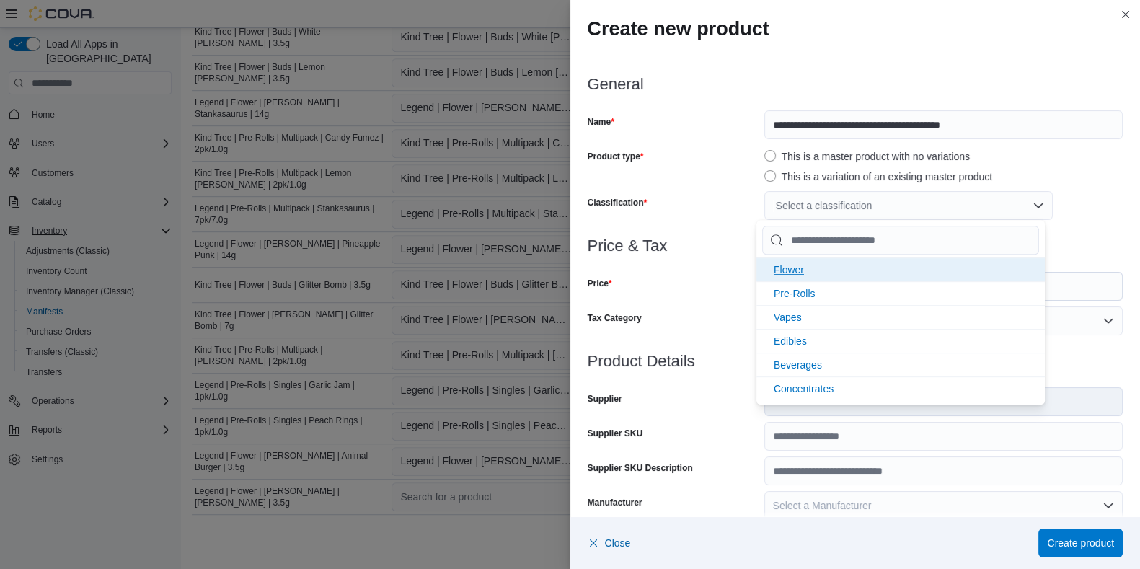
click at [789, 268] on span "Flower" at bounding box center [788, 270] width 30 height 12
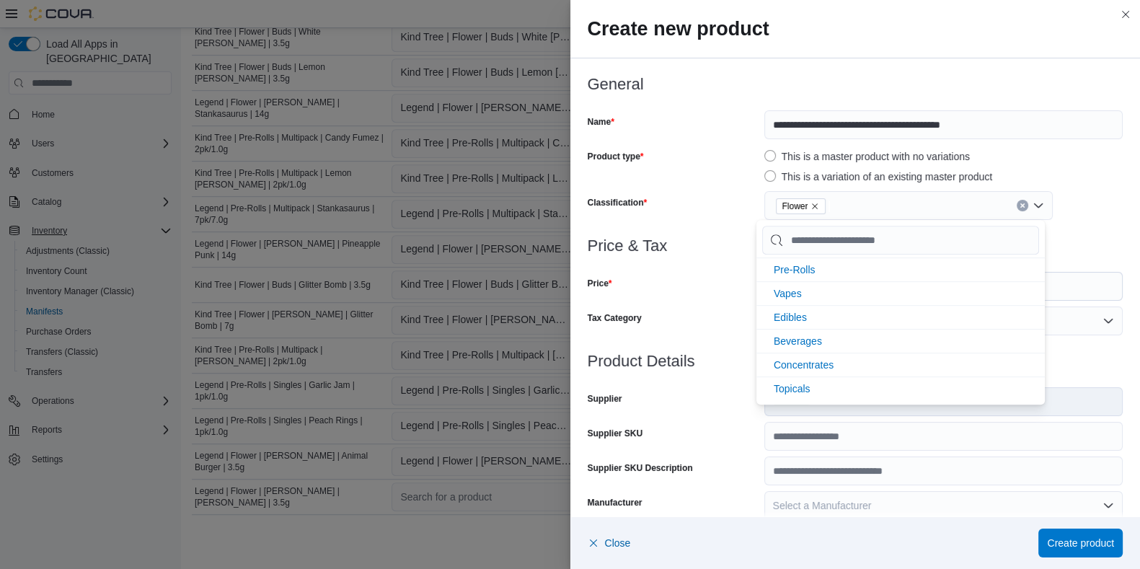
click at [742, 303] on div "Price & Tax Price $ Tax Category Default" at bounding box center [855, 294] width 536 height 115
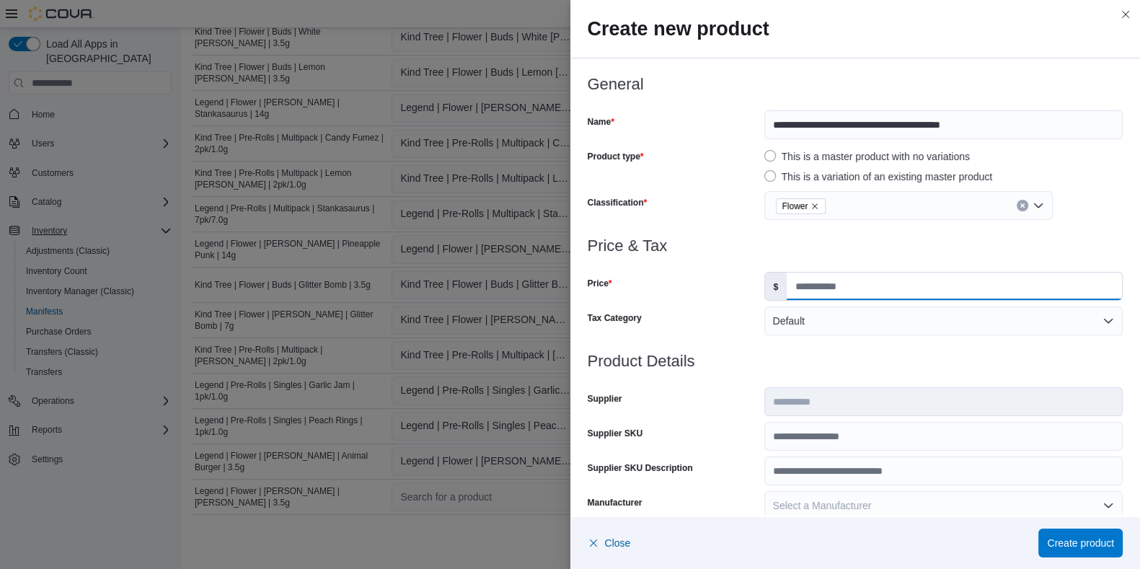
click at [817, 292] on input "Price" at bounding box center [953, 285] width 335 height 27
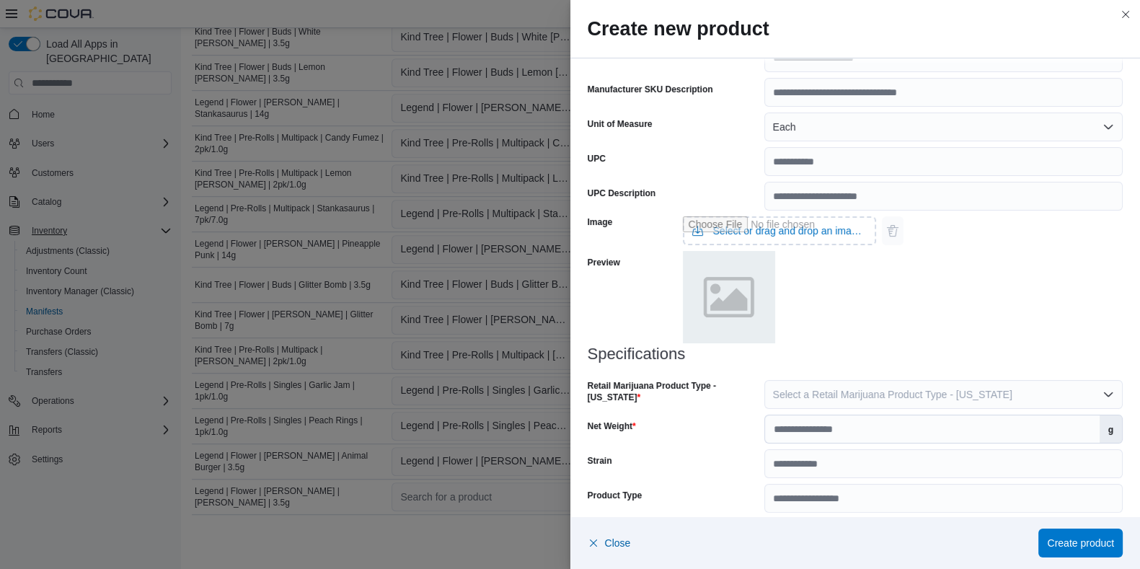
scroll to position [494, 0]
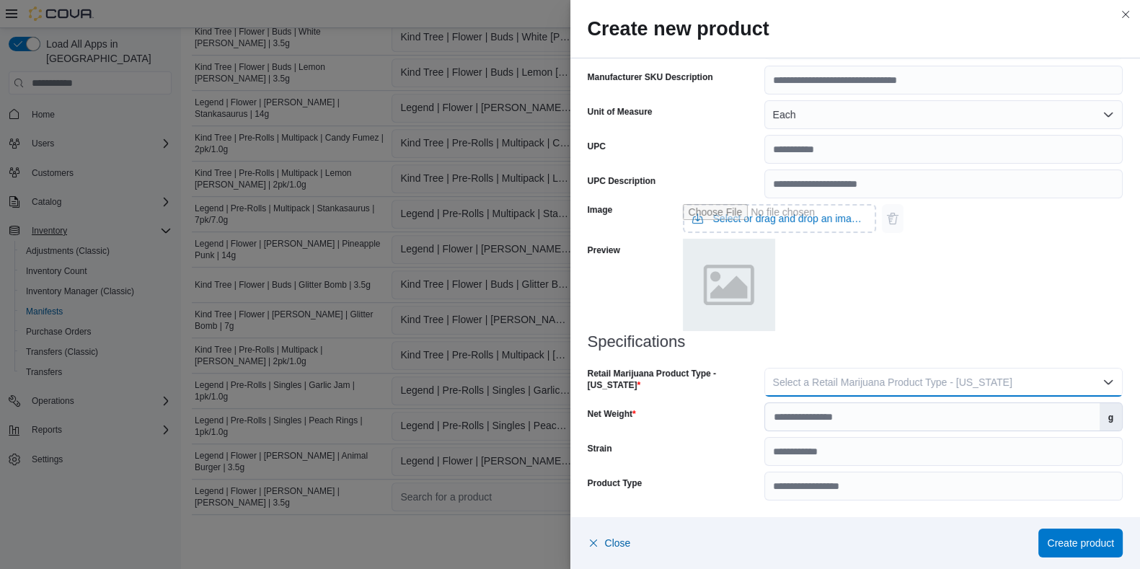
click at [848, 371] on button "Select a Retail Marijuana Product Type - New Jersey" at bounding box center [943, 382] width 358 height 29
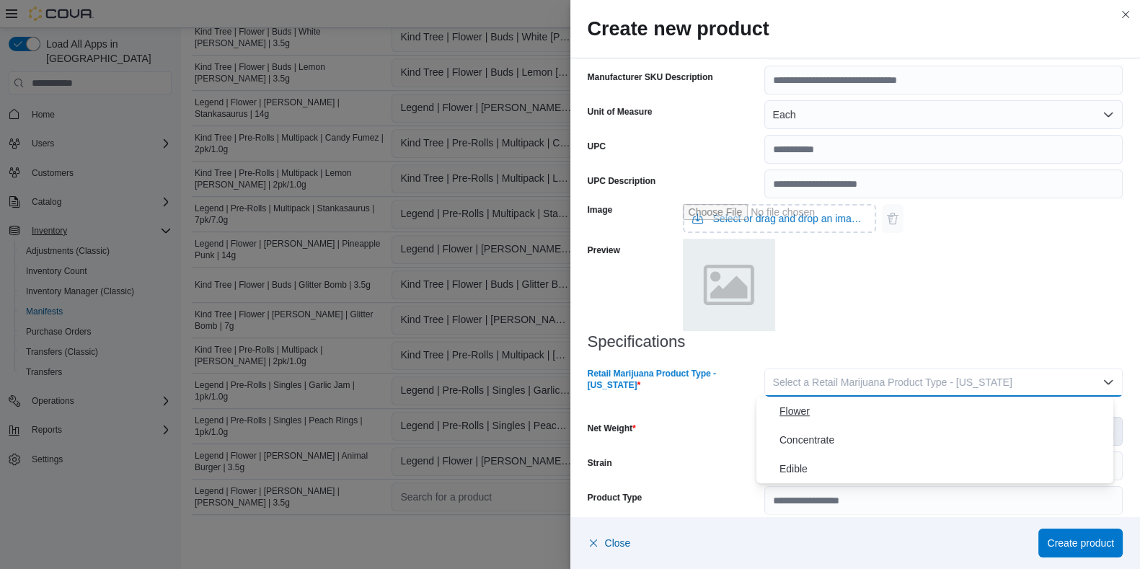
click at [792, 407] on span "Flower" at bounding box center [943, 410] width 328 height 17
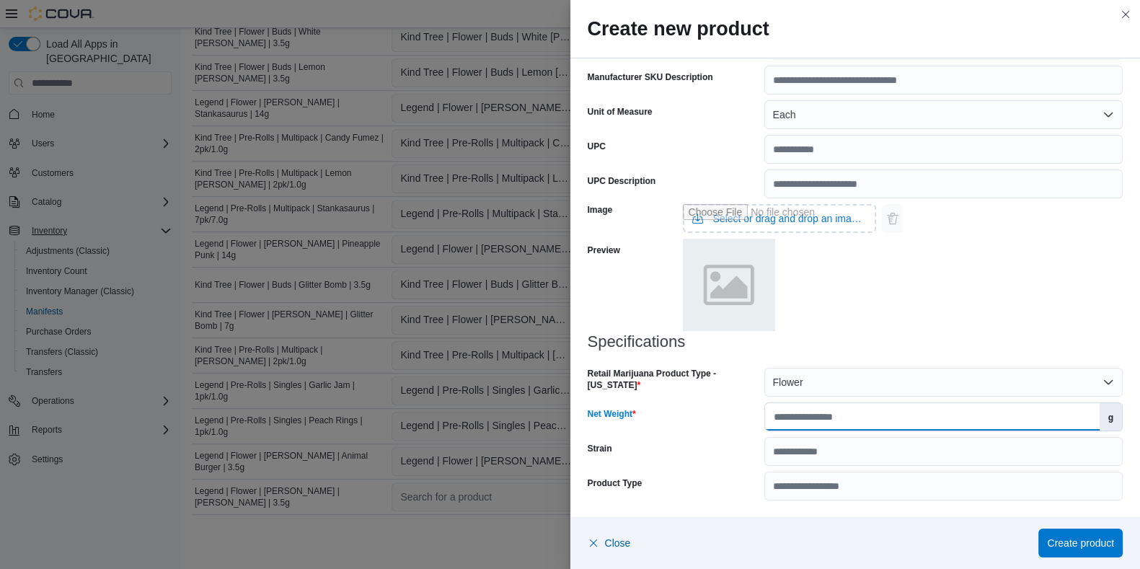
click at [794, 425] on input "Net Weight" at bounding box center [932, 416] width 334 height 27
click at [922, 454] on span "Create product" at bounding box center [1080, 542] width 67 height 14
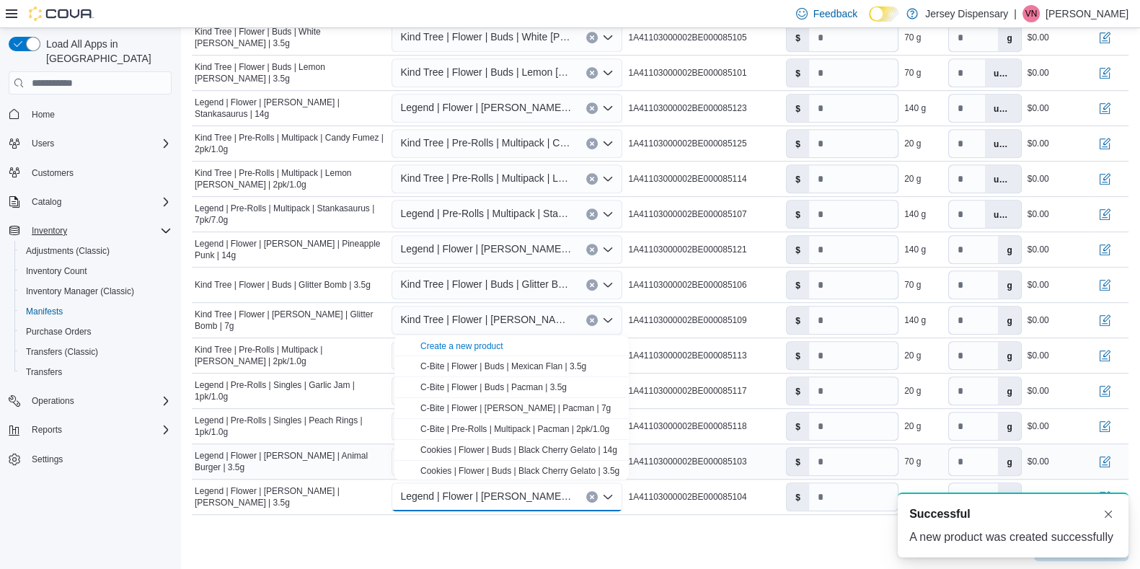
scroll to position [0, 0]
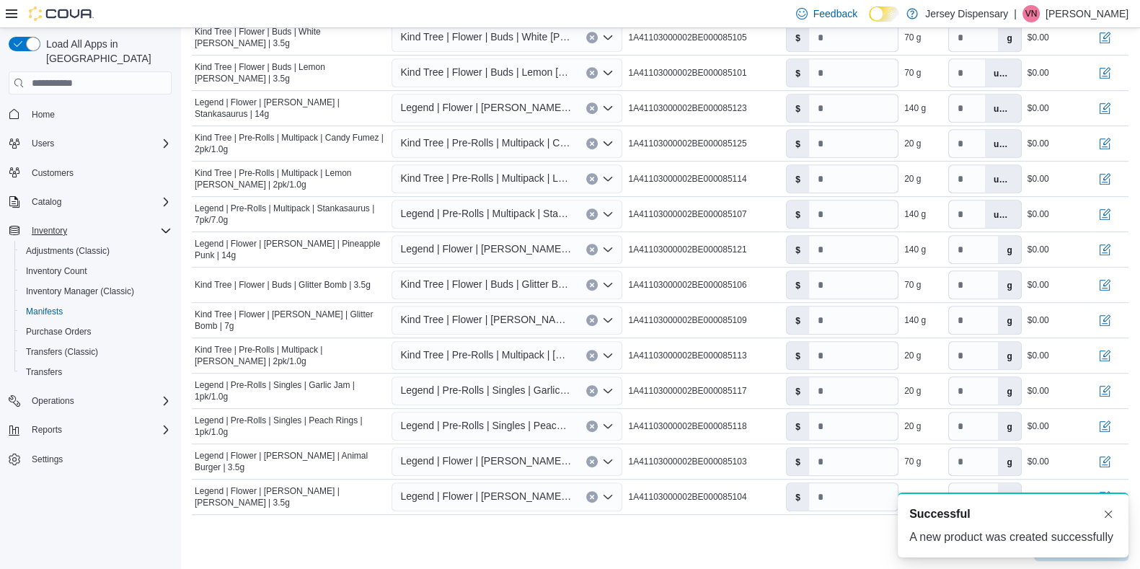
click at [593, 454] on div at bounding box center [660, 523] width 936 height 17
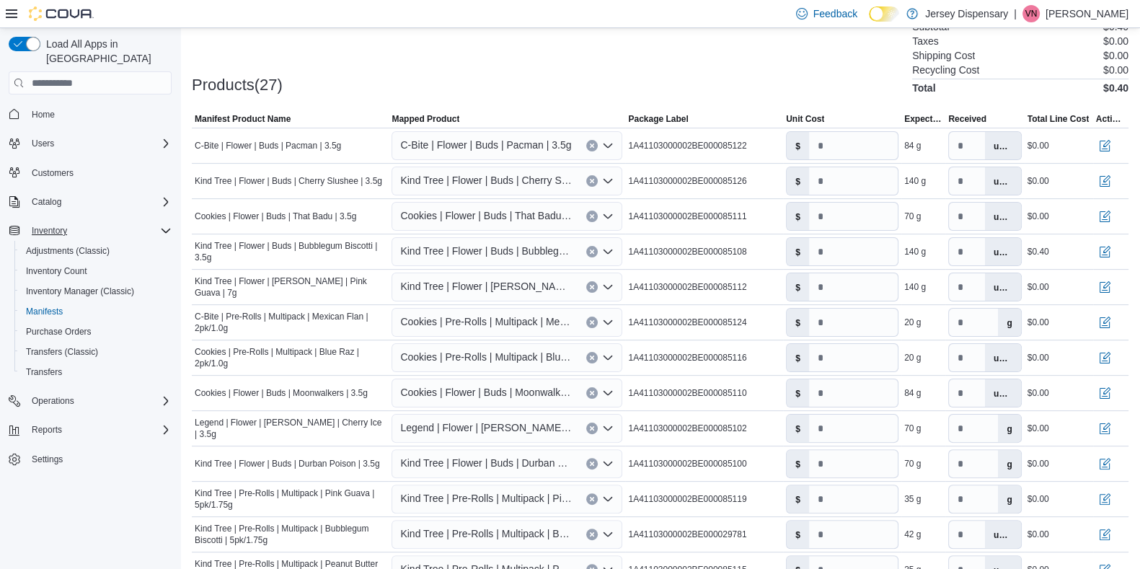
scroll to position [426, 0]
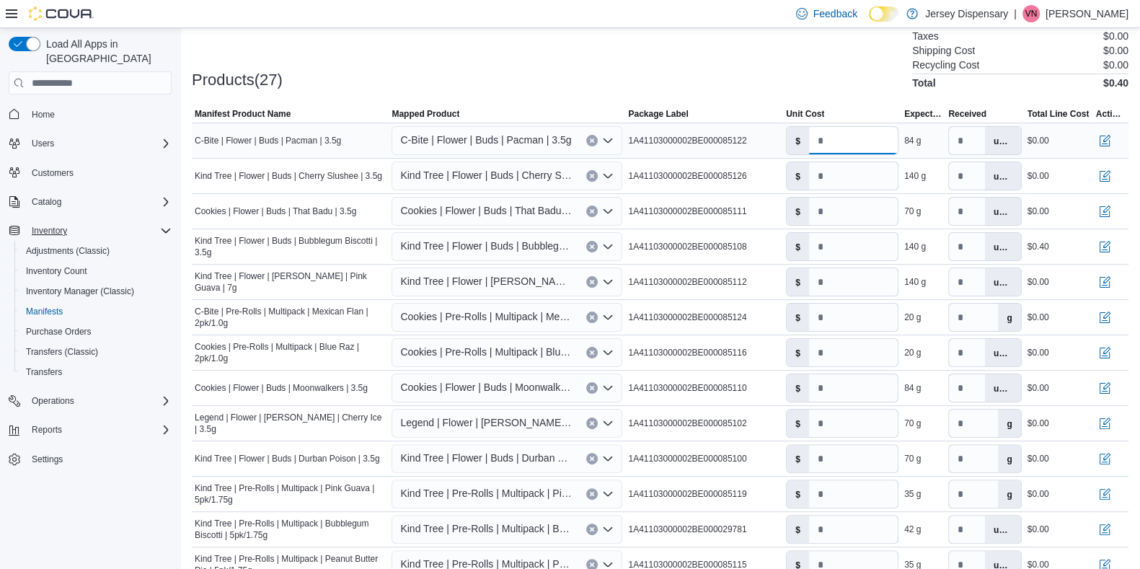
click at [856, 145] on input "*" at bounding box center [853, 140] width 89 height 27
click at [842, 178] on input "*" at bounding box center [853, 175] width 89 height 27
click at [841, 216] on input "*" at bounding box center [853, 210] width 89 height 27
click at [857, 257] on input "****" at bounding box center [853, 246] width 89 height 27
click at [844, 285] on input "*" at bounding box center [853, 281] width 89 height 27
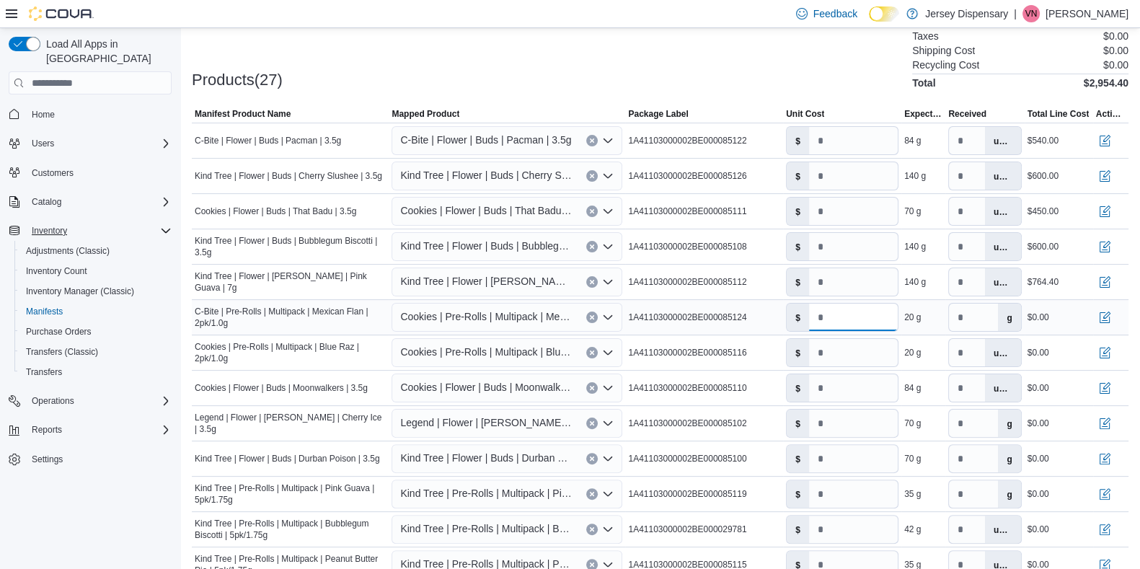
click at [846, 322] on input "*" at bounding box center [853, 316] width 89 height 27
click at [861, 358] on input "*" at bounding box center [853, 352] width 89 height 27
click at [855, 387] on input "*" at bounding box center [853, 387] width 89 height 27
click at [843, 426] on input "*" at bounding box center [853, 422] width 89 height 27
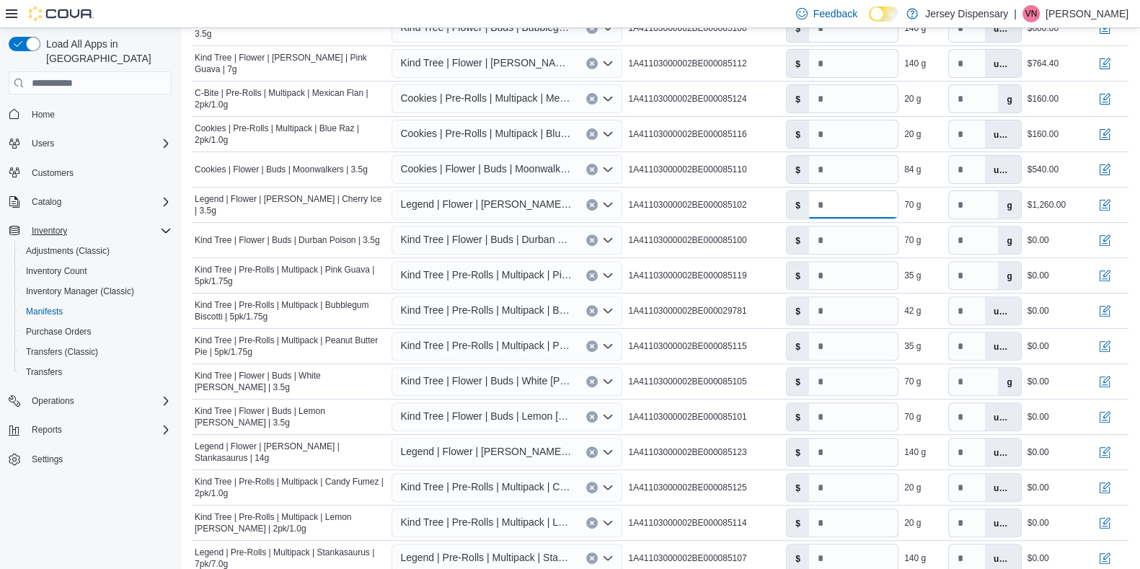
scroll to position [648, 0]
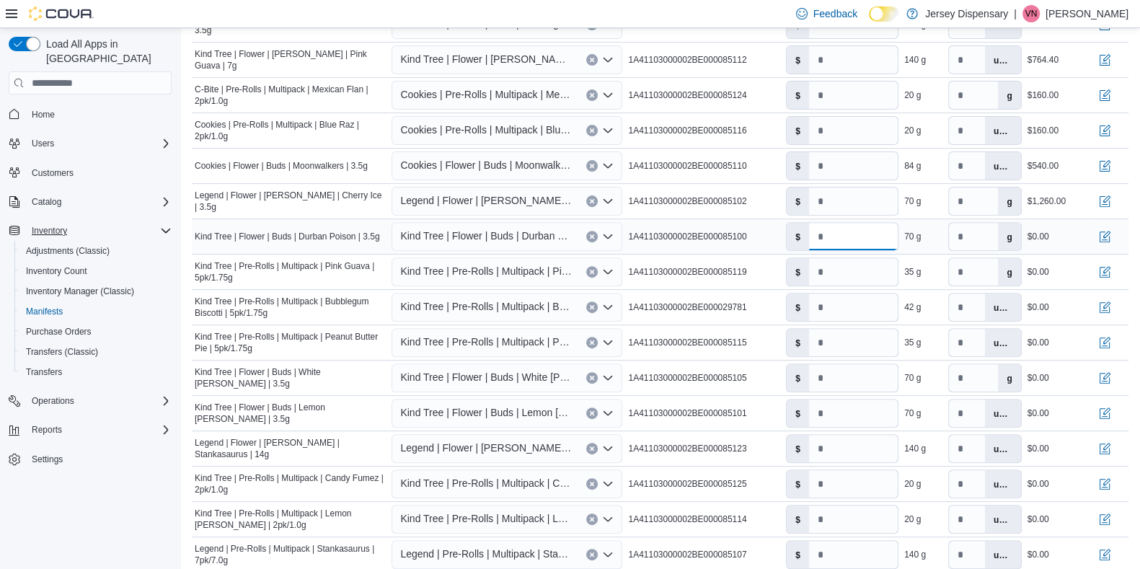
click at [858, 237] on input "*" at bounding box center [853, 236] width 89 height 27
click at [859, 276] on input "*" at bounding box center [853, 271] width 89 height 27
click at [845, 309] on input "*" at bounding box center [853, 306] width 89 height 27
click at [856, 344] on input "*" at bounding box center [853, 342] width 89 height 27
click at [853, 383] on input "*" at bounding box center [853, 377] width 89 height 27
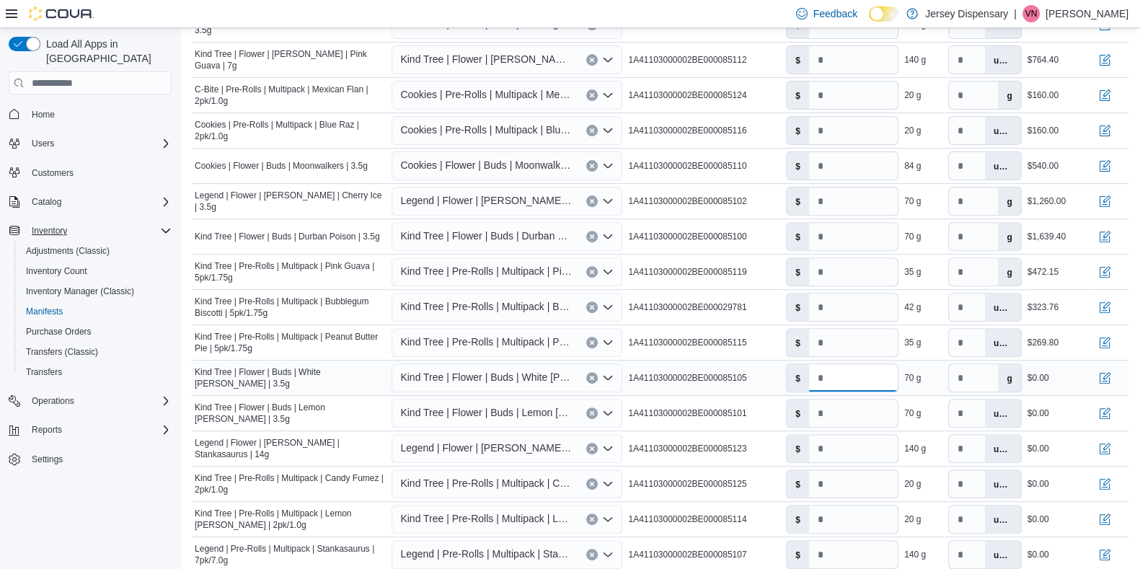
click at [853, 383] on input "*" at bounding box center [853, 377] width 89 height 27
click at [855, 412] on input "*" at bounding box center [853, 412] width 89 height 27
click at [842, 445] on input "*" at bounding box center [853, 448] width 89 height 27
click at [848, 450] on input "*" at bounding box center [853, 448] width 89 height 27
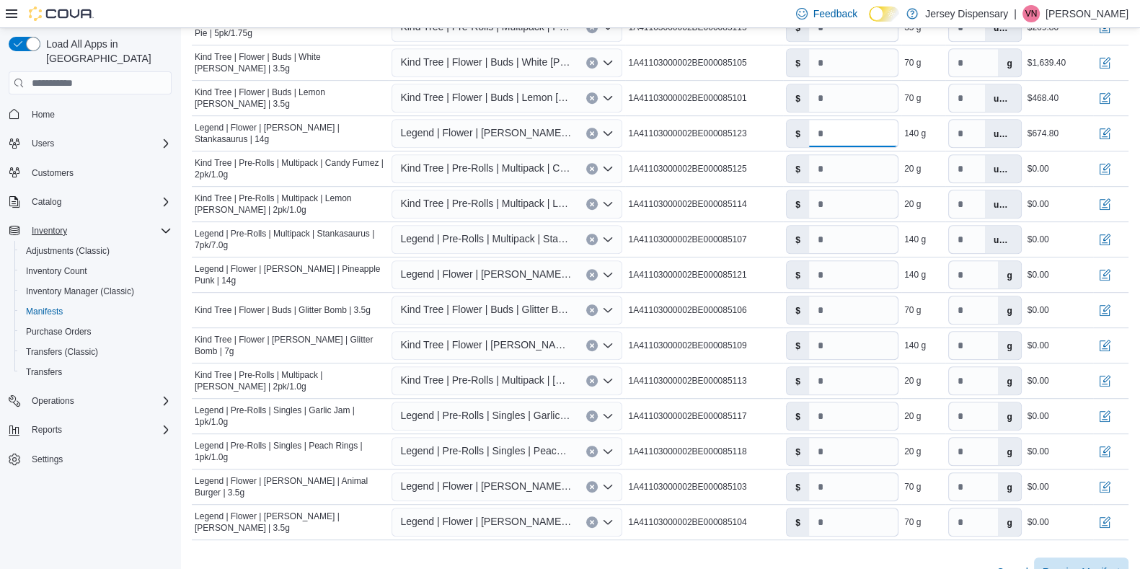
scroll to position [969, 0]
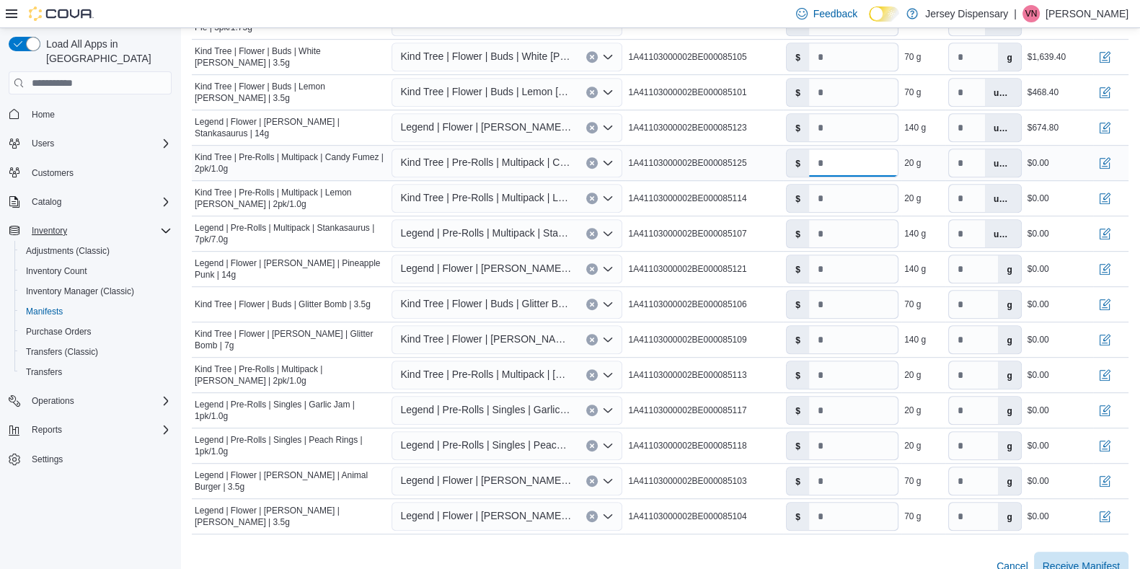
click at [871, 161] on input "*" at bounding box center [853, 162] width 89 height 27
click at [860, 202] on input "*" at bounding box center [853, 198] width 89 height 27
click at [854, 244] on input "*" at bounding box center [853, 233] width 89 height 27
click at [855, 268] on input "*" at bounding box center [853, 268] width 89 height 27
click at [851, 311] on input "*" at bounding box center [853, 303] width 89 height 27
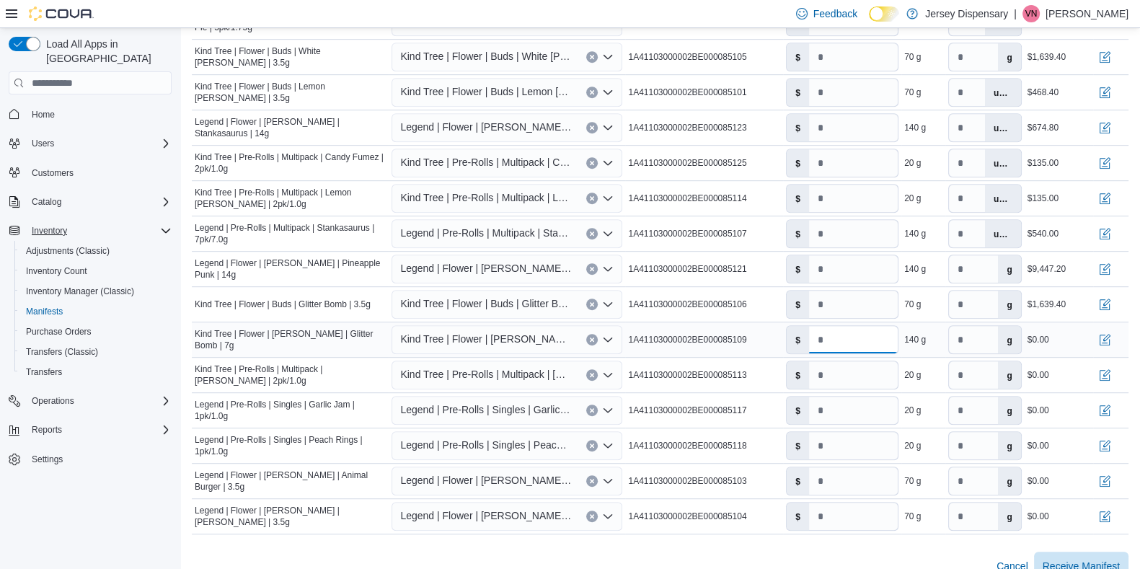
click at [854, 346] on input "*" at bounding box center [853, 339] width 89 height 27
click at [843, 383] on input "*" at bounding box center [853, 374] width 89 height 27
click at [861, 417] on input "*" at bounding box center [853, 409] width 89 height 27
click at [849, 453] on input "*" at bounding box center [853, 445] width 89 height 27
click at [847, 454] on input "*" at bounding box center [853, 480] width 89 height 27
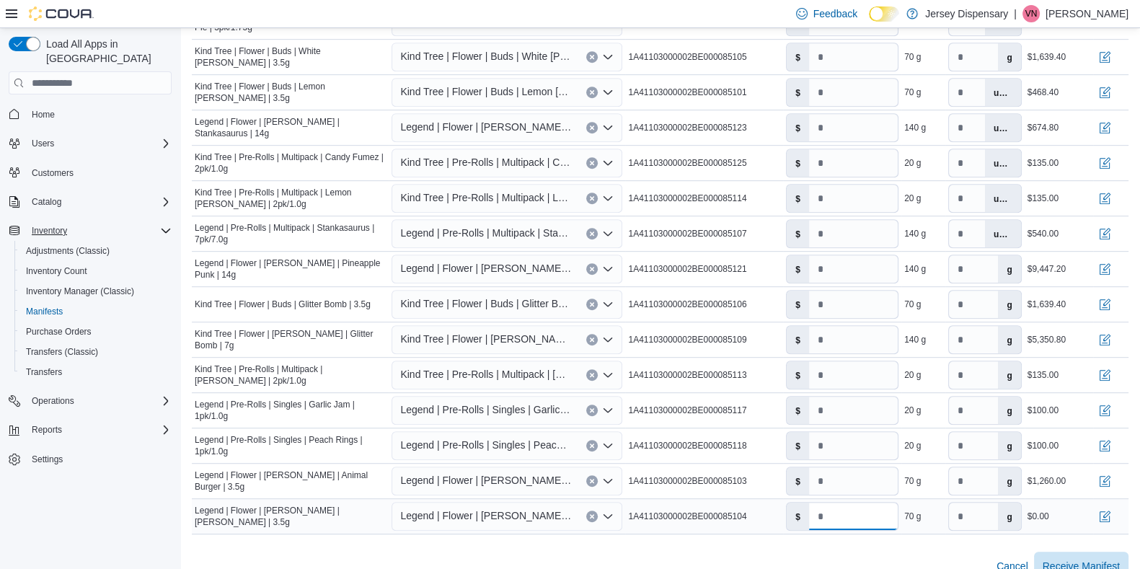
click at [851, 454] on input "*" at bounding box center [853, 515] width 89 height 27
click at [922, 454] on span "Receive Manifest" at bounding box center [1080, 565] width 77 height 14
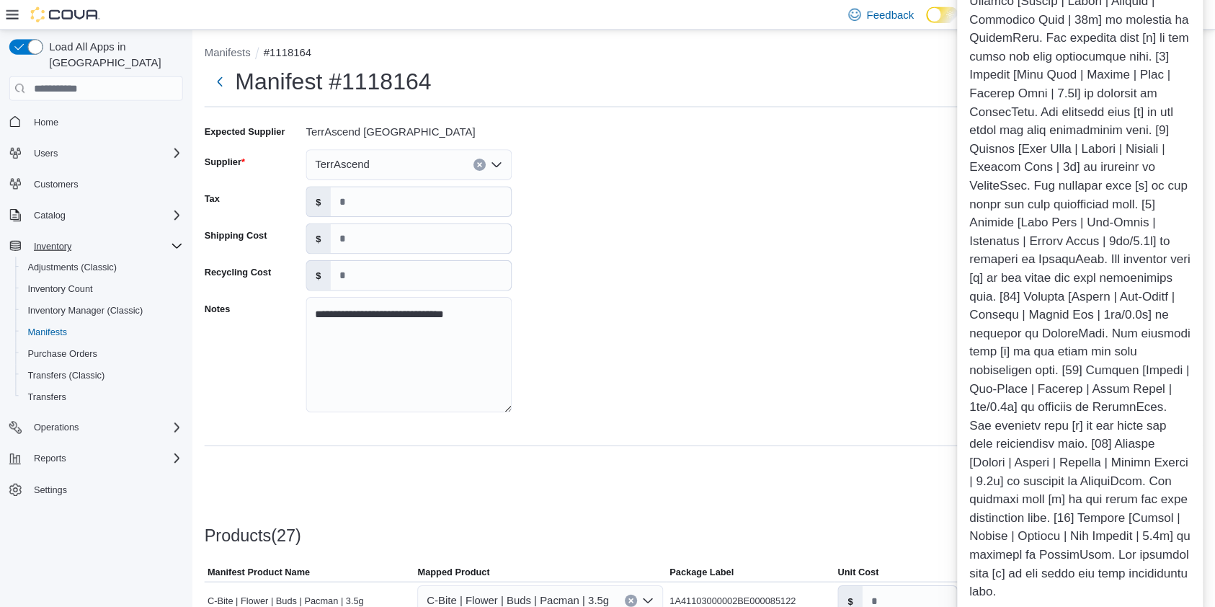
scroll to position [0, 0]
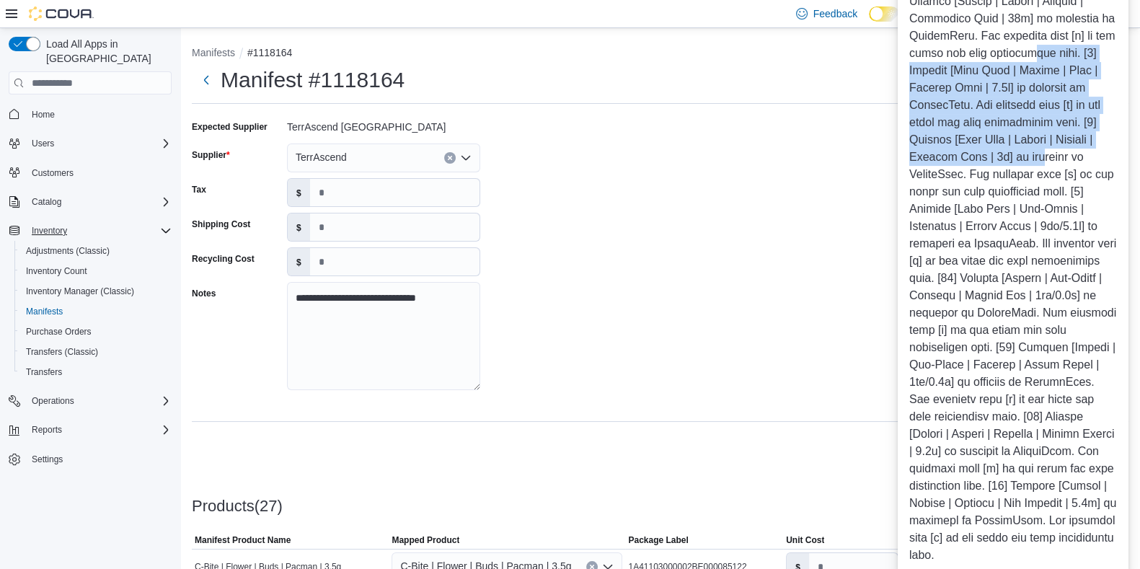
drag, startPoint x: 1029, startPoint y: 49, endPoint x: 1033, endPoint y: 153, distance: 103.9
click at [922, 153] on div at bounding box center [1013, 97] width 208 height 934
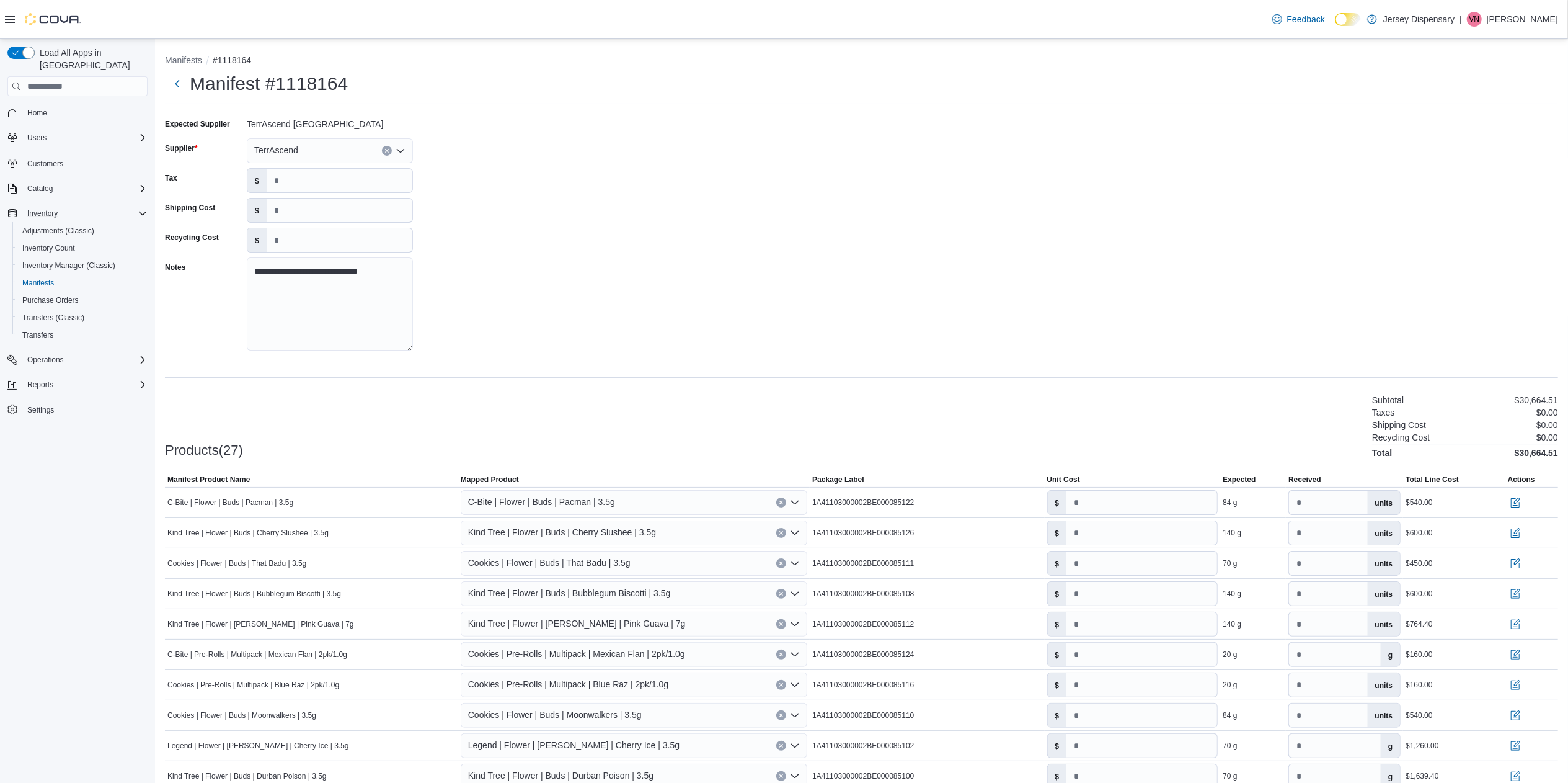
drag, startPoint x: 950, startPoint y: 1, endPoint x: 987, endPoint y: 289, distance: 290.4
click at [793, 289] on div "**********" at bounding box center [862, 238] width 1393 height 248
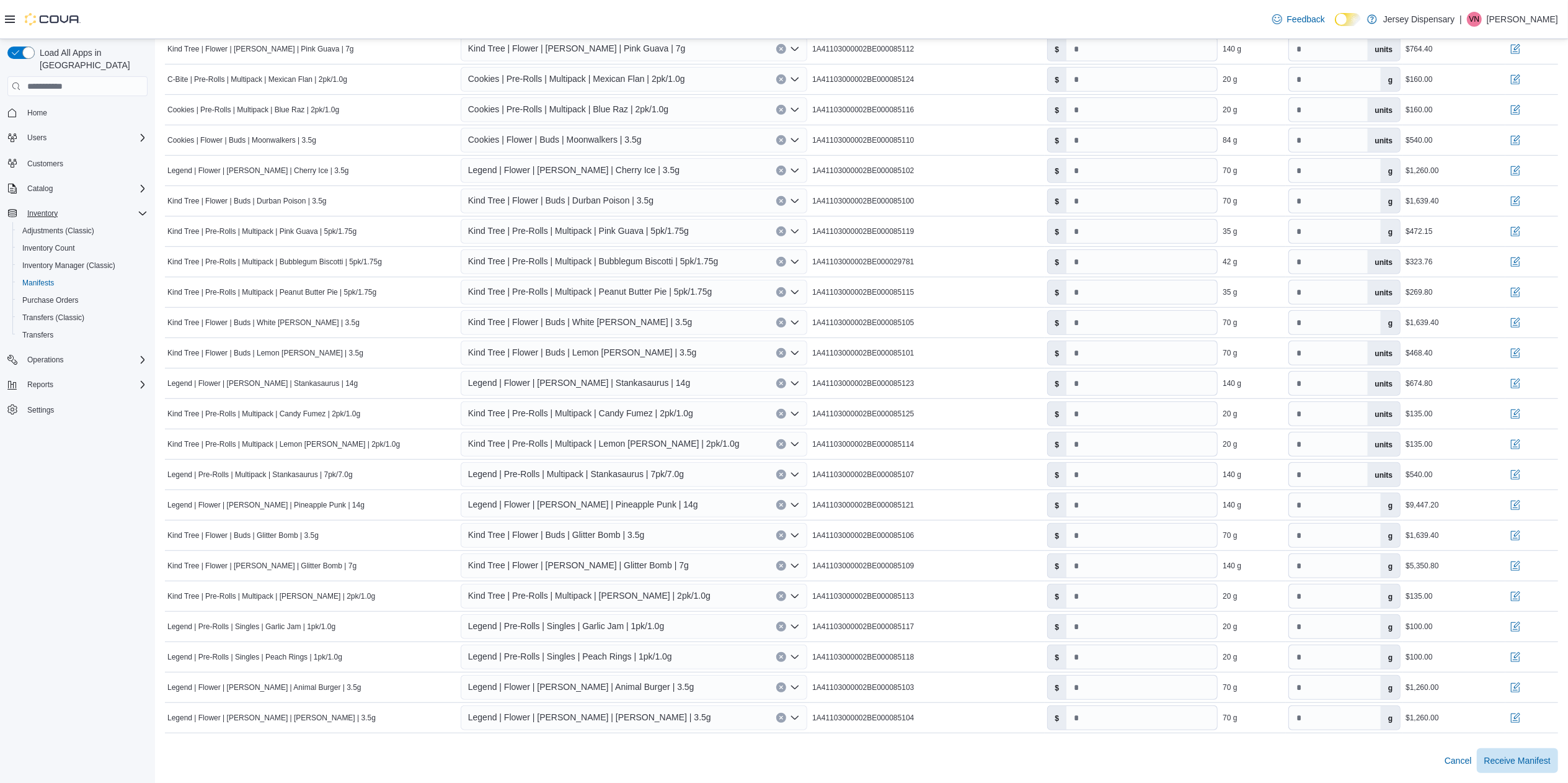
scroll to position [581, 0]
click at [793, 391] on span "Receive Manifest" at bounding box center [1517, 760] width 66 height 12
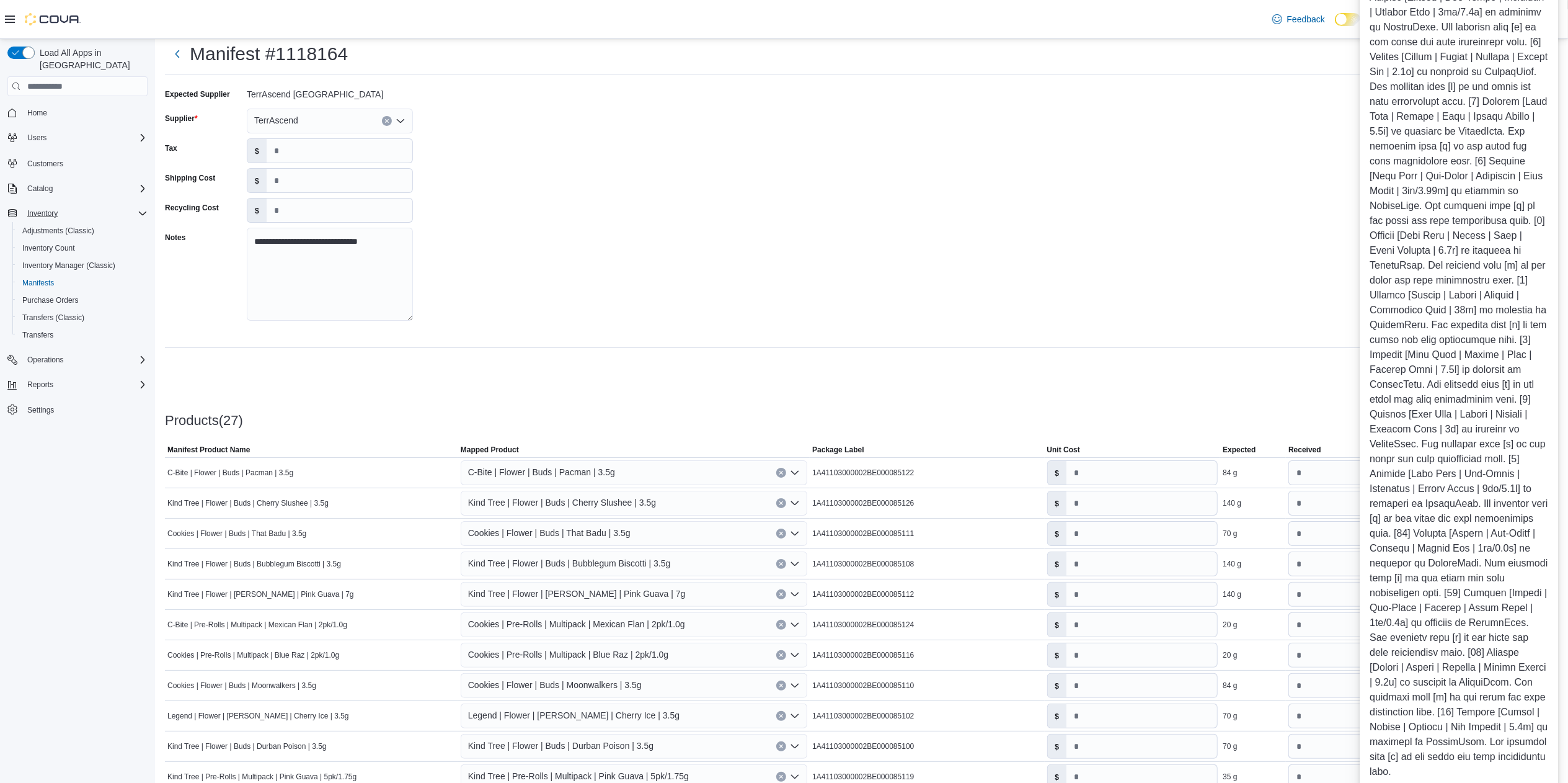
scroll to position [0, 0]
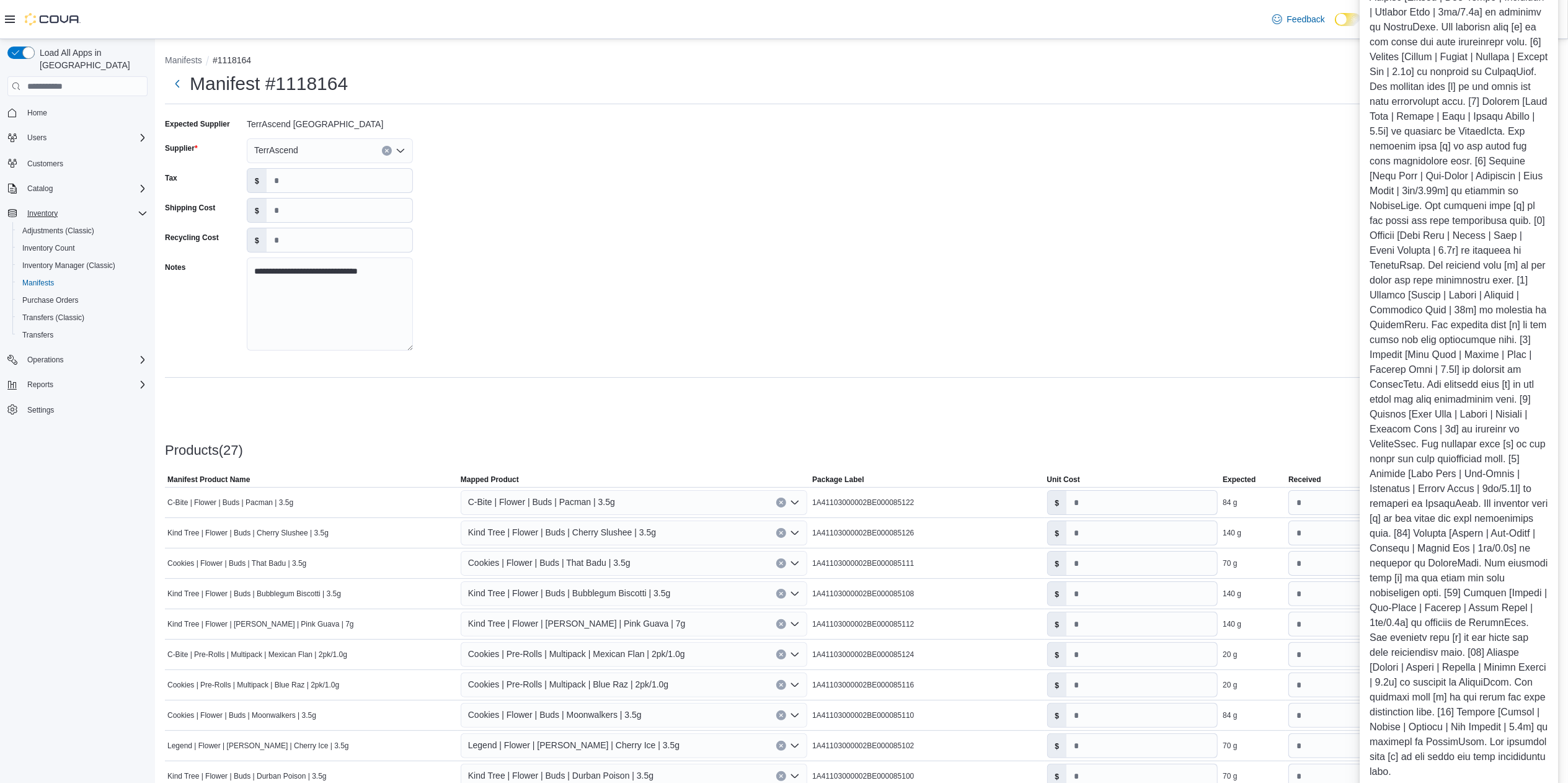
click at [793, 43] on div at bounding box center [1459, 377] width 179 height 804
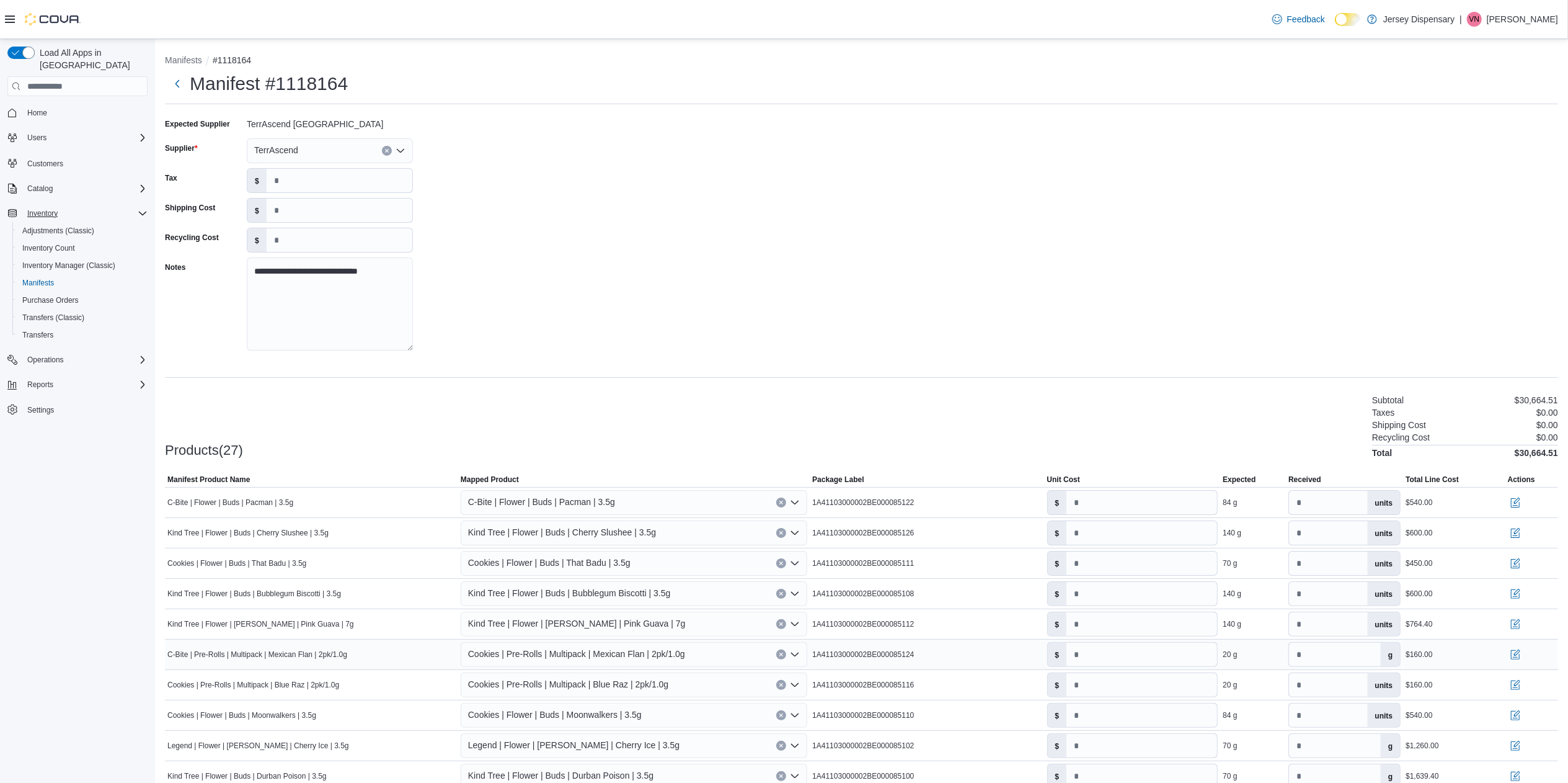
click at [670, 391] on span "Cookies | Pre-Rolls | Multipack | Mexican Flan | 2pk/1.0g" at bounding box center [576, 653] width 217 height 15
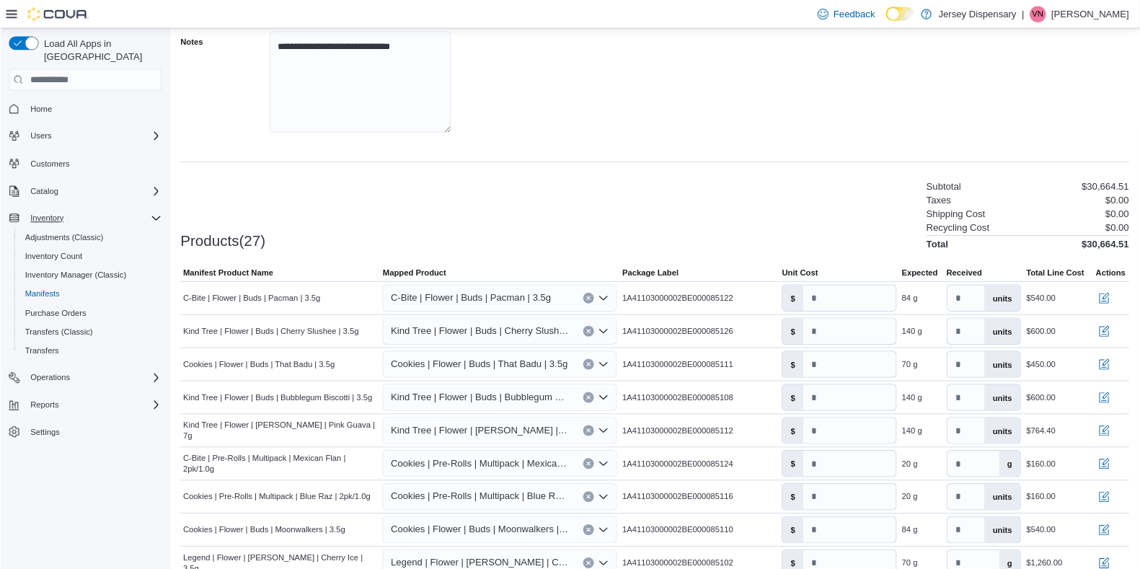
scroll to position [251, 0]
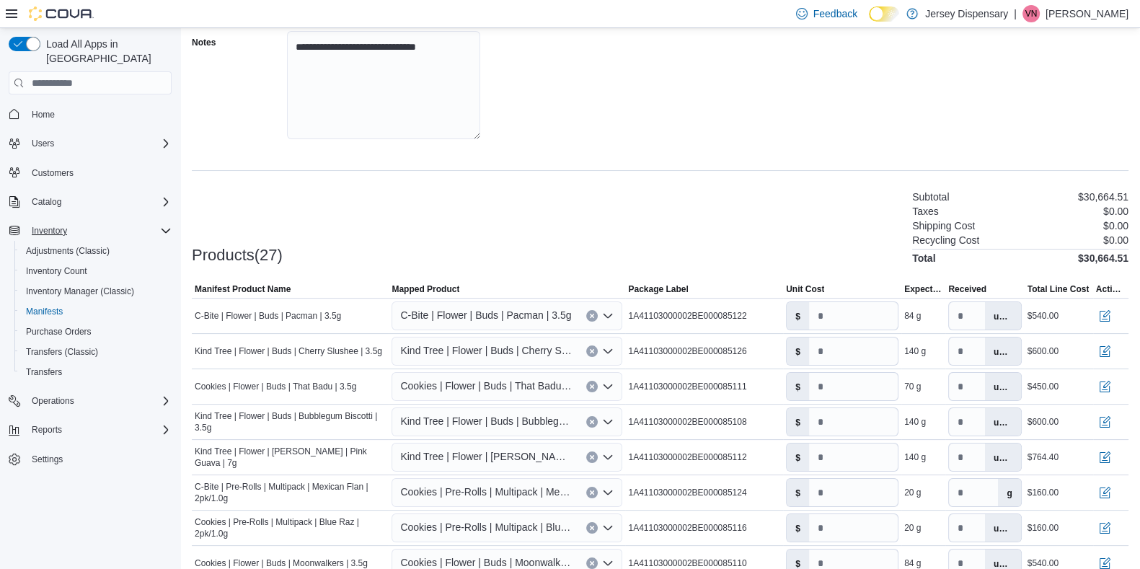
drag, startPoint x: 1795, startPoint y: 7, endPoint x: 778, endPoint y: 211, distance: 1036.6
click at [778, 211] on div "Products(27) Subtotal $30,664.51 Taxes $0.00 Shipping Cost $0.00 Recycling Cost…" at bounding box center [660, 226] width 936 height 76
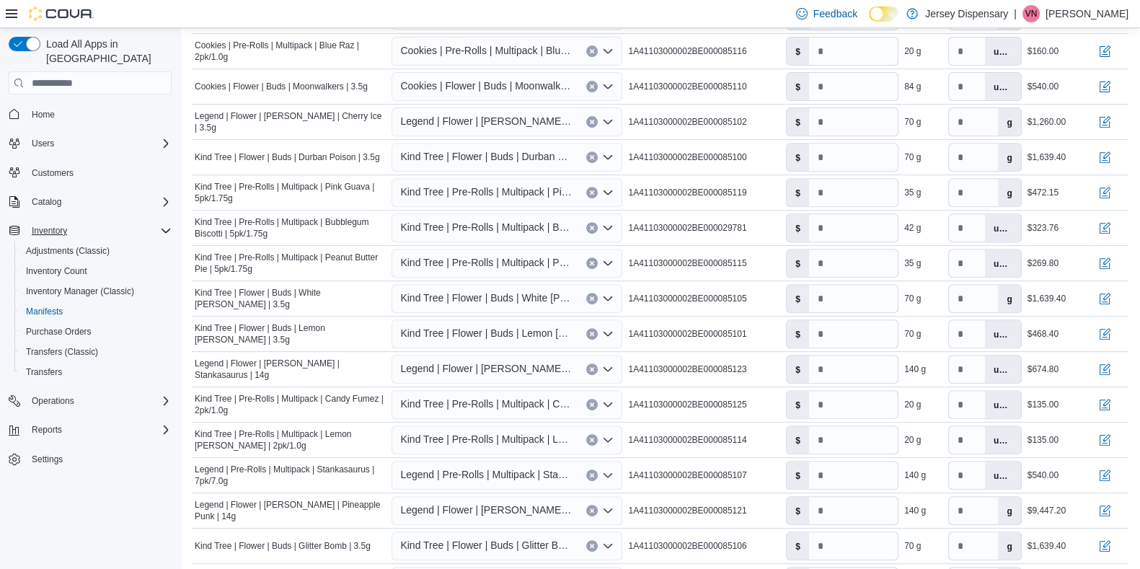
scroll to position [988, 0]
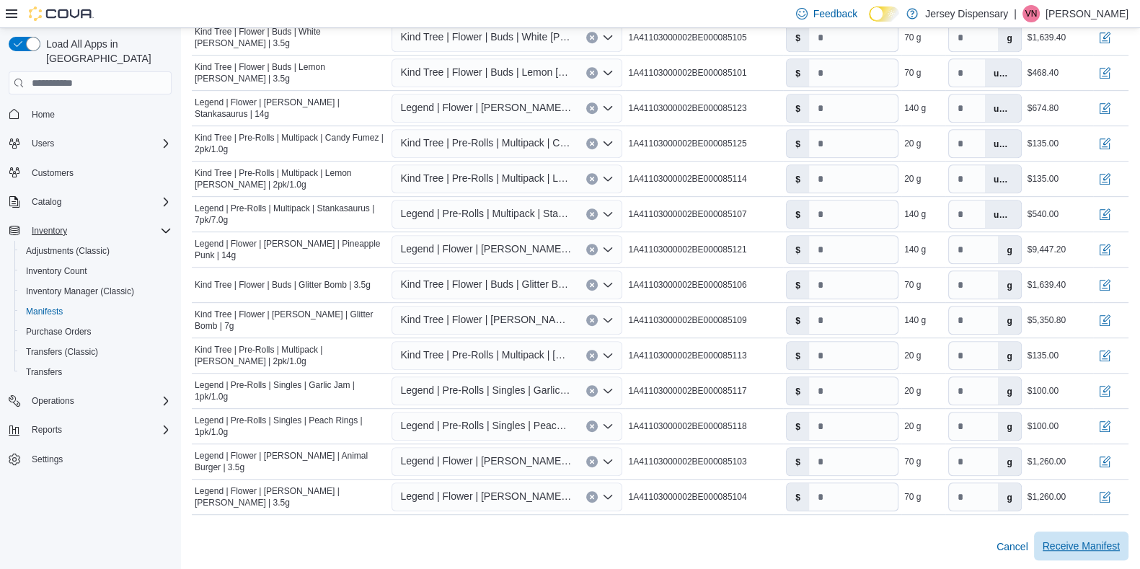
click at [922, 454] on span "Receive Manifest" at bounding box center [1080, 545] width 77 height 14
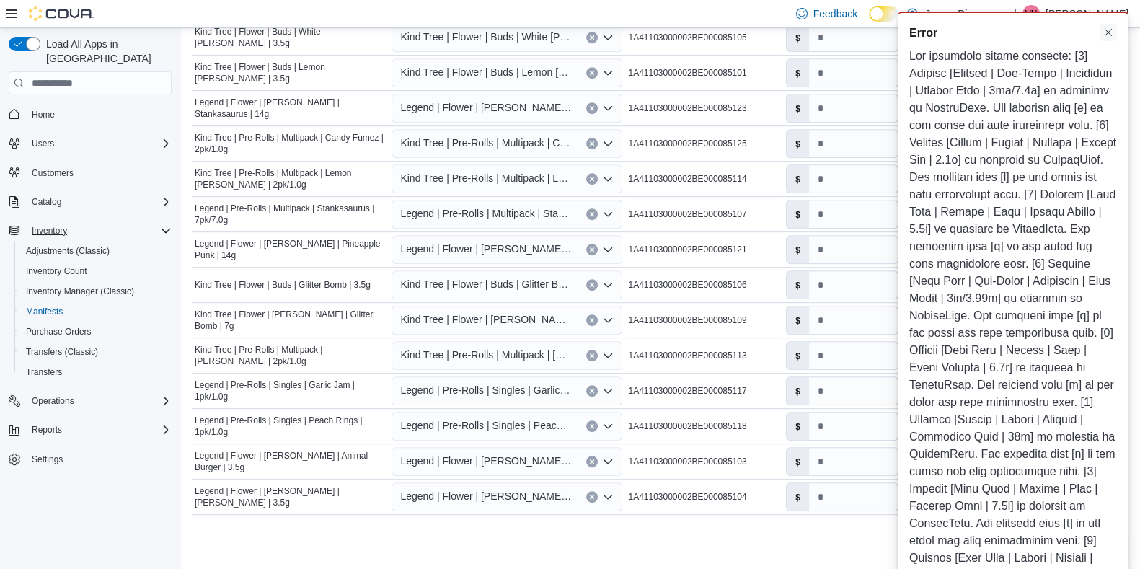
click at [922, 30] on button "Dismiss toast" at bounding box center [1107, 32] width 17 height 17
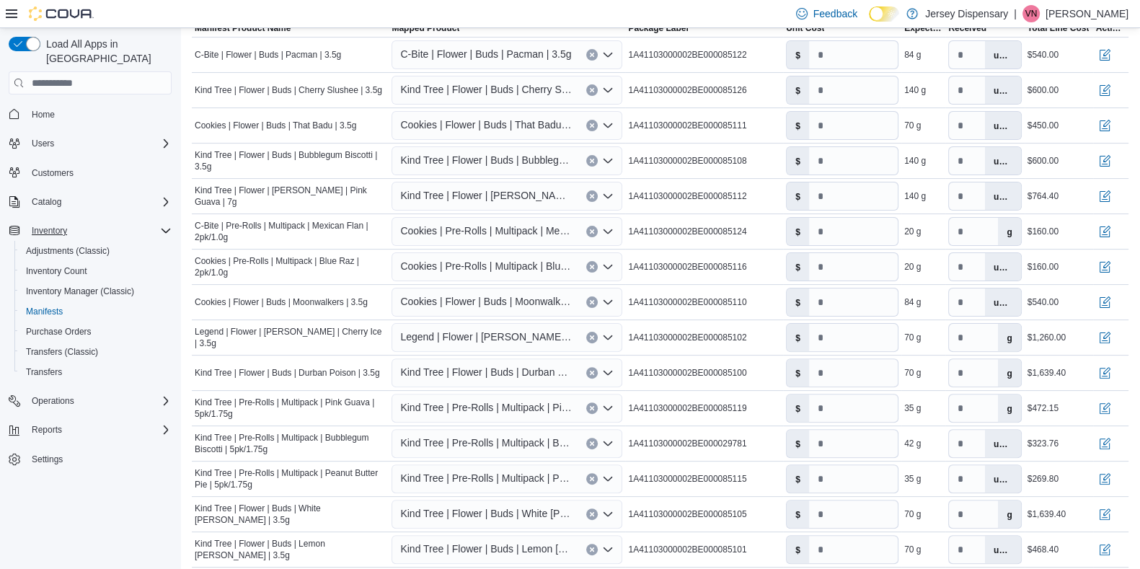
scroll to position [508, 0]
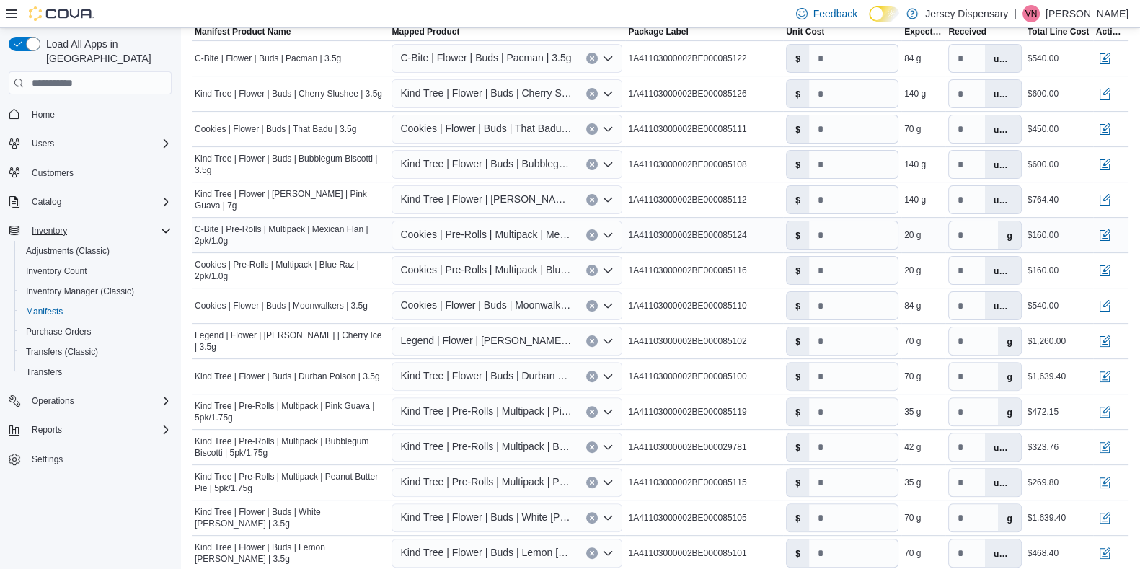
click at [501, 239] on span "Cookies | Pre-Rolls | Multipack | Mexican Flan | 2pk/1.0g" at bounding box center [486, 234] width 172 height 17
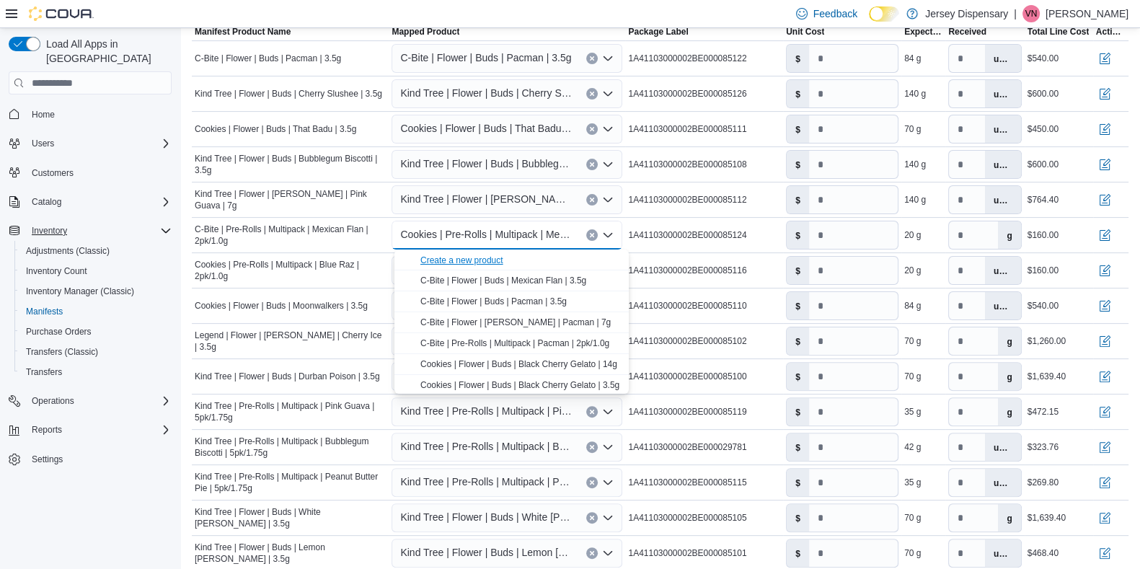
click at [479, 254] on div "Create a new product" at bounding box center [461, 260] width 83 height 12
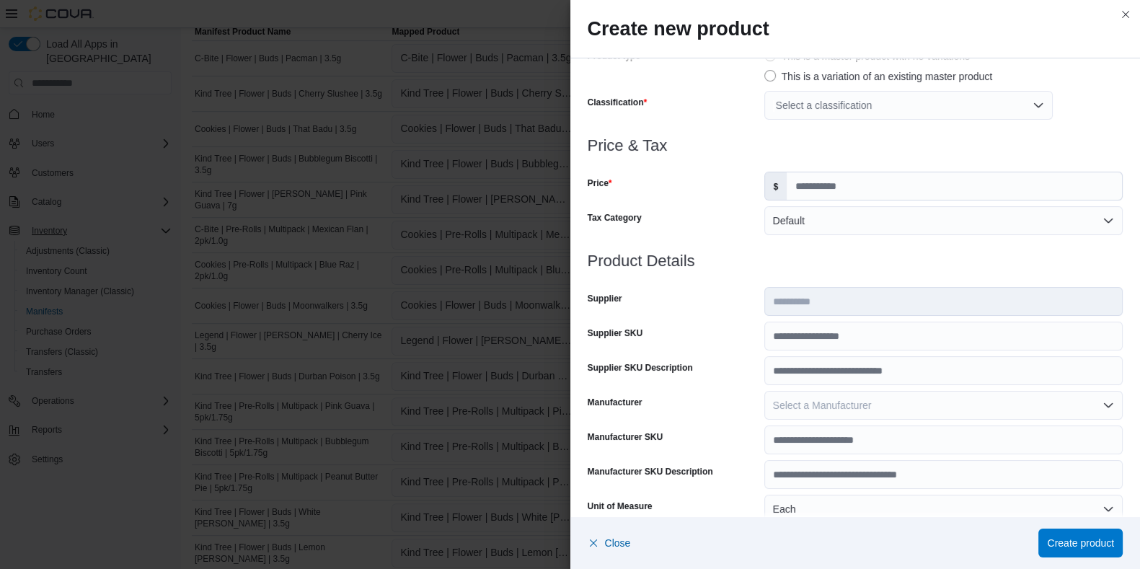
scroll to position [0, 0]
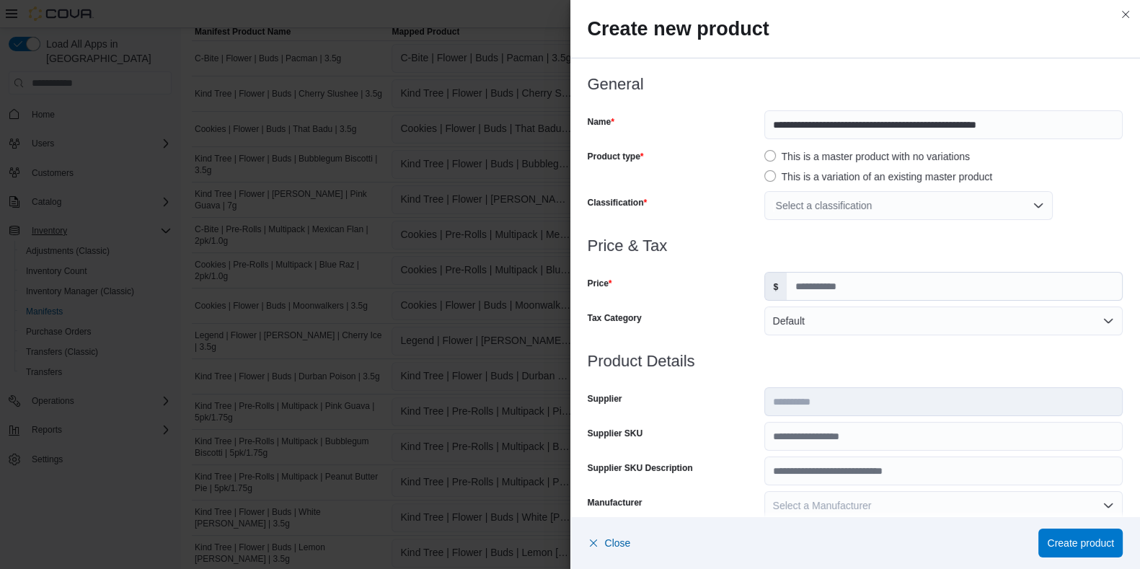
click at [805, 205] on div "Select a classification" at bounding box center [908, 205] width 288 height 29
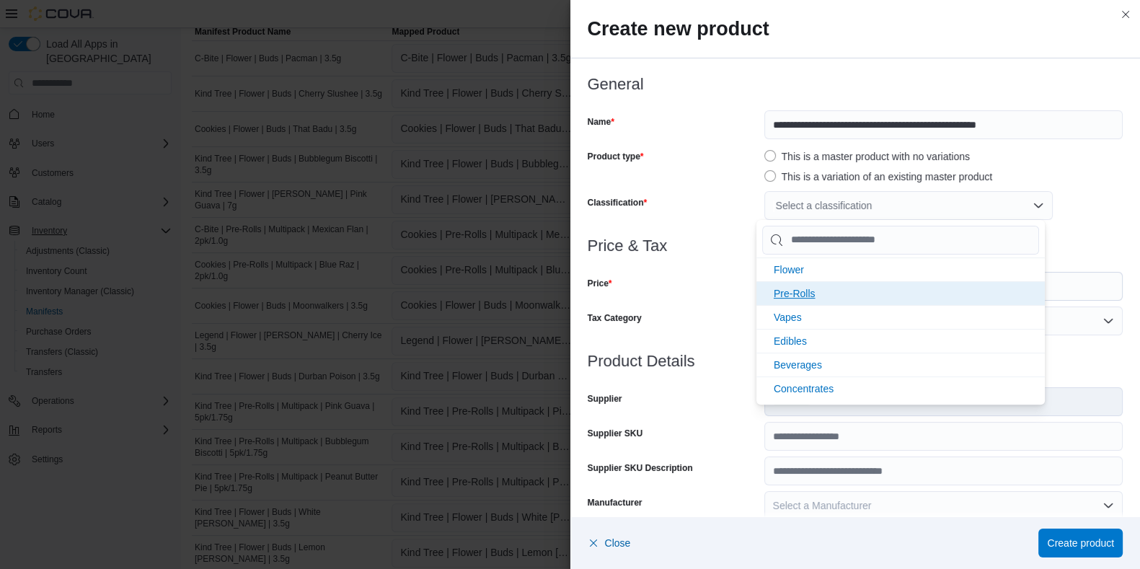
click at [800, 288] on span "Pre-Rolls" at bounding box center [794, 294] width 42 height 12
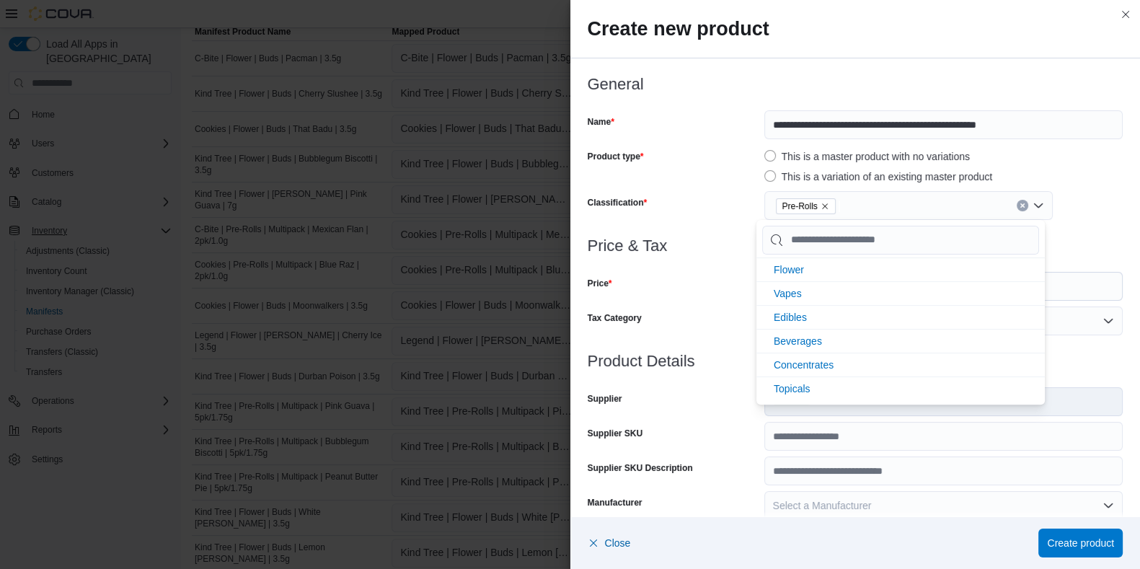
click at [729, 241] on h3 "Price & Tax" at bounding box center [855, 245] width 536 height 17
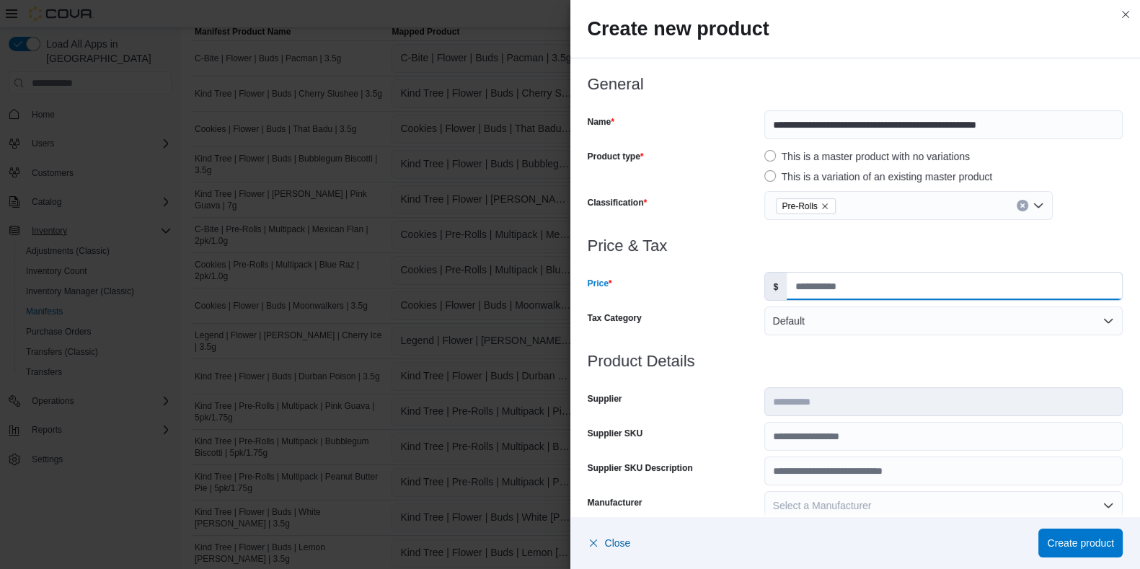
click at [806, 285] on input "Price" at bounding box center [953, 285] width 335 height 27
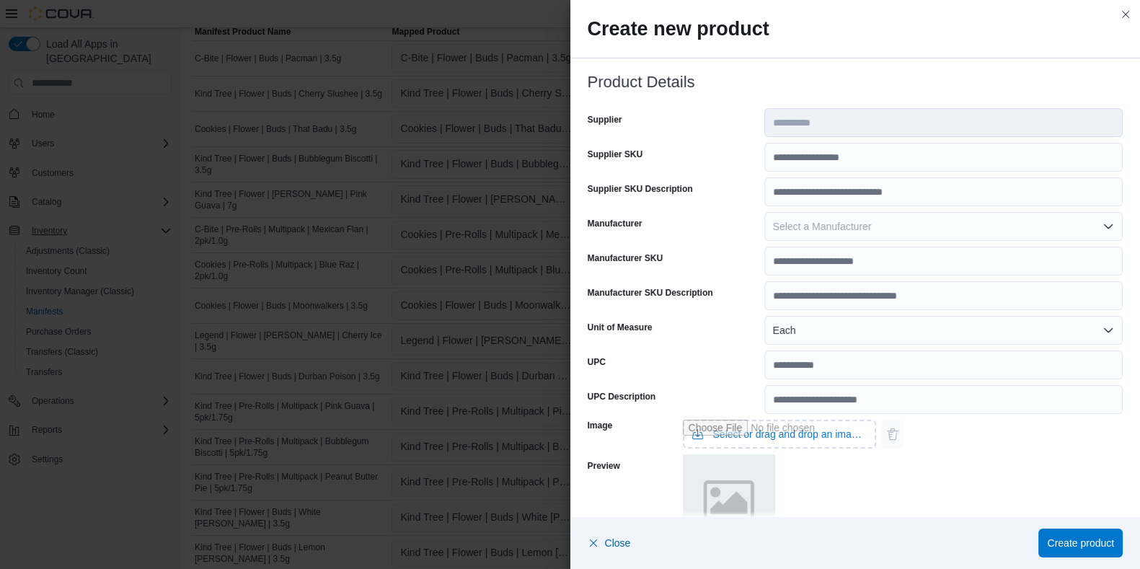
scroll to position [293, 0]
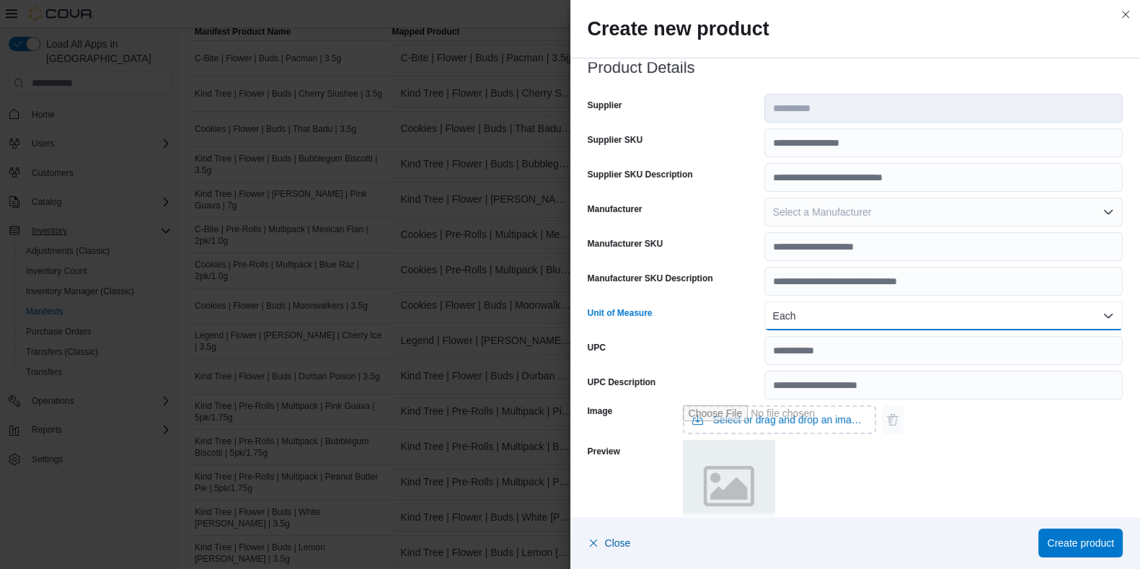
click at [912, 313] on button "Each" at bounding box center [943, 315] width 358 height 29
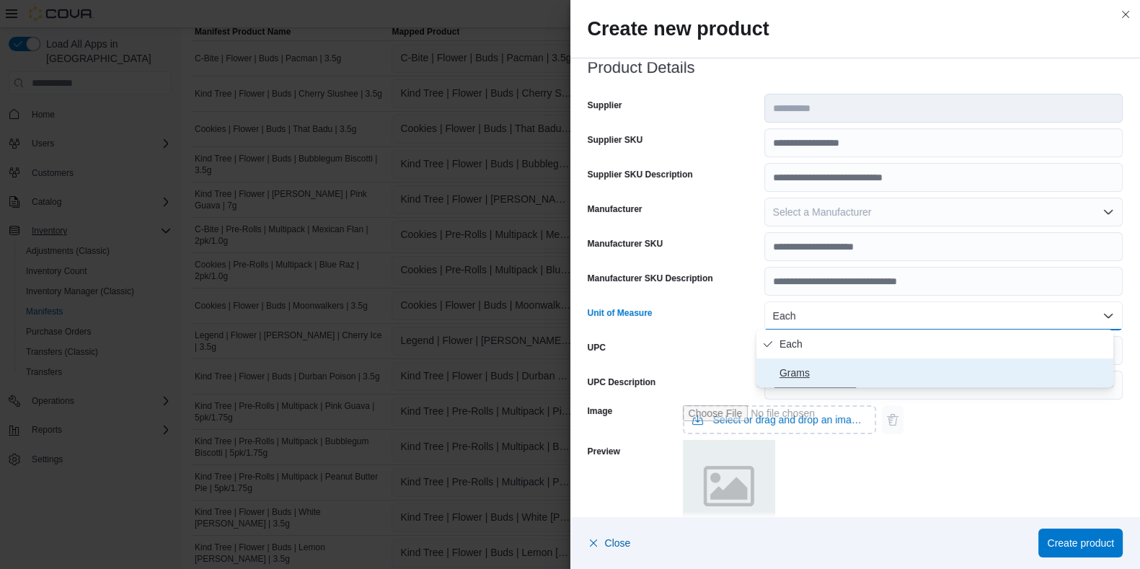
click at [794, 371] on span "Grams" at bounding box center [943, 372] width 328 height 17
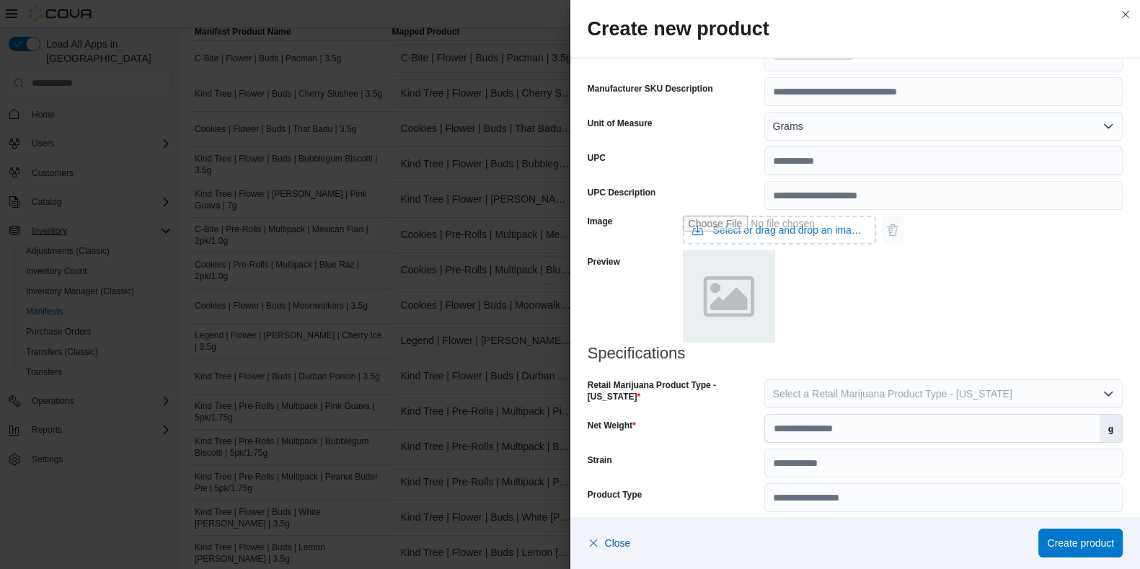
scroll to position [494, 0]
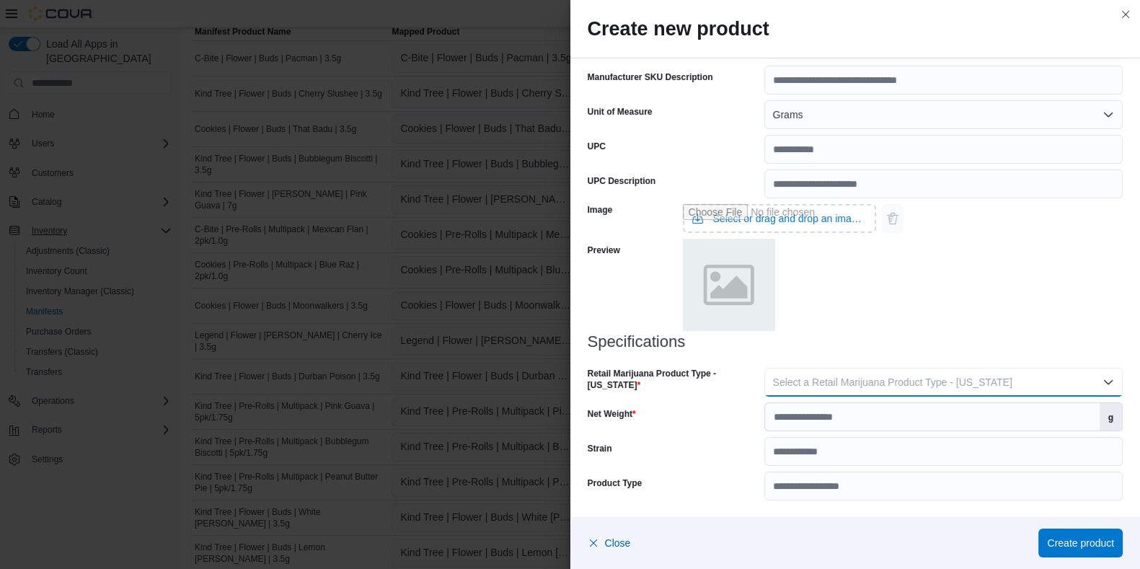
click at [869, 382] on span "Select a Retail Marijuana Product Type - New Jersey" at bounding box center [892, 382] width 239 height 12
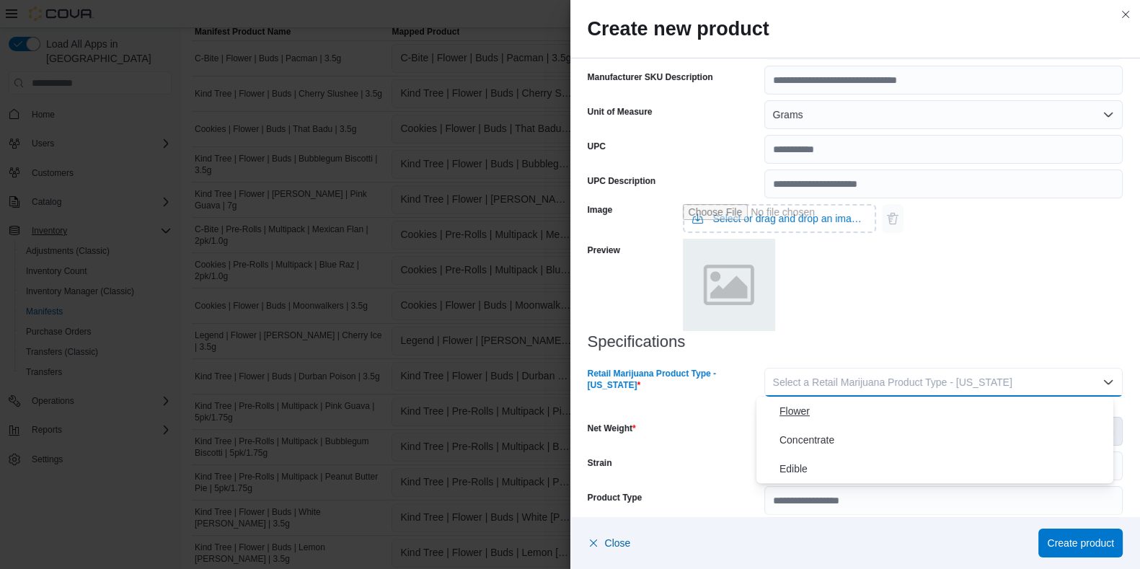
click at [786, 406] on span "Flower" at bounding box center [943, 410] width 328 height 17
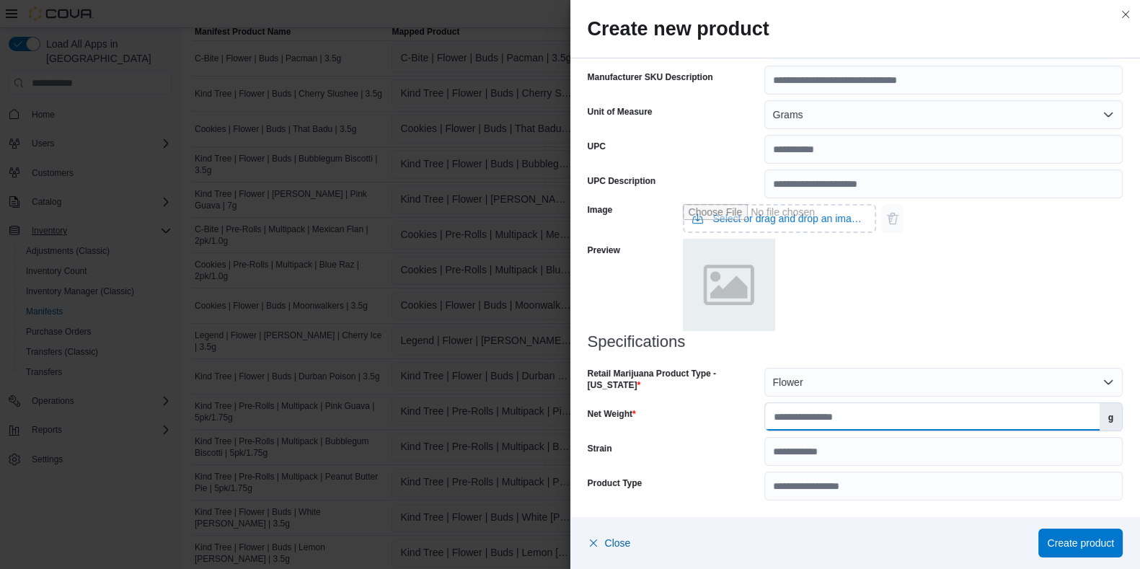
click at [797, 422] on input "Net Weight" at bounding box center [932, 416] width 334 height 27
click at [922, 454] on span "Create product" at bounding box center [1080, 542] width 67 height 14
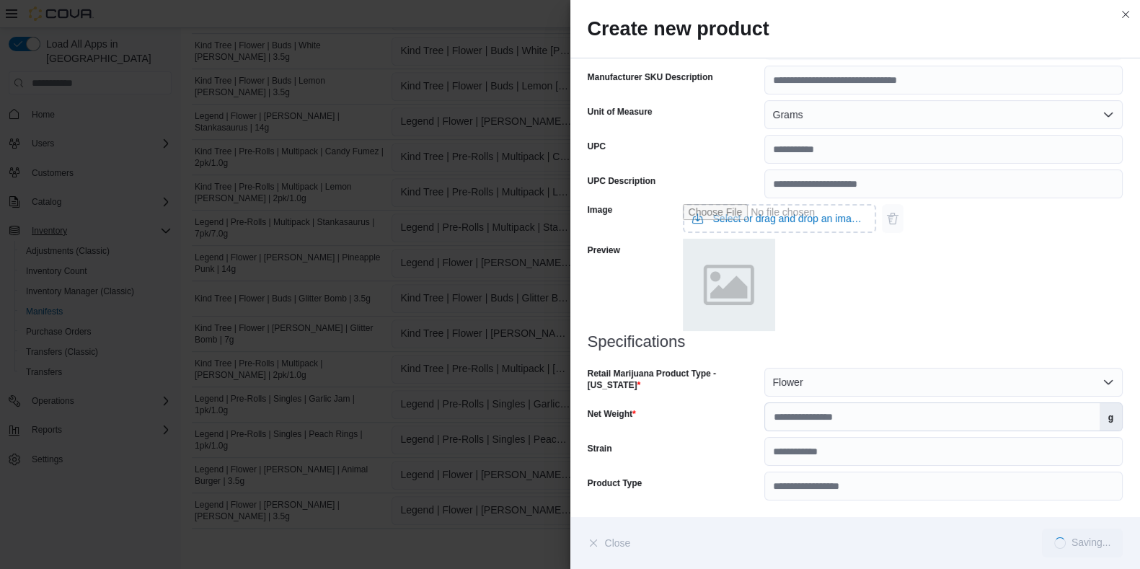
scroll to position [971, 0]
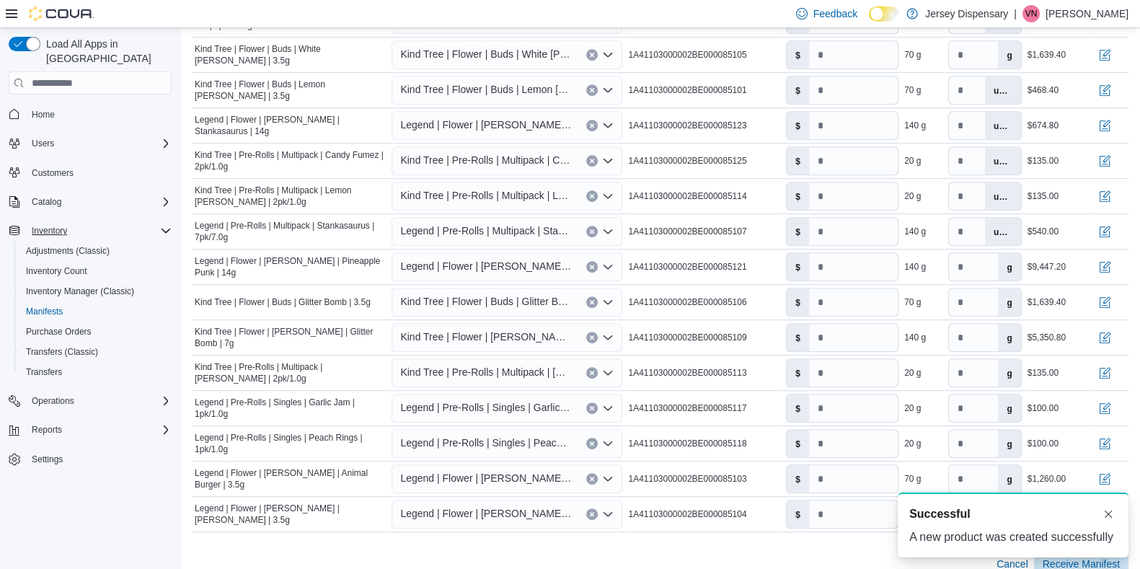
click at [922, 454] on div "A new notification appears Successful A new product was created successfully" at bounding box center [995, 525] width 288 height 88
click at [922, 454] on button "Dismiss toast" at bounding box center [1107, 513] width 17 height 17
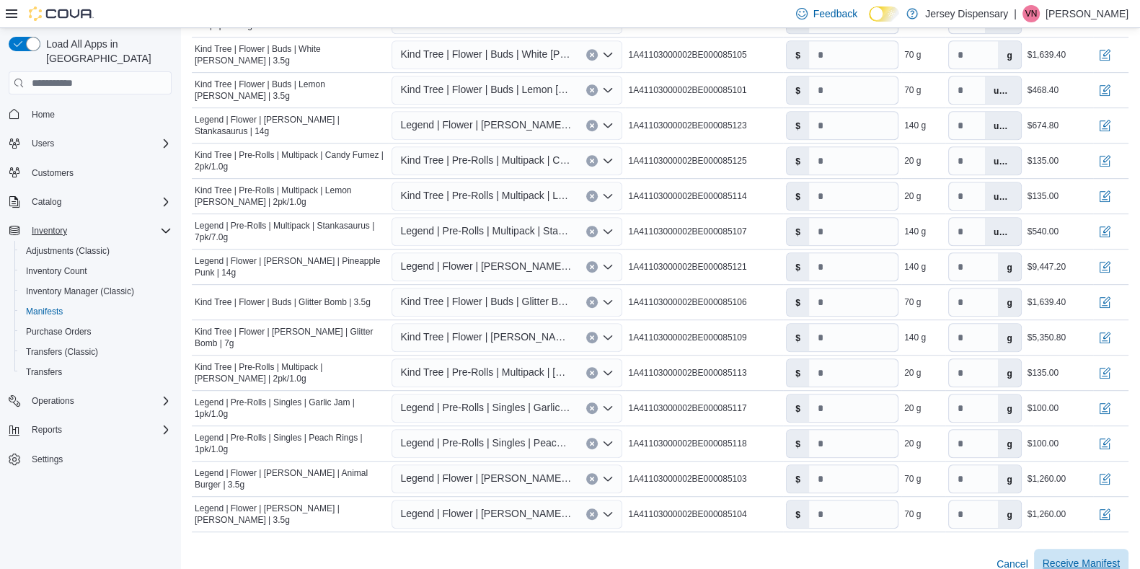
click at [922, 454] on span "Receive Manifest" at bounding box center [1080, 563] width 77 height 14
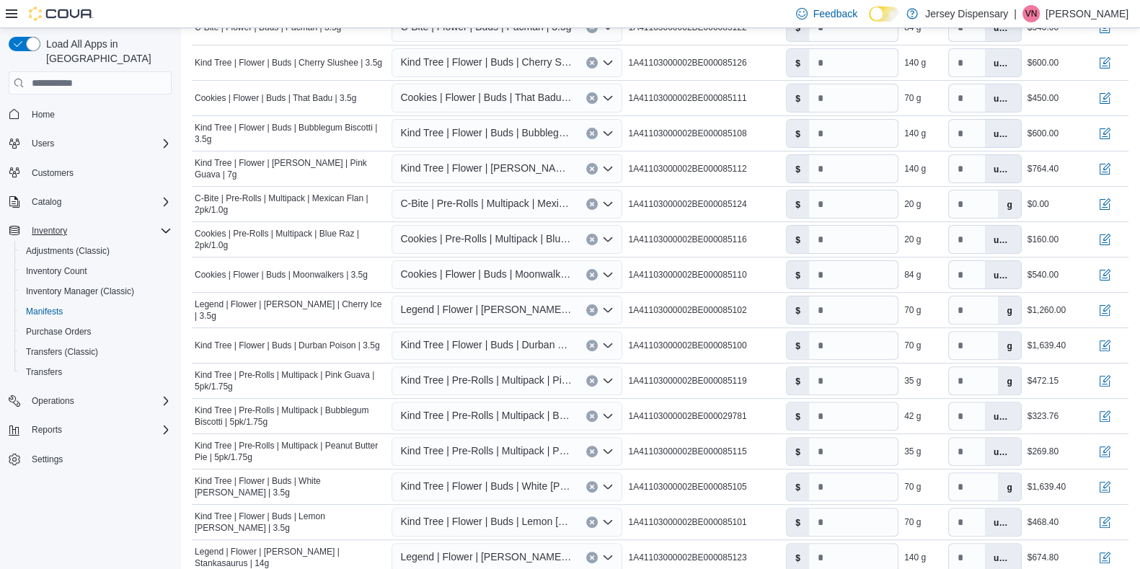
scroll to position [459, 0]
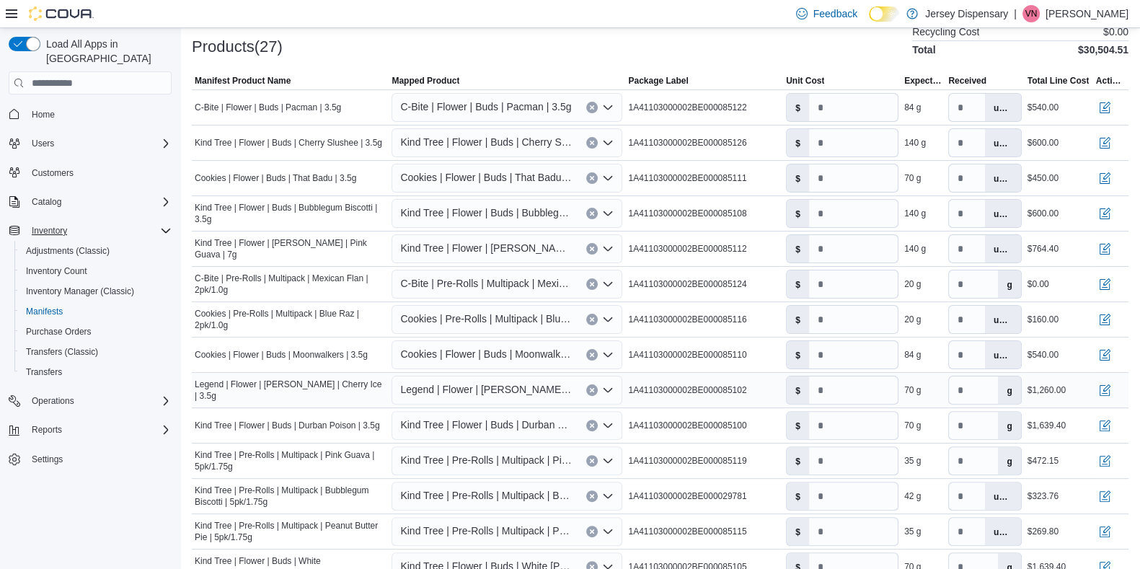
click at [548, 395] on span "Legend | Flower | [PERSON_NAME] | Cherry Ice | 3.5g" at bounding box center [486, 389] width 172 height 17
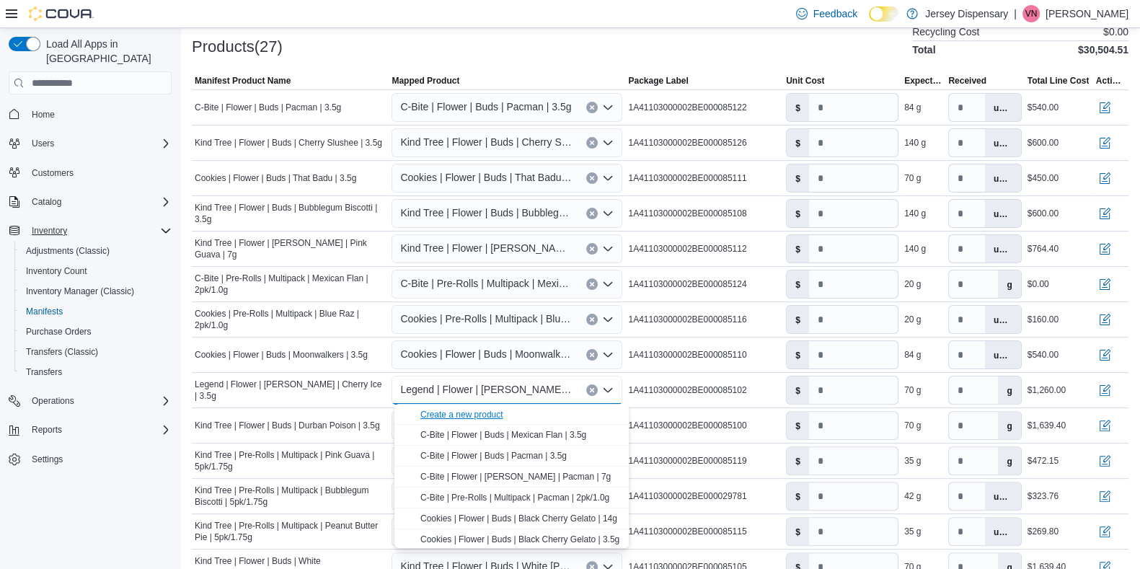
click at [487, 415] on div "Create a new product" at bounding box center [461, 415] width 83 height 12
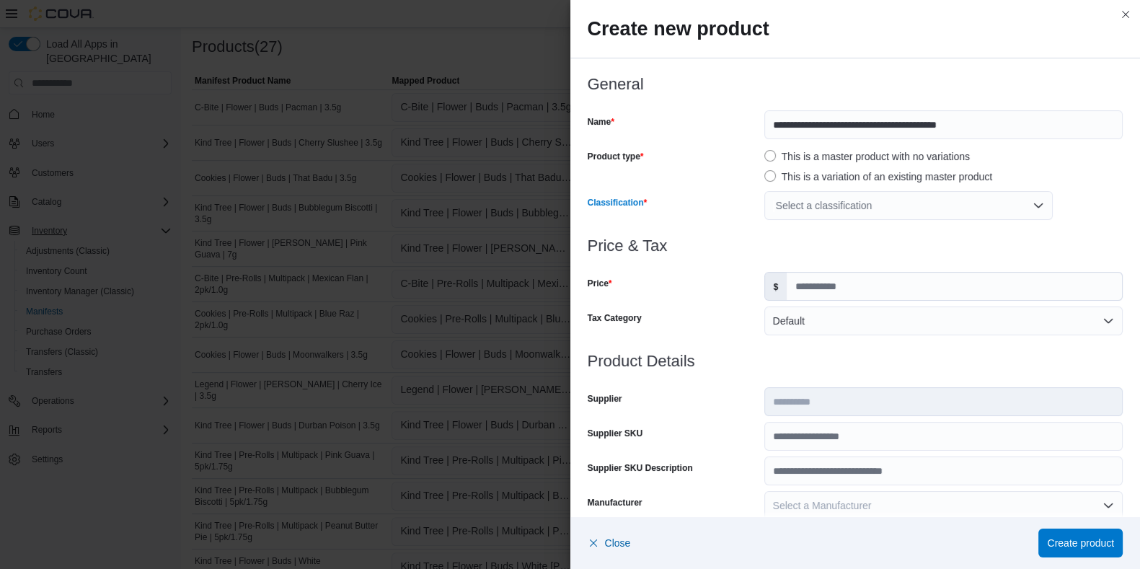
click at [783, 207] on div "Select a classification" at bounding box center [908, 205] width 288 height 29
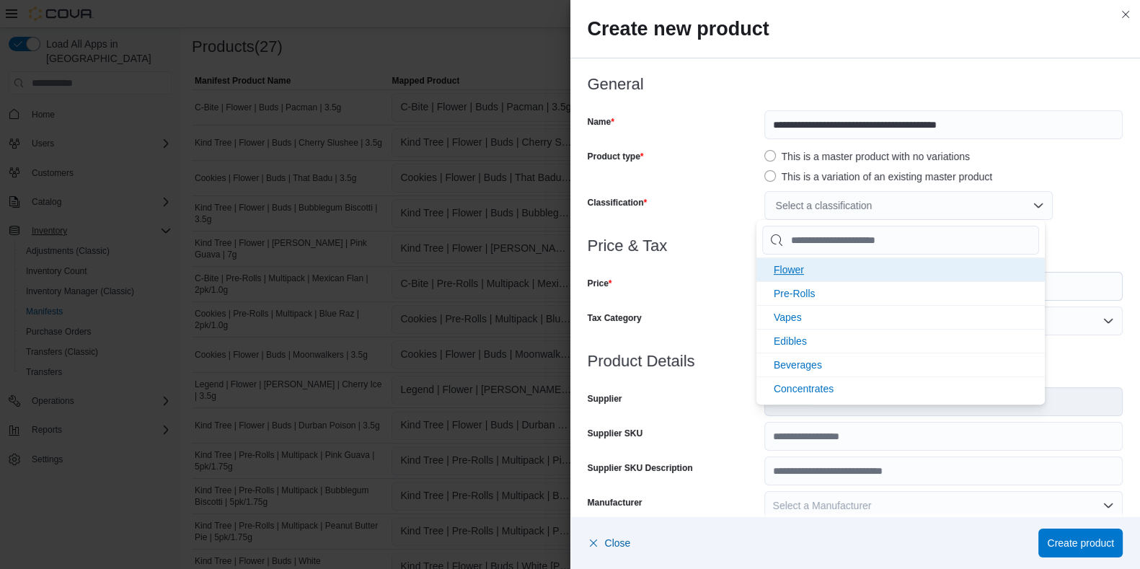
click at [789, 268] on span "Flower" at bounding box center [788, 270] width 30 height 12
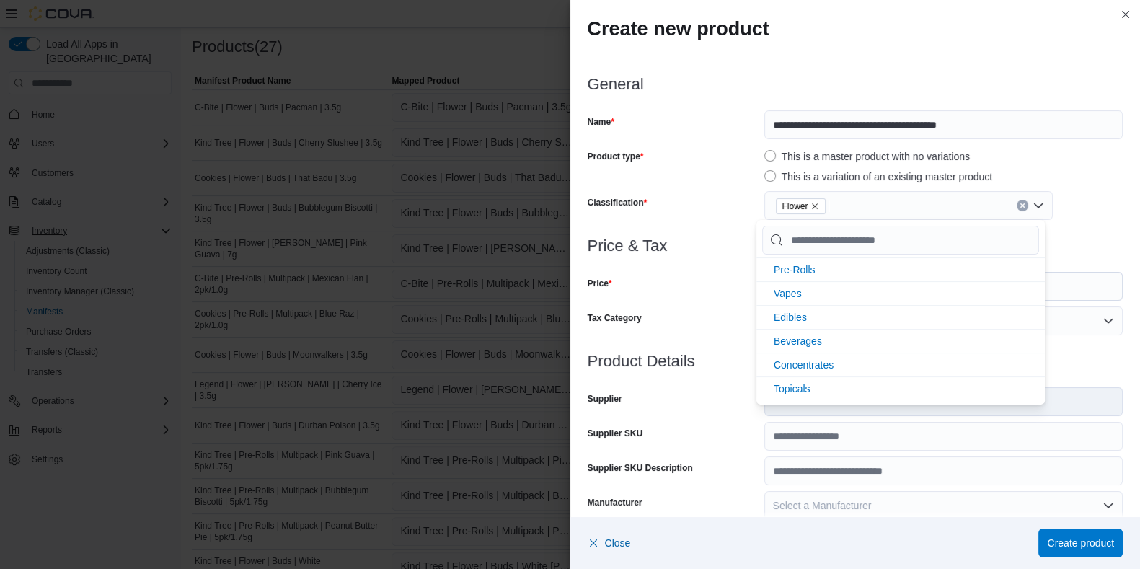
click at [732, 310] on div "Tax Category" at bounding box center [672, 320] width 171 height 29
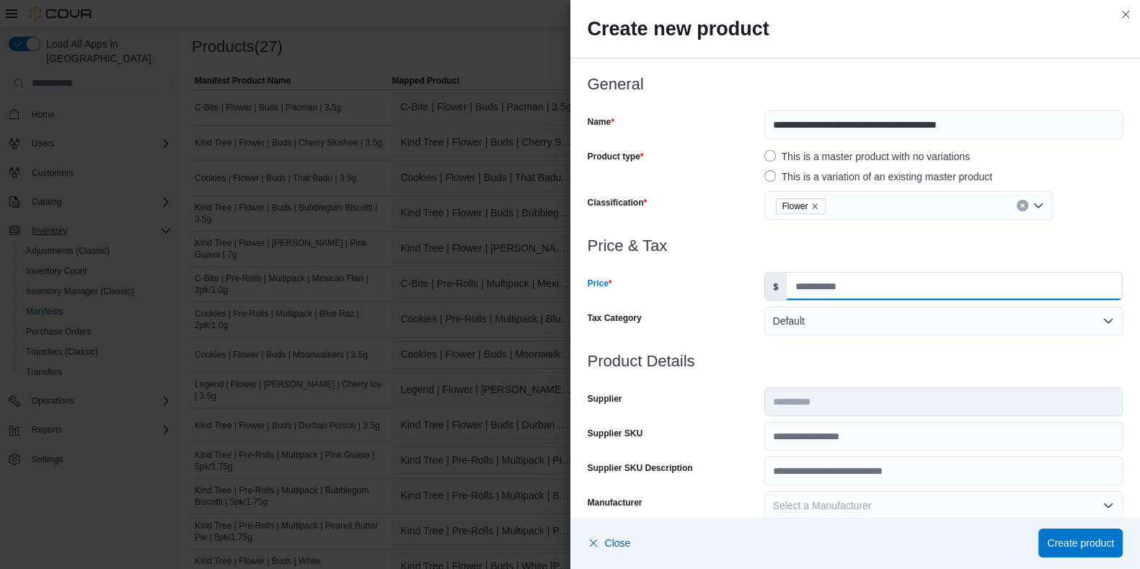
click at [807, 293] on input "Price" at bounding box center [953, 285] width 335 height 27
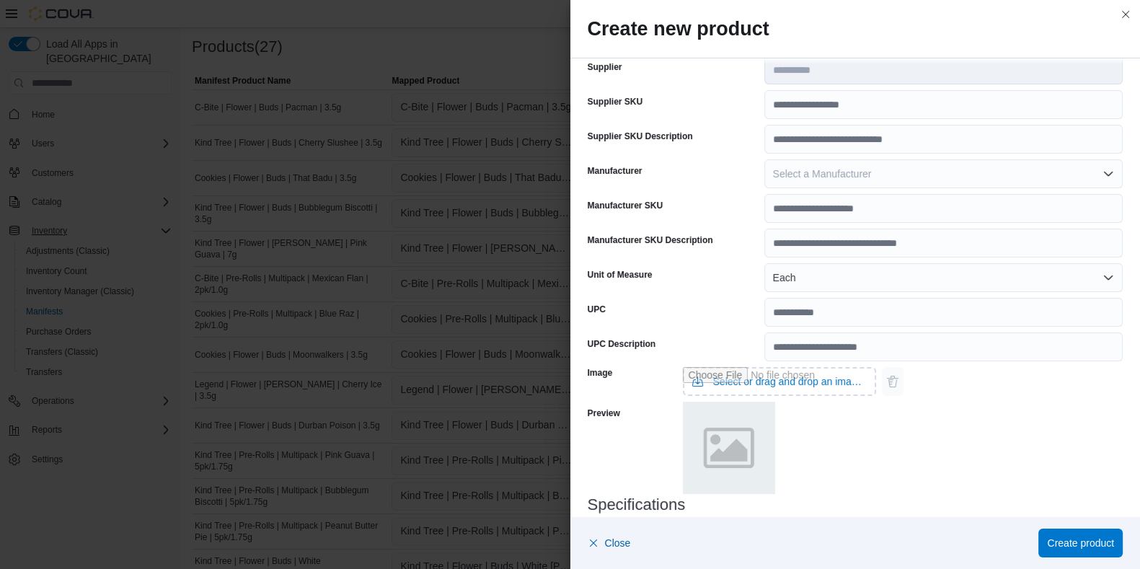
scroll to position [355, 0]
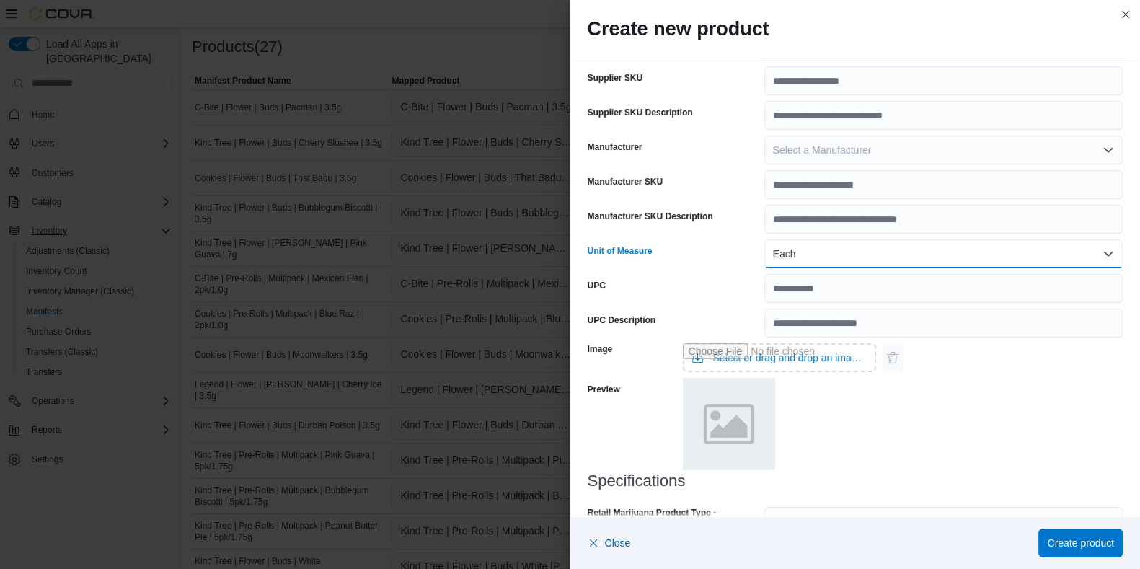
click at [778, 257] on button "Each" at bounding box center [943, 253] width 358 height 29
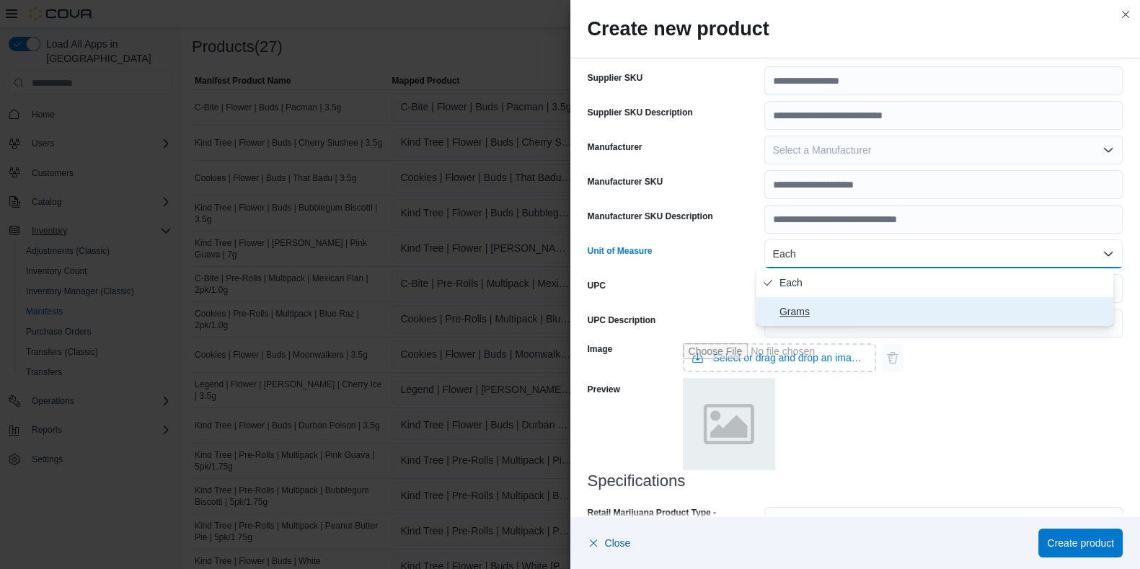
click at [793, 308] on span "Grams" at bounding box center [943, 311] width 328 height 17
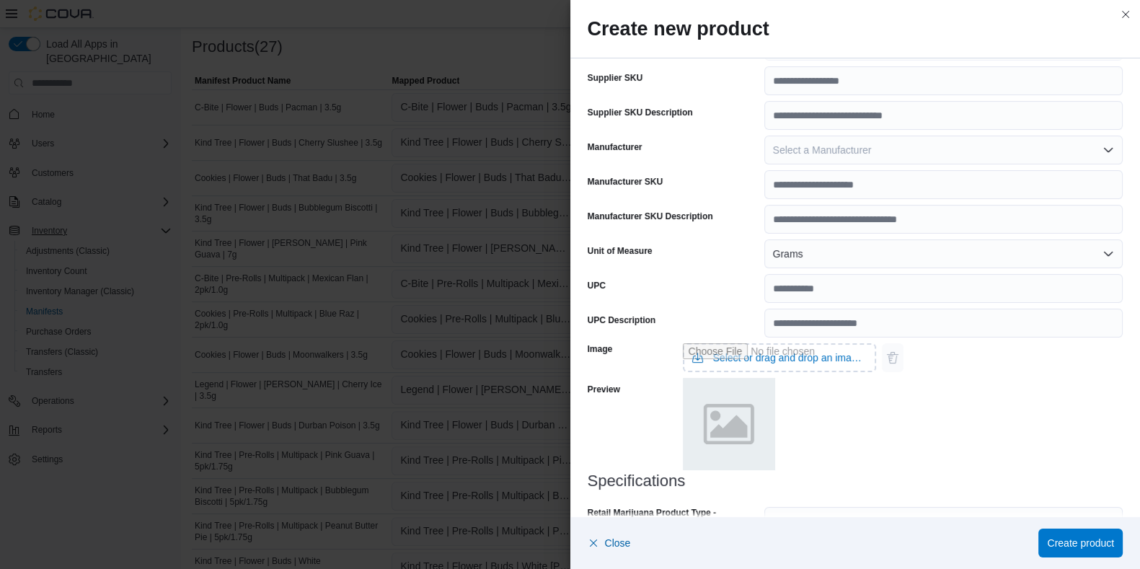
scroll to position [494, 0]
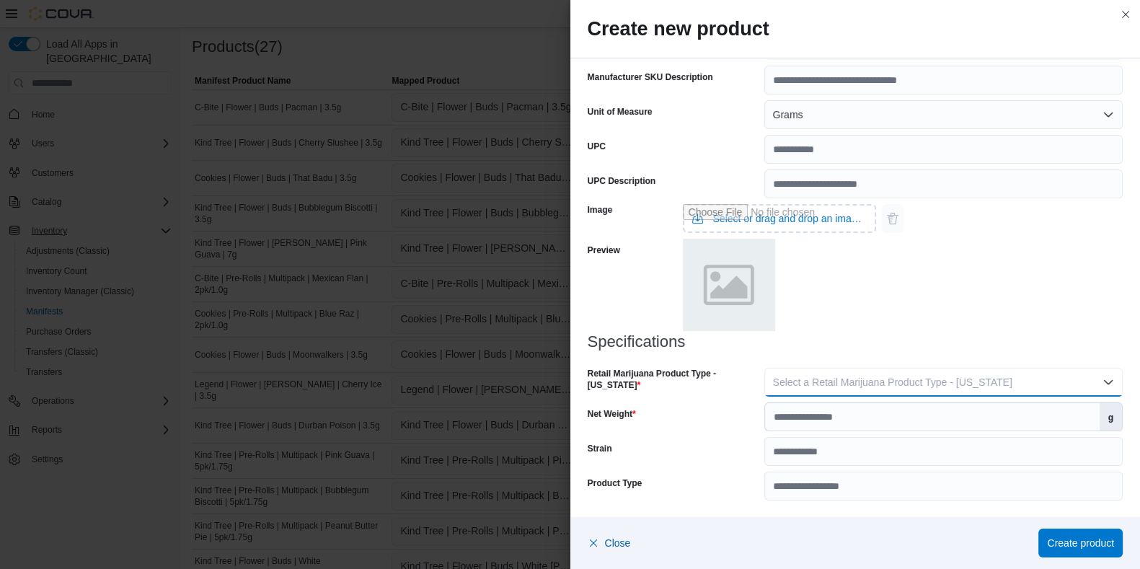
click at [833, 381] on span "Select a Retail Marijuana Product Type - New Jersey" at bounding box center [892, 382] width 239 height 12
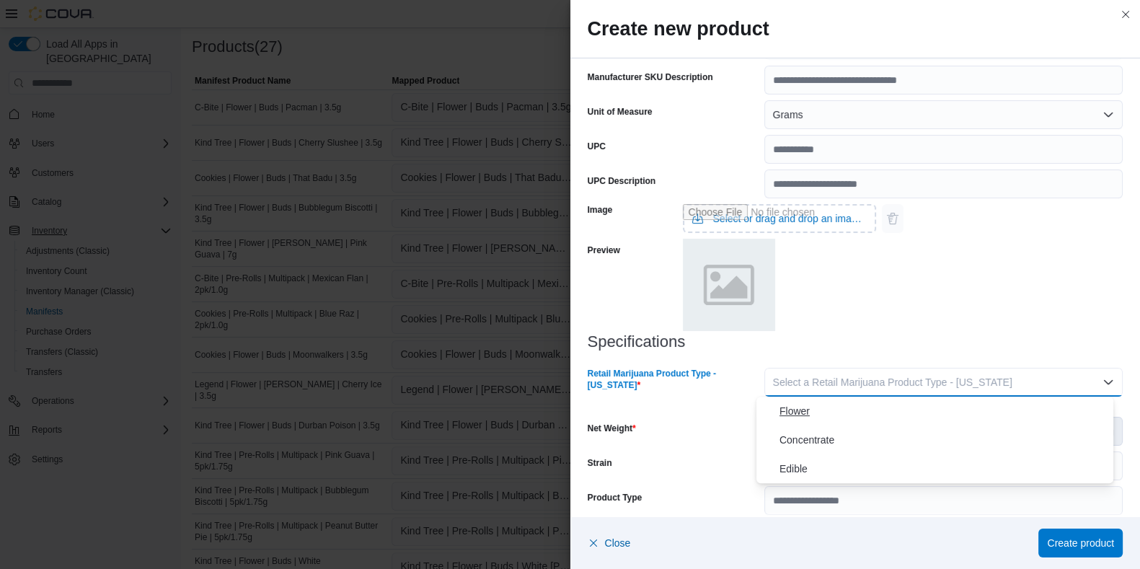
click at [796, 407] on span "Flower" at bounding box center [943, 410] width 328 height 17
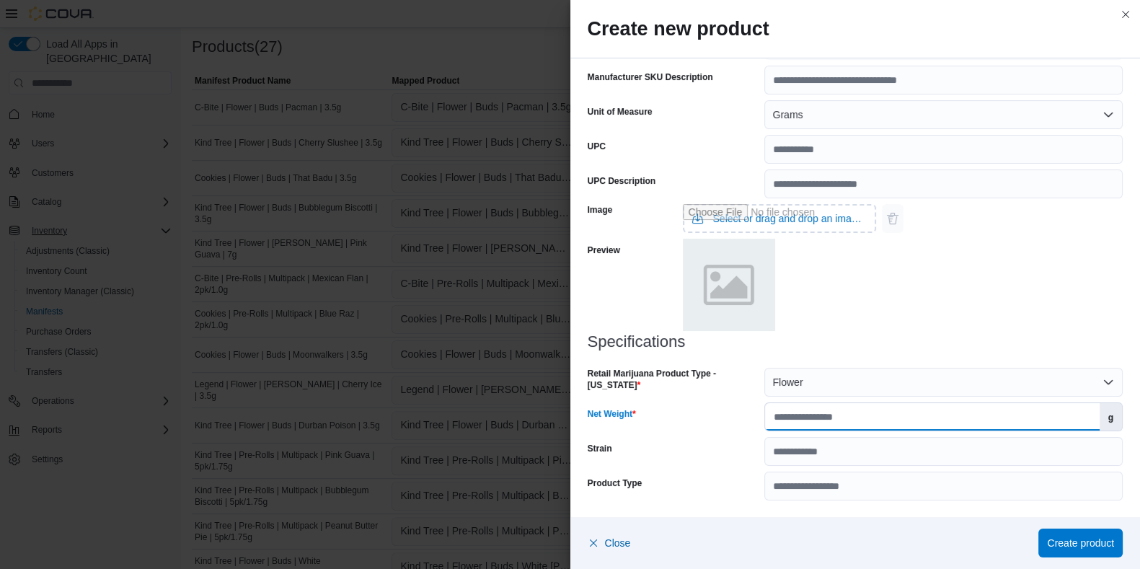
click at [793, 425] on input "Net Weight" at bounding box center [932, 416] width 334 height 27
click at [922, 454] on span "Create product" at bounding box center [1080, 542] width 67 height 14
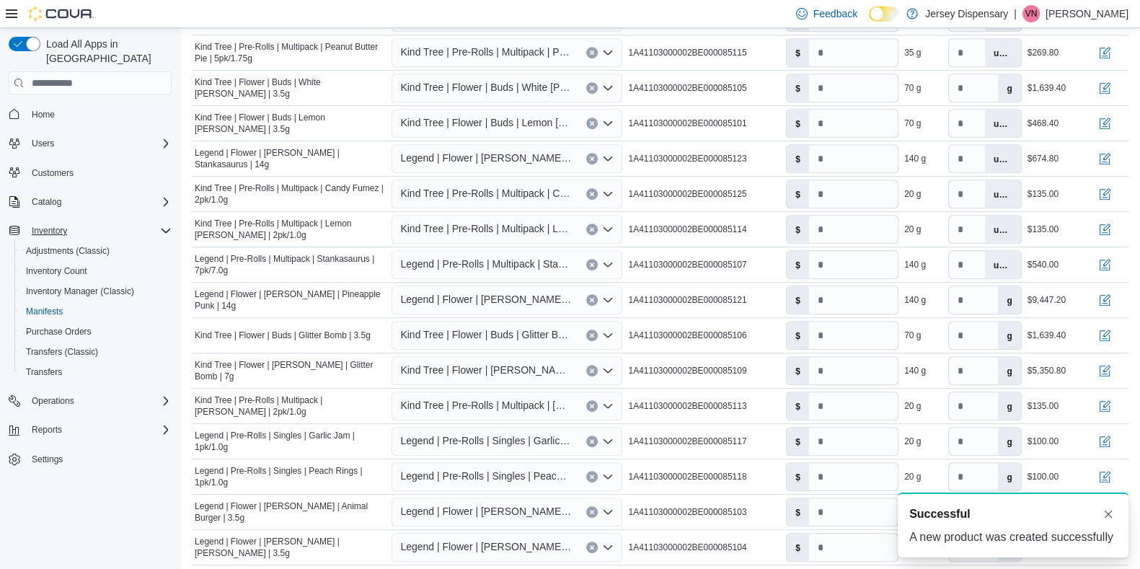
scroll to position [966, 0]
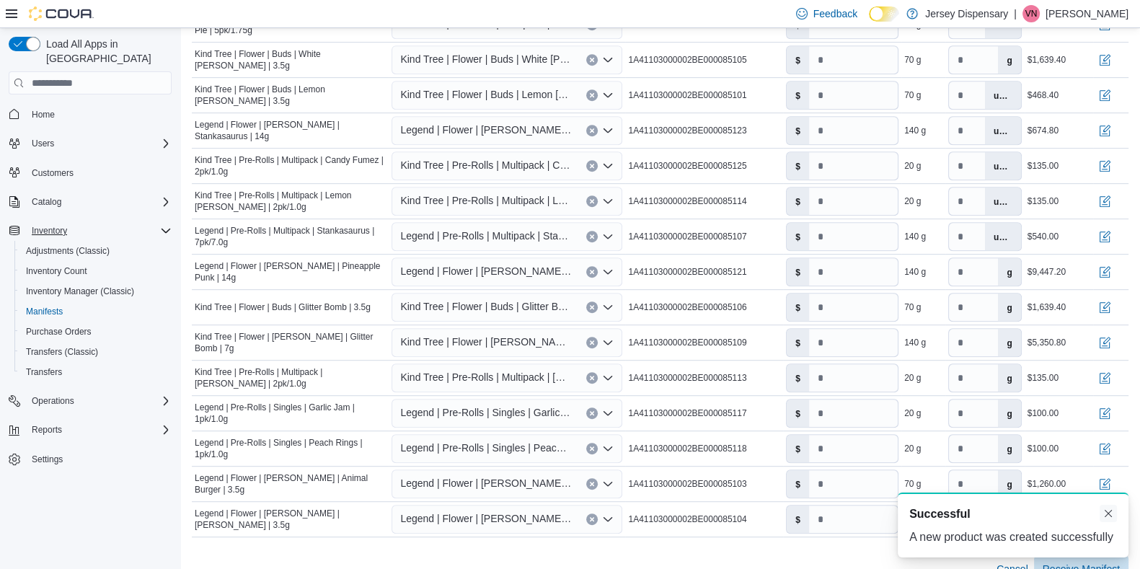
click at [922, 454] on button "Dismiss toast" at bounding box center [1107, 513] width 17 height 17
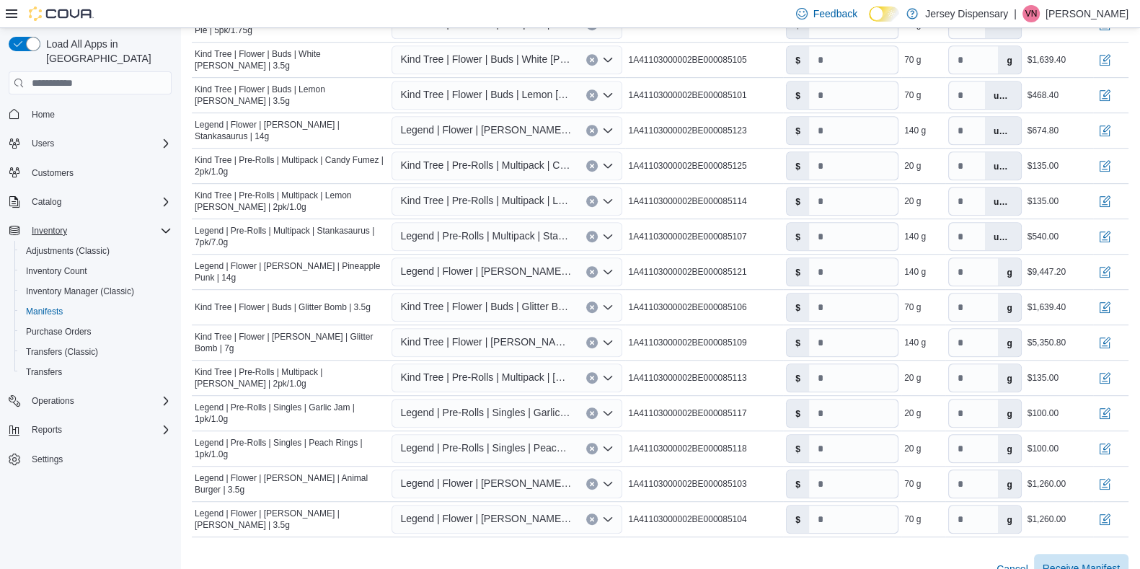
click at [922, 454] on span "Receive Manifest" at bounding box center [1080, 568] width 77 height 14
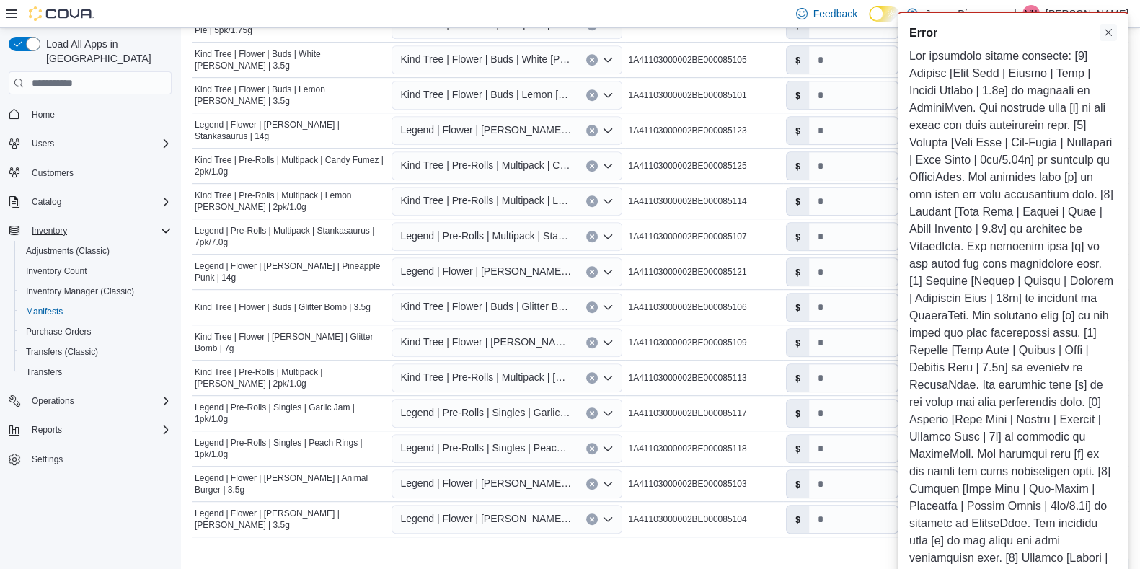
click at [922, 32] on button "Dismiss toast" at bounding box center [1107, 32] width 17 height 17
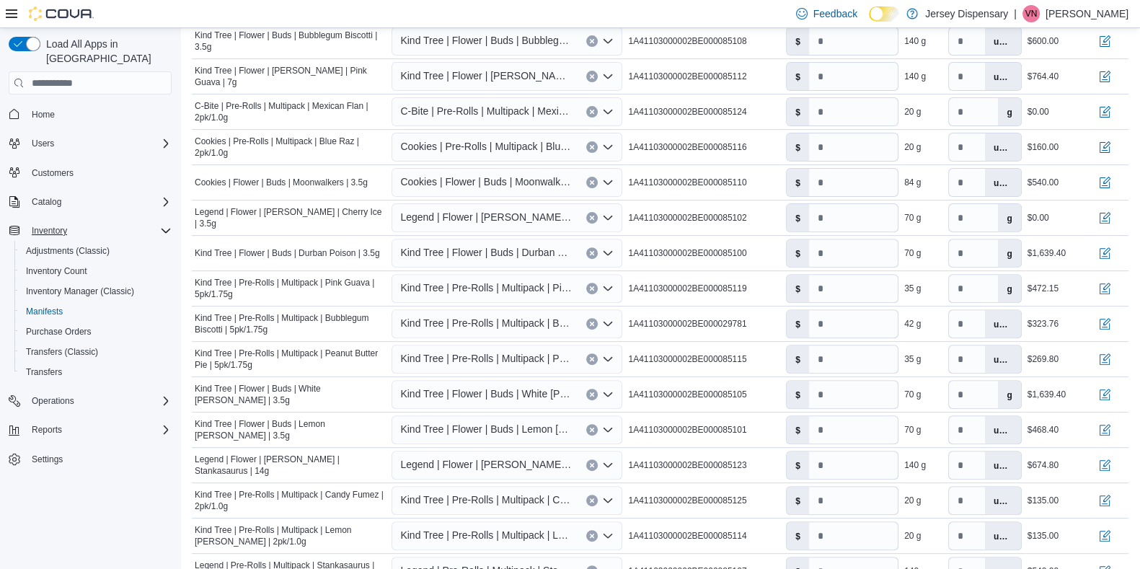
scroll to position [635, 0]
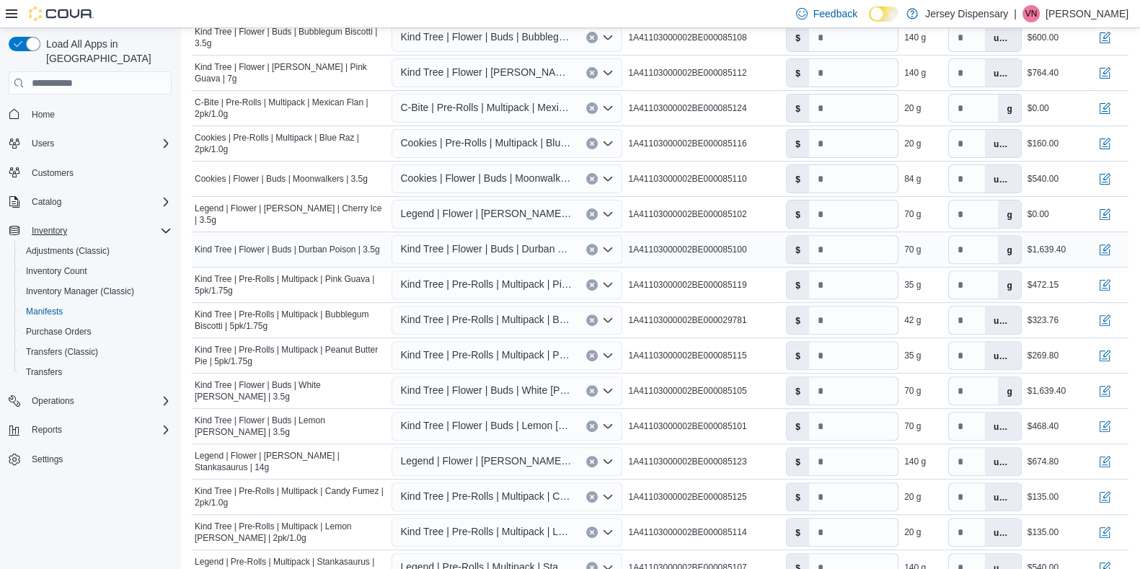
click at [560, 245] on span "Kind Tree | Flower | Buds | Durban Poison | 3.5g" at bounding box center [486, 248] width 172 height 17
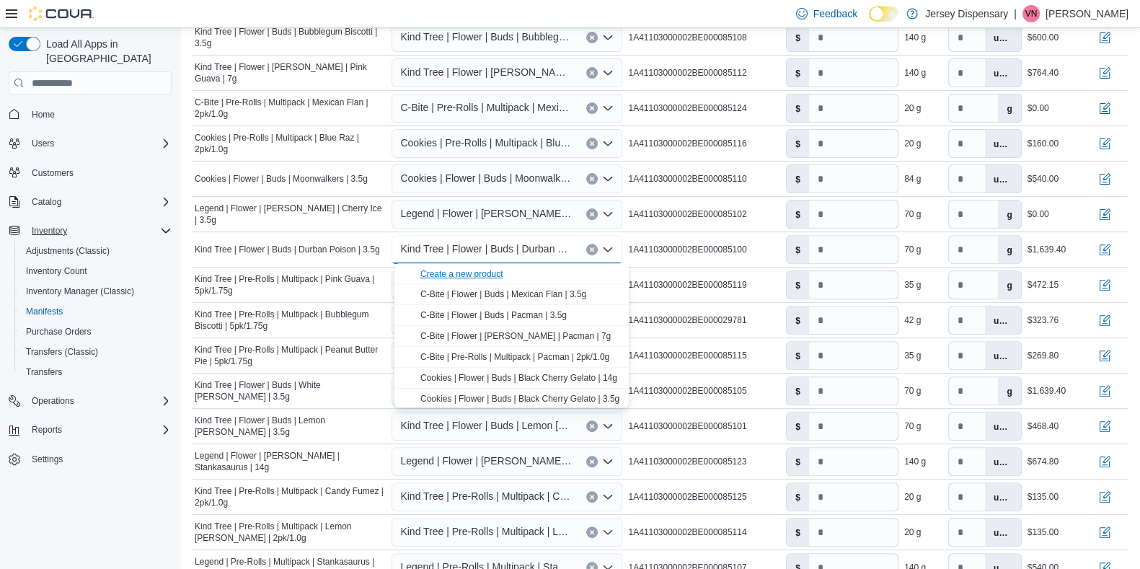
click at [478, 270] on div "Create a new product" at bounding box center [461, 274] width 83 height 12
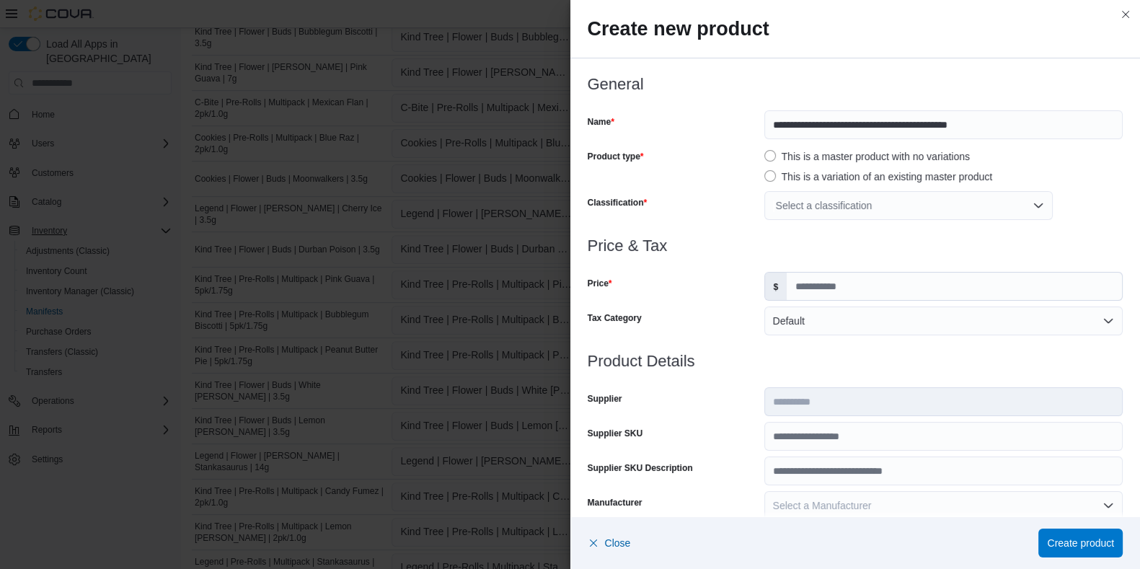
click at [783, 196] on div "Select a classification" at bounding box center [908, 205] width 288 height 29
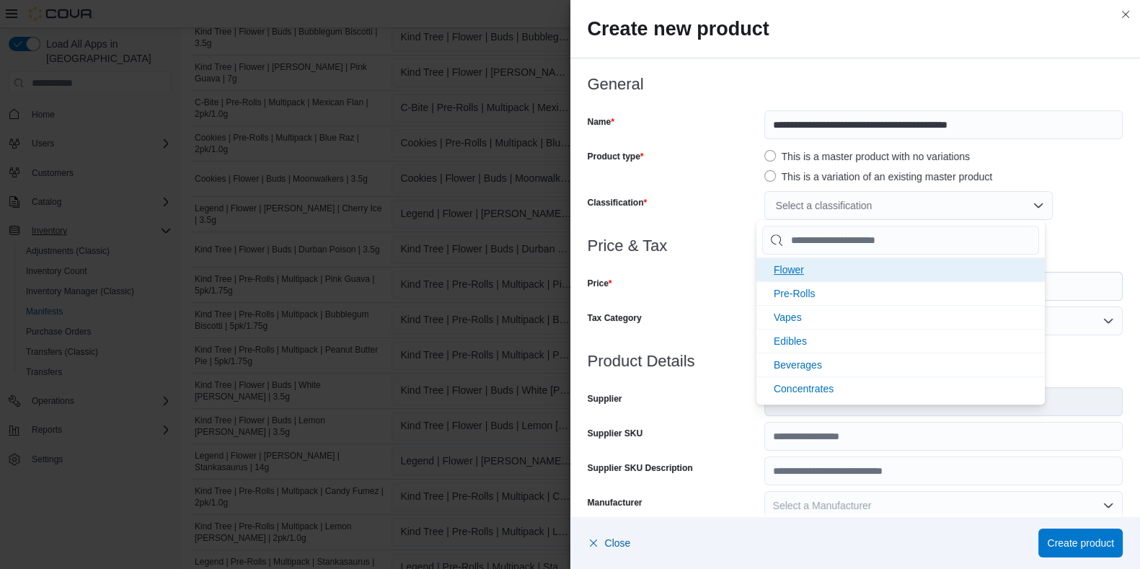
click at [796, 268] on span "Flower" at bounding box center [788, 270] width 30 height 12
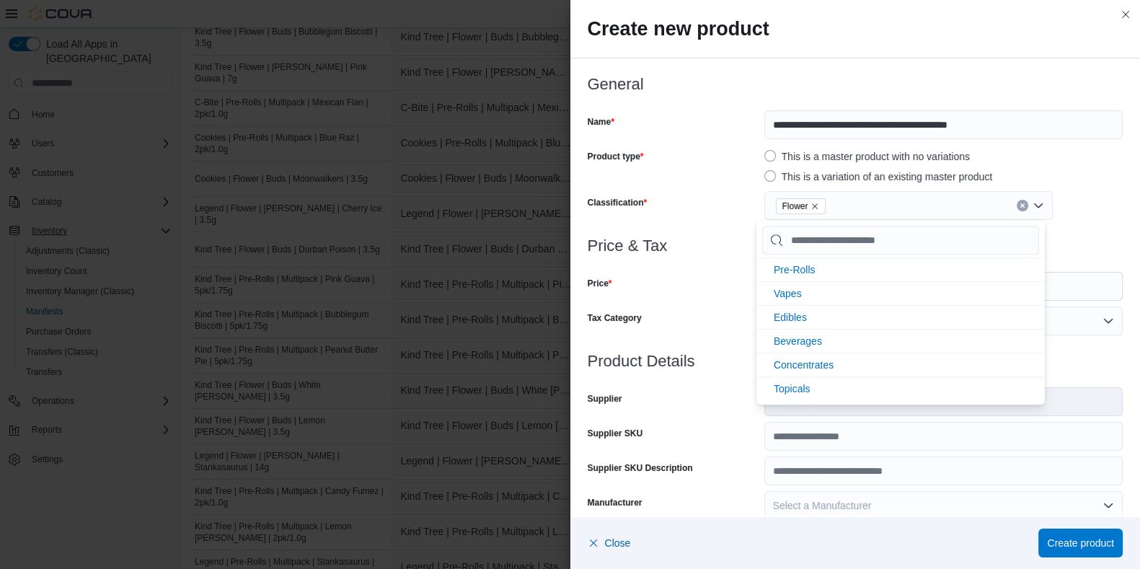
click at [741, 293] on div "Price" at bounding box center [672, 286] width 171 height 29
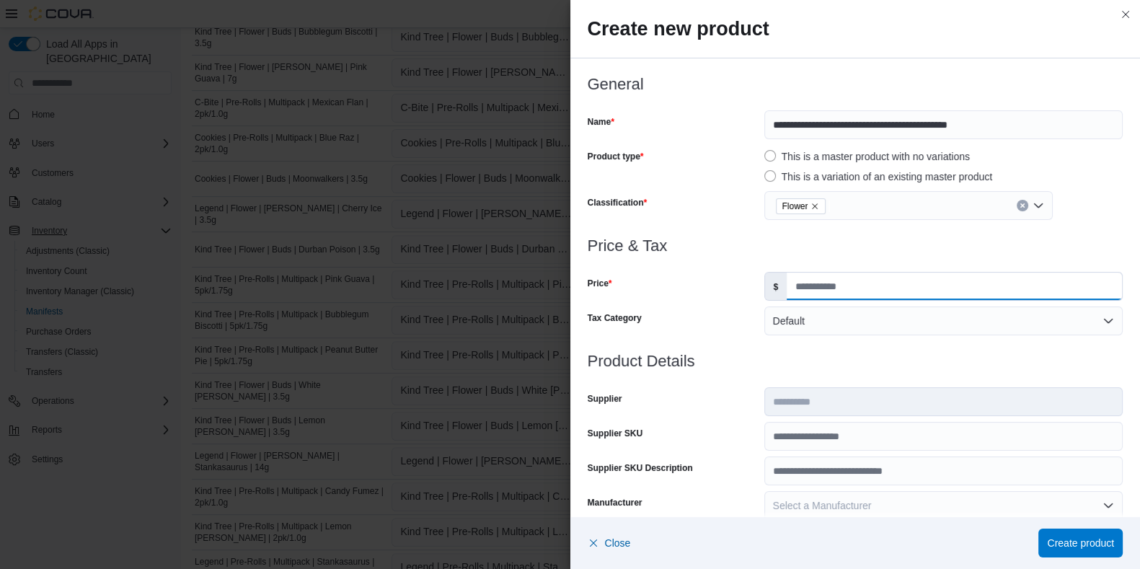
click at [810, 291] on input "Price" at bounding box center [953, 285] width 335 height 27
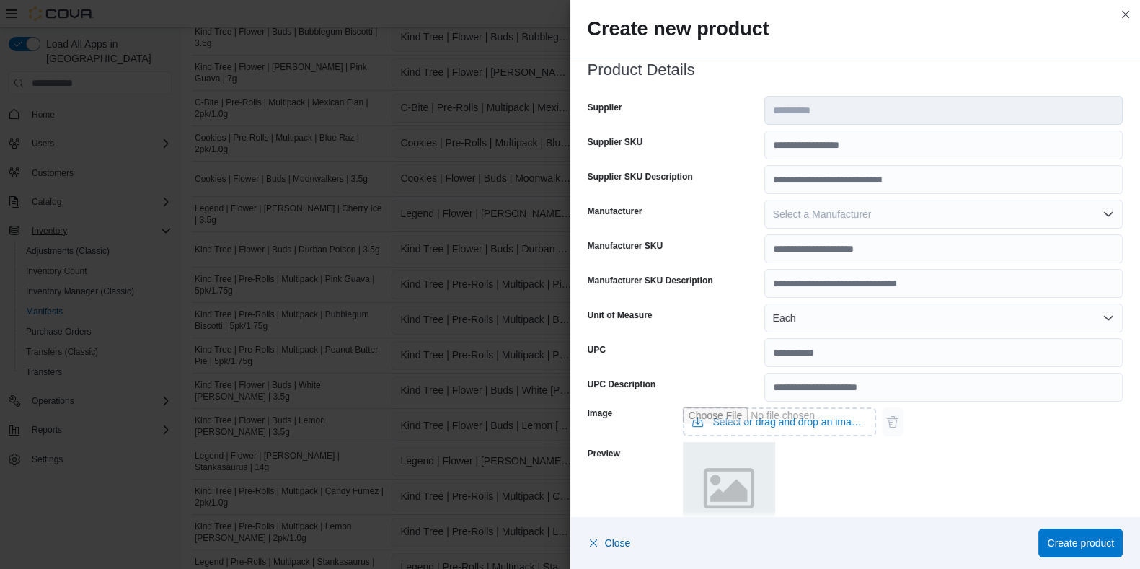
scroll to position [292, 0]
click at [781, 316] on button "Each" at bounding box center [943, 317] width 358 height 29
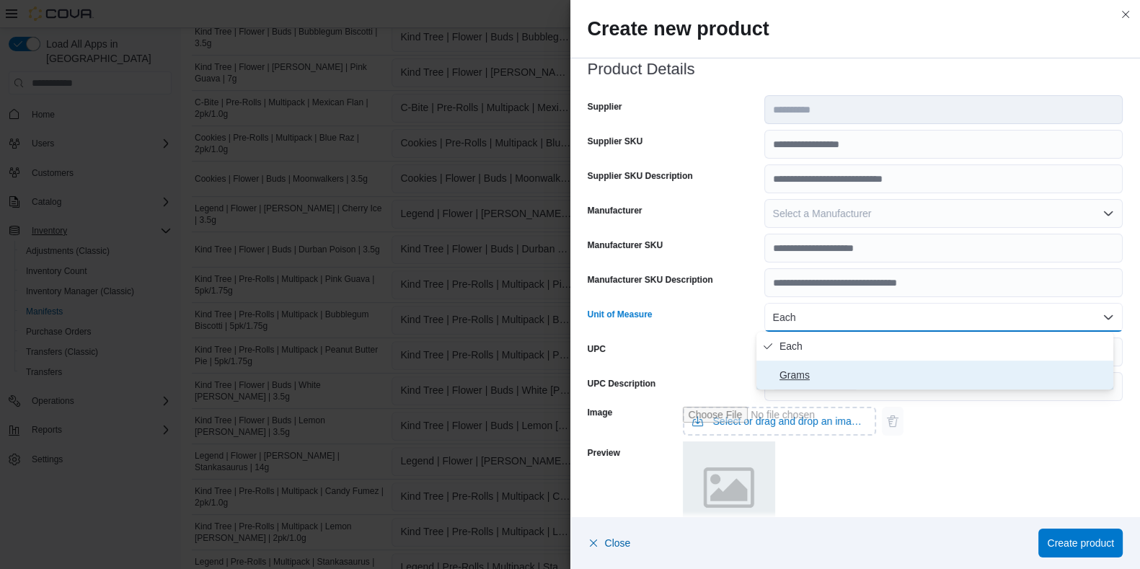
click at [790, 367] on span "Grams" at bounding box center [943, 374] width 328 height 17
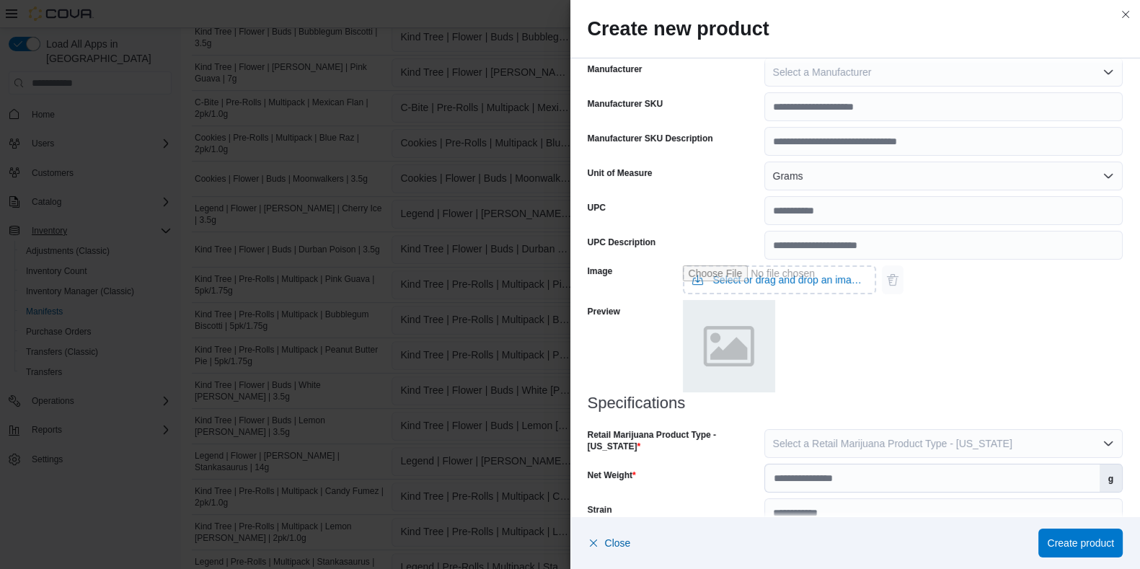
scroll to position [494, 0]
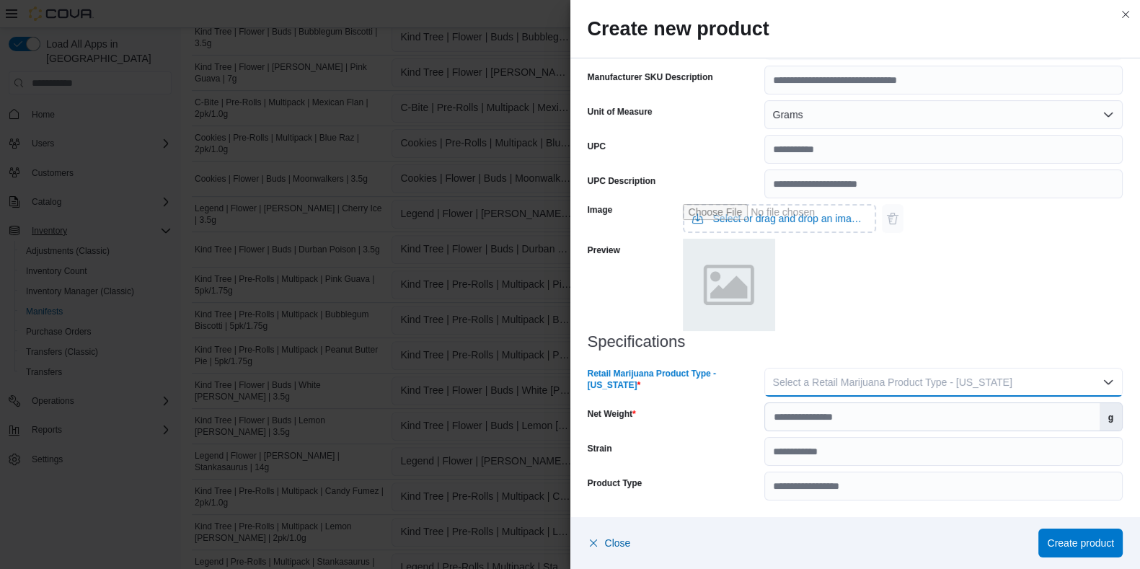
click at [807, 383] on span "Select a Retail Marijuana Product Type - New Jersey" at bounding box center [892, 382] width 239 height 12
click at [804, 412] on span "Flower" at bounding box center [943, 410] width 328 height 17
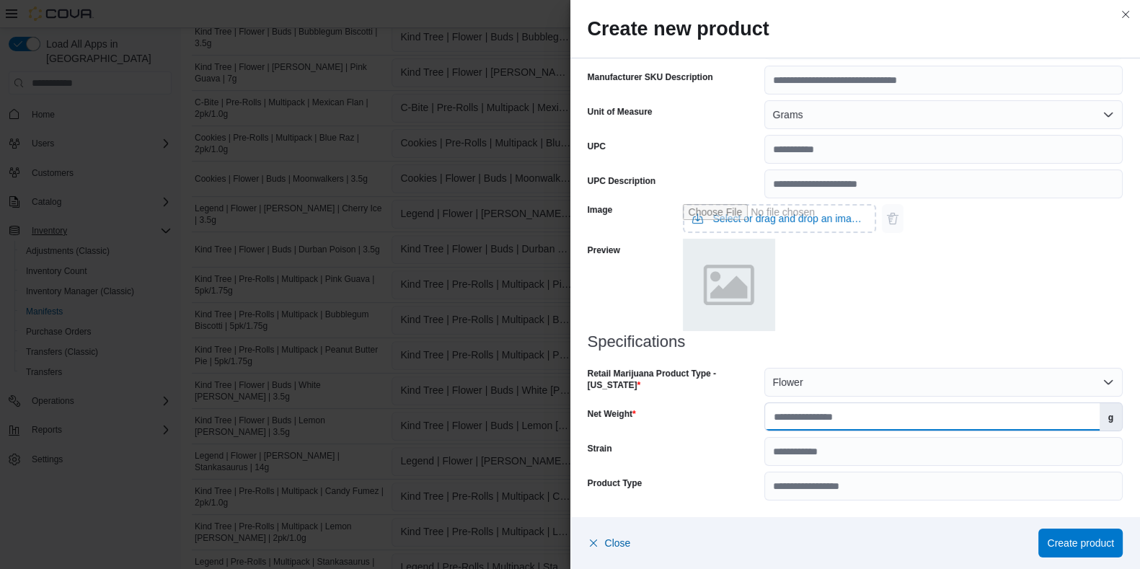
click at [804, 419] on input "Net Weight" at bounding box center [932, 416] width 334 height 27
click at [922, 454] on span "Create product" at bounding box center [1080, 542] width 67 height 14
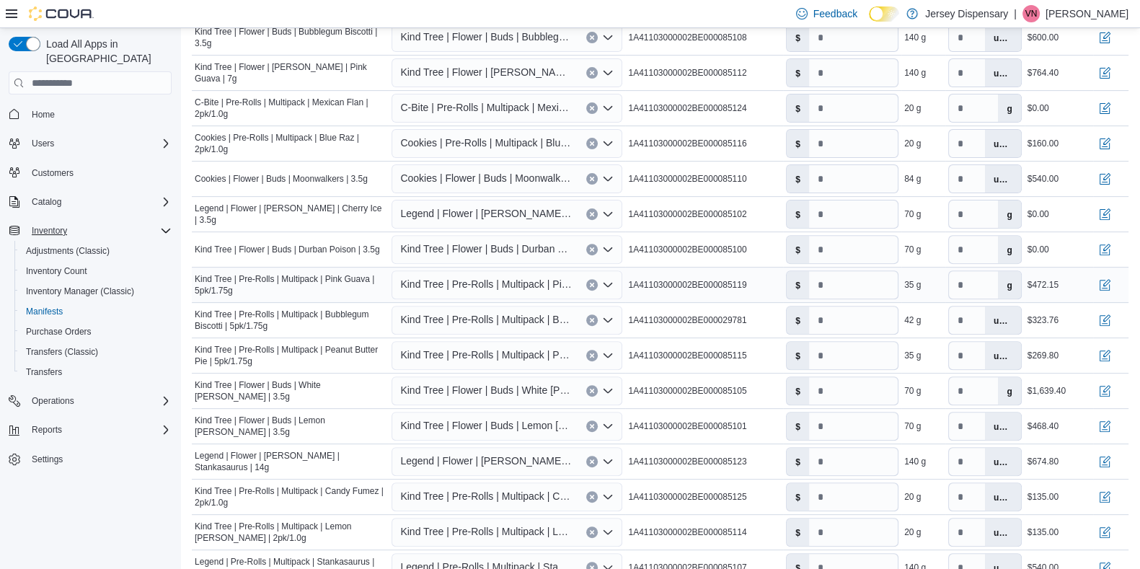
click at [533, 288] on span "Kind Tree | Pre-Rolls | Multipack | Pink Guava | 5pk/1.75g" at bounding box center [486, 283] width 172 height 17
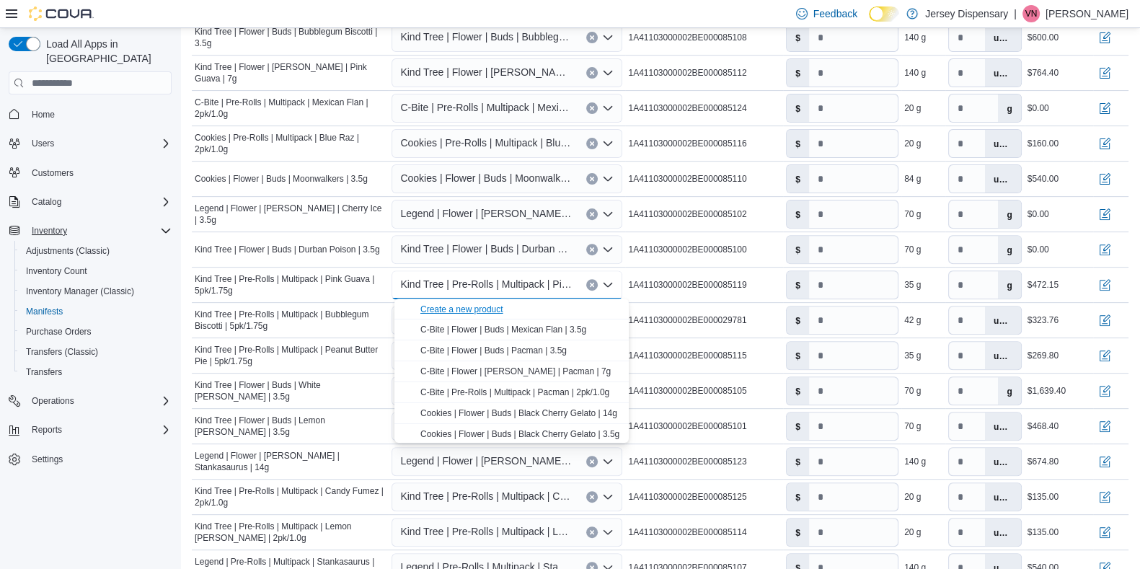
click at [478, 309] on div "Create a new product" at bounding box center [461, 309] width 83 height 12
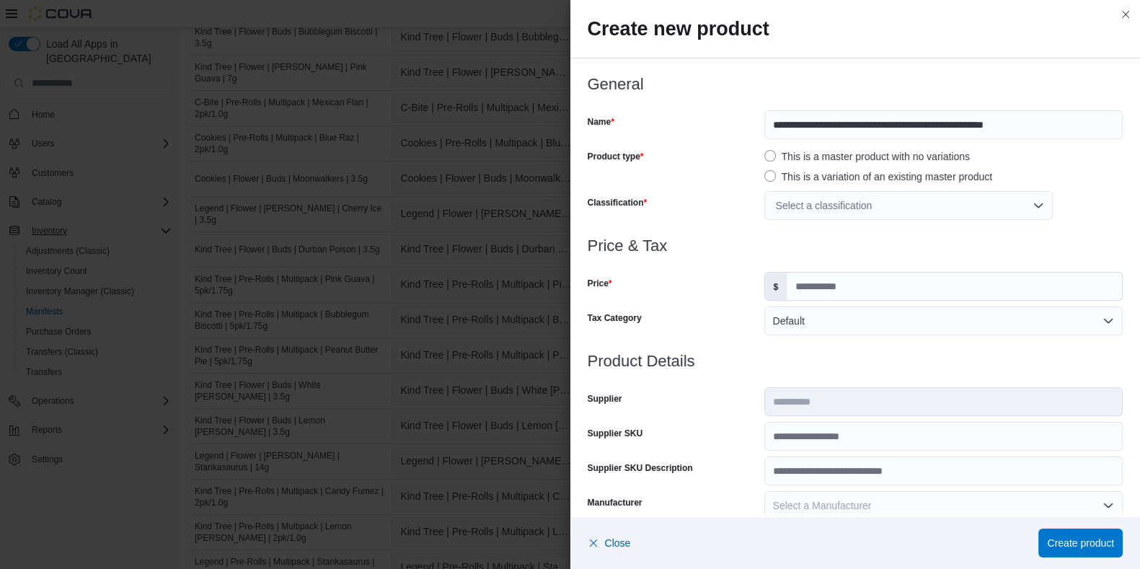
click at [776, 210] on div "Select a classification" at bounding box center [908, 205] width 288 height 29
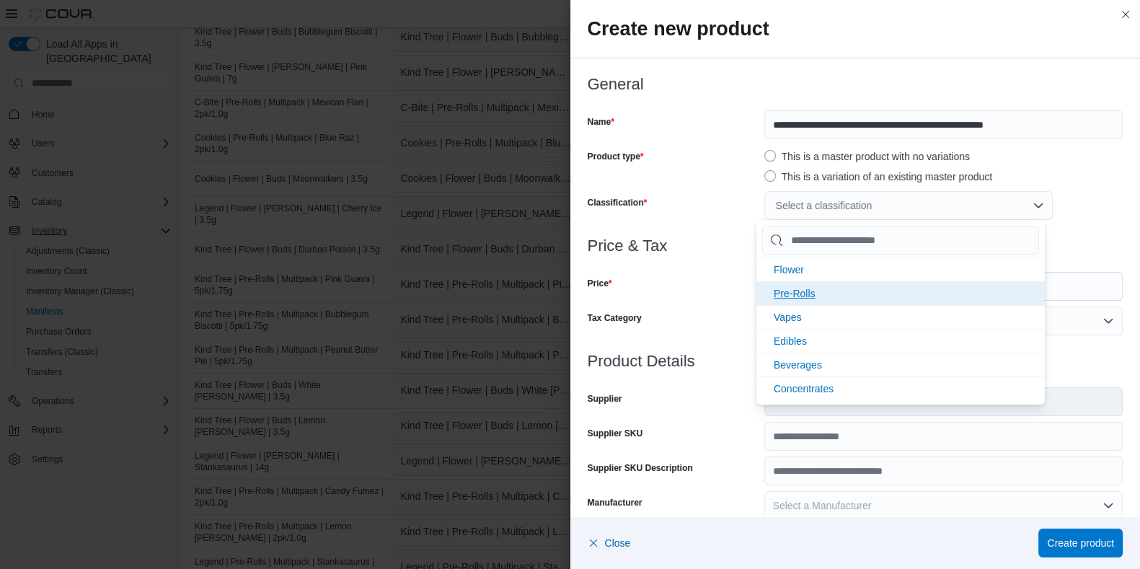
click at [789, 290] on span "Pre-Rolls" at bounding box center [794, 294] width 42 height 12
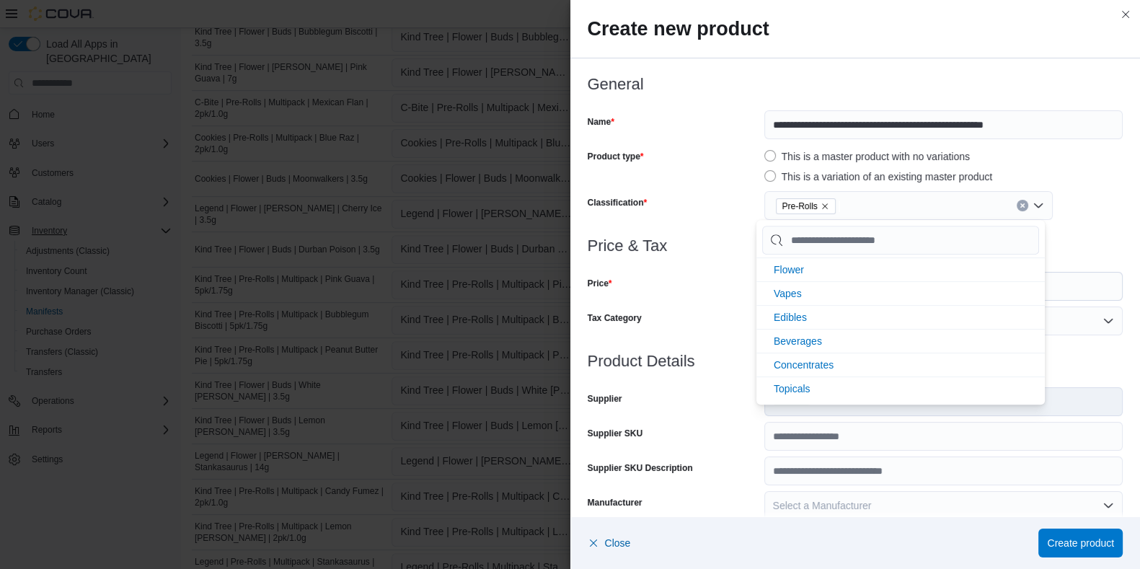
scroll to position [0, 0]
click at [732, 287] on div "Price" at bounding box center [672, 286] width 171 height 29
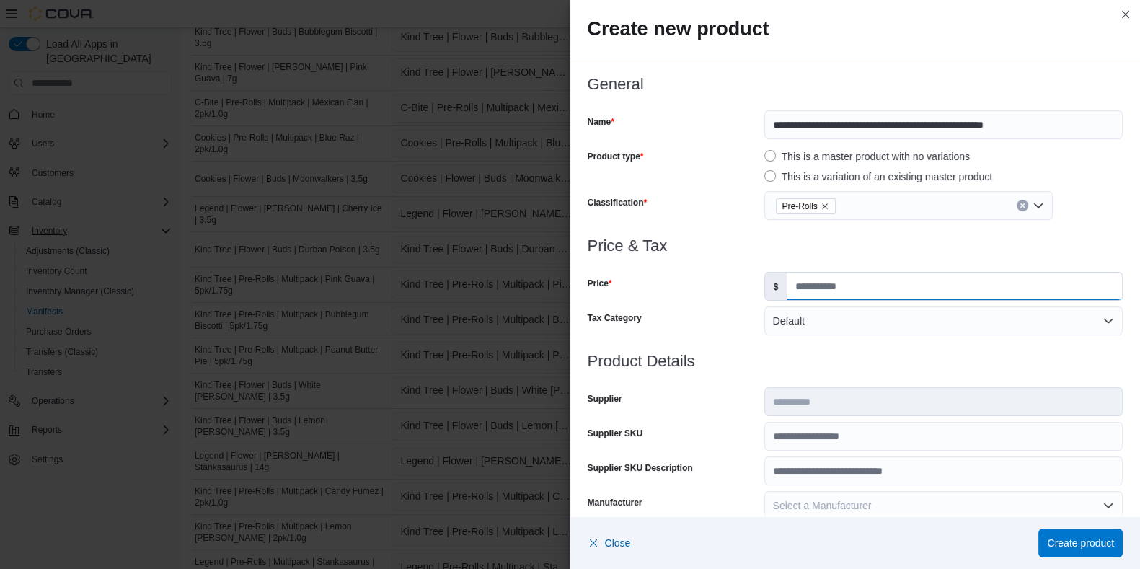
click at [811, 286] on input "Price" at bounding box center [953, 285] width 335 height 27
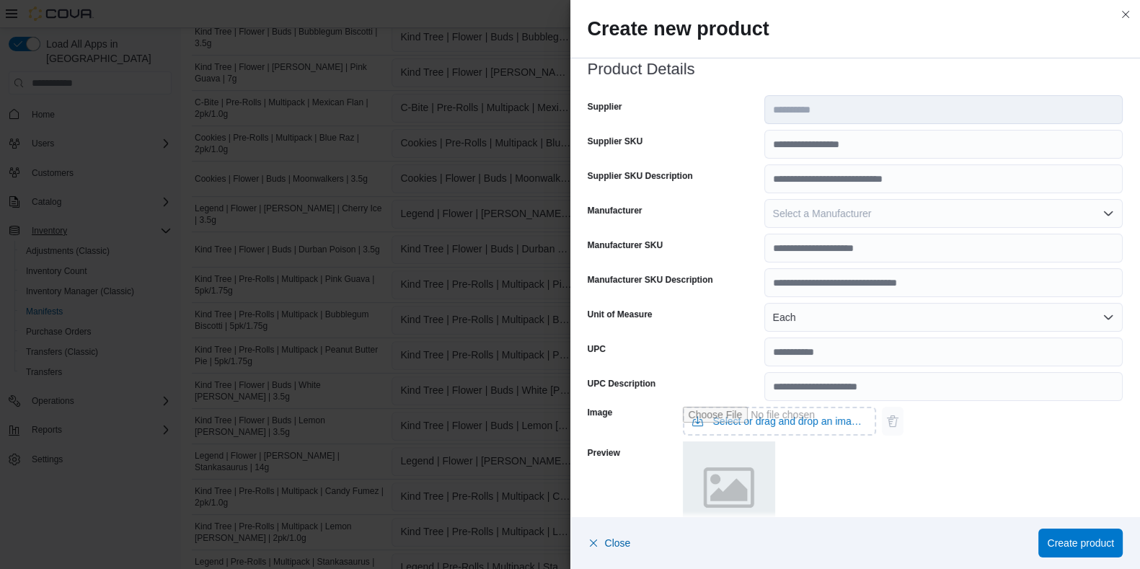
scroll to position [296, 0]
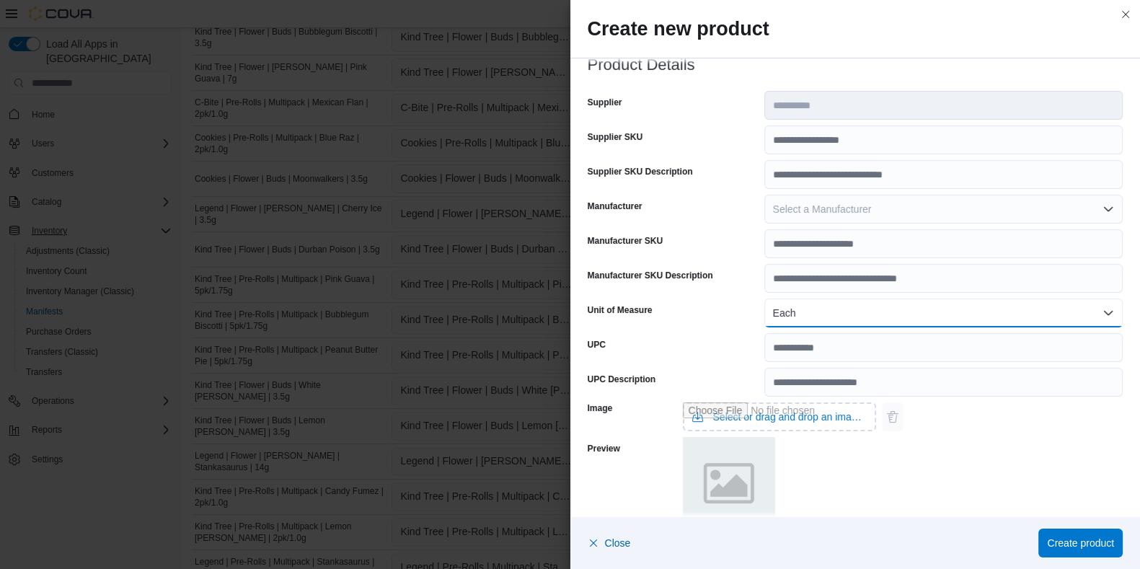
click at [783, 315] on button "Each" at bounding box center [943, 312] width 358 height 29
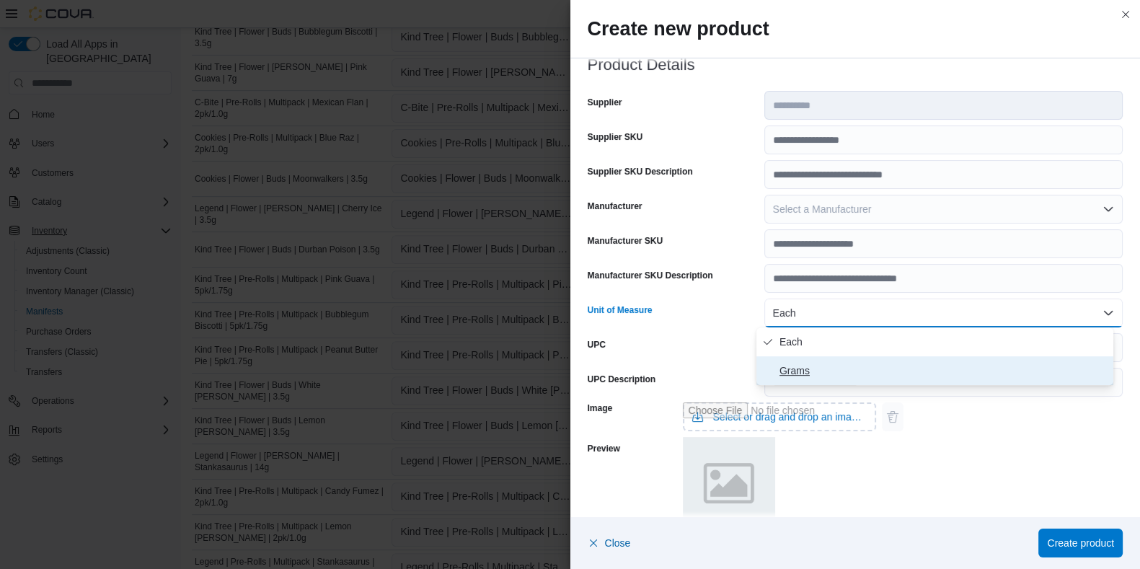
click at [793, 368] on span "Grams" at bounding box center [943, 370] width 328 height 17
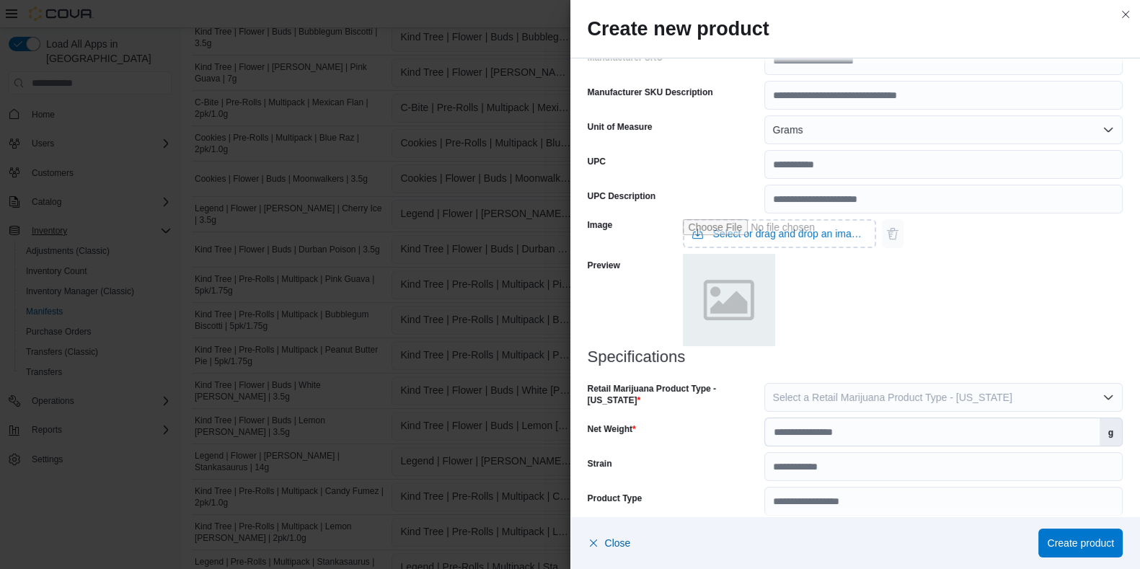
scroll to position [494, 0]
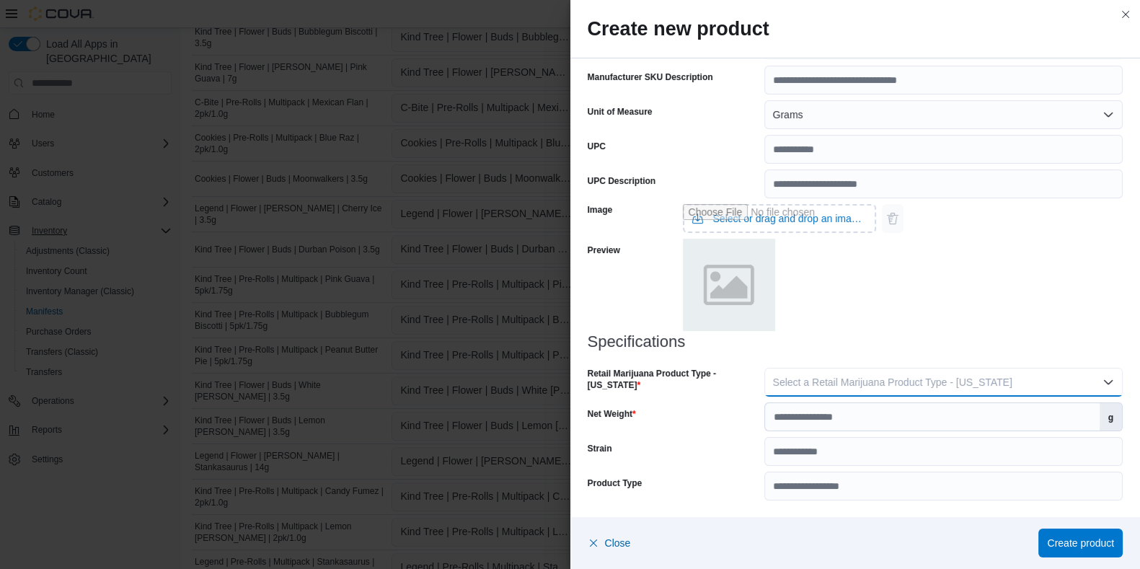
click at [831, 378] on span "Select a Retail Marijuana Product Type - New Jersey" at bounding box center [892, 382] width 239 height 12
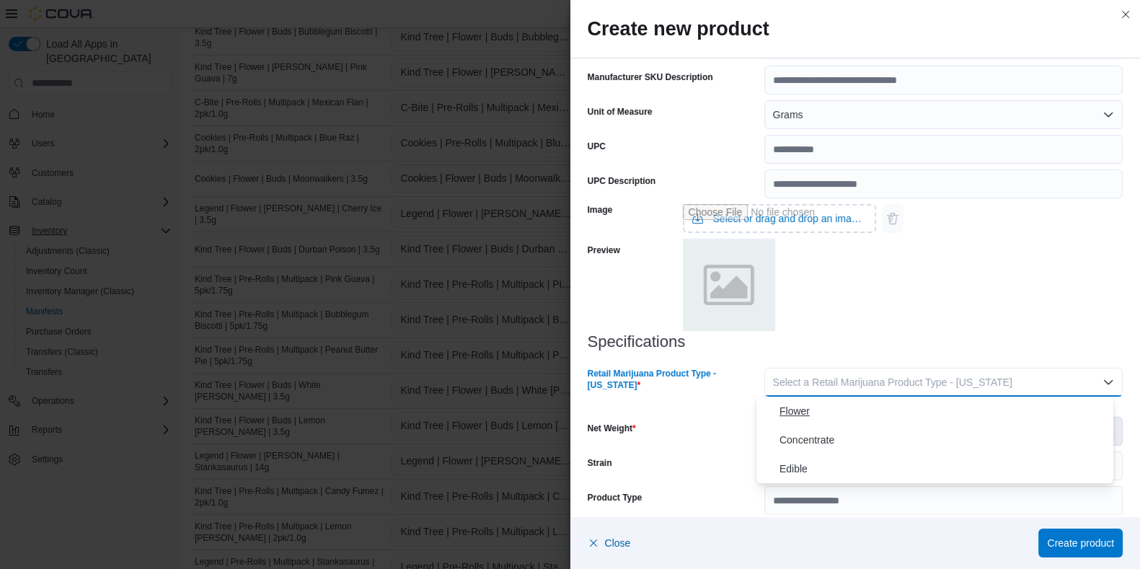
click at [791, 405] on span "Flower" at bounding box center [943, 410] width 328 height 17
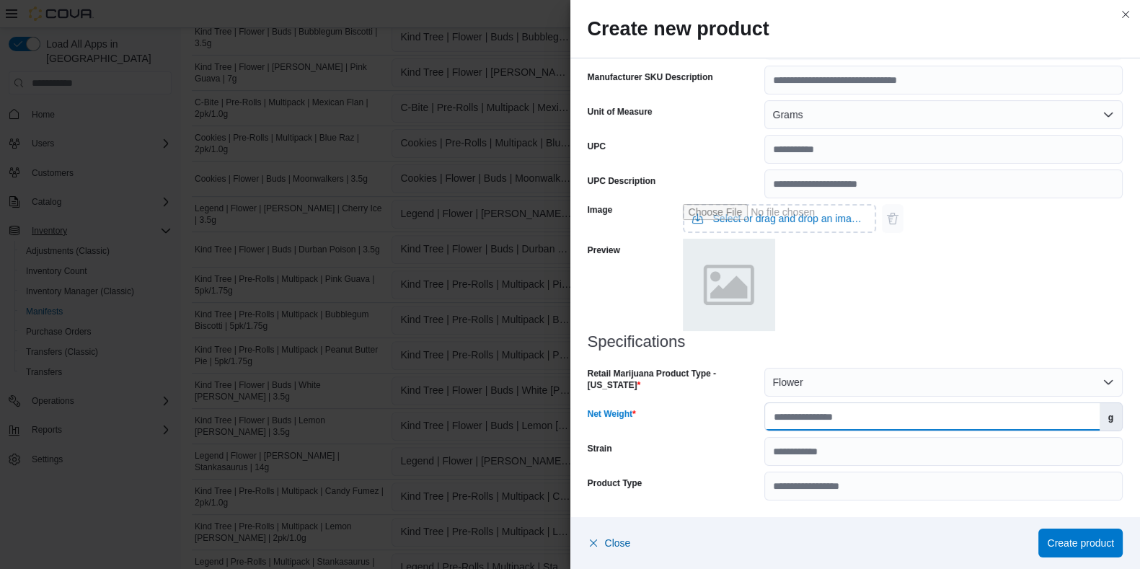
click at [793, 427] on input "Net Weight" at bounding box center [932, 416] width 334 height 27
click at [922, 454] on span "Create product" at bounding box center [1080, 542] width 67 height 14
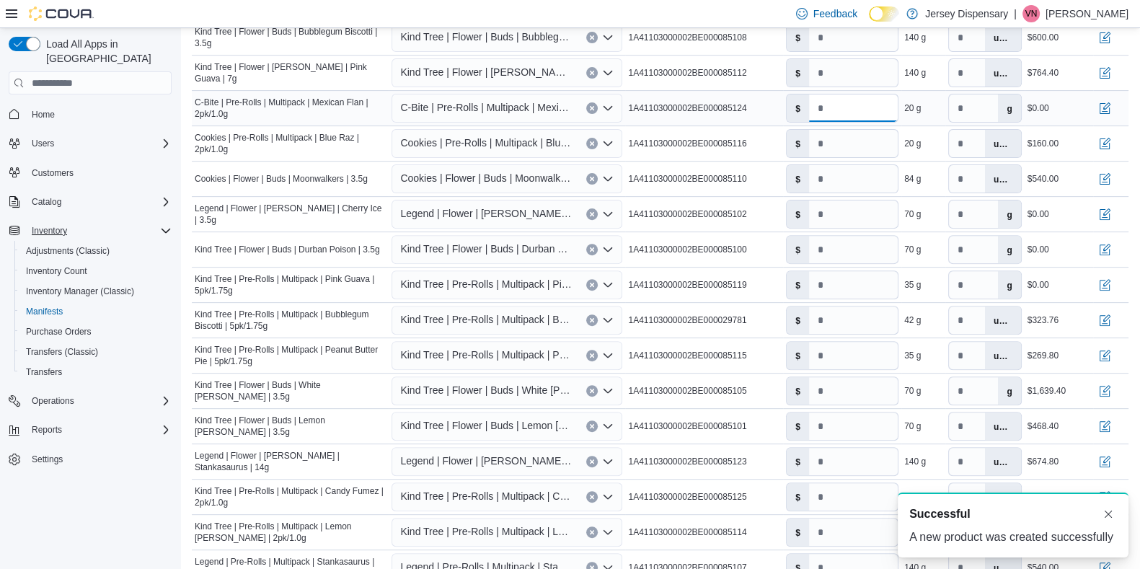
click at [861, 115] on input "*" at bounding box center [853, 107] width 89 height 27
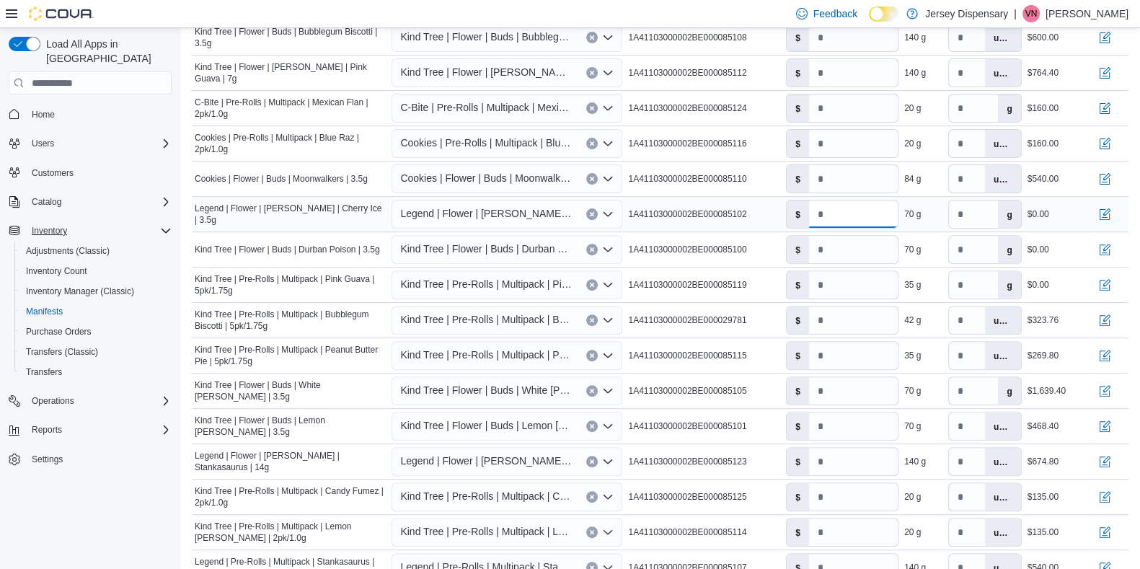
click at [843, 218] on input "*" at bounding box center [853, 213] width 89 height 27
click at [853, 250] on input "*" at bounding box center [853, 249] width 89 height 27
click at [848, 290] on input "*" at bounding box center [853, 284] width 89 height 27
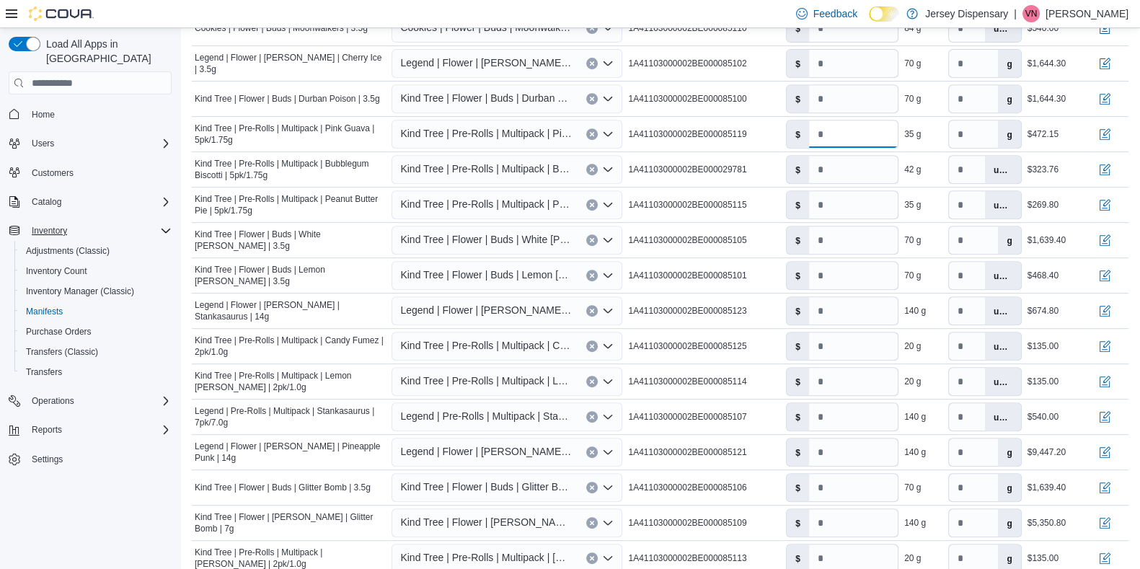
scroll to position [784, 0]
click at [497, 243] on span "Kind Tree | Flower | Buds | White [PERSON_NAME] | 3.5g" at bounding box center [486, 240] width 172 height 17
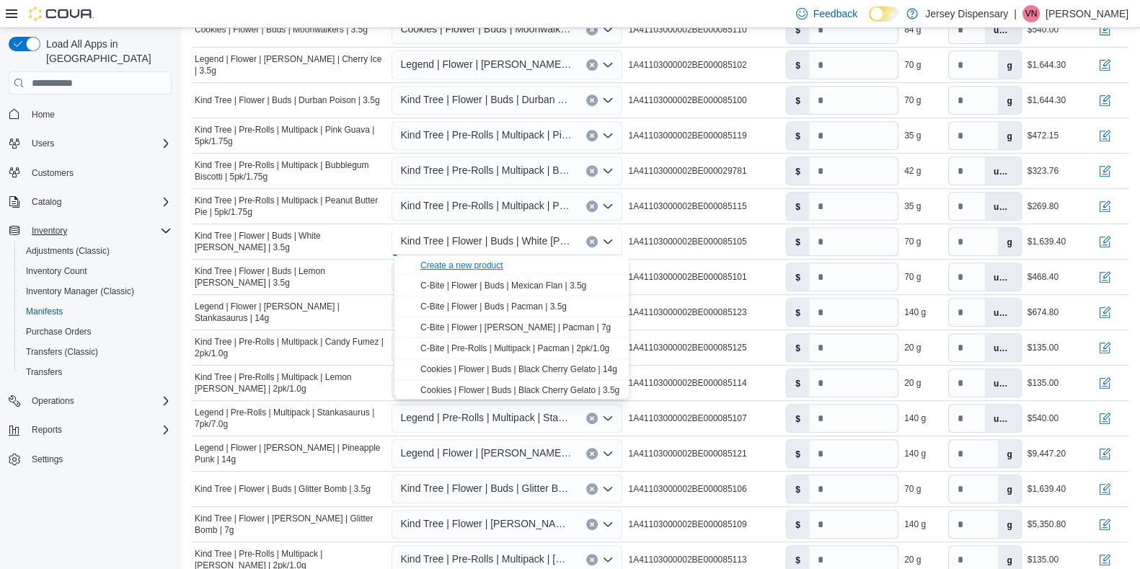
click at [482, 269] on div "Create a new product" at bounding box center [461, 265] width 83 height 12
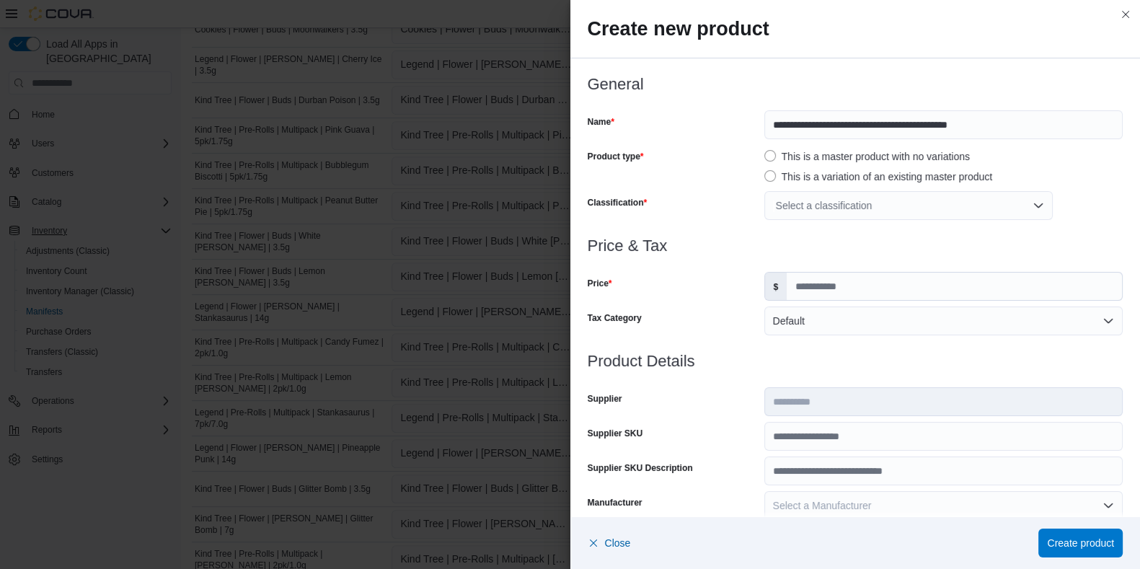
click at [786, 202] on div "Select a classification" at bounding box center [908, 205] width 288 height 29
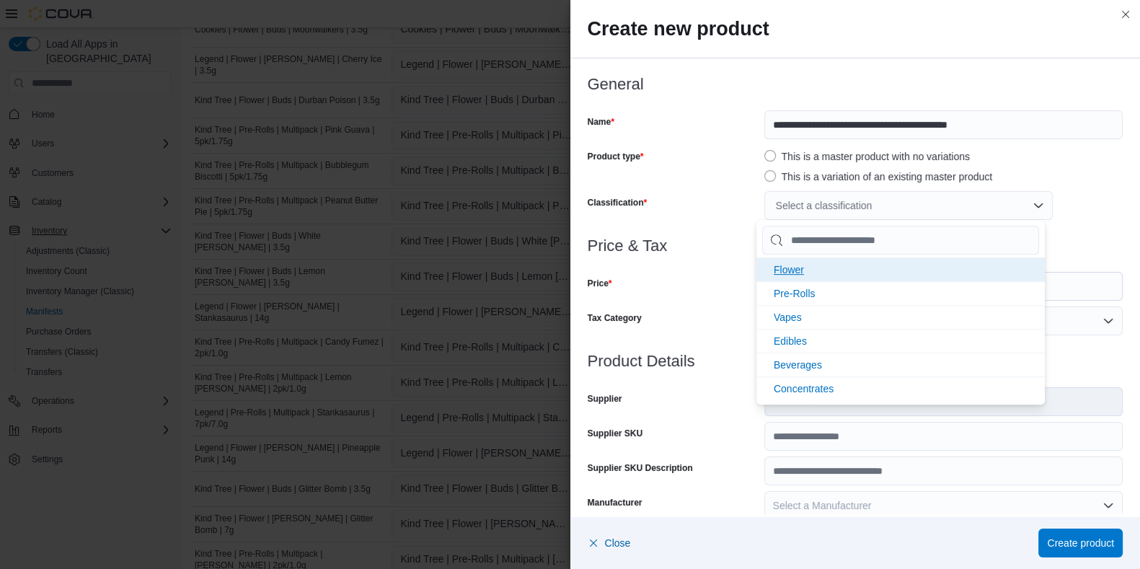
click at [789, 269] on span "Flower" at bounding box center [788, 270] width 30 height 12
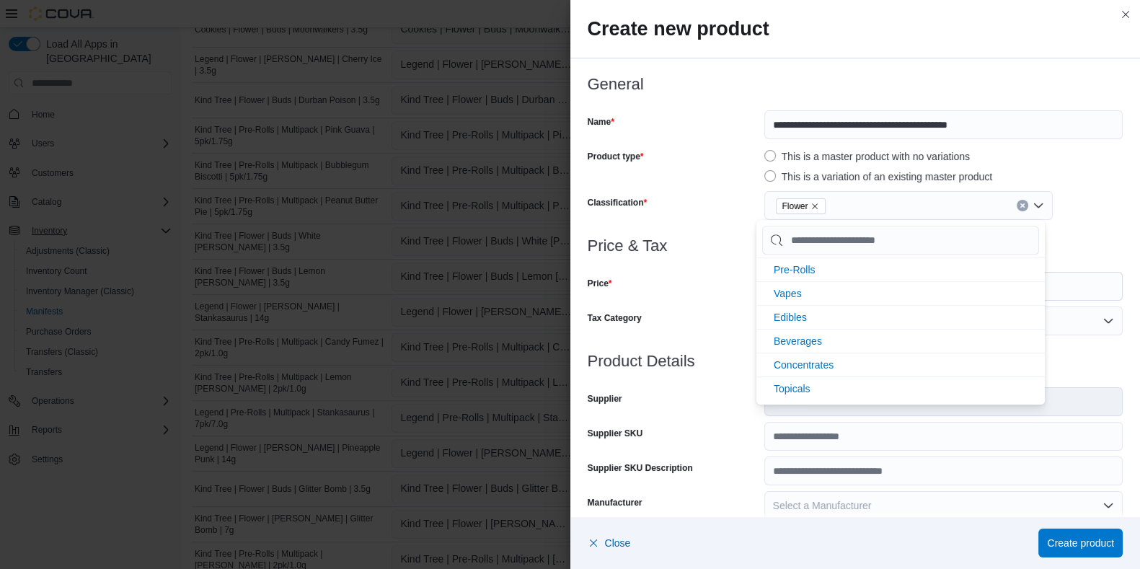
scroll to position [0, 0]
click at [752, 291] on div "Price $" at bounding box center [855, 286] width 536 height 29
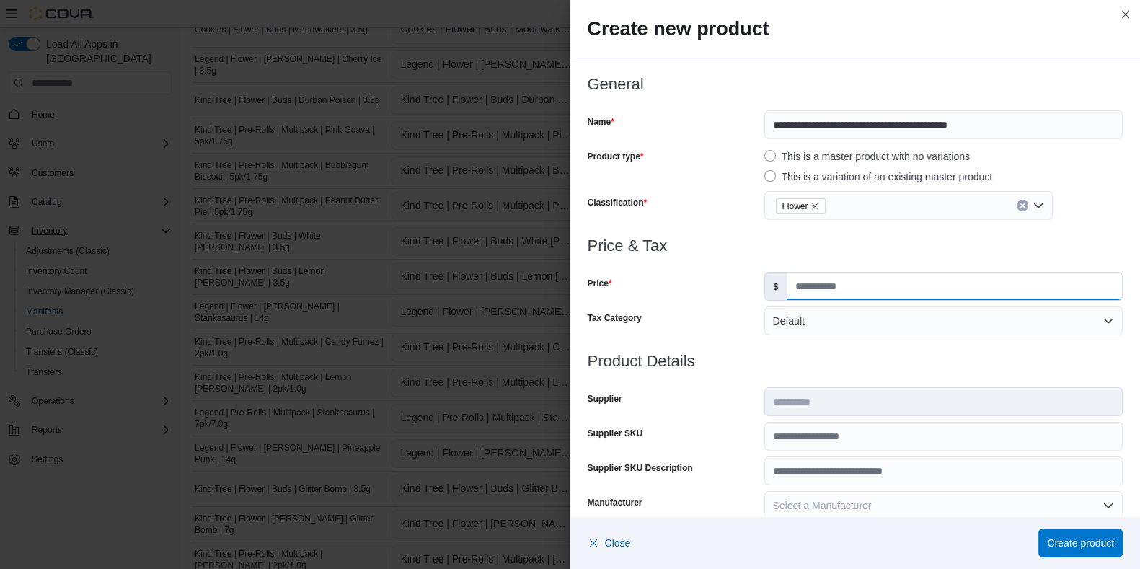
click at [807, 281] on input "Price" at bounding box center [953, 285] width 335 height 27
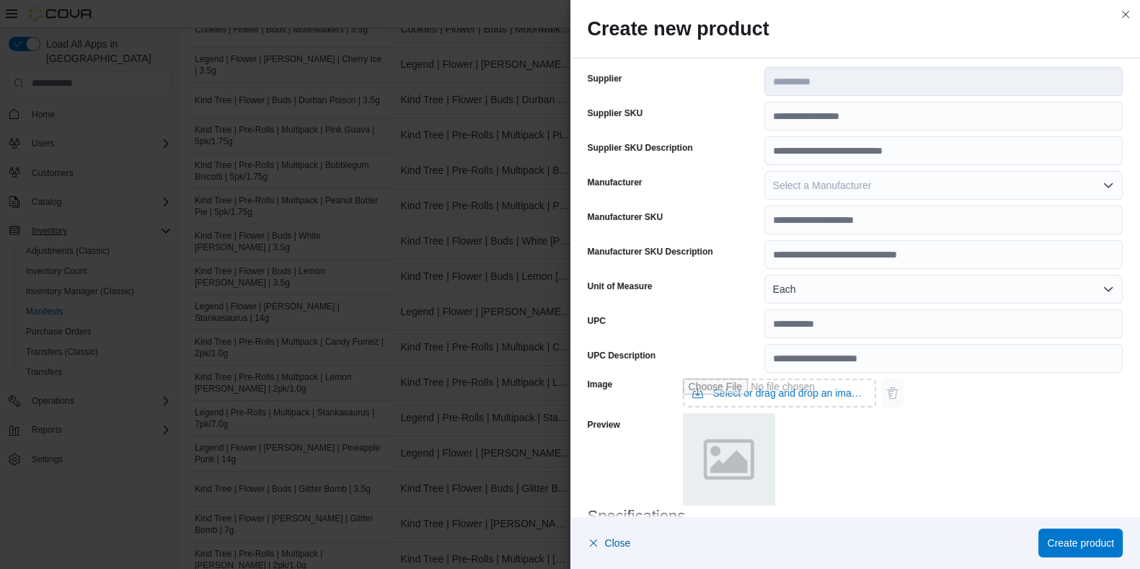
scroll to position [327, 0]
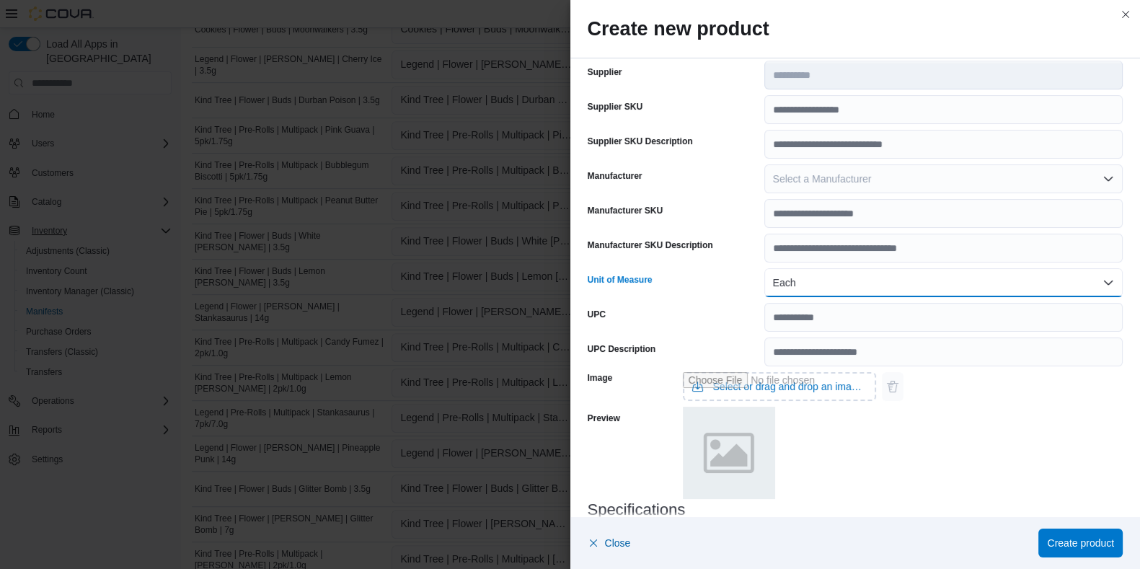
click at [829, 277] on button "Each" at bounding box center [943, 282] width 358 height 29
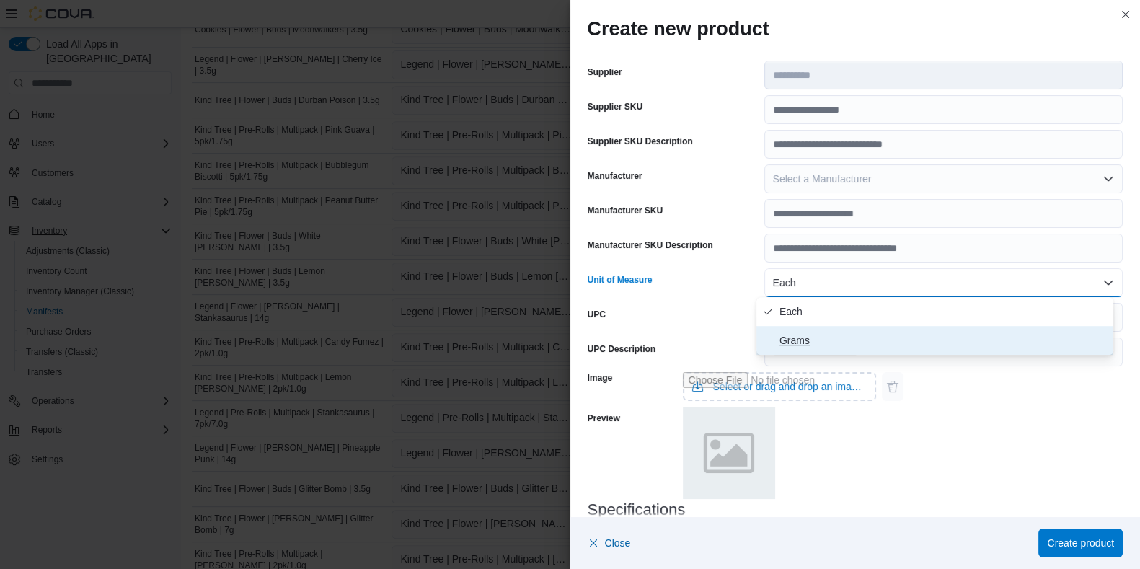
click at [804, 333] on span "Grams" at bounding box center [943, 340] width 328 height 17
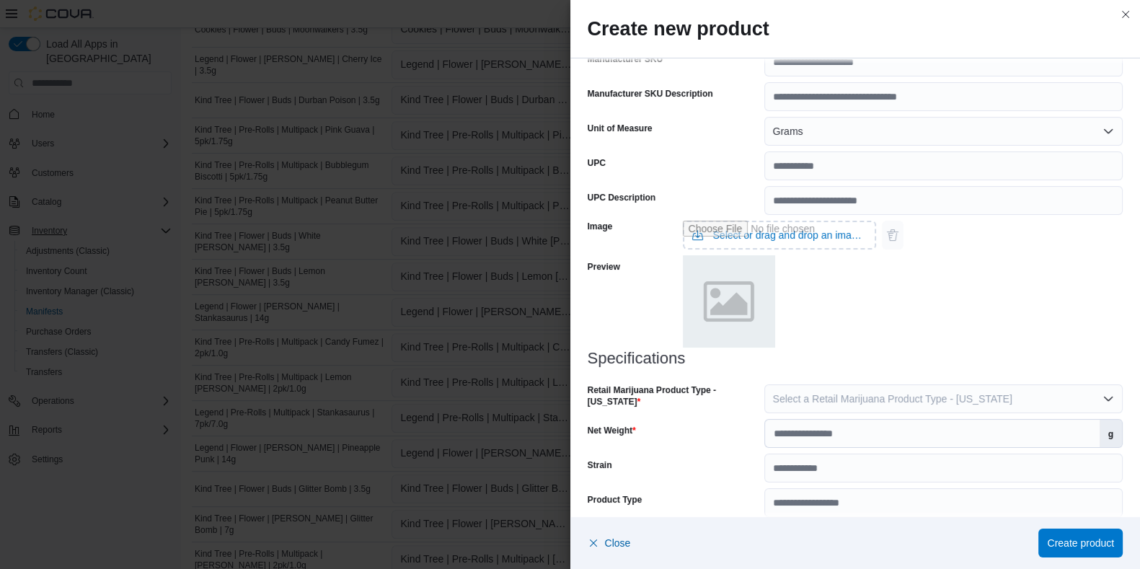
scroll to position [494, 0]
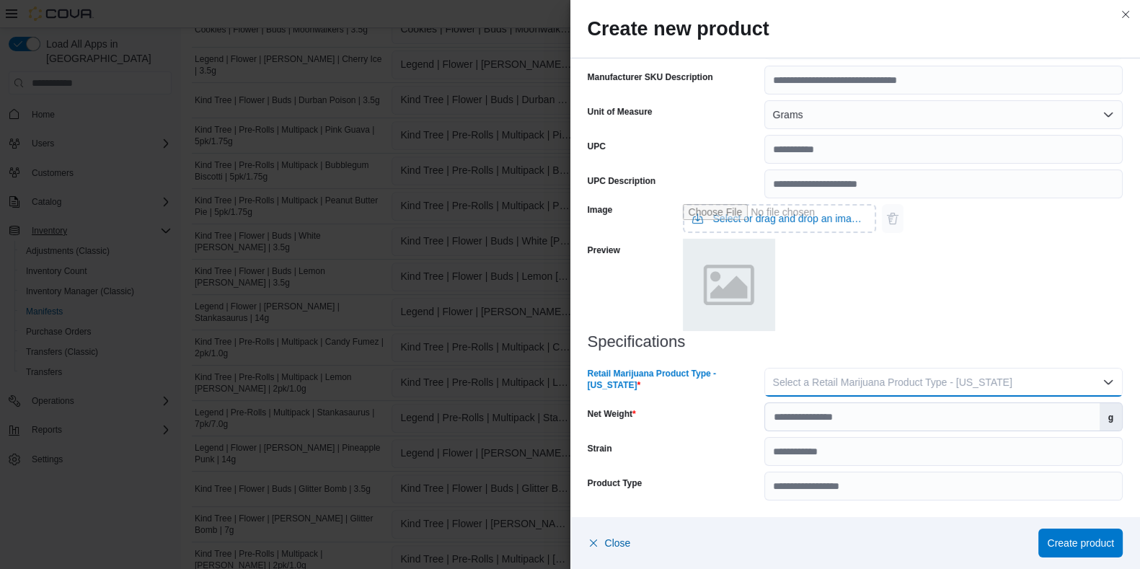
click at [851, 376] on span "Select a Retail Marijuana Product Type - New Jersey" at bounding box center [892, 382] width 239 height 12
click at [794, 407] on span "Flower" at bounding box center [943, 410] width 328 height 17
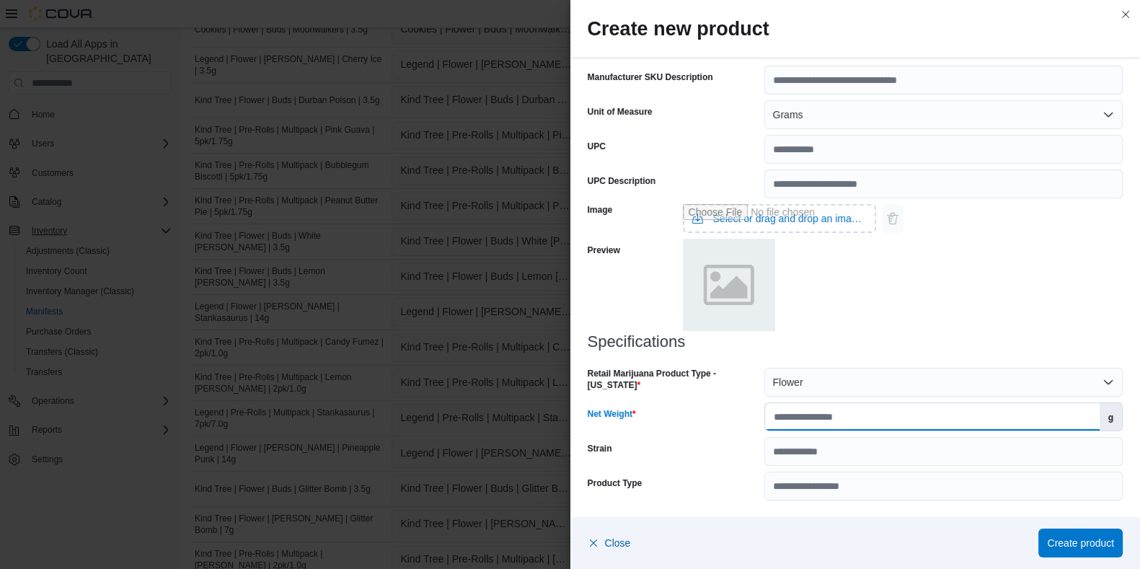
click at [794, 414] on input "Net Weight" at bounding box center [932, 416] width 334 height 27
click at [922, 454] on span "Create product" at bounding box center [1080, 542] width 67 height 14
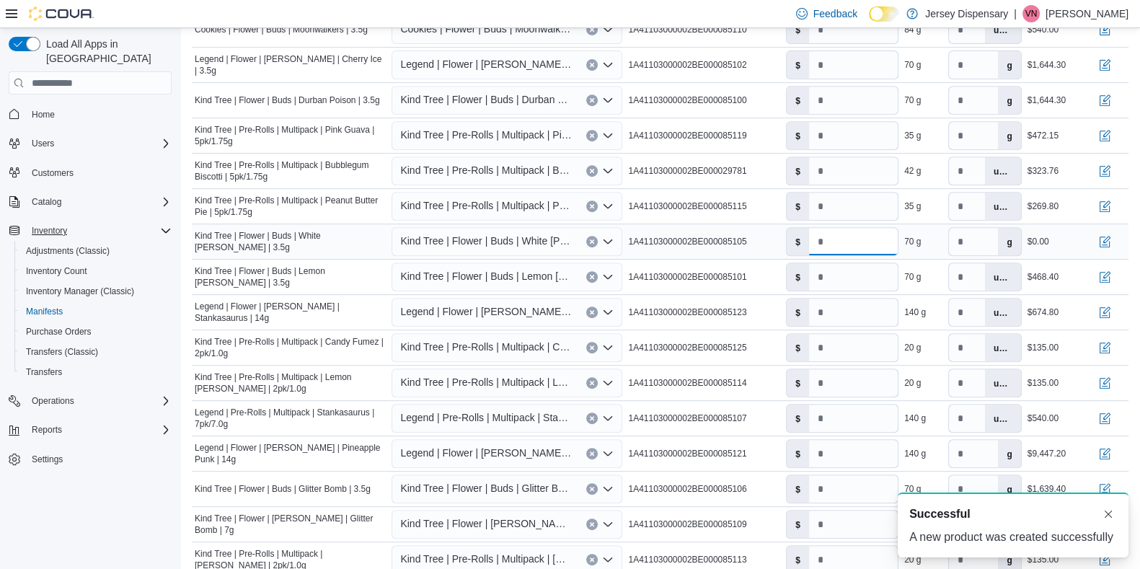
click at [844, 250] on input "*" at bounding box center [853, 241] width 89 height 27
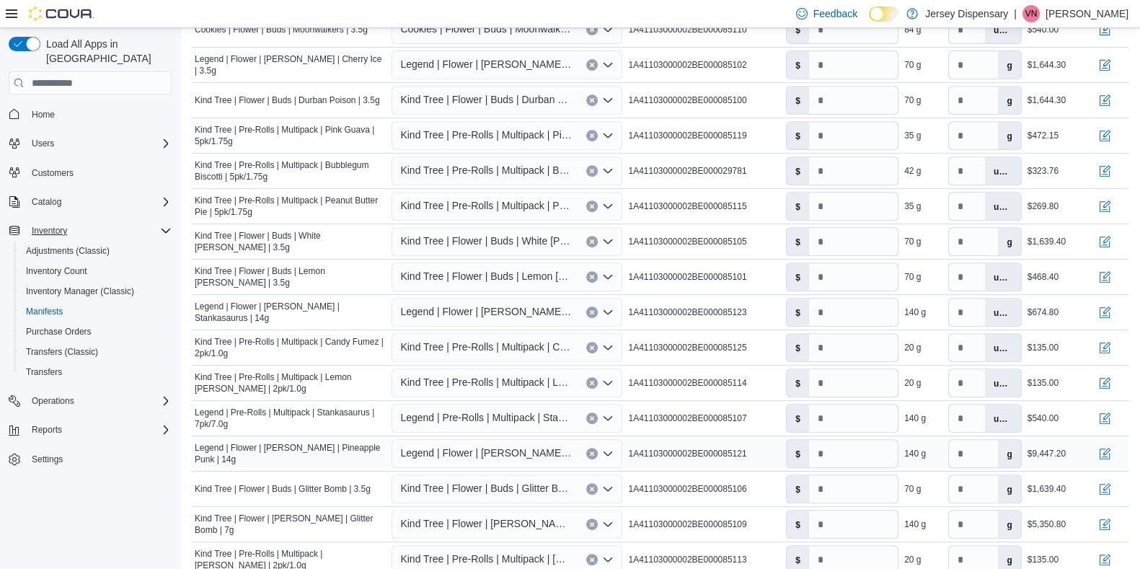
click at [342, 454] on div "Legend | Flower | [PERSON_NAME] | Pineapple Punk | 14g" at bounding box center [290, 453] width 197 height 29
click at [443, 452] on span "Legend | Flower | [PERSON_NAME] | Pineapple Punk | 14g" at bounding box center [486, 452] width 172 height 17
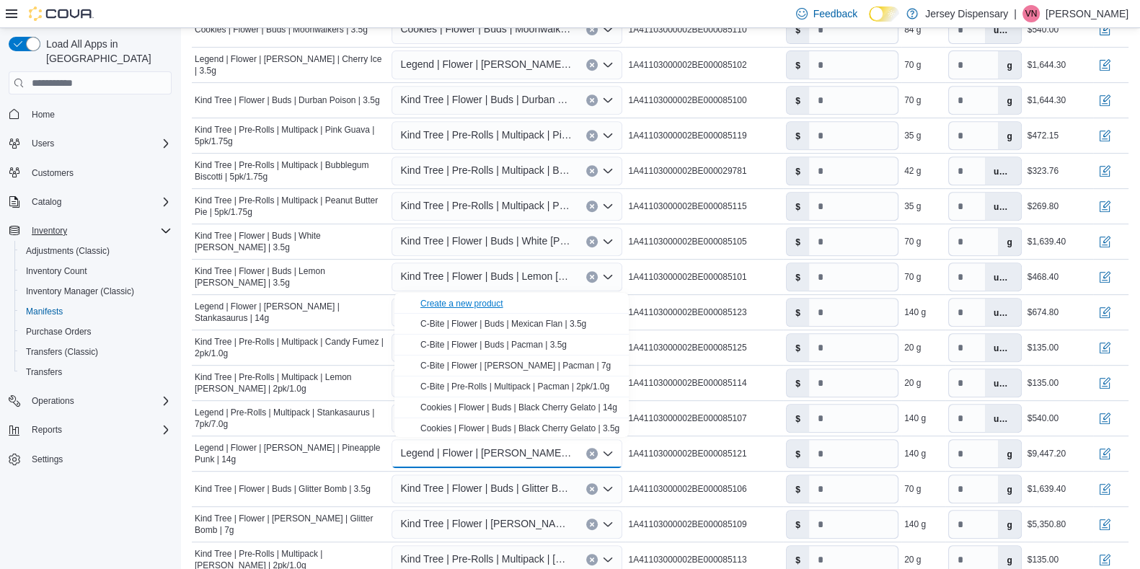
click at [492, 306] on div "Create a new product" at bounding box center [461, 304] width 83 height 12
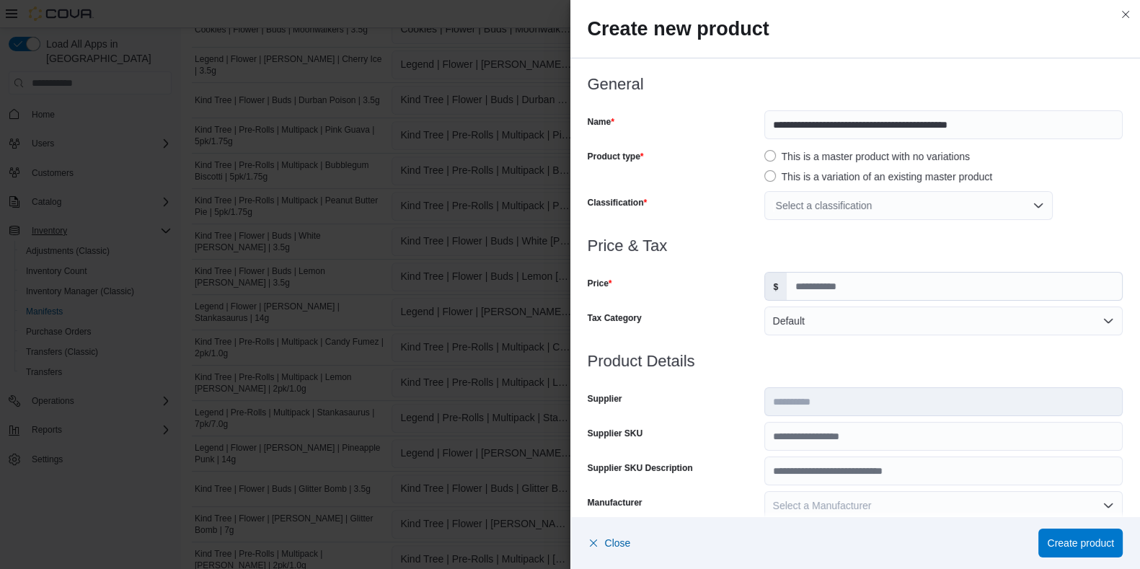
click at [803, 208] on div "Select a classification" at bounding box center [908, 205] width 288 height 29
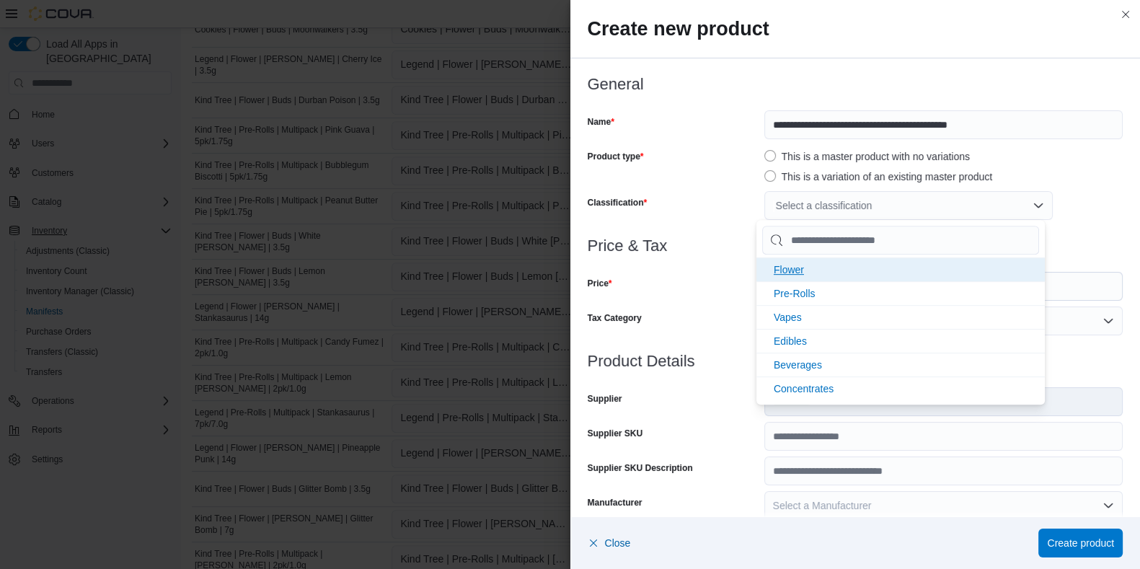
click at [800, 268] on span "Flower" at bounding box center [788, 270] width 30 height 12
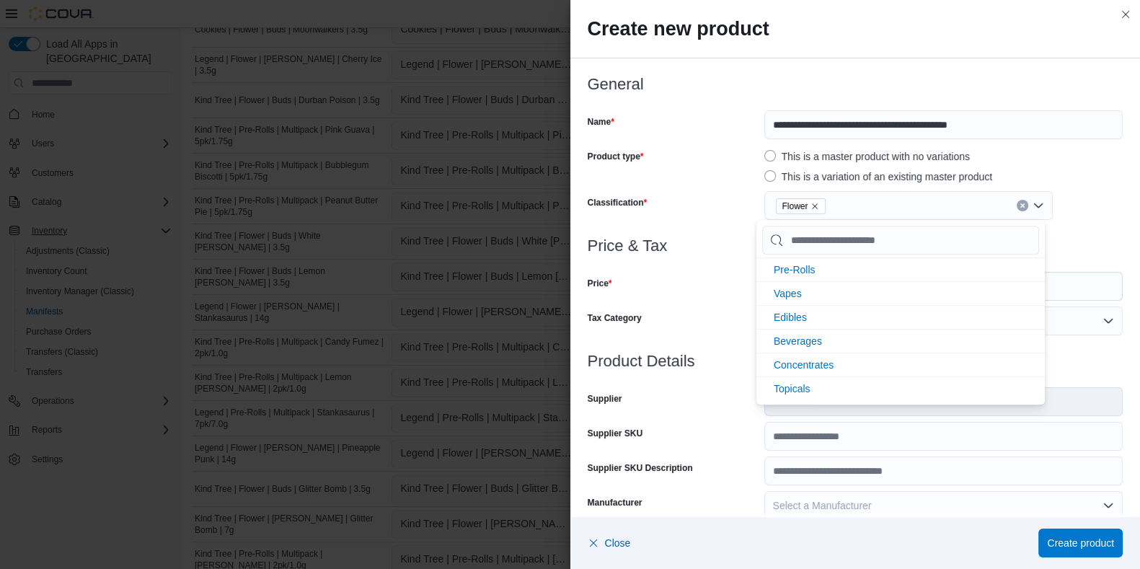
scroll to position [0, 0]
click at [724, 307] on div "Tax Category" at bounding box center [672, 320] width 171 height 29
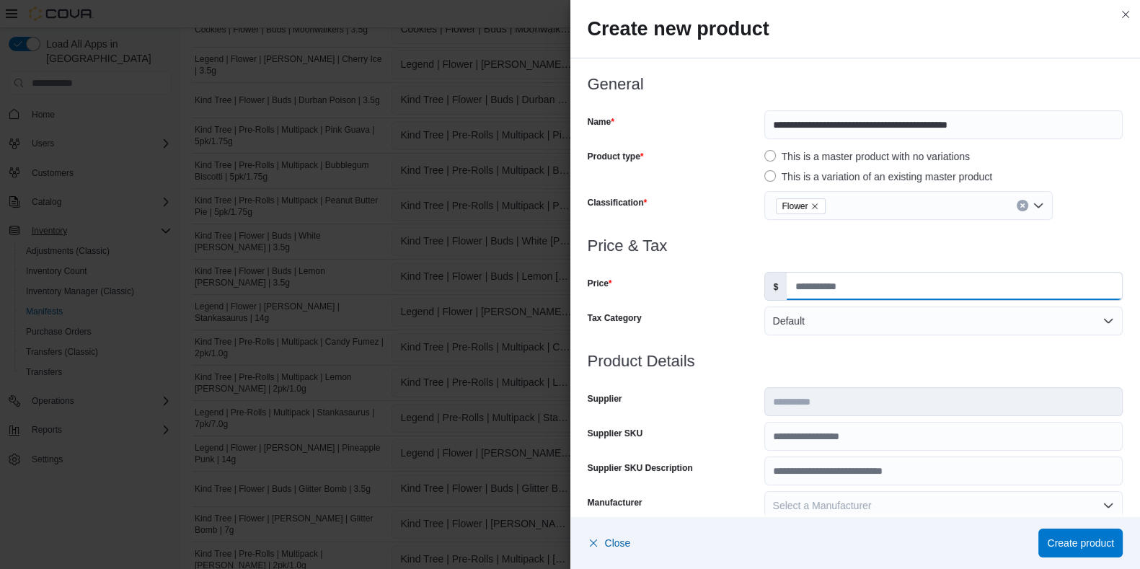
click at [801, 291] on input "Price" at bounding box center [953, 285] width 335 height 27
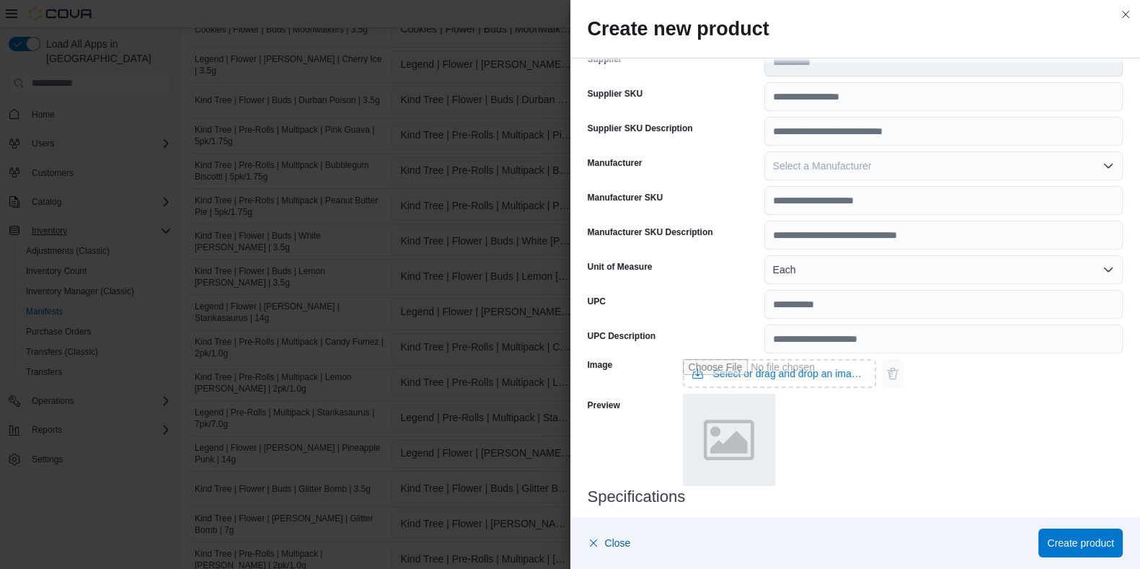
scroll to position [346, 0]
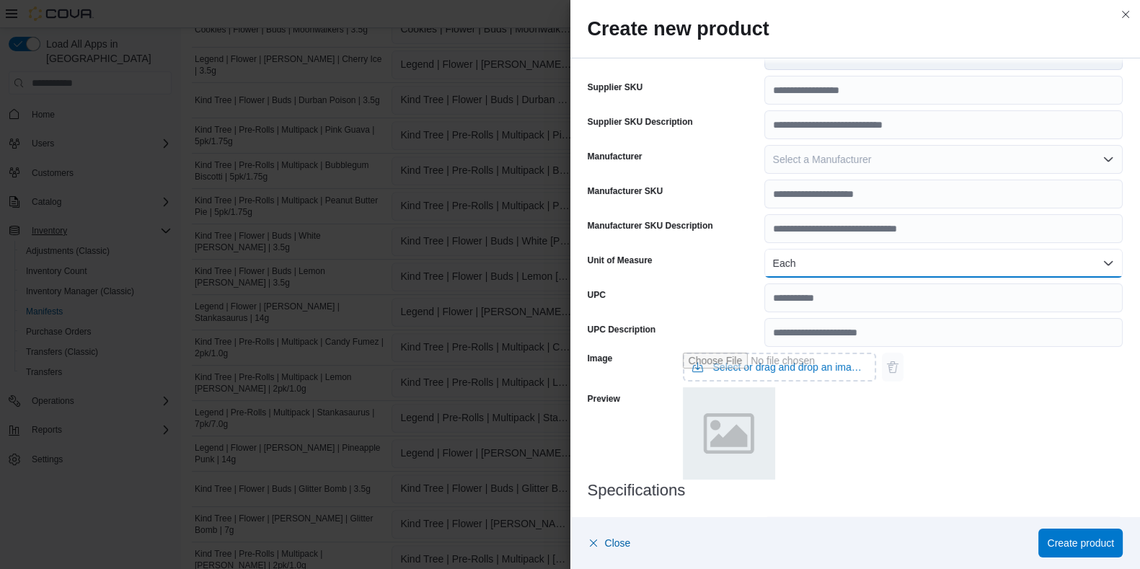
click at [771, 264] on button "Each" at bounding box center [943, 263] width 358 height 29
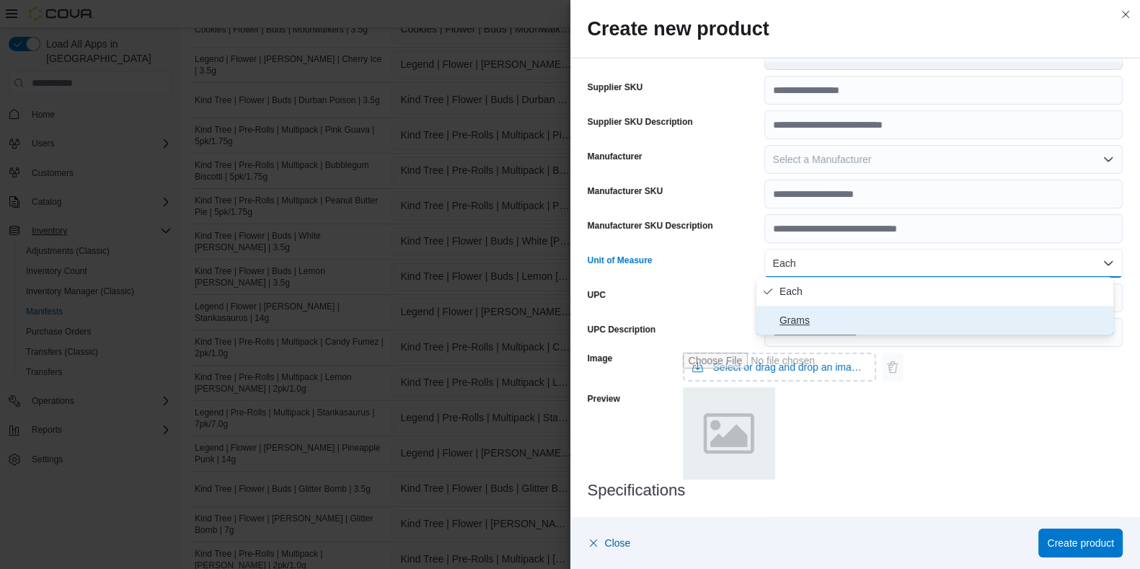
click at [792, 314] on span "Grams" at bounding box center [943, 319] width 328 height 17
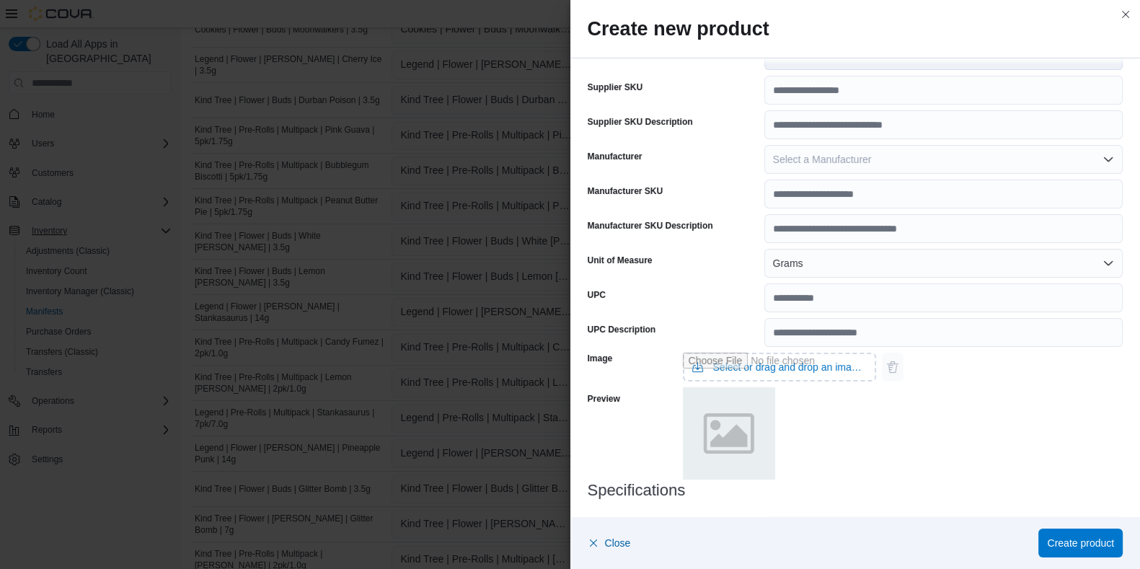
scroll to position [494, 0]
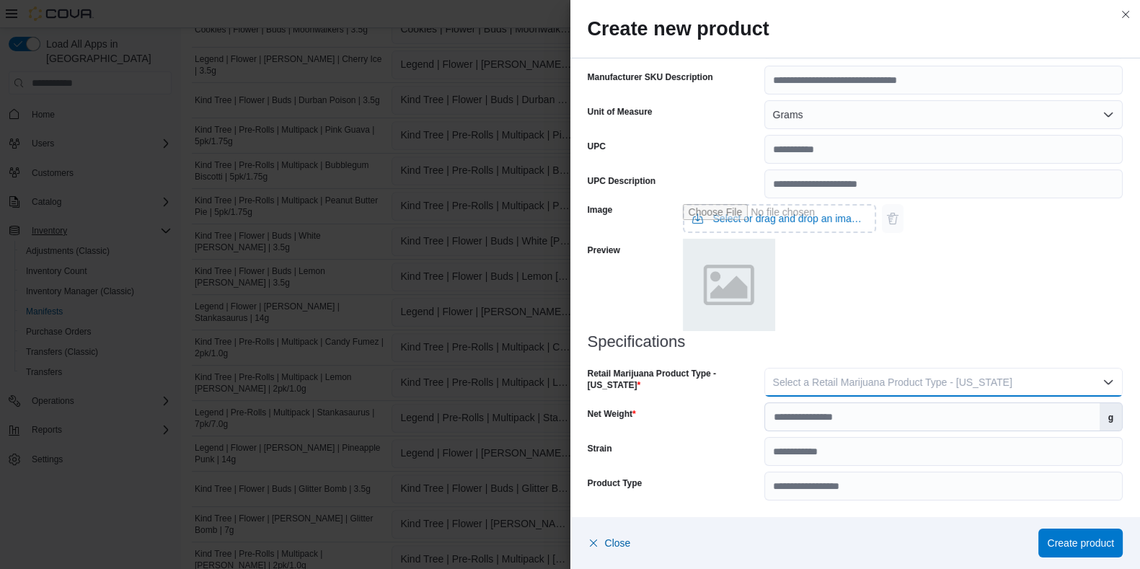
click at [830, 382] on span "Select a Retail Marijuana Product Type - New Jersey" at bounding box center [892, 382] width 239 height 12
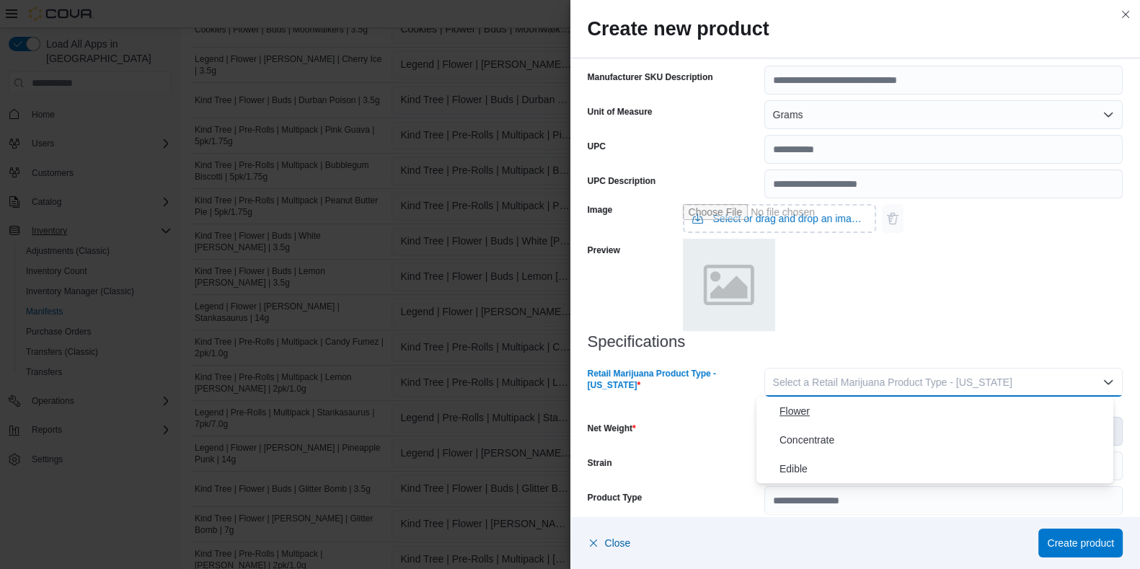
click at [794, 405] on span "Flower" at bounding box center [943, 410] width 328 height 17
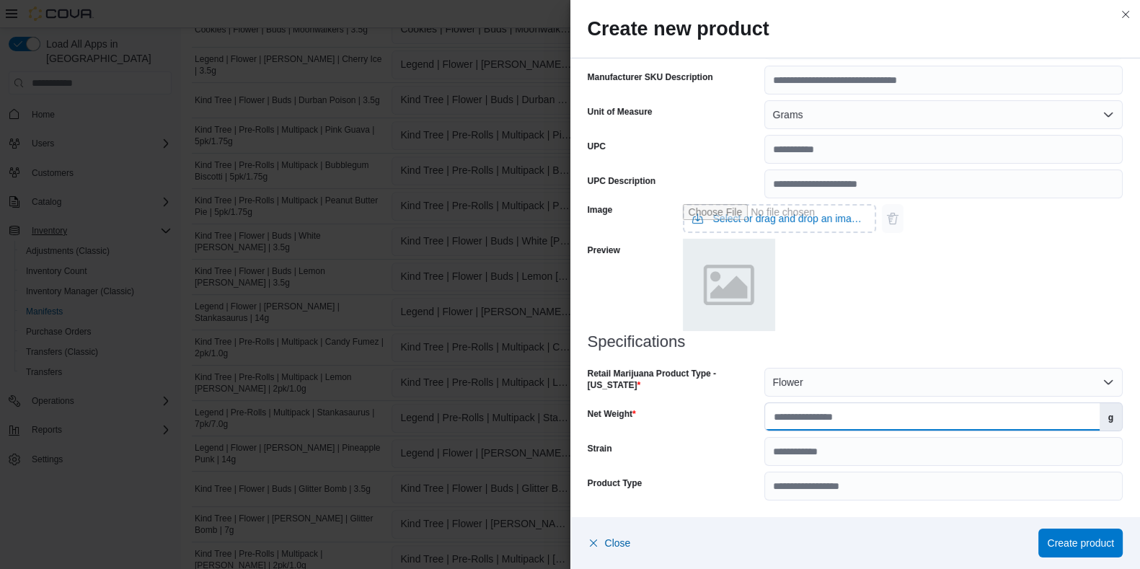
click at [786, 427] on input "Net Weight" at bounding box center [932, 416] width 334 height 27
click at [922, 454] on span "Create product" at bounding box center [1080, 542] width 67 height 14
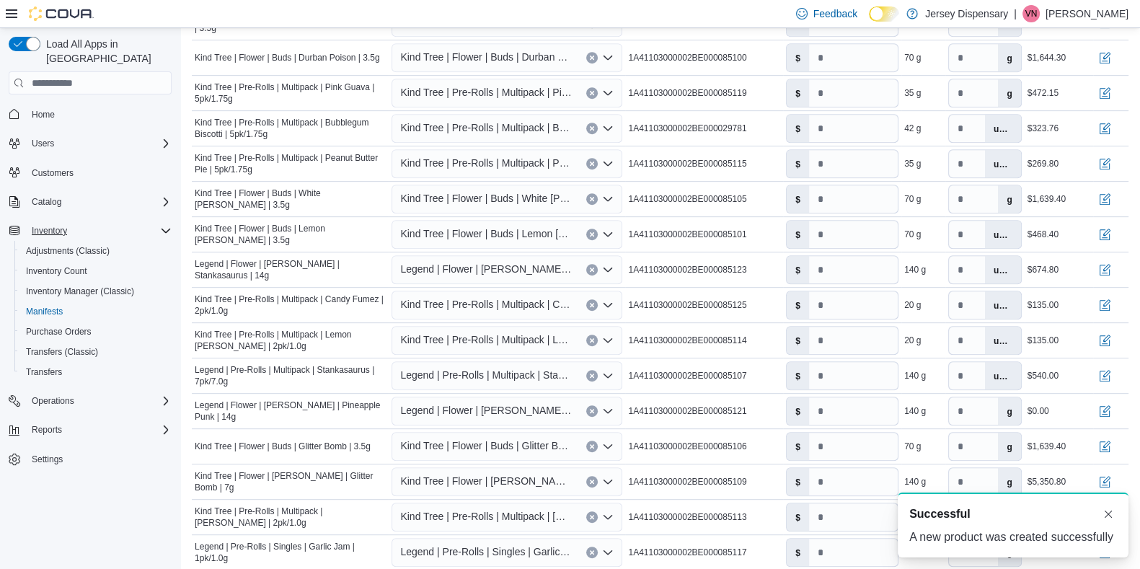
scroll to position [841, 0]
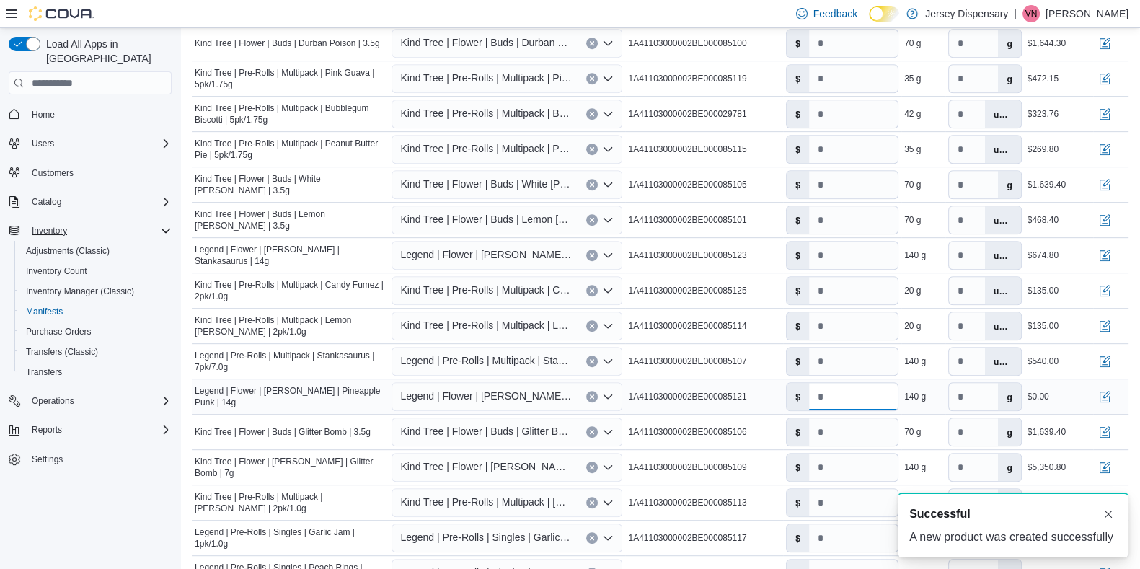
click at [864, 397] on input "*" at bounding box center [853, 396] width 89 height 27
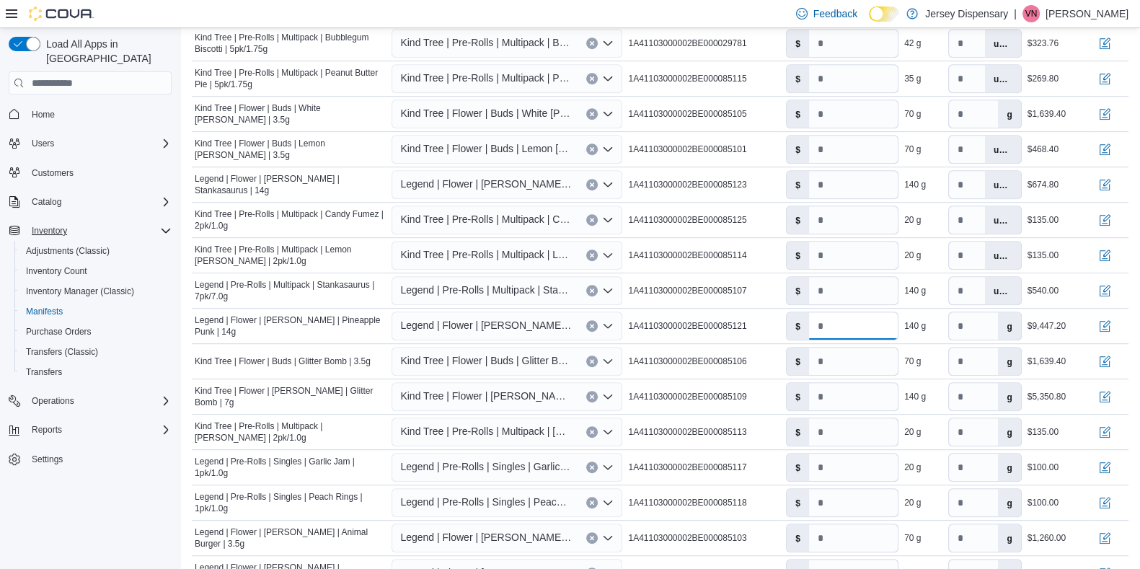
scroll to position [925, 0]
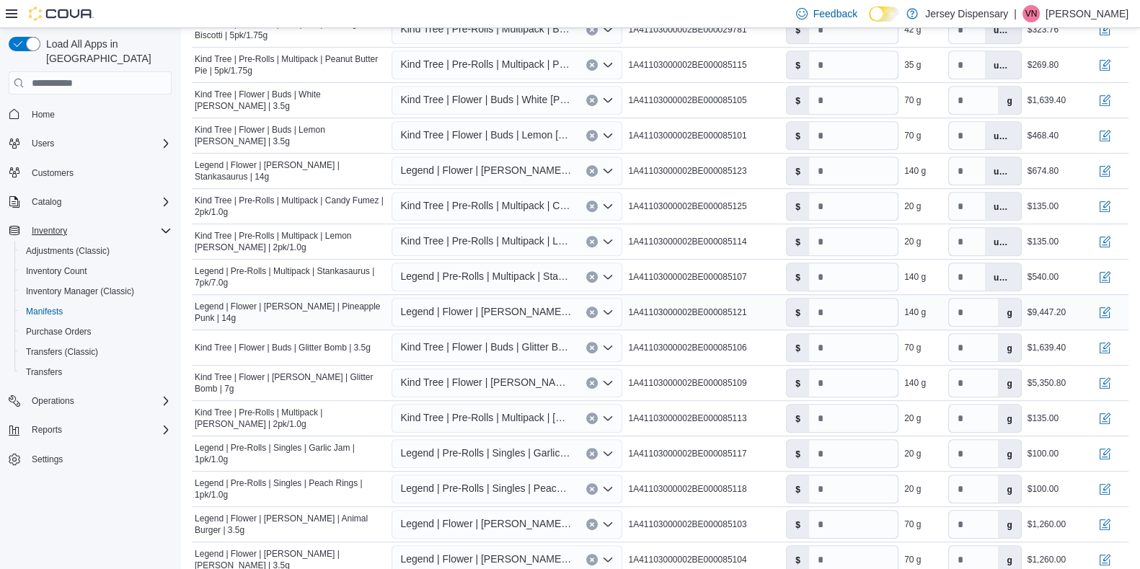
click at [538, 314] on span "Legend | Flower | [PERSON_NAME] | Pineapple Punk | 14g" at bounding box center [486, 311] width 172 height 17
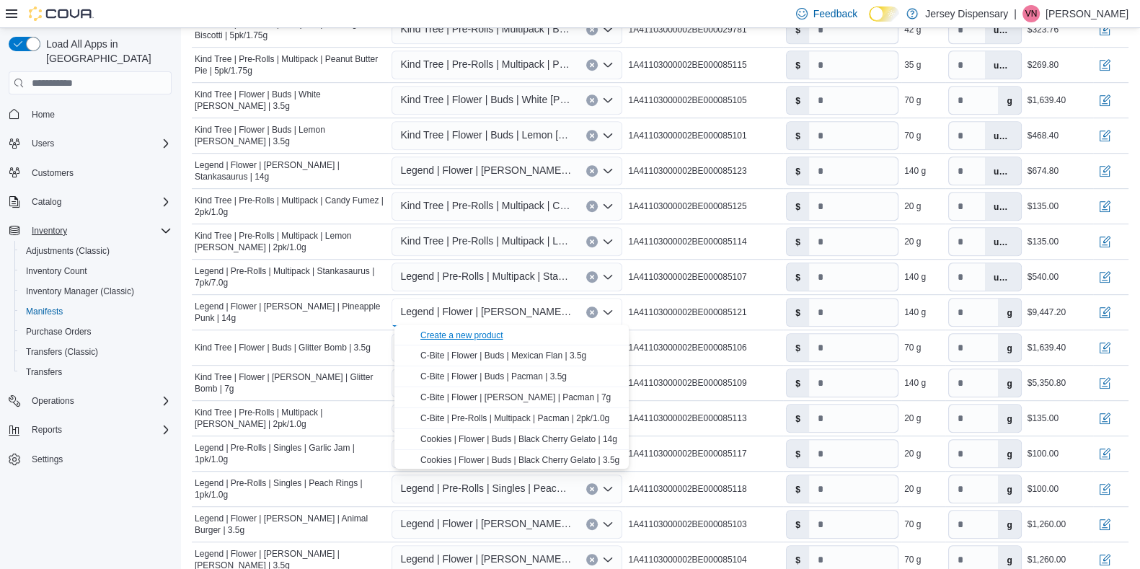
click at [492, 336] on div "Create a new product" at bounding box center [461, 335] width 83 height 12
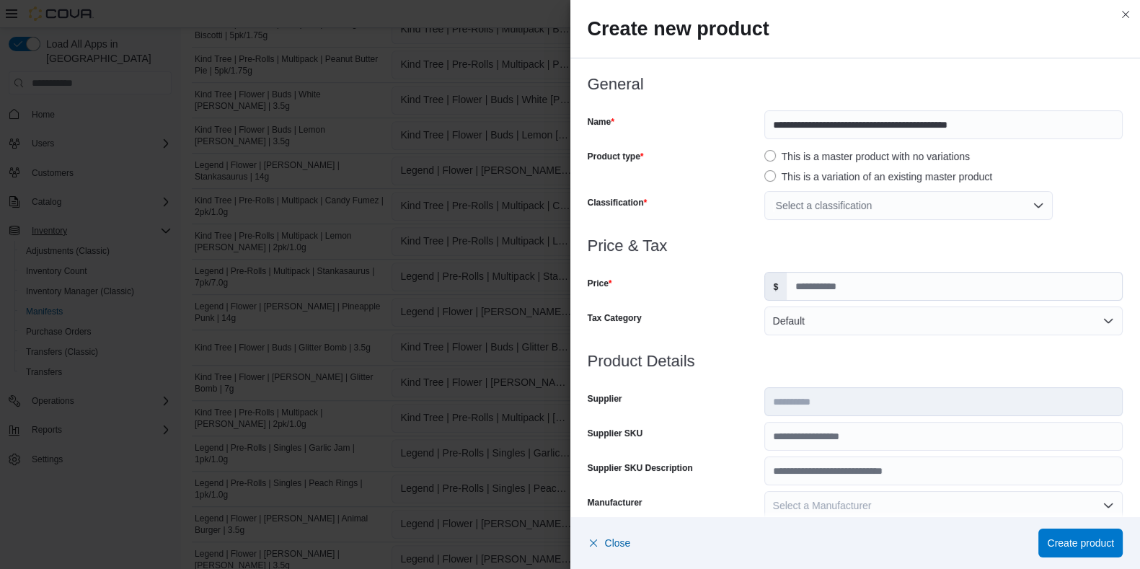
click at [791, 210] on div "Select a classification" at bounding box center [908, 205] width 288 height 29
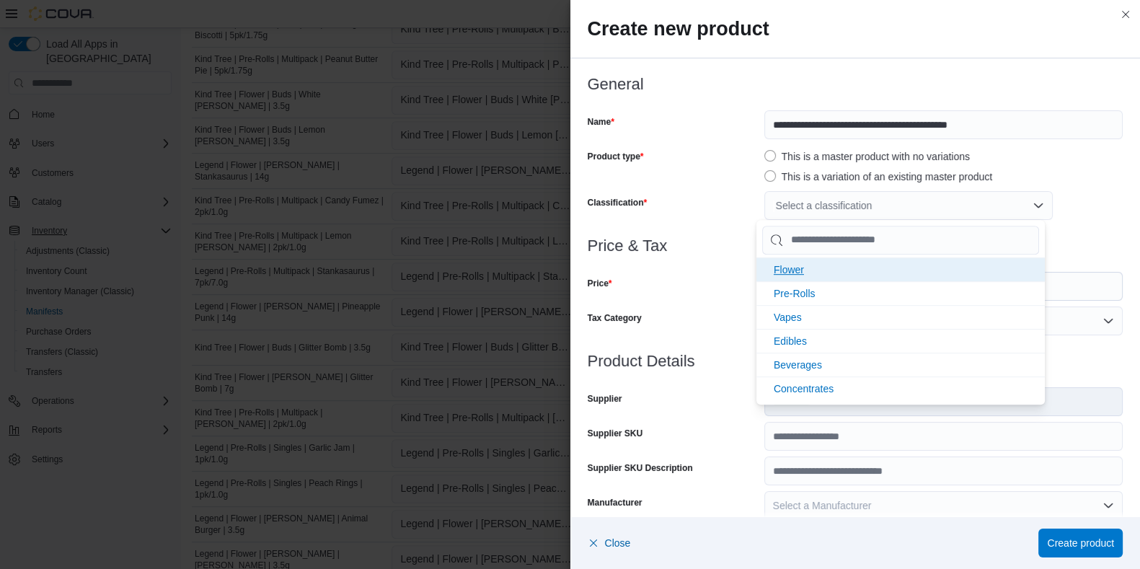
click at [794, 275] on span "Flower" at bounding box center [788, 270] width 30 height 12
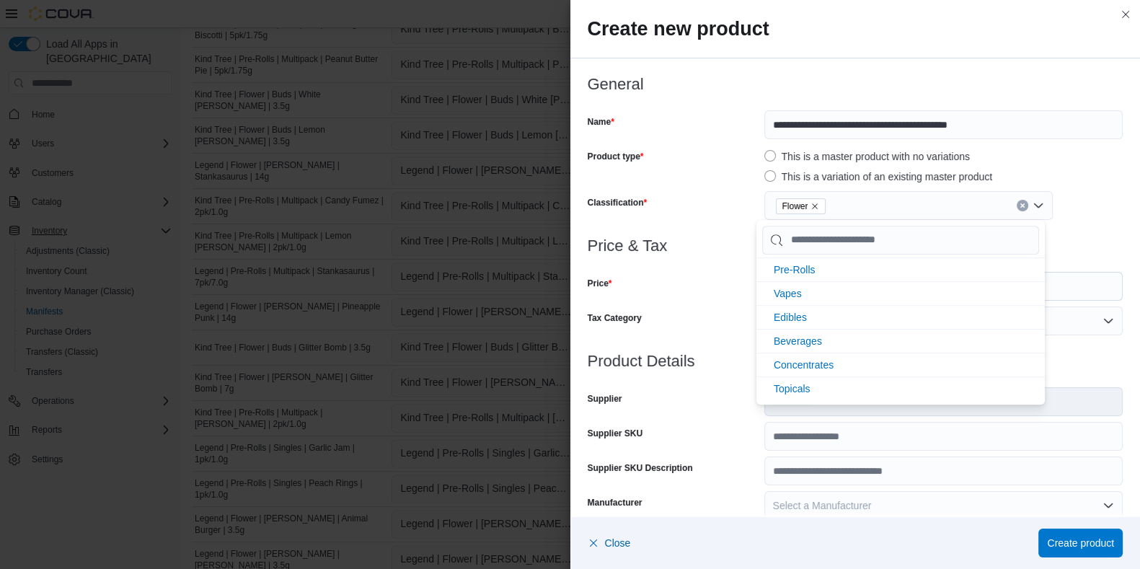
scroll to position [0, 0]
click at [732, 298] on div "Price" at bounding box center [672, 286] width 171 height 29
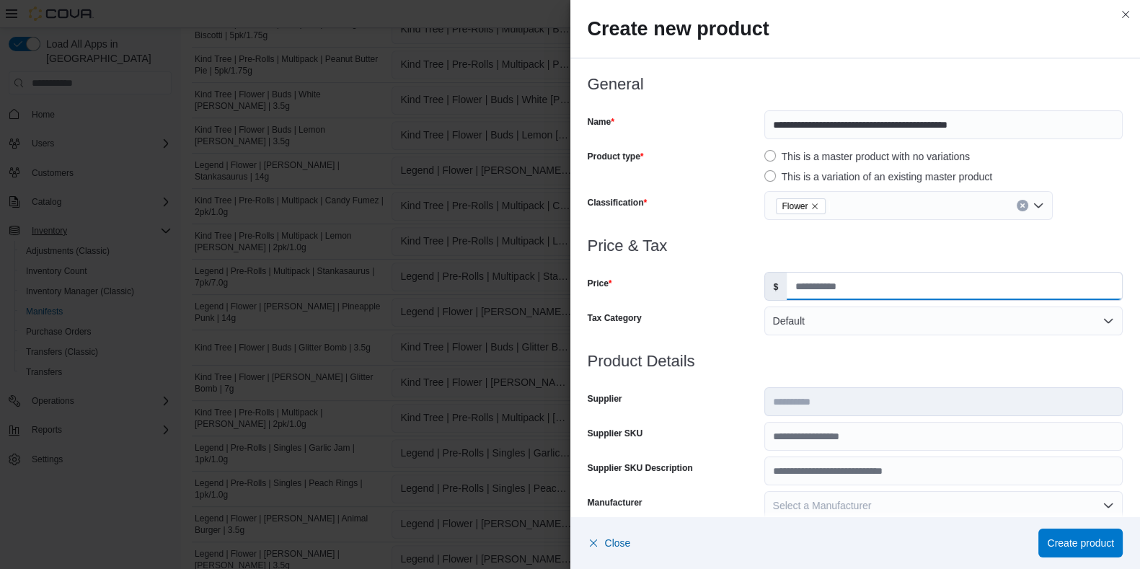
click at [825, 291] on input "Price" at bounding box center [953, 285] width 335 height 27
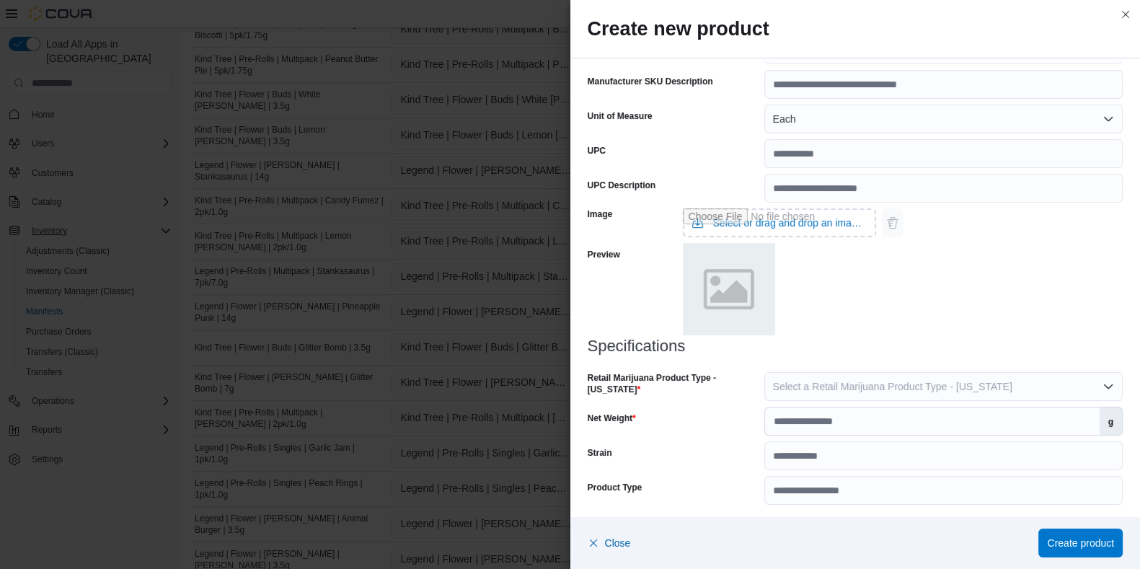
scroll to position [494, 0]
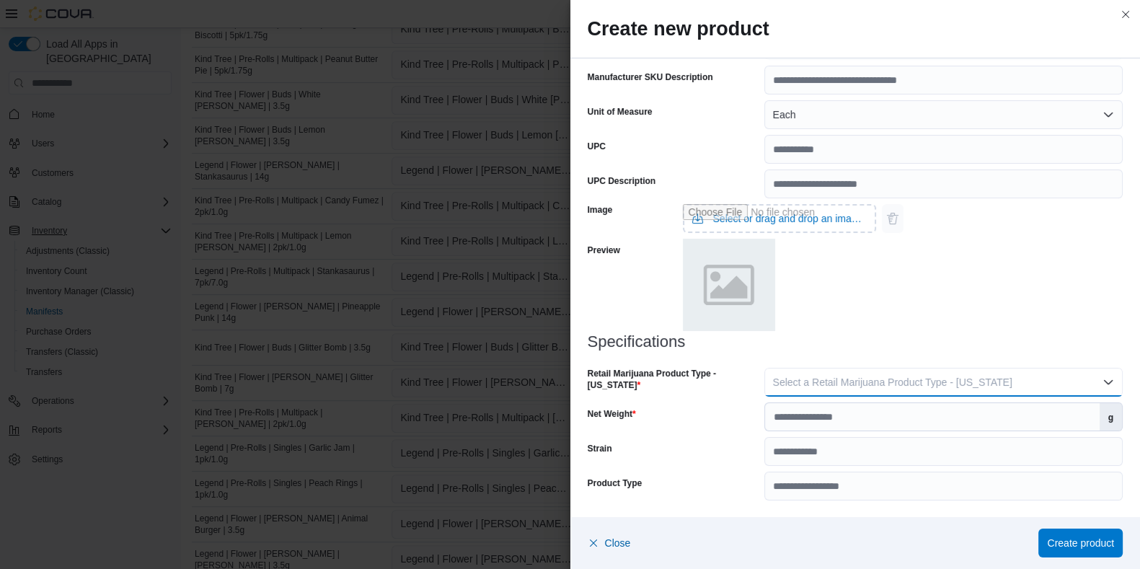
click at [869, 380] on span "Select a Retail Marijuana Product Type - New Jersey" at bounding box center [892, 382] width 239 height 12
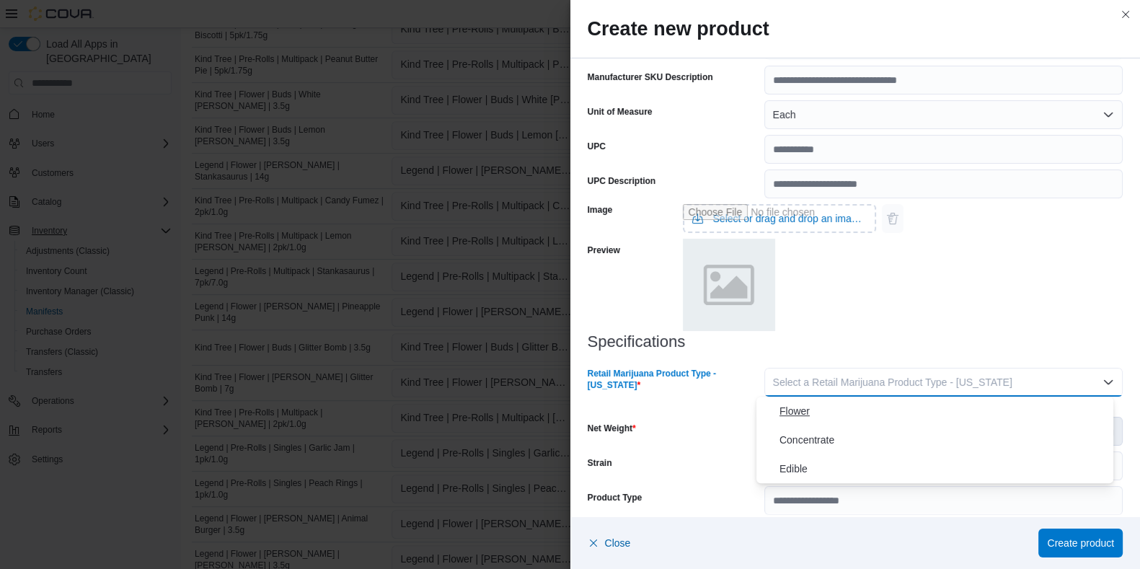
click at [806, 396] on button "Flower" at bounding box center [934, 410] width 357 height 29
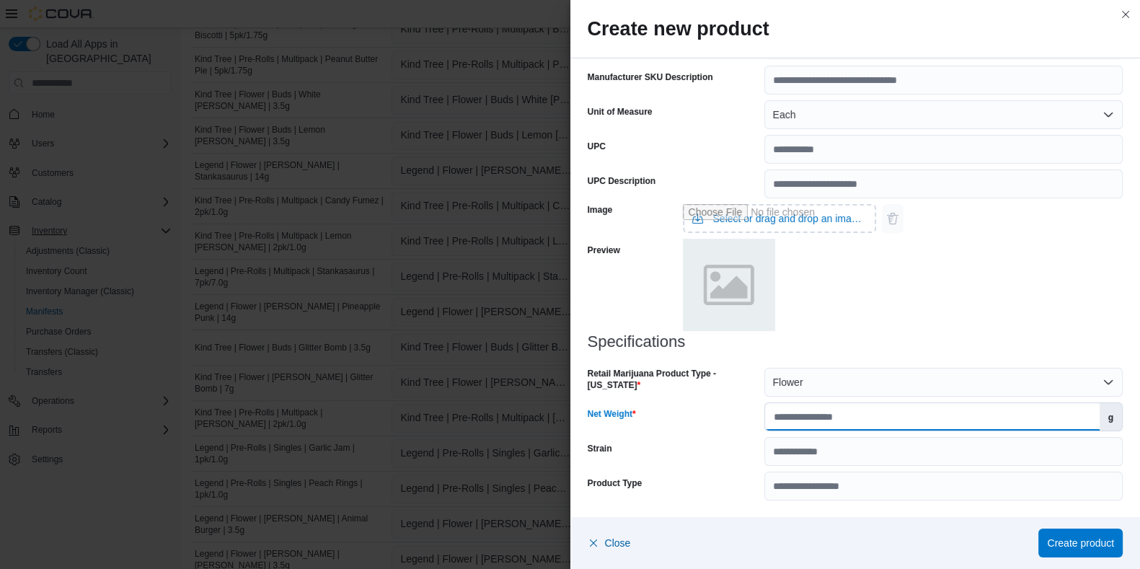
click at [794, 420] on input "Net Weight" at bounding box center [932, 416] width 334 height 27
click at [922, 454] on span "Create product" at bounding box center [1080, 542] width 67 height 14
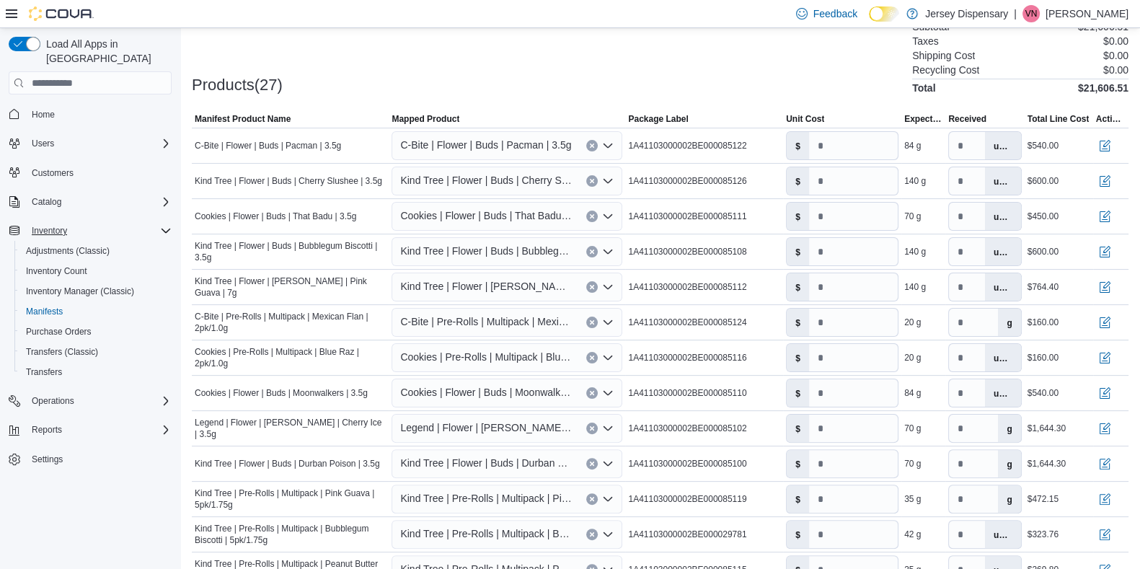
scroll to position [422, 0]
click at [460, 454] on span "Kind Tree | Flower | Buds | Durban Poison | 3.5g" at bounding box center [486, 461] width 172 height 17
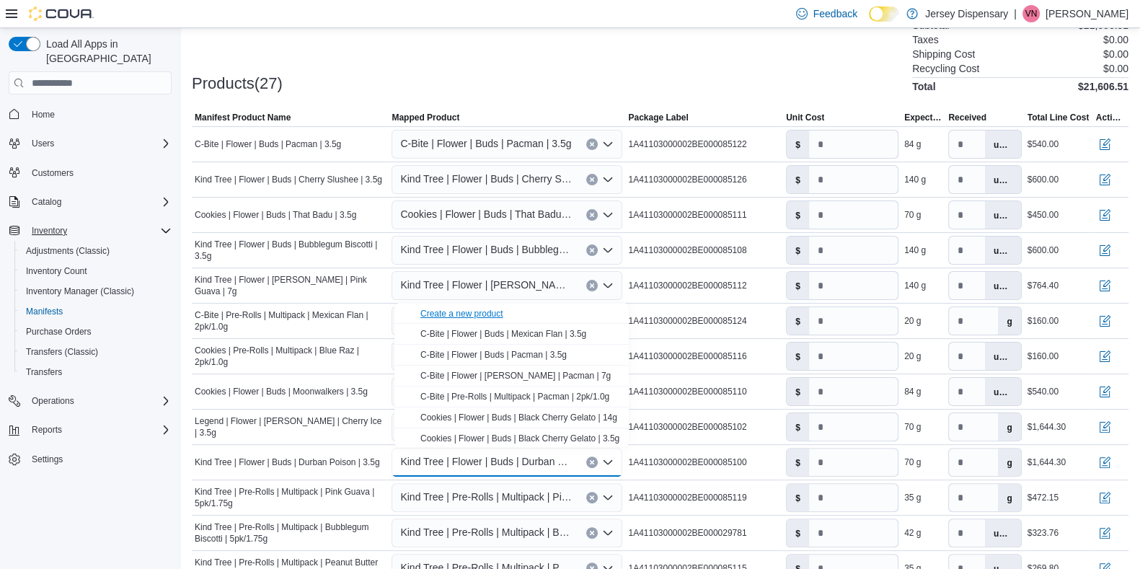
click at [481, 313] on div "Create a new product" at bounding box center [461, 314] width 83 height 12
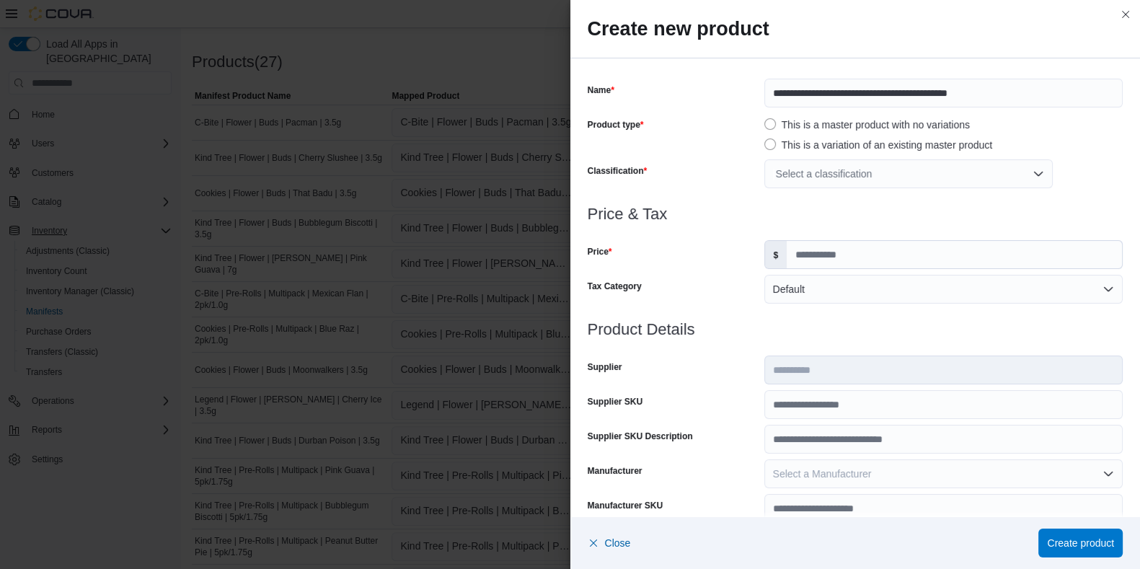
scroll to position [45, 0]
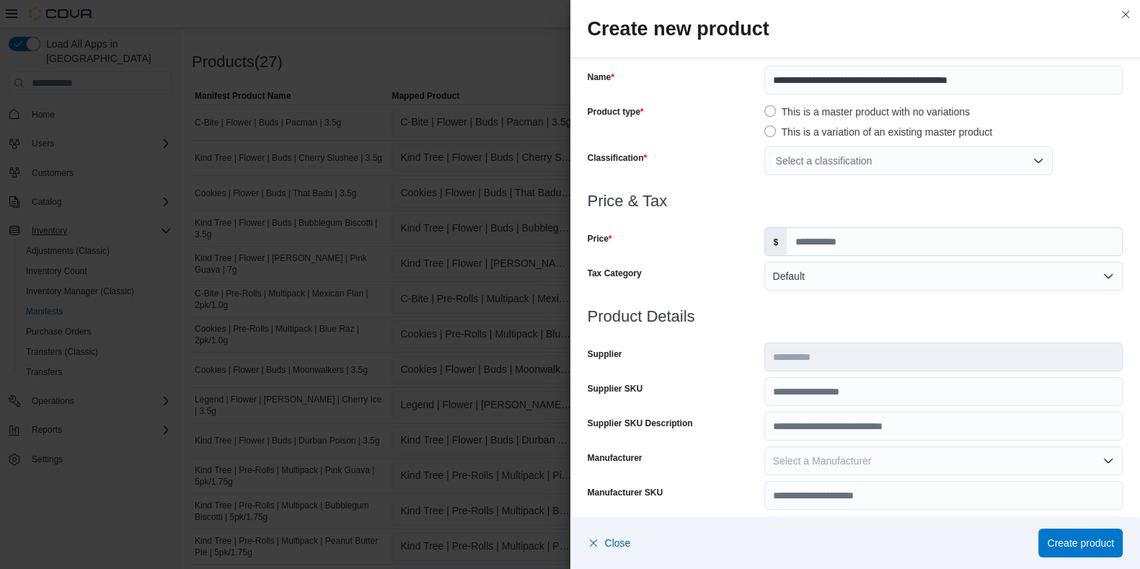
click at [824, 156] on div "Select a classification" at bounding box center [908, 160] width 288 height 29
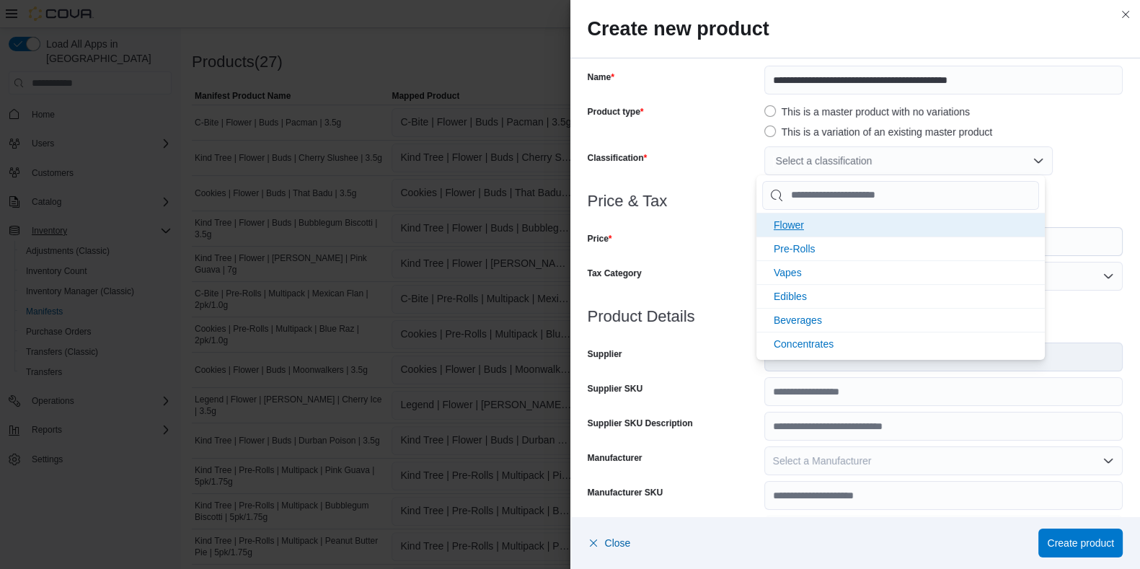
click at [788, 224] on span "Flower" at bounding box center [788, 225] width 30 height 12
click at [742, 262] on div "Tax Category" at bounding box center [672, 276] width 171 height 29
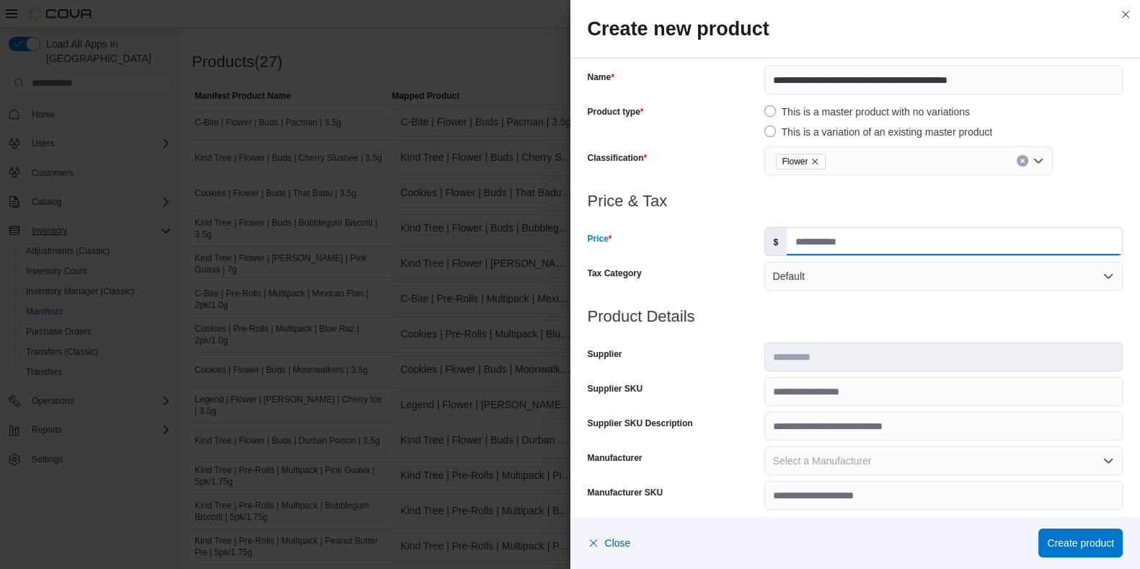
click at [803, 247] on input "Price" at bounding box center [953, 241] width 335 height 27
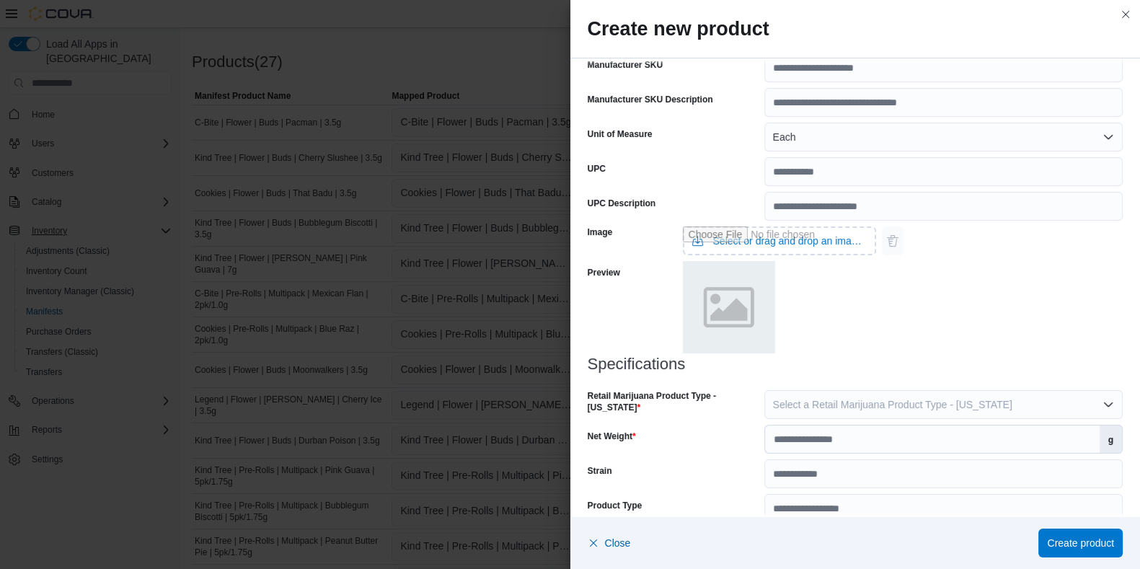
scroll to position [494, 0]
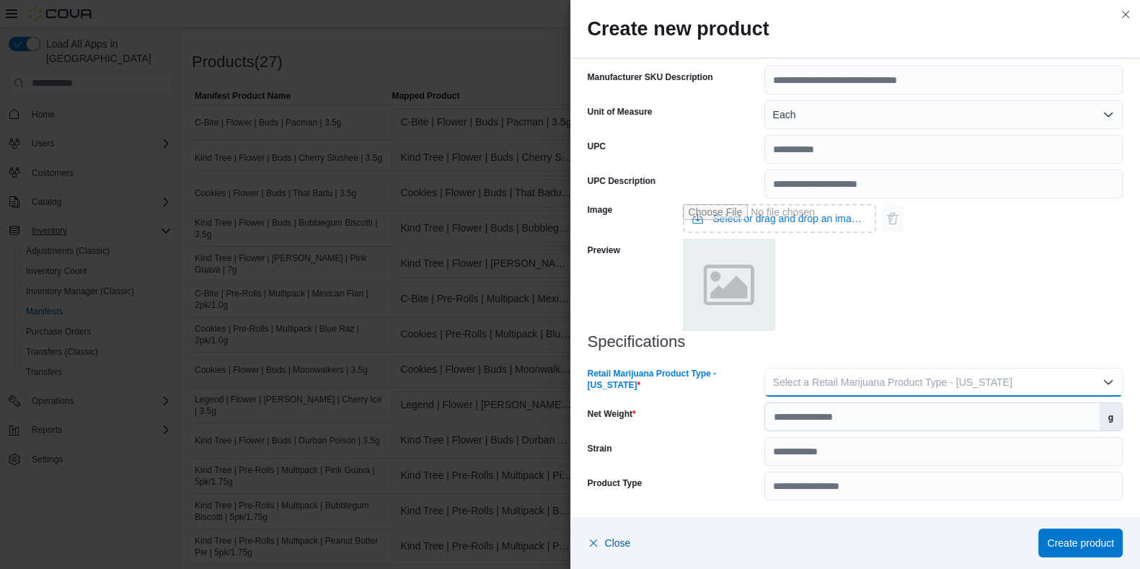
click at [829, 378] on span "Select a Retail Marijuana Product Type - New Jersey" at bounding box center [892, 382] width 239 height 12
click at [804, 409] on span "Flower" at bounding box center [943, 410] width 328 height 17
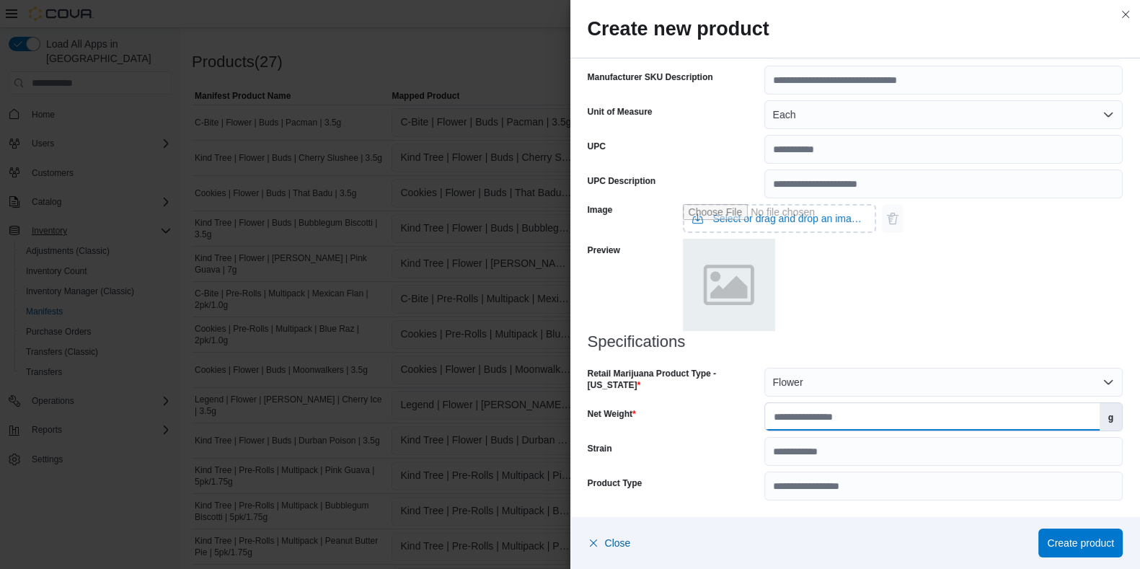
click at [801, 419] on input "Net Weight" at bounding box center [932, 416] width 334 height 27
click at [922, 423] on label "g" at bounding box center [1110, 416] width 22 height 27
click at [922, 423] on input "Net Weight" at bounding box center [932, 416] width 334 height 27
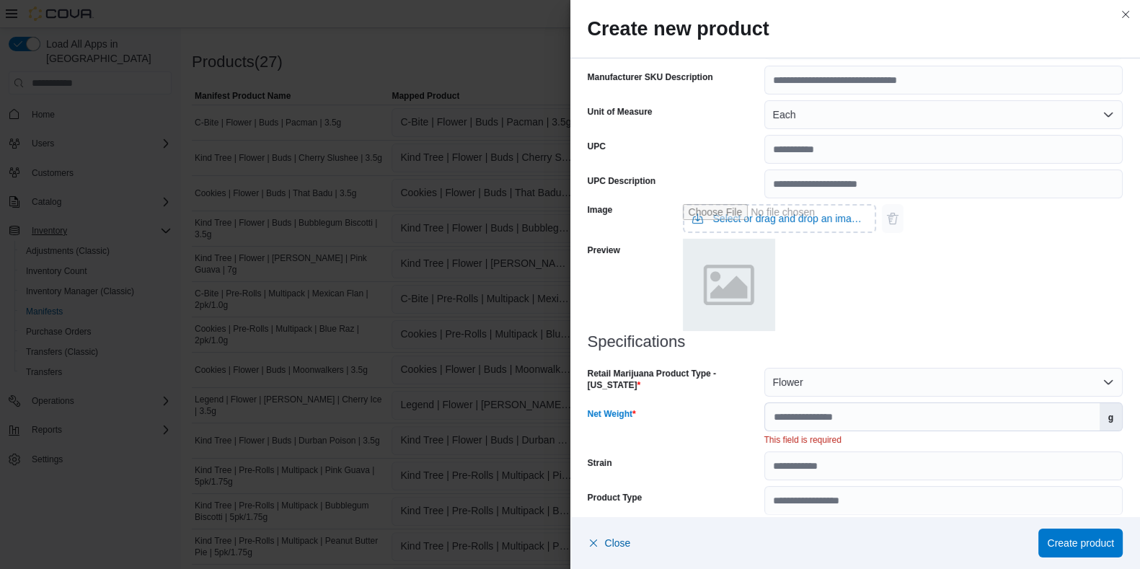
click at [922, 423] on label "g" at bounding box center [1110, 416] width 22 height 27
click at [922, 423] on input "Net Weight" at bounding box center [932, 416] width 334 height 27
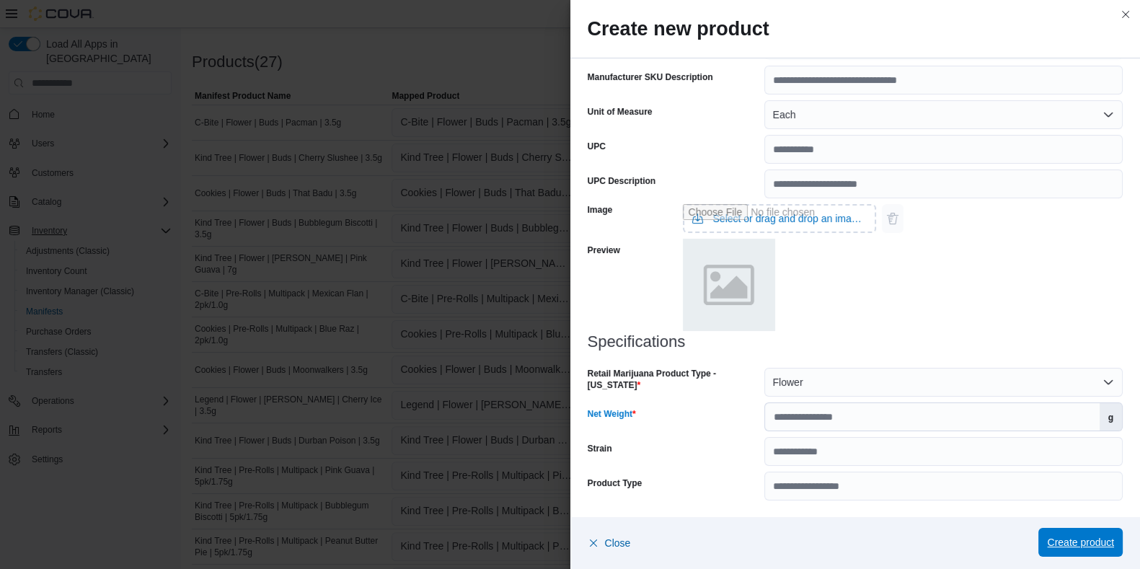
click at [922, 454] on span "Create product" at bounding box center [1080, 542] width 67 height 14
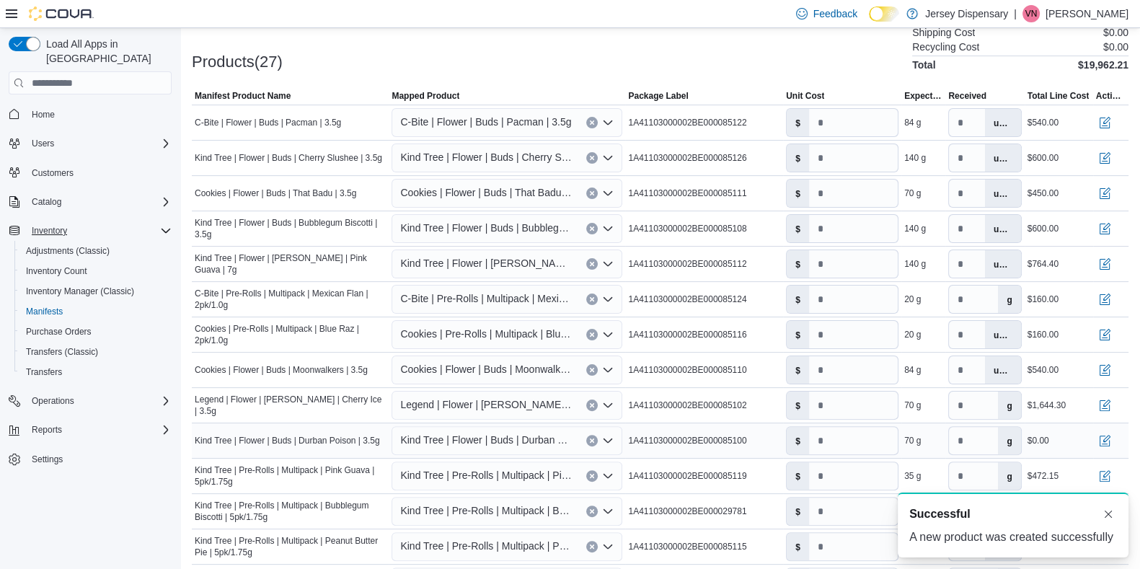
click at [497, 447] on div "Kind Tree | Flower | Buds | Durban Poison | 3.5g" at bounding box center [506, 440] width 231 height 29
click at [851, 446] on input "*" at bounding box center [853, 440] width 89 height 27
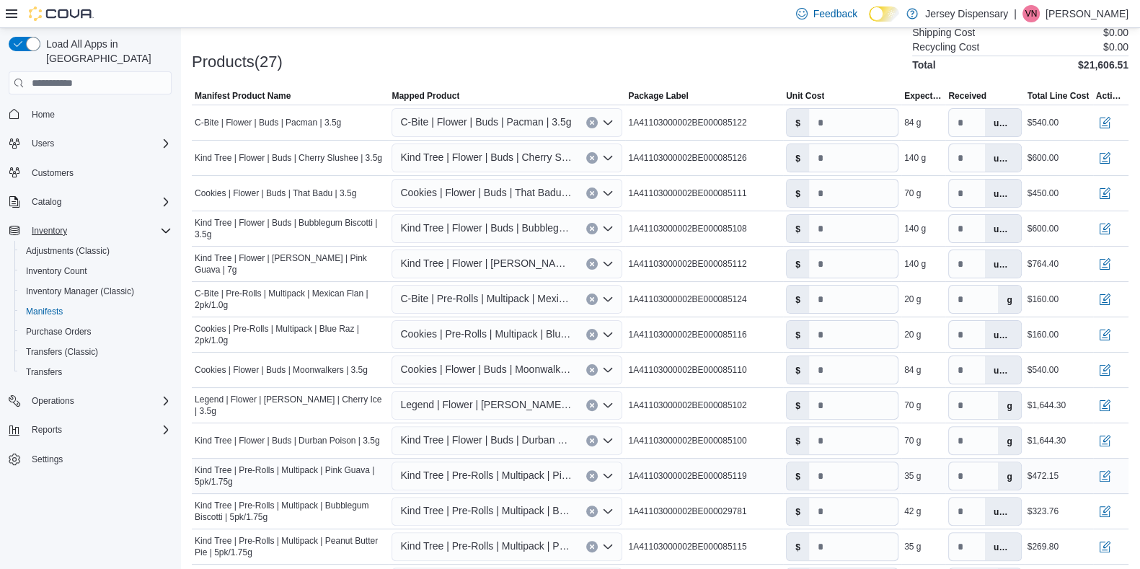
click at [915, 454] on div "35 g" at bounding box center [912, 476] width 17 height 12
click at [922, 407] on input "**" at bounding box center [973, 404] width 49 height 27
drag, startPoint x: 991, startPoint y: 440, endPoint x: 854, endPoint y: 432, distance: 137.2
click at [854, 432] on tr "Manifest Product Name Kind Tree | Flower | Buds | Durban Poison | 3.5g Mapped P…" at bounding box center [660, 440] width 936 height 35
drag, startPoint x: 987, startPoint y: 409, endPoint x: 873, endPoint y: 395, distance: 115.4
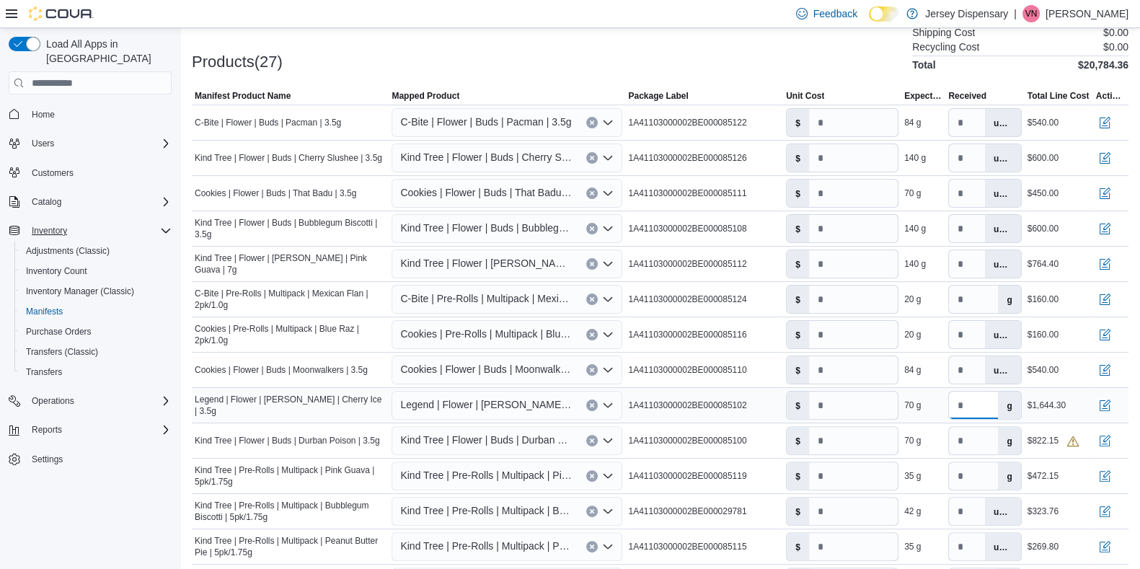
click at [873, 395] on tr "Manifest Product Name Legend | Flower | Littles | Cherry Ice | 3.5g Mapped Prod…" at bounding box center [660, 405] width 936 height 35
click at [922, 439] on div "70 g" at bounding box center [923, 440] width 44 height 17
drag, startPoint x: 982, startPoint y: 408, endPoint x: 915, endPoint y: 412, distance: 66.4
click at [915, 412] on tr "Manifest Product Name Legend | Flower | Littles | Cherry Ice | 3.5g Mapped Prod…" at bounding box center [660, 405] width 936 height 35
drag, startPoint x: 985, startPoint y: 443, endPoint x: 915, endPoint y: 446, distance: 69.3
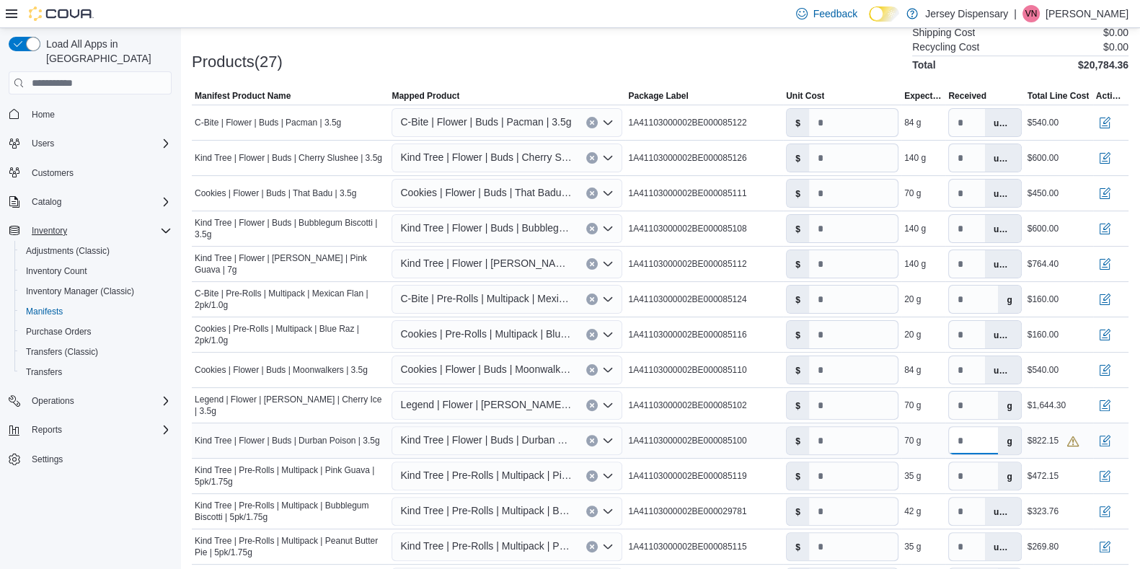
click at [915, 446] on tr "Manifest Product Name Kind Tree | Flower | Buds | Durban Poison | 3.5g Mapped P…" at bounding box center [660, 440] width 936 height 35
click at [922, 438] on div "70 g" at bounding box center [923, 440] width 44 height 17
click at [920, 303] on div "20 g" at bounding box center [912, 299] width 17 height 12
click at [922, 404] on div "70 g" at bounding box center [923, 404] width 44 height 17
click at [876, 409] on input "*****" at bounding box center [853, 404] width 89 height 27
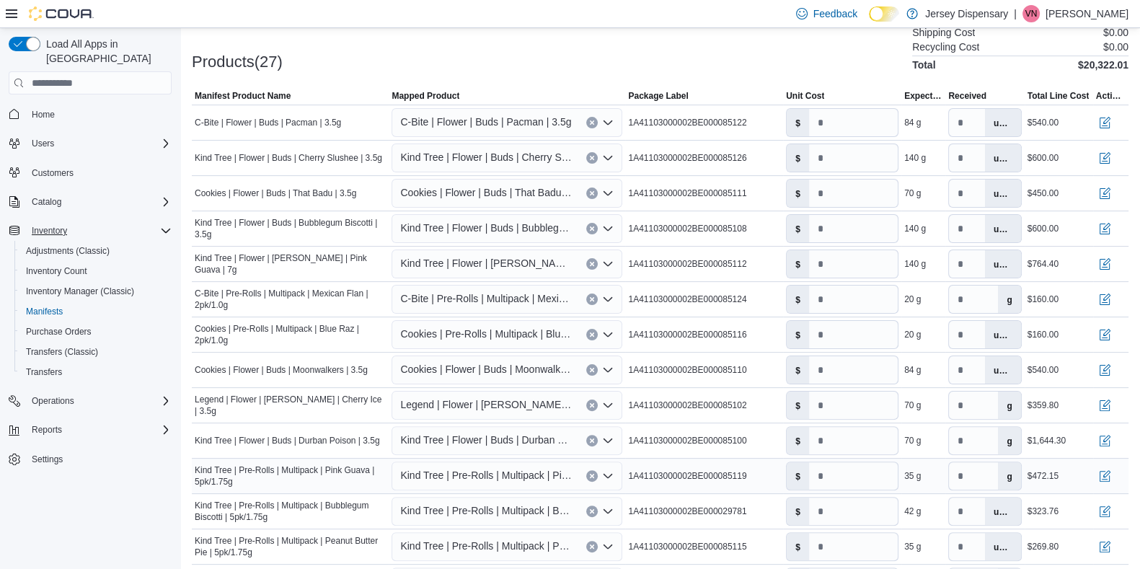
click at [922, 454] on td "Expected 35 g" at bounding box center [923, 475] width 44 height 35
click at [307, 296] on span "C-Bite | Pre-Rolls | Multipack | Mexican Flan | 2pk/1.0g" at bounding box center [290, 299] width 191 height 23
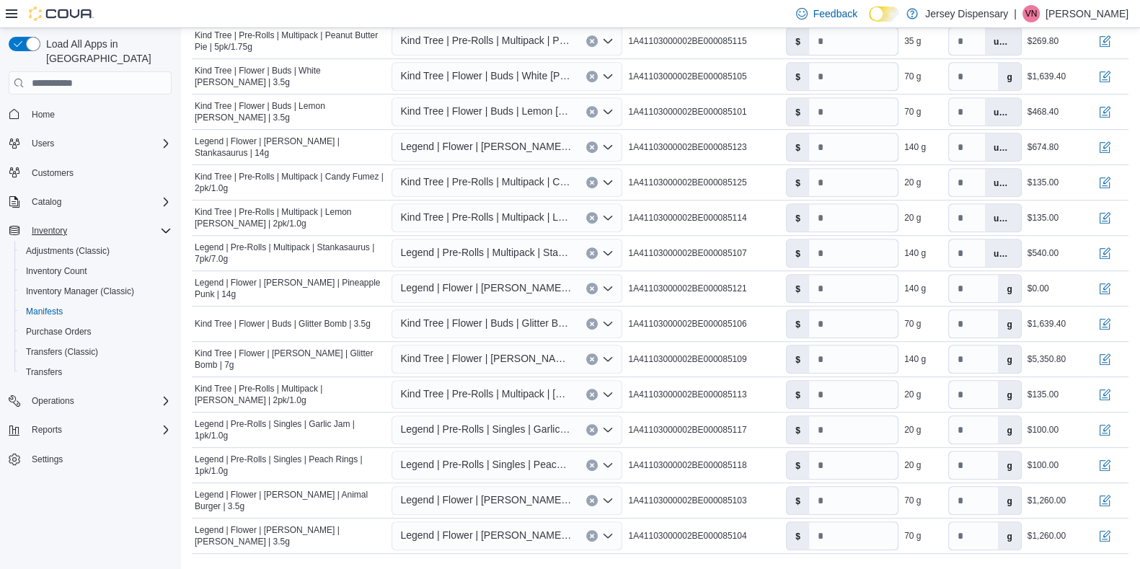
scroll to position [988, 0]
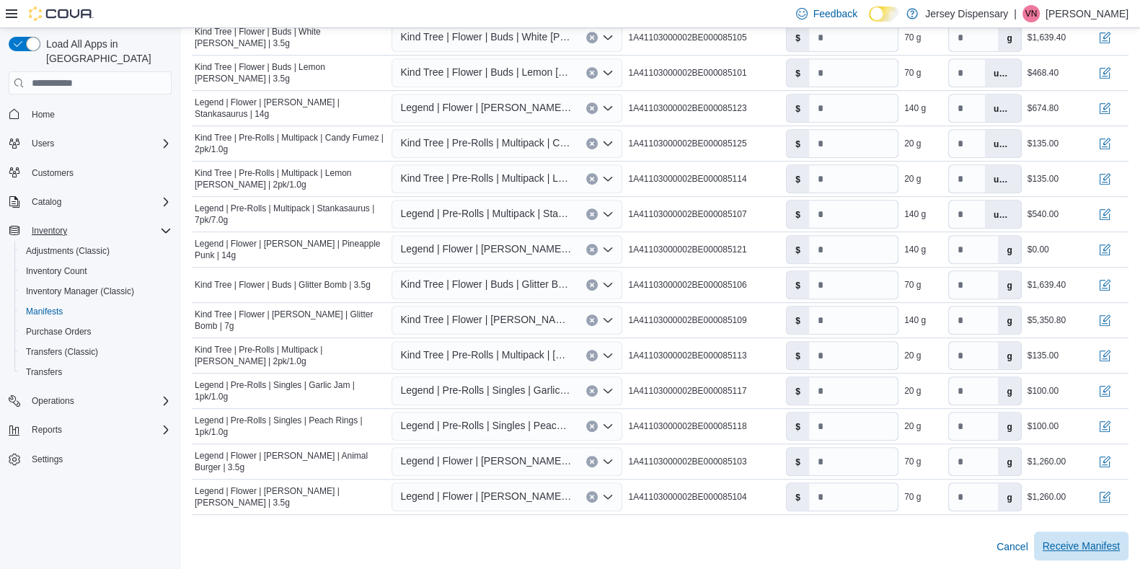
click at [922, 454] on span "Receive Manifest" at bounding box center [1080, 545] width 77 height 29
click at [888, 281] on input "*****" at bounding box center [853, 284] width 89 height 27
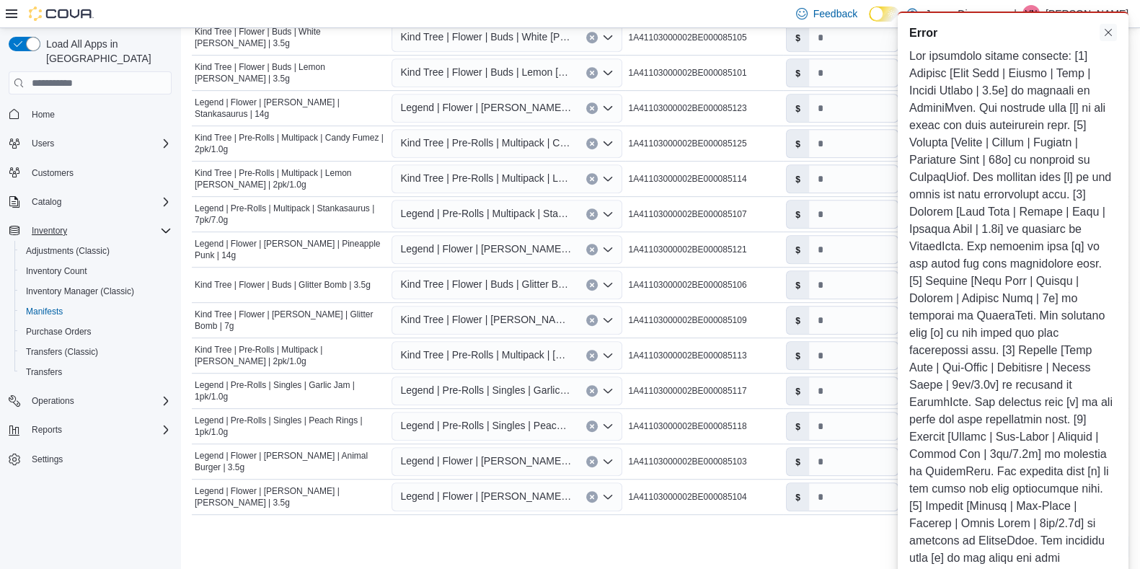
click at [922, 34] on button "Dismiss toast" at bounding box center [1107, 32] width 17 height 17
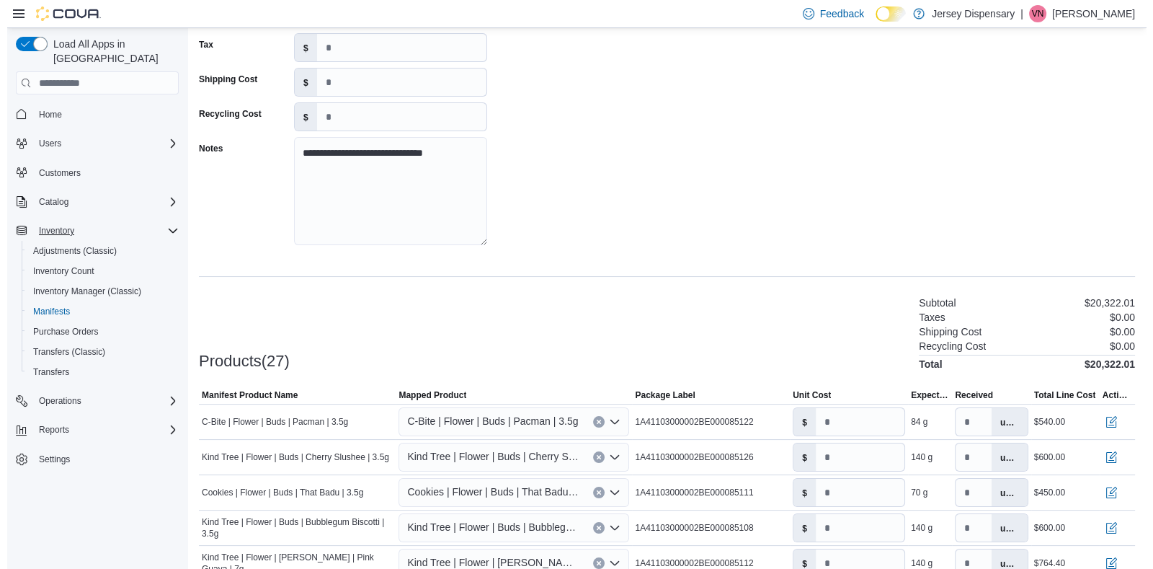
scroll to position [0, 0]
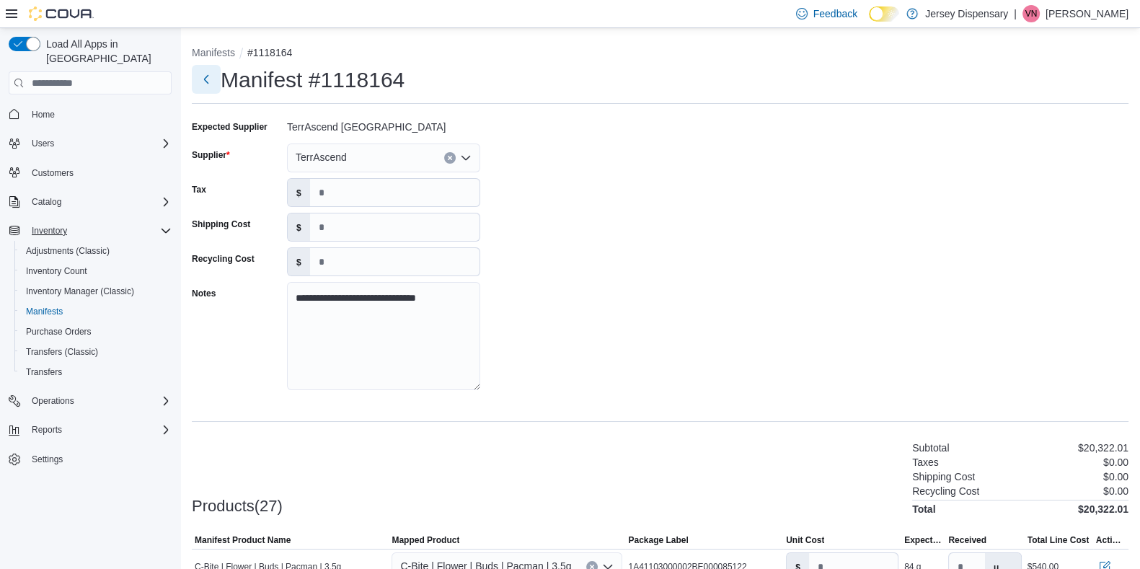
click at [213, 81] on button "Next" at bounding box center [206, 79] width 29 height 29
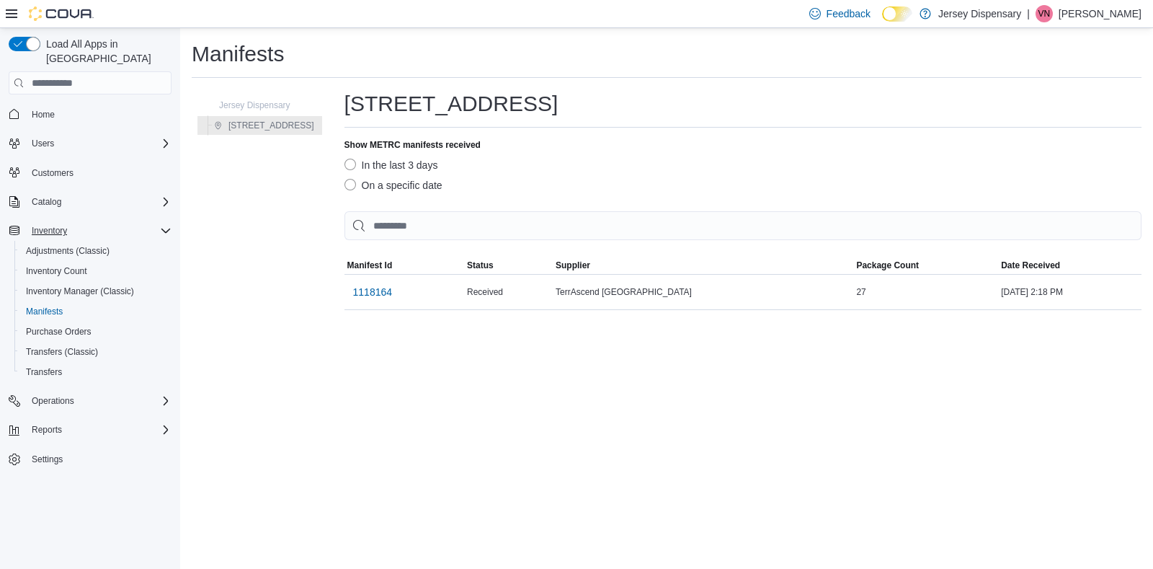
click at [609, 391] on div "Manifests Jersey Dispensary 638 Communipaw Avenue 638 Communipaw Avenue Show ME…" at bounding box center [666, 298] width 973 height 541
click at [166, 196] on icon "Complex example" at bounding box center [166, 202] width 12 height 12
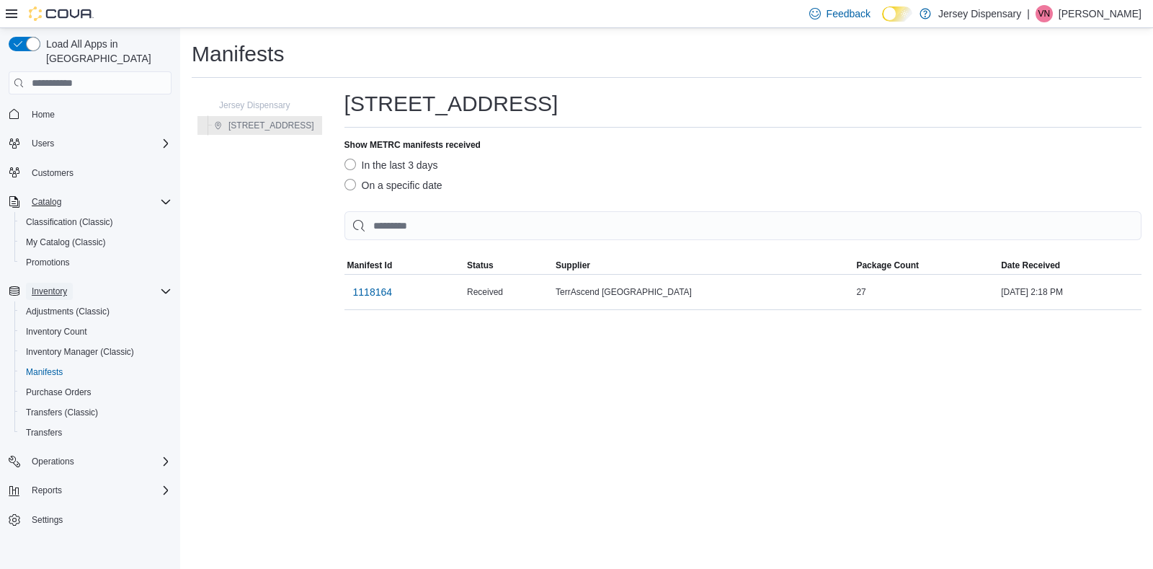
click at [61, 285] on span "Inventory" at bounding box center [49, 291] width 35 height 12
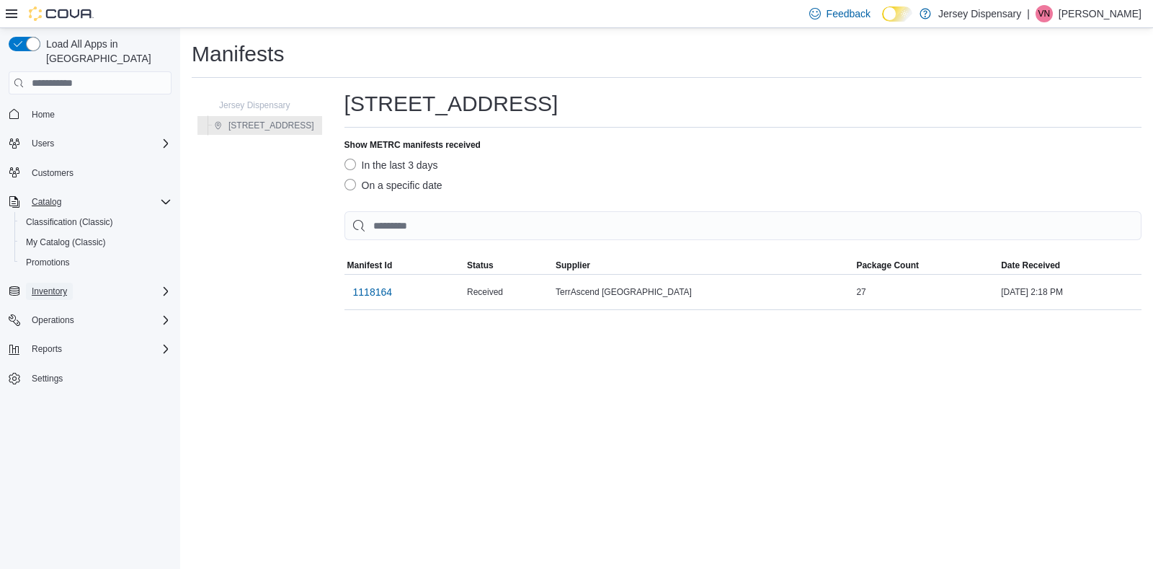
click at [61, 285] on span "Inventory" at bounding box center [49, 291] width 35 height 12
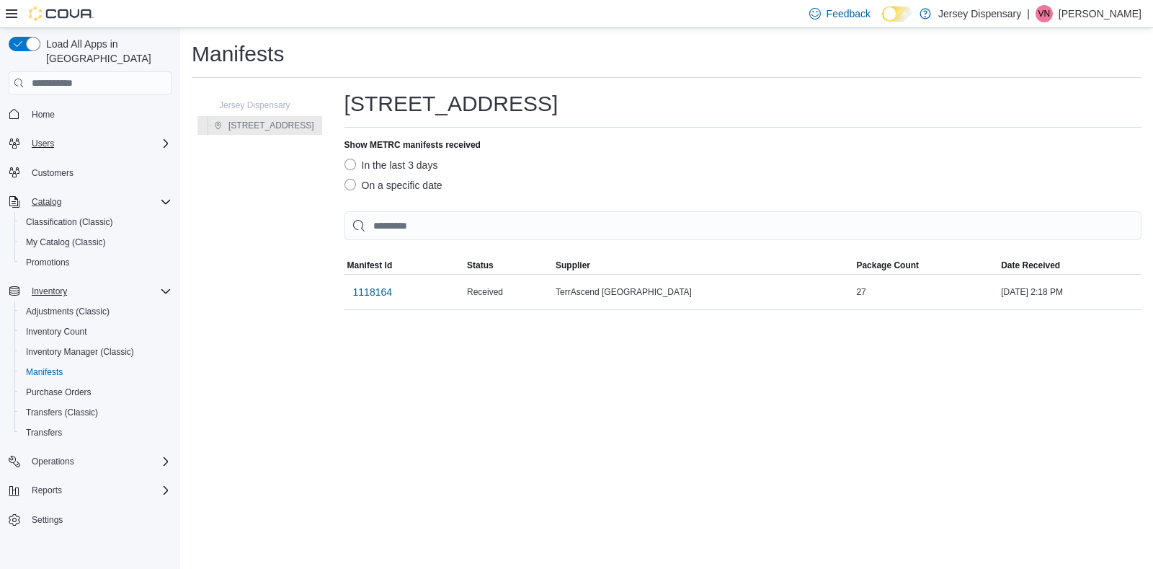
click at [164, 138] on icon "Complex example" at bounding box center [166, 142] width 4 height 9
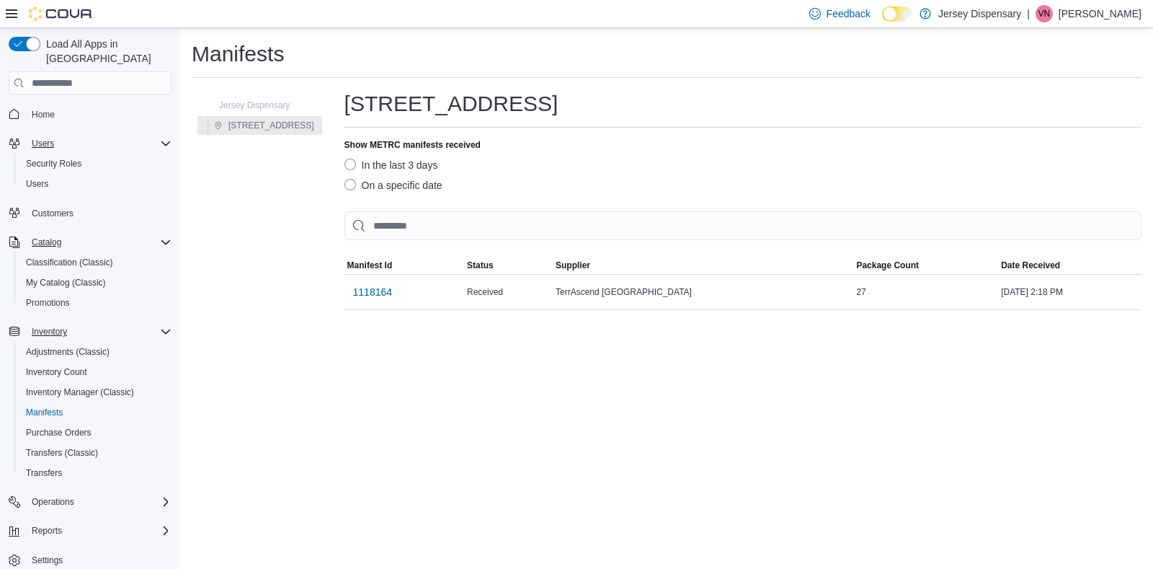
click at [164, 141] on icon "Complex example" at bounding box center [165, 143] width 9 height 4
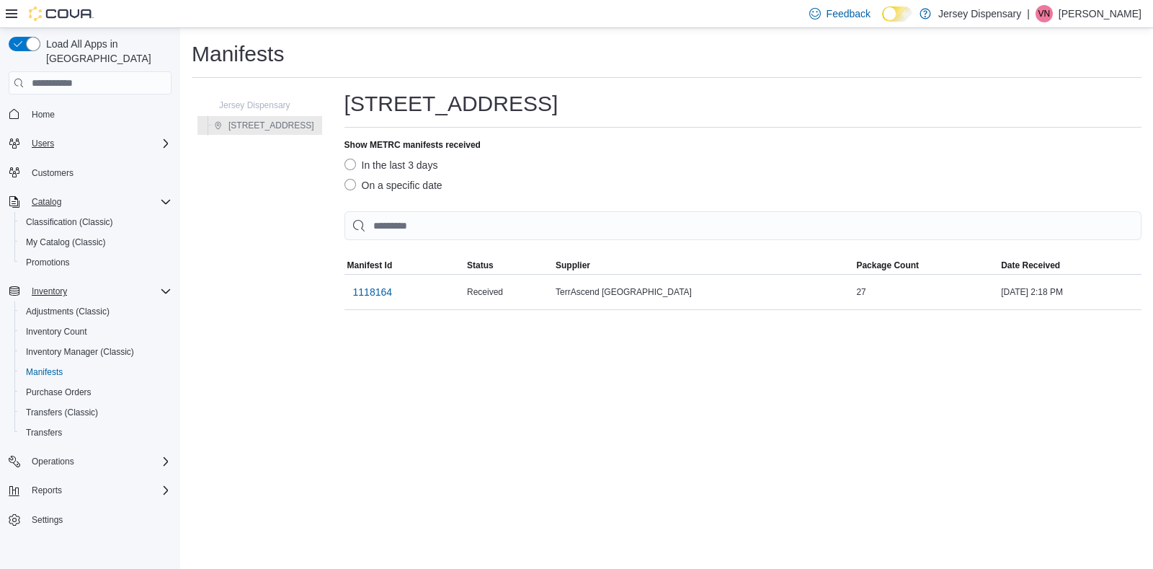
click at [164, 138] on icon "Complex example" at bounding box center [166, 142] width 4 height 9
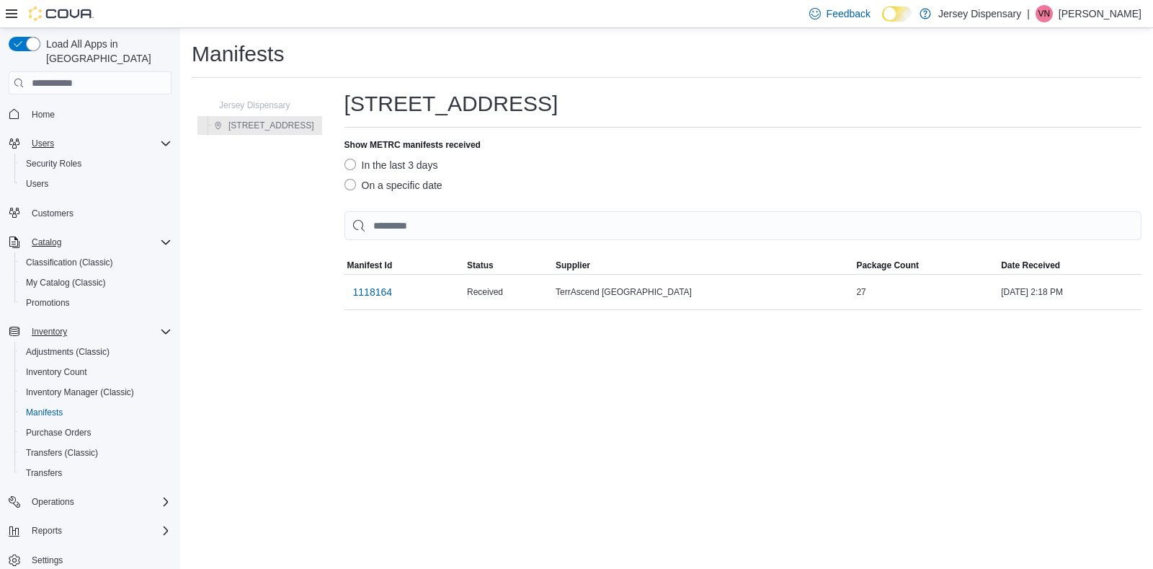
click at [164, 141] on icon "Complex example" at bounding box center [165, 143] width 9 height 4
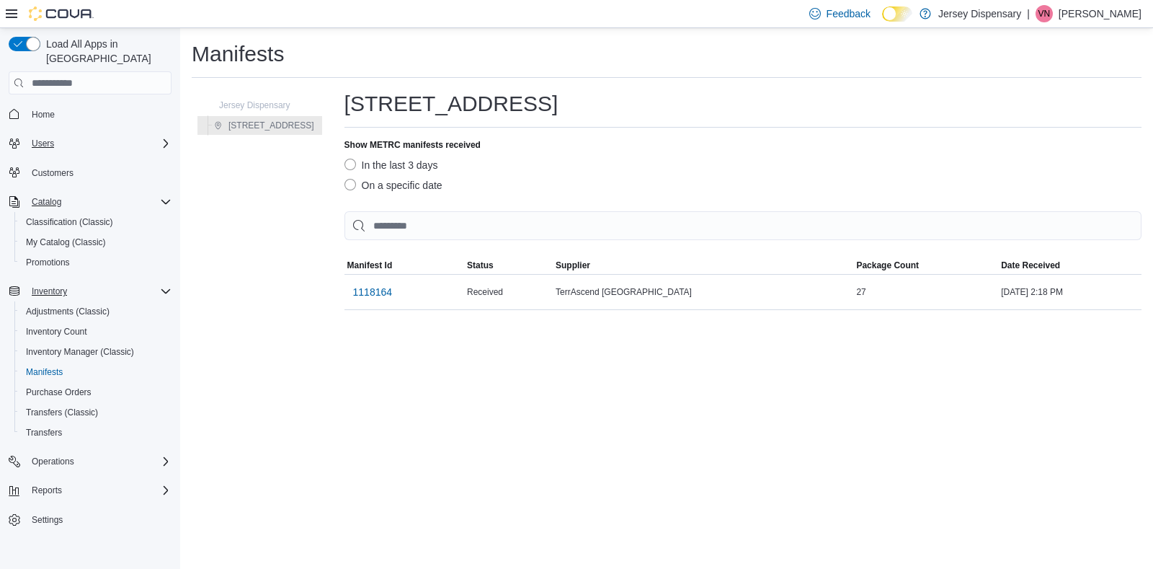
click at [165, 200] on icon "Complex example" at bounding box center [165, 202] width 9 height 4
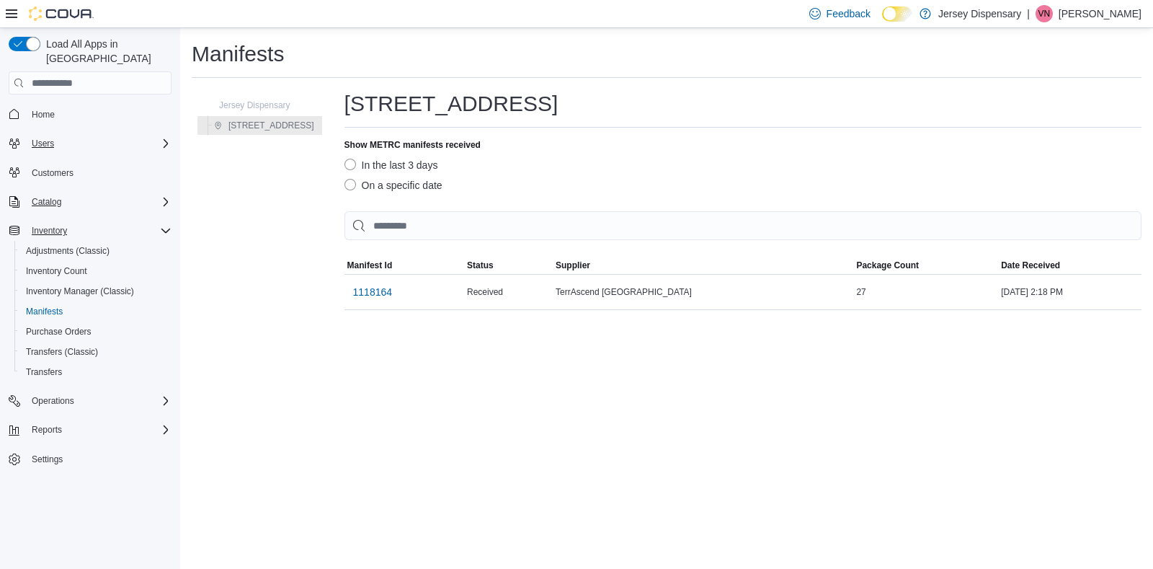
click at [165, 197] on icon "Complex example" at bounding box center [166, 201] width 4 height 9
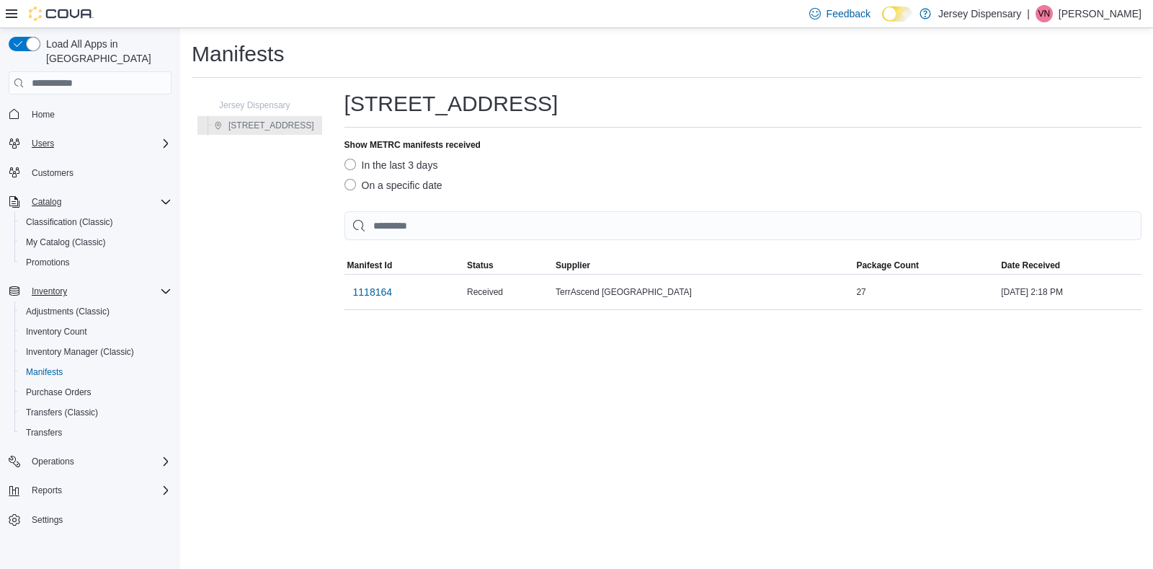
click at [164, 285] on icon "Complex example" at bounding box center [166, 291] width 12 height 12
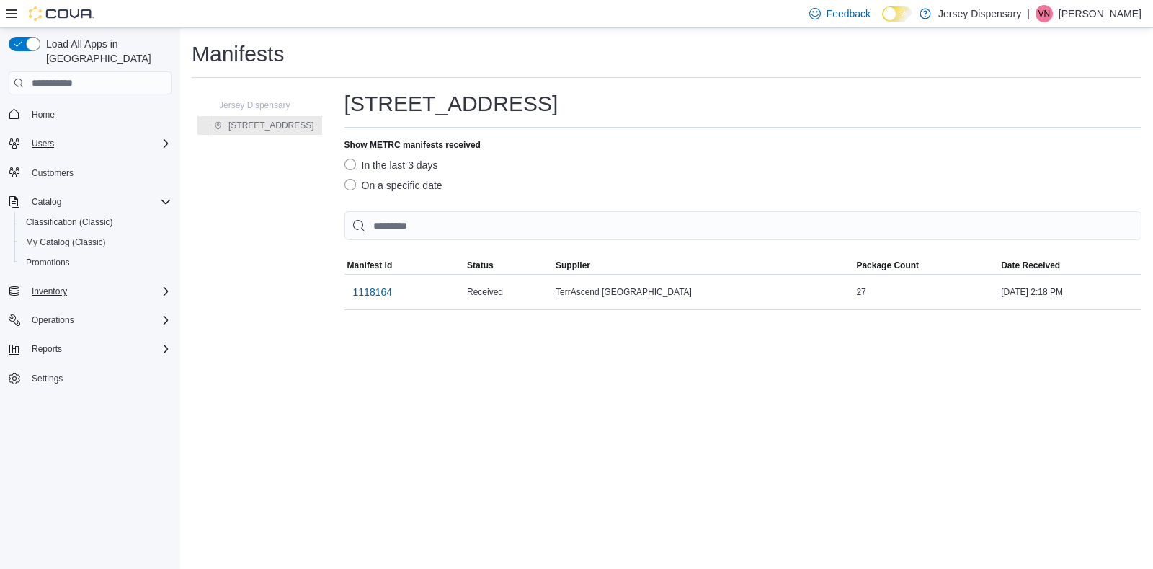
click at [164, 285] on icon "Complex example" at bounding box center [166, 291] width 12 height 12
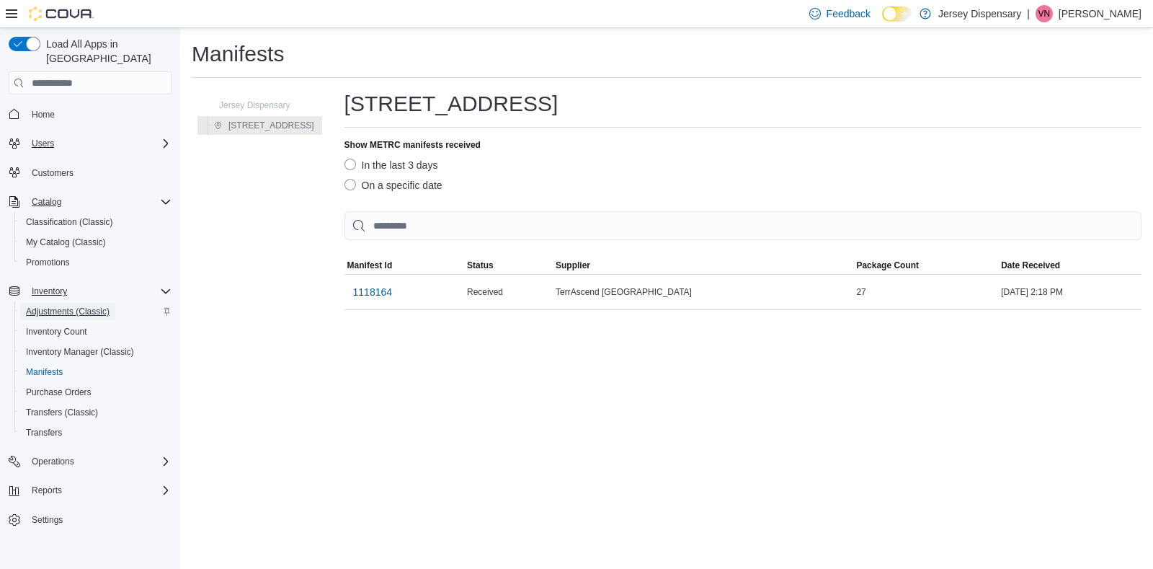
click at [67, 306] on span "Adjustments (Classic)" at bounding box center [68, 312] width 84 height 12
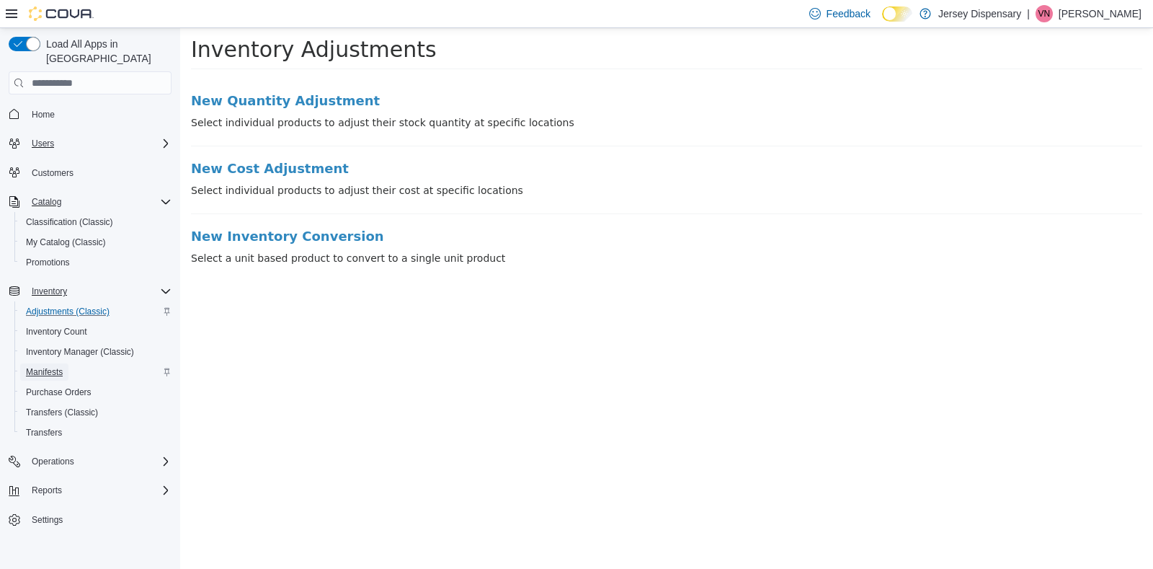
click at [53, 366] on span "Manifests" at bounding box center [44, 372] width 37 height 12
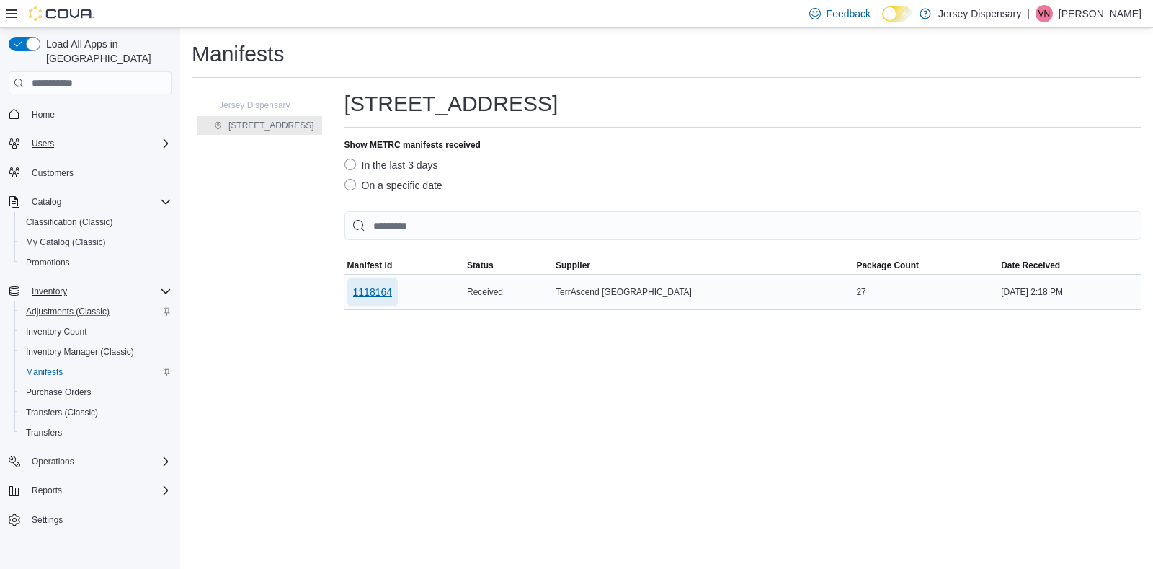
click at [382, 283] on span "1118164" at bounding box center [373, 291] width 40 height 29
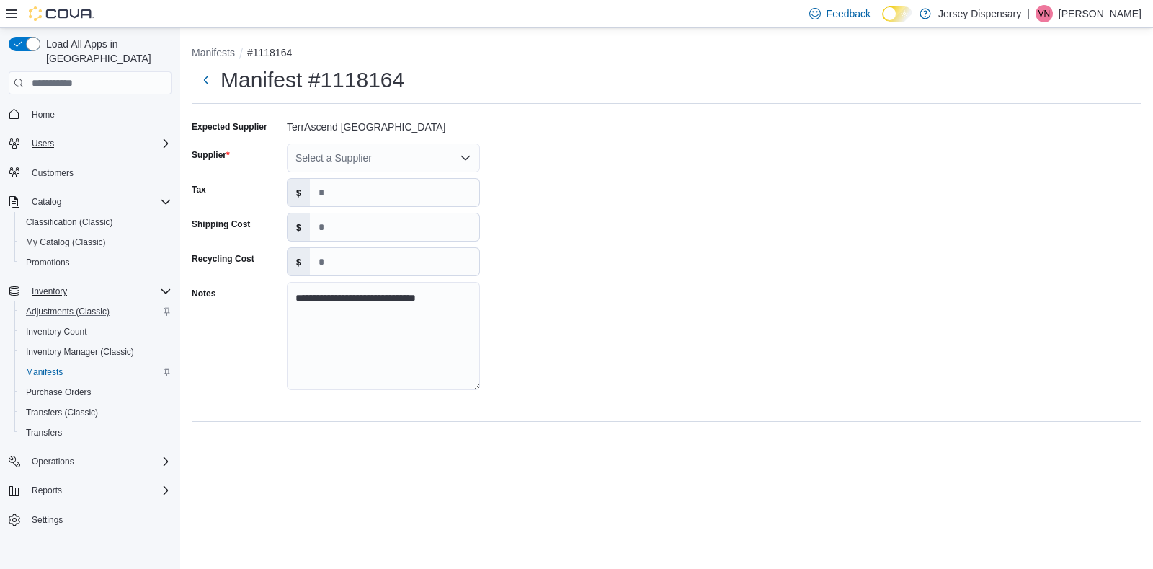
click at [465, 164] on icon "Open list of options" at bounding box center [466, 158] width 12 height 12
click at [424, 221] on span "TerrAscend" at bounding box center [392, 224] width 159 height 14
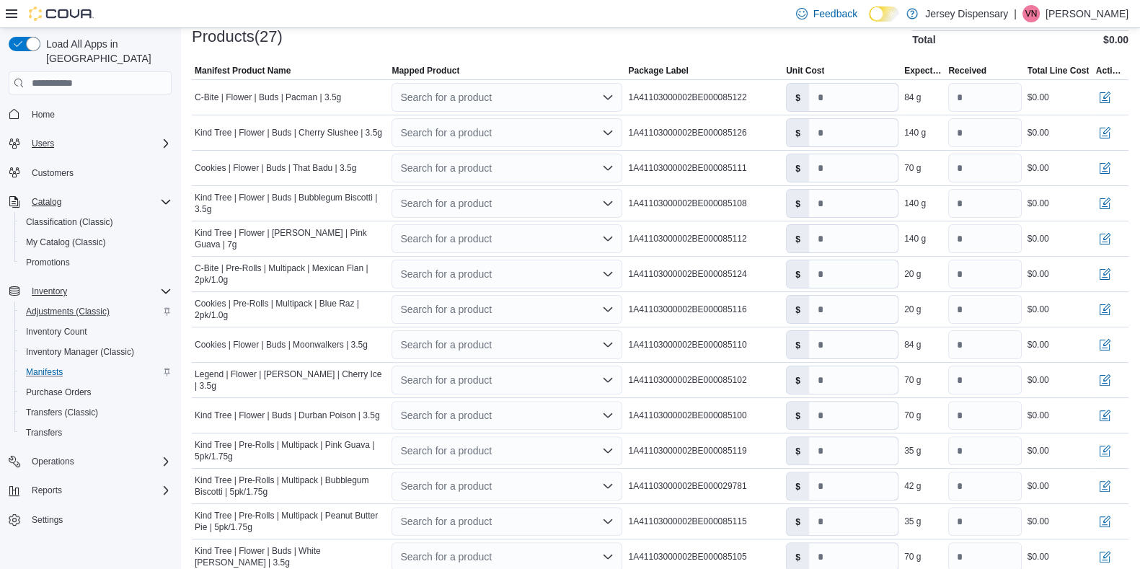
scroll to position [473, 0]
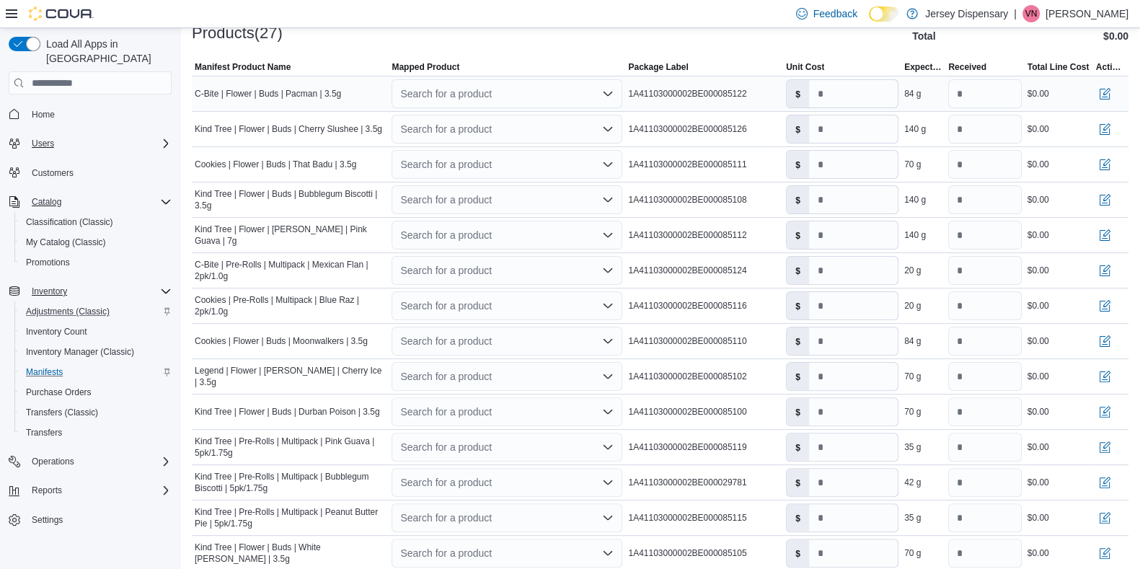
click at [502, 104] on div "Search for a product" at bounding box center [506, 93] width 231 height 29
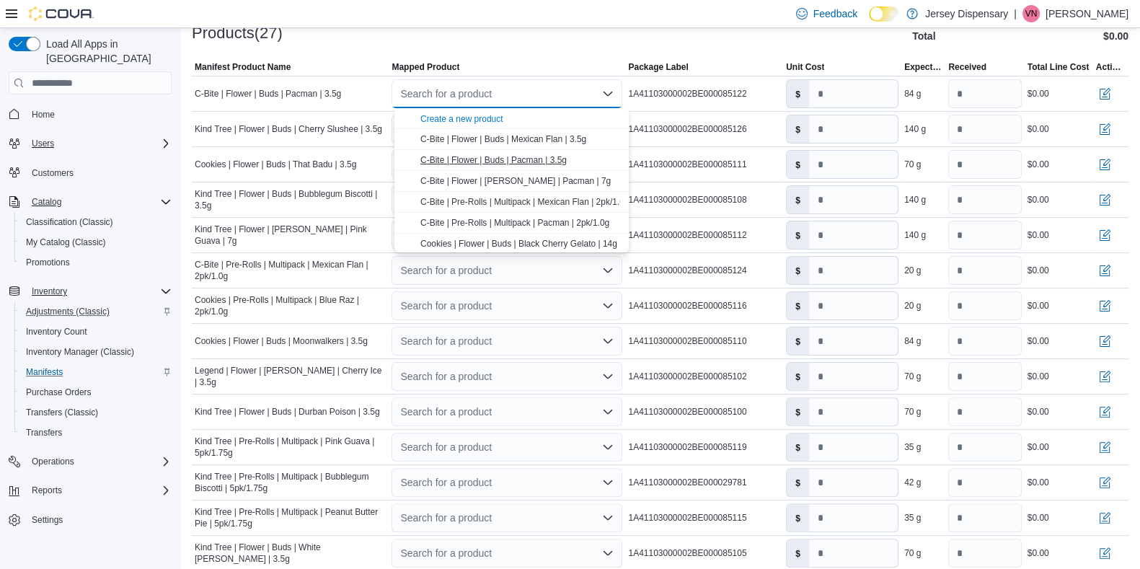
click at [511, 157] on span "C-Bite | Flower | Buds | Pacman | 3.5g" at bounding box center [493, 160] width 146 height 10
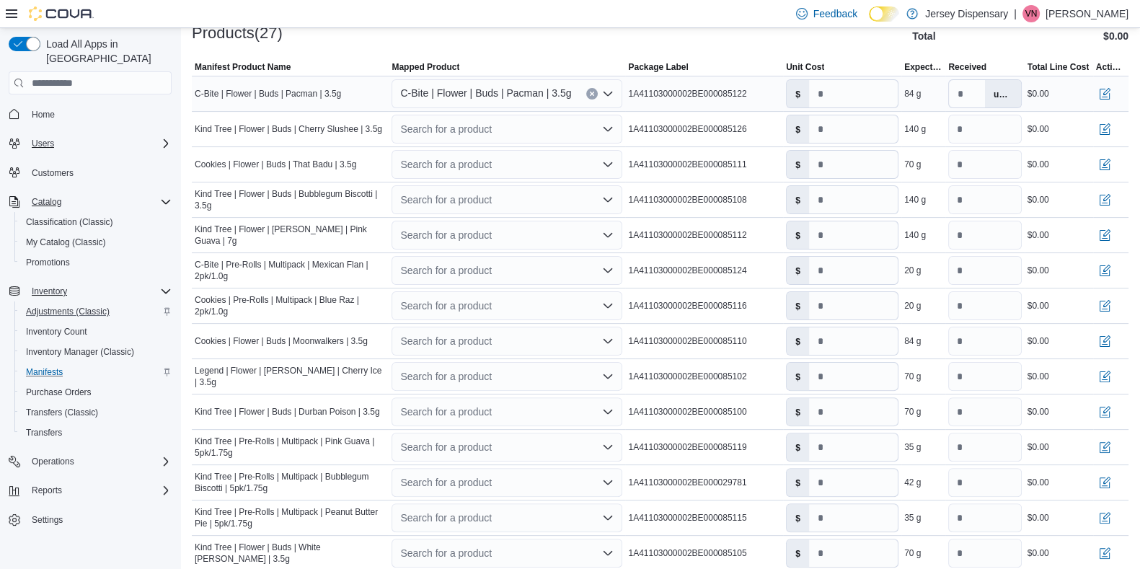
click at [574, 95] on div "C-Bite | Flower | Buds | Pacman | 3.5g" at bounding box center [506, 93] width 231 height 29
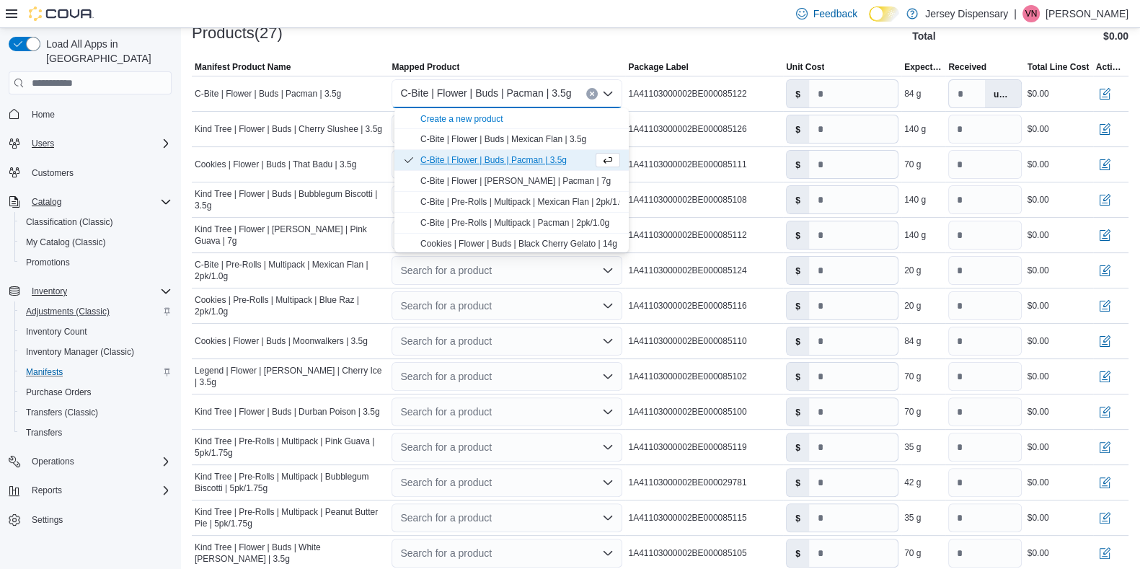
click at [602, 161] on icon "Choose from the following options" at bounding box center [608, 160] width 12 height 12
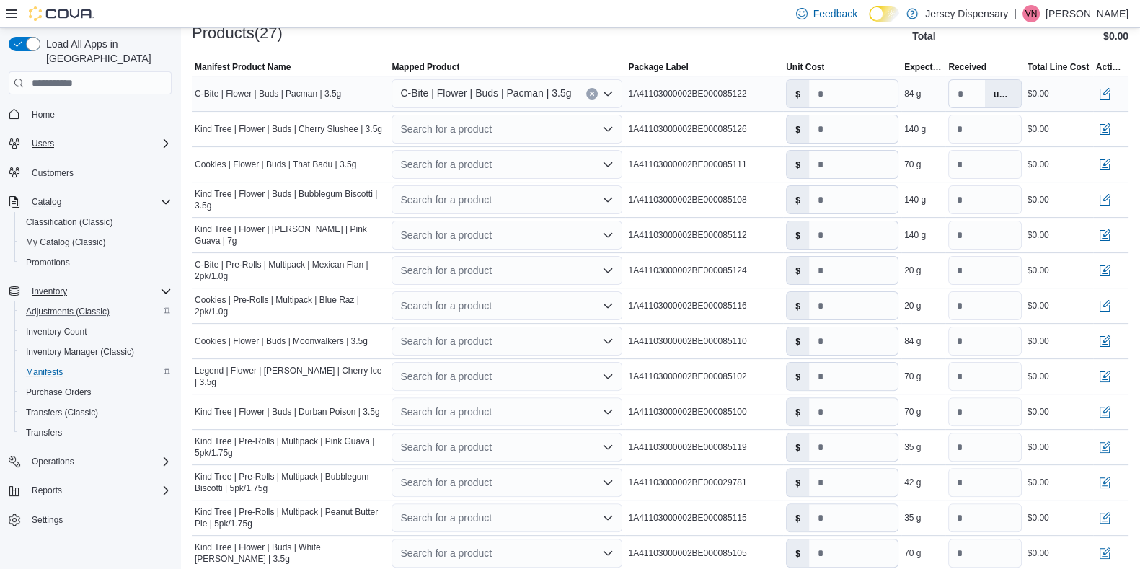
click at [530, 99] on span "C-Bite | Flower | Buds | Pacman | 3.5g" at bounding box center [485, 92] width 171 height 17
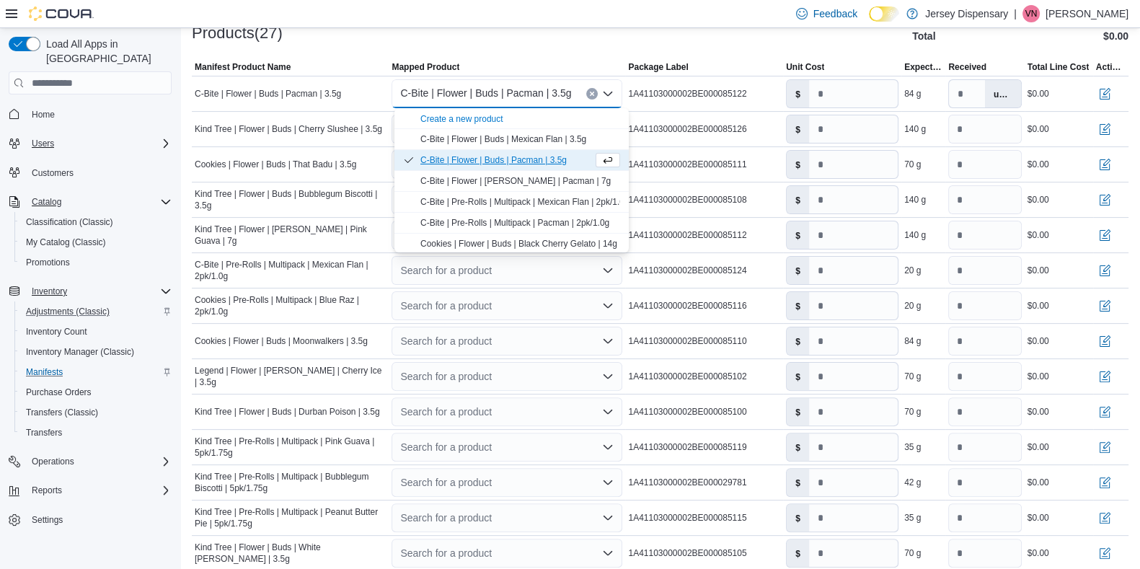
click at [485, 156] on span "C-Bite | Flower | Buds | Pacman | 3.5g" at bounding box center [493, 160] width 146 height 10
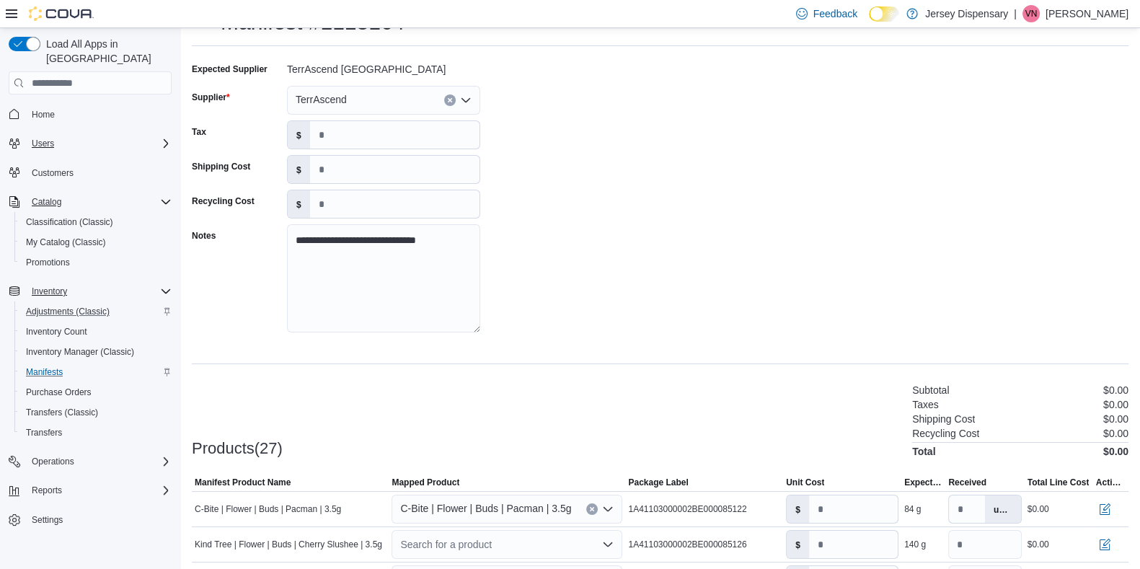
scroll to position [0, 0]
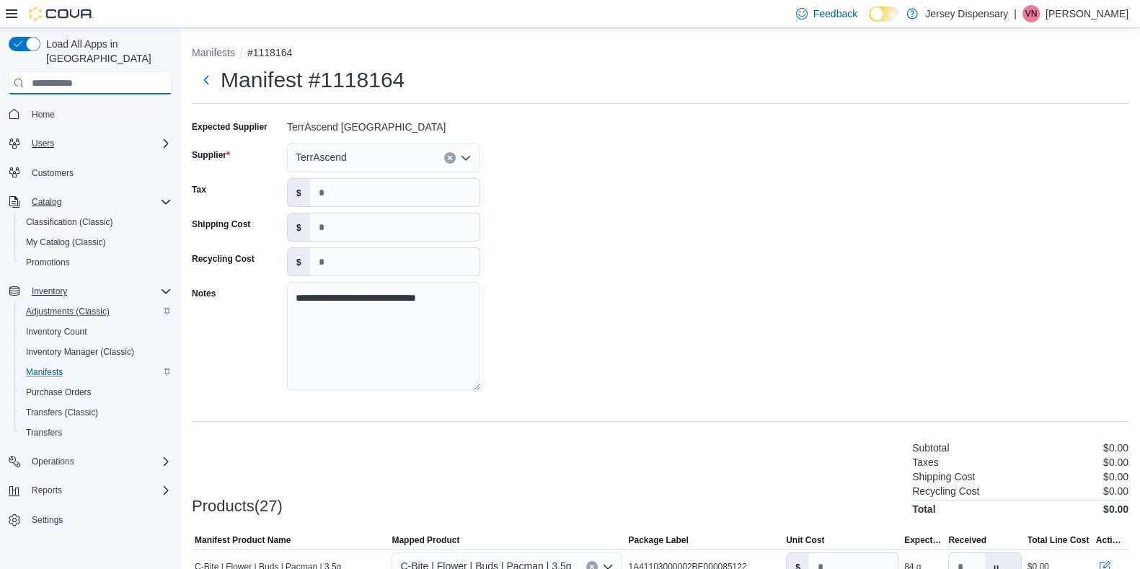
click at [78, 76] on input "search" at bounding box center [90, 82] width 163 height 23
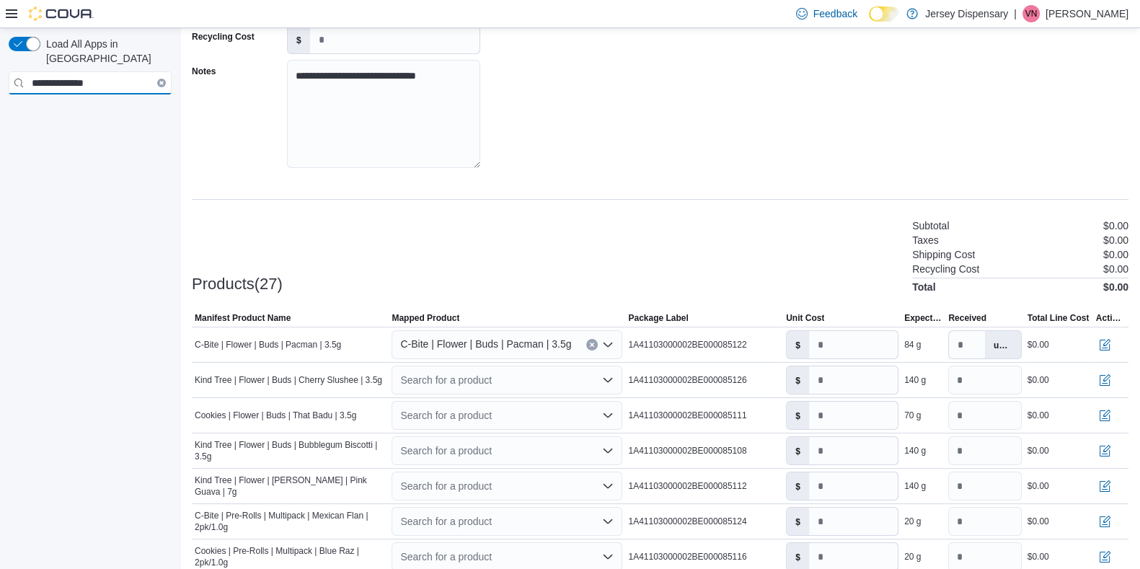
scroll to position [220, 0]
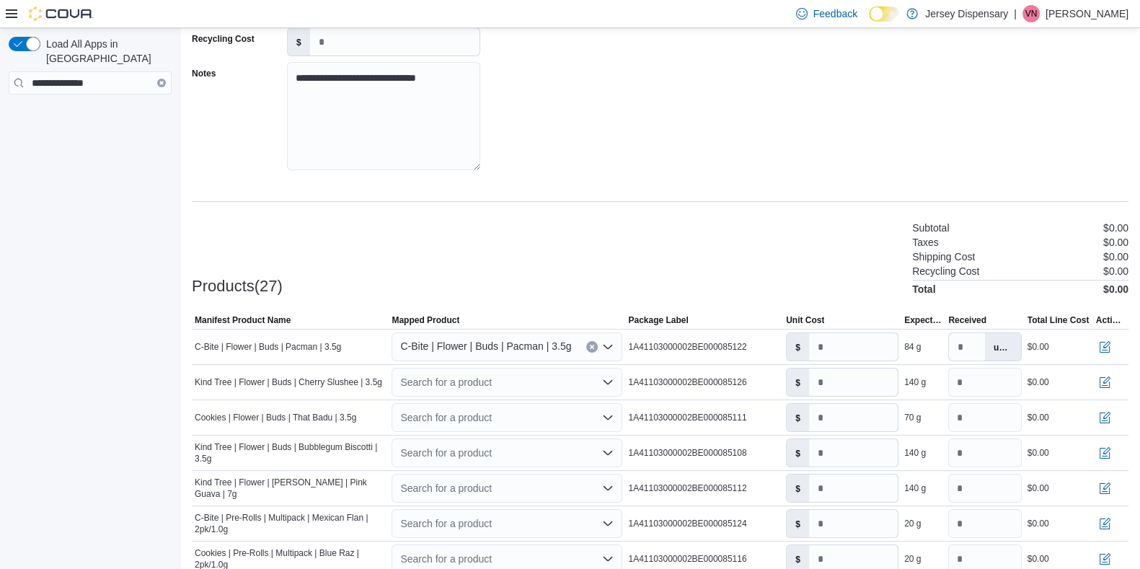
click at [160, 82] on icon "Clear input" at bounding box center [161, 83] width 3 height 3
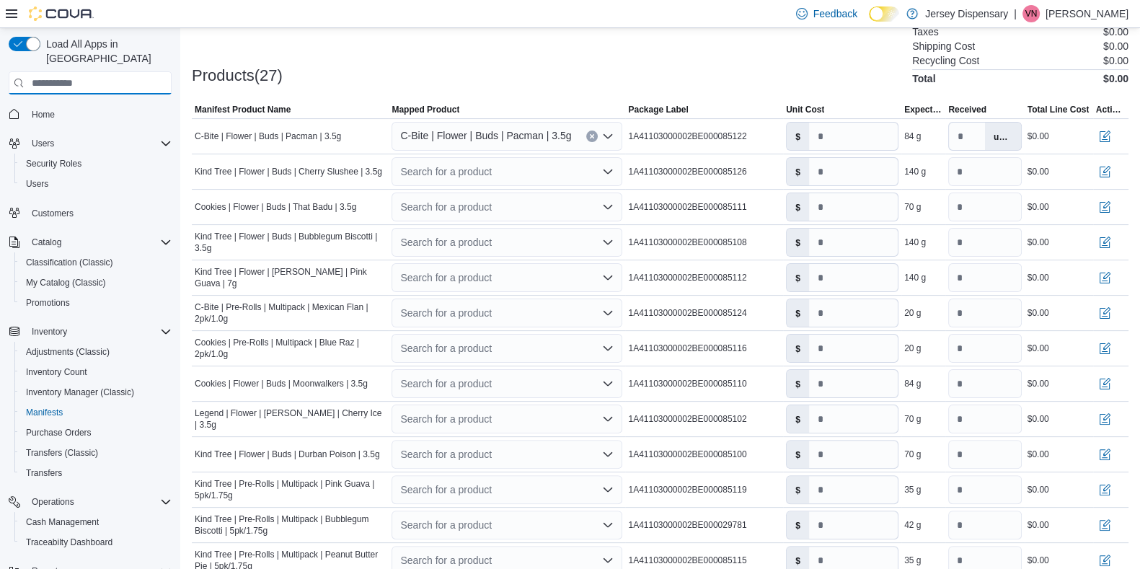
scroll to position [436, 0]
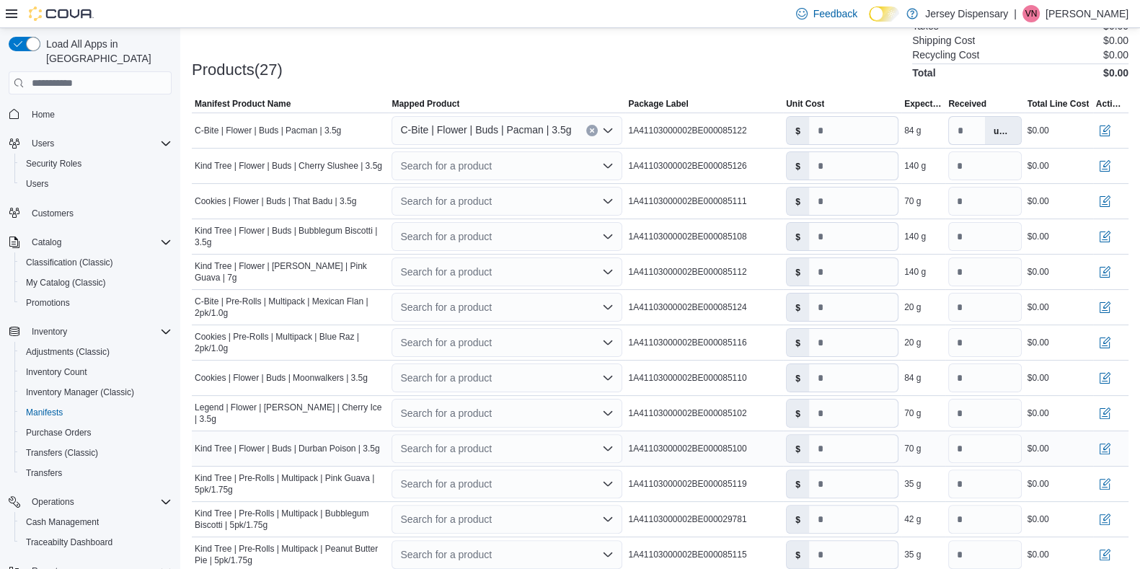
click at [484, 441] on div "Search for a product" at bounding box center [506, 448] width 231 height 29
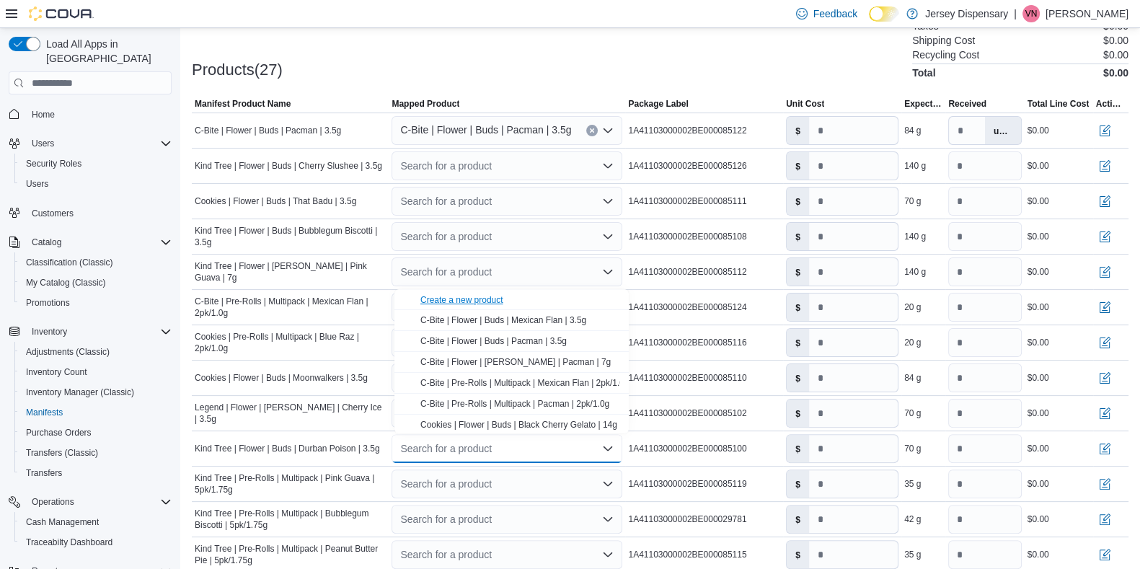
click at [476, 301] on div "Create a new product" at bounding box center [461, 300] width 83 height 12
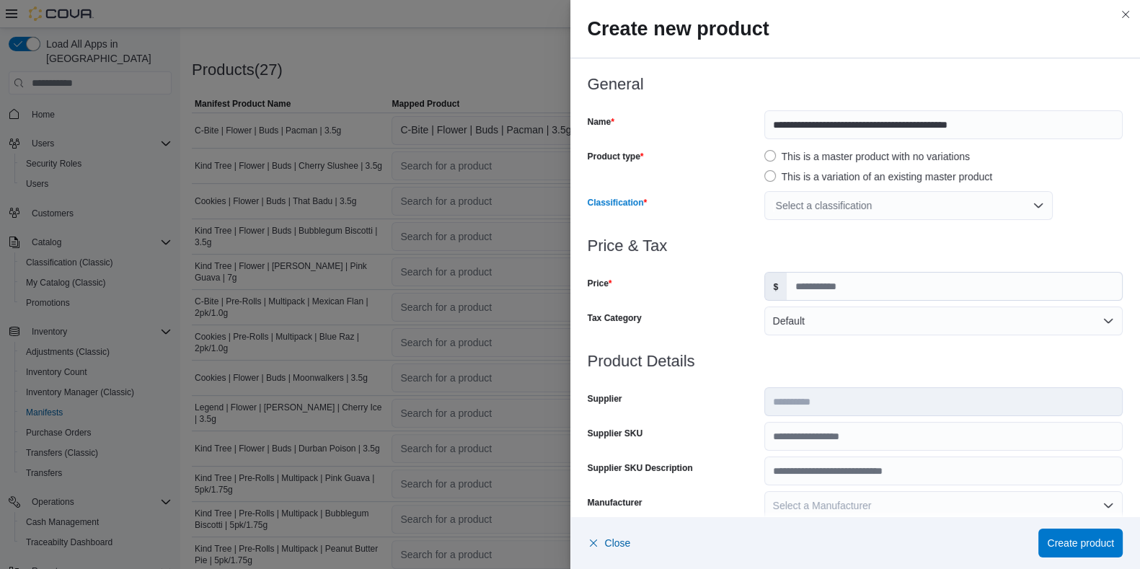
click at [818, 205] on div "Select a classification" at bounding box center [908, 205] width 288 height 29
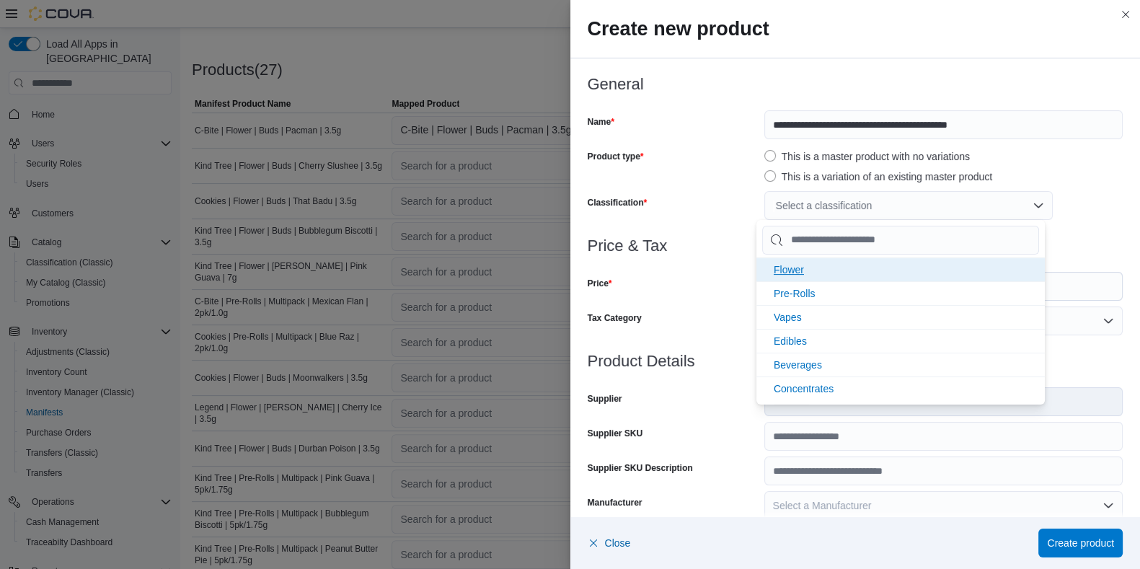
click at [790, 268] on span "Flower" at bounding box center [788, 270] width 30 height 12
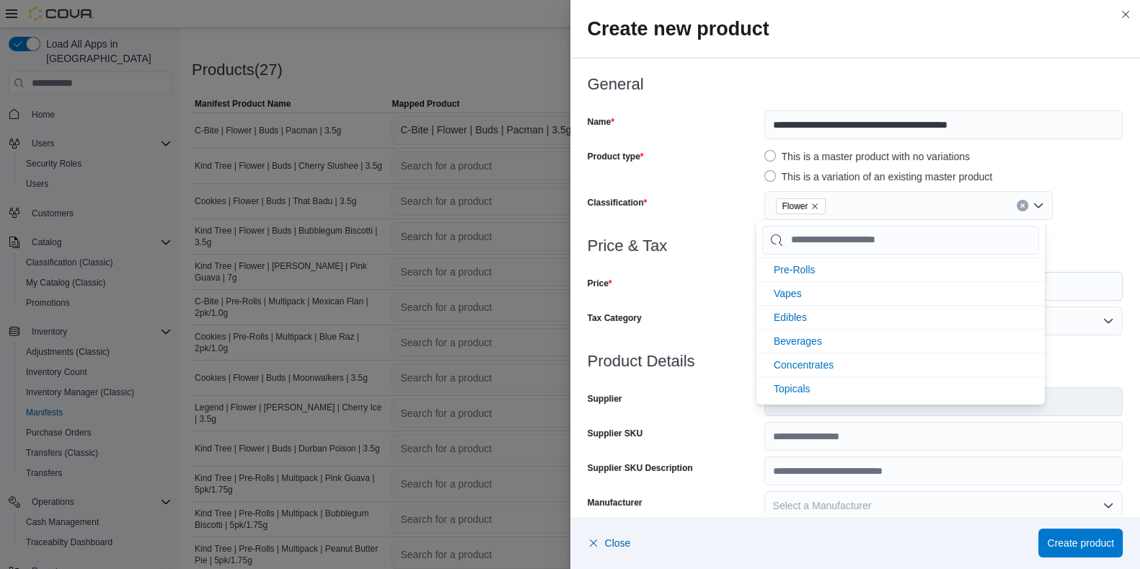
scroll to position [0, 0]
click at [721, 268] on div at bounding box center [855, 262] width 536 height 17
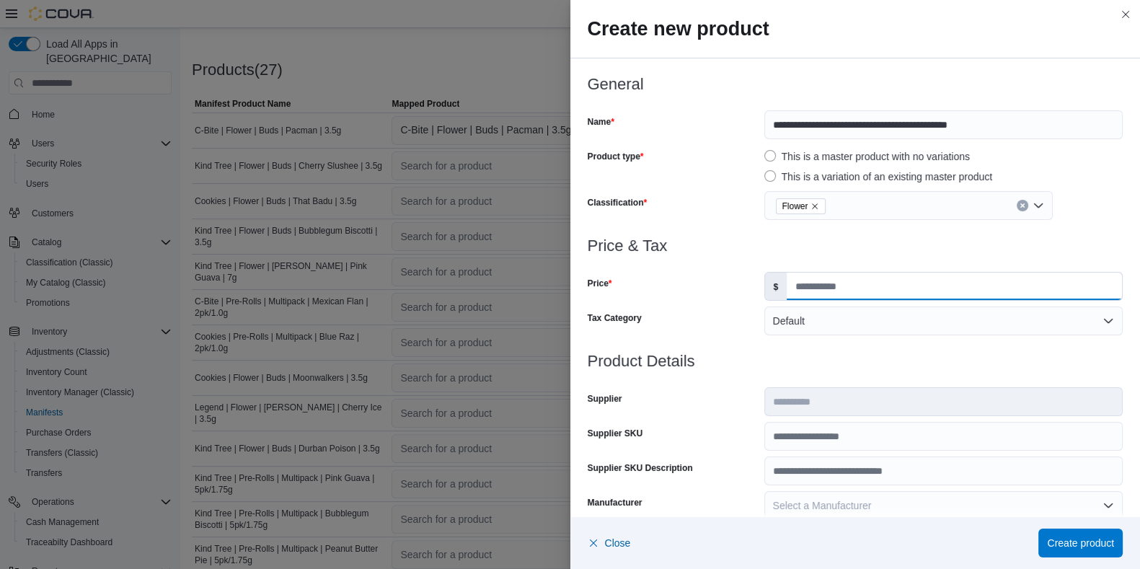
click at [817, 283] on input "Price" at bounding box center [953, 285] width 335 height 27
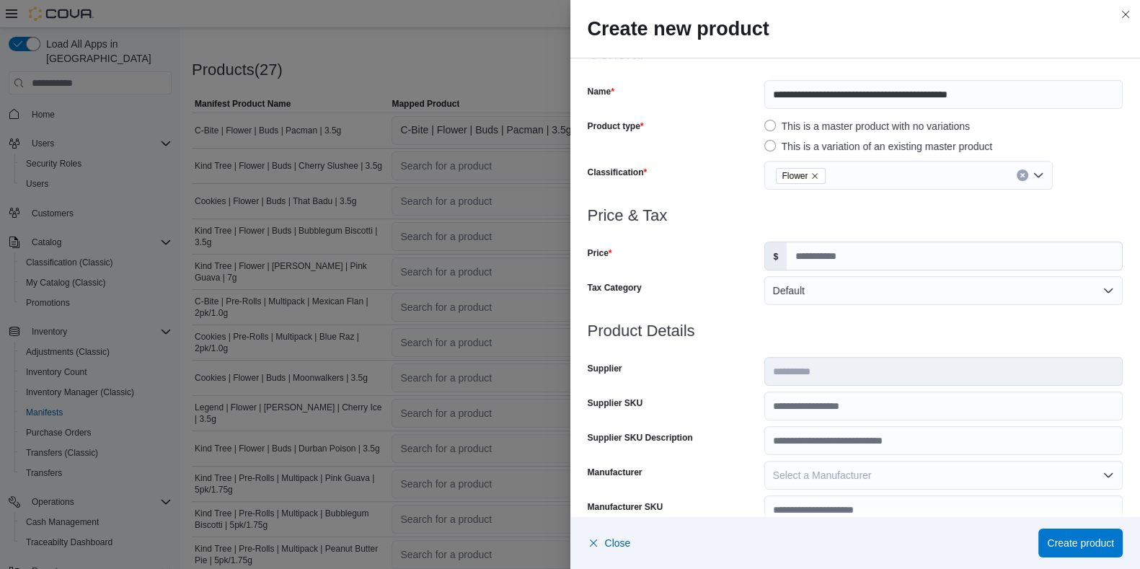
scroll to position [35, 0]
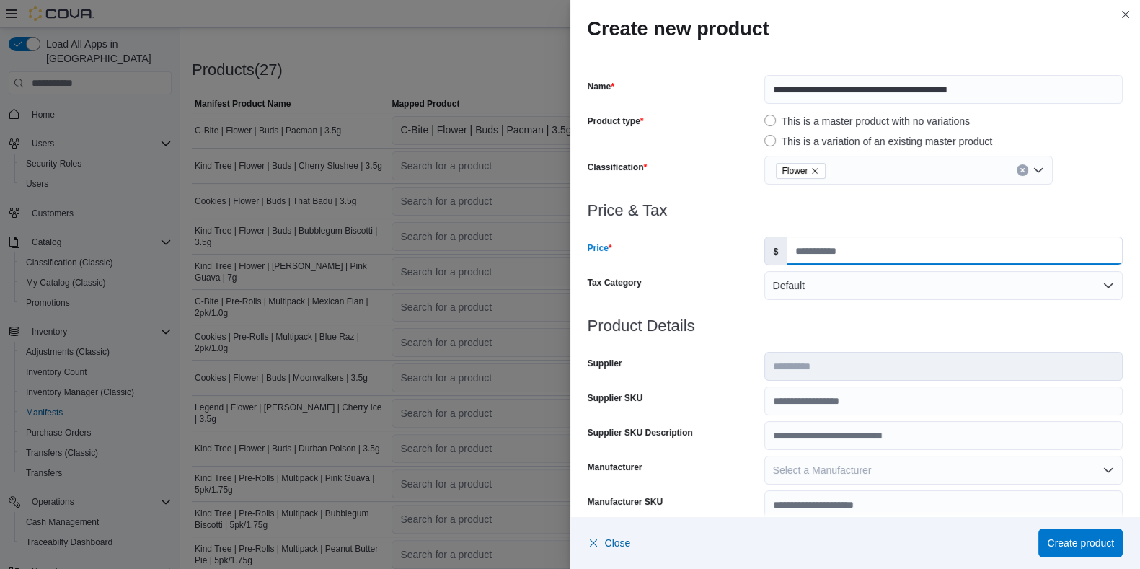
click at [843, 256] on input "Price" at bounding box center [953, 250] width 335 height 27
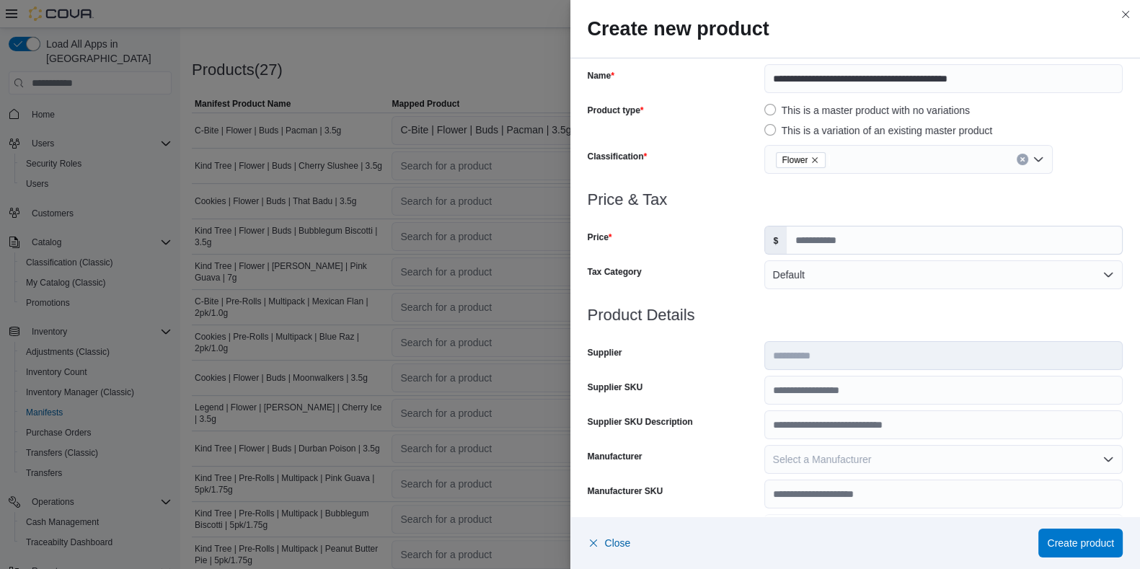
scroll to position [54, 0]
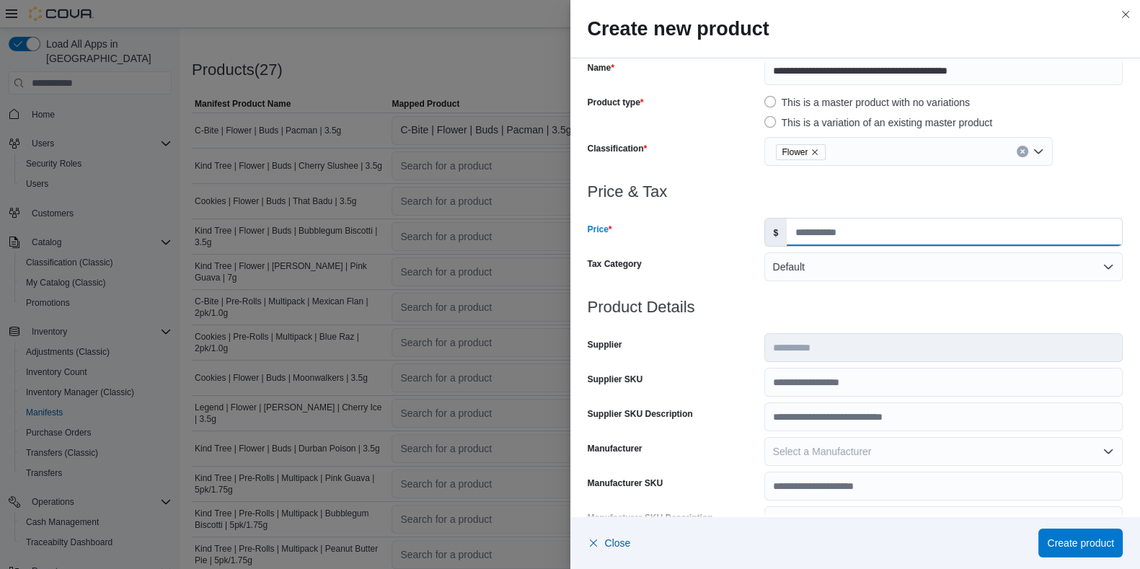
drag, startPoint x: 820, startPoint y: 236, endPoint x: 741, endPoint y: 228, distance: 79.7
click at [741, 228] on div "Price $ *" at bounding box center [855, 232] width 536 height 29
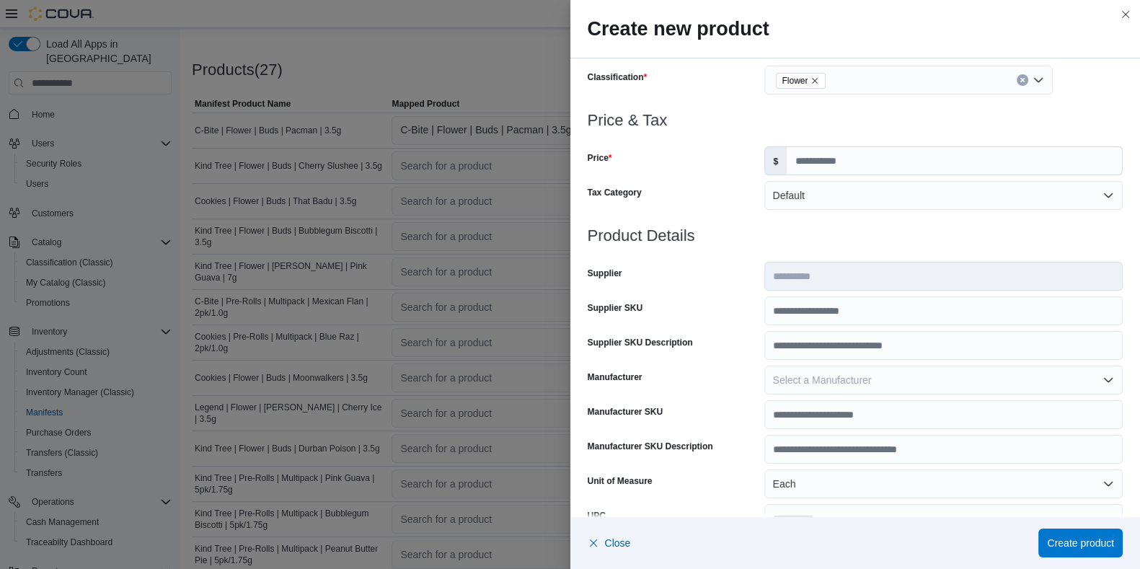
scroll to position [116, 0]
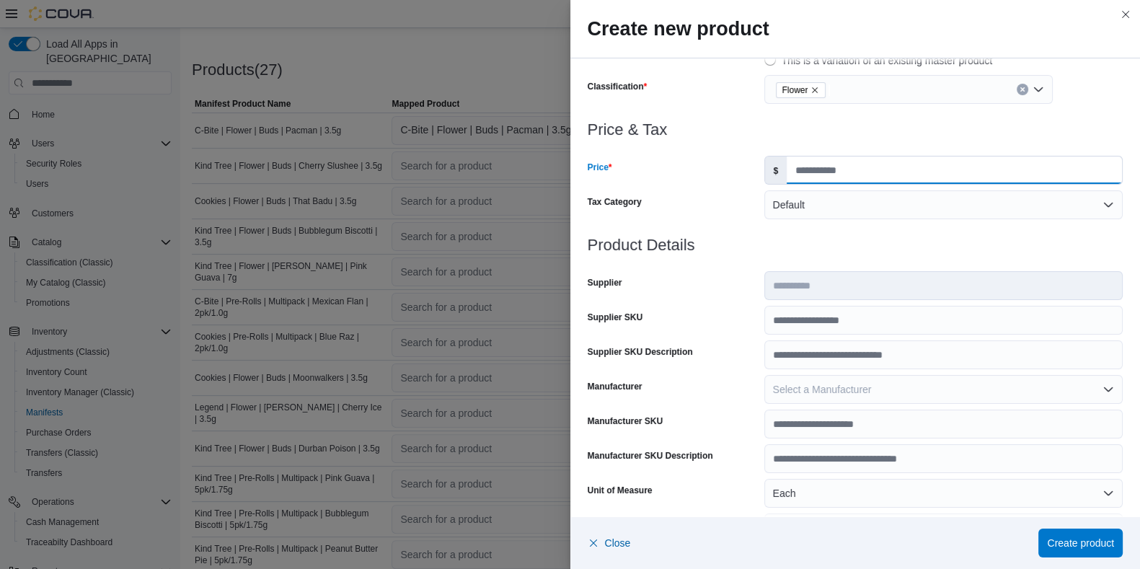
click at [838, 173] on input "**" at bounding box center [953, 169] width 335 height 27
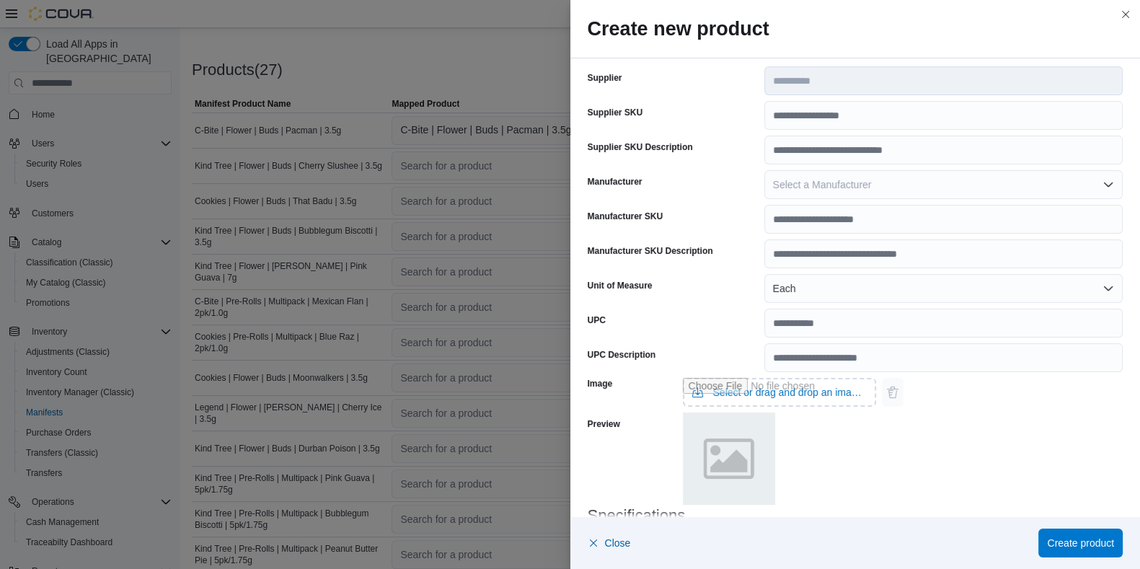
scroll to position [327, 0]
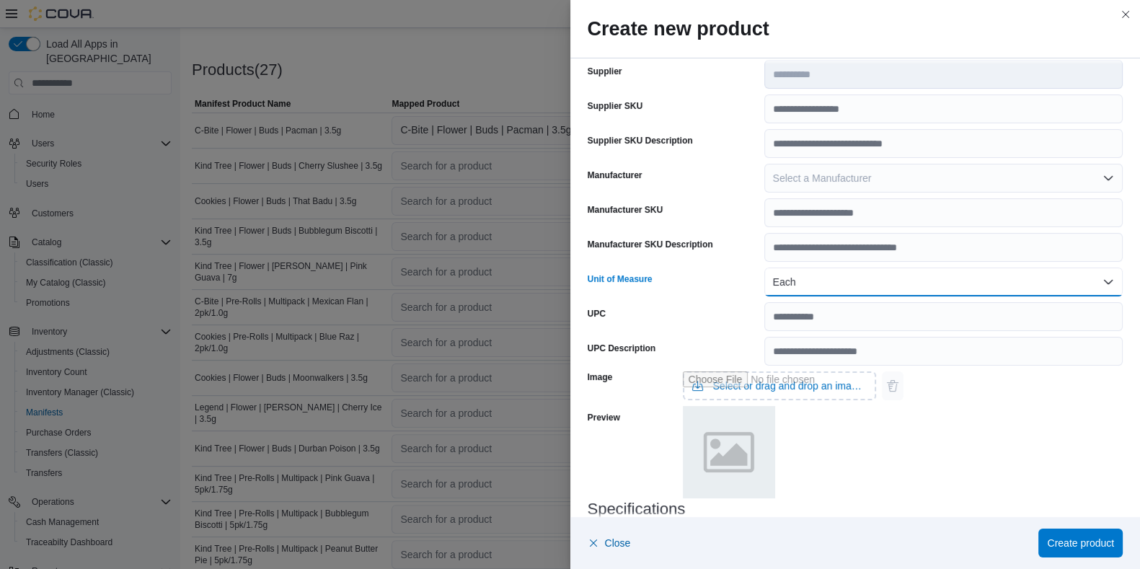
click at [794, 283] on button "Each" at bounding box center [943, 281] width 358 height 29
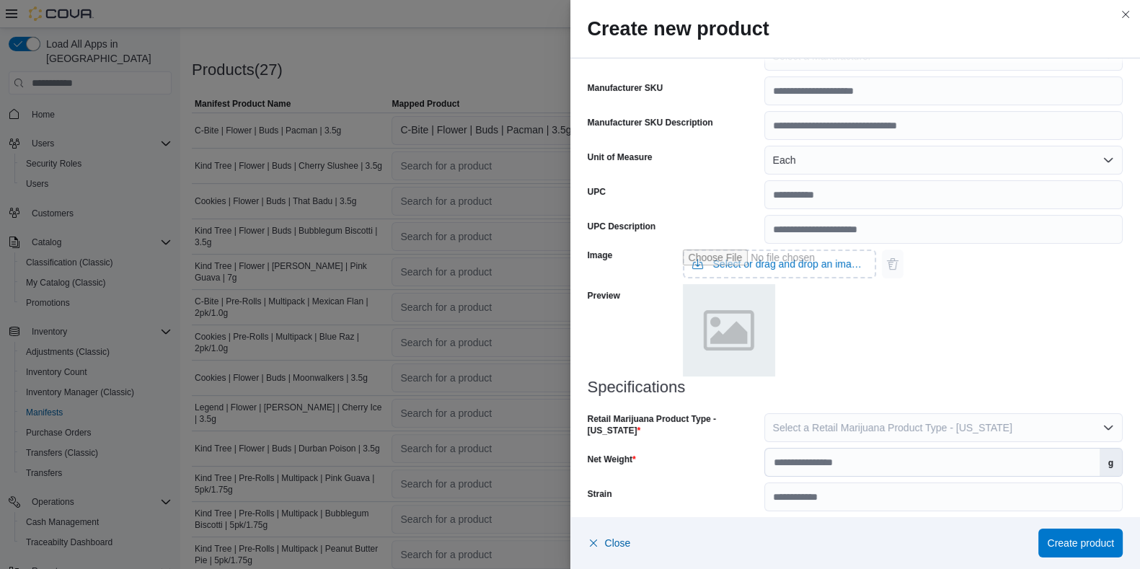
scroll to position [494, 0]
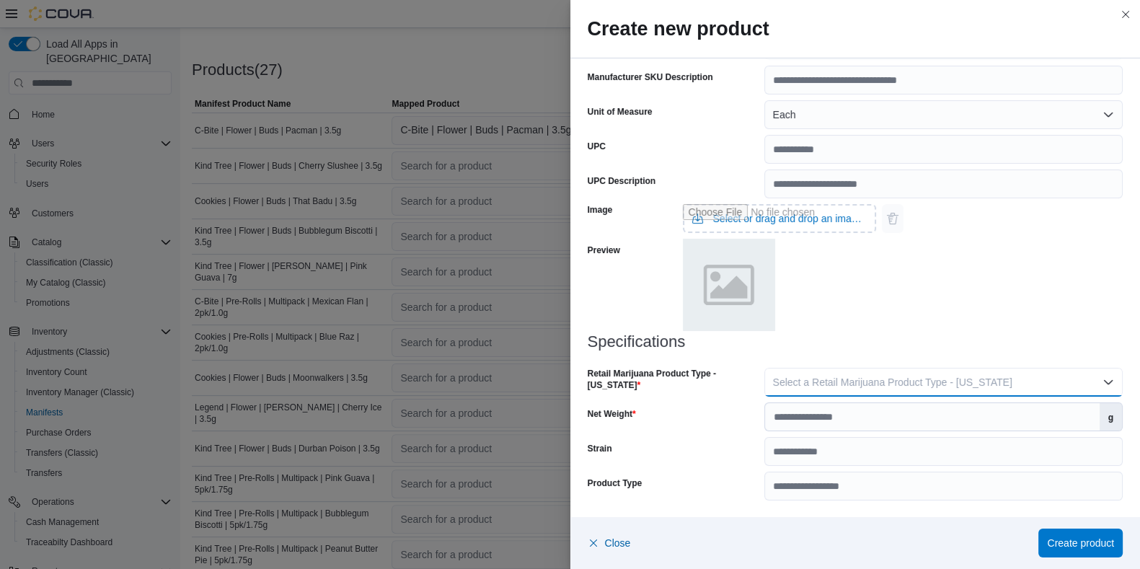
click at [905, 391] on button "Select a Retail Marijuana Product Type - New Jersey" at bounding box center [943, 382] width 358 height 29
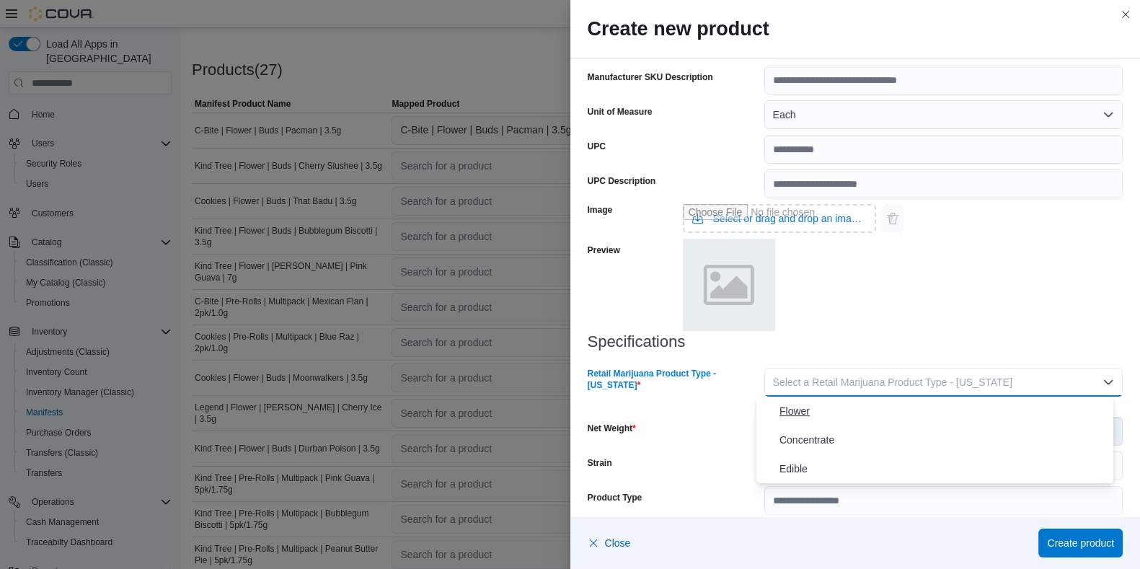
click at [797, 410] on span "Flower" at bounding box center [943, 410] width 328 height 17
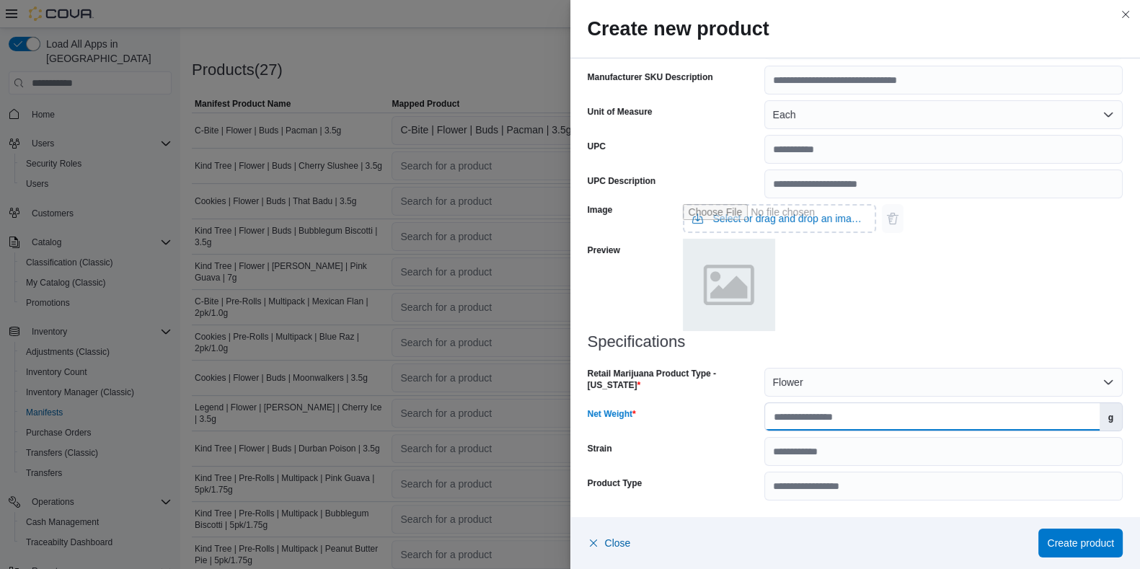
click at [825, 415] on input "Net Weight" at bounding box center [932, 416] width 334 height 27
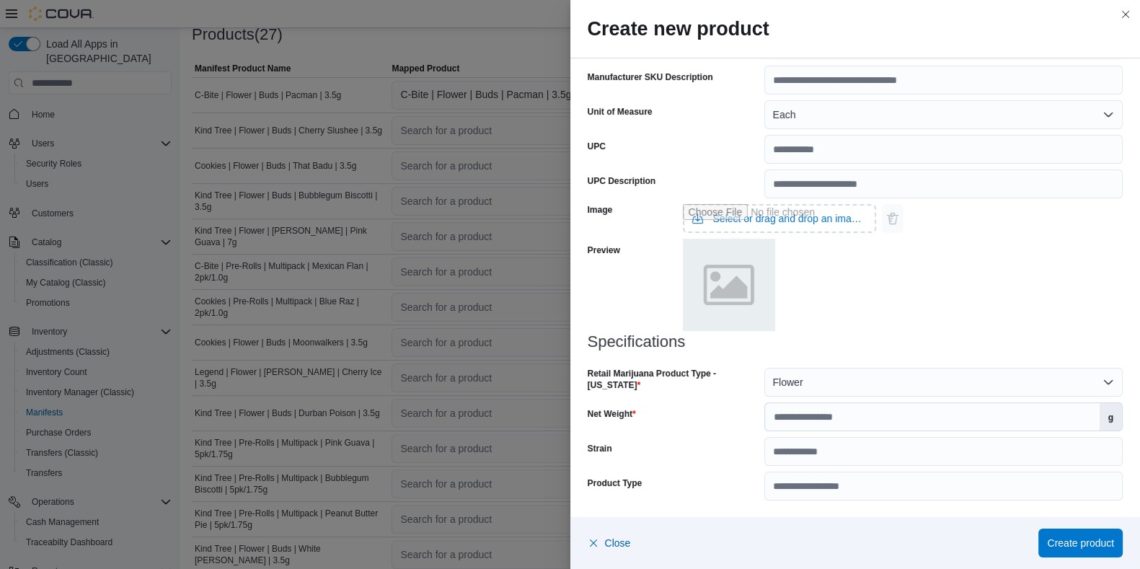
scroll to position [510, 0]
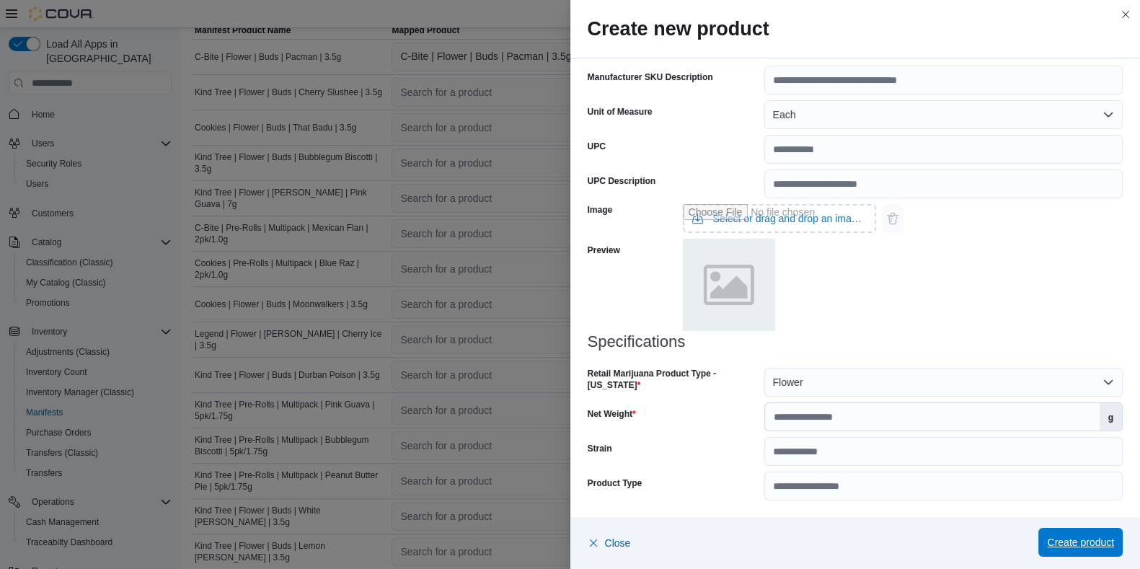
click at [922, 454] on span "Create product" at bounding box center [1080, 542] width 67 height 14
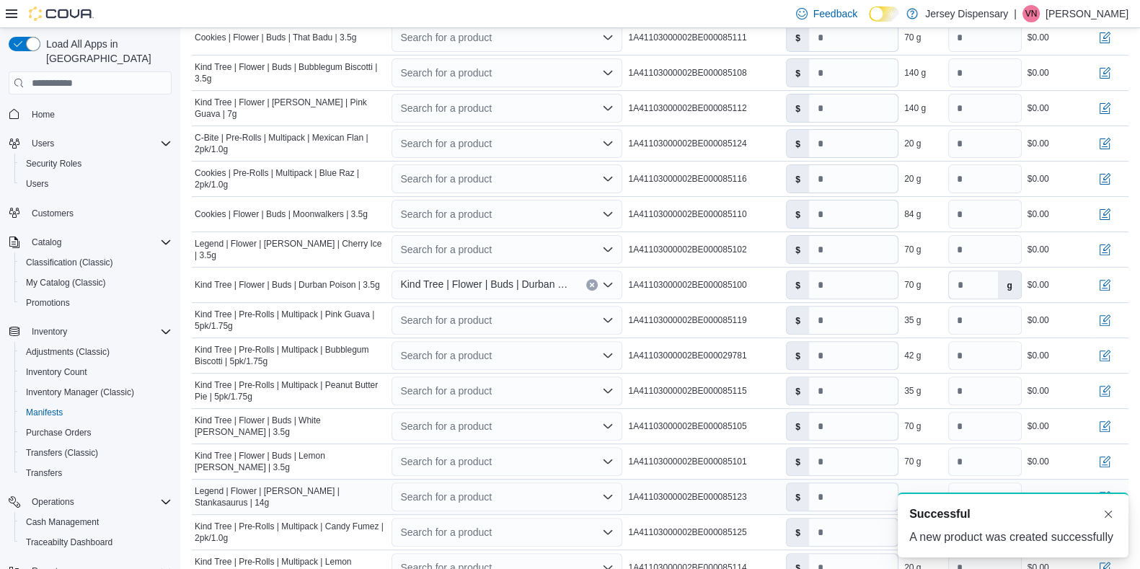
scroll to position [601, 0]
click at [922, 454] on button "Dismiss toast" at bounding box center [1107, 513] width 17 height 17
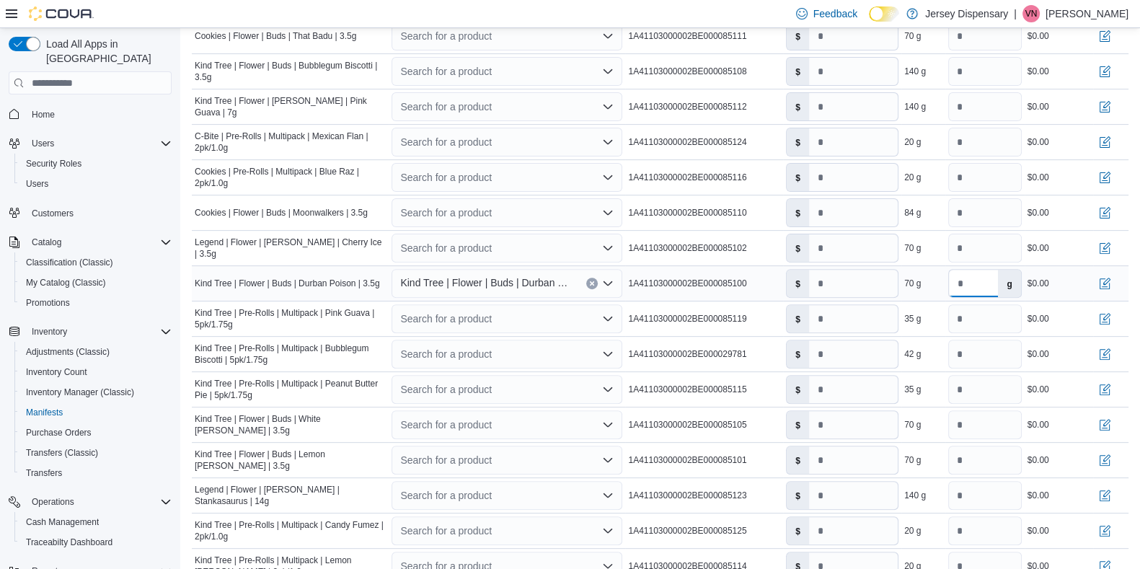
drag, startPoint x: 985, startPoint y: 284, endPoint x: 948, endPoint y: 283, distance: 36.8
click at [922, 283] on tr "Manifest Product Name Kind Tree | Flower | Buds | Durban Poison | 3.5g Mapped P…" at bounding box center [660, 283] width 936 height 35
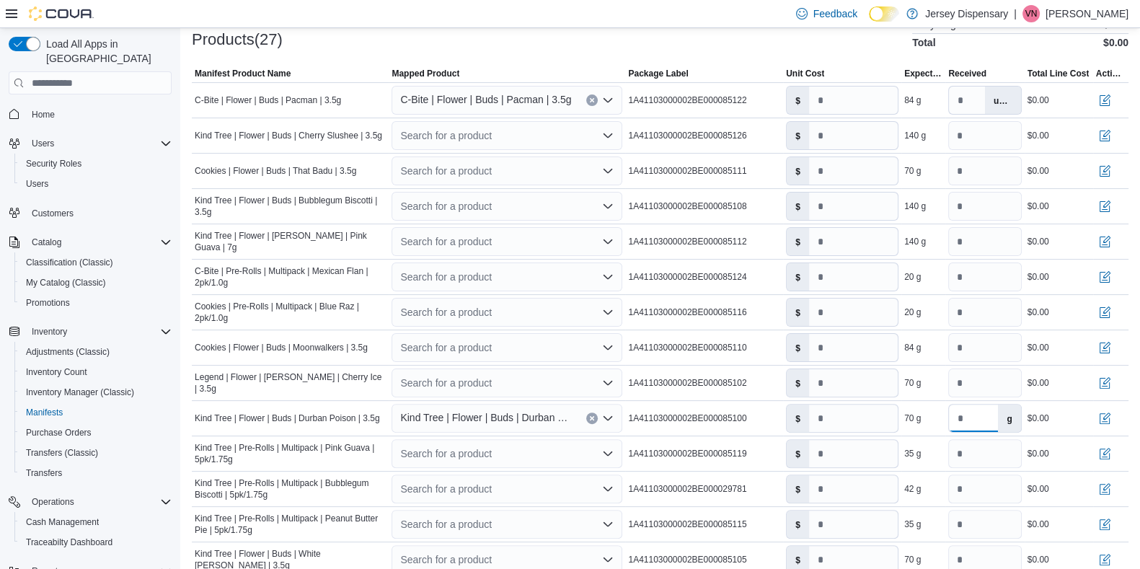
scroll to position [469, 0]
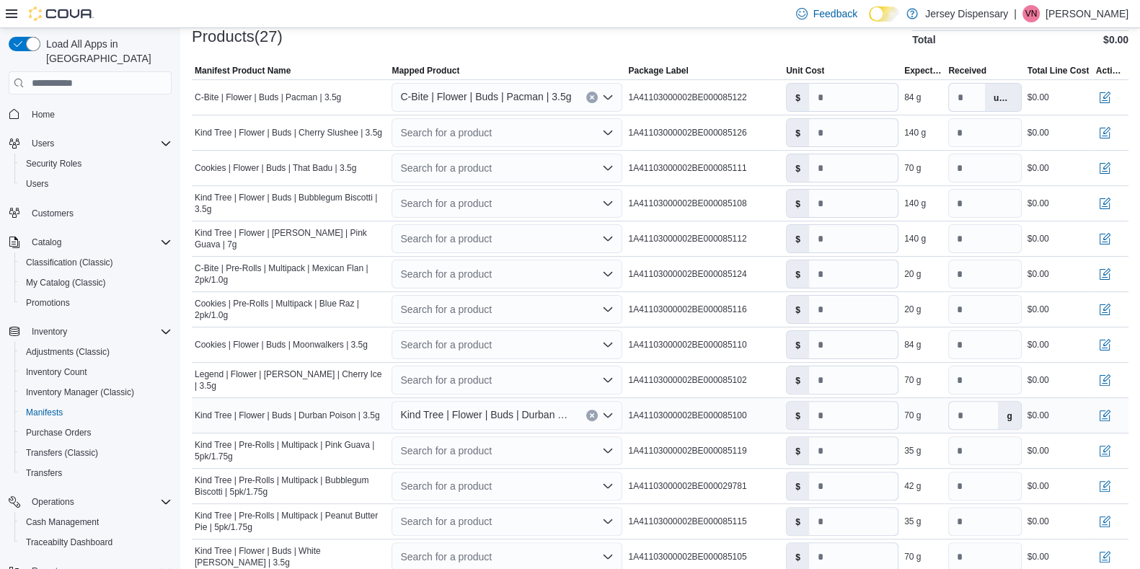
click at [922, 409] on label "g" at bounding box center [1009, 414] width 22 height 27
click at [922, 412] on label "g" at bounding box center [1009, 414] width 22 height 27
click at [883, 417] on input "*" at bounding box center [853, 414] width 89 height 27
click at [922, 452] on input "**" at bounding box center [984, 450] width 73 height 29
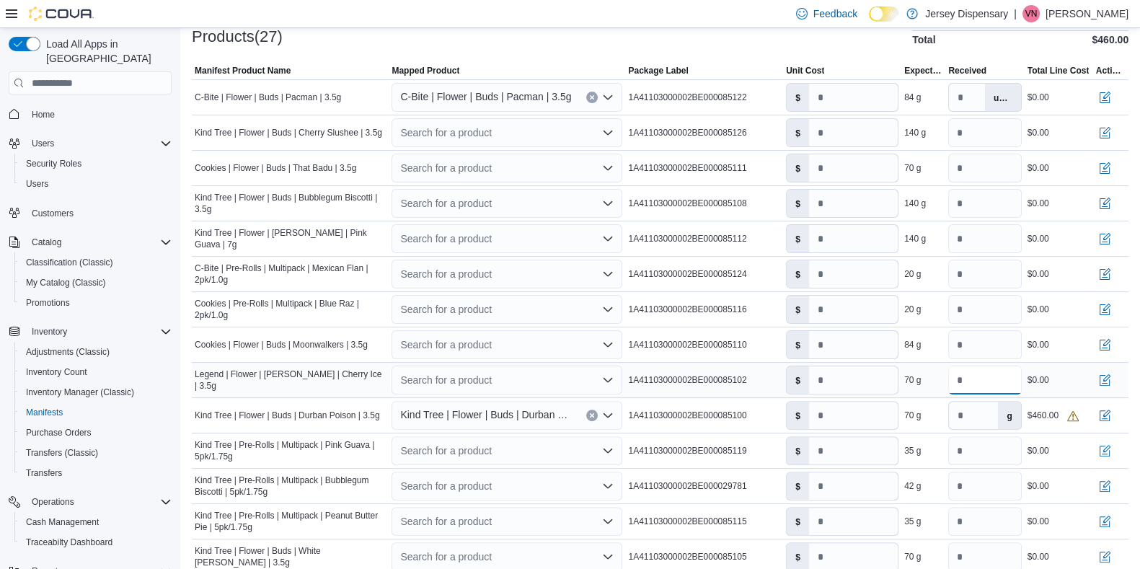
click at [922, 380] on input "**" at bounding box center [984, 379] width 73 height 29
click at [922, 412] on label "g" at bounding box center [1009, 414] width 22 height 27
click at [922, 276] on input "**" at bounding box center [984, 273] width 73 height 29
click at [515, 419] on span "Kind Tree | Flower | Buds | Durban Poison | 3.5g" at bounding box center [486, 414] width 172 height 17
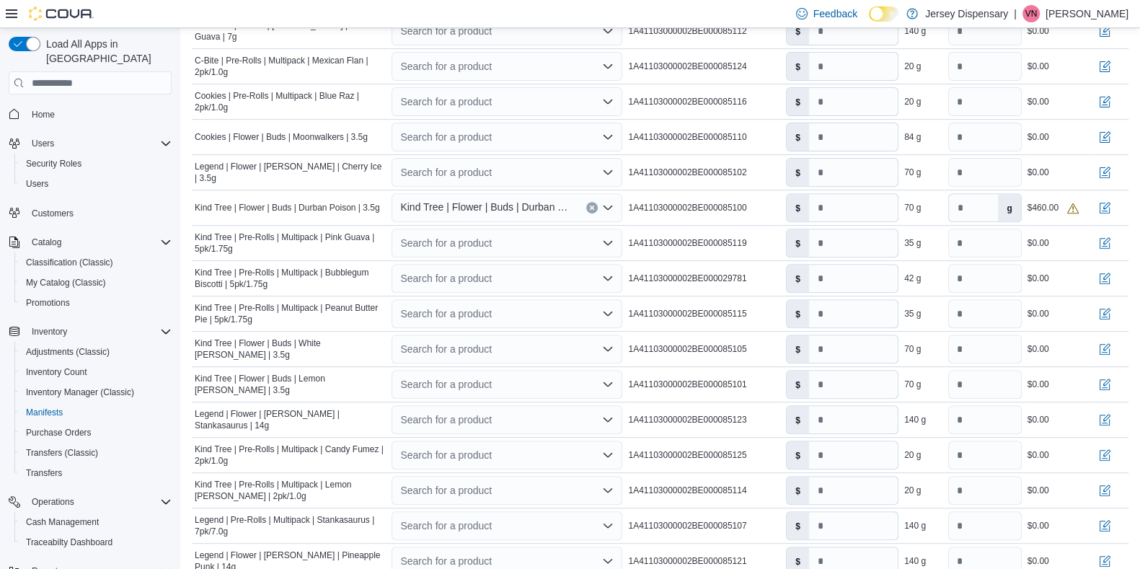
scroll to position [652, 0]
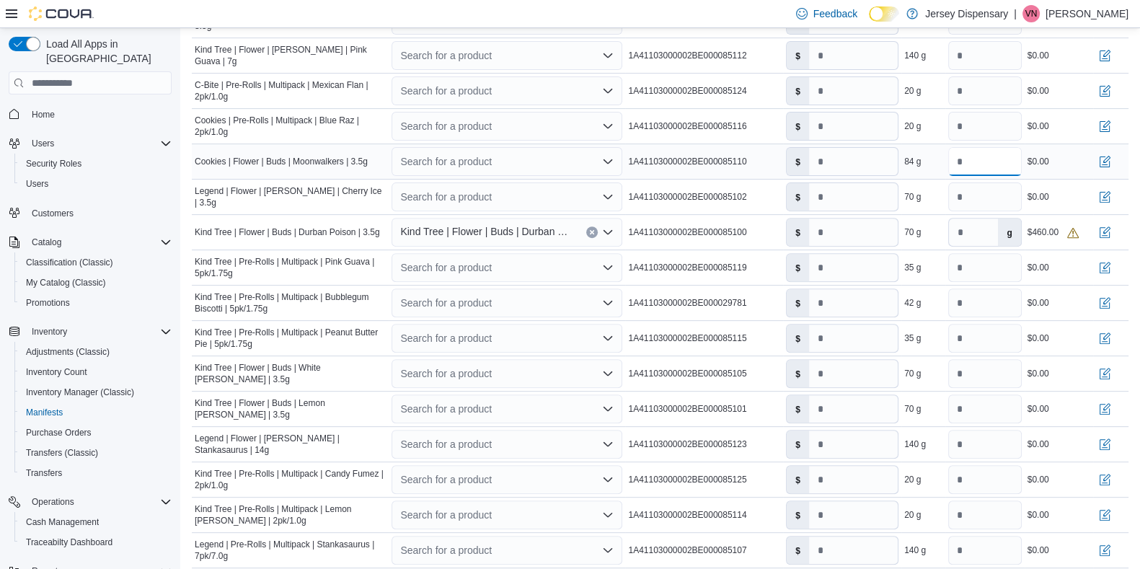
click at [922, 151] on input "**" at bounding box center [984, 161] width 73 height 29
click at [922, 373] on input "**" at bounding box center [984, 373] width 73 height 29
click at [922, 235] on label "g" at bounding box center [1009, 231] width 22 height 27
click at [448, 366] on div "Search for a product" at bounding box center [506, 373] width 231 height 29
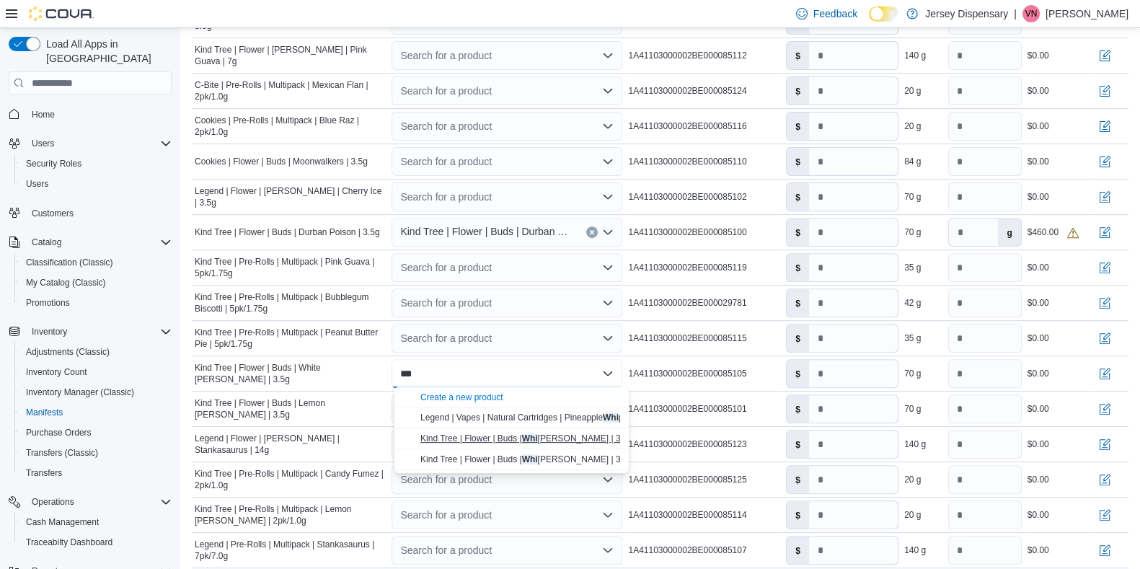
click at [495, 437] on span "Kind Tree | Flower | Buds | Whi te Iverson | 3.5g" at bounding box center [526, 438] width 212 height 10
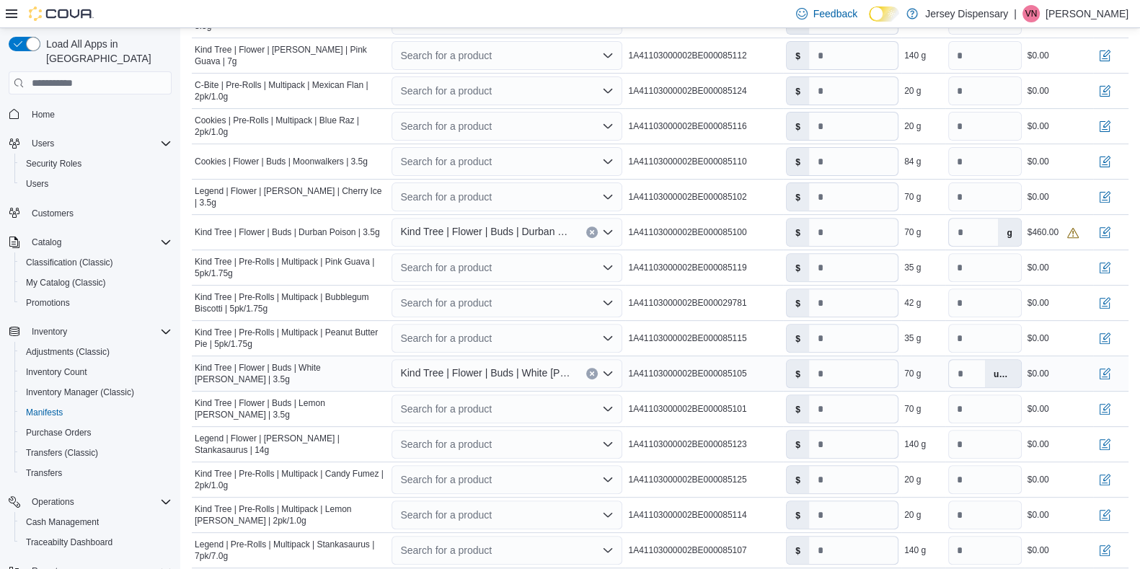
click at [922, 376] on label "units" at bounding box center [1003, 373] width 36 height 27
click at [922, 371] on label "units" at bounding box center [1003, 373] width 36 height 27
click at [922, 237] on label "g" at bounding box center [1009, 231] width 22 height 27
click at [922, 311] on input "**" at bounding box center [984, 302] width 73 height 29
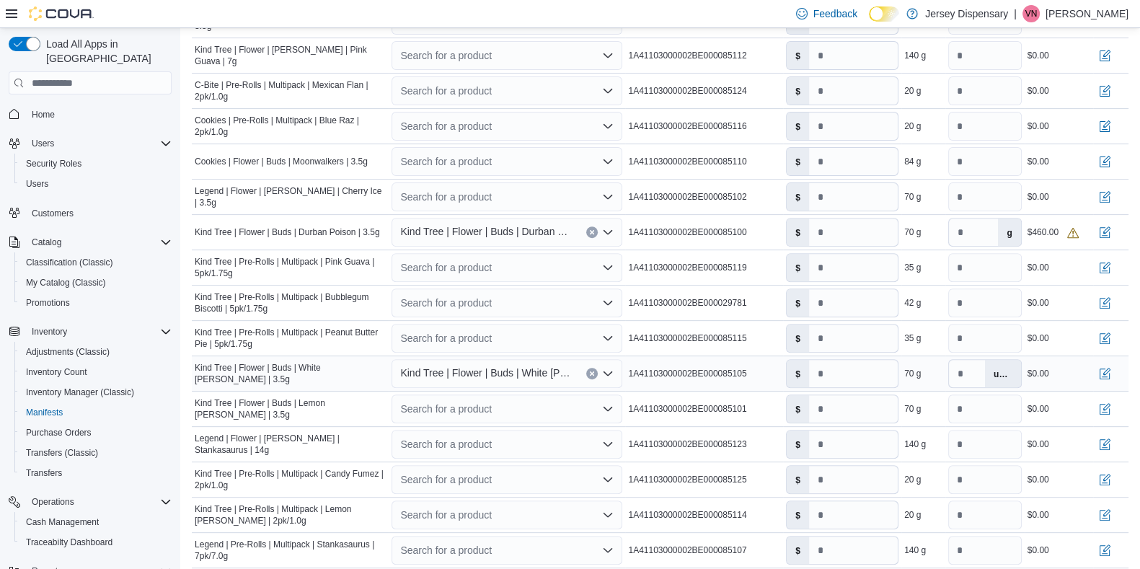
click at [922, 377] on label "units" at bounding box center [1003, 373] width 36 height 27
click at [922, 232] on label "g" at bounding box center [1009, 231] width 22 height 27
click at [595, 229] on icon "Clear input" at bounding box center [592, 232] width 6 height 6
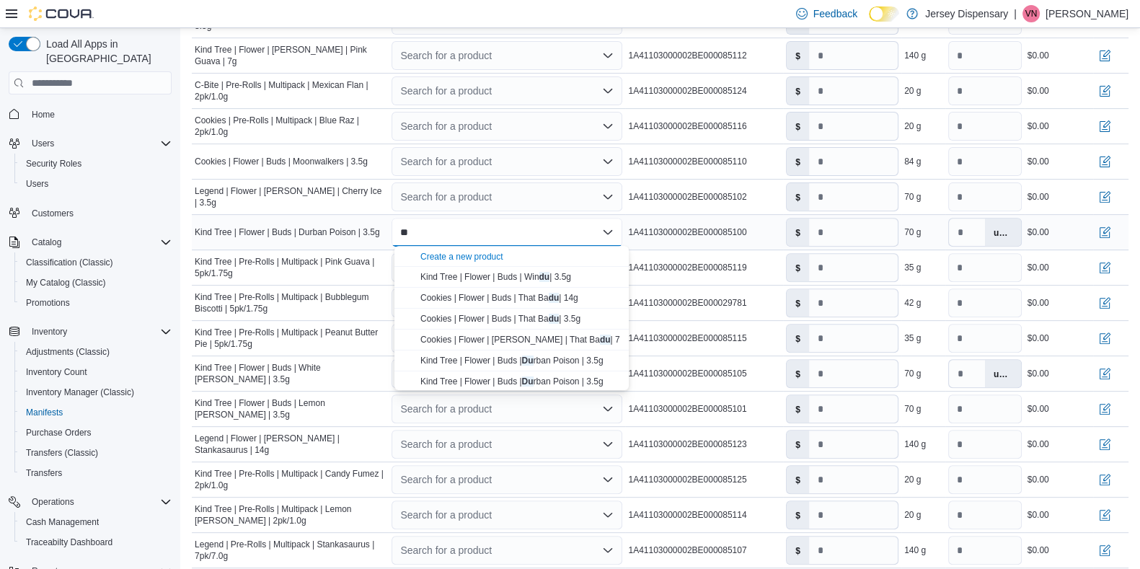
click at [523, 231] on div "**" at bounding box center [506, 232] width 231 height 29
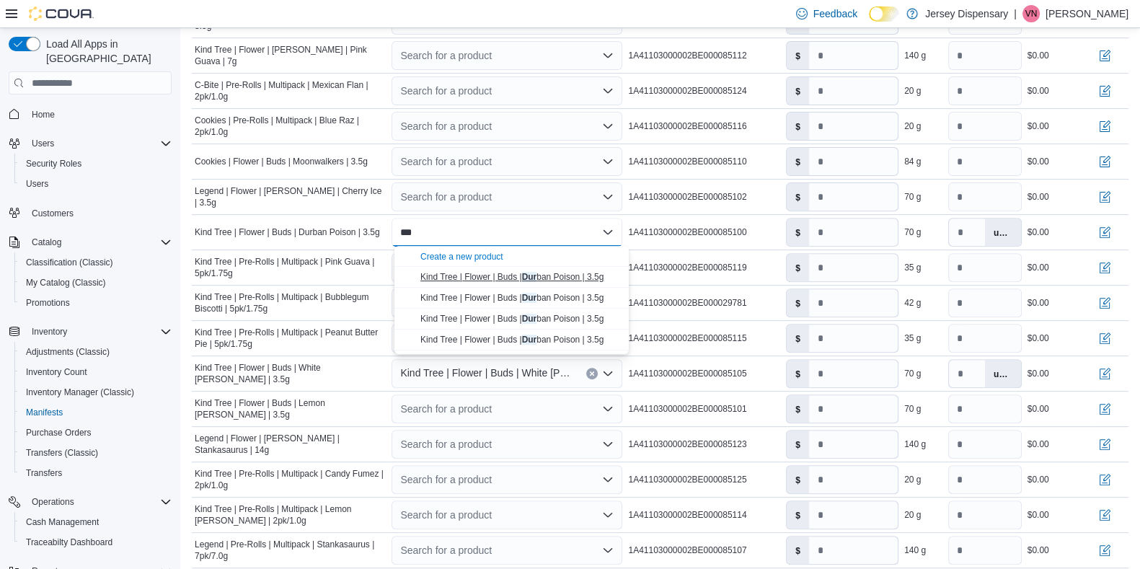
click at [530, 269] on button "Kind Tree | Flower | Buds | Dur ban Poison | 3.5g" at bounding box center [511, 277] width 234 height 21
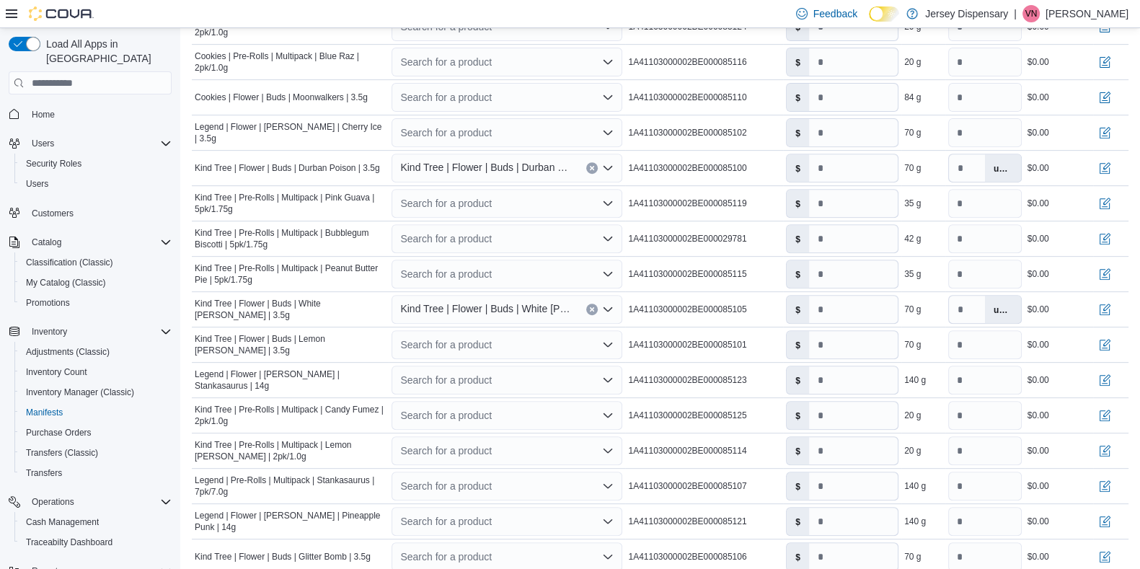
scroll to position [728, 0]
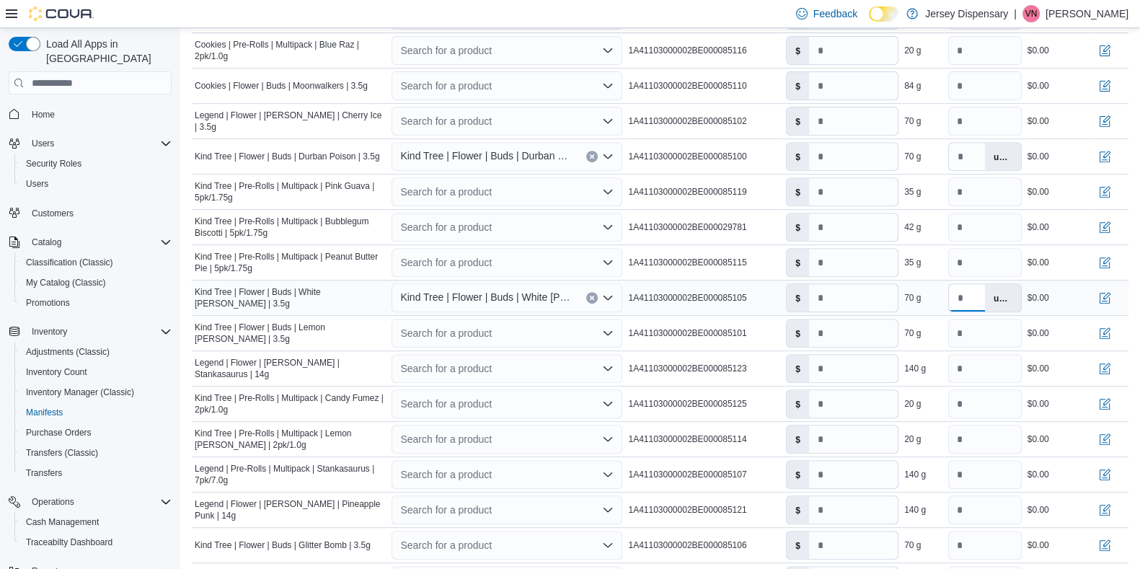
click at [922, 300] on input "**" at bounding box center [967, 297] width 36 height 27
drag, startPoint x: 988, startPoint y: 300, endPoint x: 905, endPoint y: 283, distance: 85.4
click at [905, 283] on tr "Manifest Product Name Kind Tree | Flower | Buds | White Iverson | 3.5g Mapped P…" at bounding box center [660, 297] width 936 height 35
click at [881, 302] on input "*" at bounding box center [853, 297] width 89 height 27
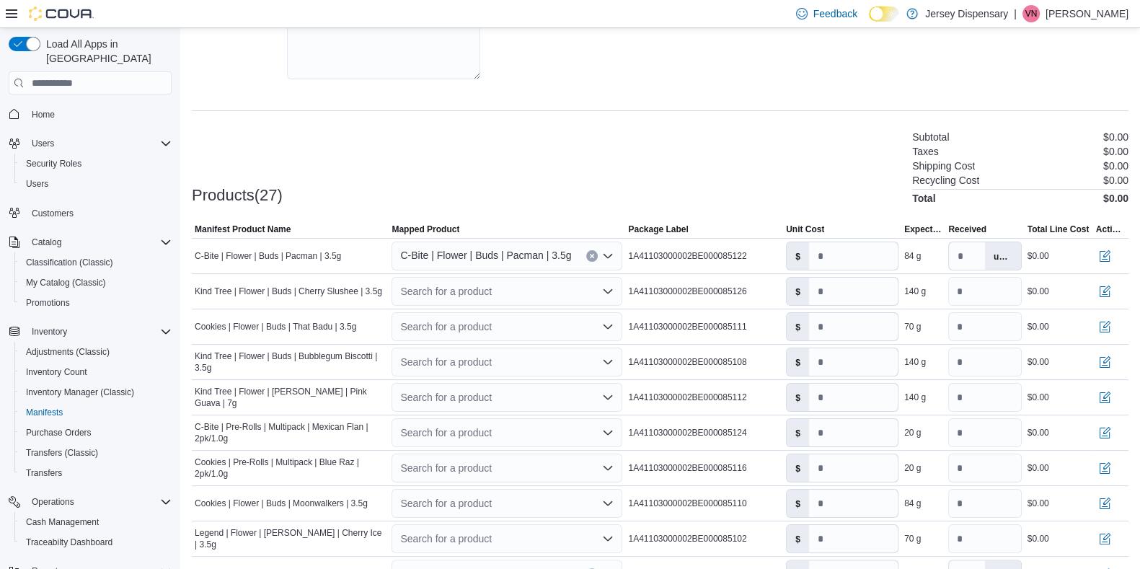
scroll to position [328, 0]
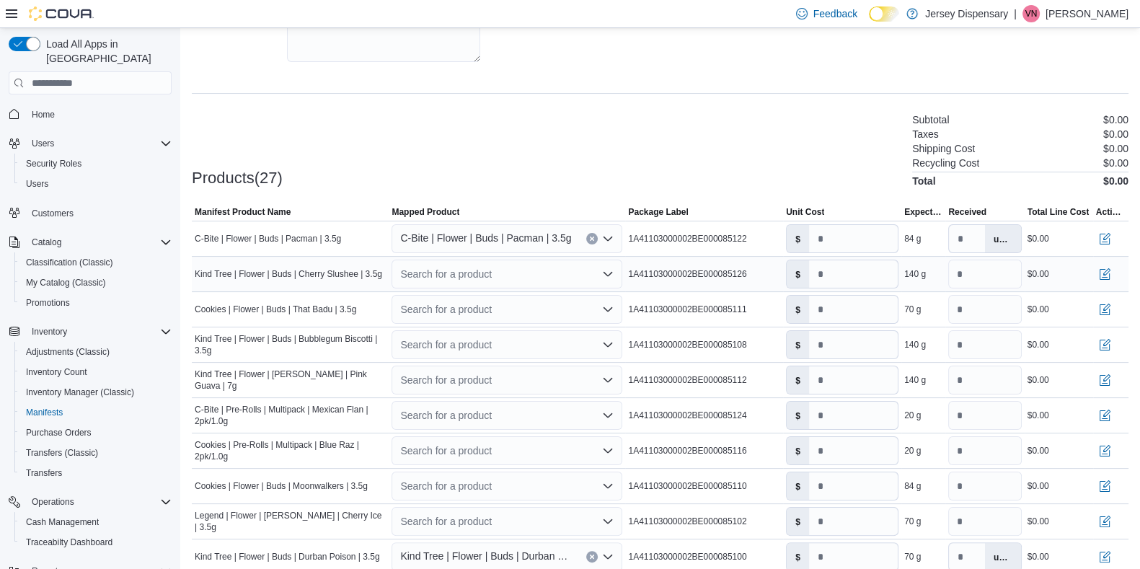
click at [474, 275] on div "Search for a product" at bounding box center [506, 273] width 231 height 29
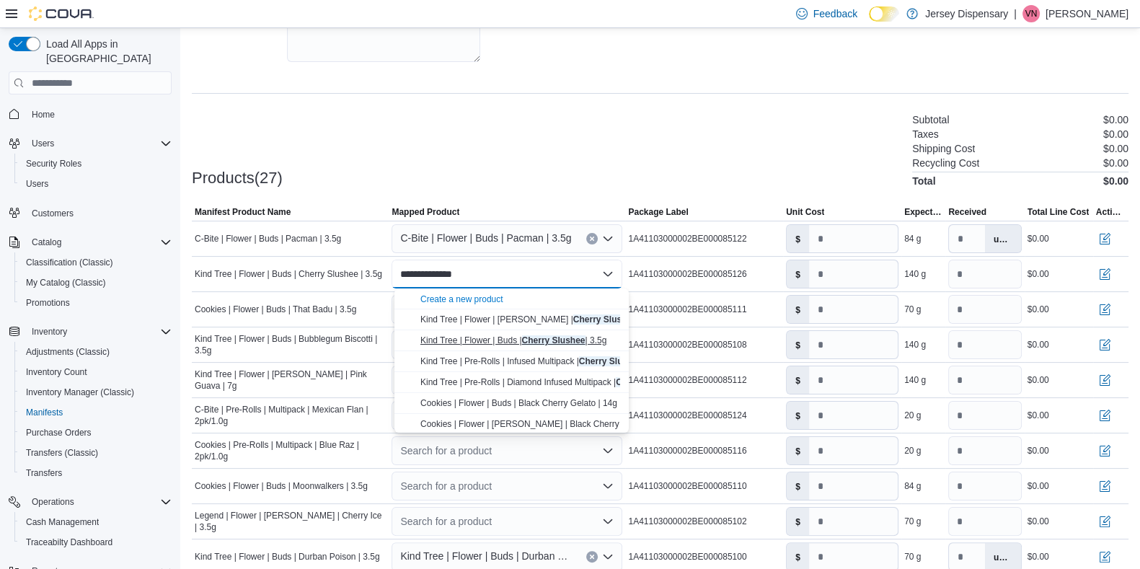
click at [487, 337] on span "Kind Tree | Flower | Buds | Cherry Slushee | 3.5g" at bounding box center [513, 340] width 186 height 10
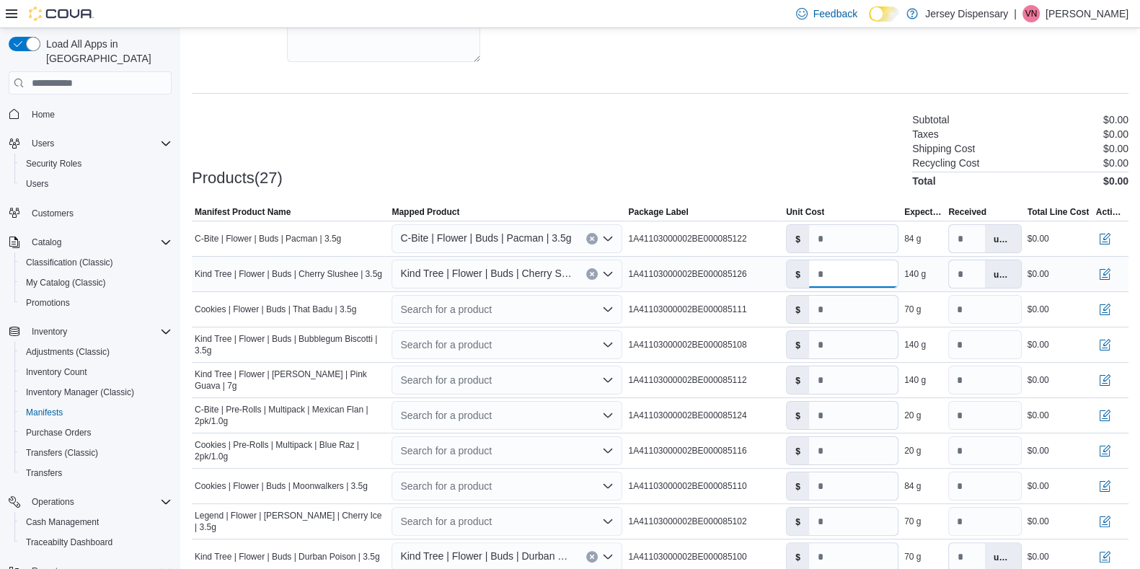
click at [862, 280] on input "*" at bounding box center [853, 273] width 89 height 27
click at [862, 280] on input "**" at bounding box center [853, 273] width 89 height 27
click at [838, 236] on input "*" at bounding box center [853, 238] width 89 height 27
click at [449, 311] on div "Search for a product" at bounding box center [506, 309] width 231 height 29
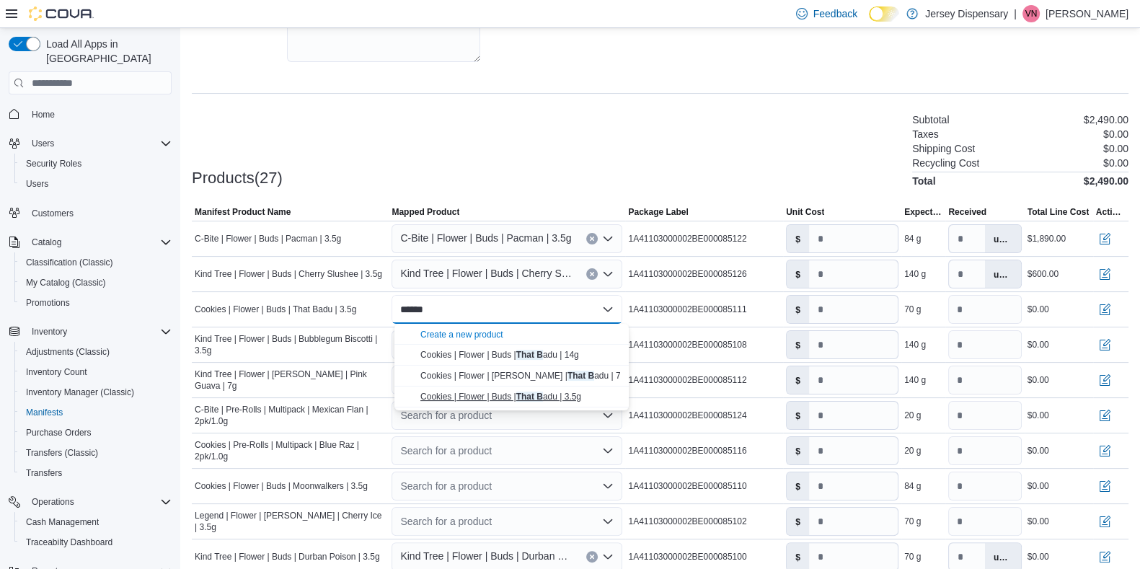
click at [486, 395] on span "Cookies | Flower | Buds | That B adu | 3.5g" at bounding box center [500, 396] width 161 height 10
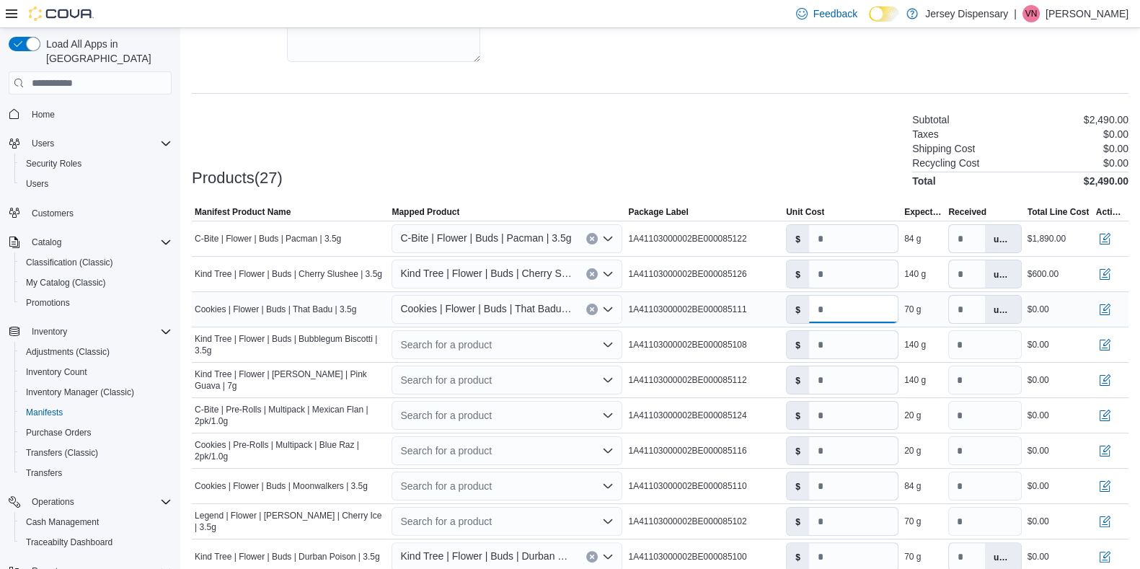
click at [869, 309] on input "*" at bounding box center [853, 309] width 89 height 27
click at [485, 347] on div "Search for a product" at bounding box center [506, 344] width 231 height 29
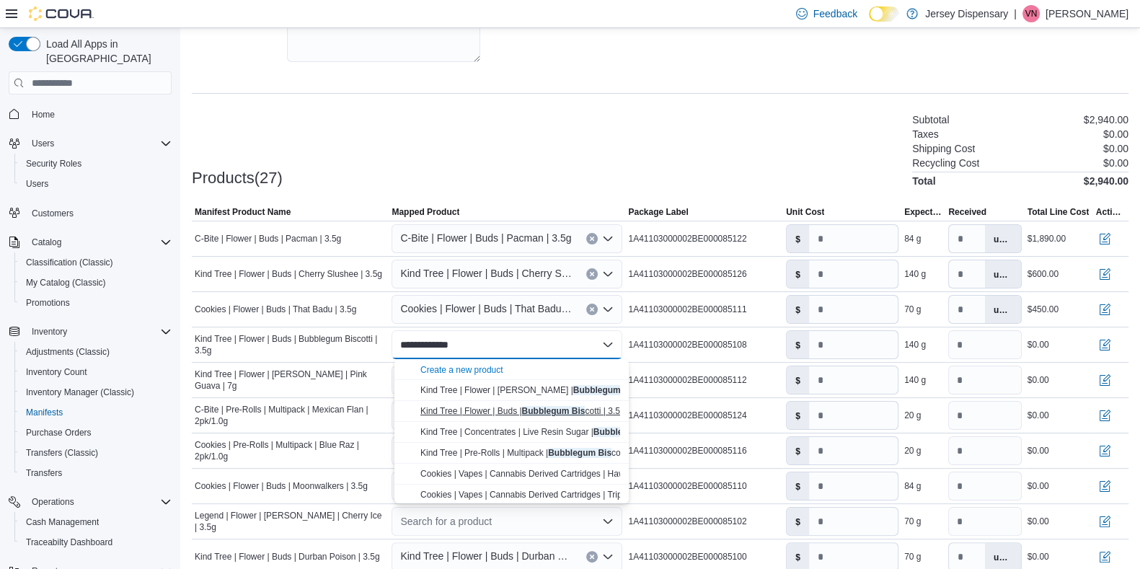
click at [490, 408] on span "Kind Tree | Flower | Buds | Bubblegum Bis cotti | 3.5g" at bounding box center [522, 411] width 205 height 10
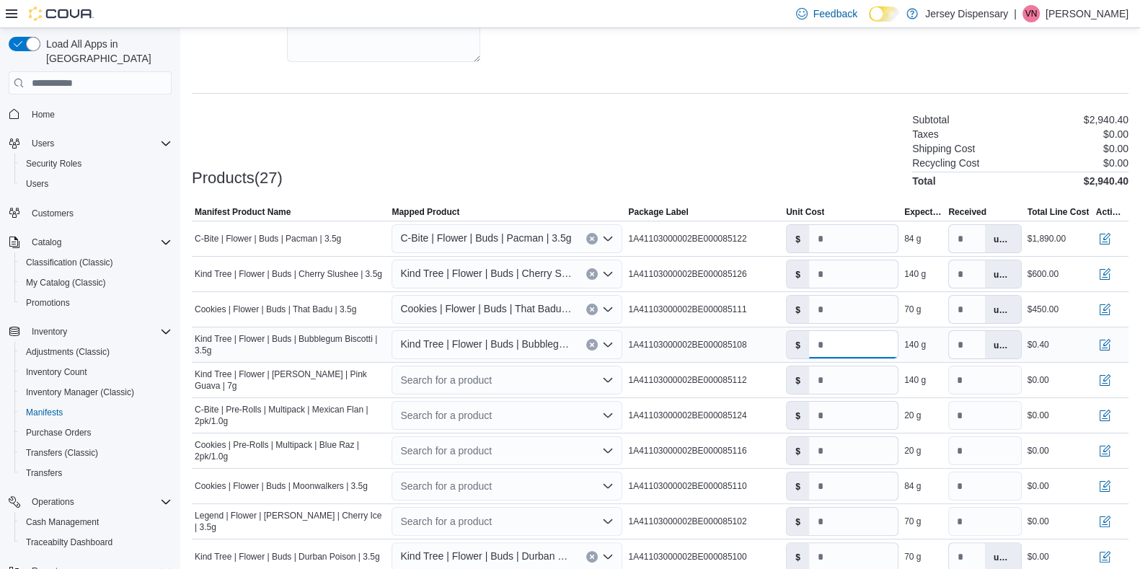
click at [849, 351] on input "****" at bounding box center [853, 344] width 89 height 27
click at [494, 381] on div "Search for a product" at bounding box center [506, 379] width 231 height 29
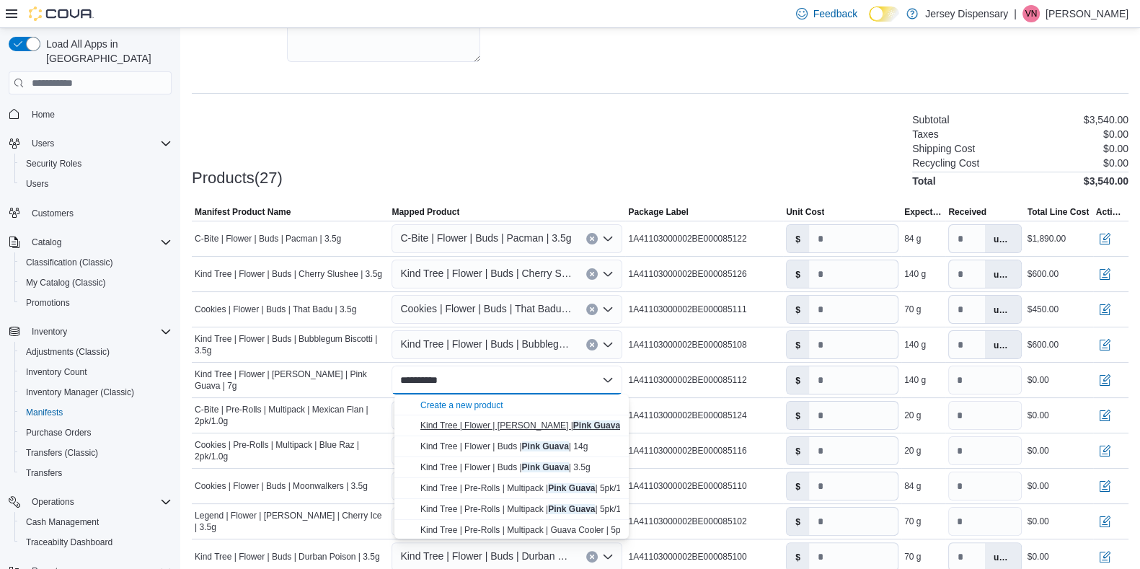
click at [509, 423] on span "Kind Tree | Flower | Littles | Pink Guava | 7g" at bounding box center [527, 425] width 214 height 10
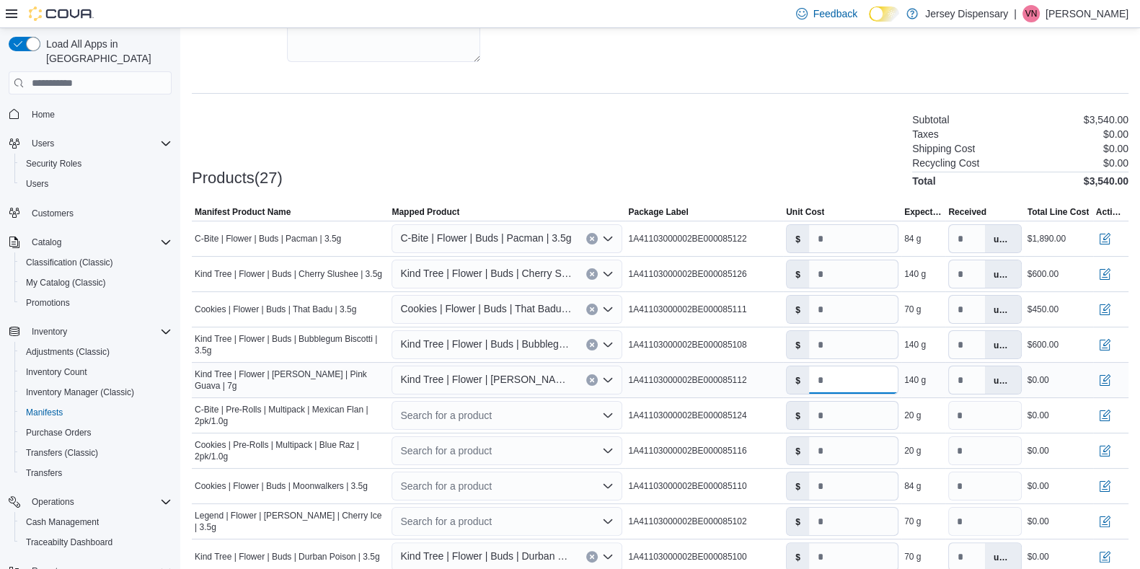
click at [845, 383] on input "*" at bounding box center [853, 379] width 89 height 27
click at [739, 416] on span "1A41103000002BE000085124" at bounding box center [687, 415] width 118 height 12
click at [510, 409] on div "Search for a product" at bounding box center [506, 415] width 231 height 29
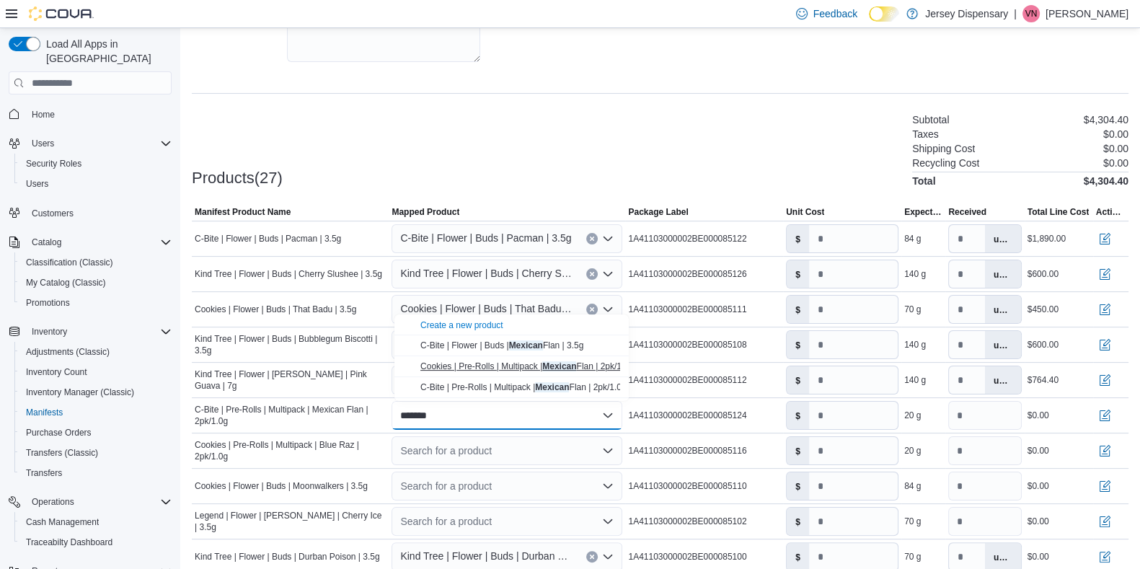
click at [508, 368] on span "Cookies | Pre-Rolls | Multipack | Mexican Flan | 2pk/1.0g" at bounding box center [526, 366] width 213 height 10
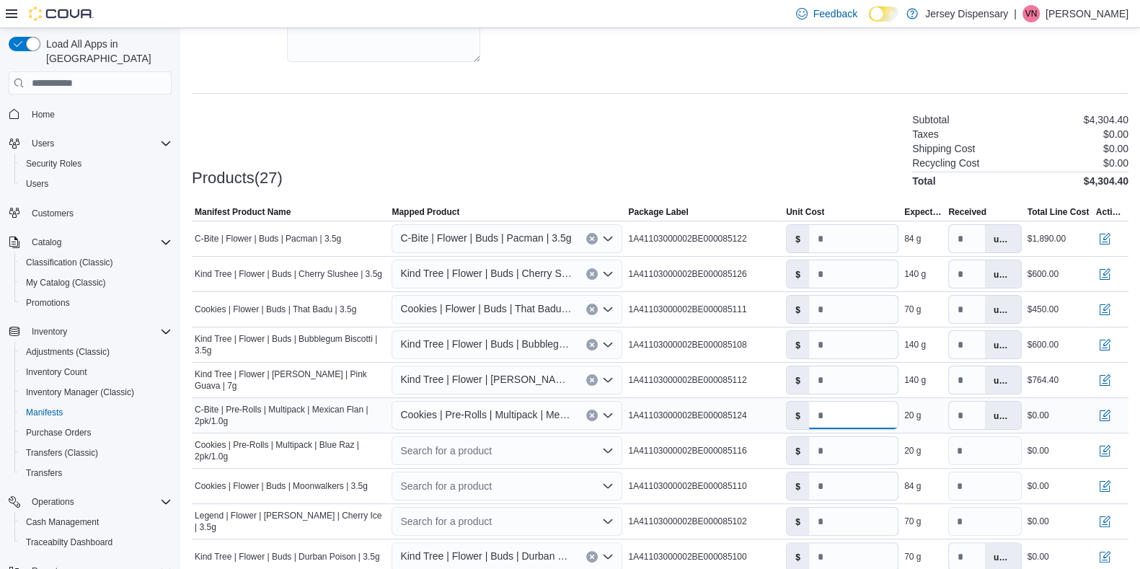
click at [851, 407] on input "*" at bounding box center [853, 414] width 89 height 27
click at [540, 448] on div "Search for a product" at bounding box center [506, 450] width 231 height 29
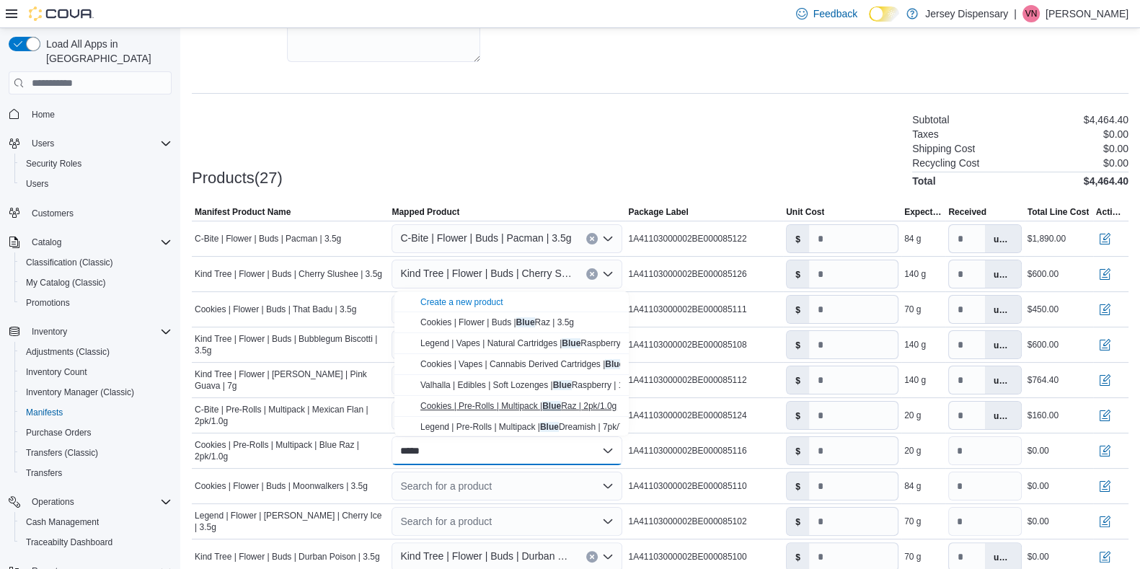
click at [538, 405] on span "Cookies | Pre-Rolls | Multipack | Blue Raz | 2pk/1.0g" at bounding box center [518, 406] width 196 height 10
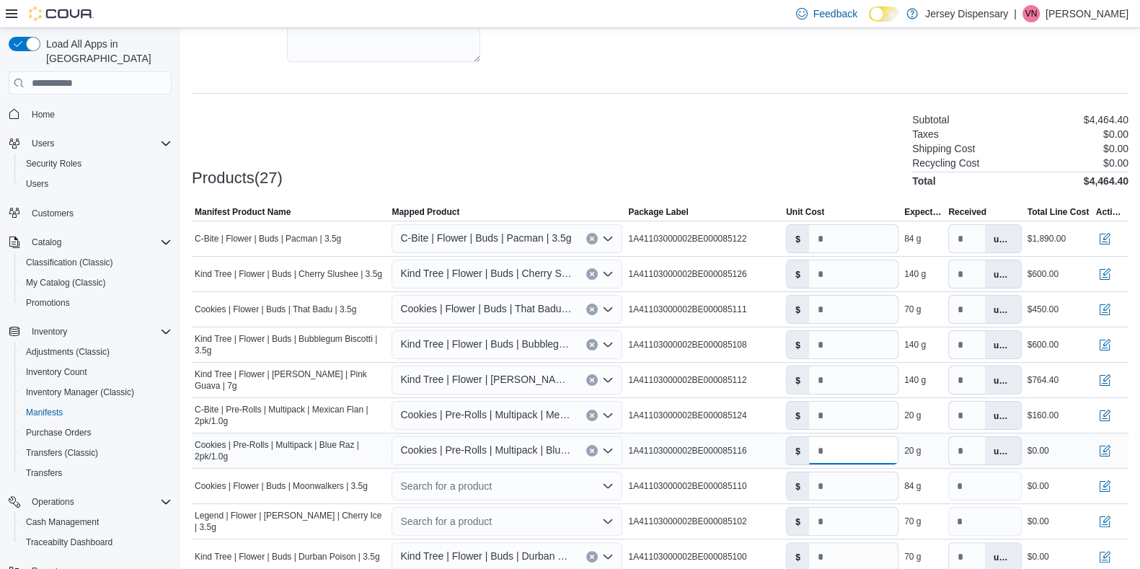
click at [845, 454] on input "*" at bounding box center [853, 450] width 89 height 27
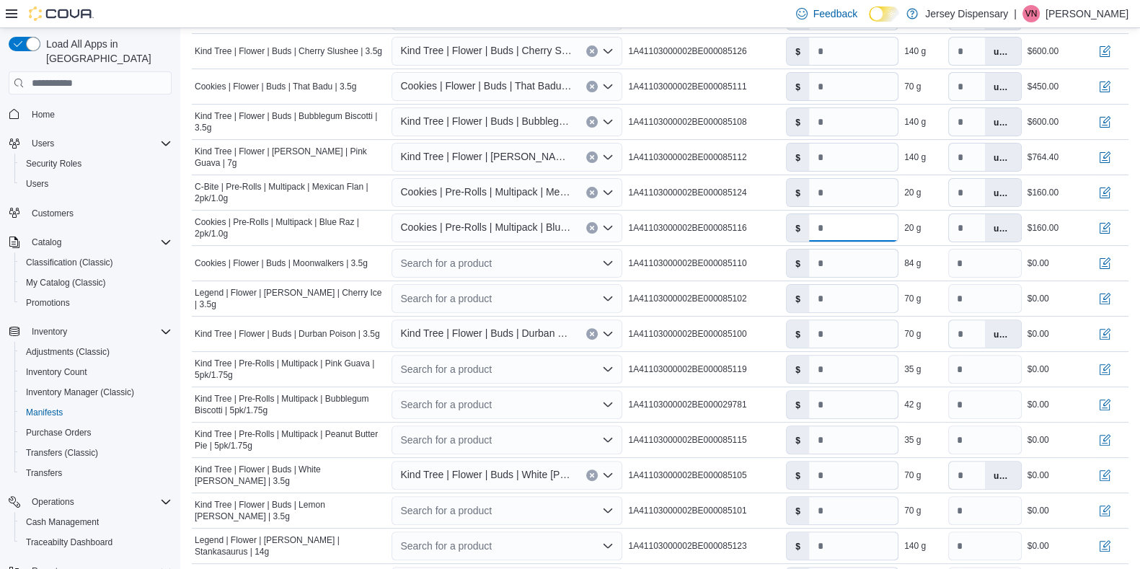
scroll to position [563, 0]
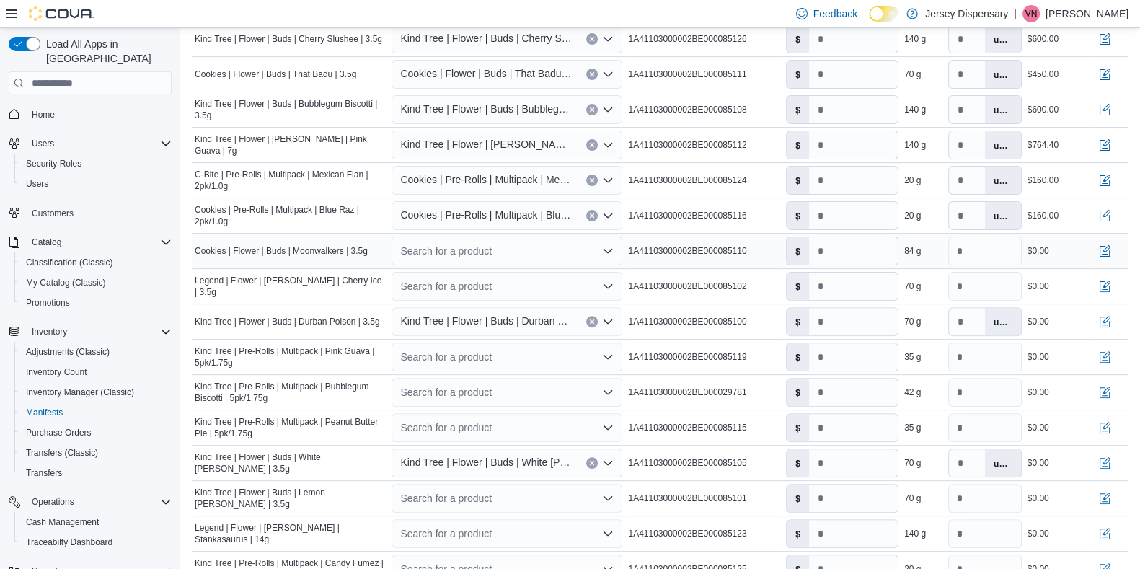
click at [468, 257] on div "Search for a product" at bounding box center [506, 250] width 231 height 29
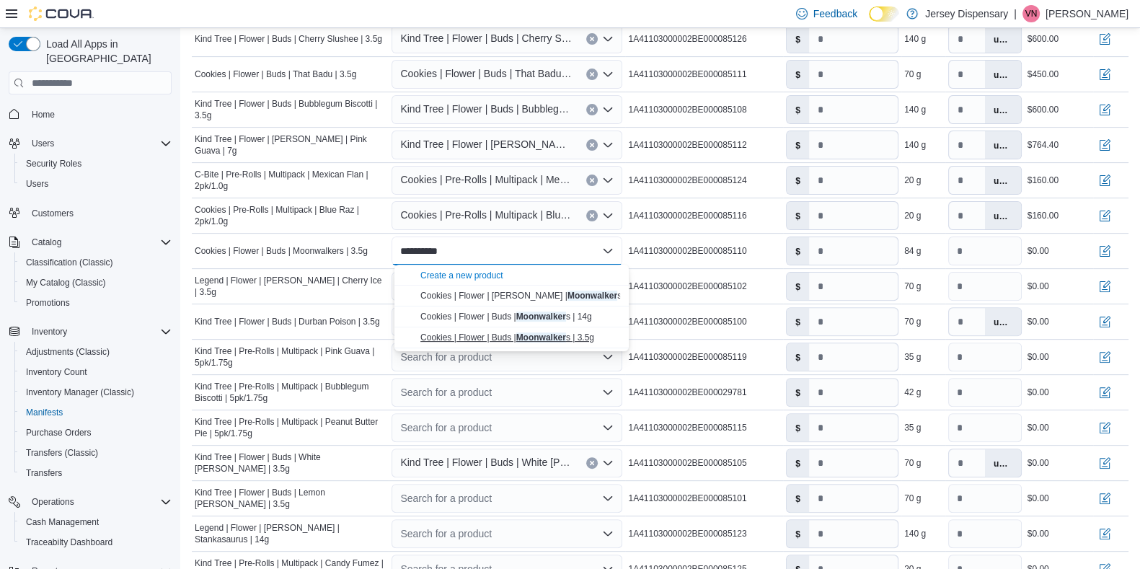
click at [517, 334] on span "Cookies | Flower | Buds | Moonwalker s | 3.5g" at bounding box center [507, 337] width 174 height 10
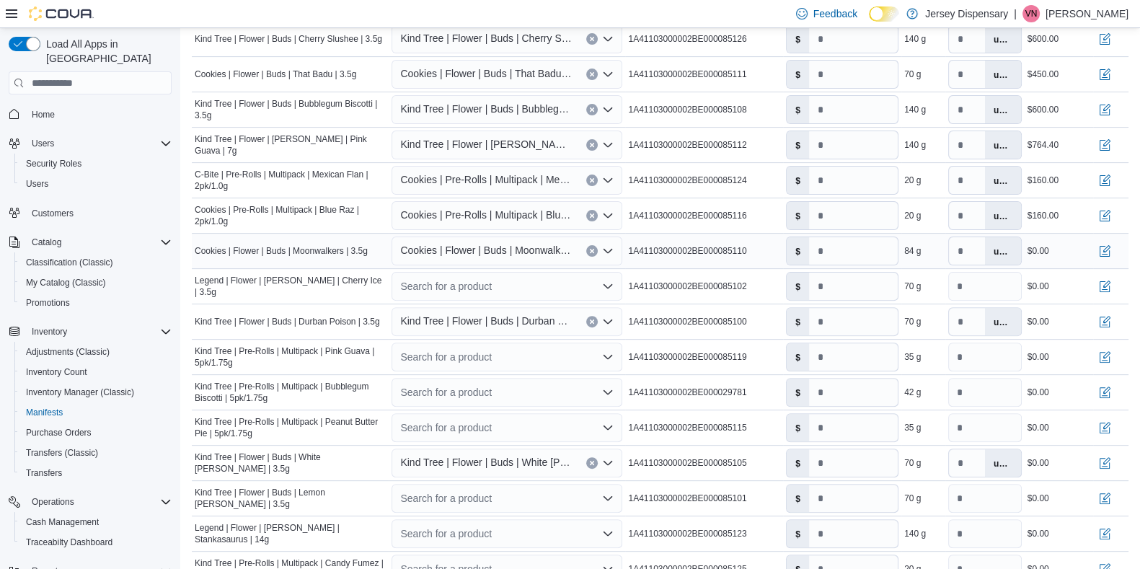
click at [840, 264] on div "$ *" at bounding box center [842, 250] width 112 height 29
click at [842, 258] on input "*" at bounding box center [853, 250] width 89 height 27
click at [441, 290] on div "Search for a product" at bounding box center [506, 286] width 231 height 29
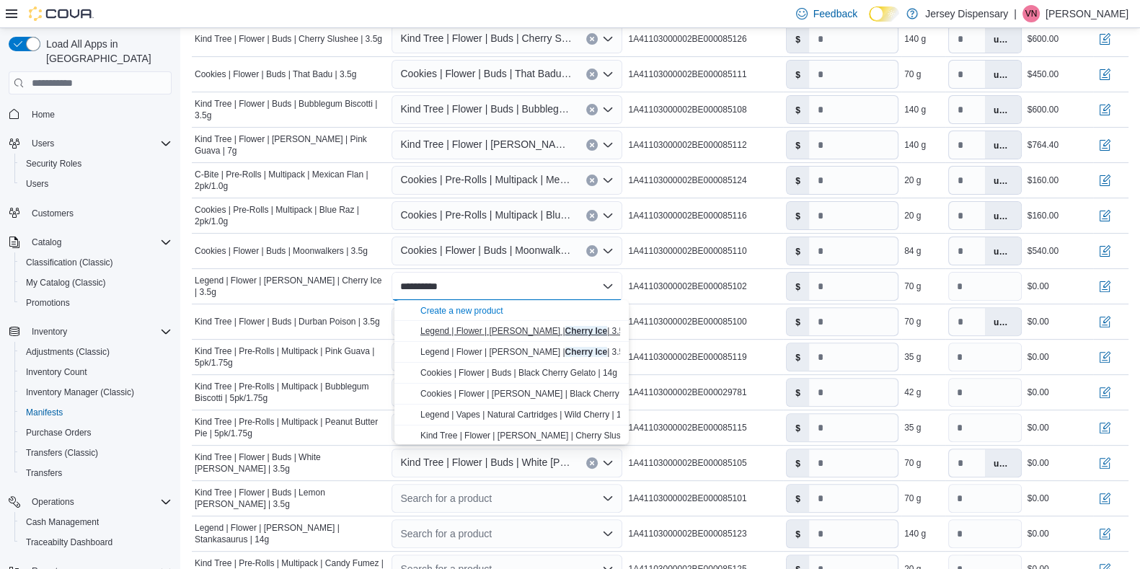
click at [466, 332] on span "Legend | Flower | Littles | Cherry Ice | 3.5g" at bounding box center [524, 331] width 208 height 10
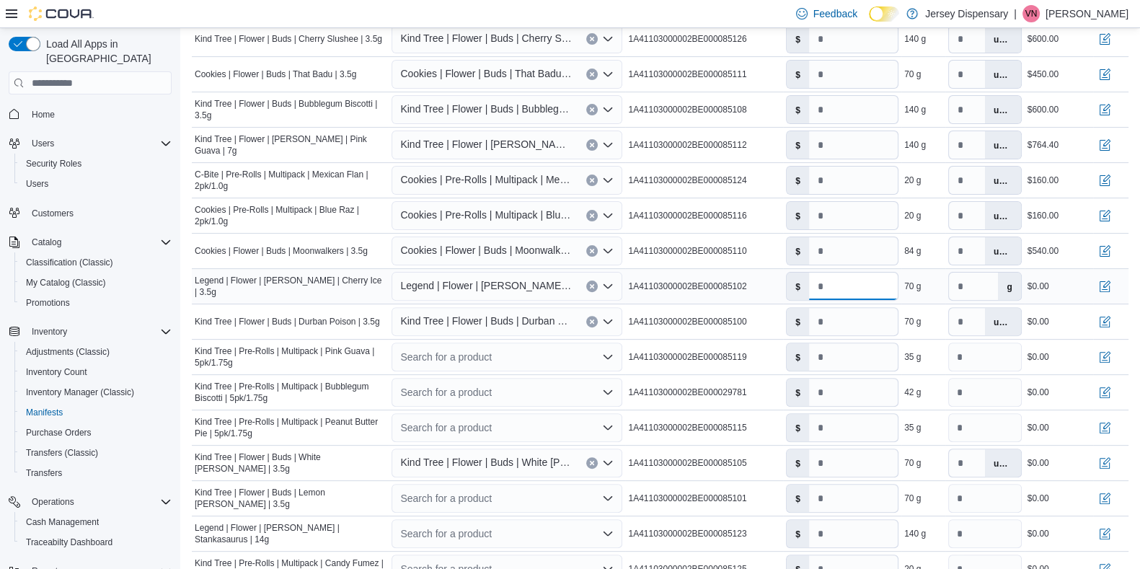
click at [861, 293] on input "*" at bounding box center [853, 285] width 89 height 27
click at [922, 293] on label "g" at bounding box center [1009, 285] width 22 height 27
click at [595, 281] on button "Clear input" at bounding box center [592, 286] width 12 height 12
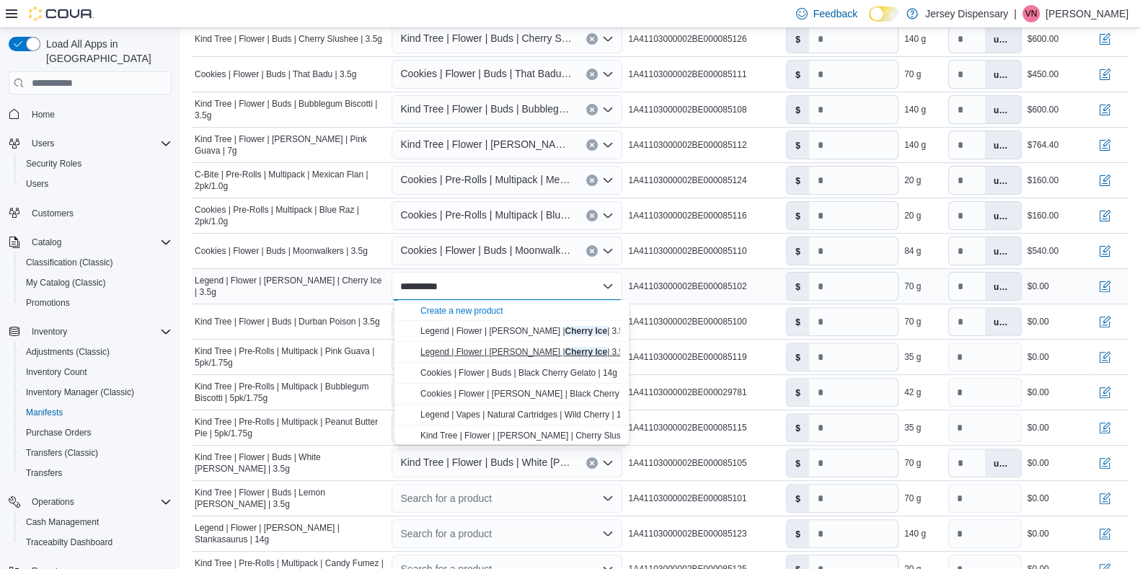
click at [565, 349] on mark "Cherry Ice" at bounding box center [586, 352] width 43 height 10
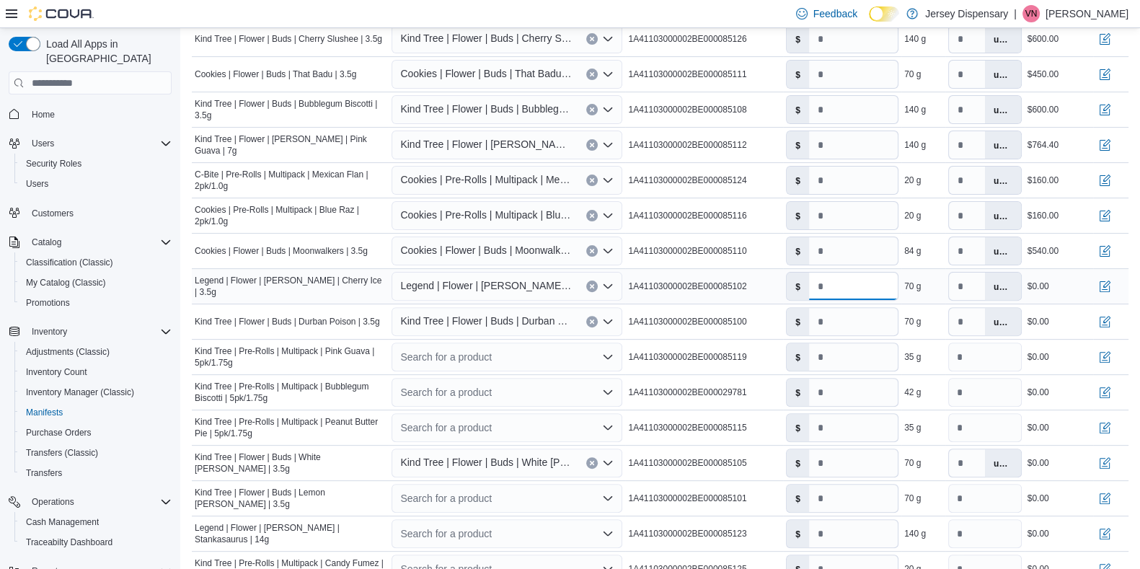
click at [845, 293] on input "*" at bounding box center [853, 285] width 89 height 27
click at [846, 319] on input "*" at bounding box center [853, 321] width 89 height 27
click at [523, 355] on div "Search for a product" at bounding box center [506, 356] width 231 height 29
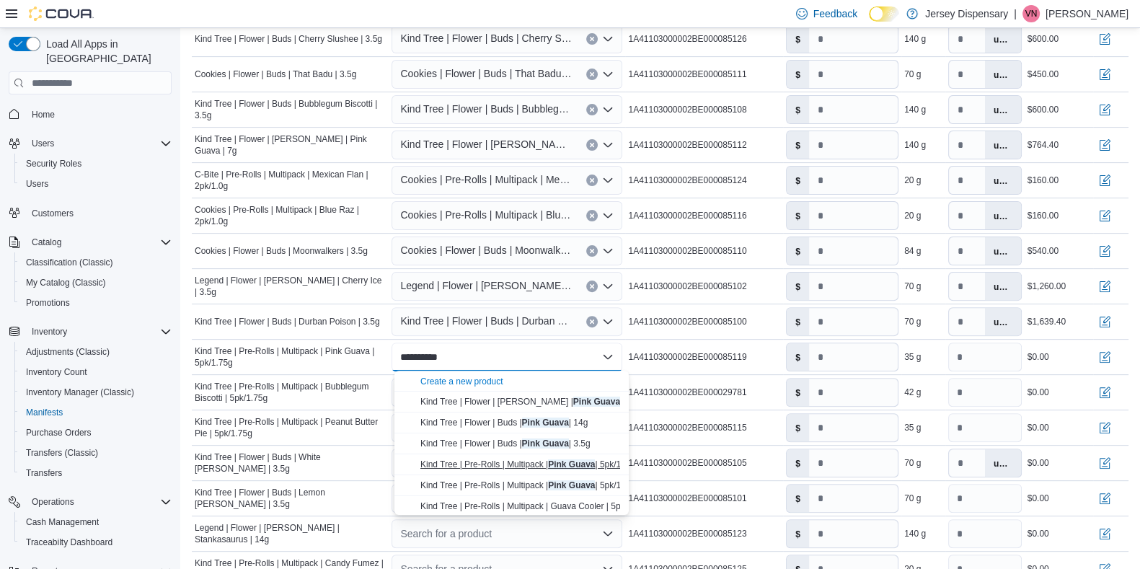
click at [530, 454] on span "Kind Tree | Pre-Rolls | Multipack | Pink Guava | 5pk/1.75g" at bounding box center [529, 464] width 218 height 10
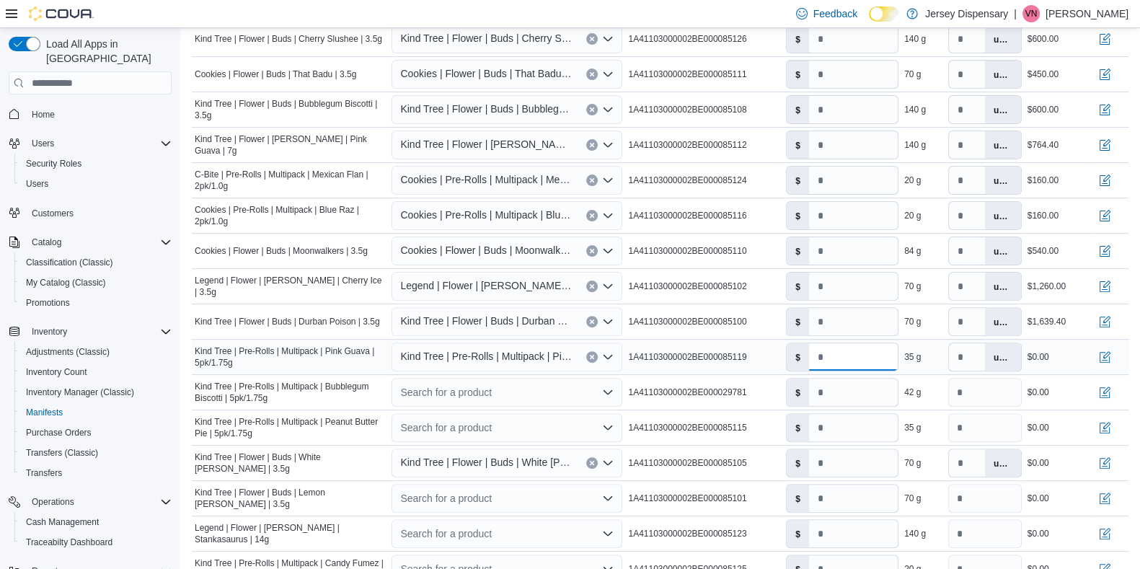
click at [848, 360] on input "*" at bounding box center [853, 356] width 89 height 27
click at [488, 388] on div "Search for a product" at bounding box center [506, 392] width 231 height 29
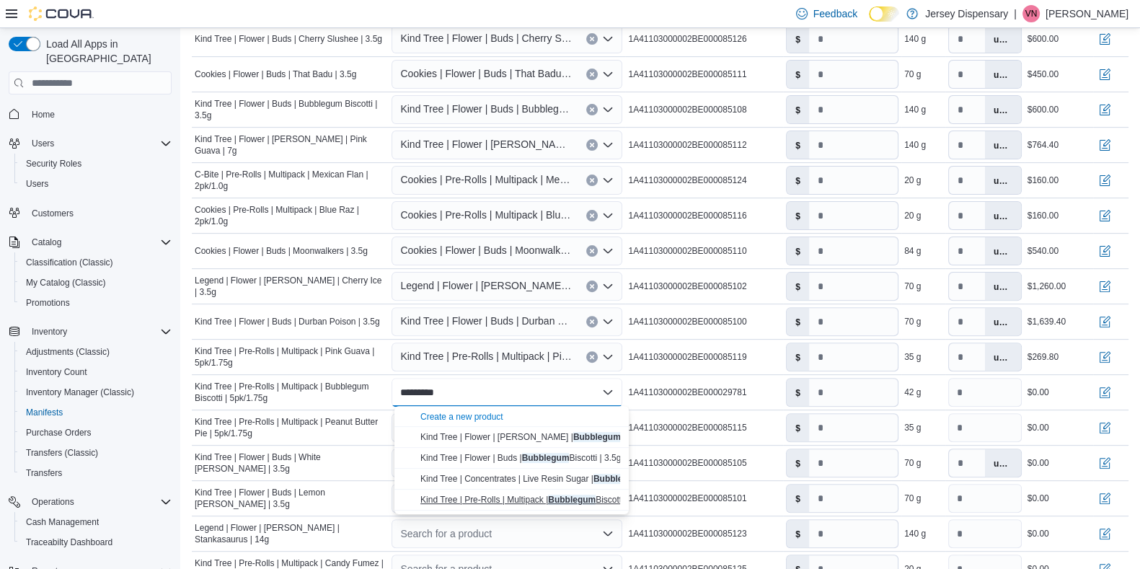
click at [523, 454] on span "Kind Tree | Pre-Rolls | Multipack | Bubblegum Biscotti | 5pk/1.75g" at bounding box center [544, 499] width 248 height 10
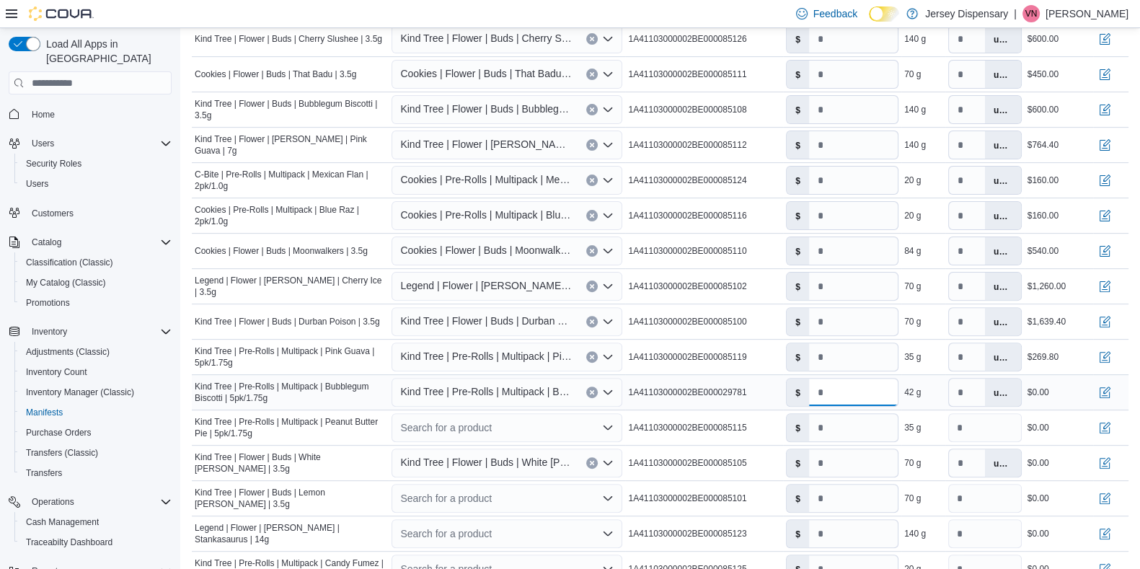
click at [853, 394] on input "*" at bounding box center [853, 391] width 89 height 27
click at [451, 432] on div "Search for a product" at bounding box center [506, 427] width 231 height 29
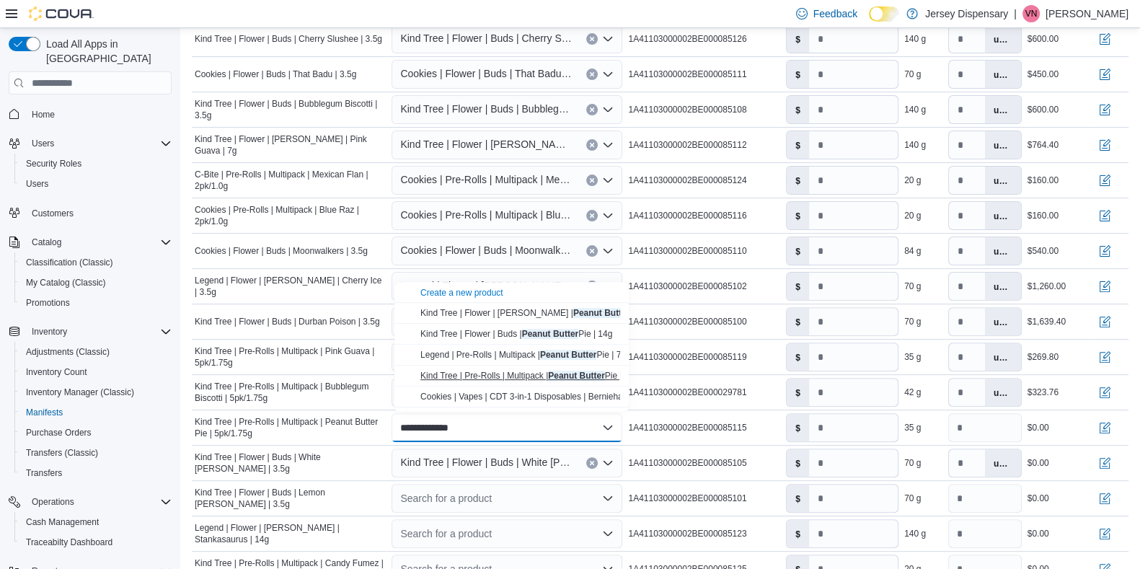
click at [508, 378] on span "Kind Tree | Pre-Rolls | Multipack | Peanut Butter Pie | 5pk/1.75g" at bounding box center [541, 375] width 242 height 10
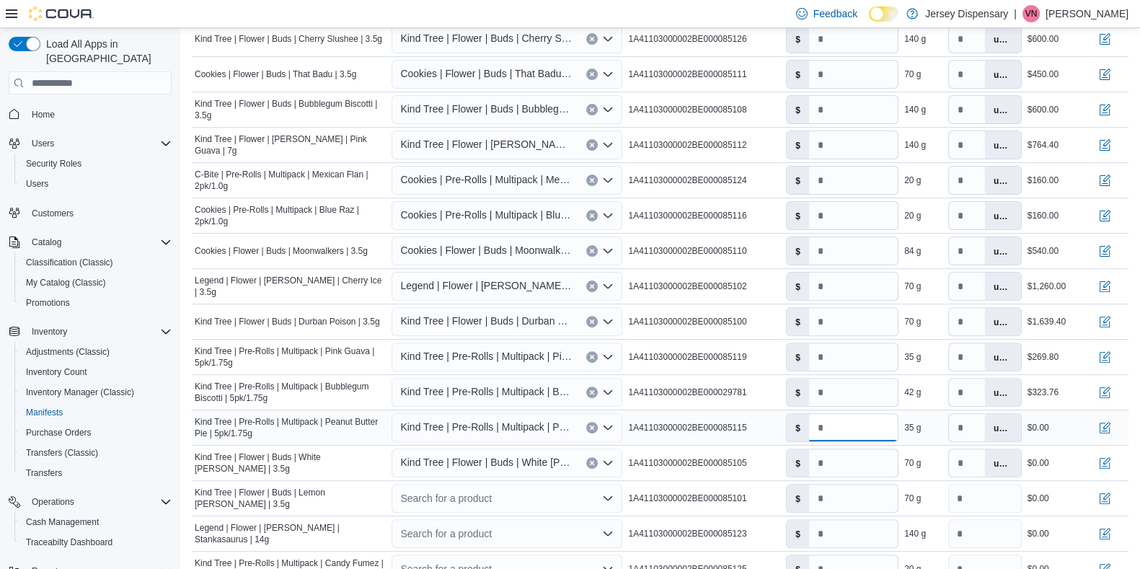
click at [848, 435] on input "*" at bounding box center [853, 427] width 89 height 27
click at [851, 454] on input "*" at bounding box center [853, 462] width 89 height 27
click at [466, 454] on div "Search for a product" at bounding box center [506, 498] width 231 height 29
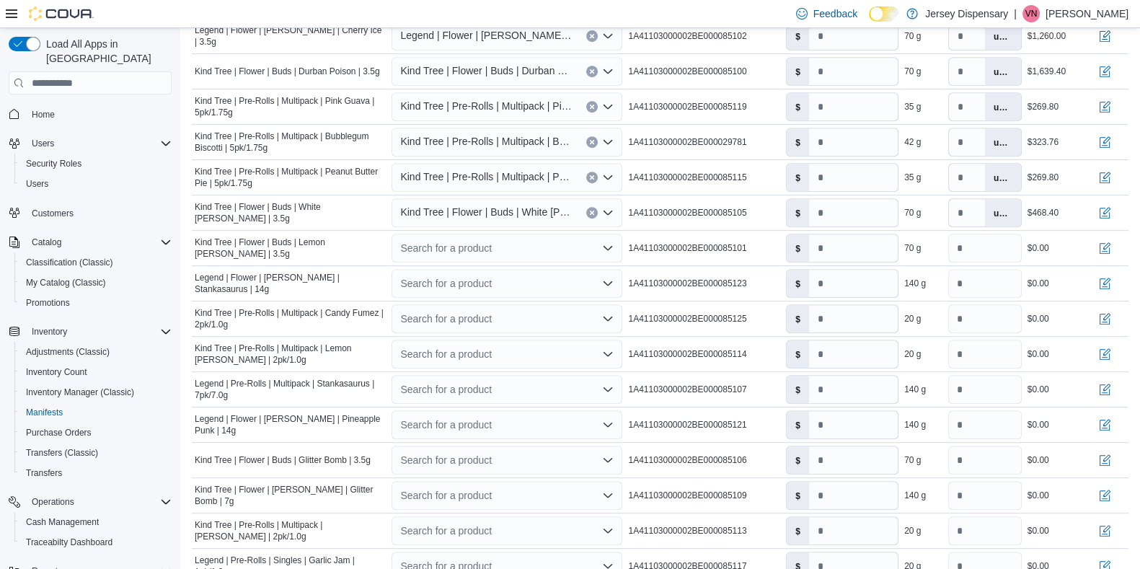
scroll to position [838, 0]
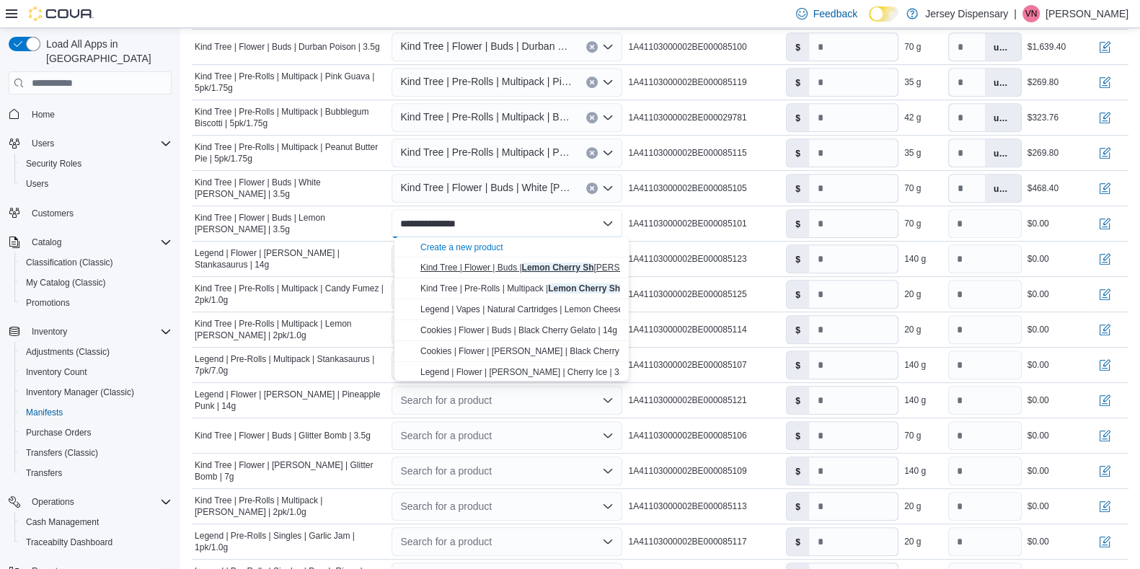
click at [554, 269] on mark "Lemon Cherry Sh" at bounding box center [558, 267] width 72 height 10
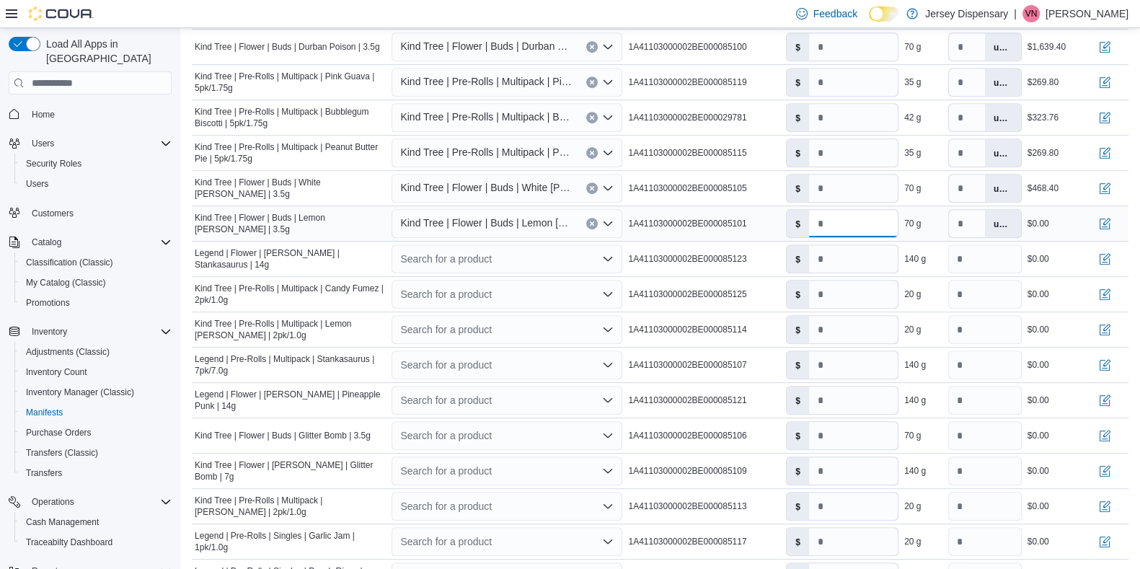
click at [857, 225] on input "*" at bounding box center [853, 223] width 89 height 27
click at [516, 258] on div "Search for a product" at bounding box center [506, 258] width 231 height 29
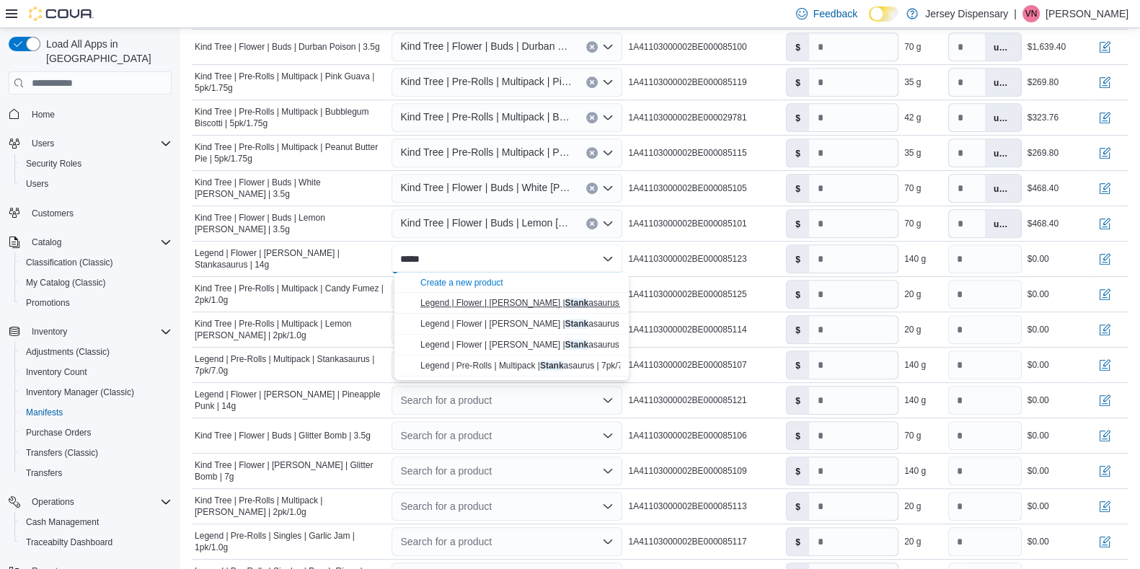
click at [565, 303] on mark "Stank" at bounding box center [577, 303] width 24 height 10
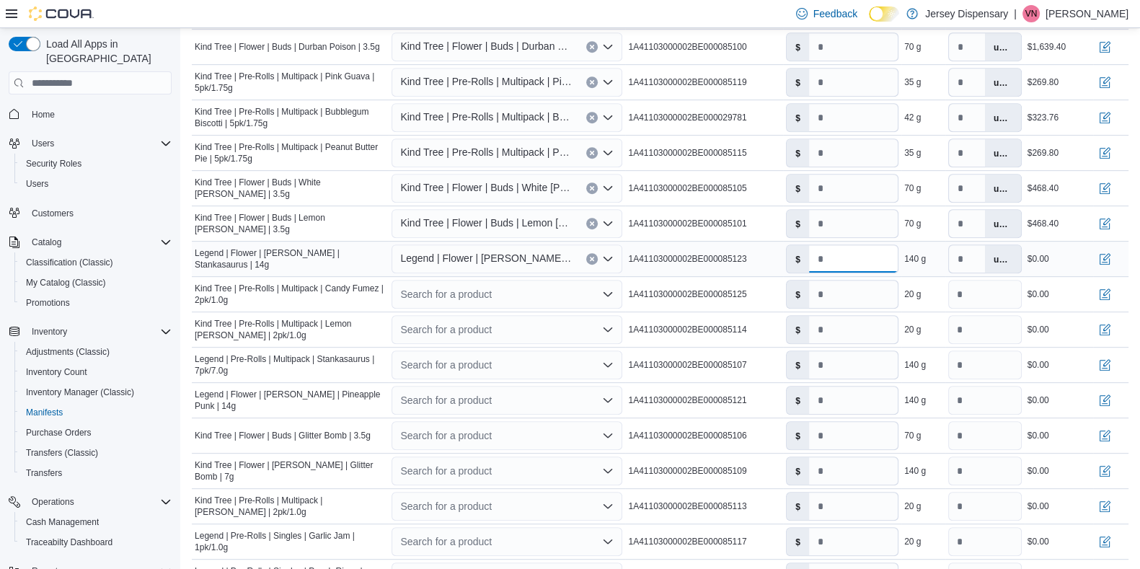
click at [870, 262] on input "*" at bounding box center [853, 258] width 89 height 27
click at [465, 291] on div "Search for a product" at bounding box center [506, 294] width 231 height 29
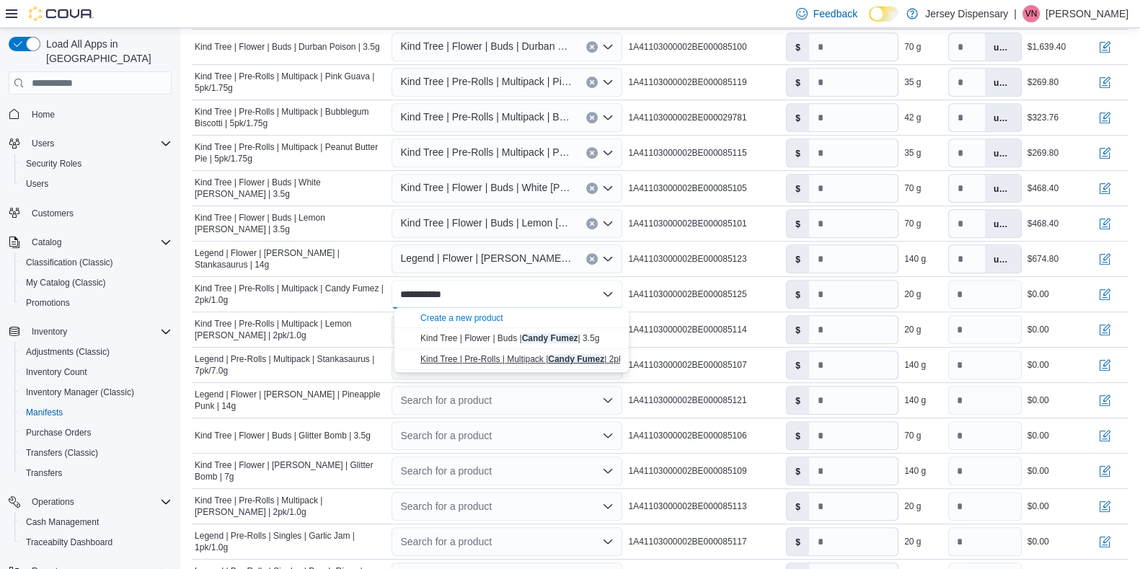
click at [497, 355] on span "Kind Tree | Pre-Rolls | Multipack | Candy Fumez | 2pk/1.0g" at bounding box center [531, 359] width 222 height 10
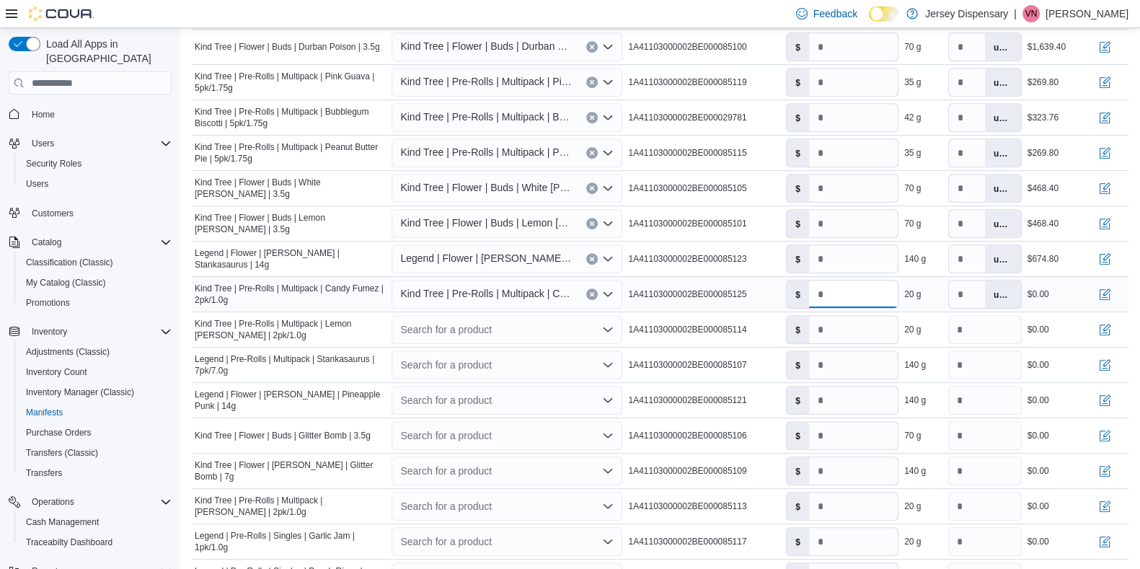
click at [847, 296] on input "*" at bounding box center [853, 293] width 89 height 27
click at [476, 329] on div "Search for a product" at bounding box center [506, 329] width 231 height 29
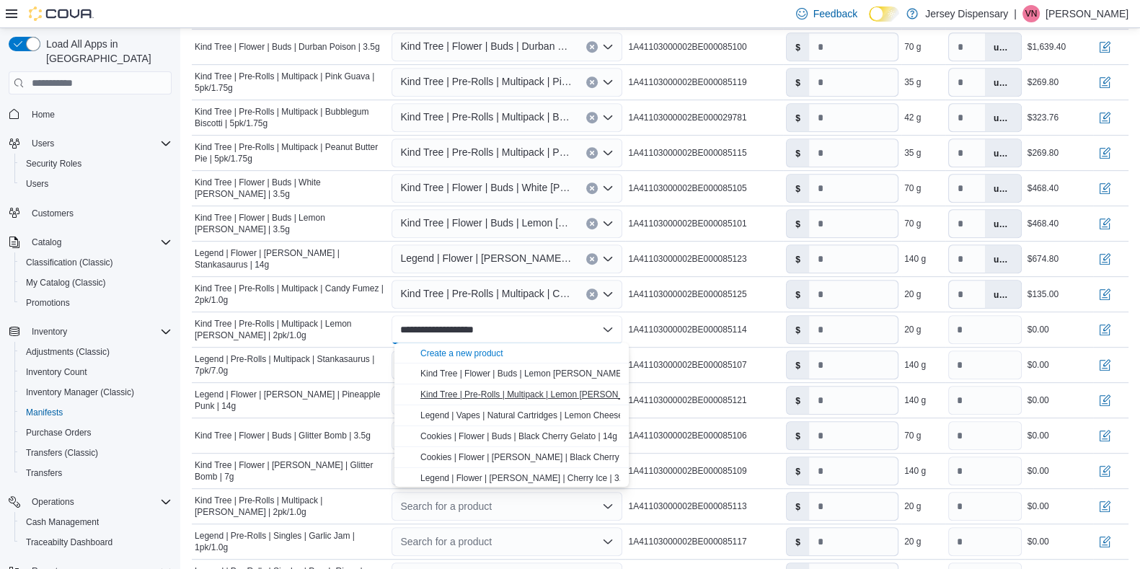
click at [514, 399] on button "Kind Tree | Pre-Rolls | Multipack | Lemon [PERSON_NAME] | 2pk/1.0g" at bounding box center [511, 394] width 234 height 21
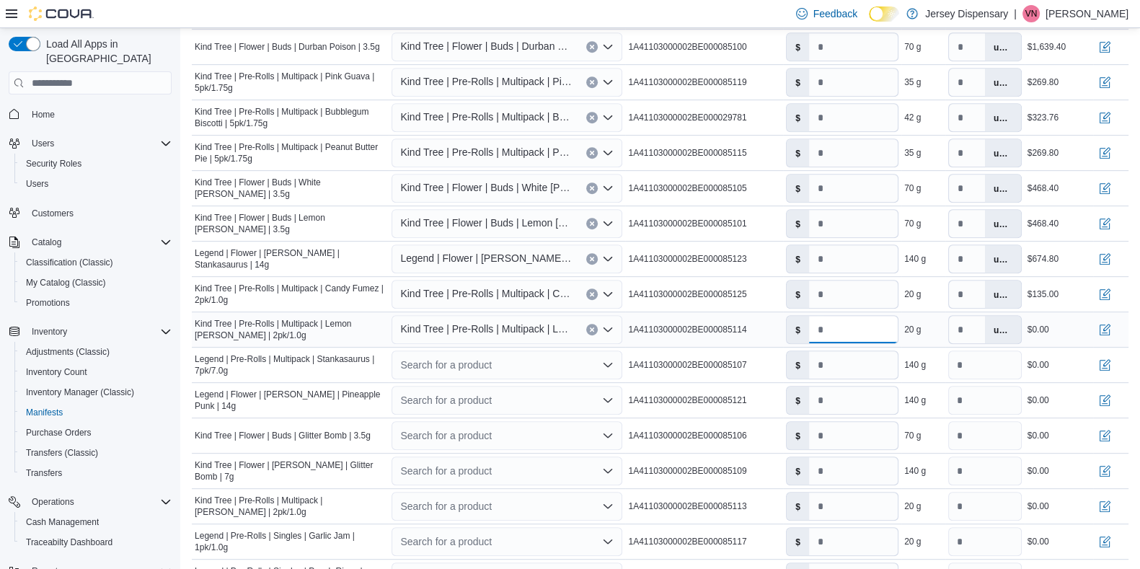
click at [859, 329] on input "*" at bounding box center [853, 329] width 89 height 27
click at [565, 363] on div "Search for a product" at bounding box center [506, 364] width 231 height 29
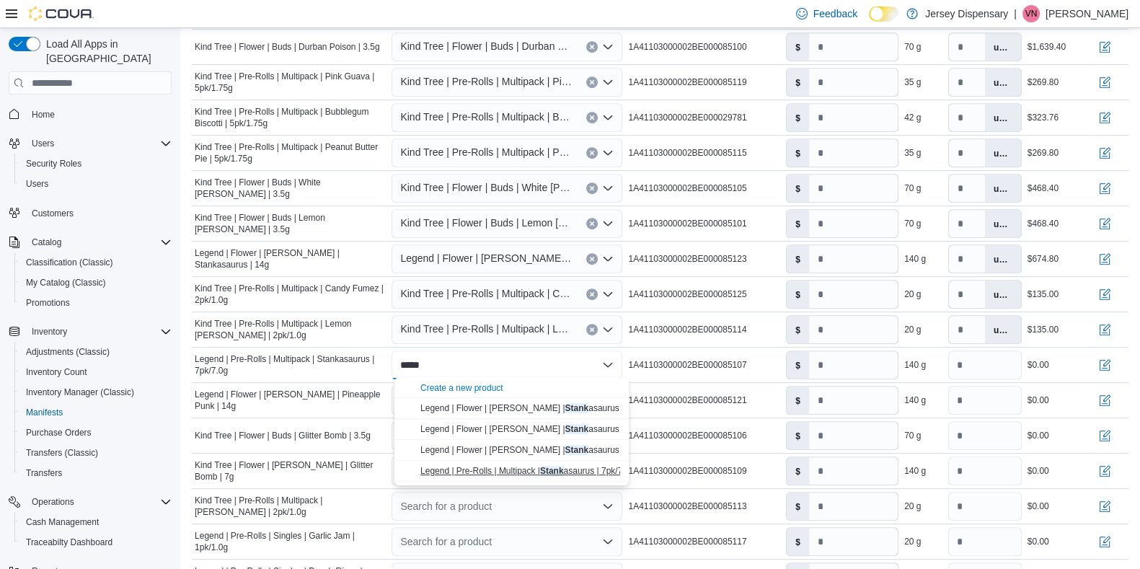
click at [556, 454] on mark "Stank" at bounding box center [552, 471] width 24 height 10
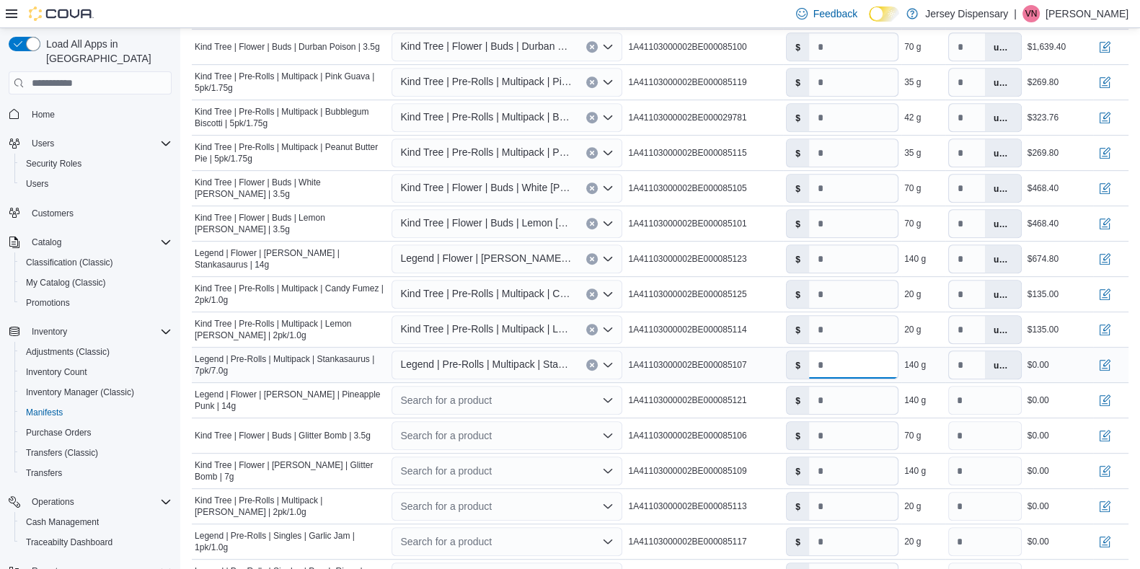
click at [847, 363] on input "*" at bounding box center [853, 364] width 89 height 27
click at [533, 395] on div "Search for a product" at bounding box center [506, 400] width 231 height 29
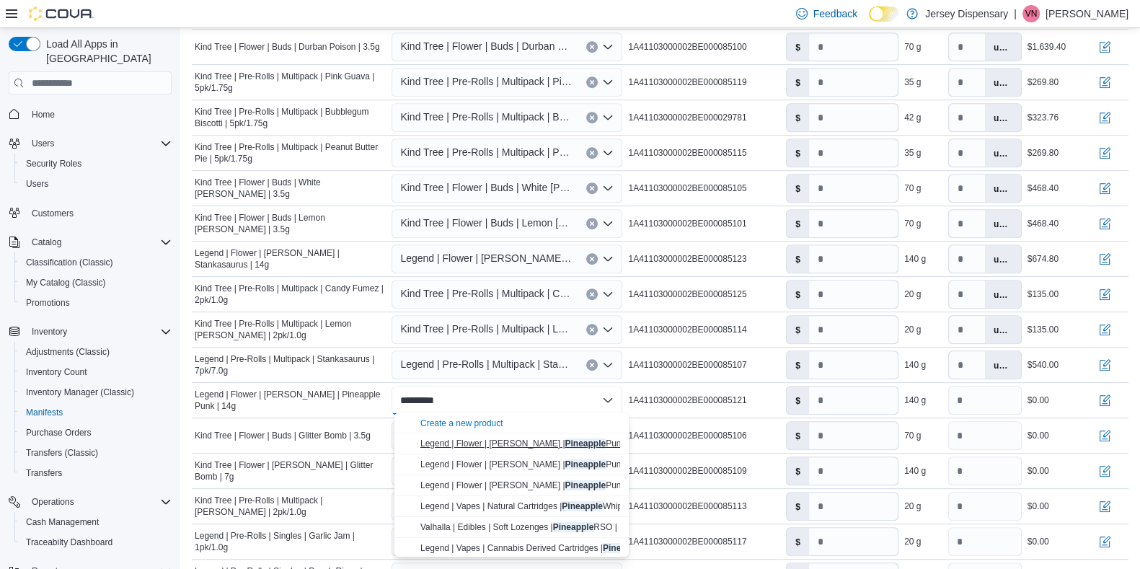
click at [565, 441] on mark "Pineapple" at bounding box center [585, 443] width 41 height 10
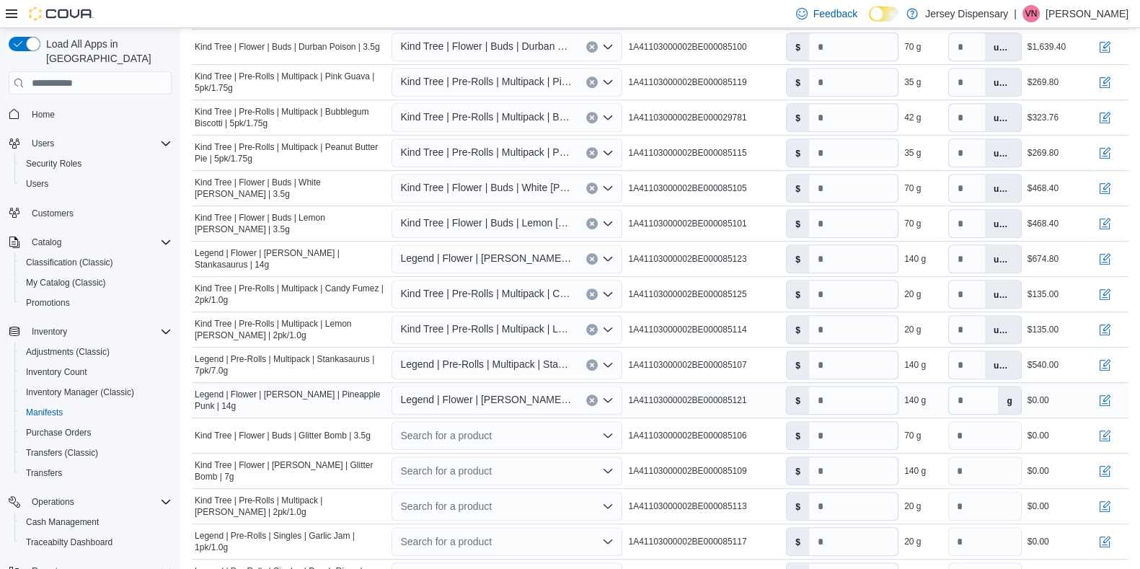
click at [595, 400] on icon "Clear input" at bounding box center [592, 400] width 6 height 6
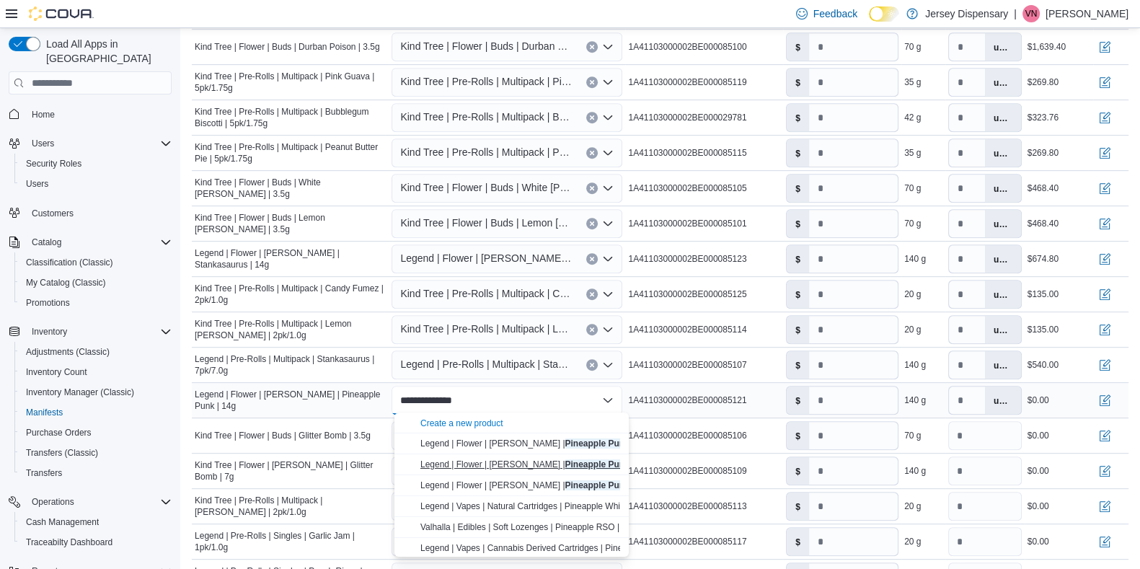
click at [577, 454] on mark "Pineapple Punk" at bounding box center [597, 464] width 64 height 10
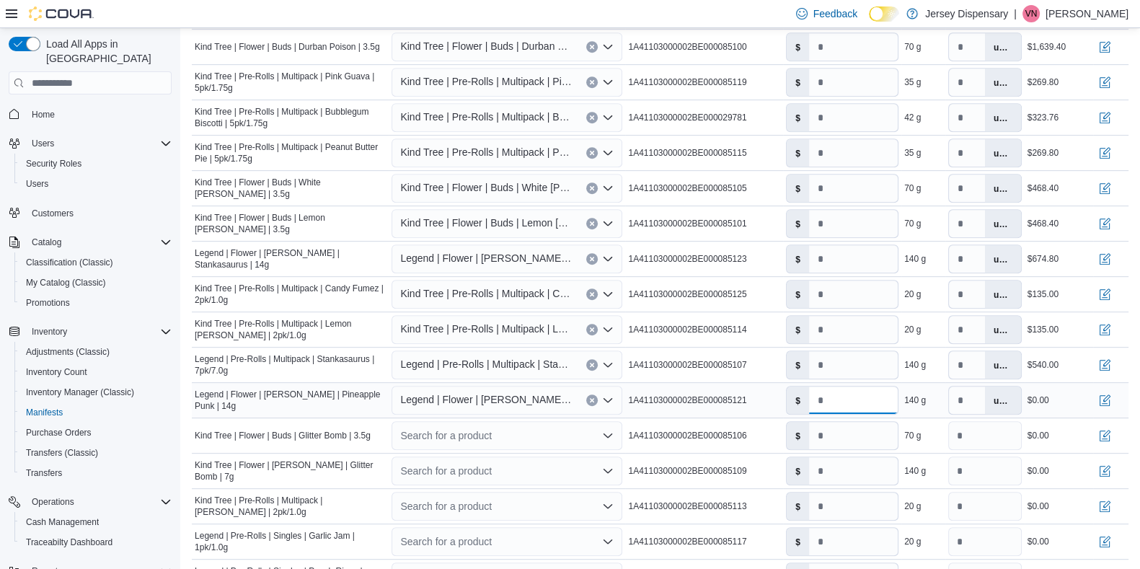
click at [854, 402] on input "*" at bounding box center [853, 399] width 89 height 27
click at [435, 433] on div "Search for a product" at bounding box center [506, 435] width 231 height 29
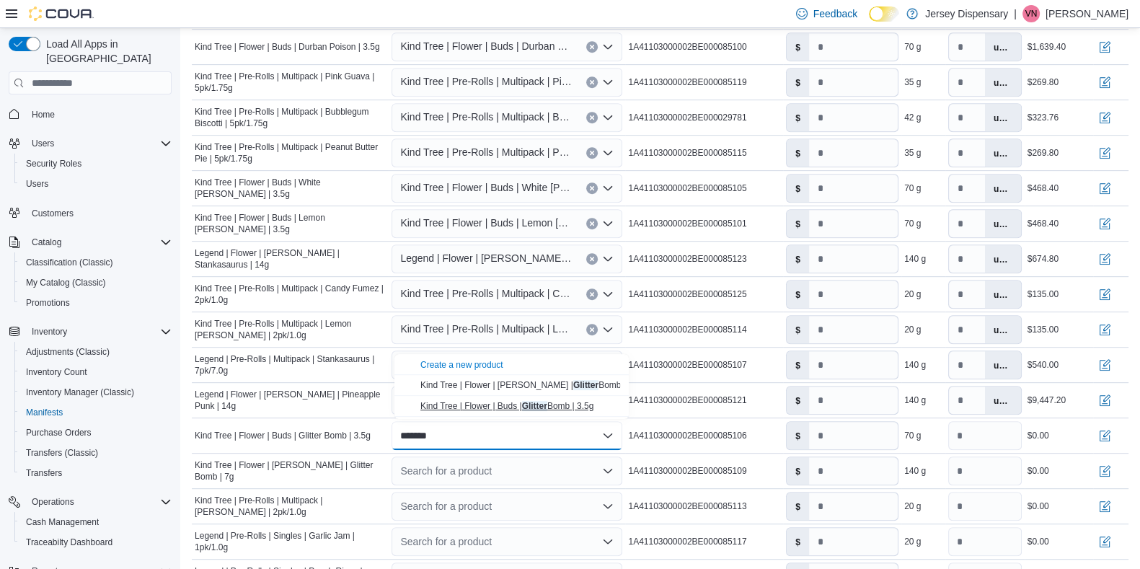
click at [472, 401] on span "Kind Tree | Flower | Buds | Glitter Bomb | 3.5g" at bounding box center [506, 406] width 173 height 10
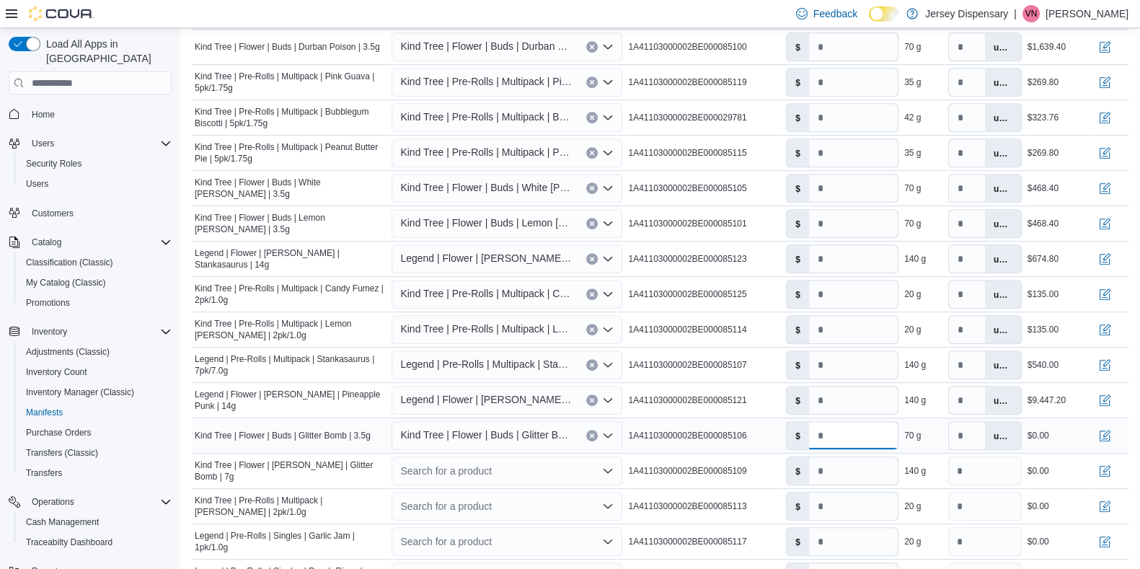
click at [848, 443] on input "*" at bounding box center [853, 435] width 89 height 27
click at [484, 454] on div "Search for a product" at bounding box center [506, 470] width 231 height 29
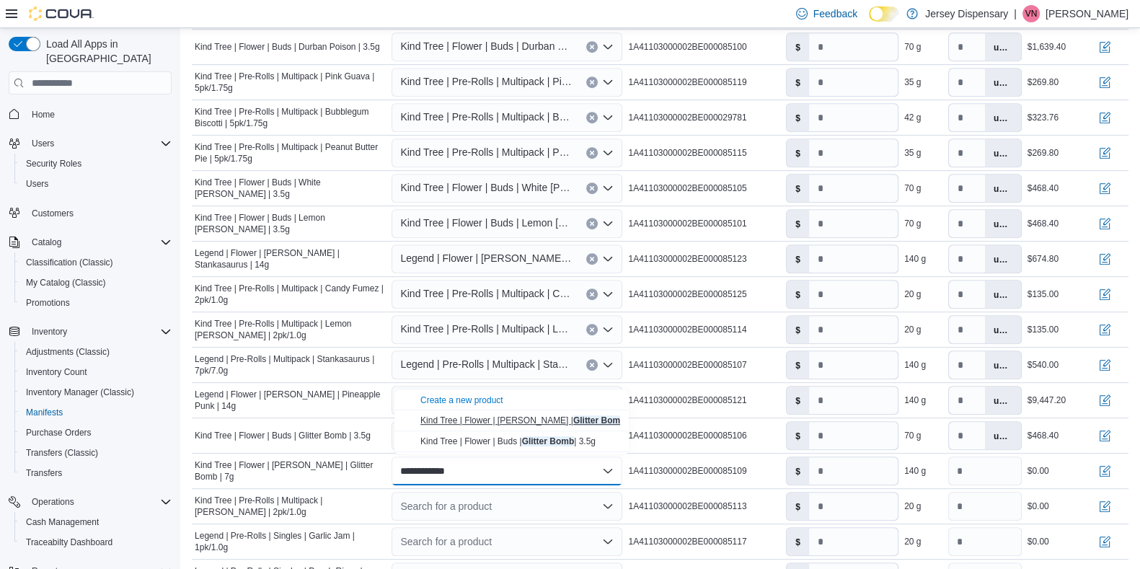
click at [503, 419] on span "Kind Tree | Flower | Littles | Glitter Bomb | 7g" at bounding box center [529, 420] width 219 height 10
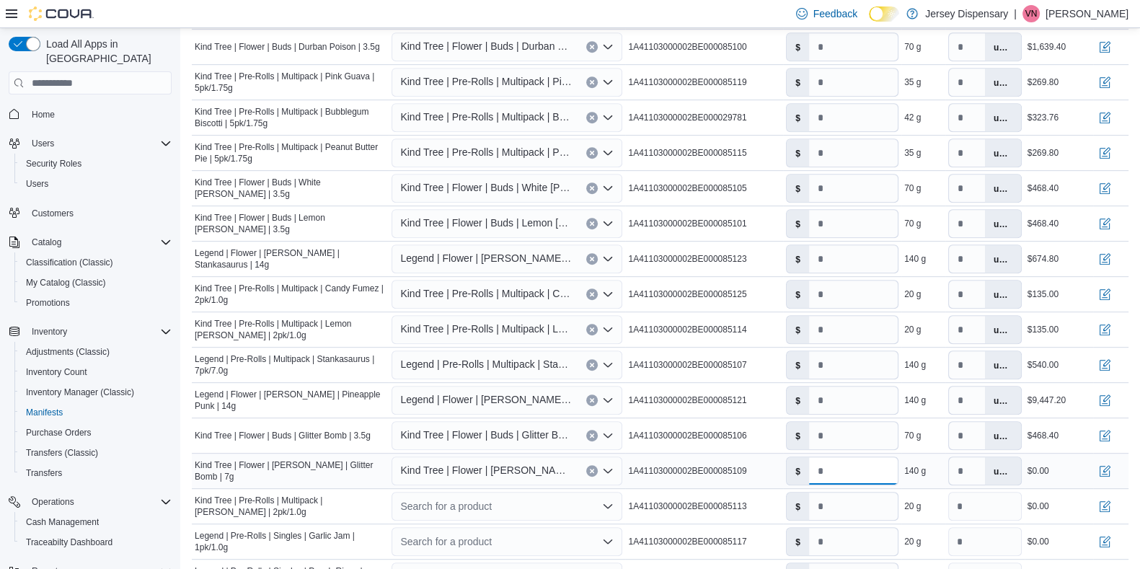
click at [843, 454] on input "*" at bounding box center [853, 470] width 89 height 27
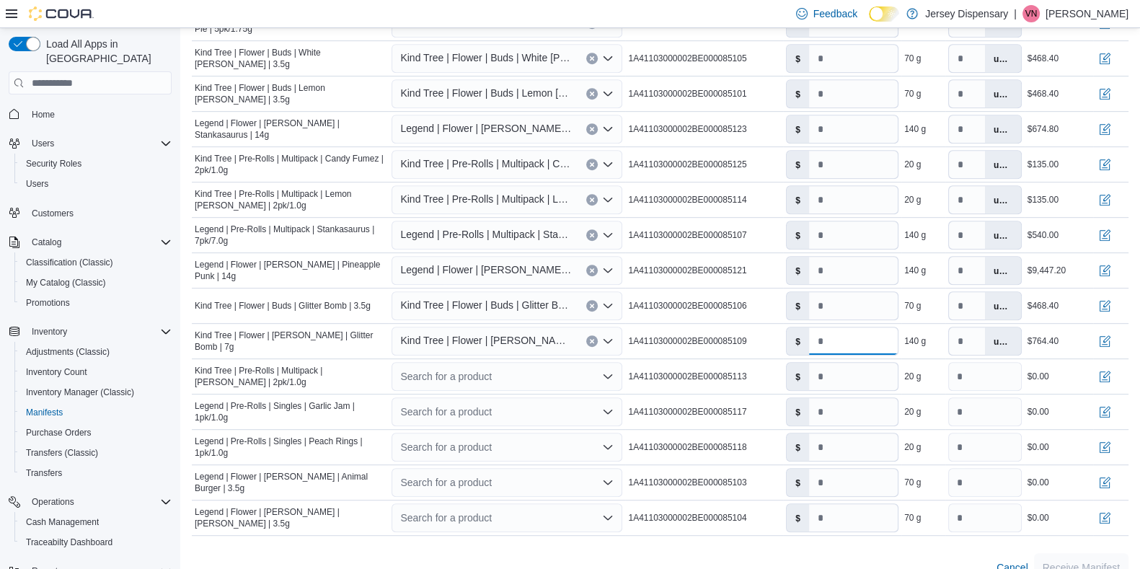
scroll to position [987, 0]
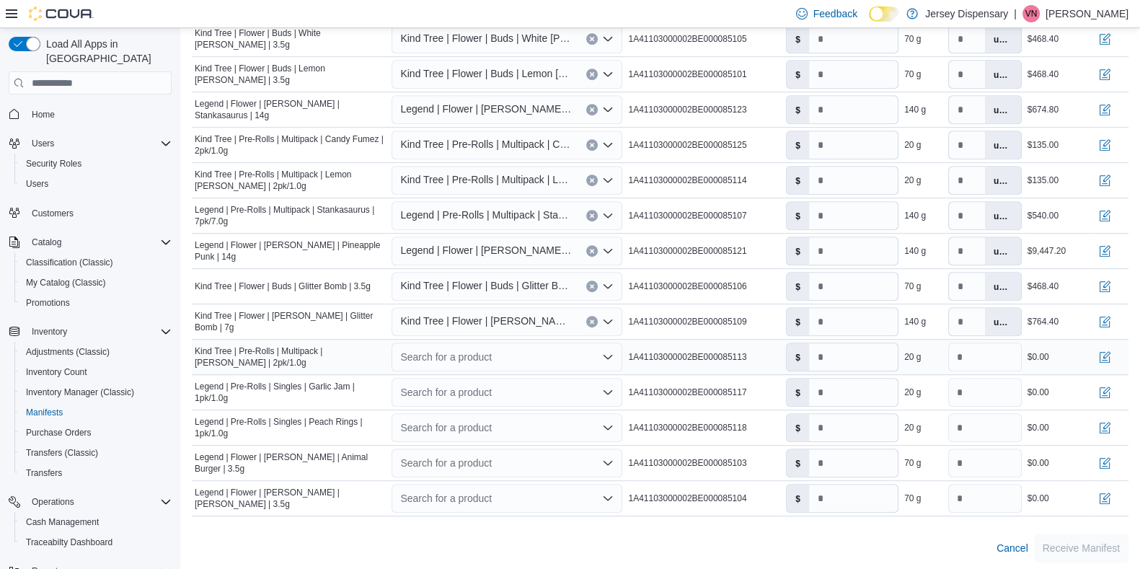
click at [453, 347] on div "Search for a product" at bounding box center [506, 356] width 231 height 29
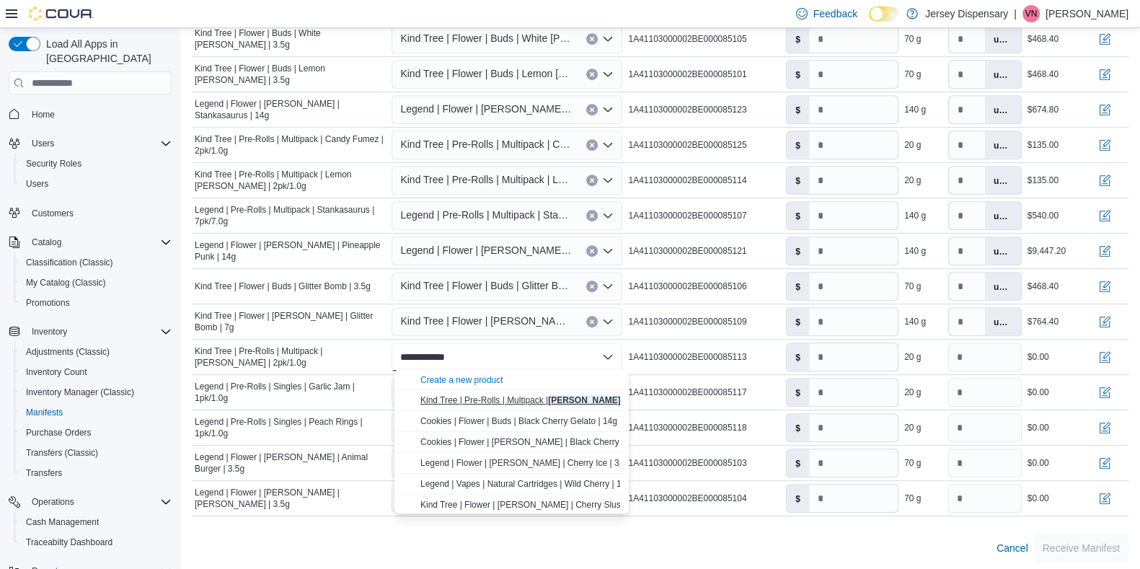
click at [484, 397] on span "Kind Tree | Pre-Rolls | Multipack | Cherry Runtz | 2pk/1.0g" at bounding box center [539, 400] width 238 height 10
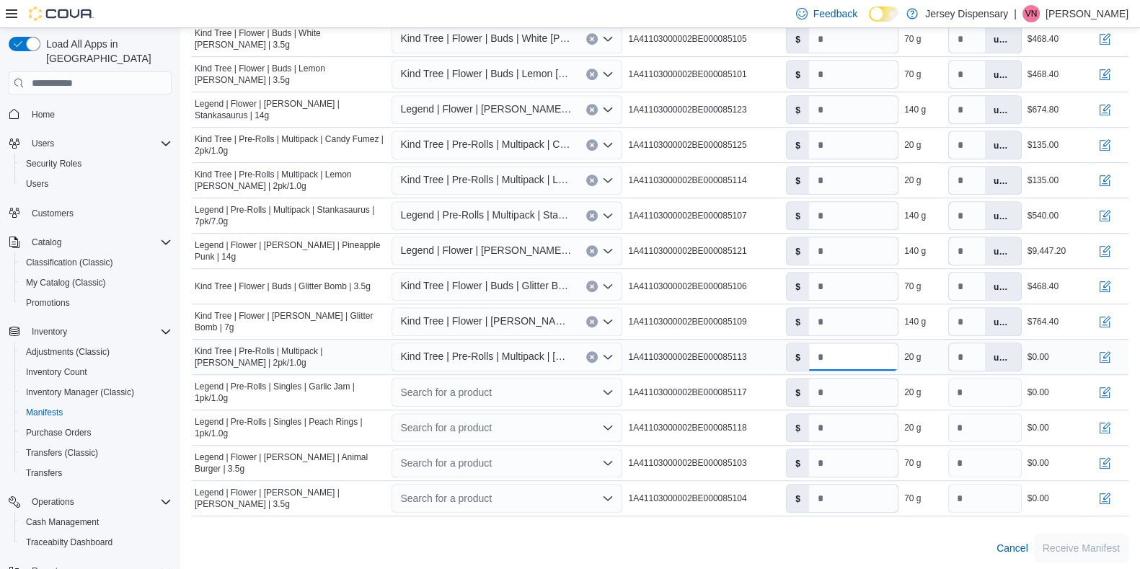
click at [847, 365] on input "*" at bounding box center [853, 356] width 89 height 27
click at [476, 383] on div "Search for a product" at bounding box center [506, 392] width 231 height 29
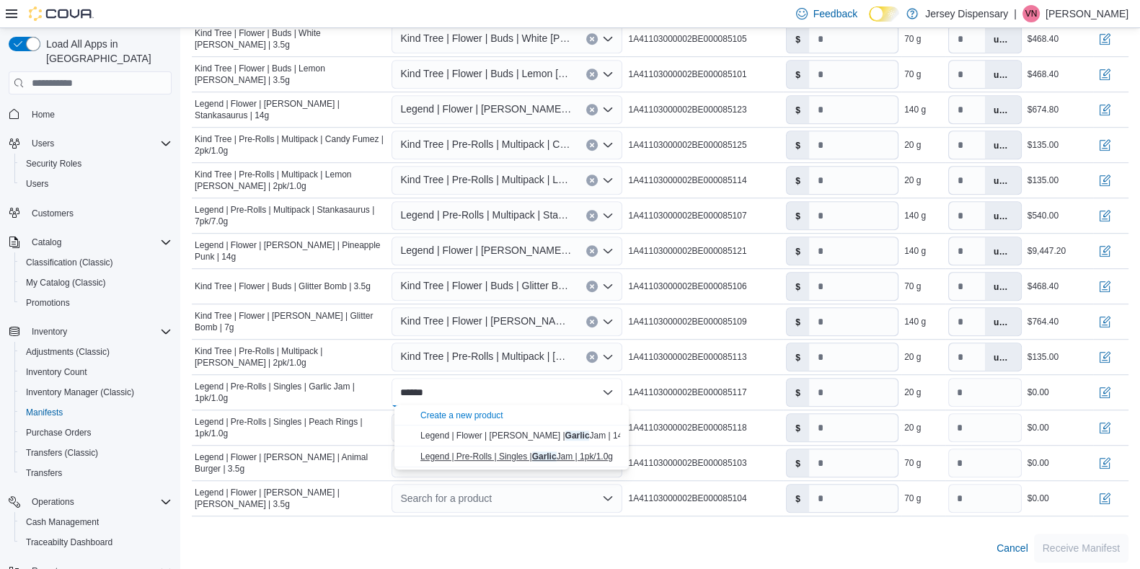
click at [513, 452] on span "Legend | Pre-Rolls | Singles | Garlic Jam | 1pk/1.0g" at bounding box center [516, 456] width 192 height 10
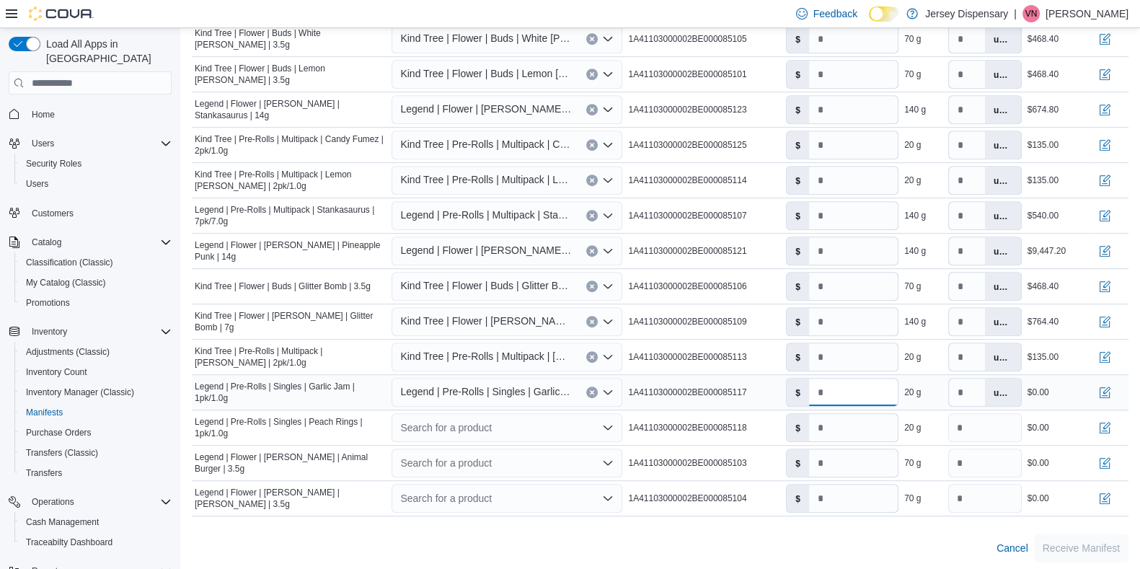
click at [842, 399] on input "*" at bounding box center [853, 391] width 89 height 27
click at [471, 432] on div "Search for a product" at bounding box center [506, 427] width 231 height 29
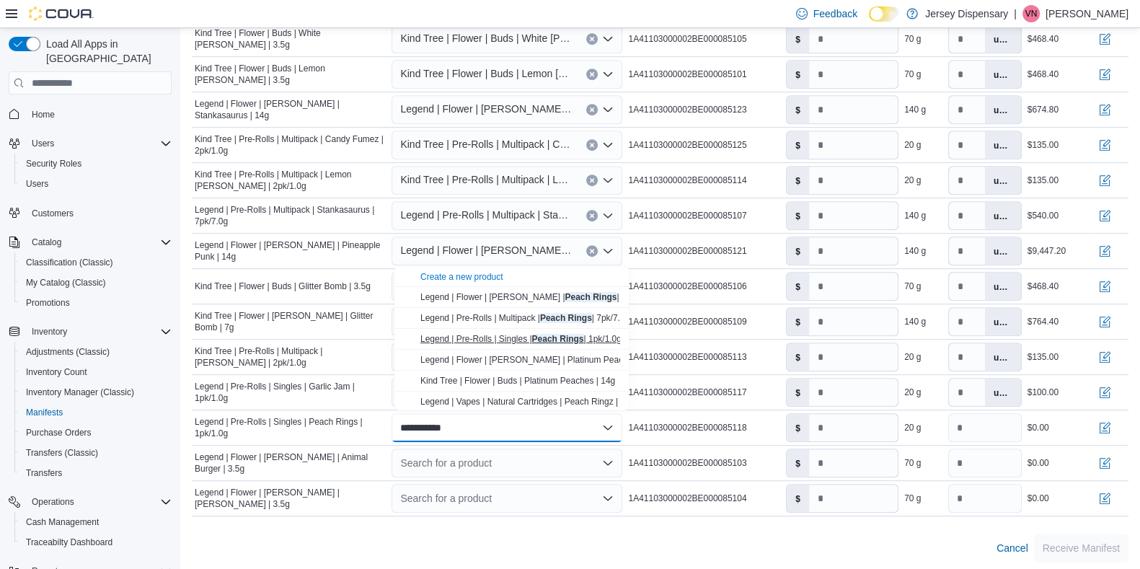
click at [503, 340] on span "Legend | Pre-Rolls | Singles | Peach Rings | 1pk/1.0g" at bounding box center [520, 339] width 201 height 10
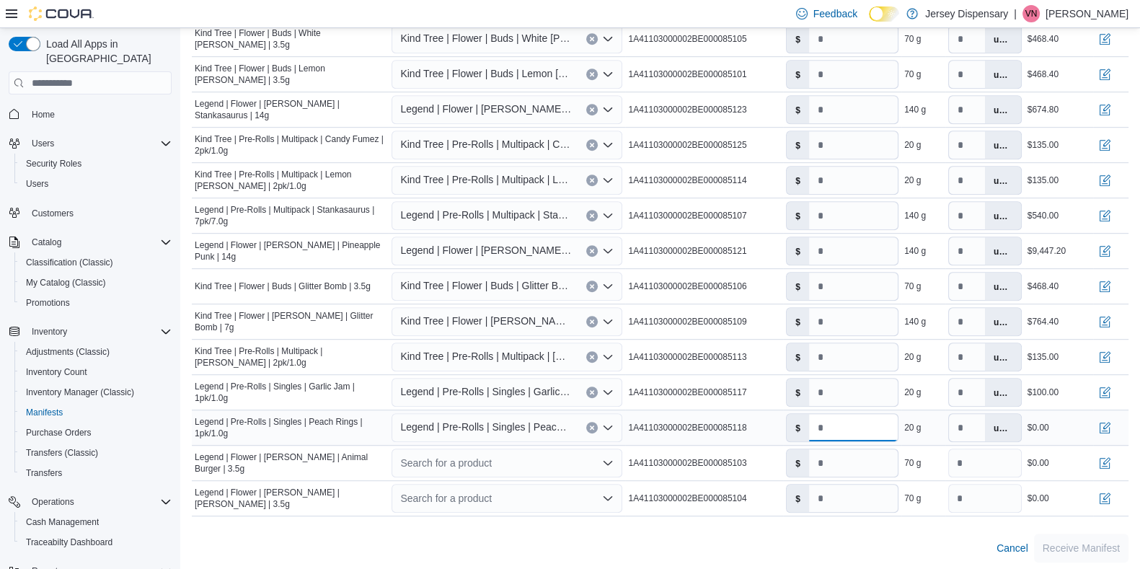
click at [851, 423] on input "*" at bounding box center [853, 427] width 89 height 27
click at [470, 454] on div "Search for a product" at bounding box center [506, 462] width 231 height 29
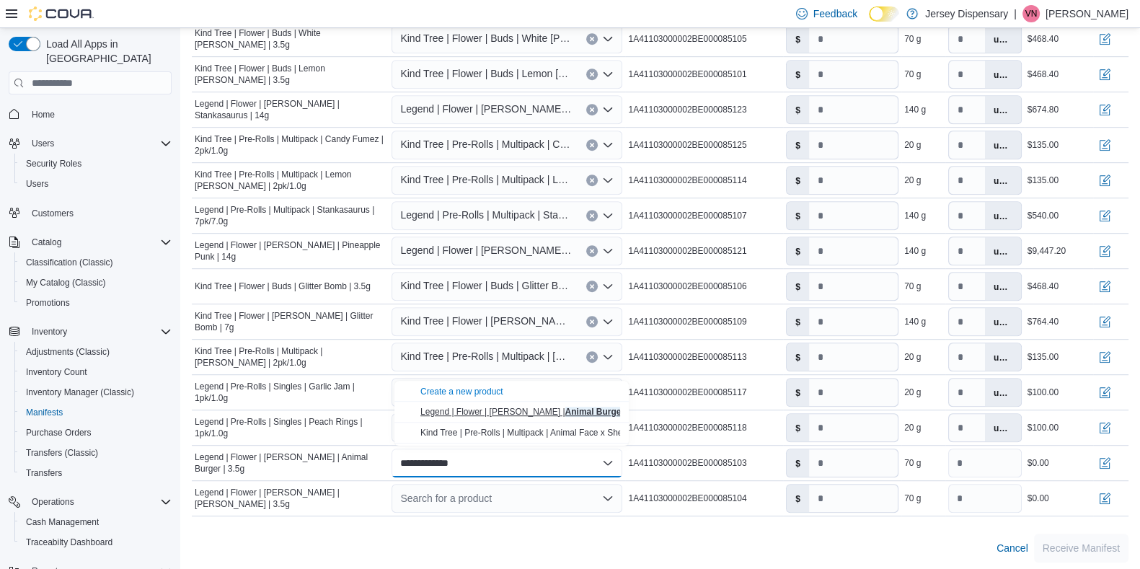
click at [497, 412] on span "Legend | Flower | Littles | Animal Burger | 3.5g" at bounding box center [533, 412] width 226 height 10
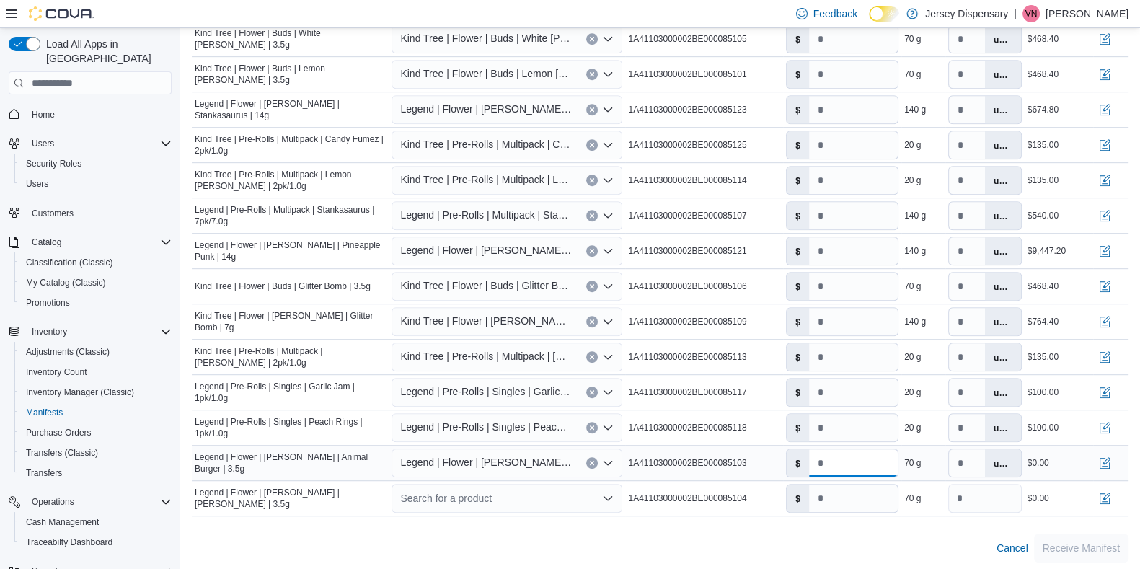
click at [858, 454] on input "*" at bounding box center [853, 462] width 89 height 27
click at [540, 454] on div "Search for a product" at bounding box center [506, 498] width 231 height 29
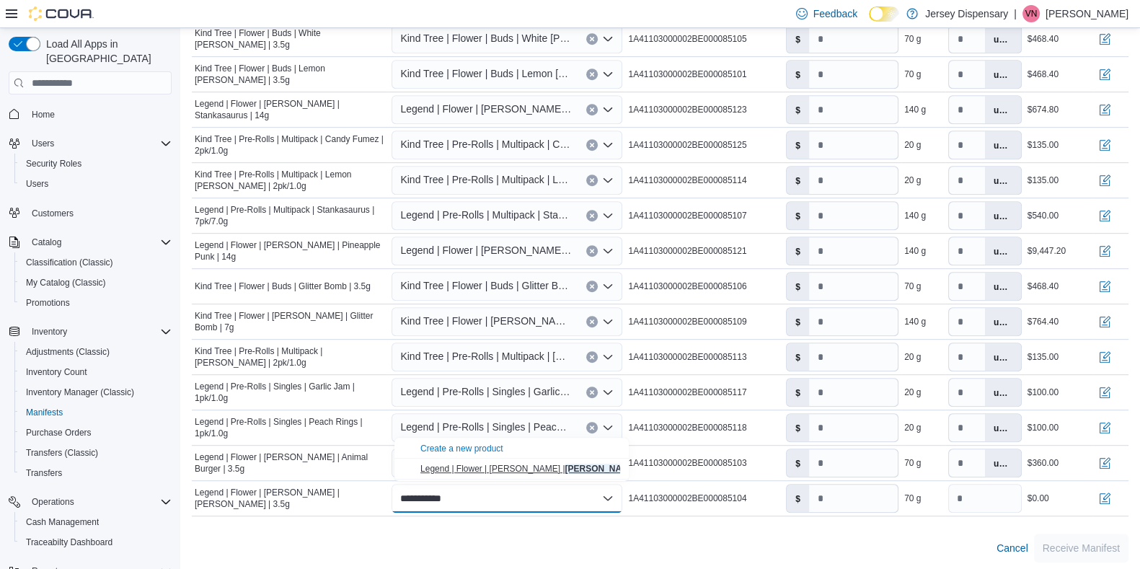
click at [565, 454] on mark "Ray Charles" at bounding box center [601, 468] width 73 height 10
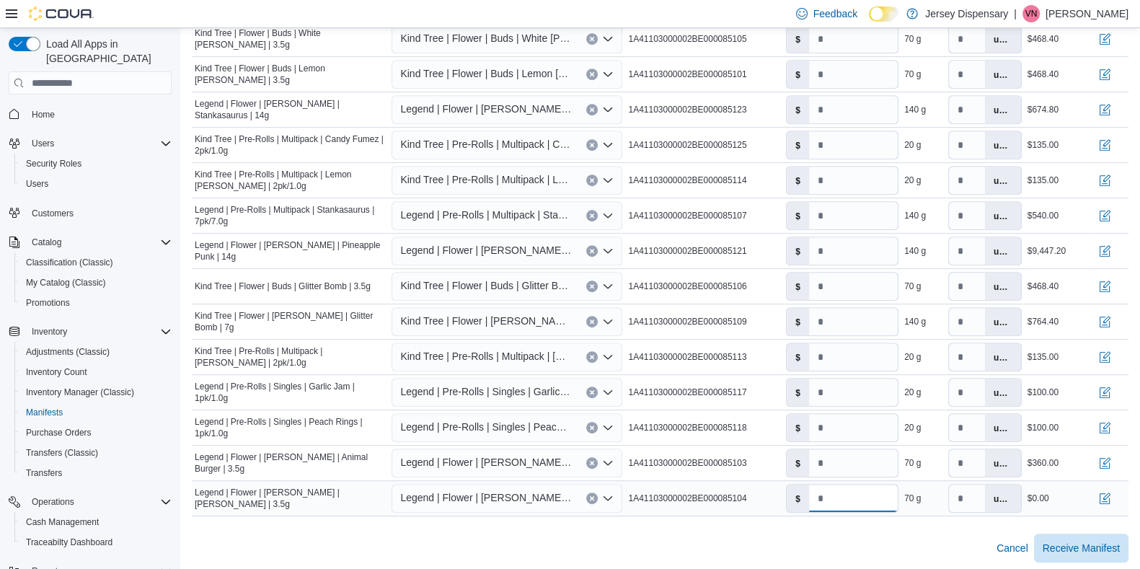
click at [874, 454] on input "*" at bounding box center [853, 497] width 89 height 27
click at [922, 454] on span "Receive Manifest" at bounding box center [1080, 547] width 77 height 14
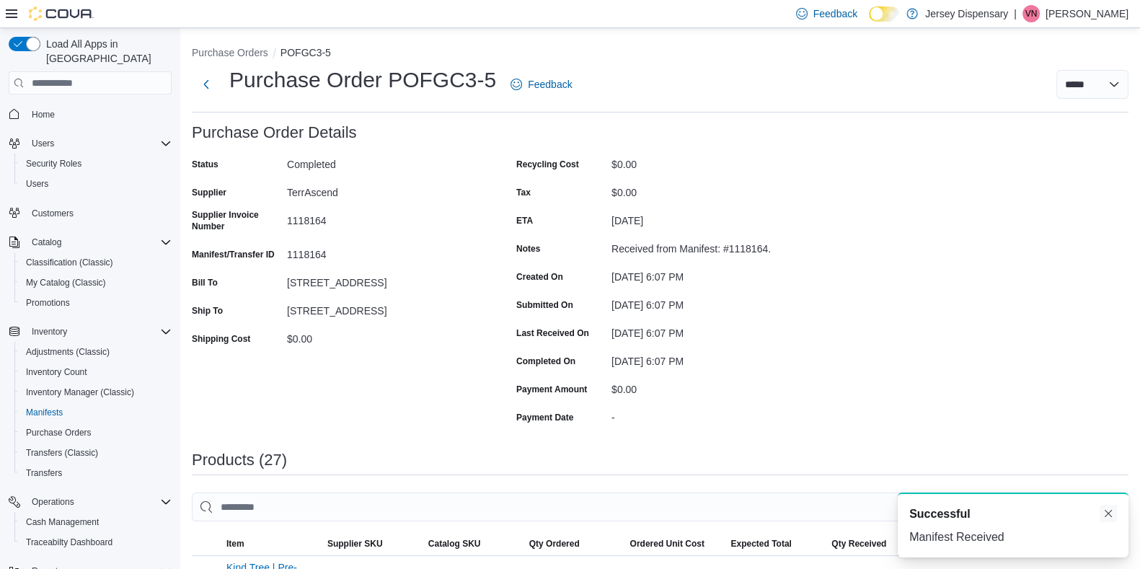
click at [922, 454] on button "Dismiss toast" at bounding box center [1107, 513] width 17 height 17
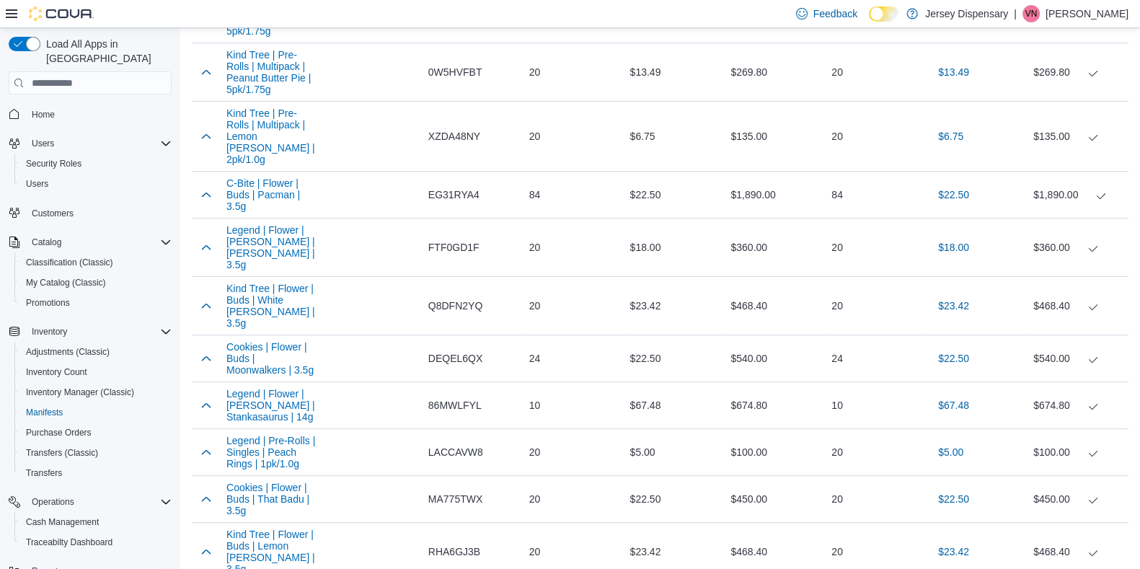
scroll to position [566, 0]
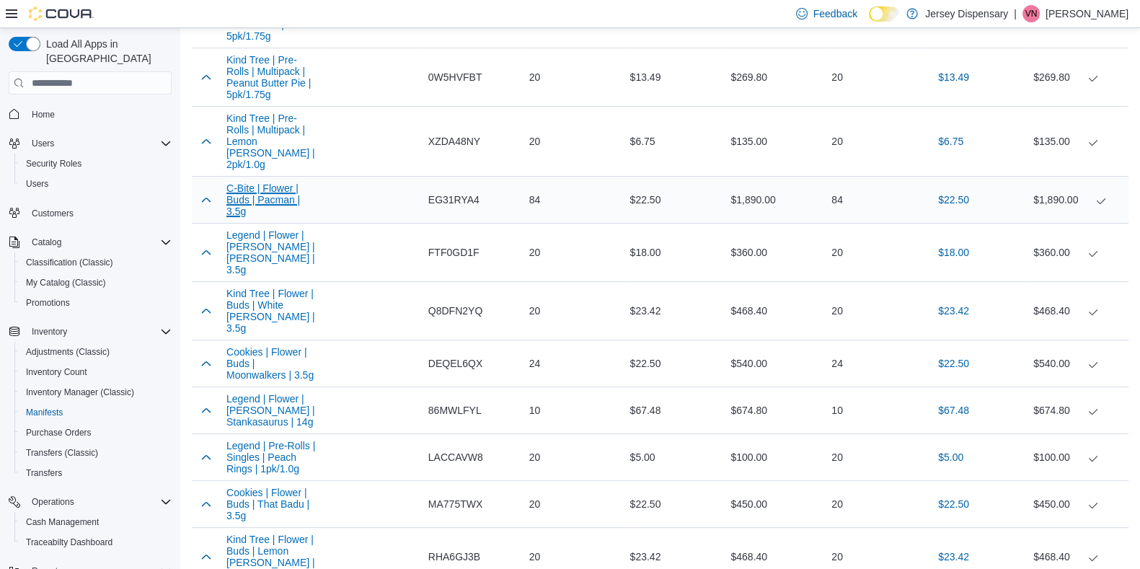
click at [272, 189] on button "C-Bite | Flower | Buds | Pacman | 3.5g" at bounding box center [270, 199] width 89 height 35
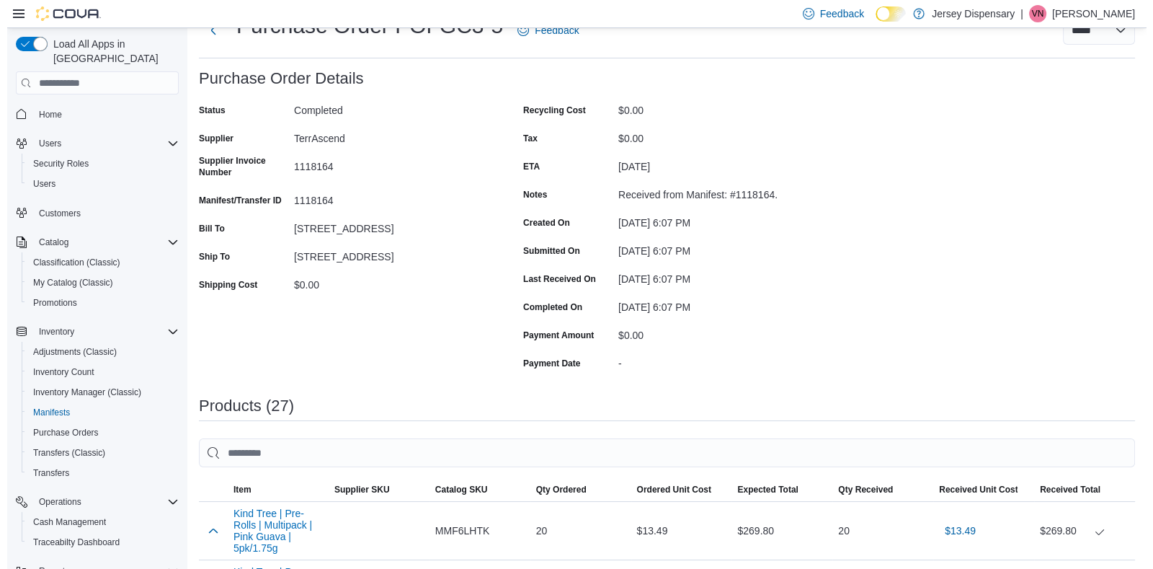
scroll to position [0, 0]
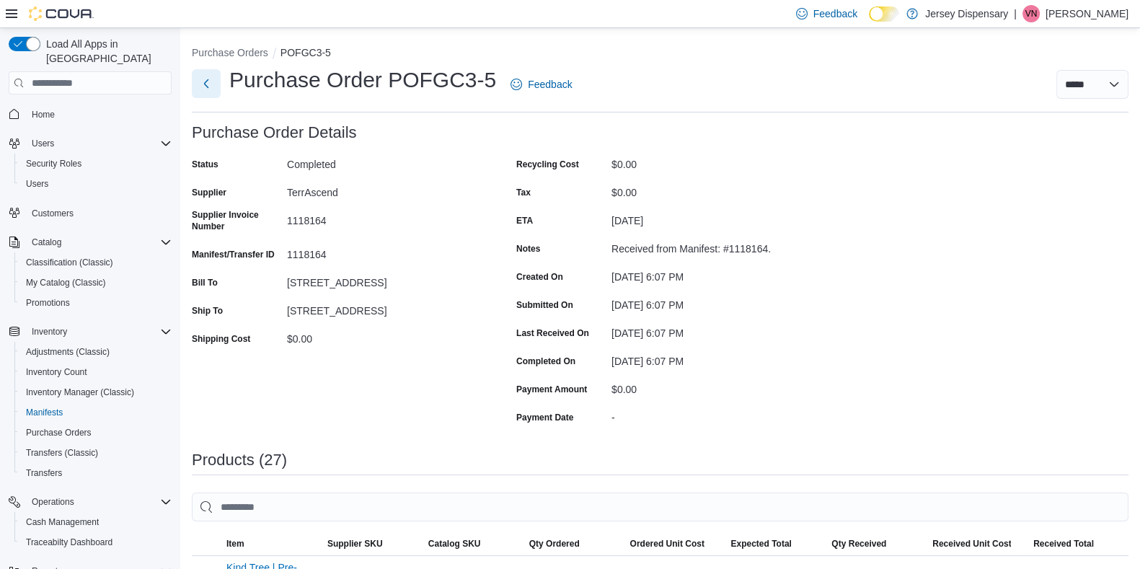
click at [208, 81] on button "Next" at bounding box center [206, 83] width 29 height 29
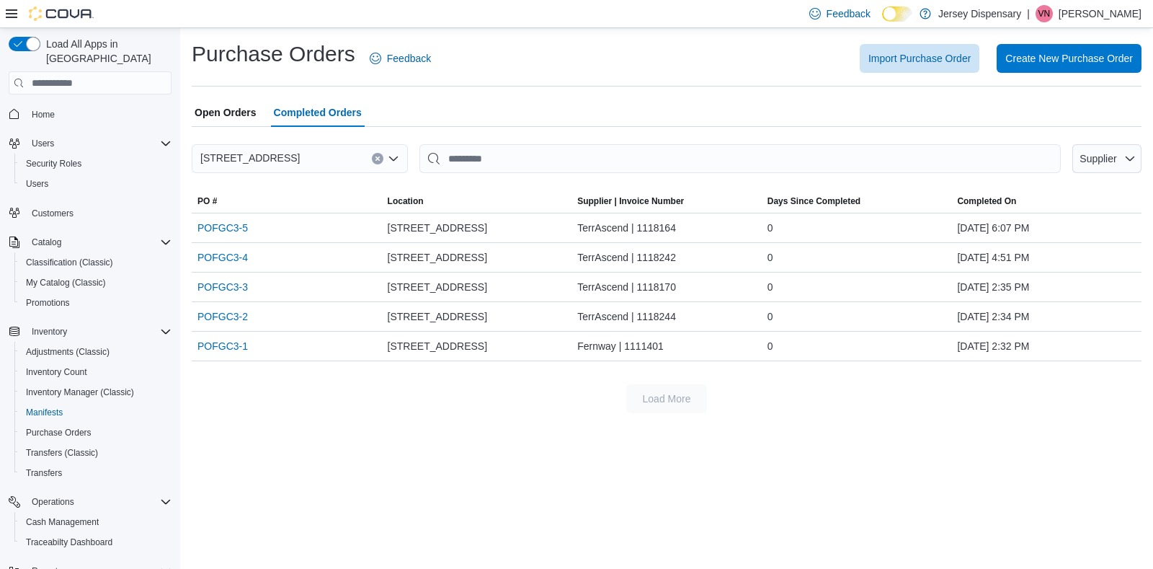
click at [384, 414] on div "Purchase Orders Feedback Import Purchase Order Create New Purchase Order Open O…" at bounding box center [666, 226] width 973 height 396
click at [226, 228] on link "POFGC3-5" at bounding box center [222, 227] width 50 height 17
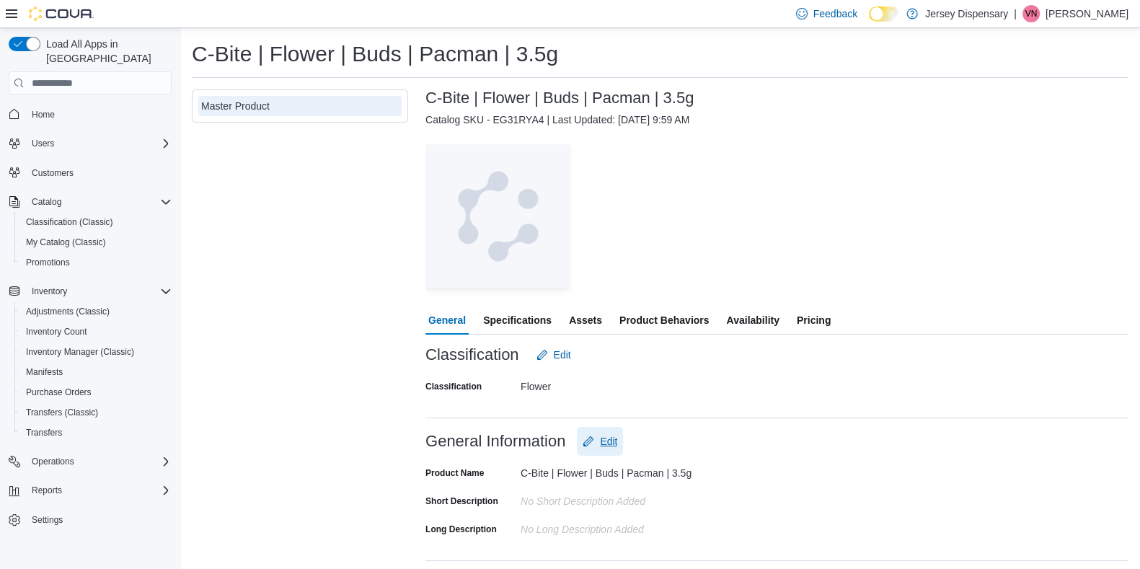
click at [608, 435] on span "Edit" at bounding box center [608, 441] width 17 height 14
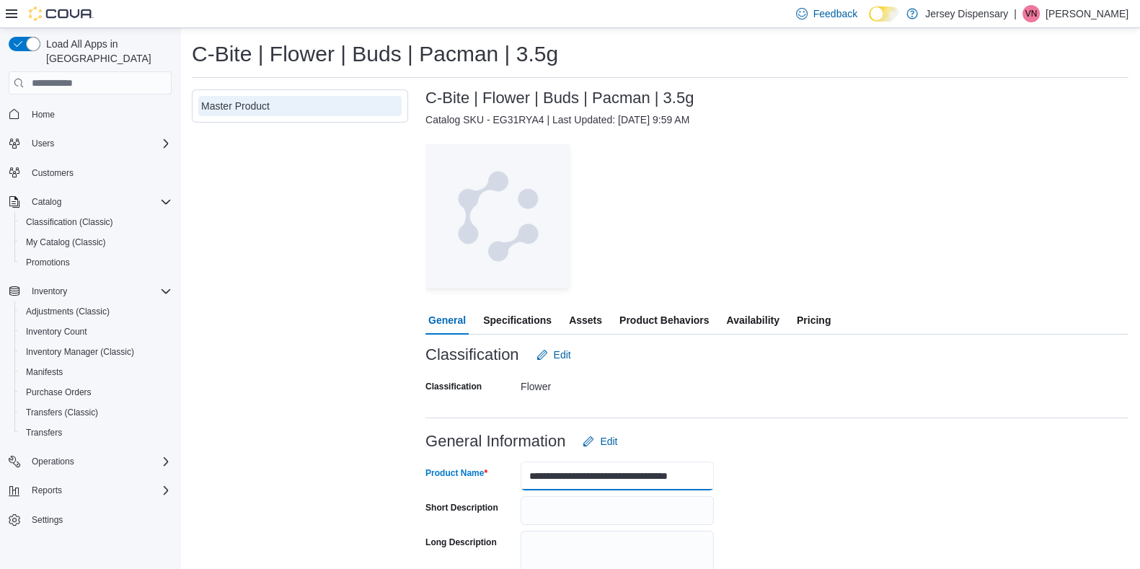
drag, startPoint x: 556, startPoint y: 476, endPoint x: 502, endPoint y: 477, distance: 54.8
click at [502, 477] on div "**********" at bounding box center [569, 475] width 288 height 29
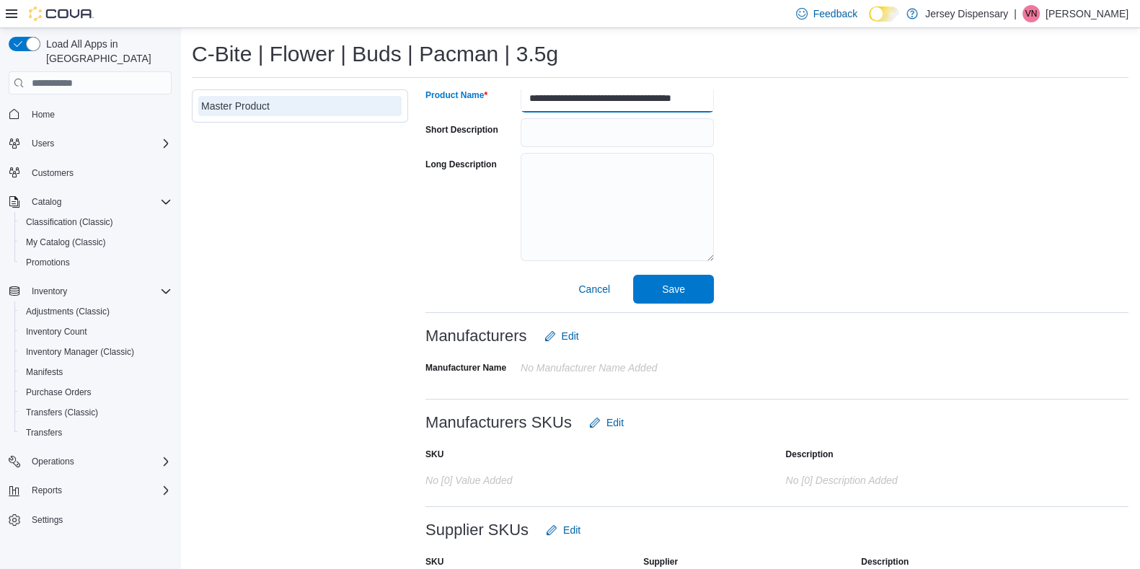
scroll to position [460, 0]
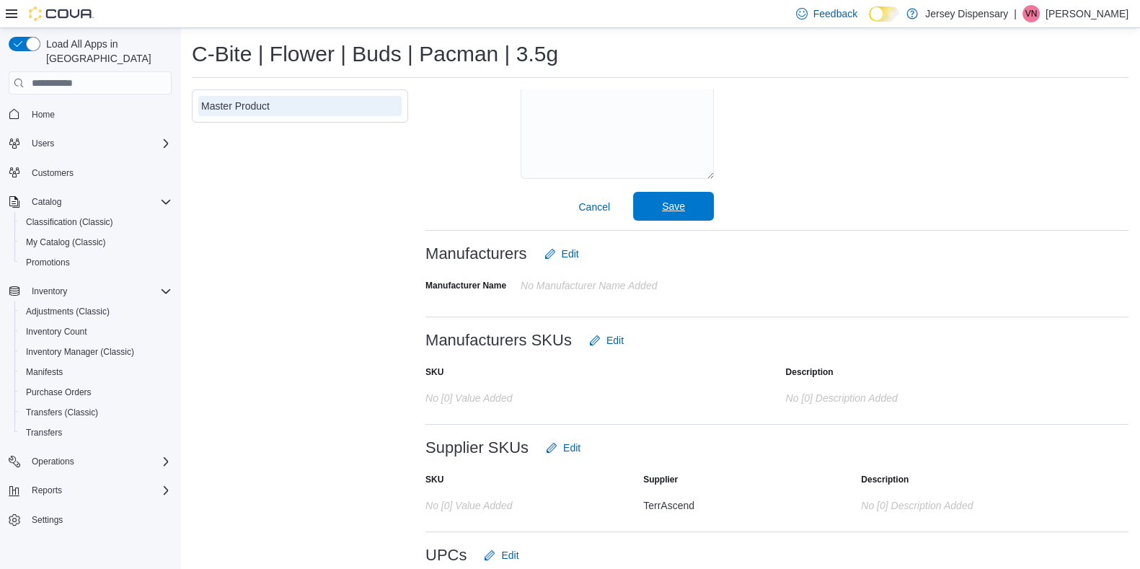
type input "**********"
click at [670, 206] on span "Save" at bounding box center [673, 206] width 23 height 14
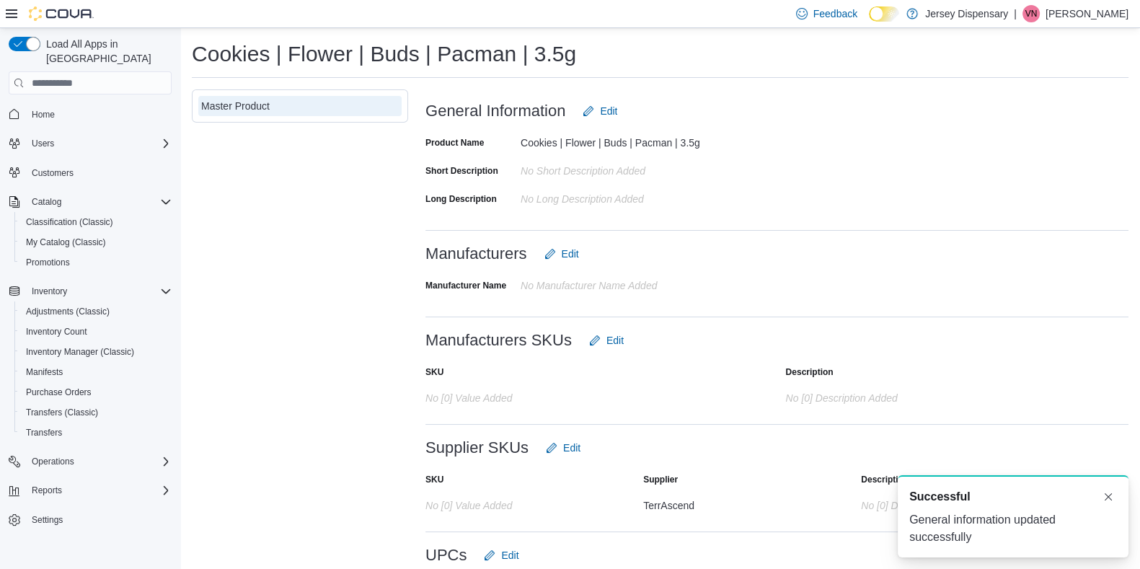
scroll to position [0, 0]
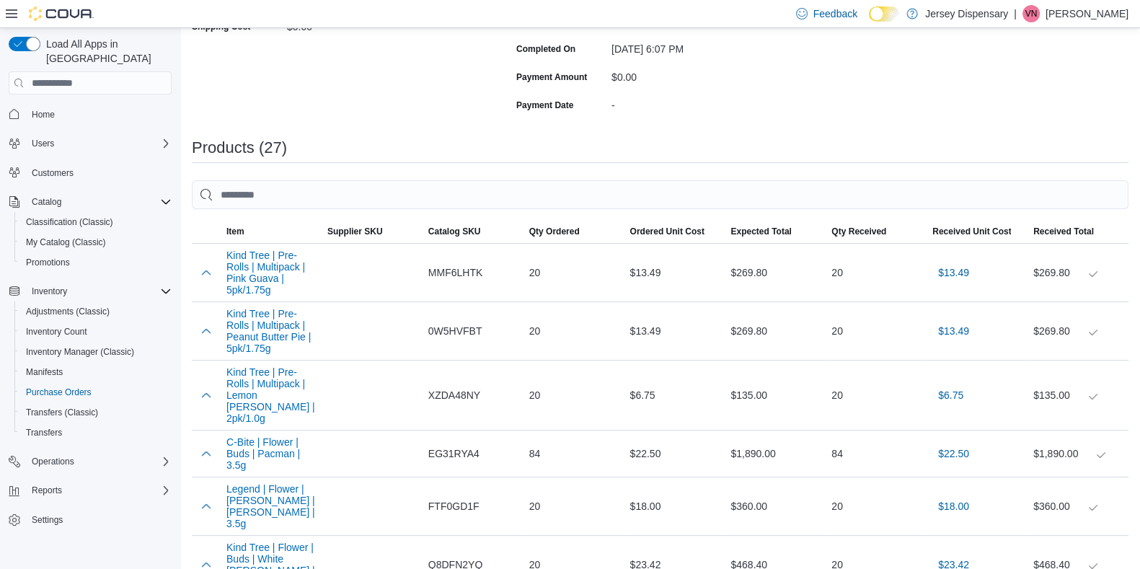
scroll to position [316, 0]
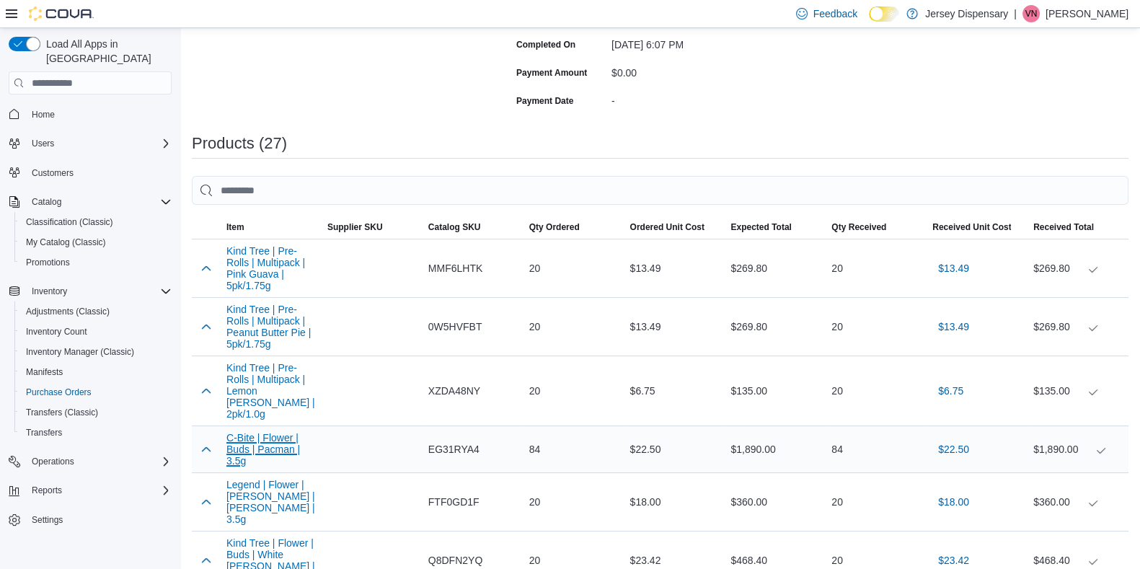
click at [252, 445] on button "C-Bite | Flower | Buds | Pacman | 3.5g" at bounding box center [270, 449] width 89 height 35
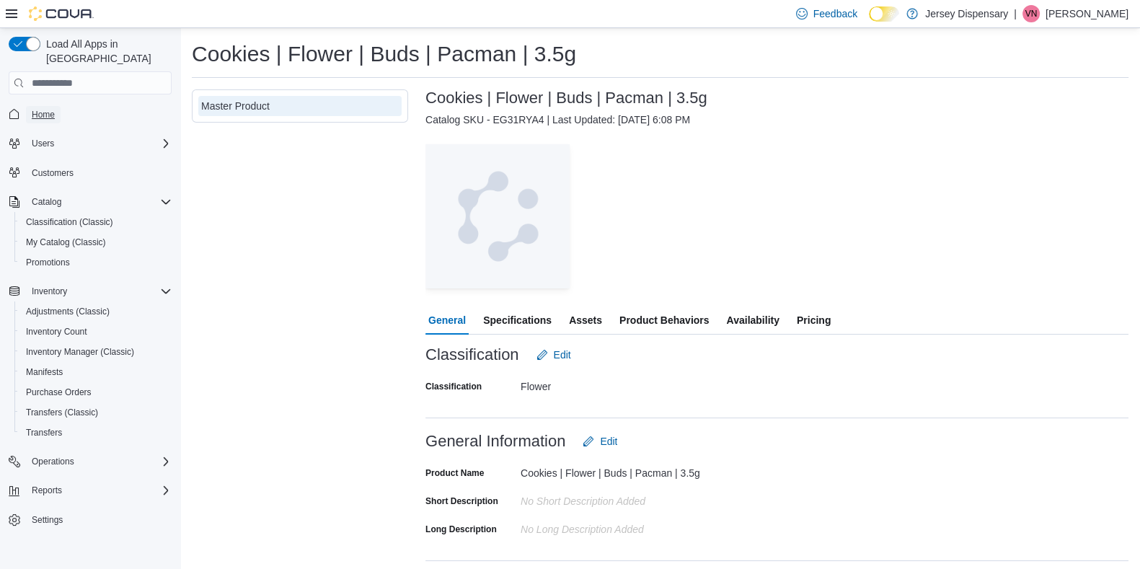
click at [50, 109] on span "Home" at bounding box center [43, 115] width 23 height 12
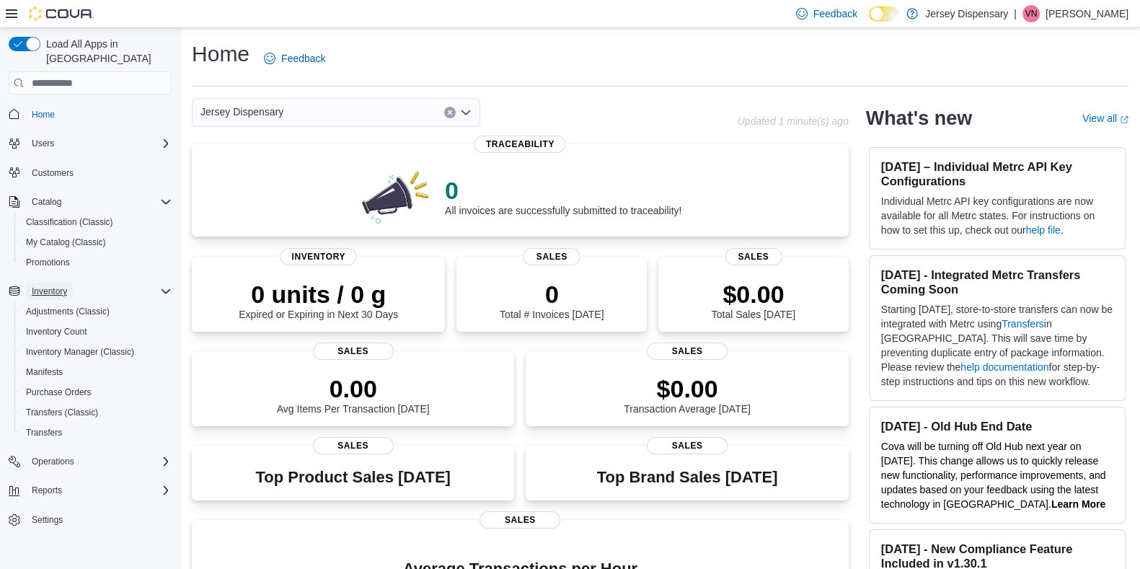
click at [61, 285] on span "Inventory" at bounding box center [49, 291] width 35 height 12
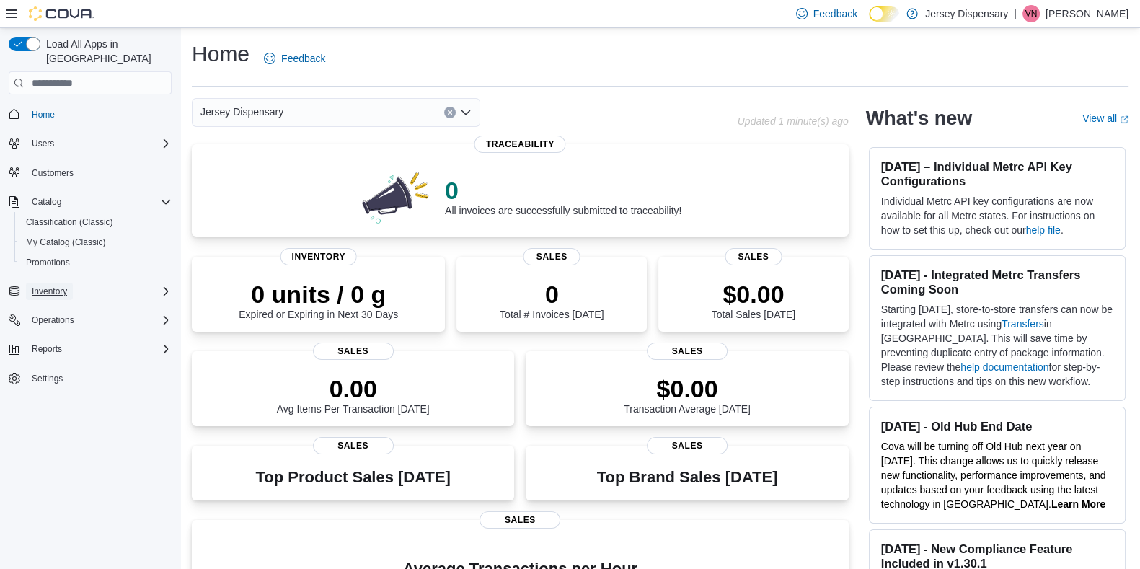
click at [57, 285] on span "Inventory" at bounding box center [49, 291] width 35 height 12
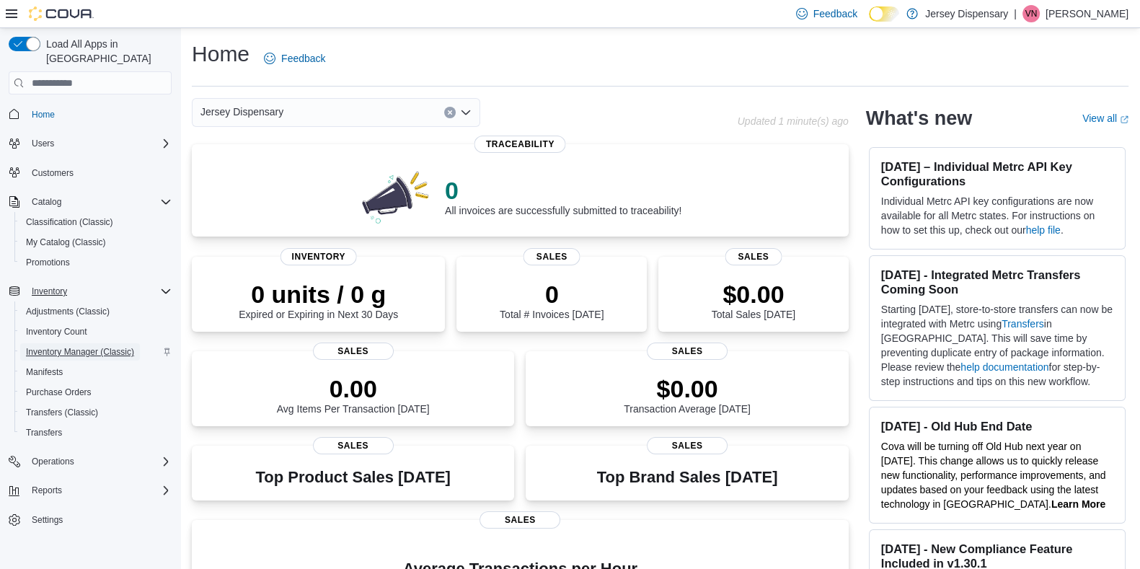
click at [66, 346] on span "Inventory Manager (Classic)" at bounding box center [80, 352] width 108 height 12
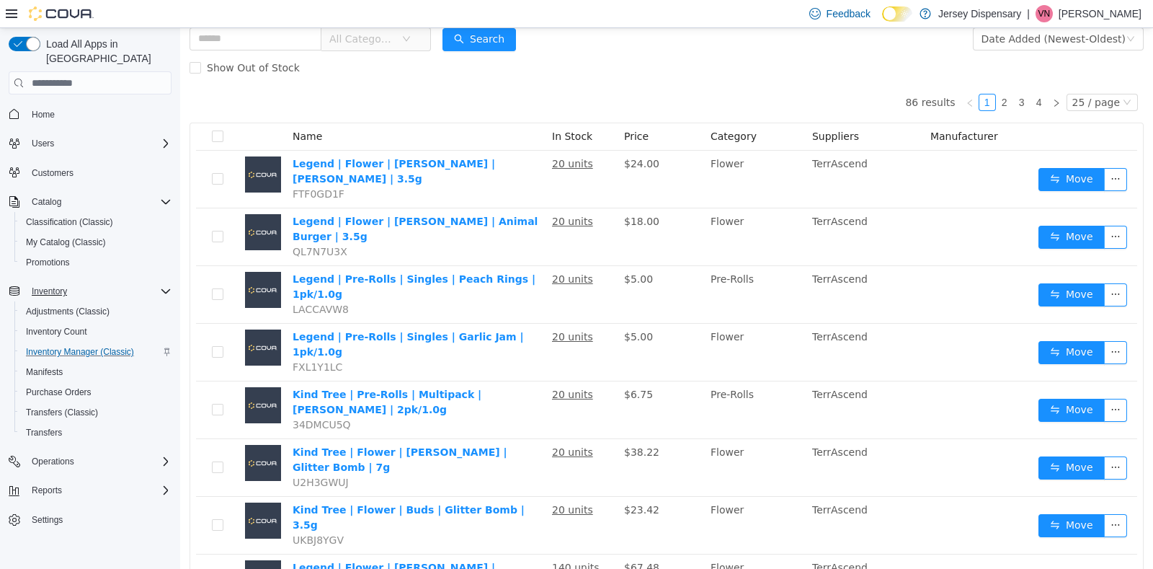
scroll to position [72, 0]
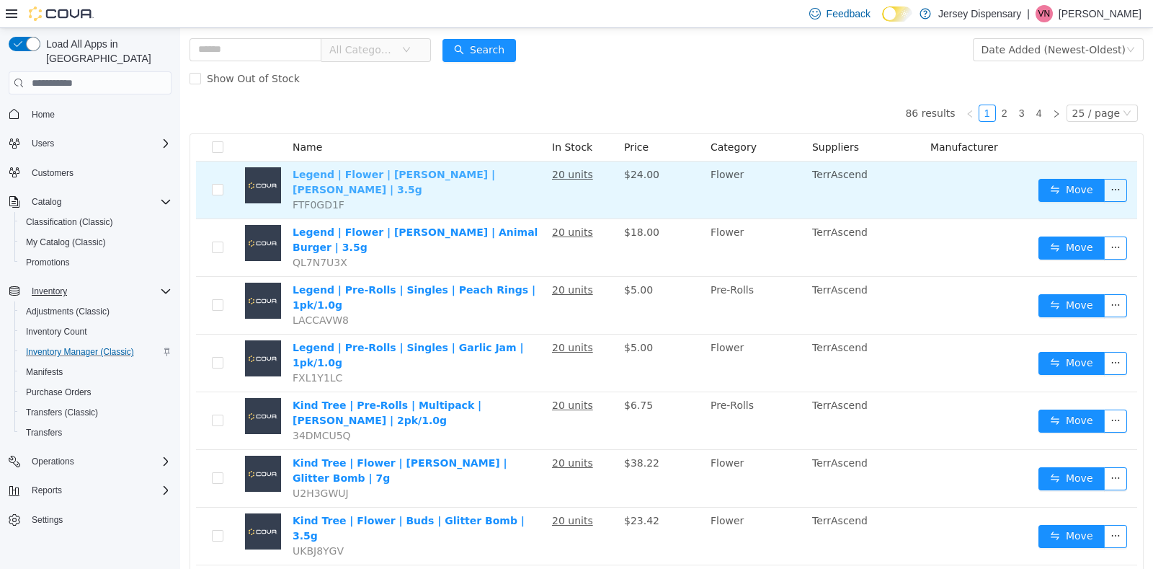
click at [390, 174] on link "Legend | Flower | [PERSON_NAME] | [PERSON_NAME] | 3.5g" at bounding box center [394, 182] width 203 height 27
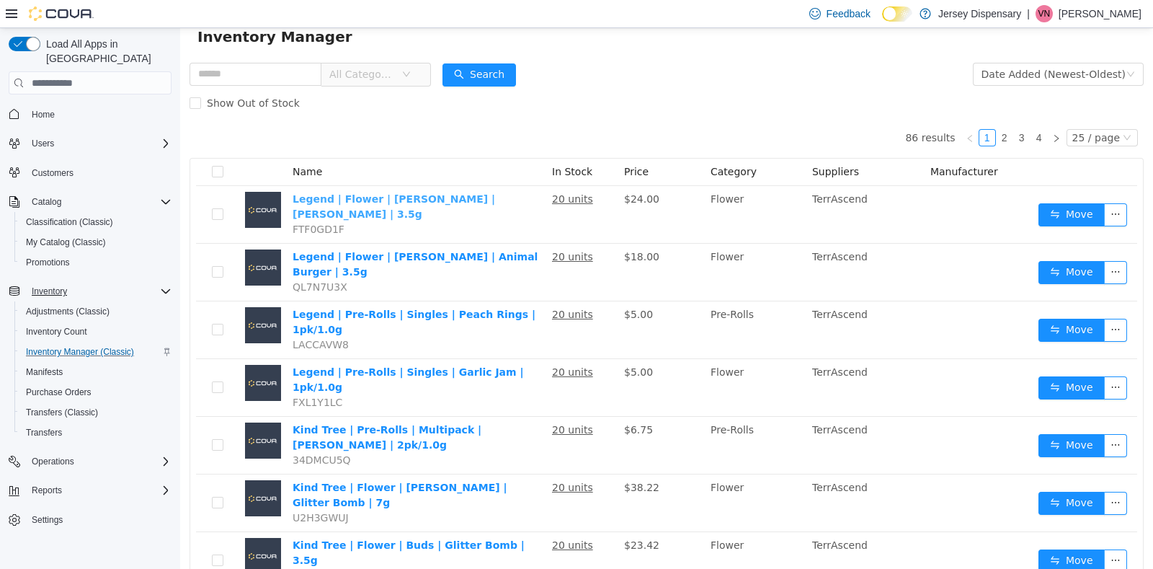
scroll to position [0, 0]
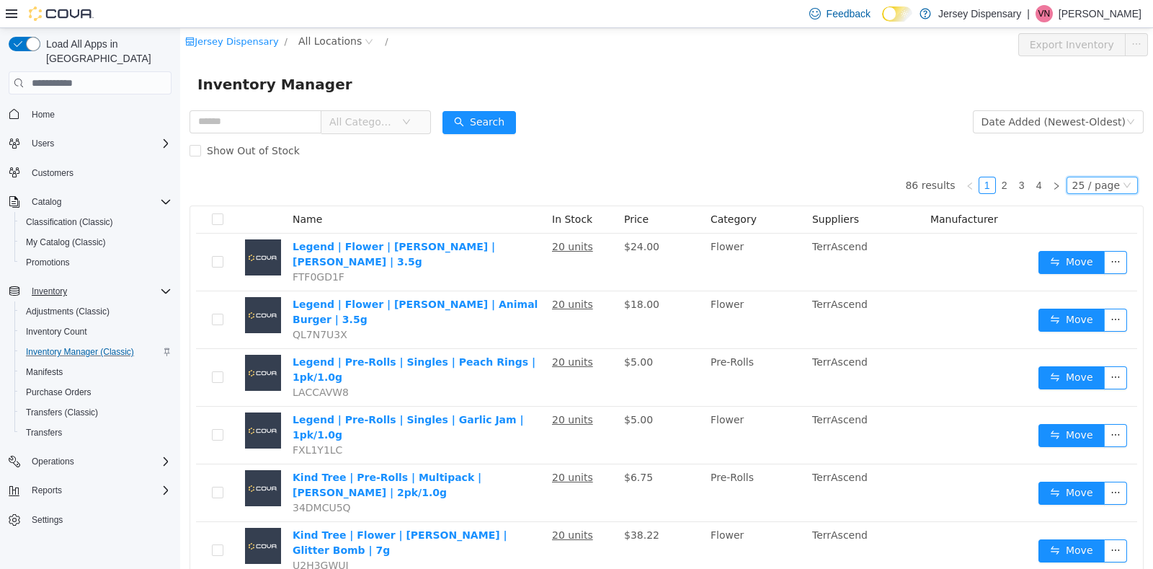
click at [1088, 186] on div "25 / page" at bounding box center [1097, 185] width 48 height 16
click at [1083, 277] on li "50 / page" at bounding box center [1093, 278] width 70 height 23
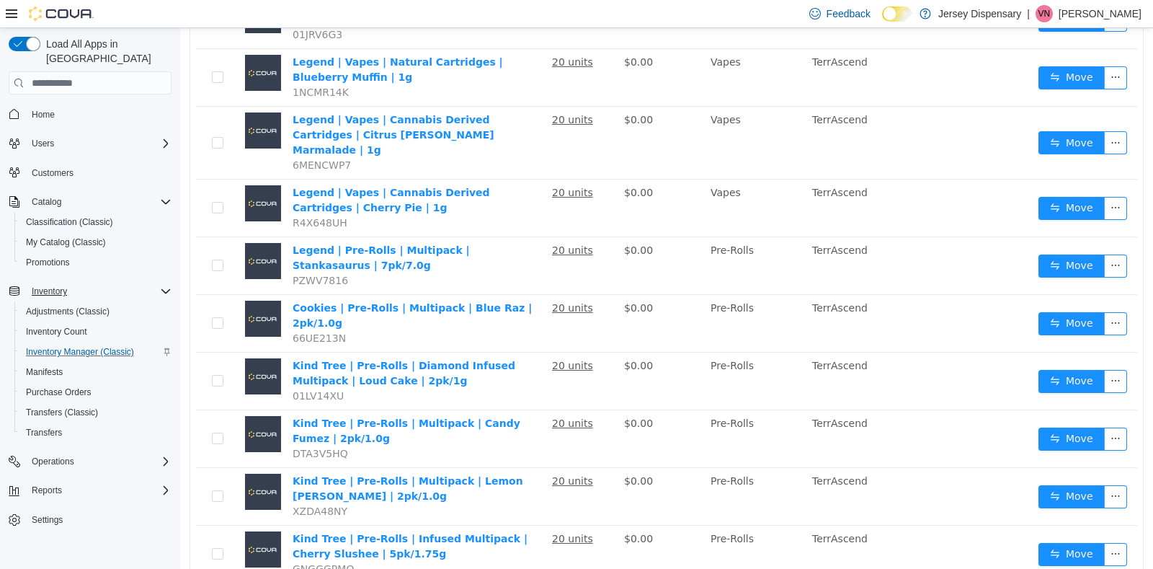
scroll to position [2469, 0]
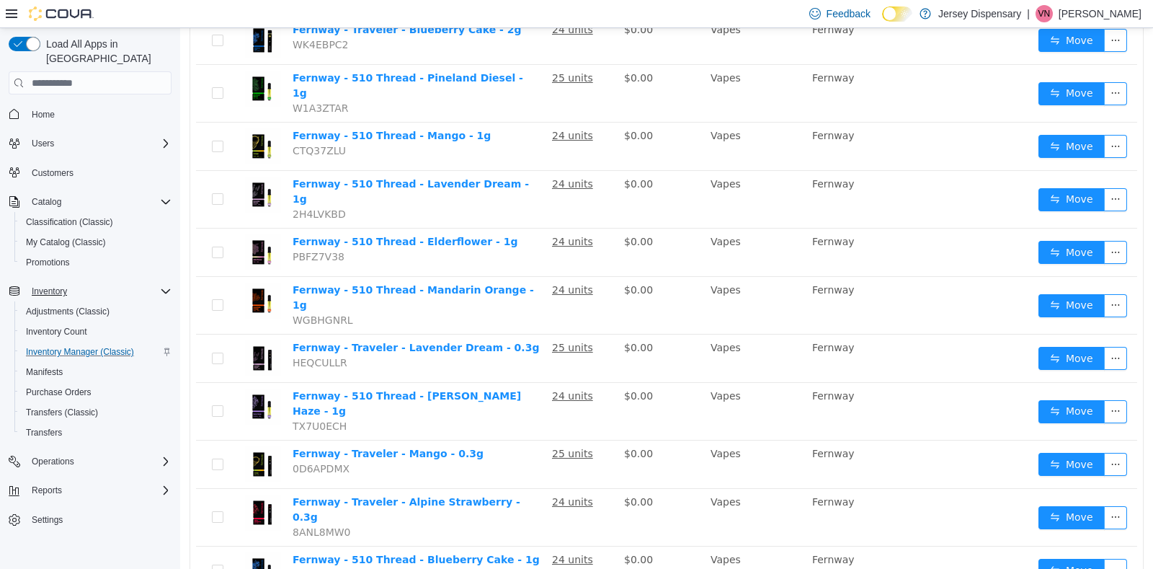
scroll to position [1458, 0]
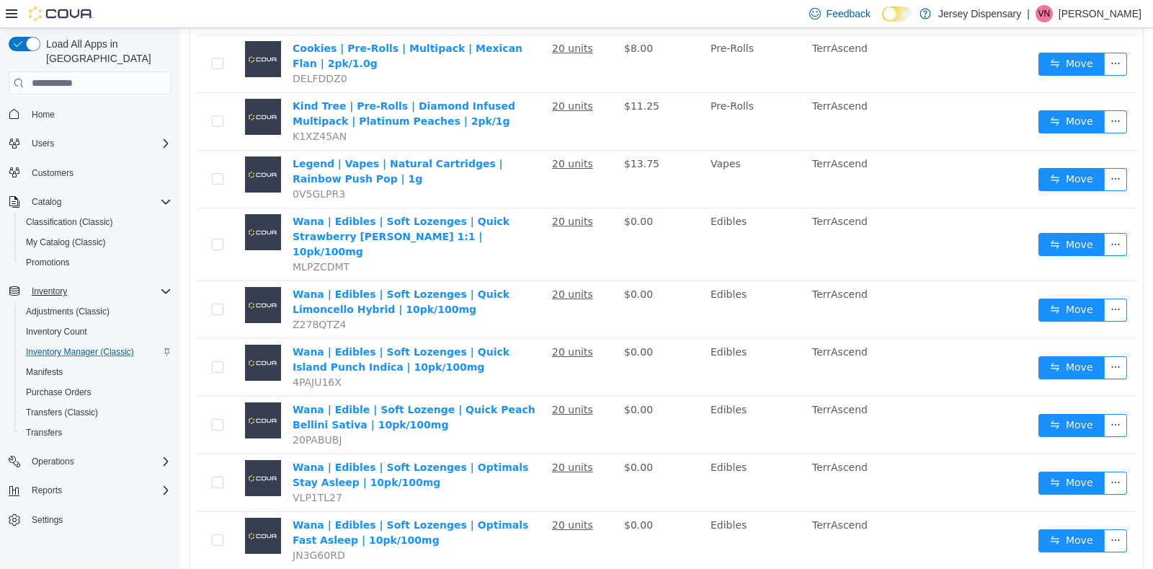
scroll to position [0, 0]
